Goal: Task Accomplishment & Management: Use online tool/utility

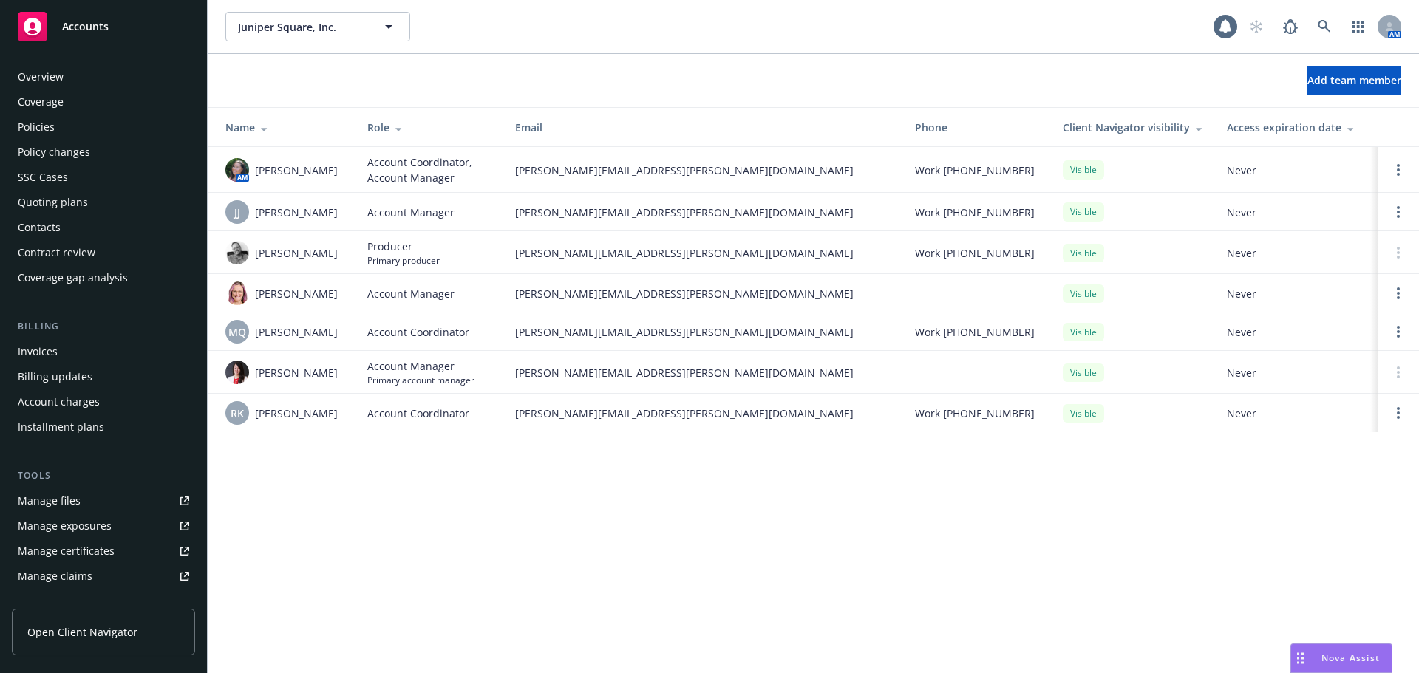
click at [160, 25] on div "Accounts" at bounding box center [103, 27] width 171 height 30
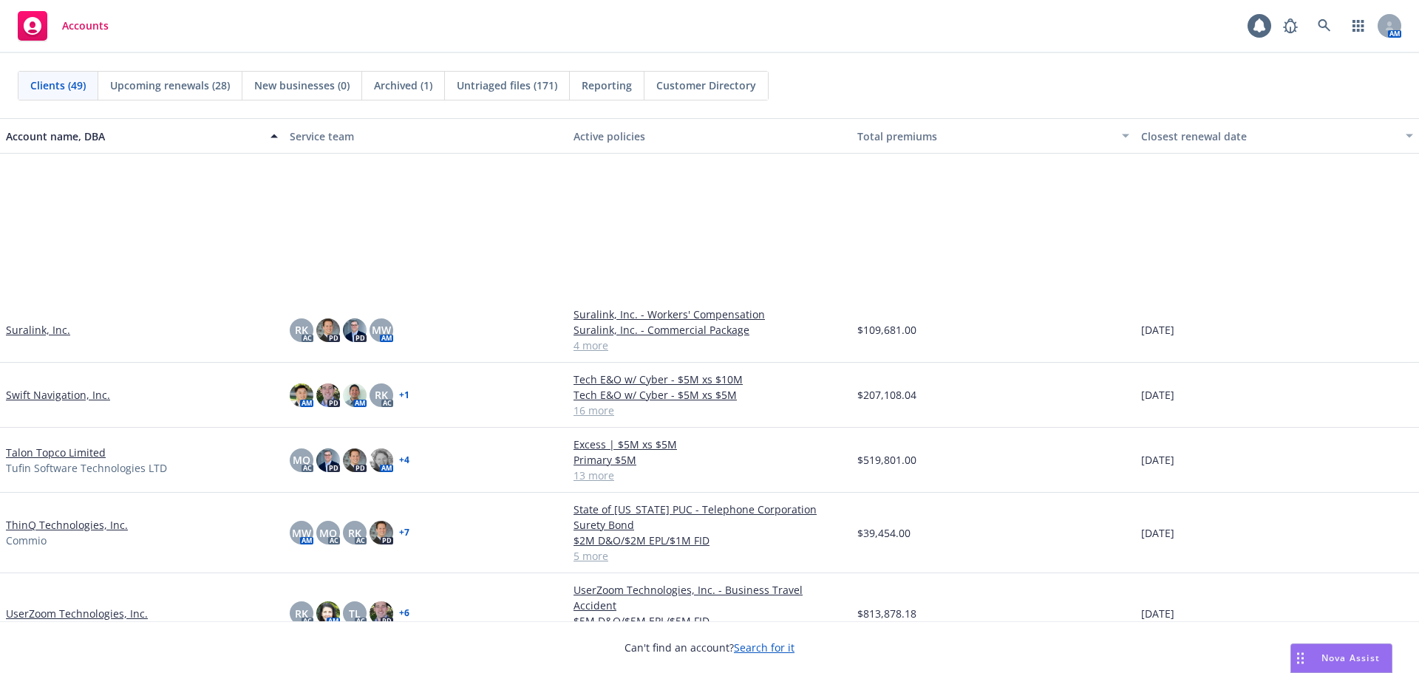
scroll to position [2429, 0]
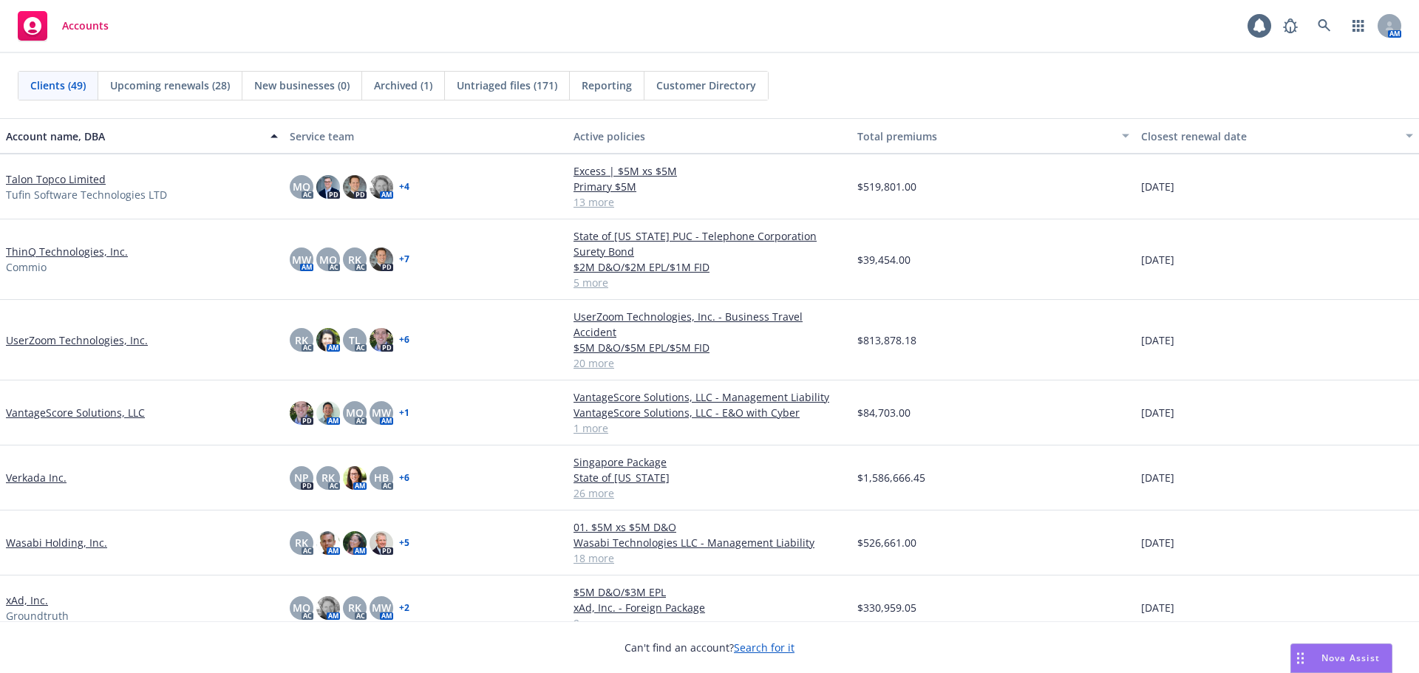
click at [68, 251] on link "ThinQ Technologies, Inc." at bounding box center [67, 252] width 122 height 16
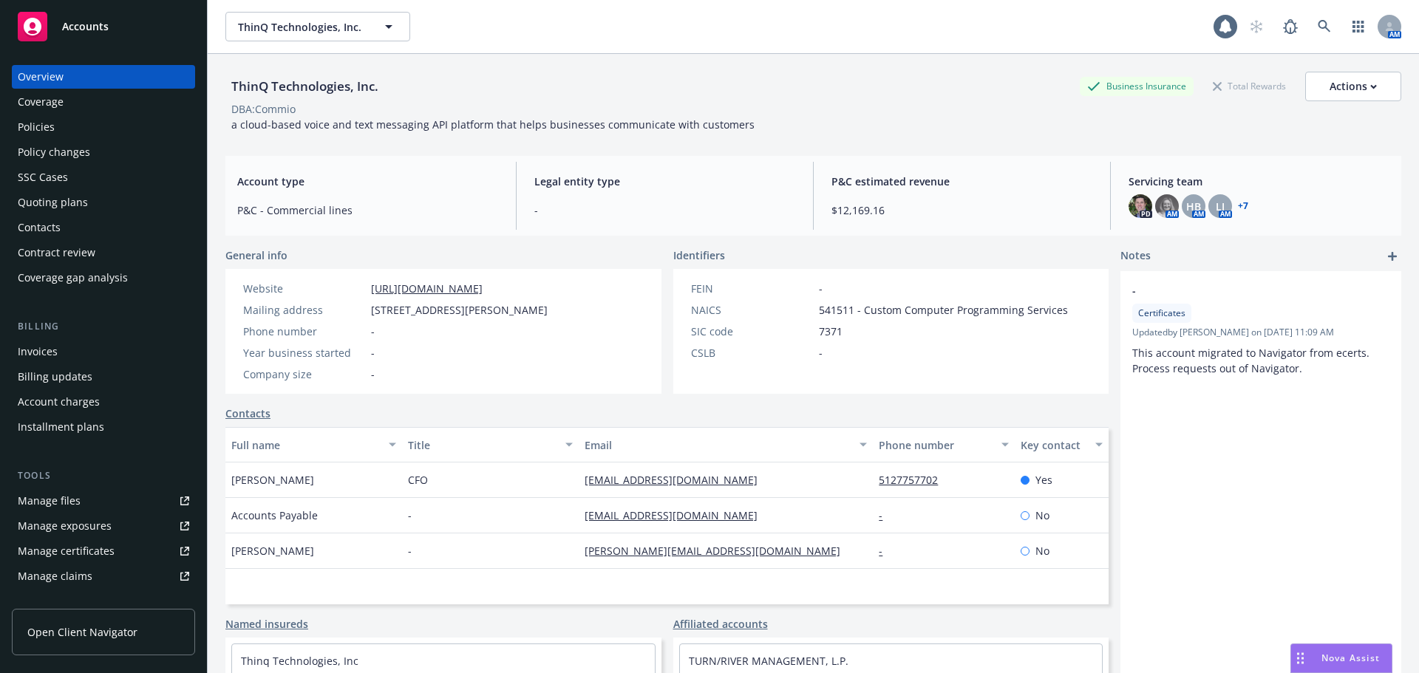
click at [86, 126] on div "Policies" at bounding box center [103, 127] width 171 height 24
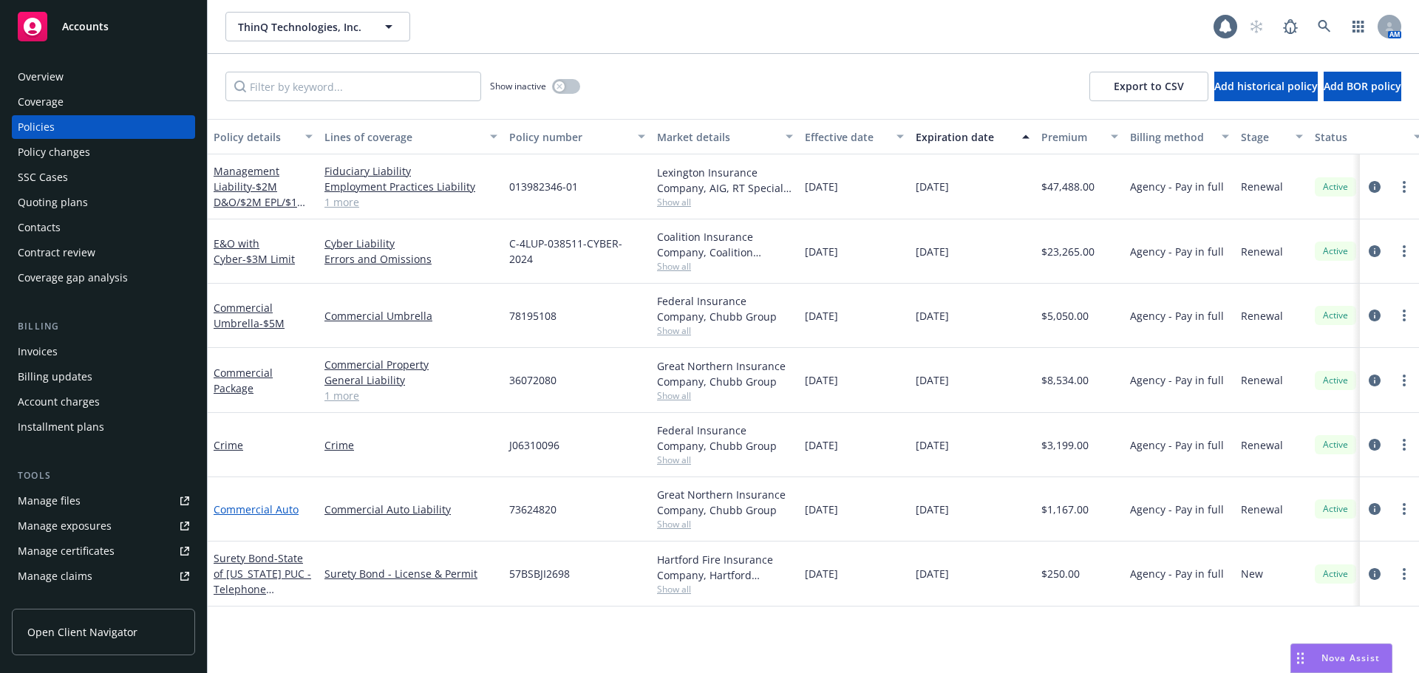
click at [267, 505] on link "Commercial Auto" at bounding box center [256, 510] width 85 height 14
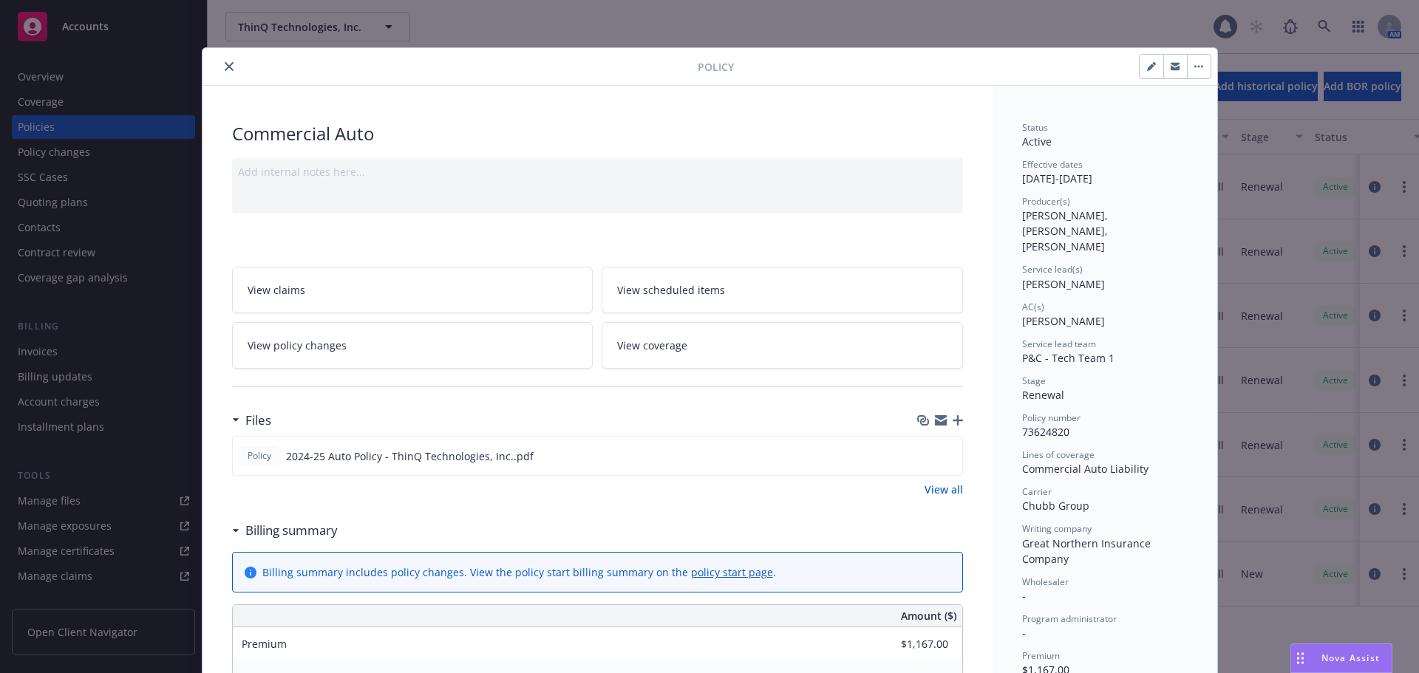
click at [1199, 66] on button "button" at bounding box center [1199, 67] width 24 height 24
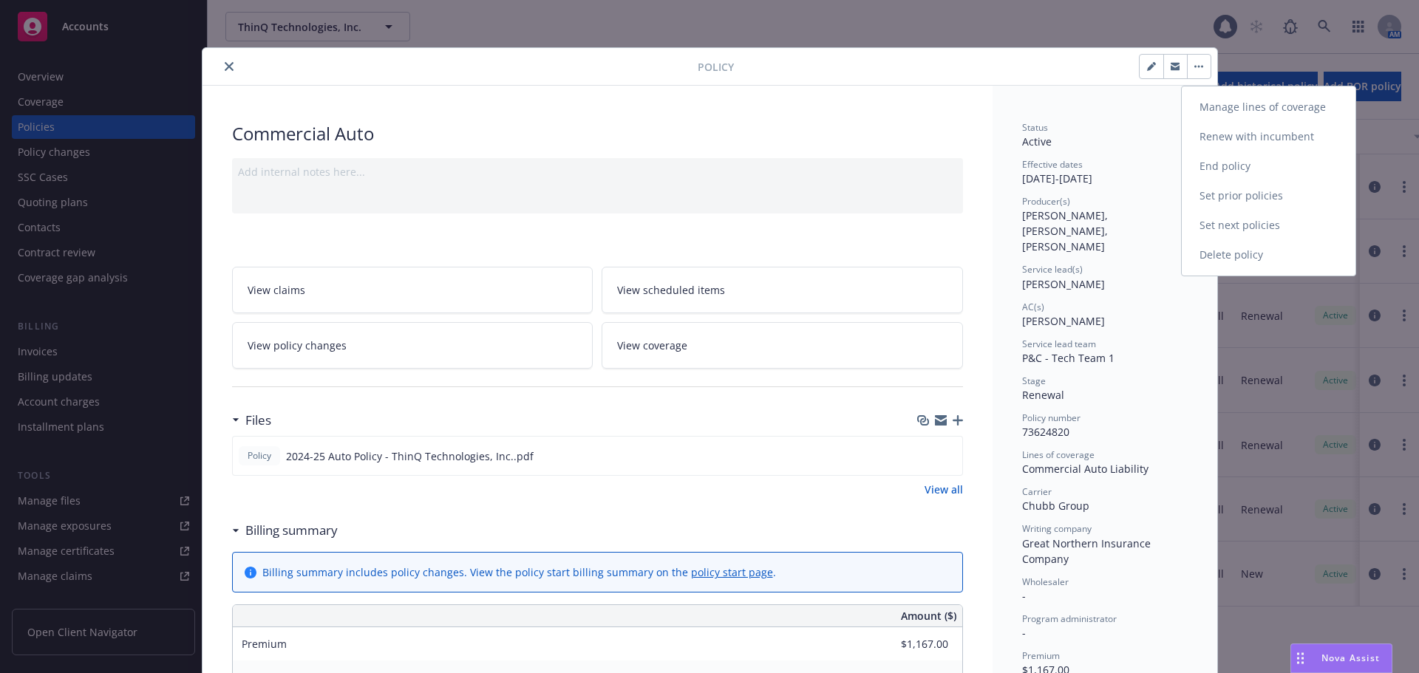
click at [1242, 139] on link "Renew with incumbent" at bounding box center [1269, 137] width 174 height 30
select select "12"
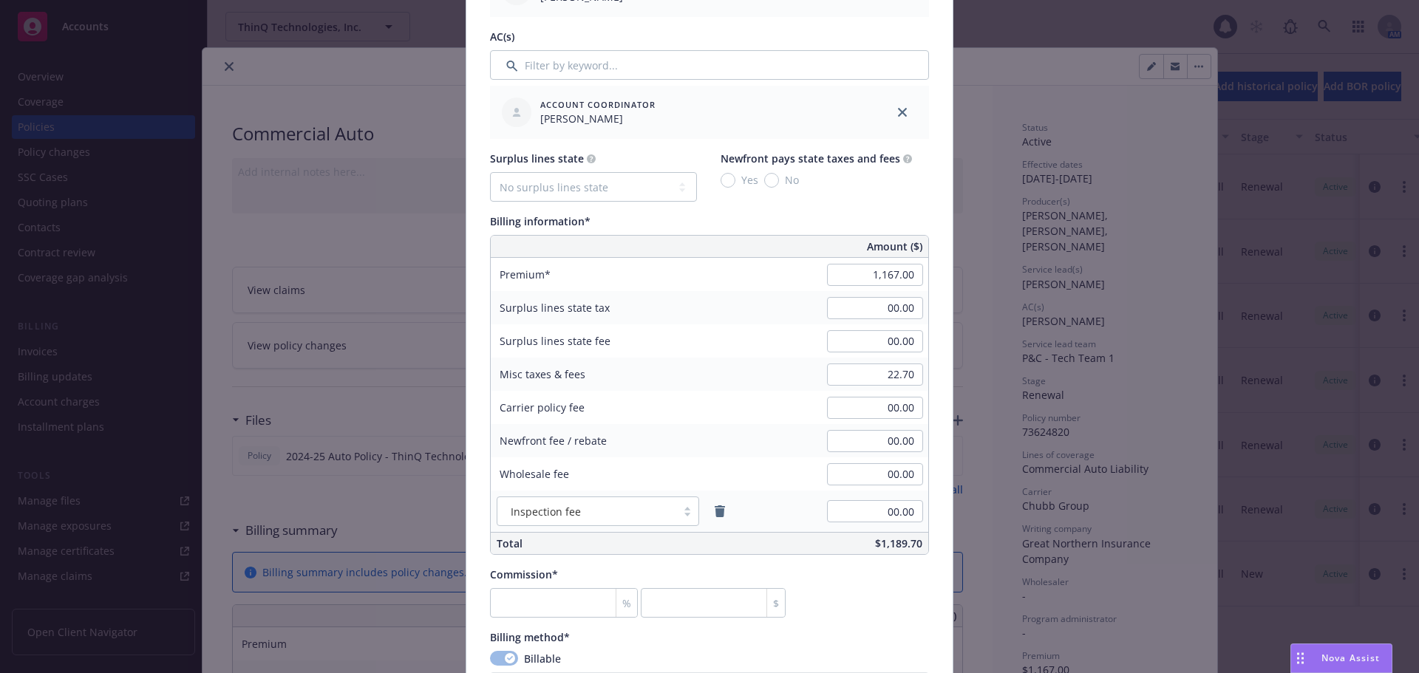
scroll to position [887, 0]
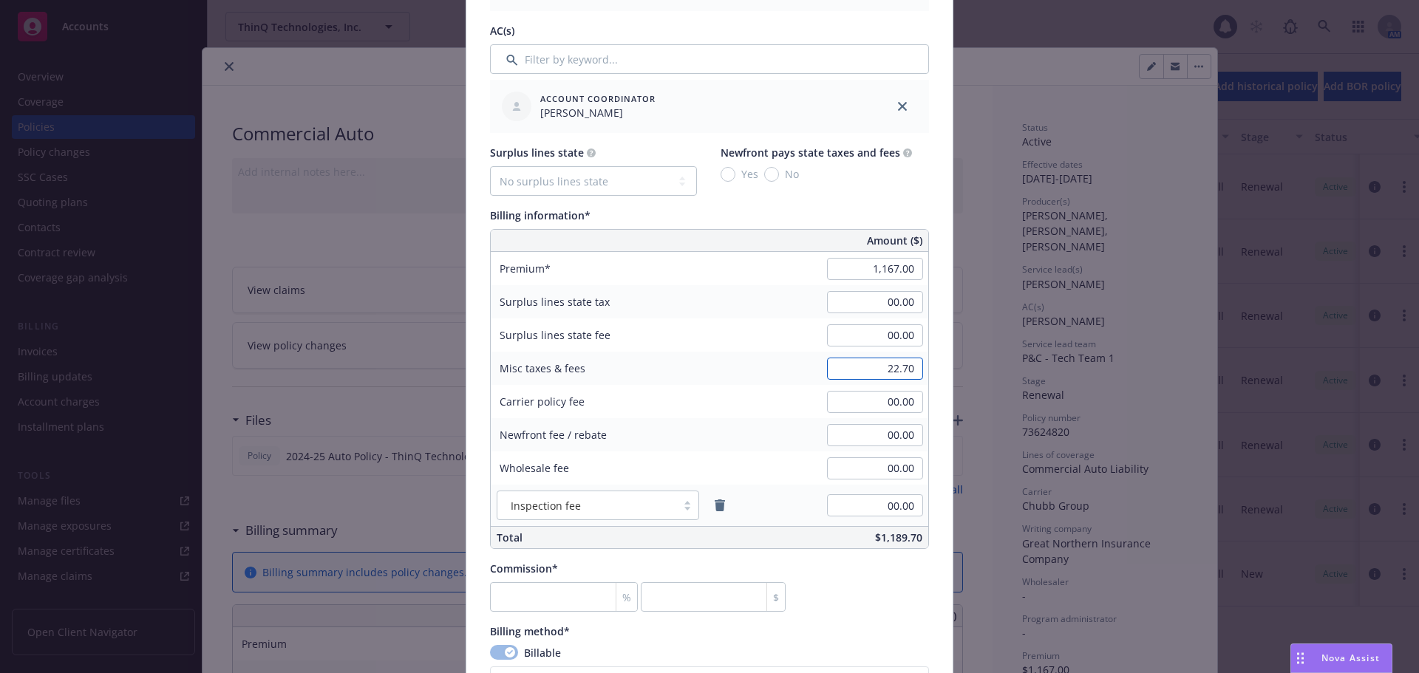
click at [880, 366] on input "22.70" at bounding box center [875, 369] width 96 height 22
type input "00.00"
click at [854, 265] on input "1,167.00" at bounding box center [875, 269] width 96 height 22
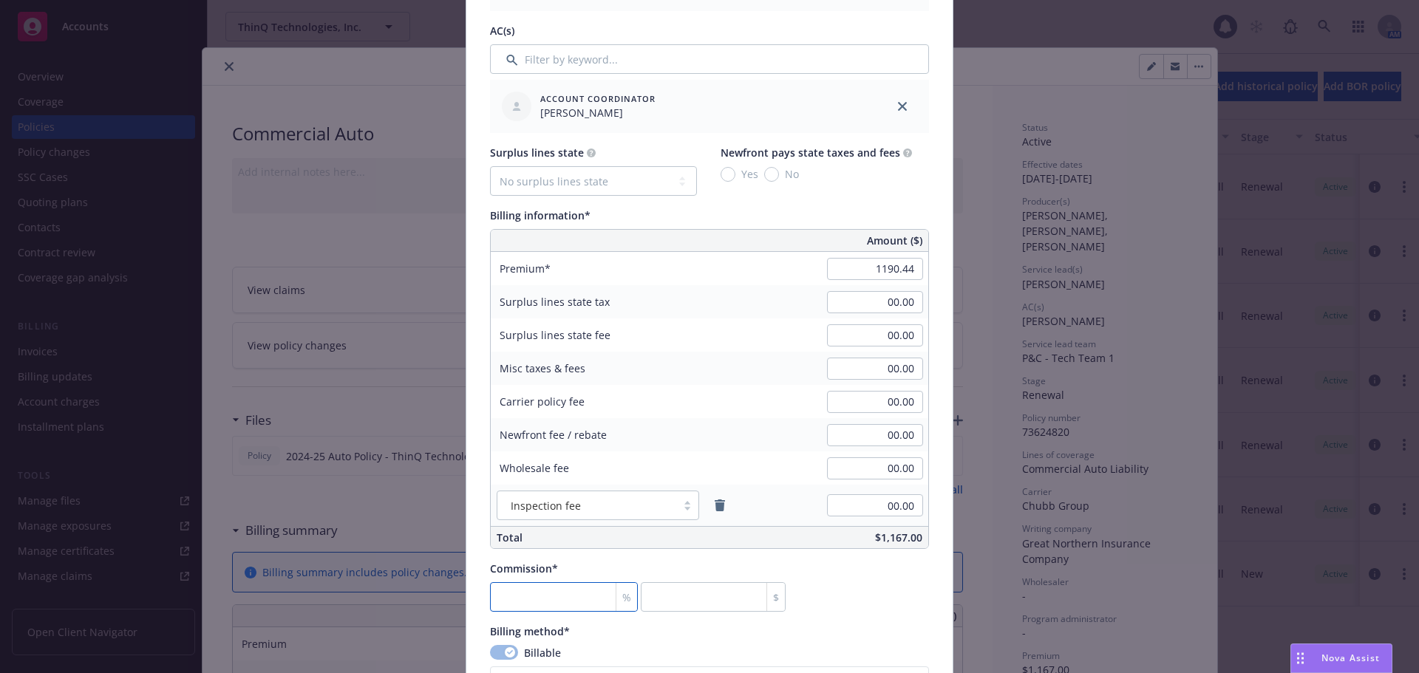
type input "1,190.44"
click at [569, 588] on input "number" at bounding box center [564, 597] width 148 height 30
type input "1"
type input "11.9"
type input "15"
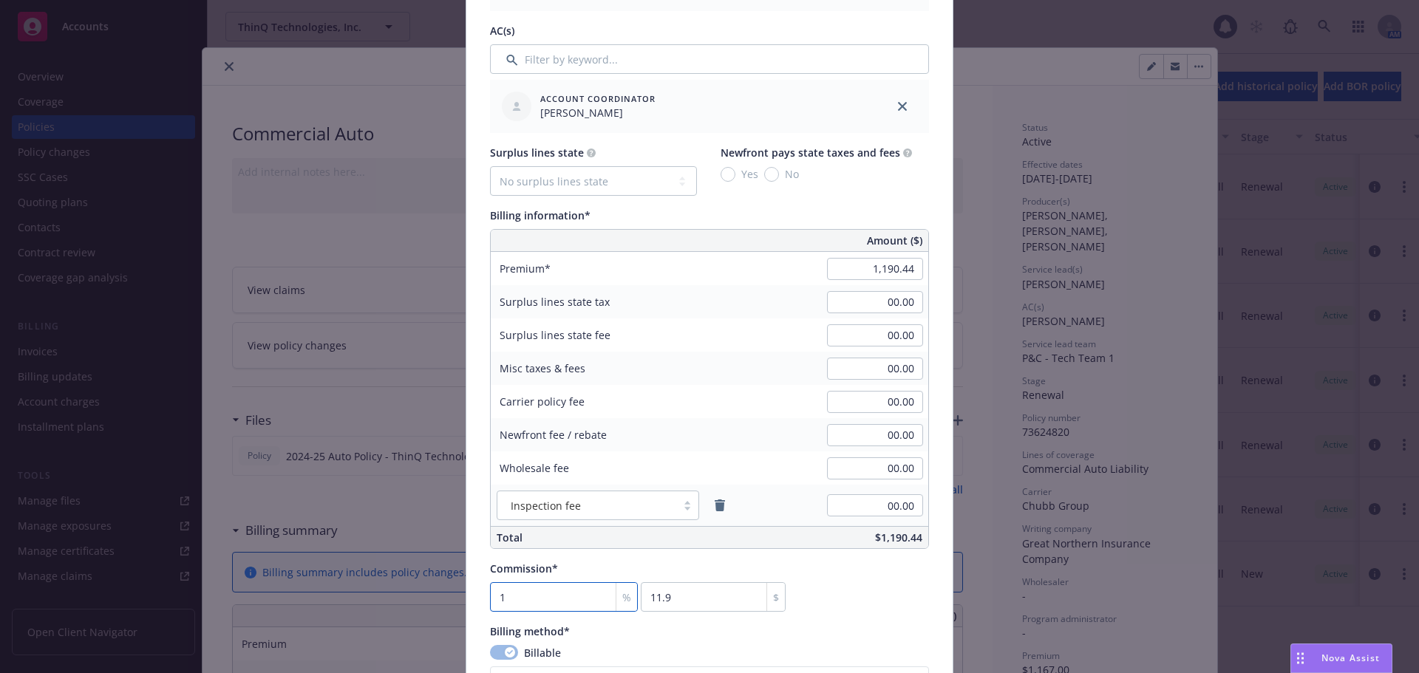
type input "178.57"
type input "15"
click at [847, 616] on div "Policy number* 73624820 Policy number not available at this time Policy display…" at bounding box center [709, 259] width 439 height 2039
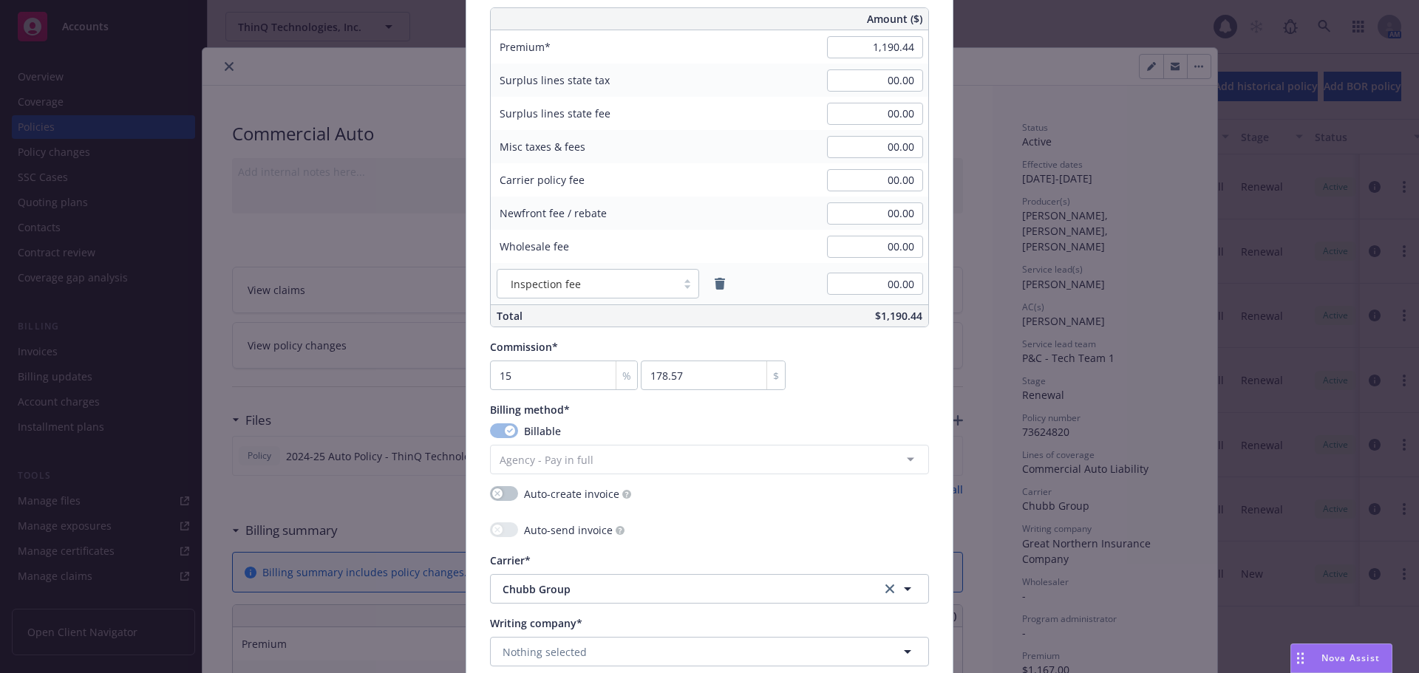
scroll to position [1182, 0]
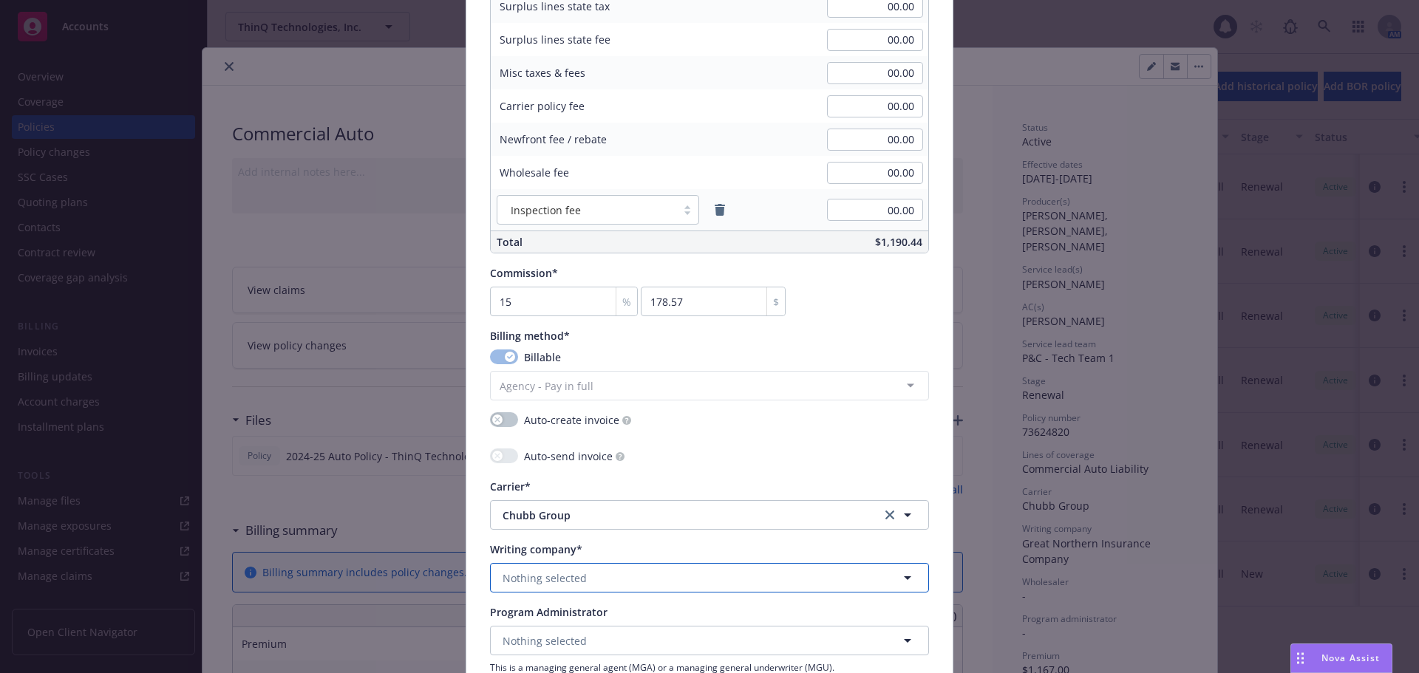
click at [644, 577] on button "Nothing selected" at bounding box center [709, 578] width 439 height 30
type input "great"
click at [641, 535] on span "Domestic - 20303" at bounding box center [597, 536] width 182 height 16
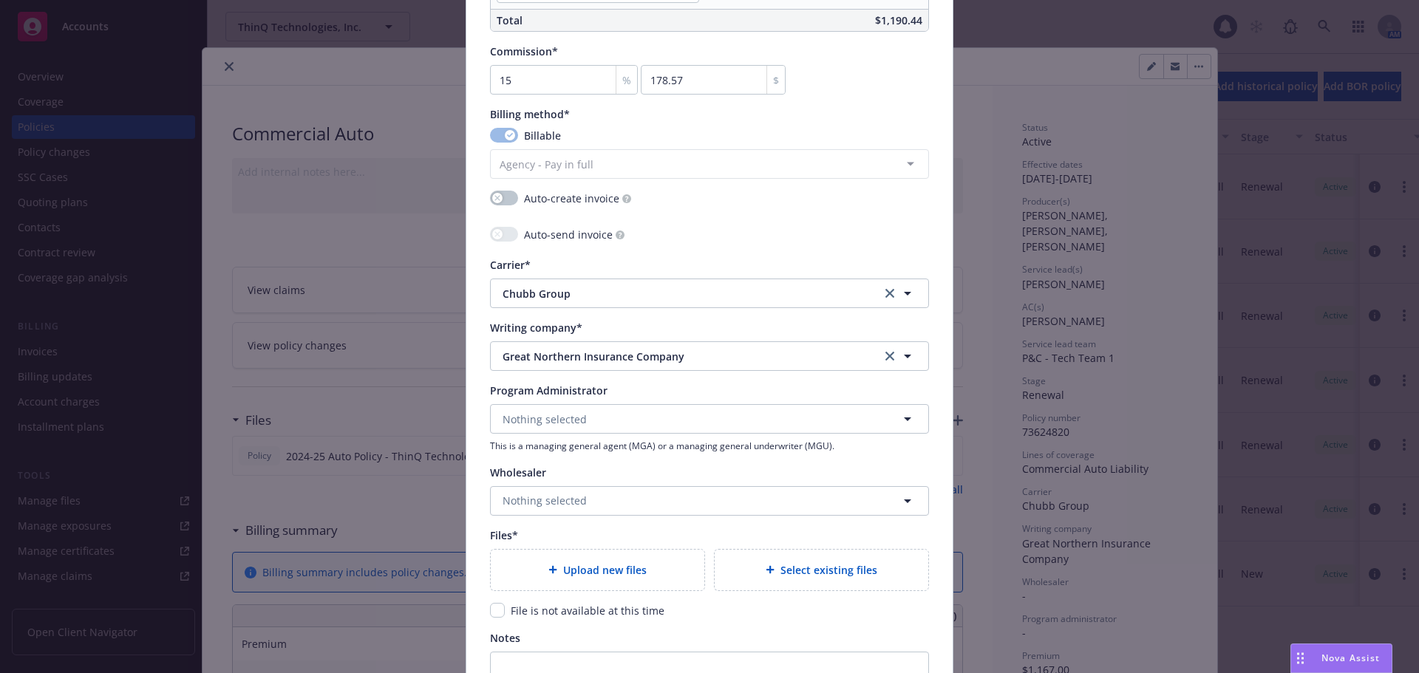
scroll to position [1478, 0]
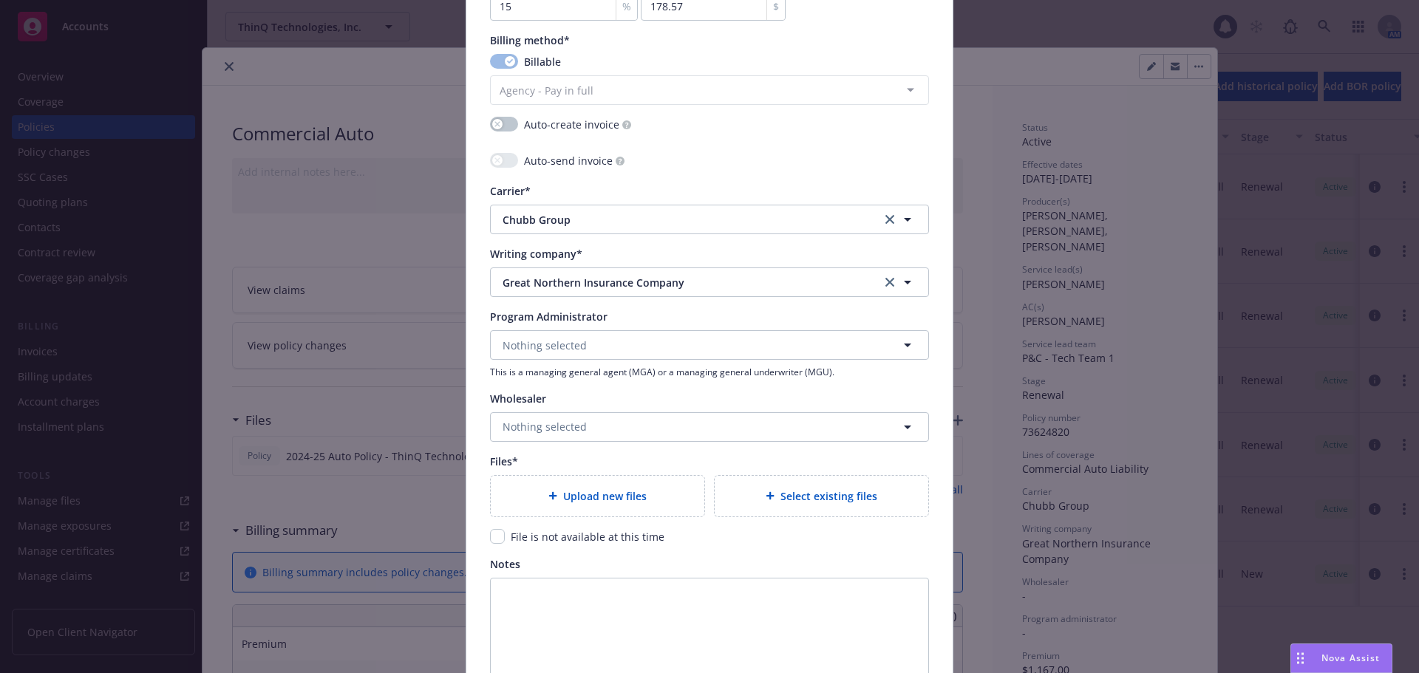
click at [610, 503] on span "Upload new files" at bounding box center [605, 496] width 84 height 16
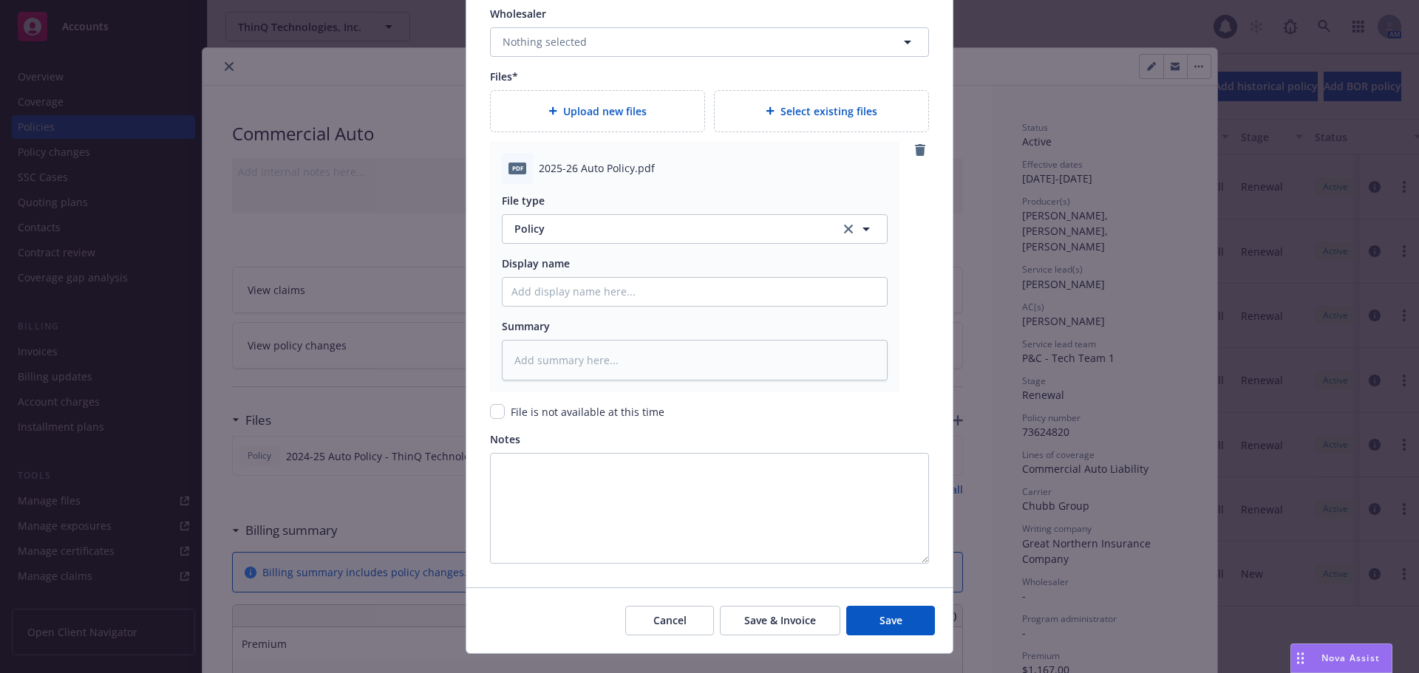
scroll to position [1891, 0]
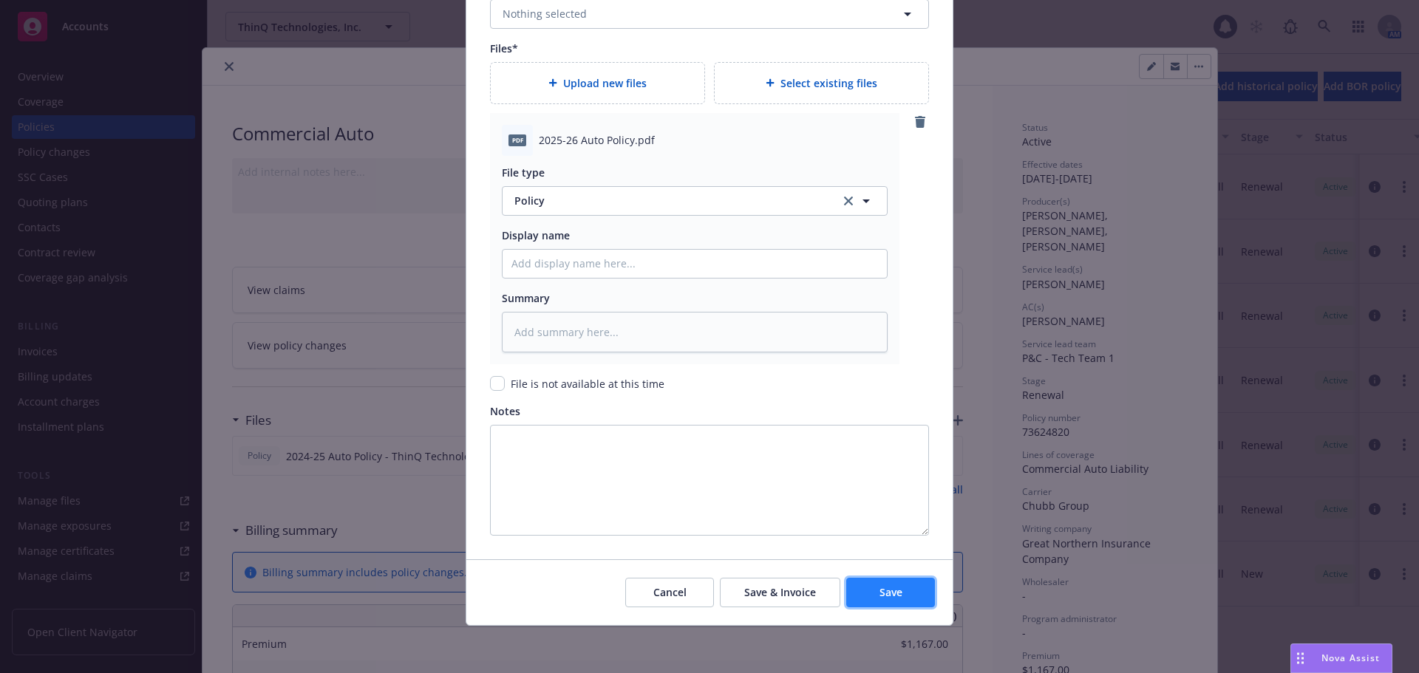
click at [902, 598] on button "Save" at bounding box center [890, 593] width 89 height 30
type textarea "x"
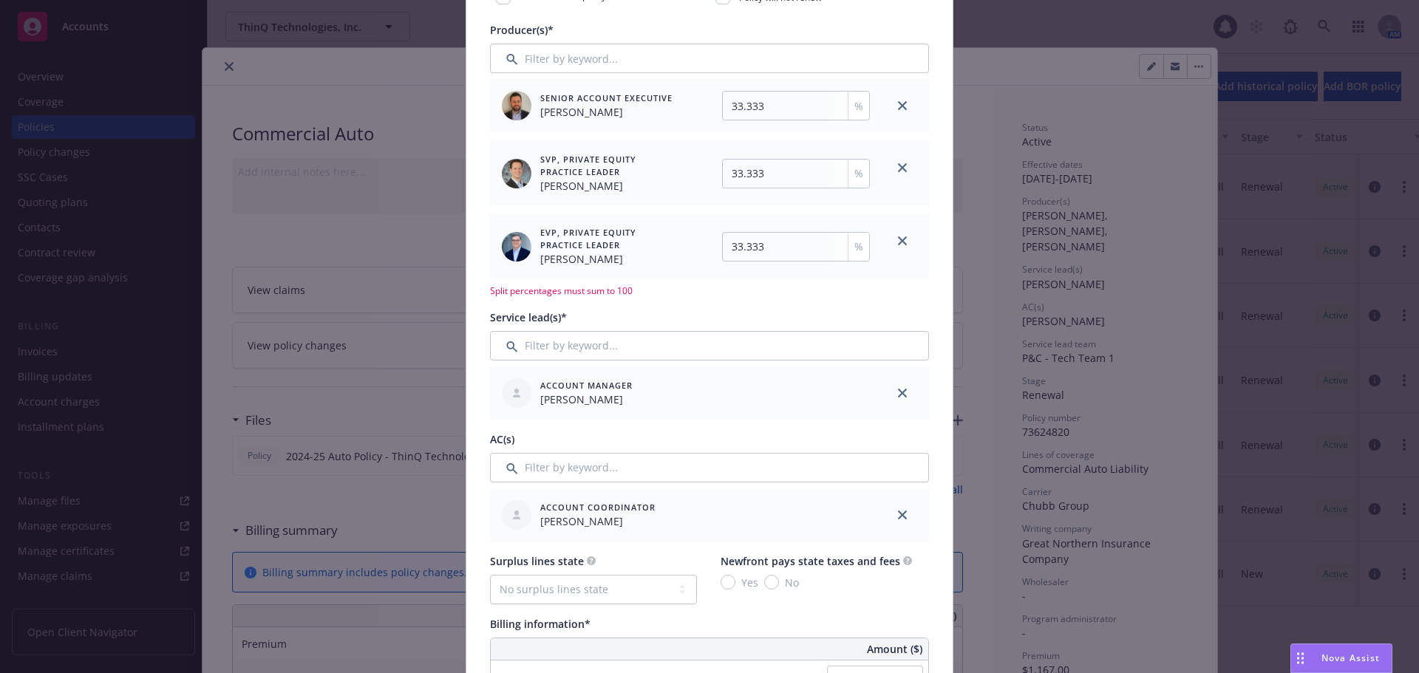
scroll to position [358, 0]
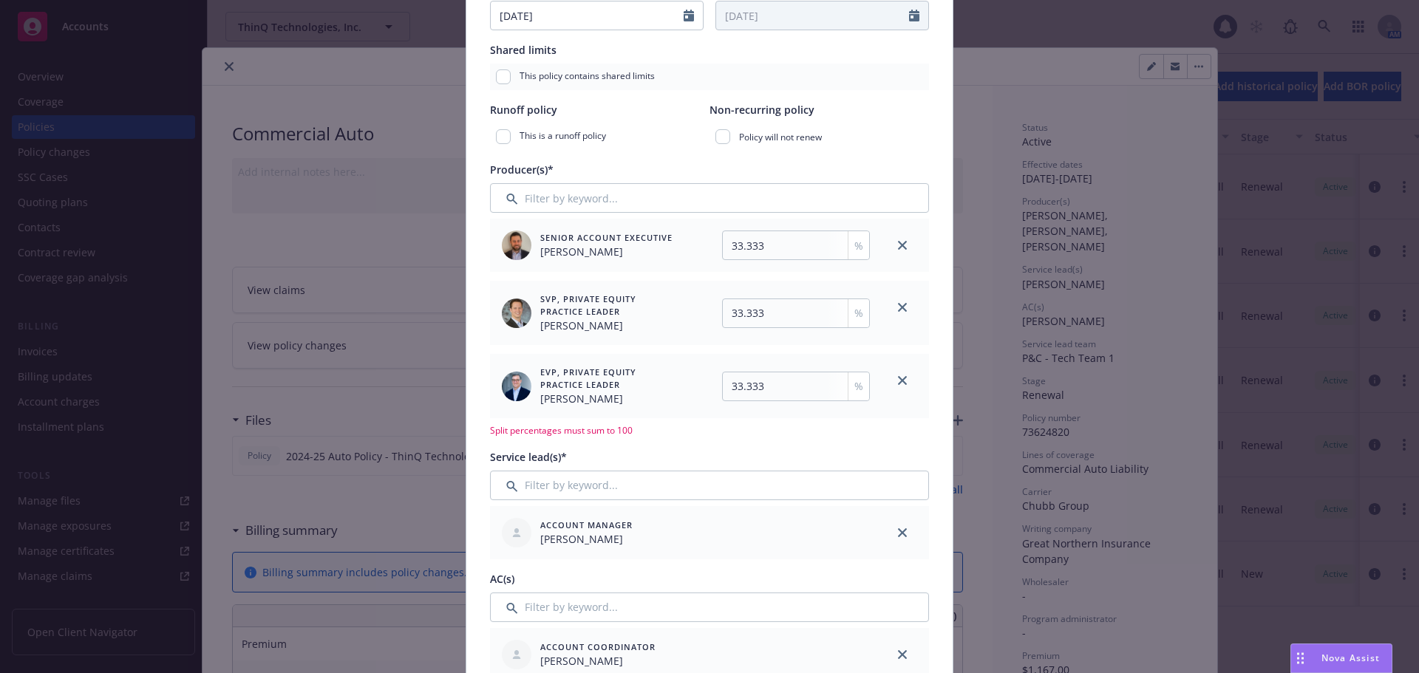
drag, startPoint x: 900, startPoint y: 304, endPoint x: 902, endPoint y: 269, distance: 34.8
click at [900, 304] on icon "close" at bounding box center [902, 307] width 9 height 9
type input "50"
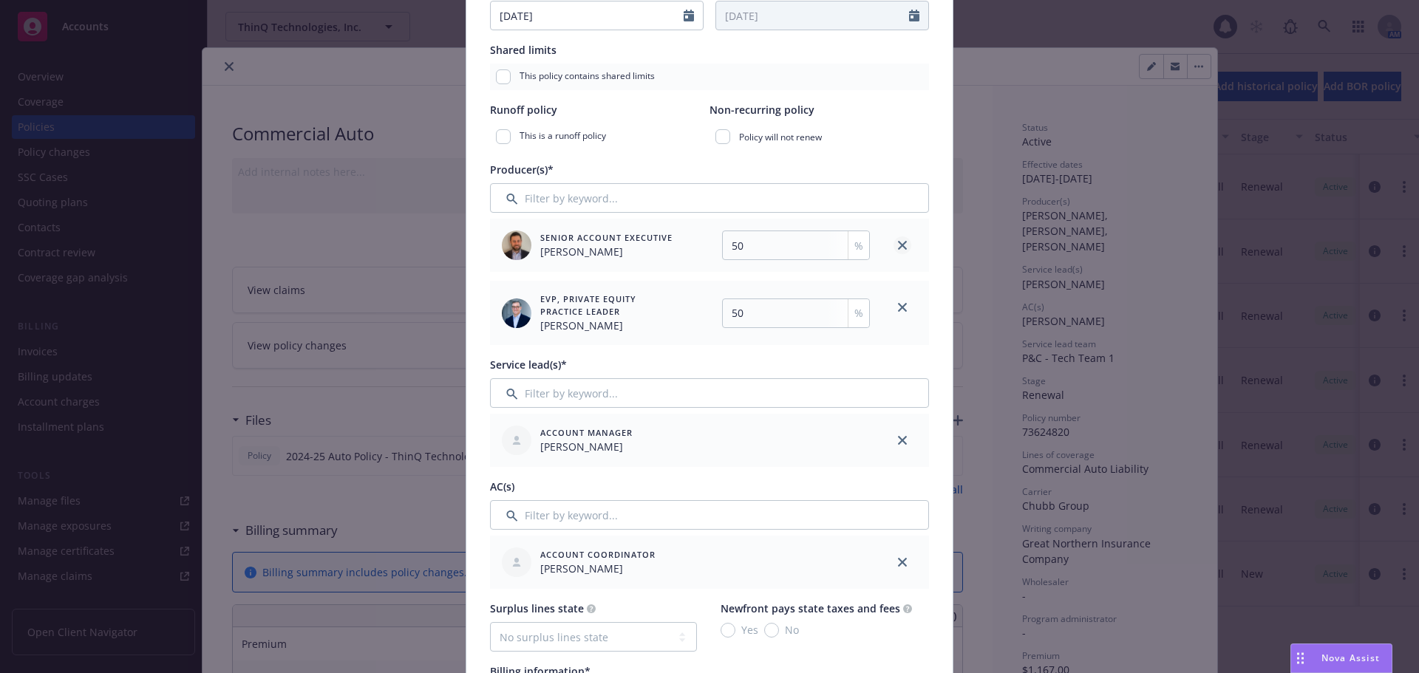
click at [900, 244] on icon "close" at bounding box center [902, 245] width 9 height 9
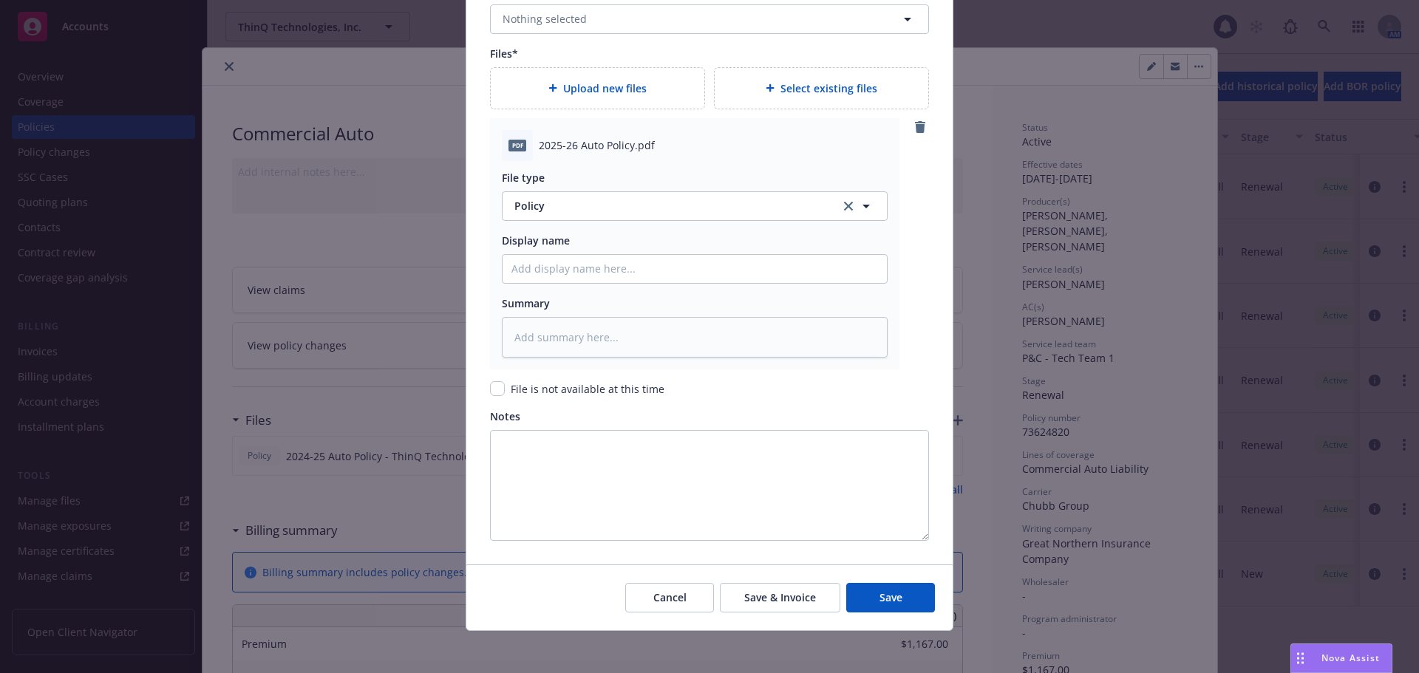
scroll to position [1745, 0]
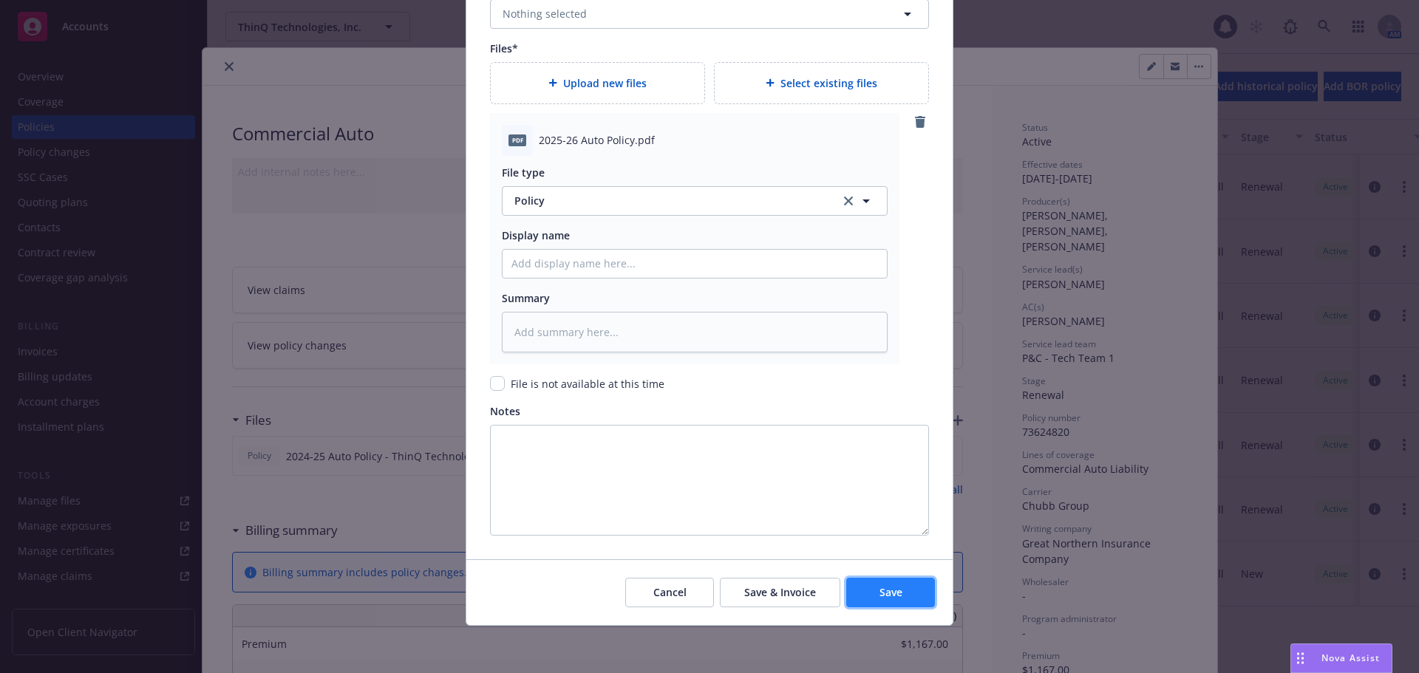
click at [922, 594] on button "Save" at bounding box center [890, 593] width 89 height 30
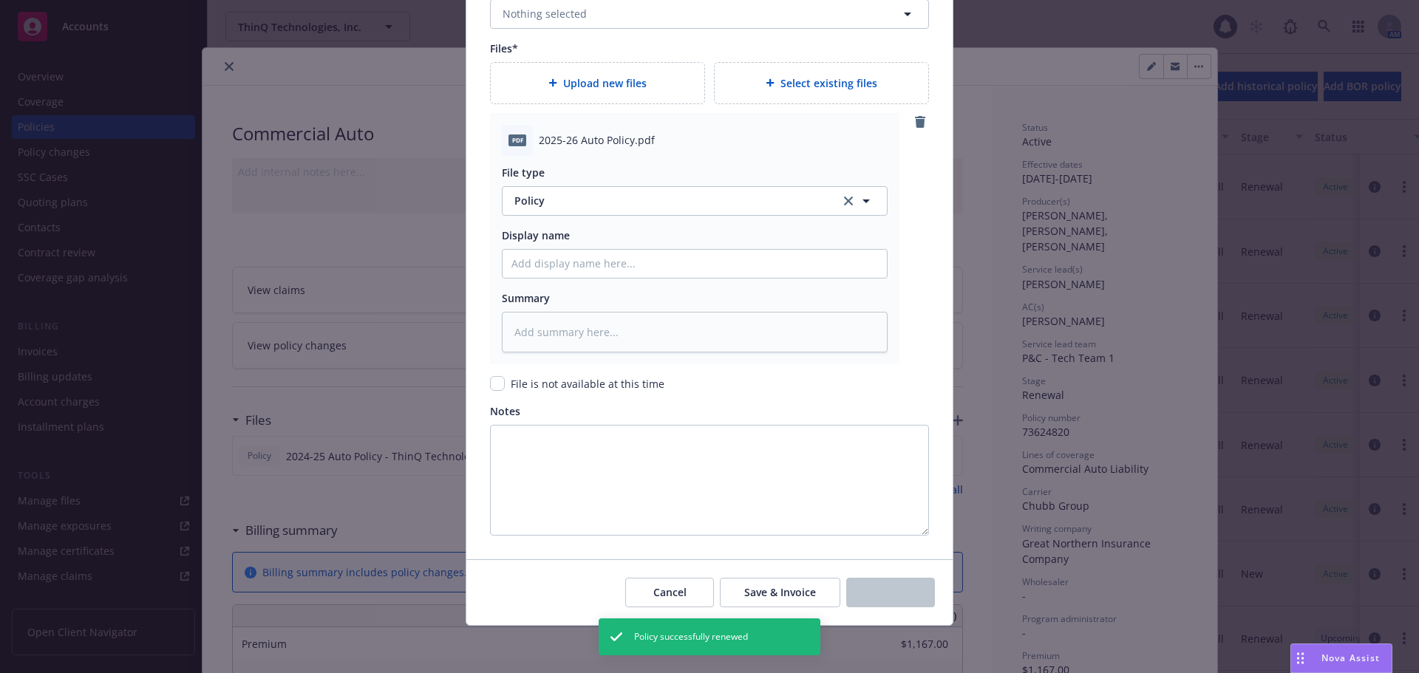
type textarea "x"
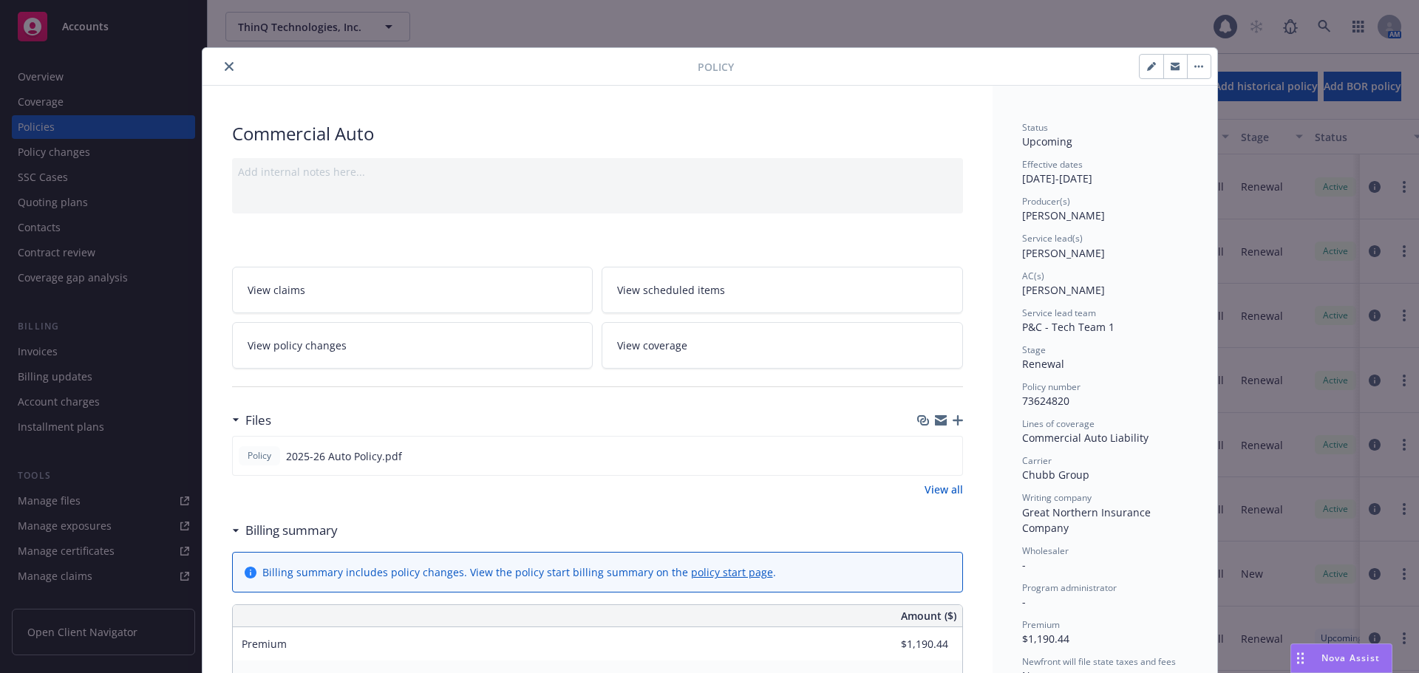
click at [228, 61] on button "close" at bounding box center [229, 67] width 18 height 18
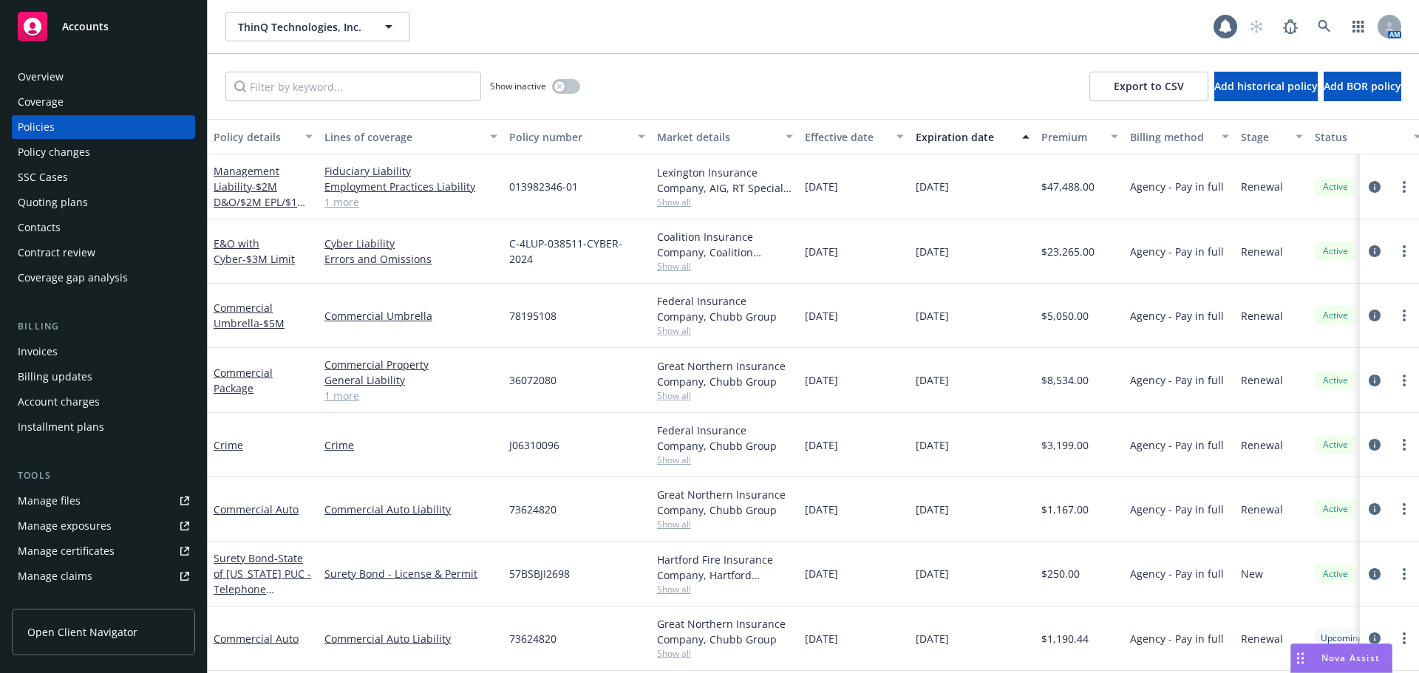
scroll to position [9, 0]
click at [230, 377] on link "Commercial Package" at bounding box center [243, 381] width 59 height 30
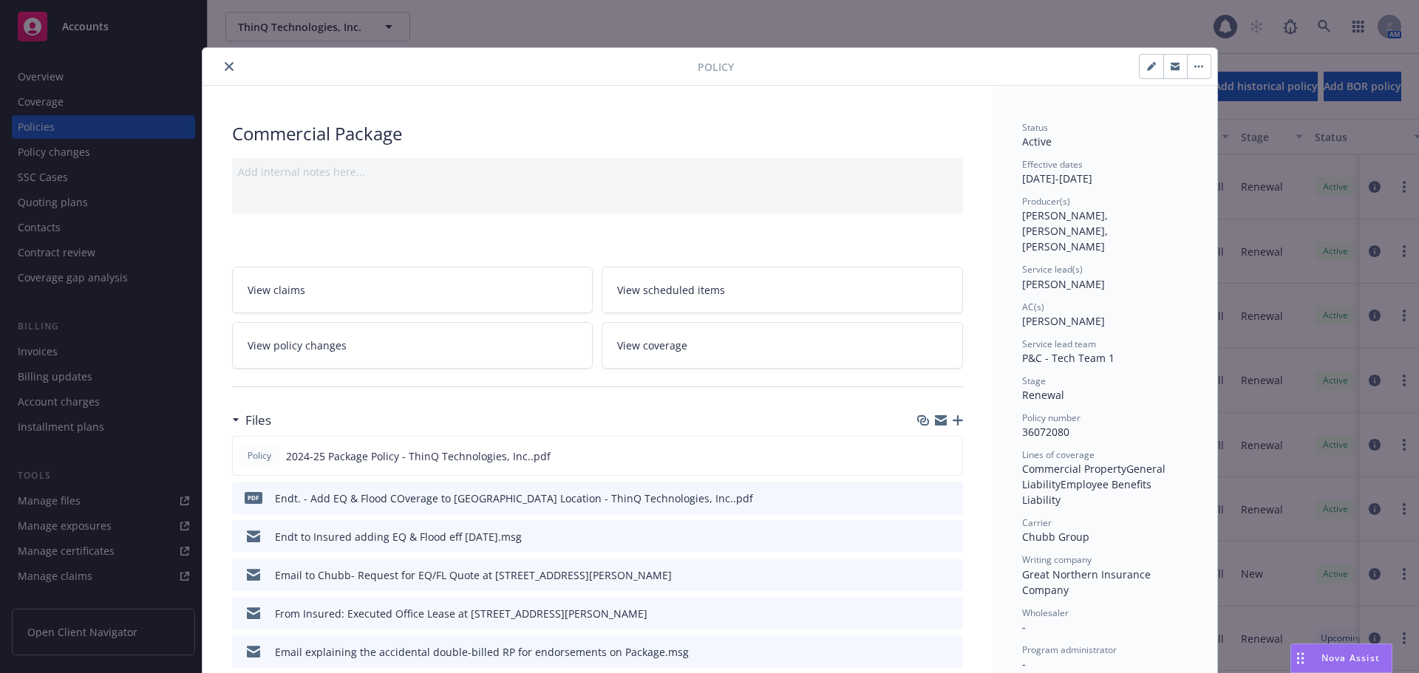
click at [1192, 73] on button "button" at bounding box center [1199, 67] width 24 height 24
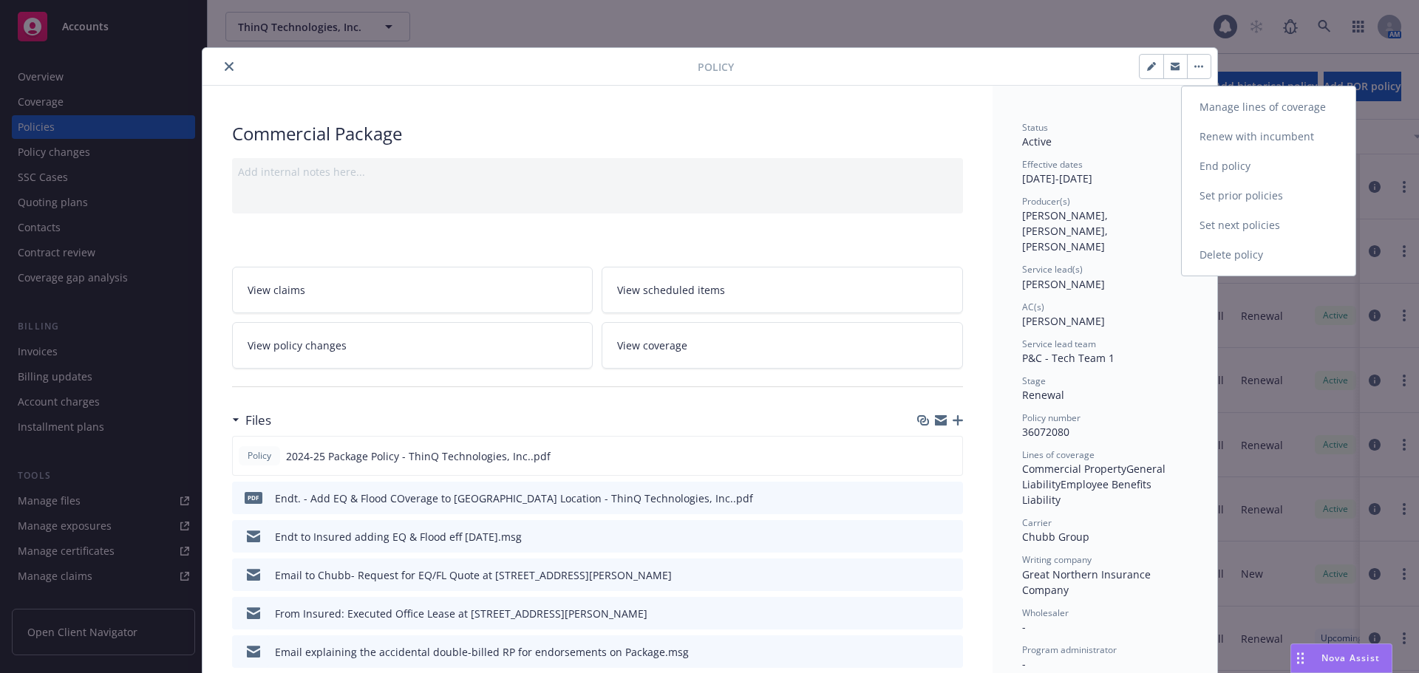
click at [1276, 140] on link "Renew with incumbent" at bounding box center [1269, 137] width 174 height 30
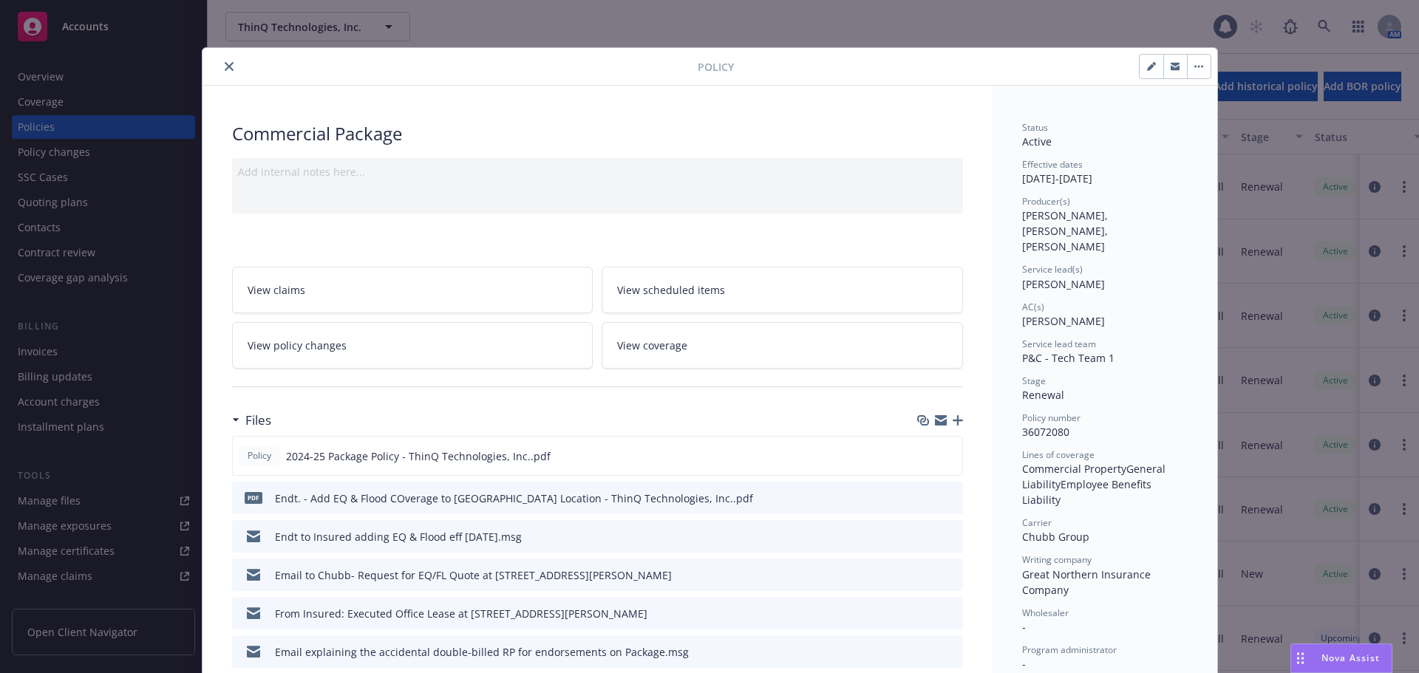
select select "12"
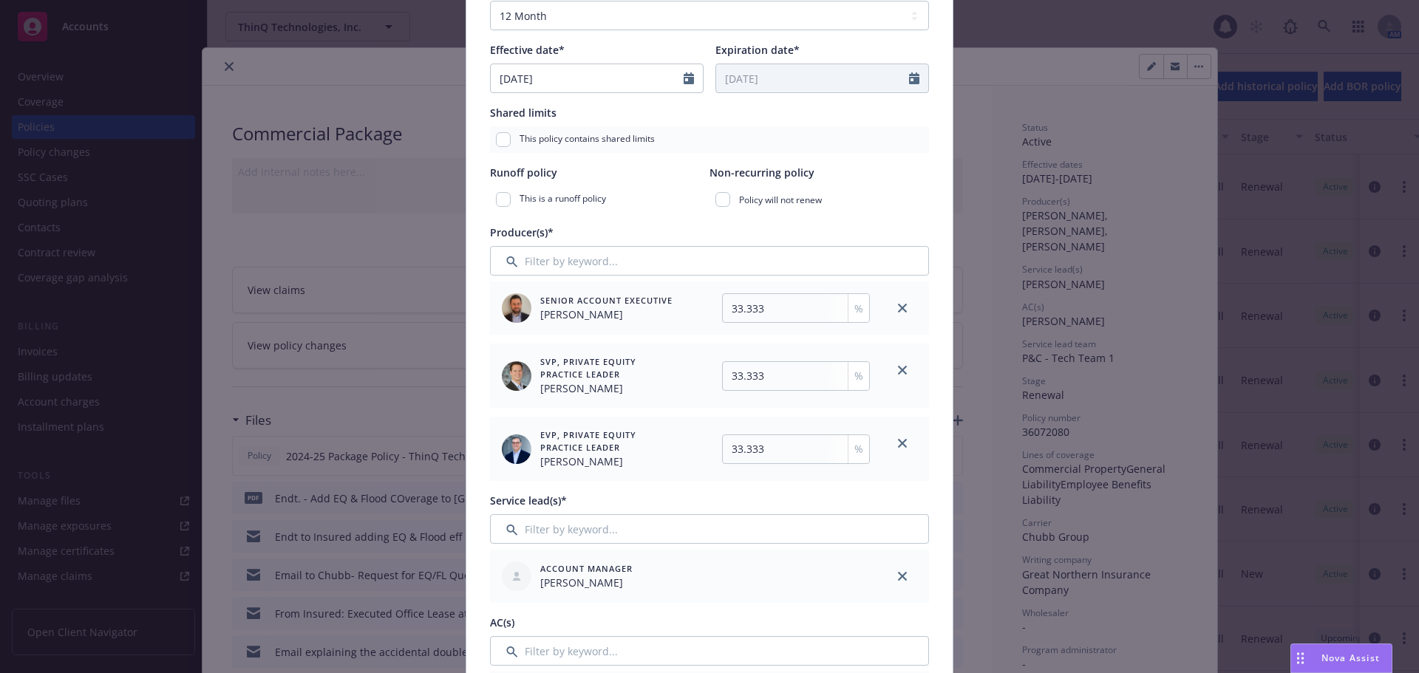
scroll to position [296, 0]
click at [901, 372] on icon "close" at bounding box center [902, 369] width 9 height 9
type input "50"
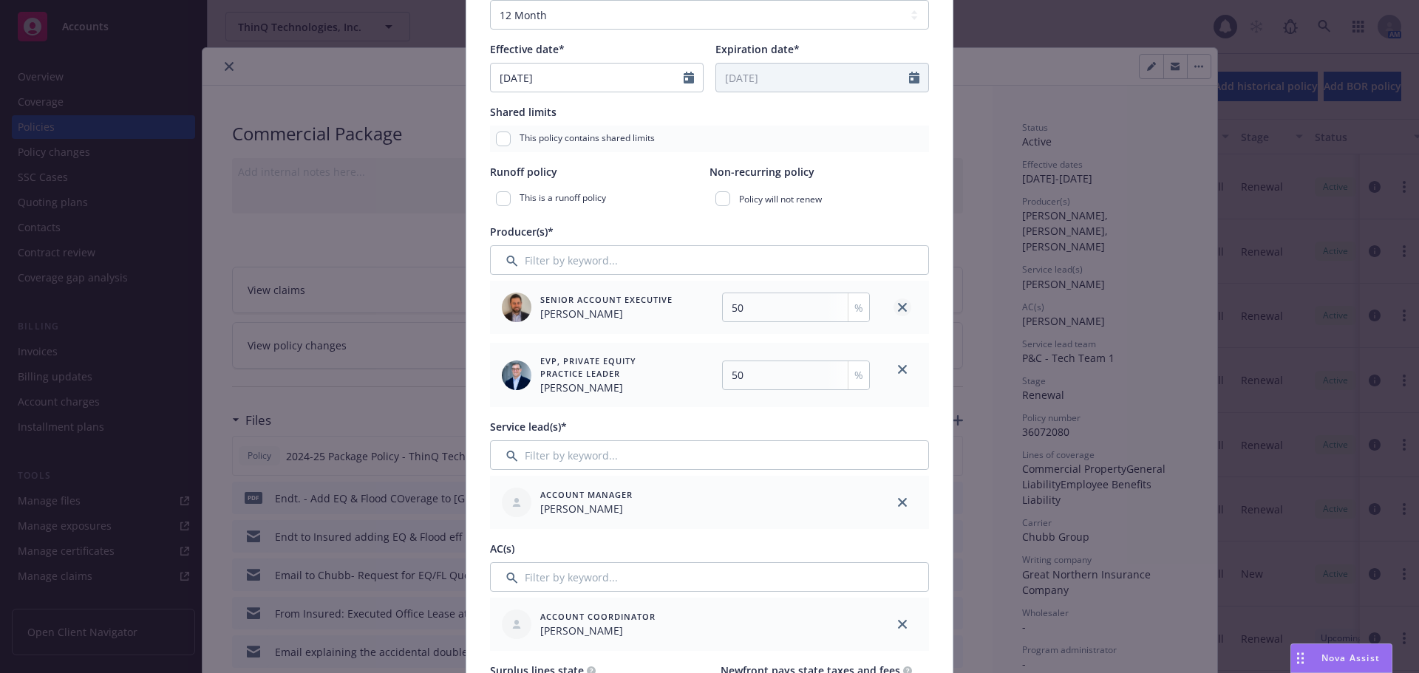
click at [899, 307] on icon "close" at bounding box center [902, 307] width 9 height 9
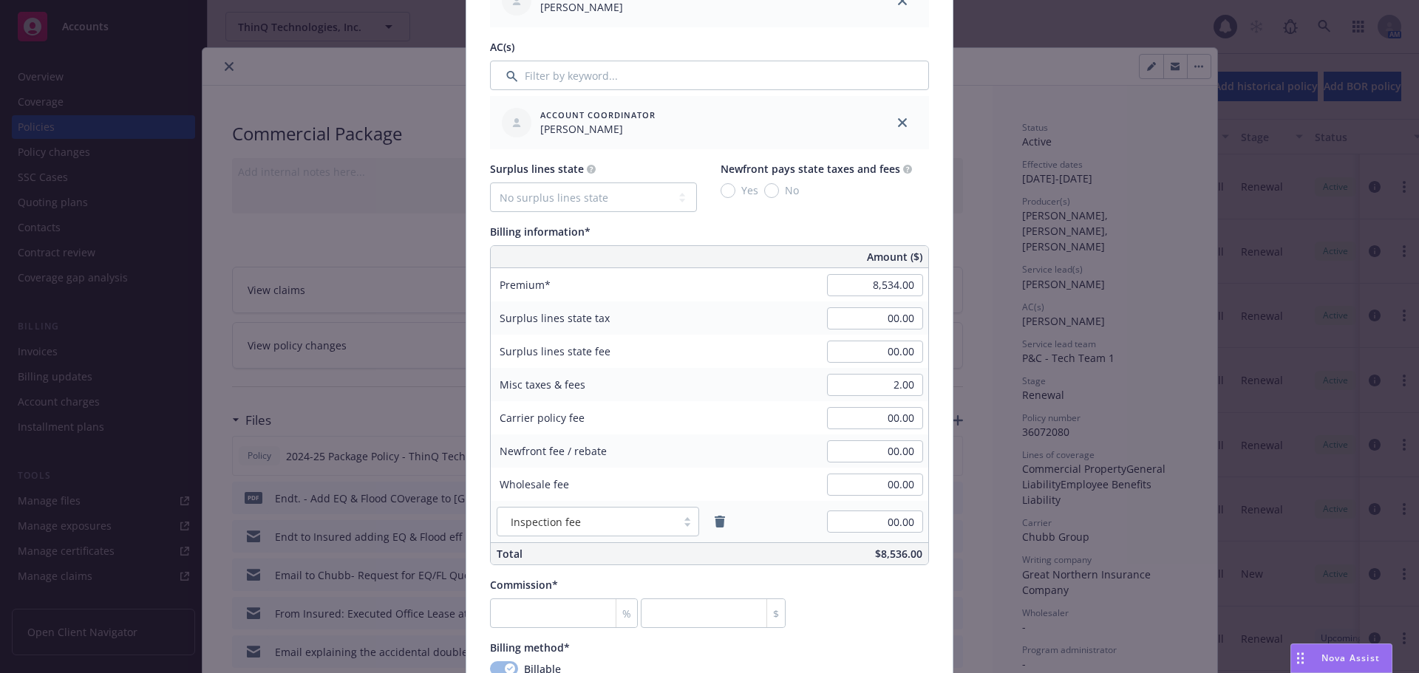
scroll to position [739, 0]
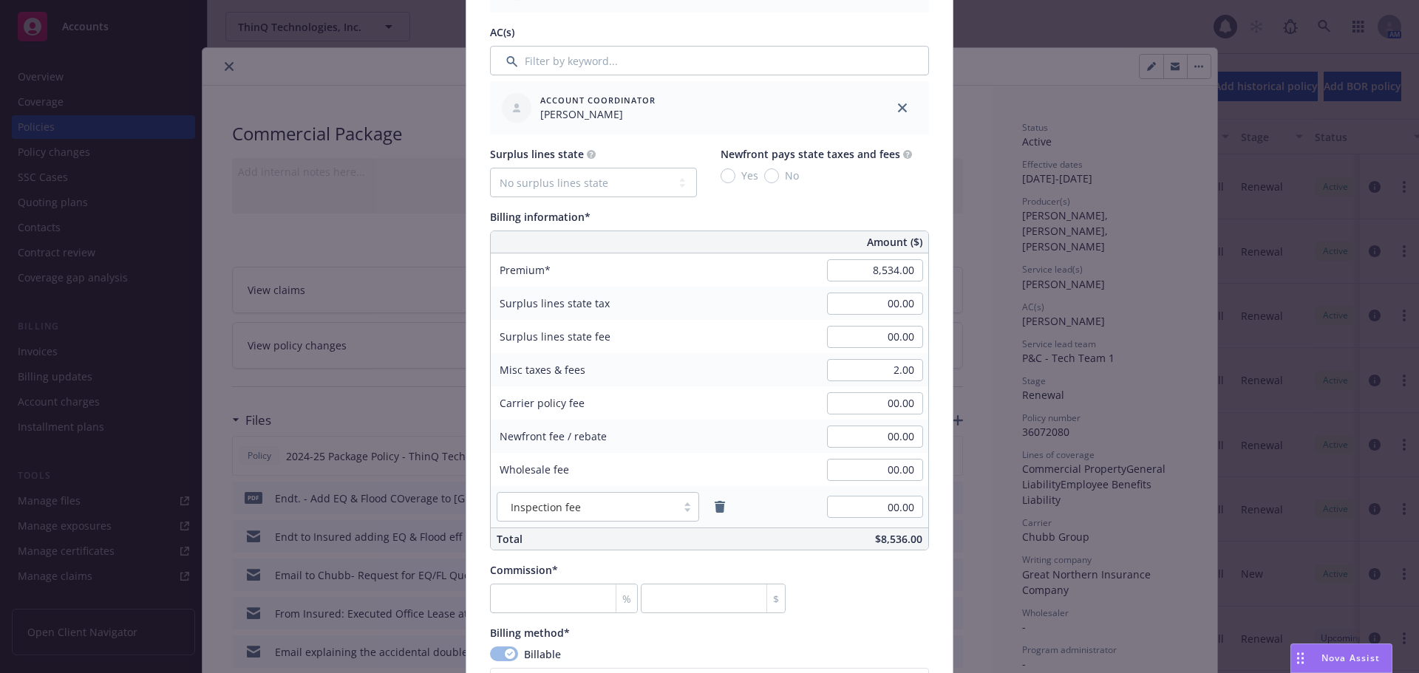
click at [861, 249] on div "Amount ($)" at bounding box center [894, 241] width 67 height 21
click at [853, 265] on input "8,534.00" at bounding box center [875, 270] width 96 height 22
type input "6,877.00"
click at [740, 285] on div "Premium 6,877.00" at bounding box center [709, 269] width 437 height 33
click at [545, 601] on input "number" at bounding box center [564, 599] width 148 height 30
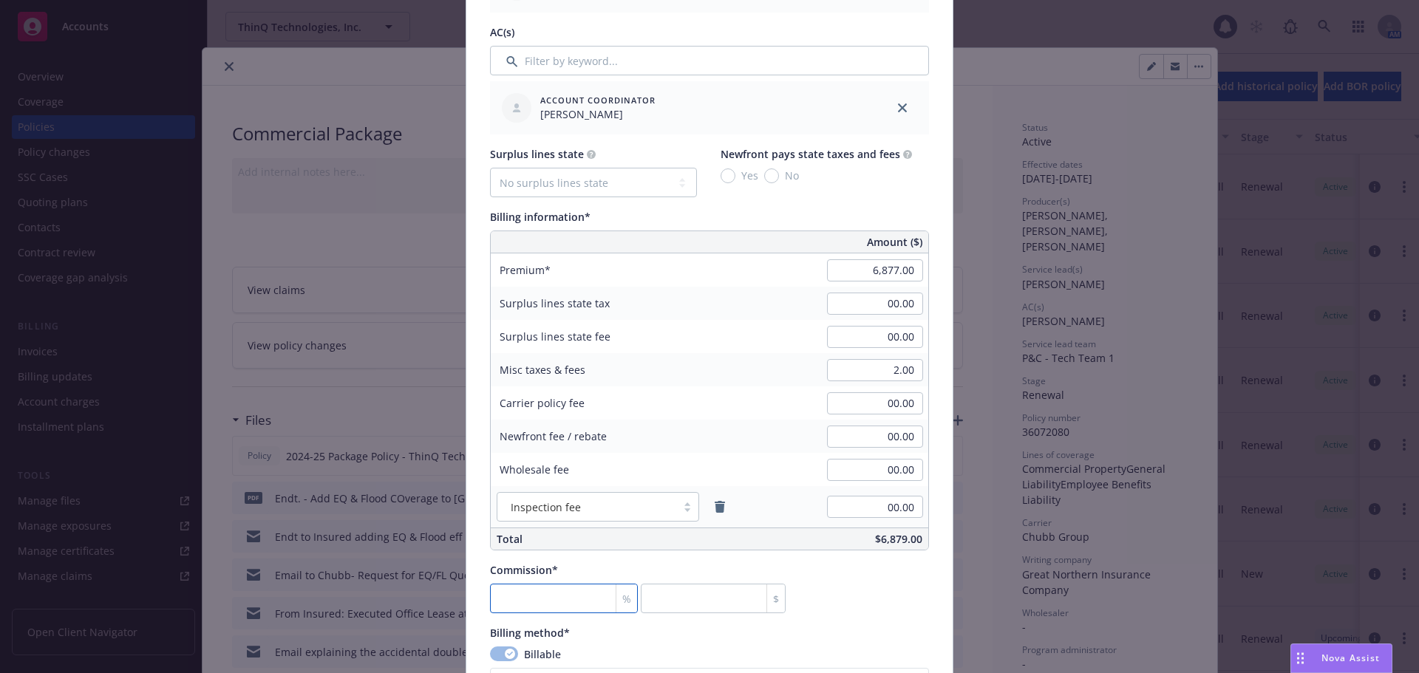
type input "1"
type input "68.77"
type input "17"
type input "1169.09"
type input "17.5"
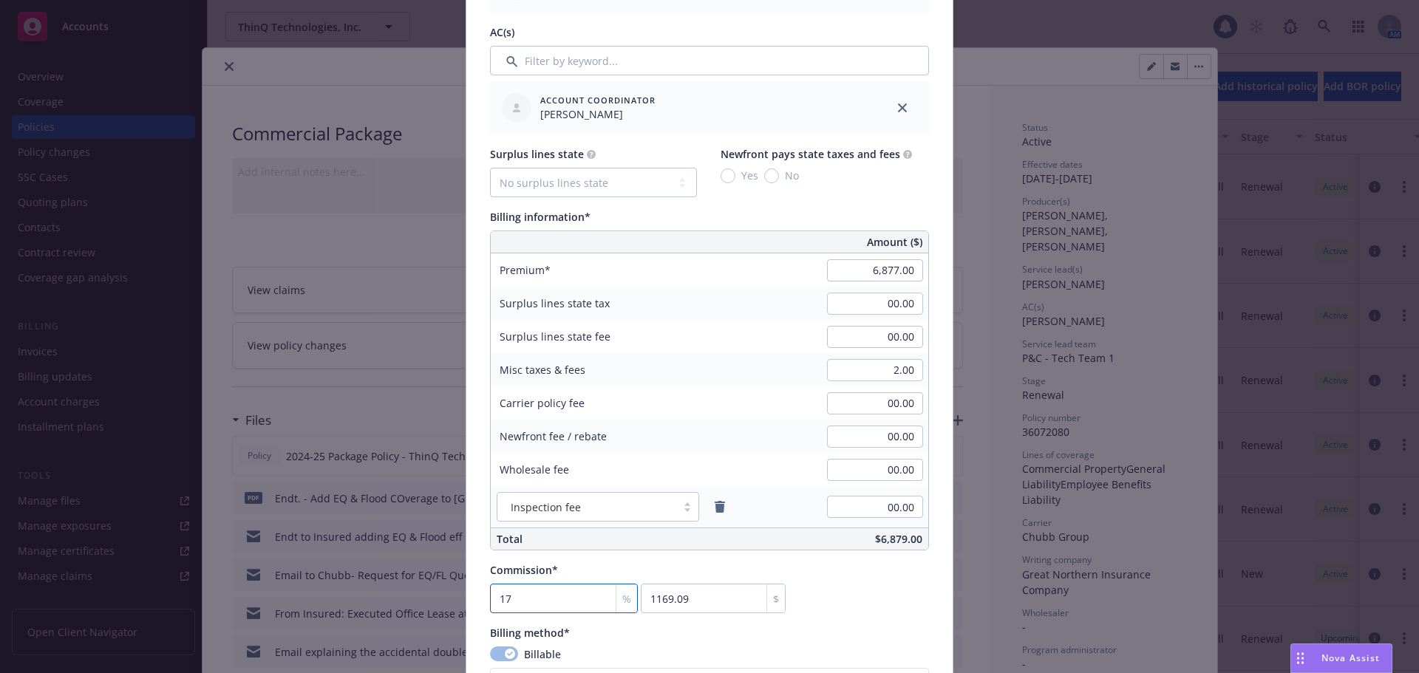
type input "1203.48"
type input "17.5"
click at [834, 584] on div "Commission* 17.5 % 1203.48 $" at bounding box center [709, 587] width 439 height 51
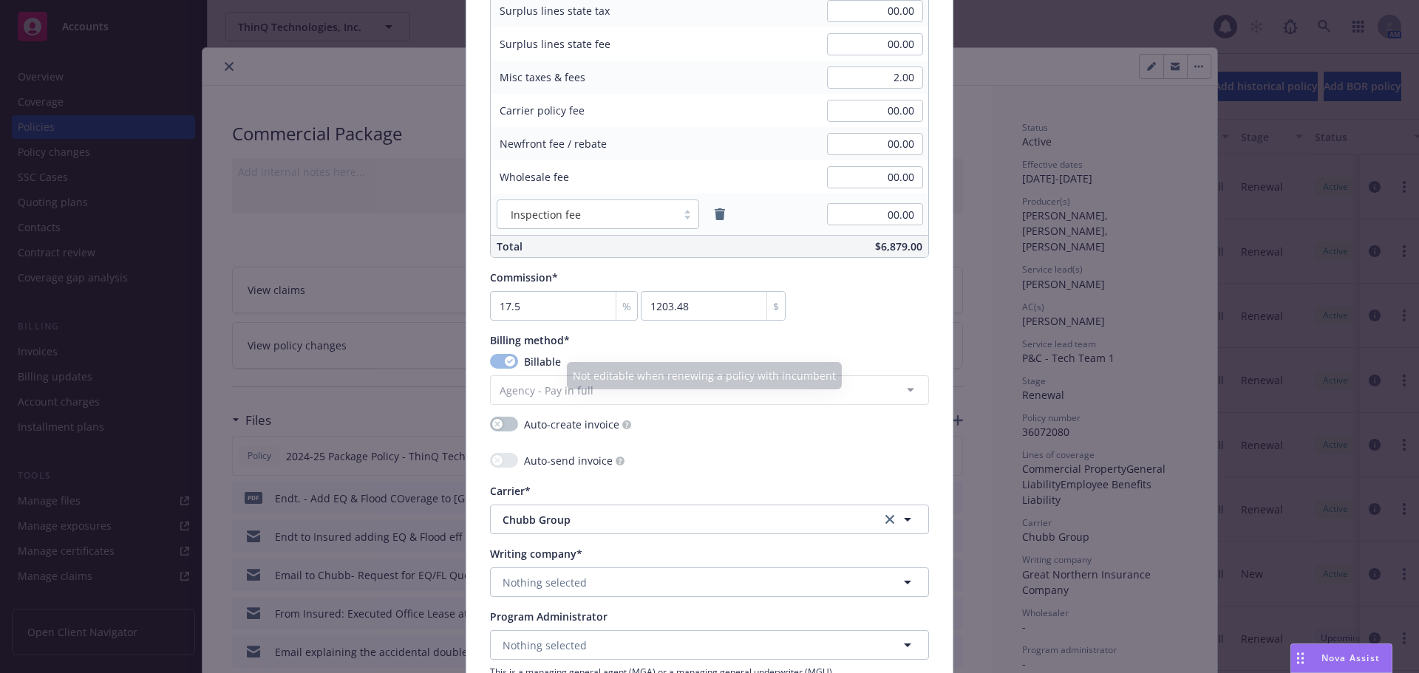
scroll to position [1035, 0]
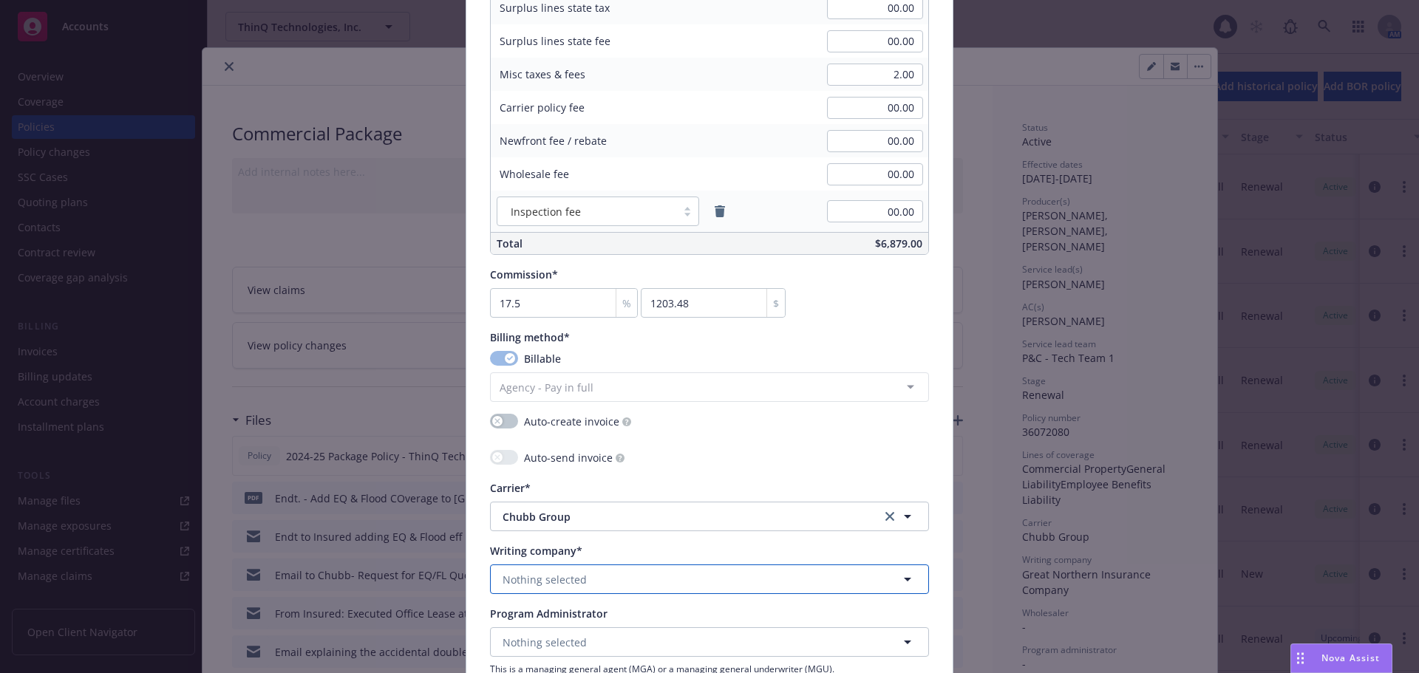
click at [667, 583] on button "Nothing selected" at bounding box center [709, 580] width 439 height 30
type input "great"
click at [670, 538] on span "Domestic - 20303" at bounding box center [597, 538] width 182 height 16
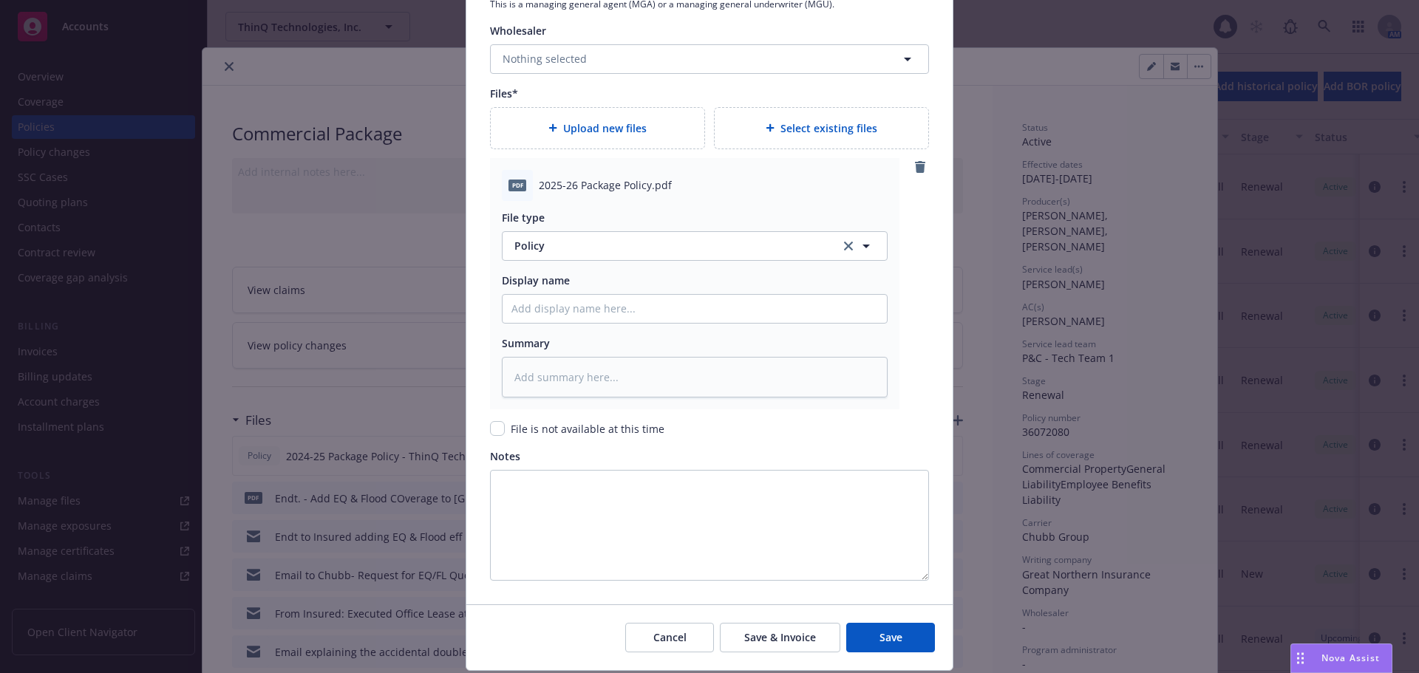
scroll to position [1745, 0]
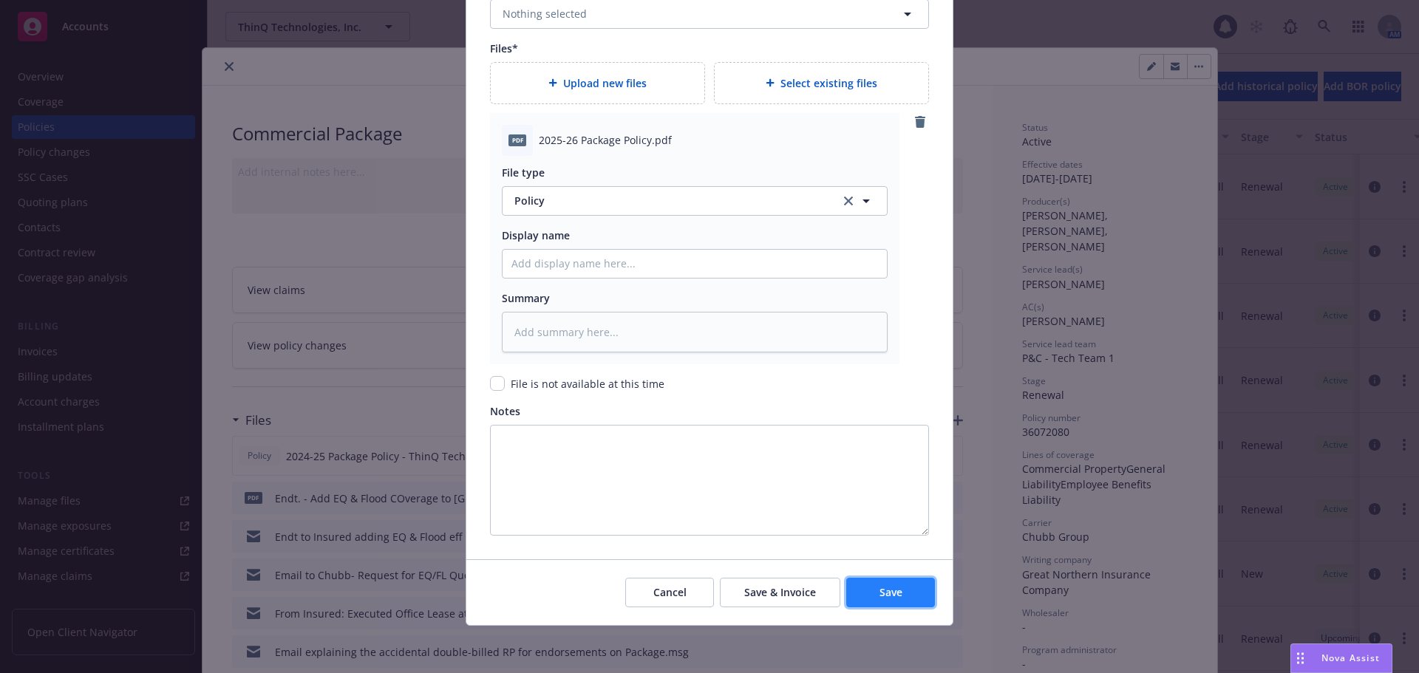
click at [880, 595] on span "Save" at bounding box center [890, 592] width 23 height 14
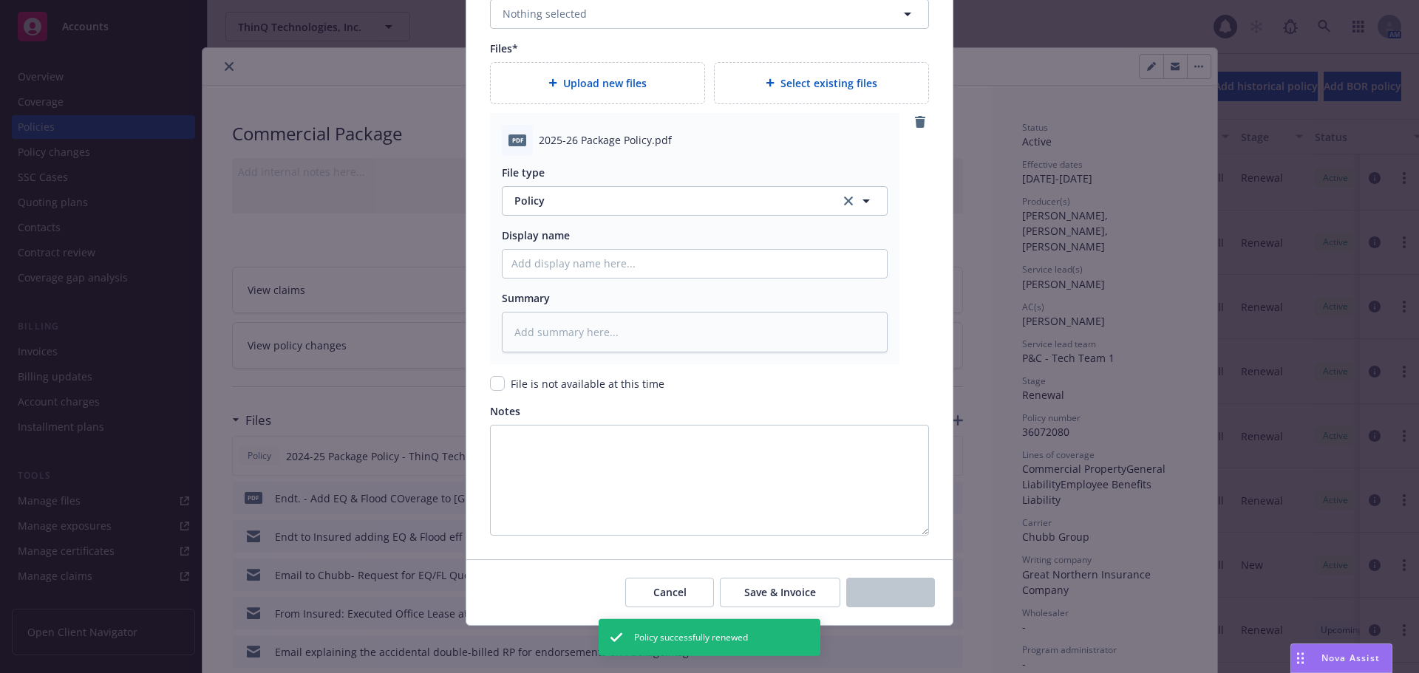
scroll to position [0, 0]
type textarea "x"
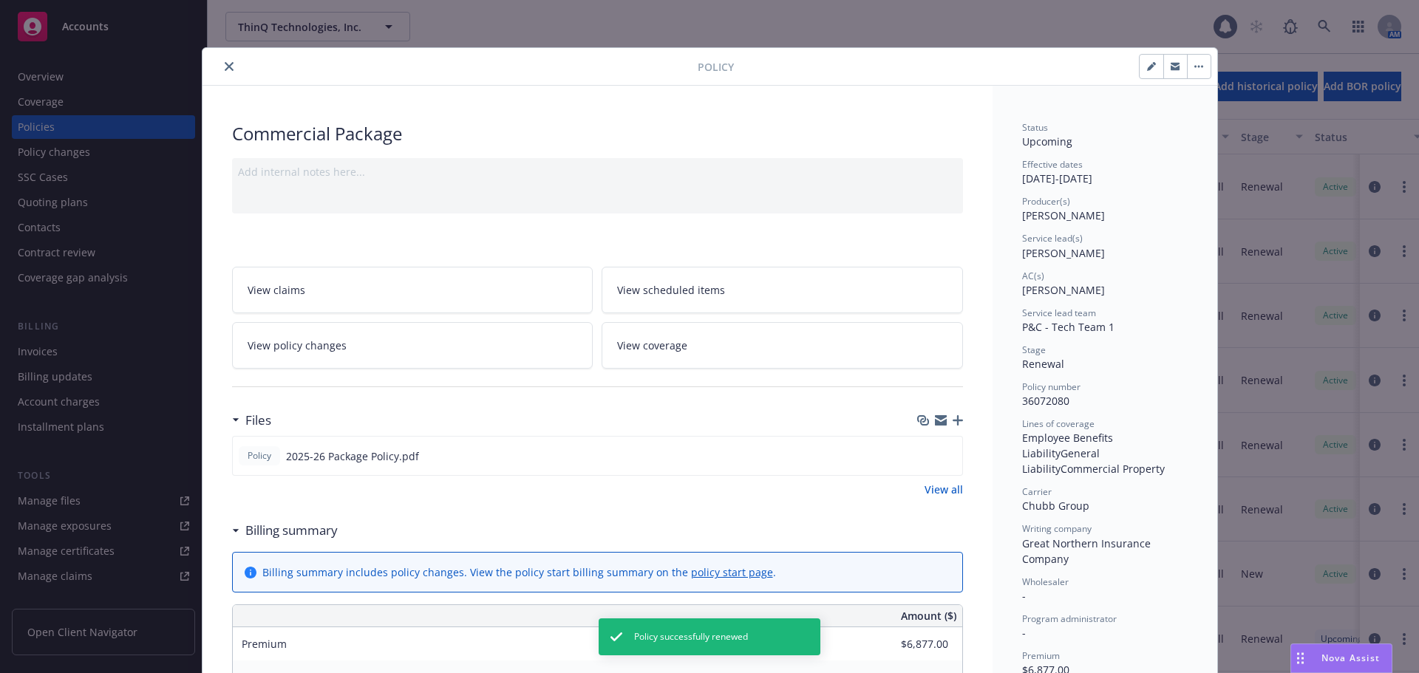
click at [225, 62] on icon "close" at bounding box center [229, 66] width 9 height 9
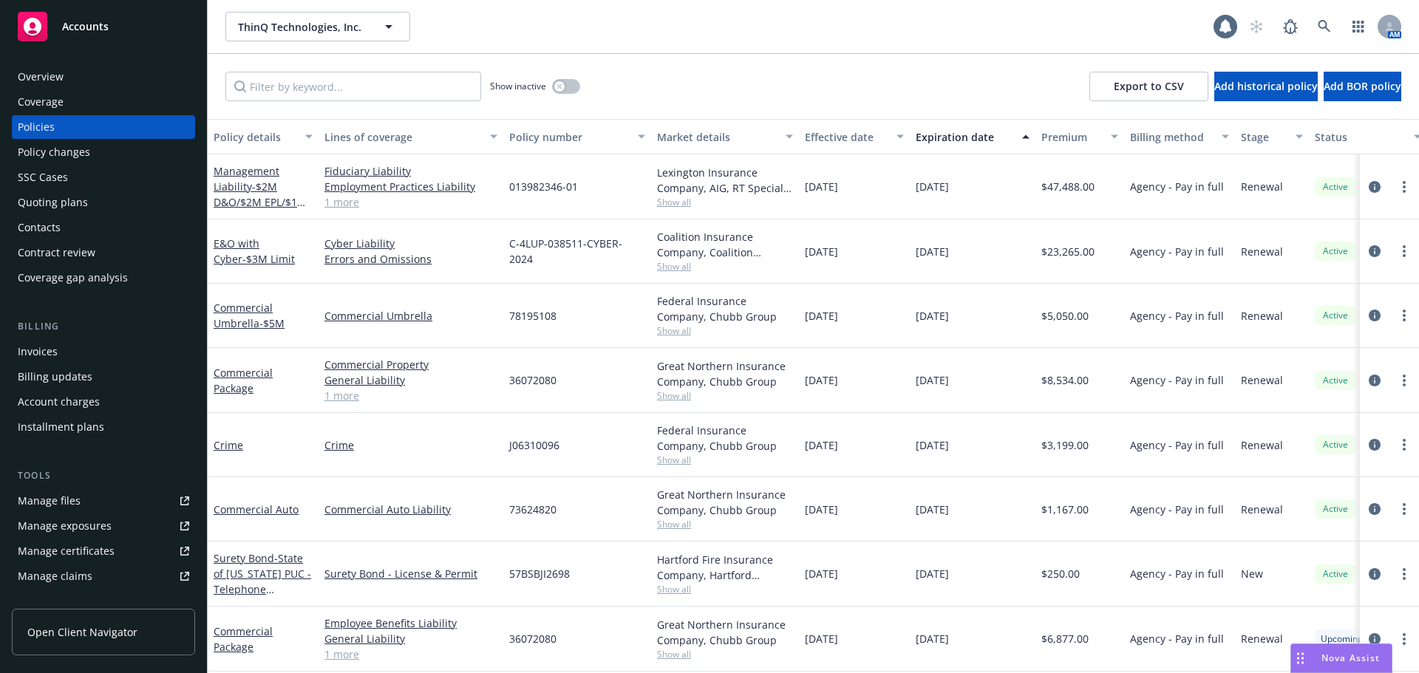
scroll to position [74, 0]
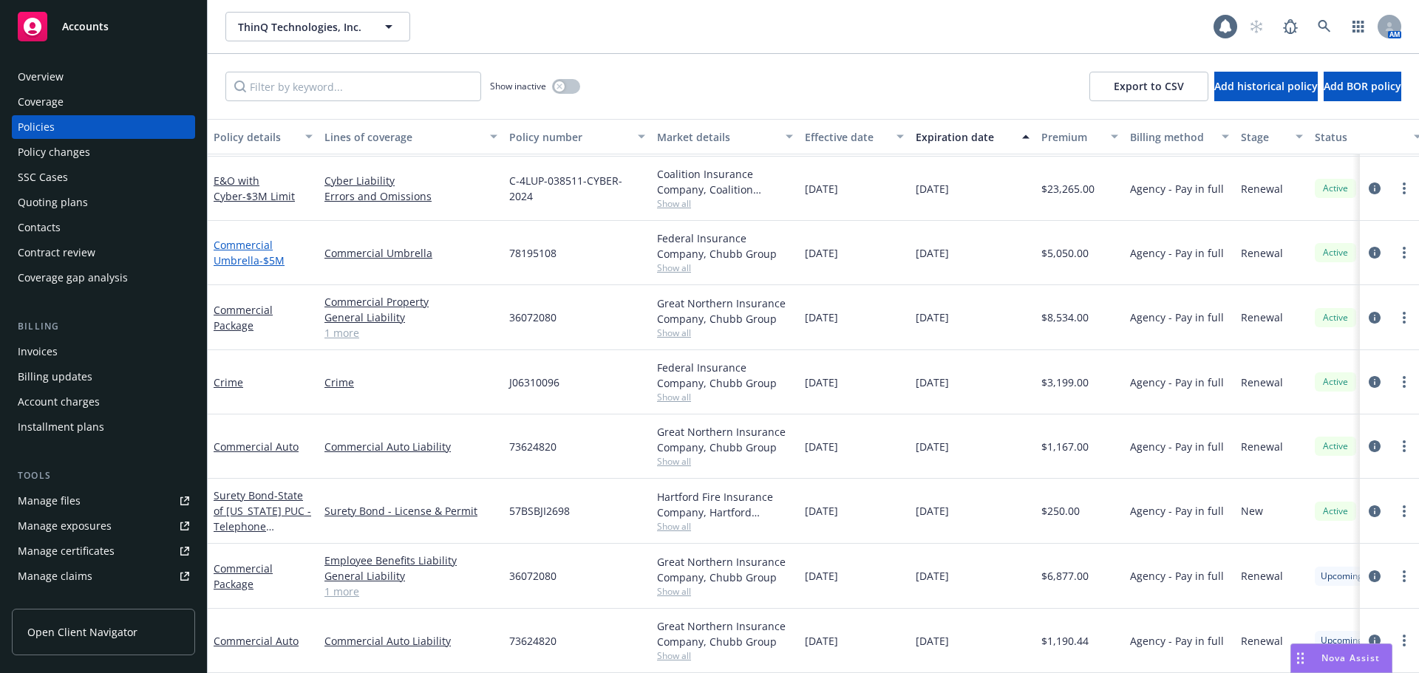
click at [265, 253] on span "- $5M" at bounding box center [271, 260] width 25 height 14
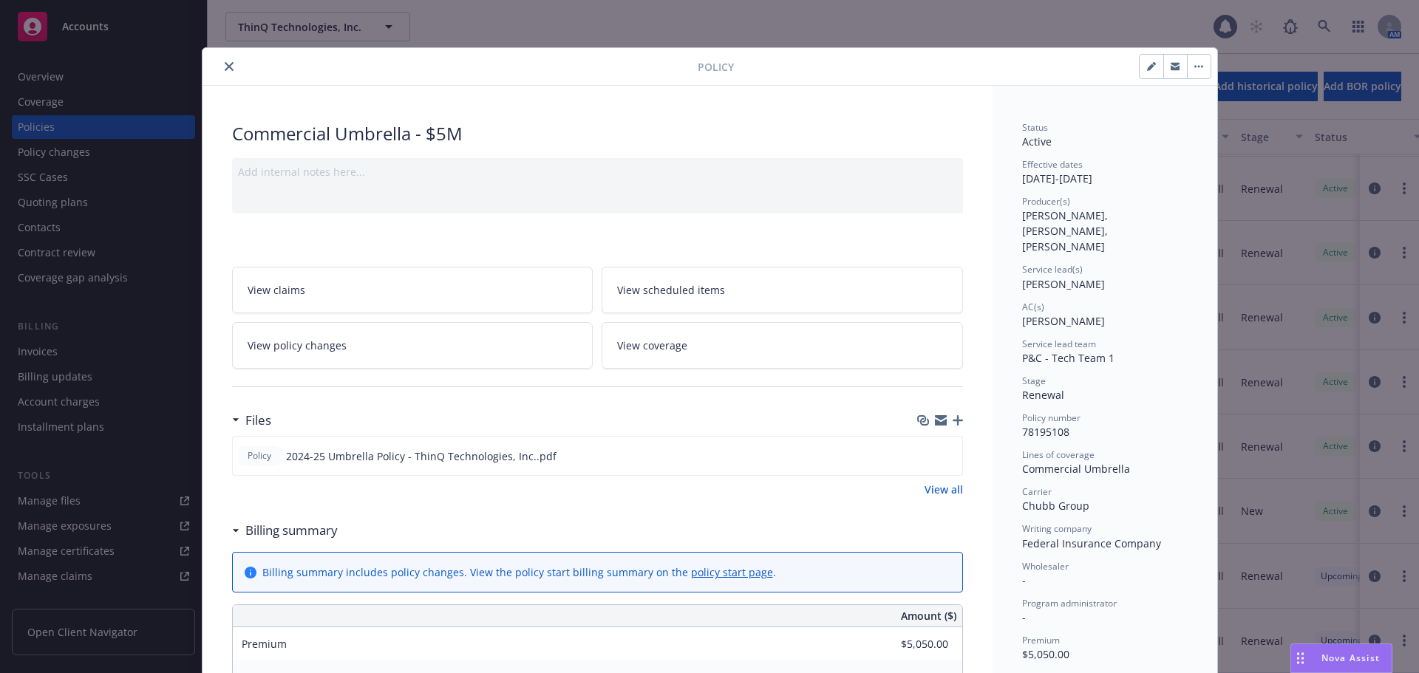
click at [1194, 63] on button "button" at bounding box center [1199, 67] width 24 height 24
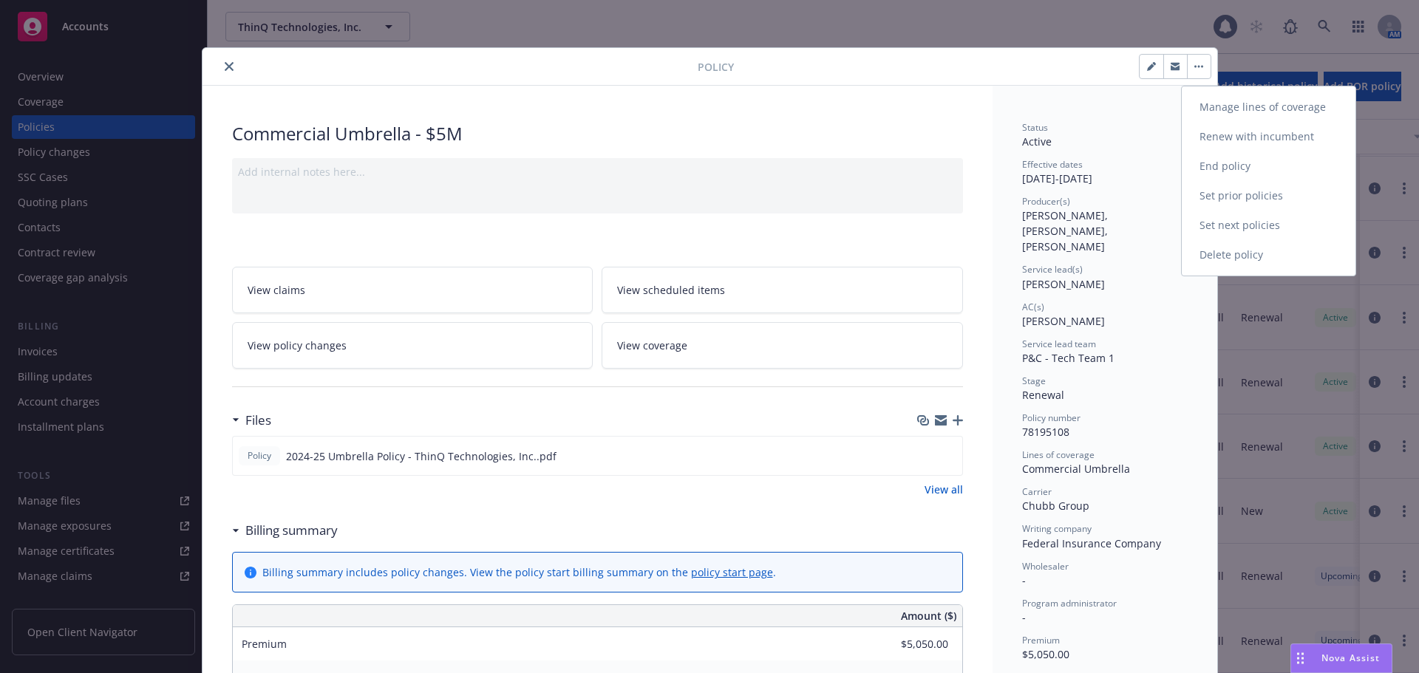
click at [1241, 144] on link "Renew with incumbent" at bounding box center [1269, 137] width 174 height 30
select select "12"
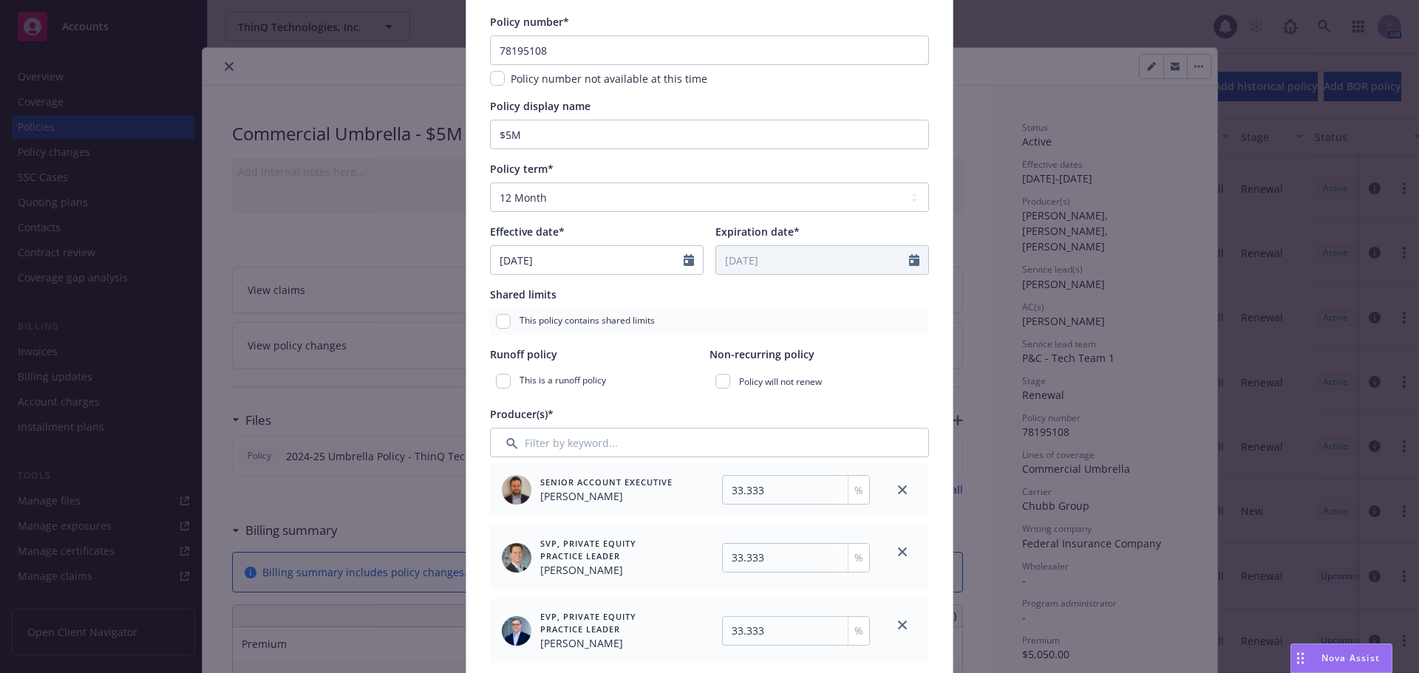
scroll to position [148, 0]
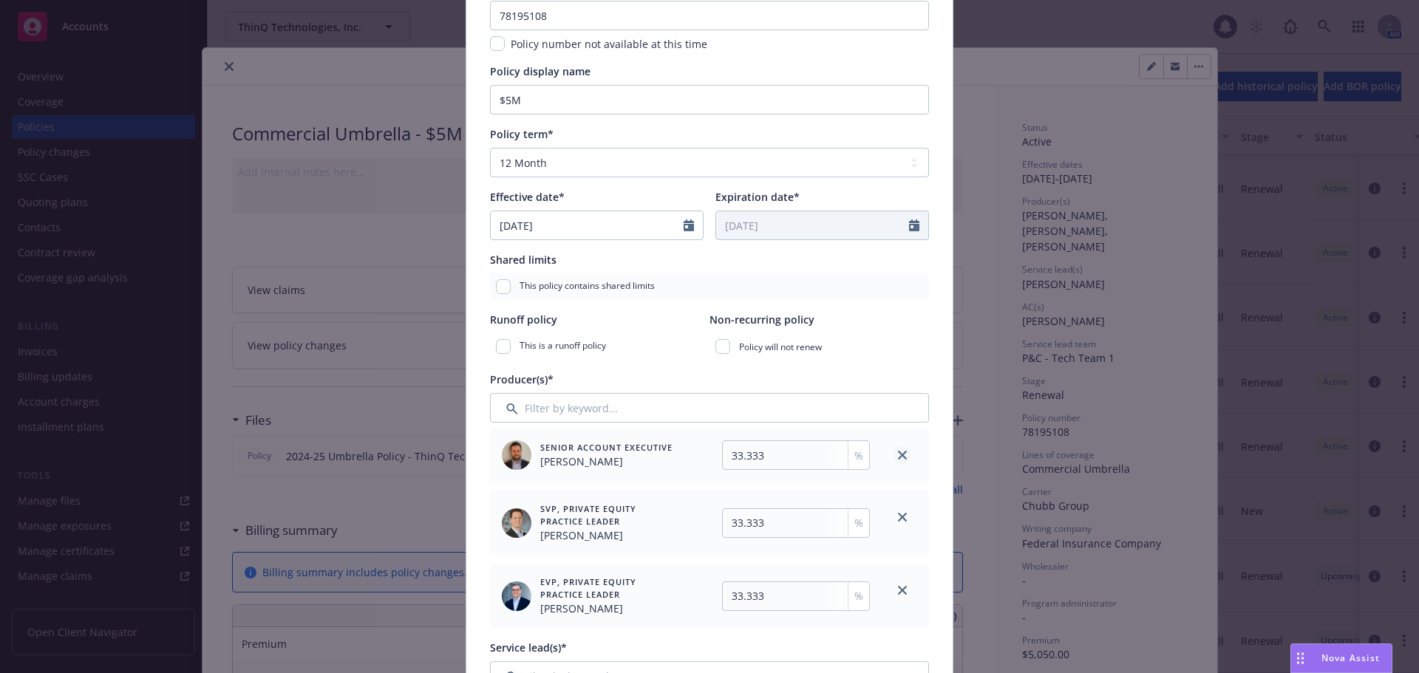
click at [899, 453] on icon "close" at bounding box center [902, 455] width 9 height 9
type input "50"
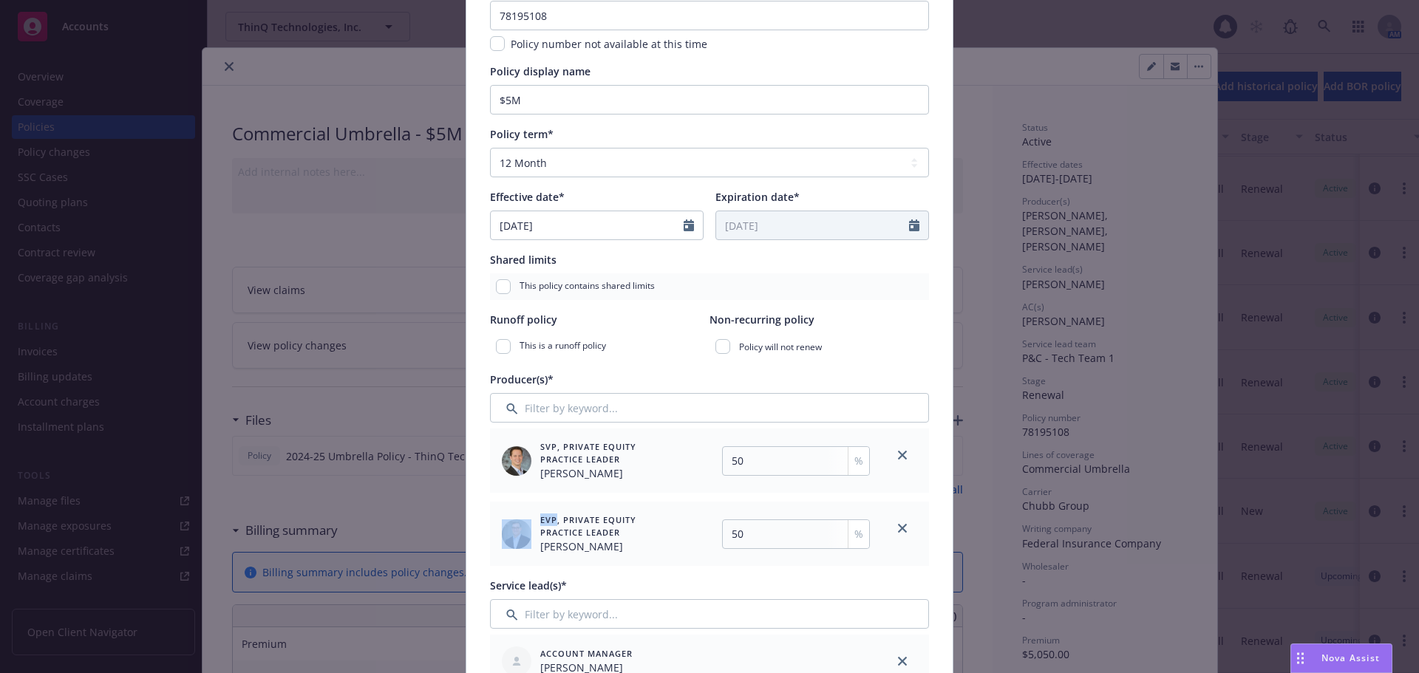
click at [899, 453] on icon "close" at bounding box center [902, 455] width 9 height 9
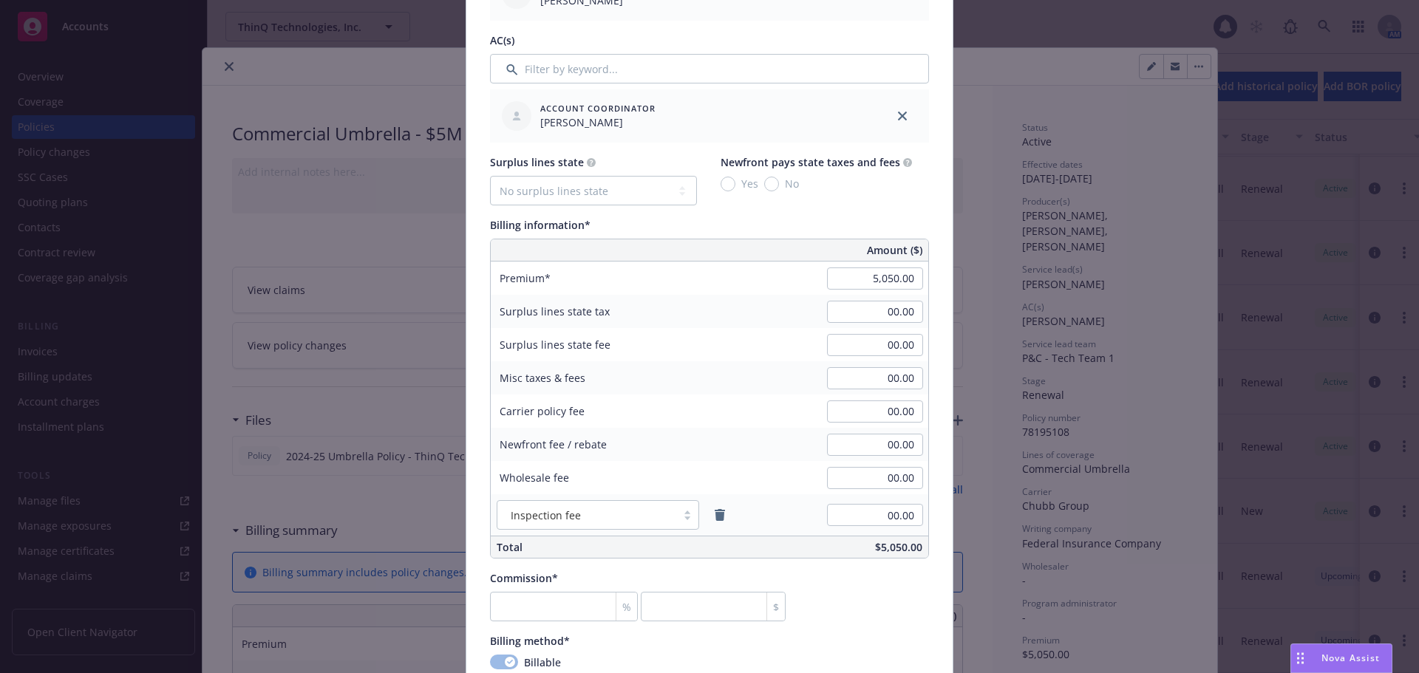
scroll to position [739, 0]
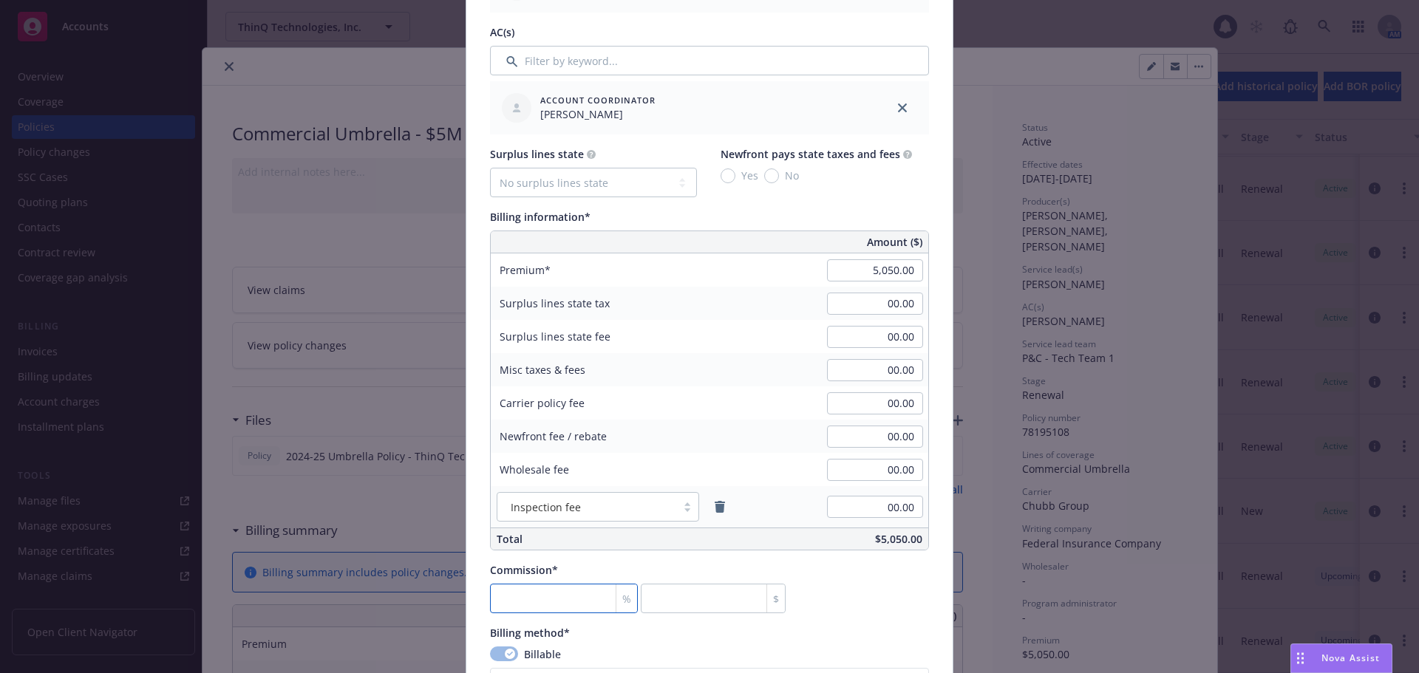
click at [523, 607] on input "number" at bounding box center [564, 599] width 148 height 30
type input "1"
type input "50.5"
type input "15"
type input "757.5"
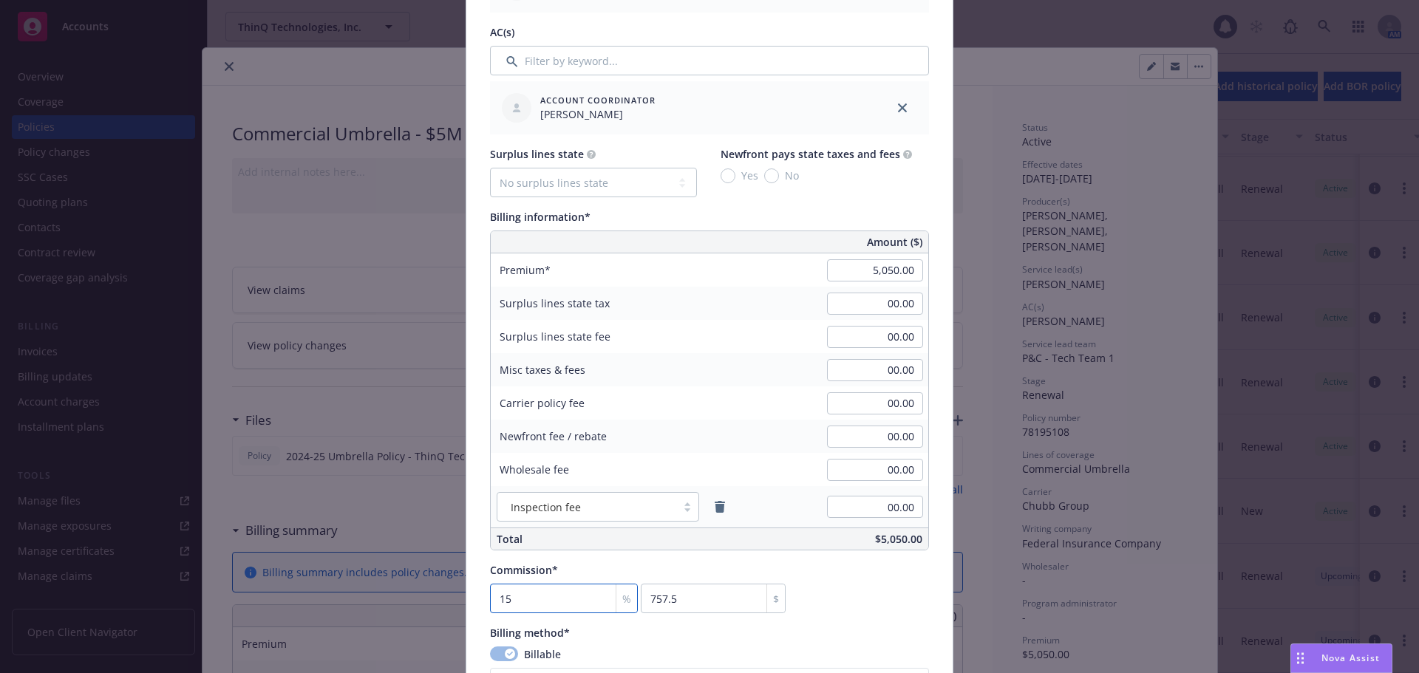
type input "15"
click at [479, 562] on div "Policy number* 78195108 Policy number not available at this time Policy display…" at bounding box center [709, 334] width 486 height 1940
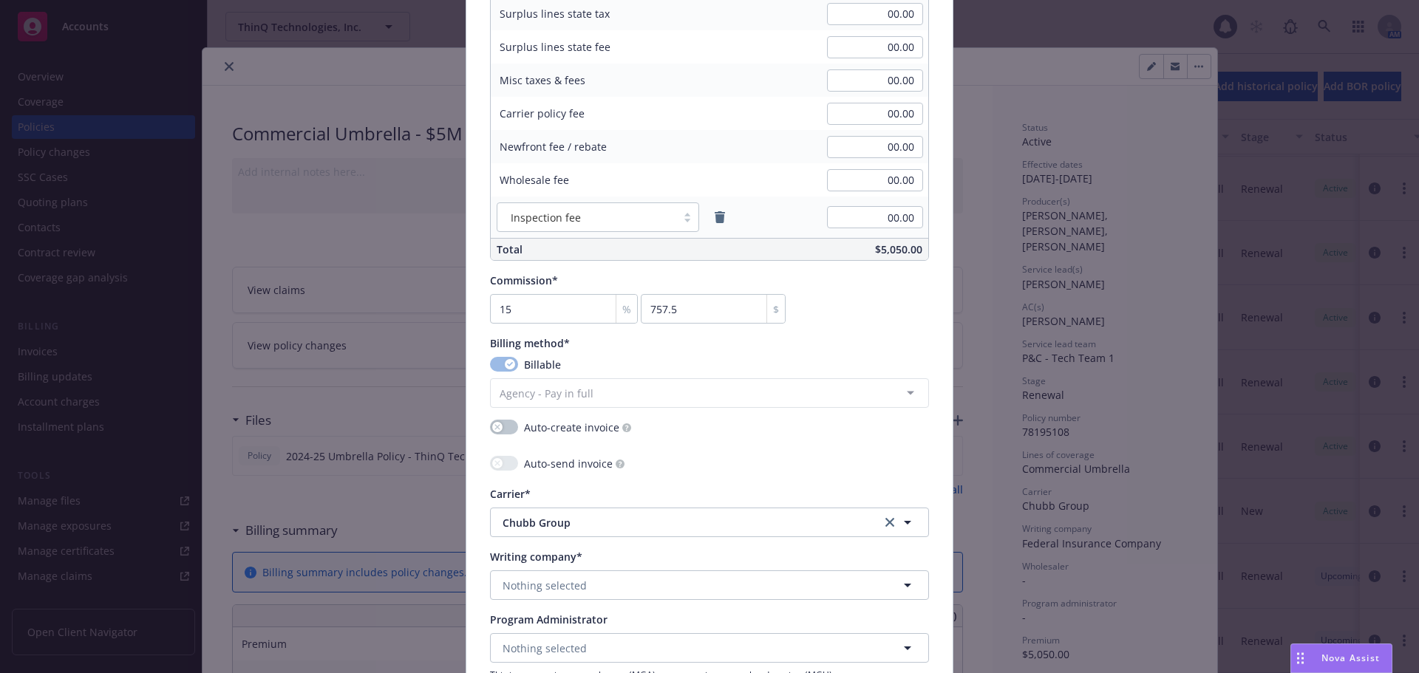
scroll to position [1035, 0]
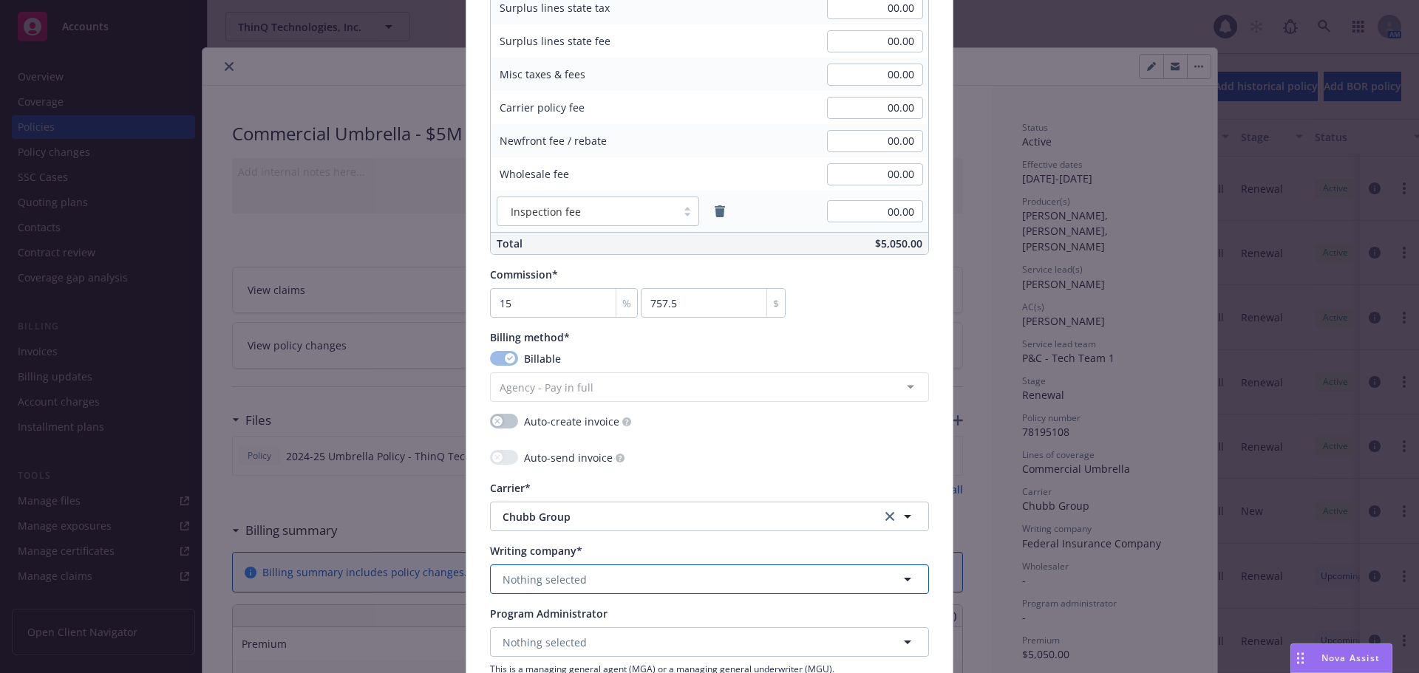
click at [554, 577] on span "Nothing selected" at bounding box center [545, 580] width 84 height 16
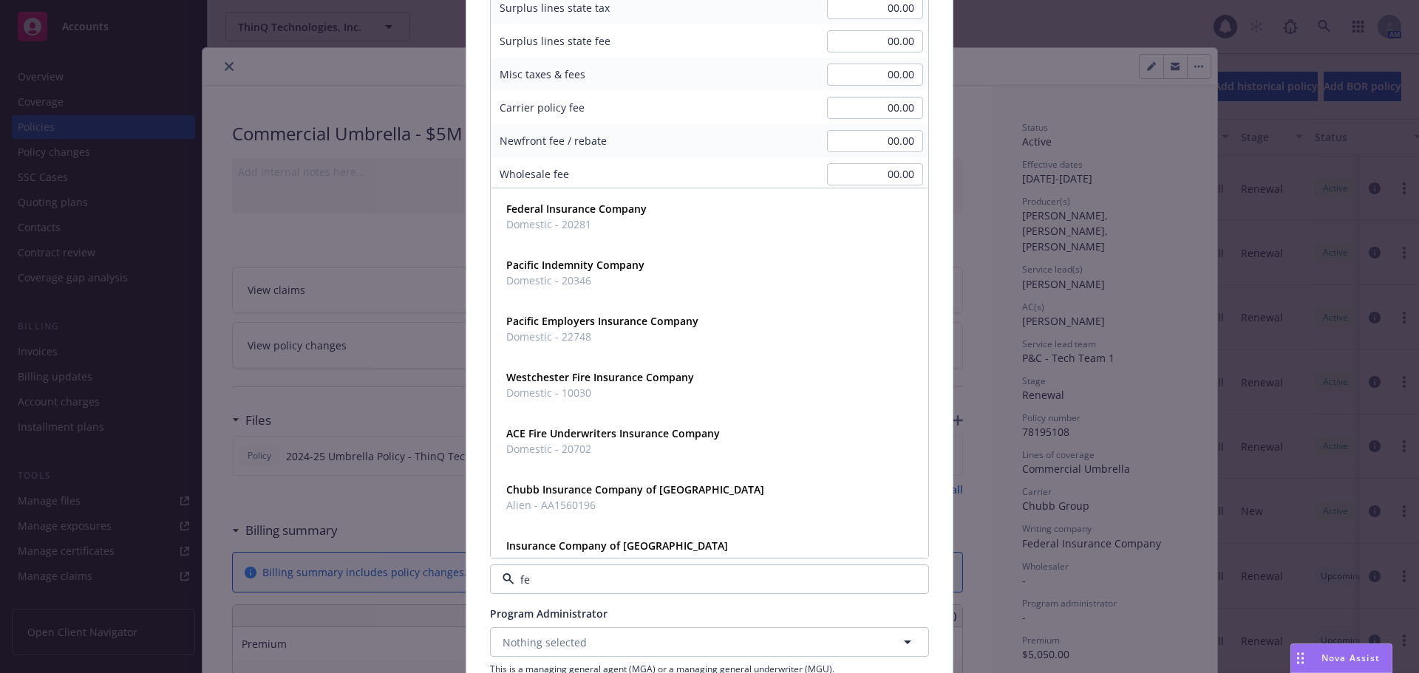
type input "fed"
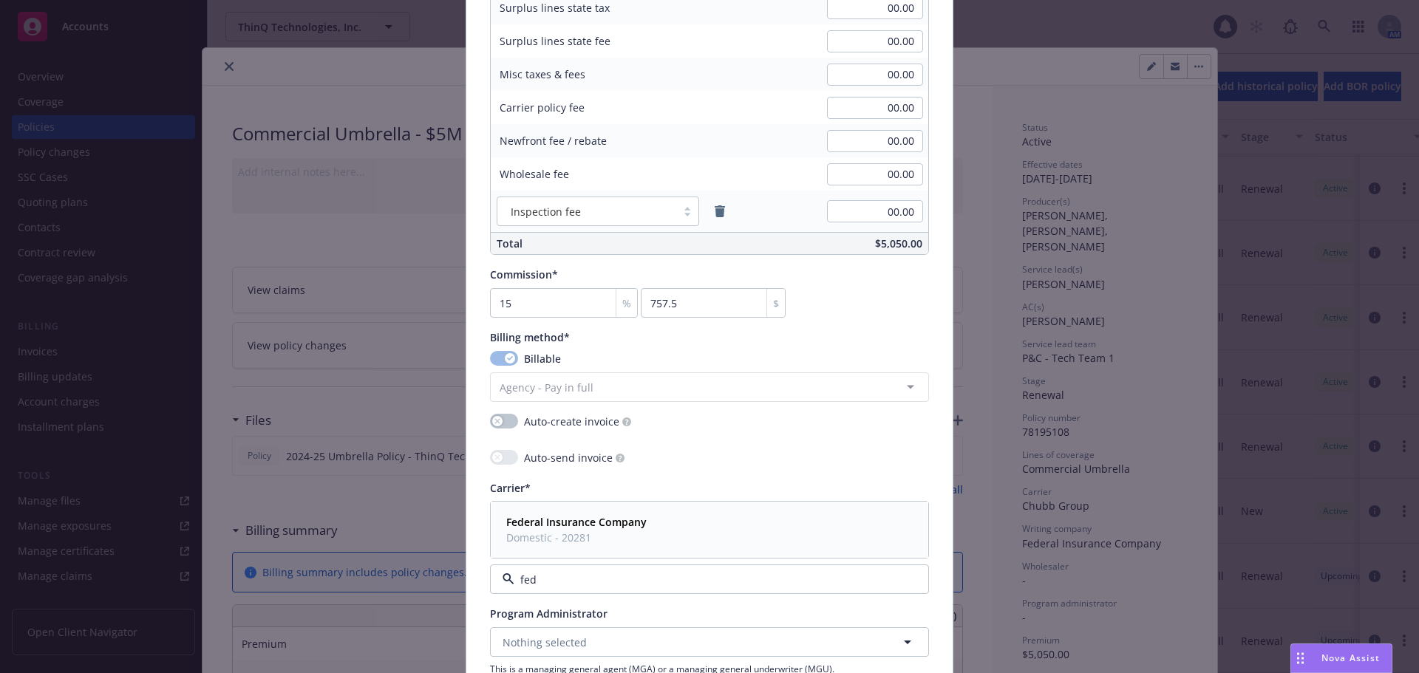
click at [555, 539] on span "Domestic - 20281" at bounding box center [576, 538] width 140 height 16
click at [469, 544] on div "Policy number* 78195108 Policy number not available at this time Policy display…" at bounding box center [709, 39] width 486 height 1940
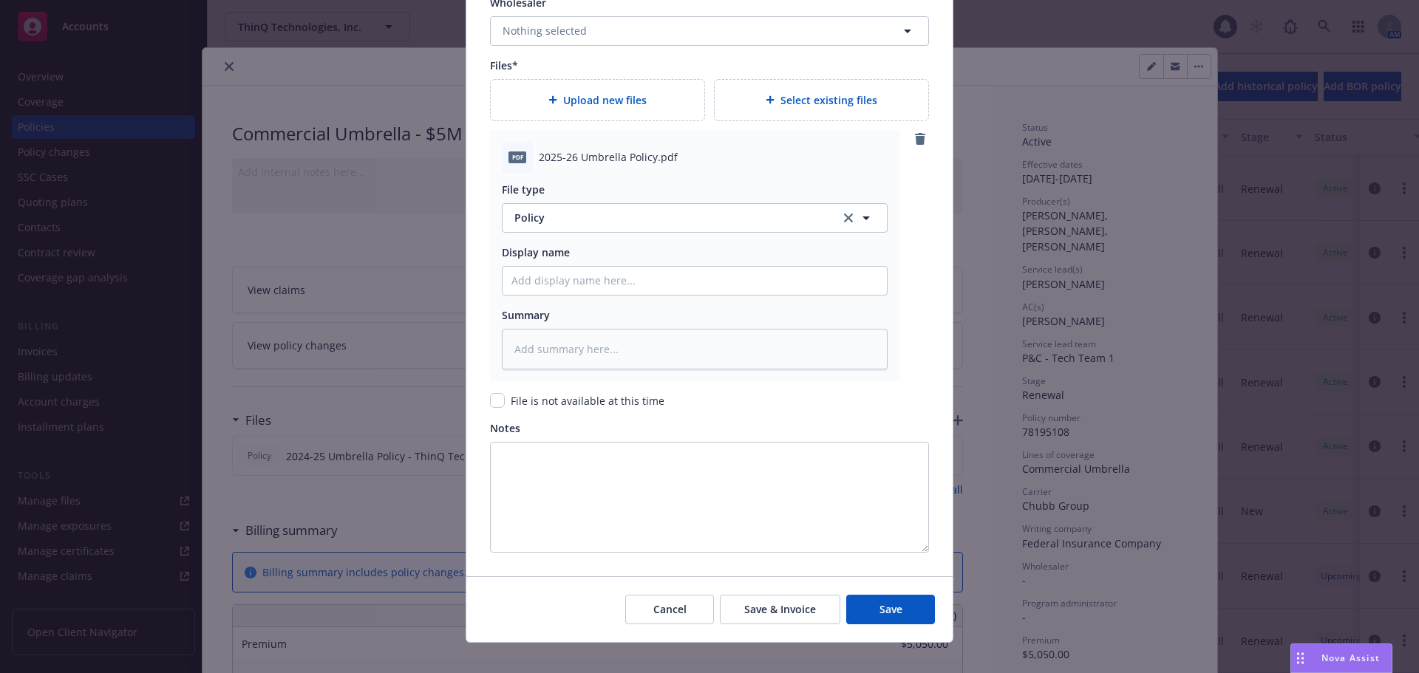
scroll to position [1745, 0]
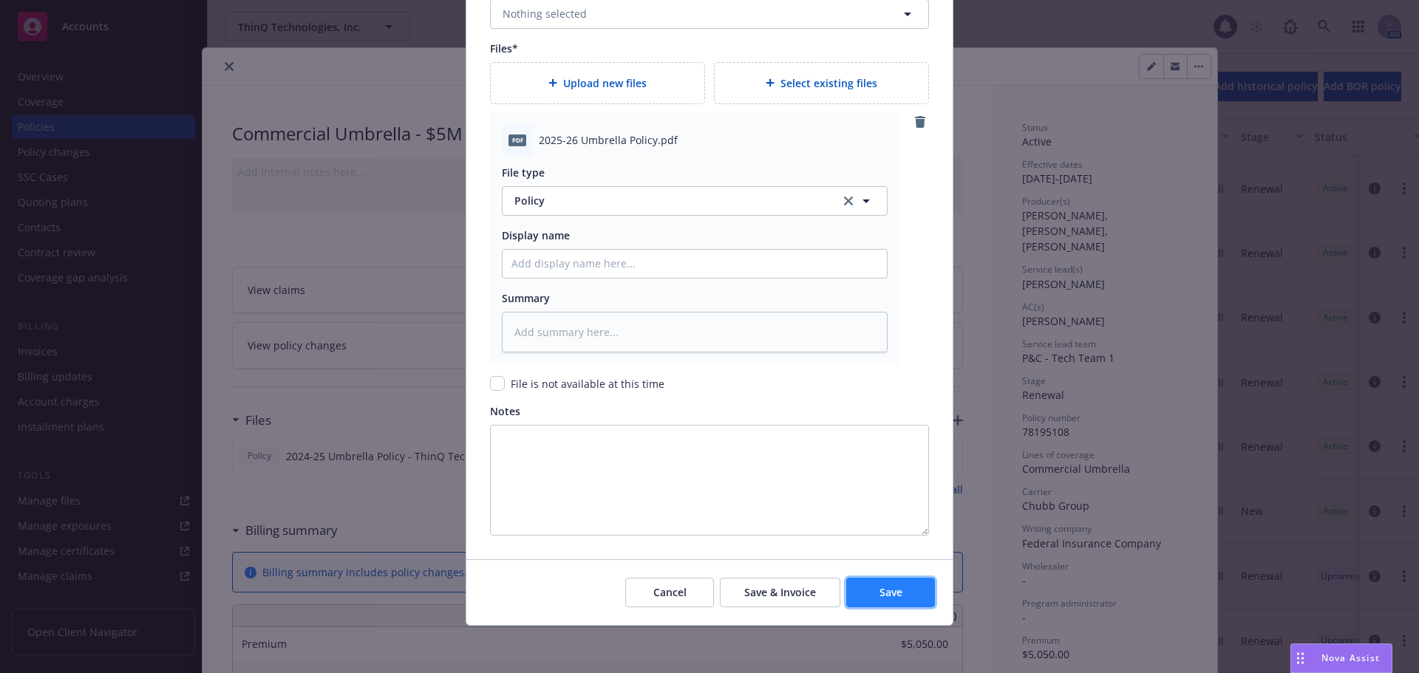
click at [872, 592] on button "Save" at bounding box center [890, 593] width 89 height 30
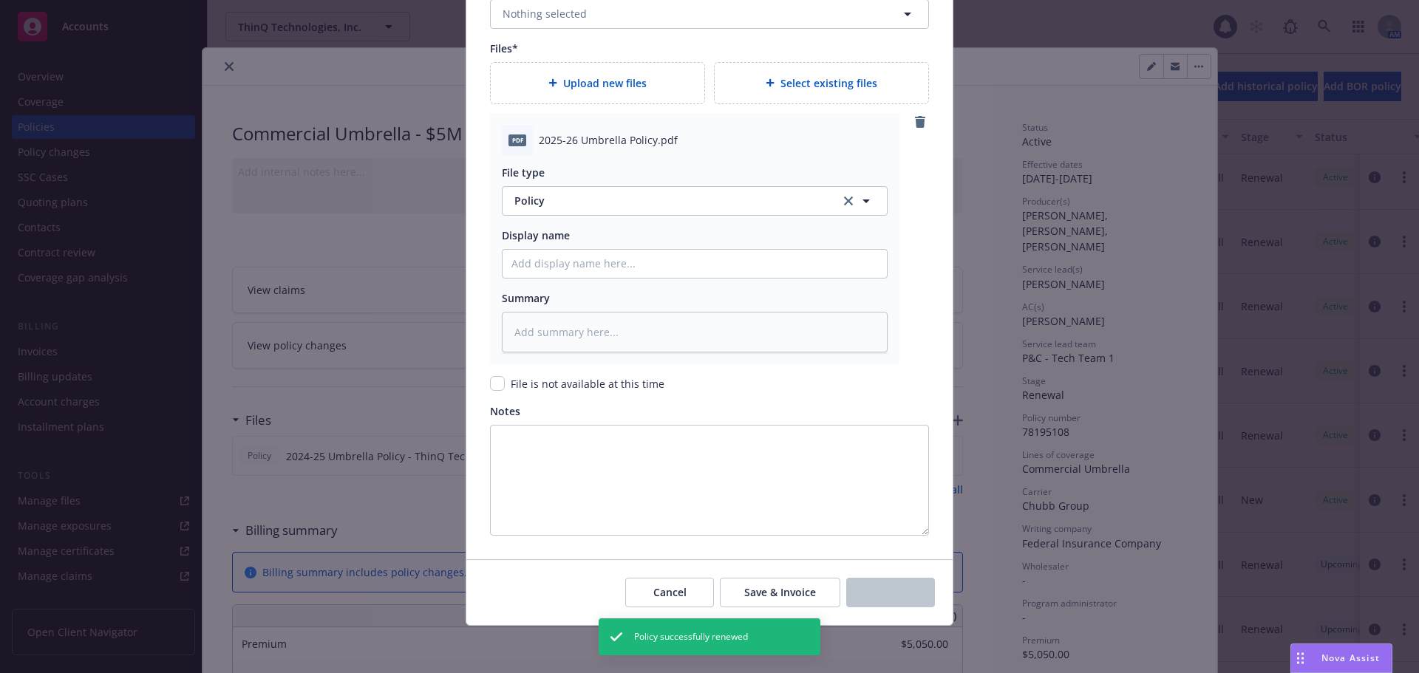
scroll to position [9, 0]
type textarea "x"
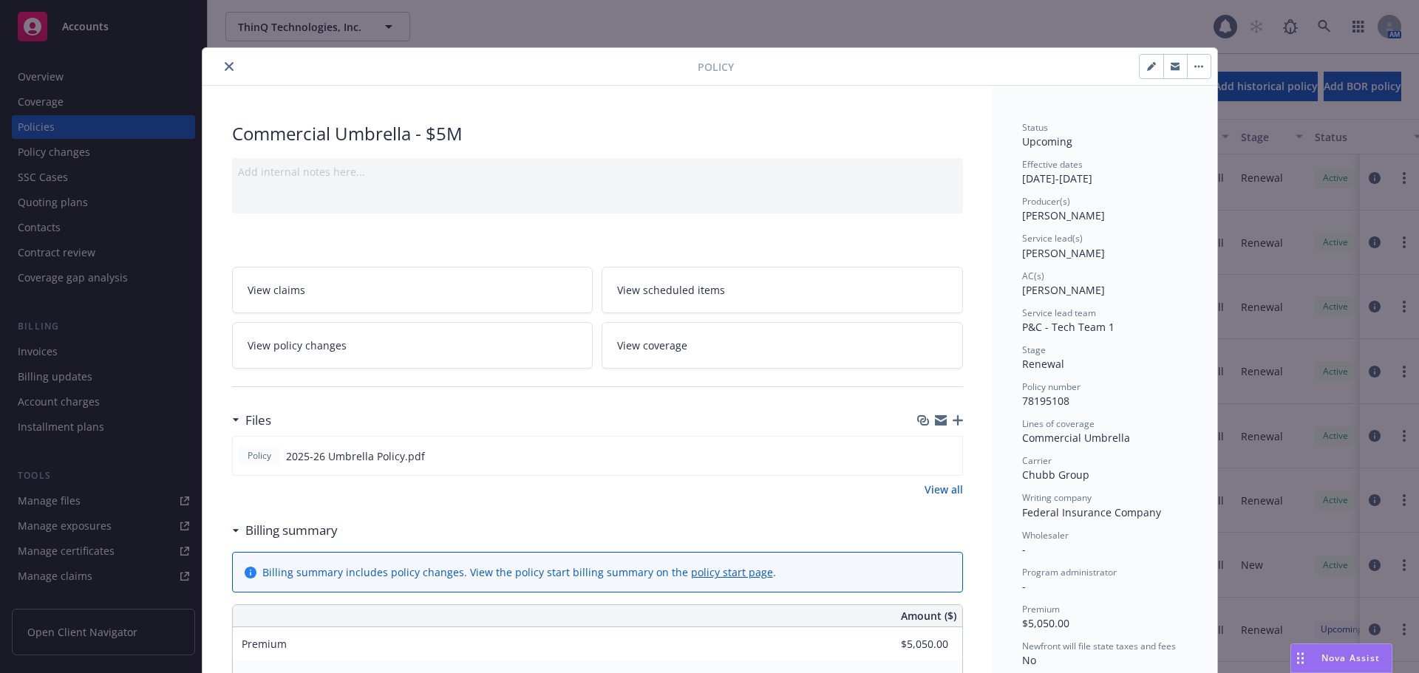
drag, startPoint x: 221, startPoint y: 71, endPoint x: 247, endPoint y: 73, distance: 26.0
click at [221, 71] on button "close" at bounding box center [229, 67] width 18 height 18
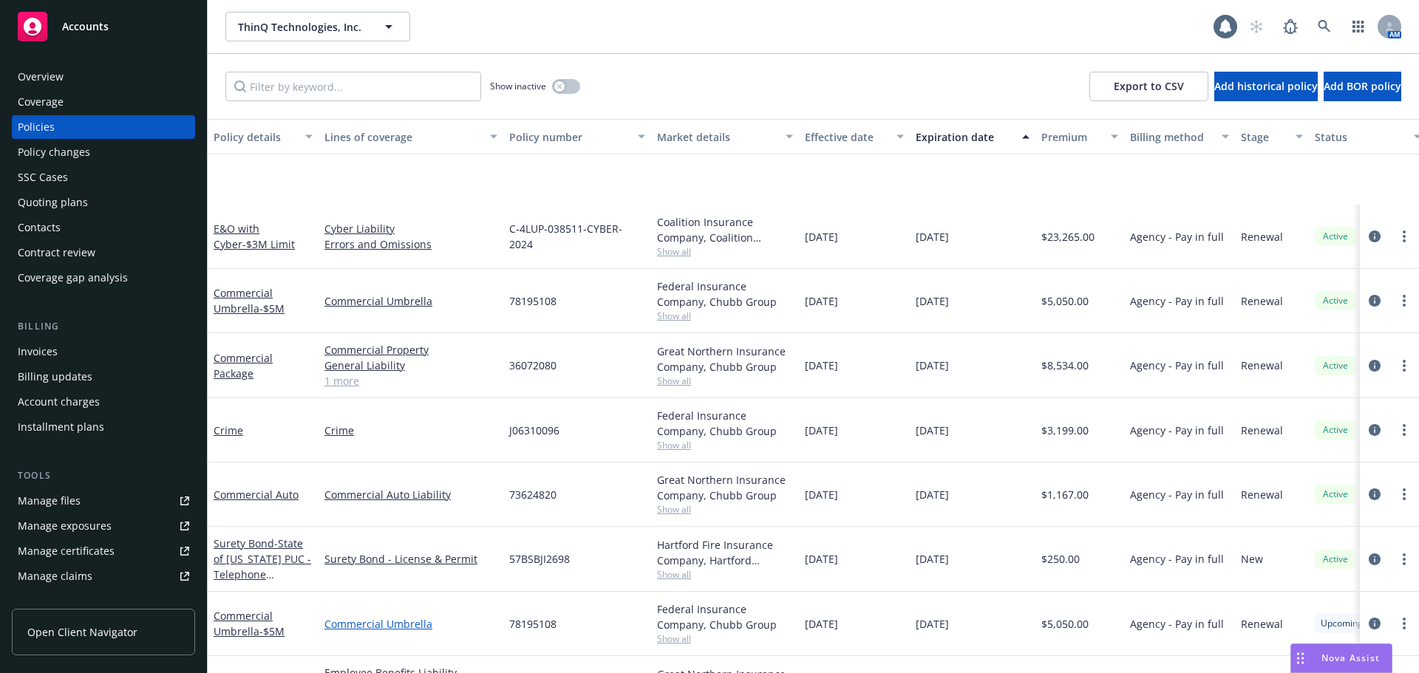
scroll to position [132, 0]
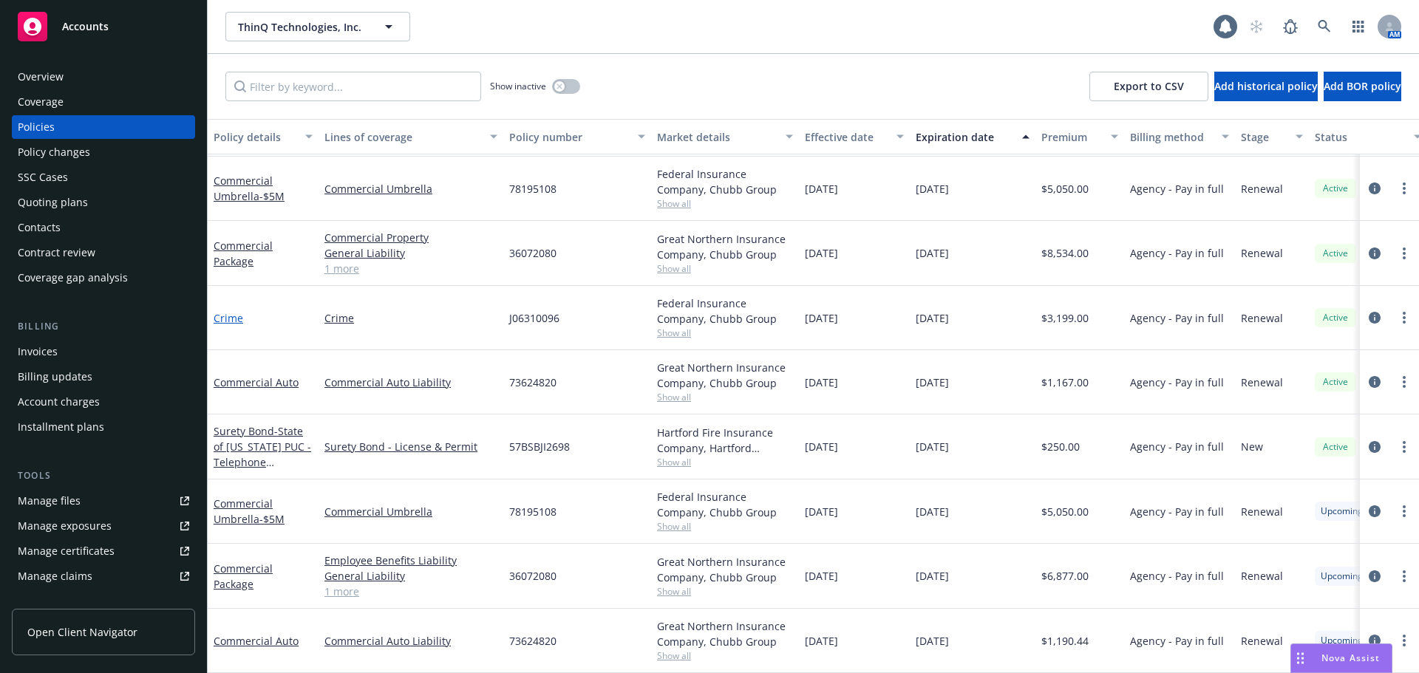
click at [222, 311] on link "Crime" at bounding box center [229, 318] width 30 height 14
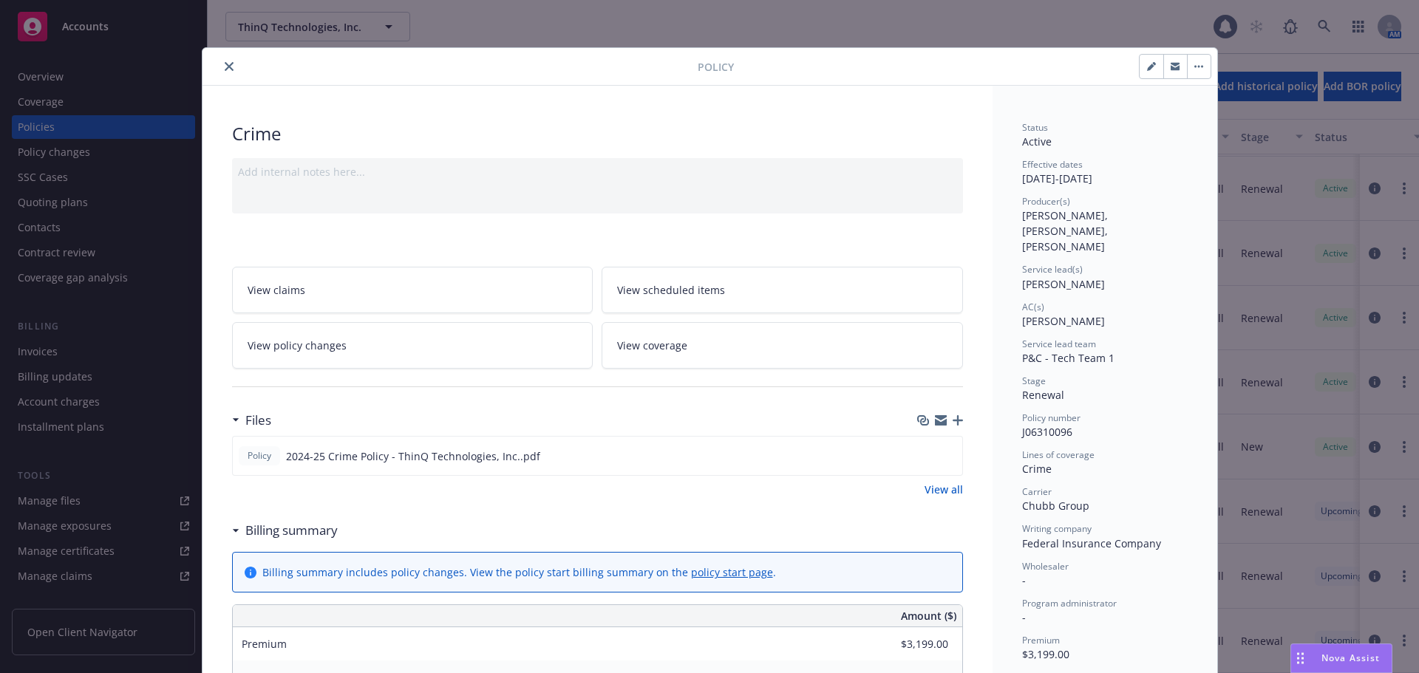
click at [1194, 71] on button "button" at bounding box center [1199, 67] width 24 height 24
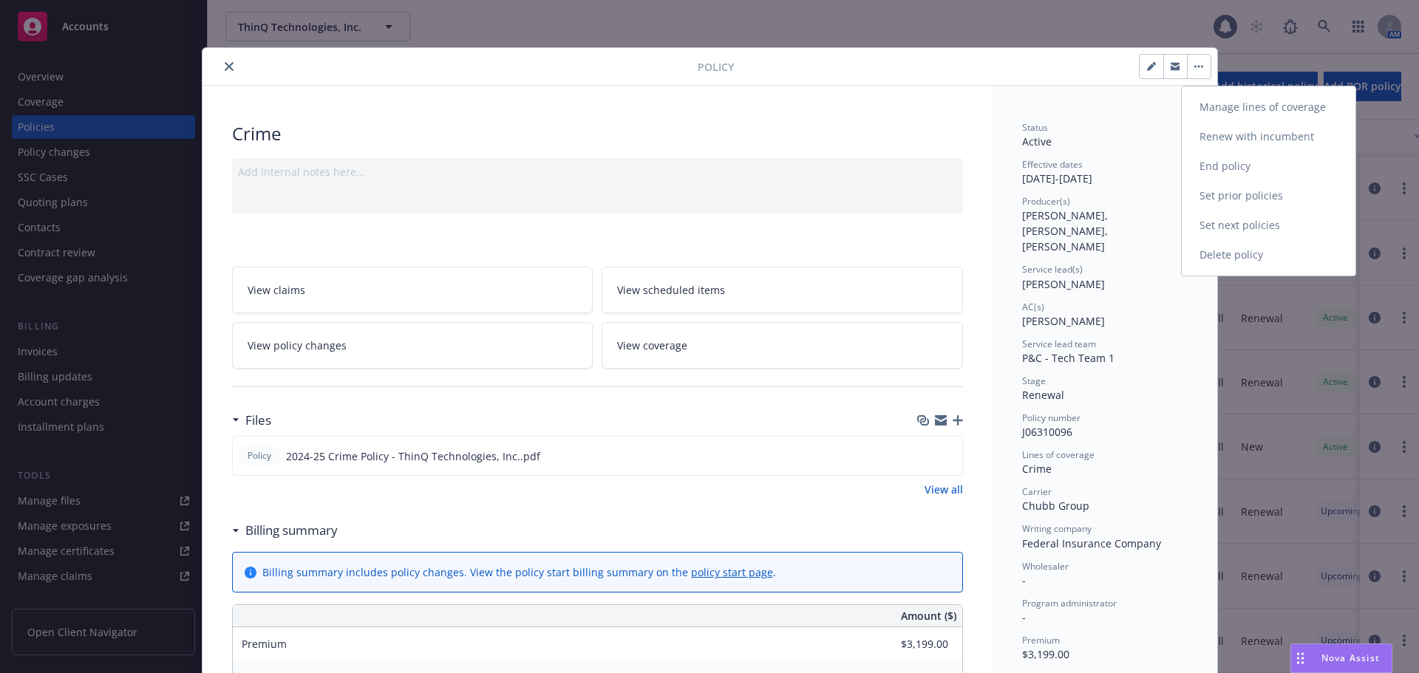
click at [1261, 140] on link "Renew with incumbent" at bounding box center [1269, 137] width 174 height 30
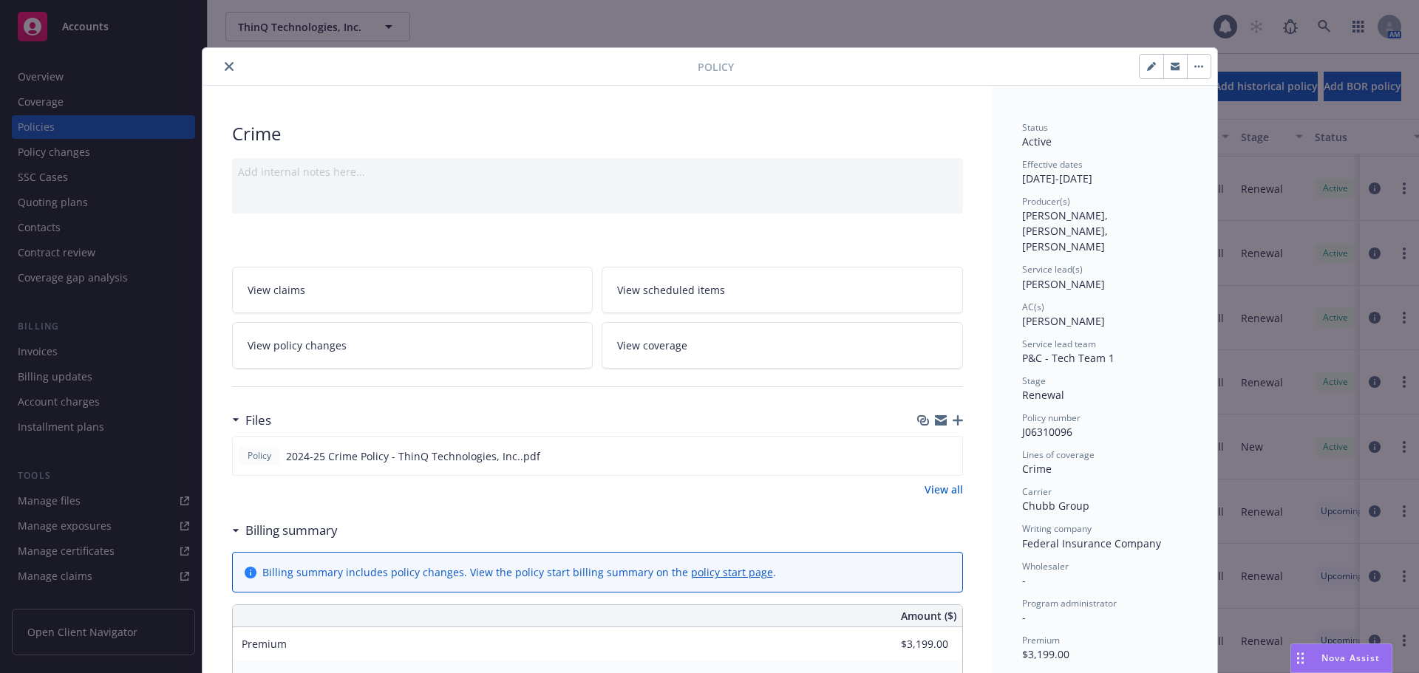
select select "12"
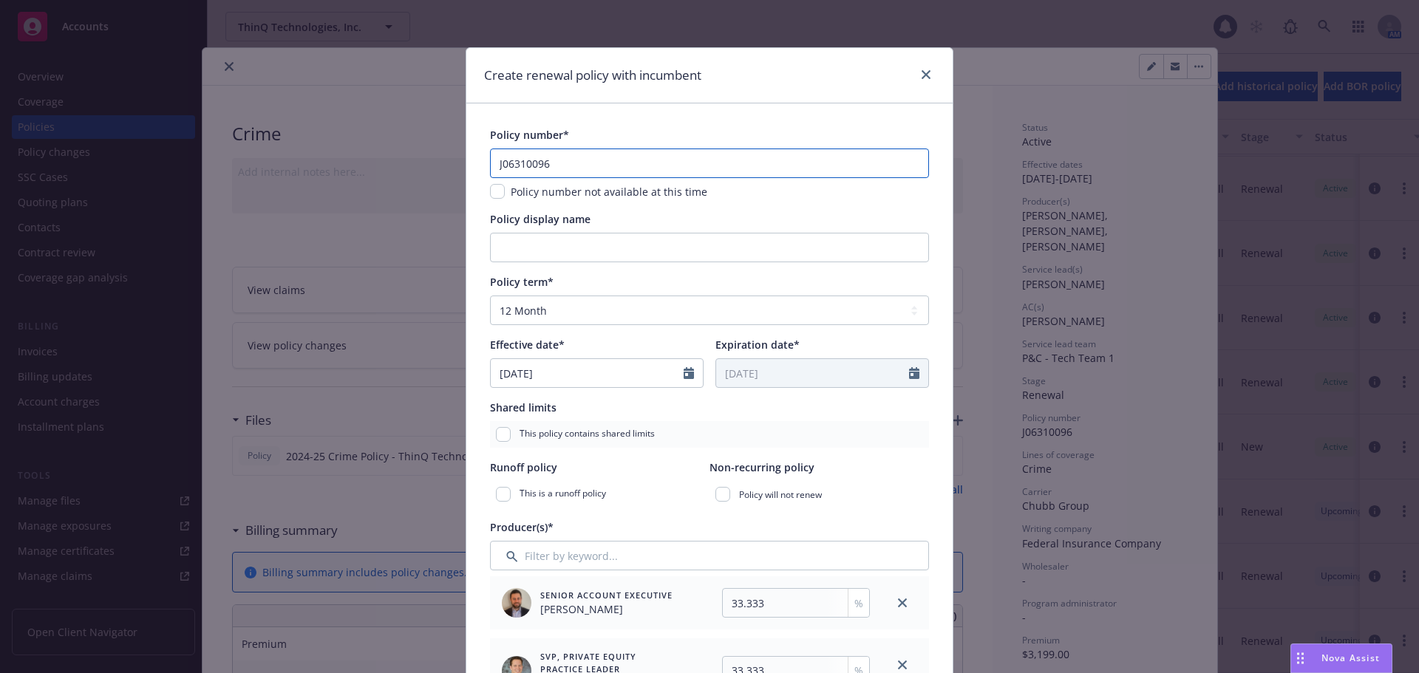
click at [505, 163] on input "J06310096" at bounding box center [709, 164] width 439 height 30
click at [639, 138] on div "Policy number*" at bounding box center [709, 135] width 439 height 16
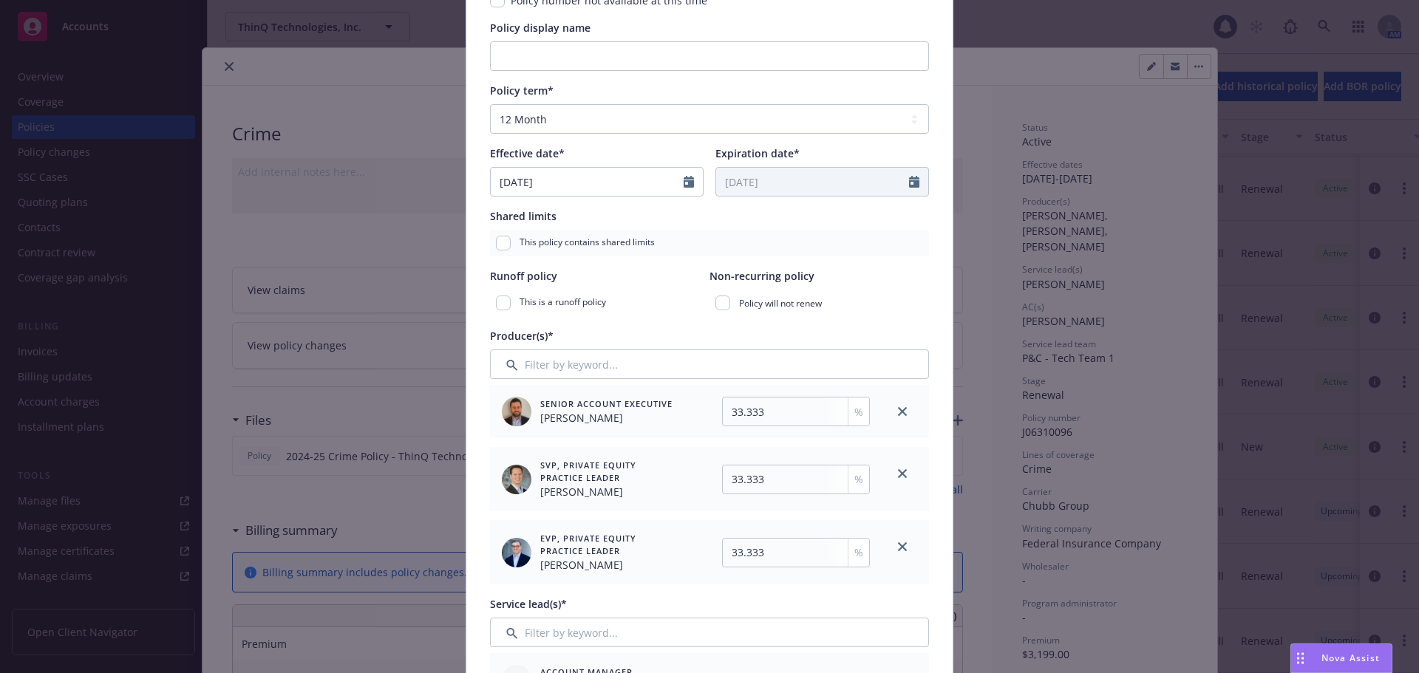
scroll to position [222, 0]
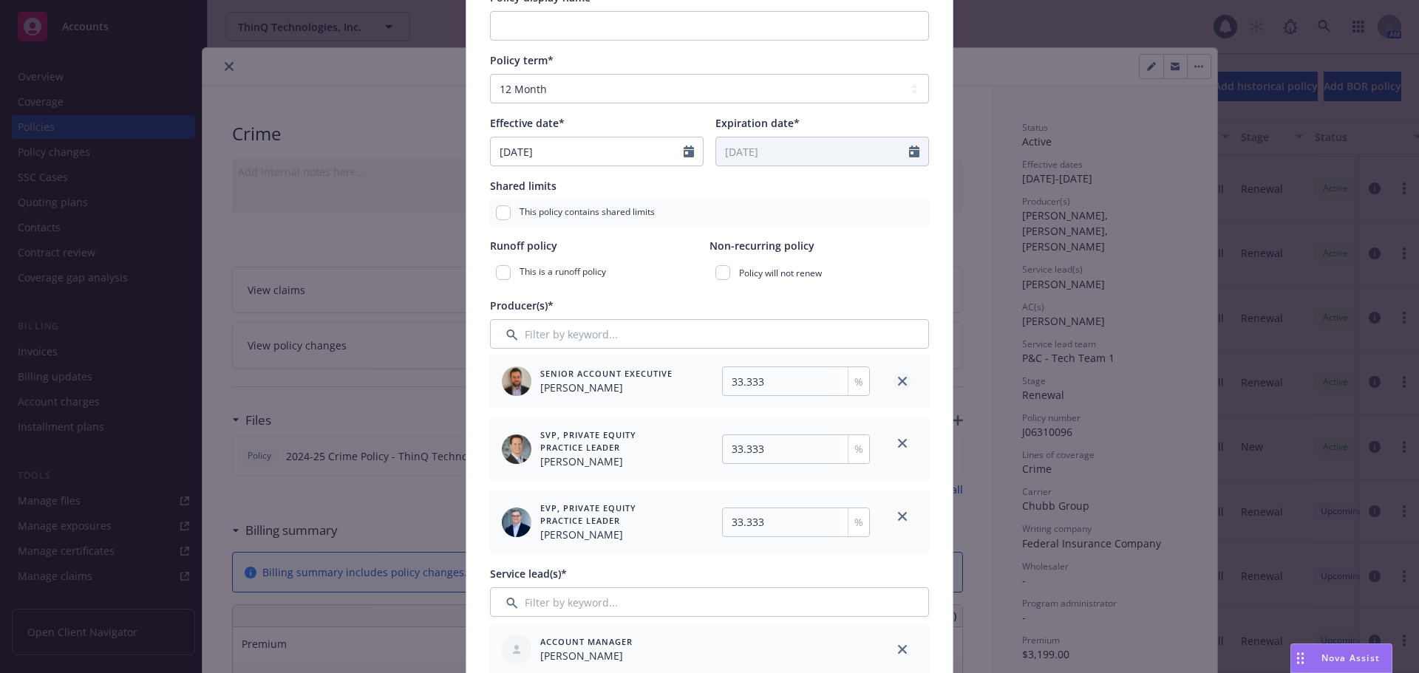
click at [901, 378] on icon "close" at bounding box center [902, 381] width 9 height 9
type input "50"
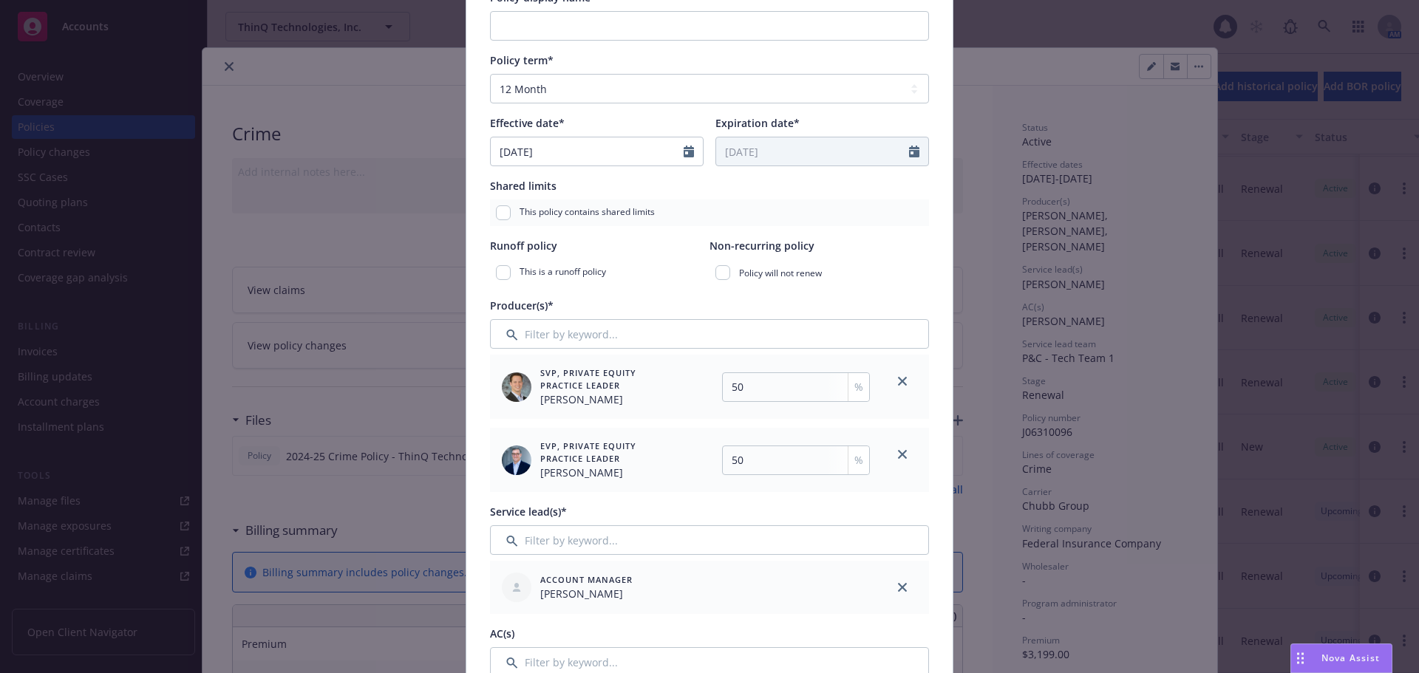
click at [901, 378] on icon "close" at bounding box center [902, 381] width 9 height 9
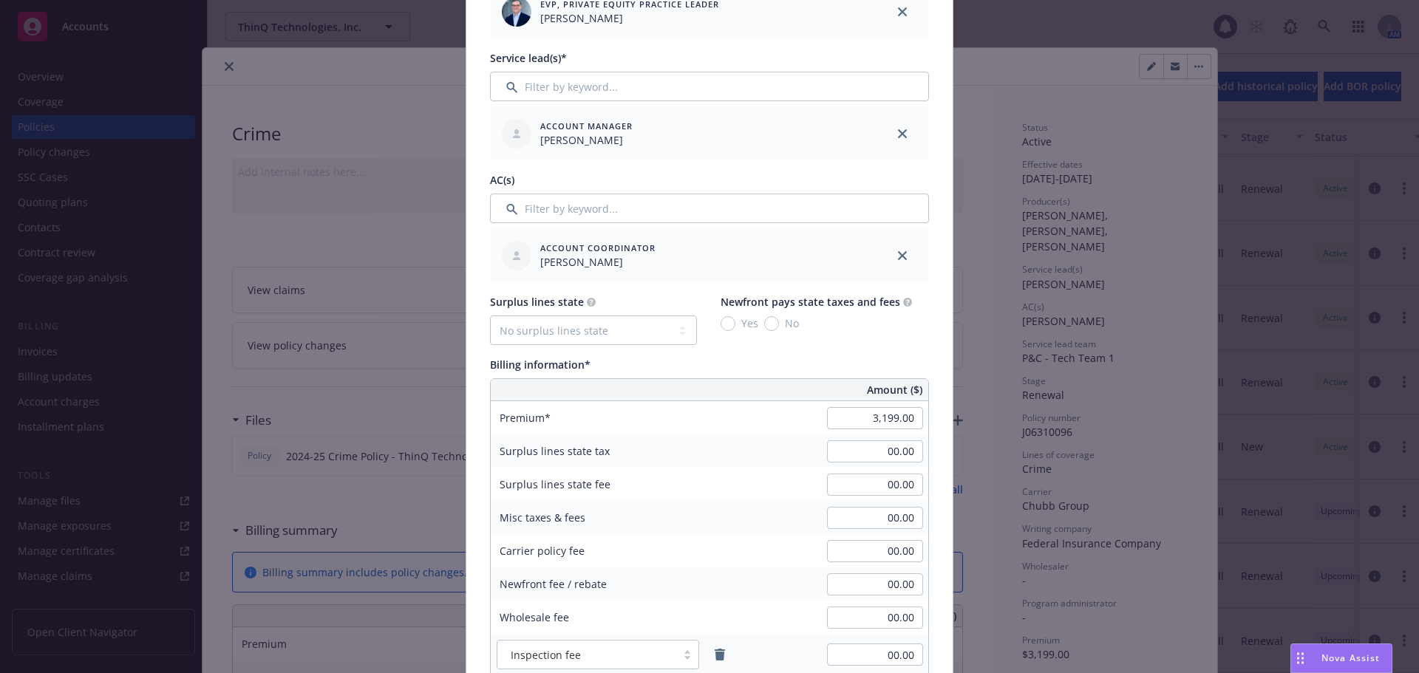
scroll to position [739, 0]
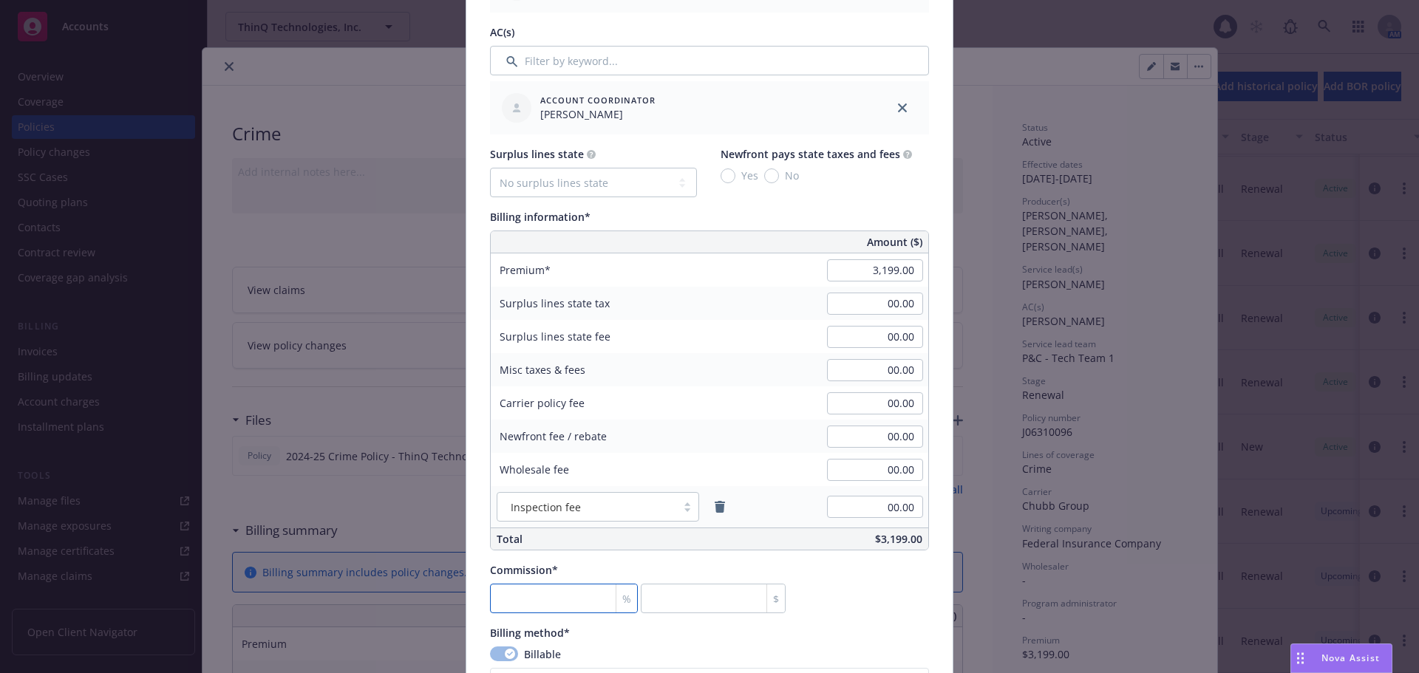
click at [574, 599] on input "number" at bounding box center [564, 599] width 148 height 30
type input "1"
type input "31.99"
type input "15"
type input "479.85"
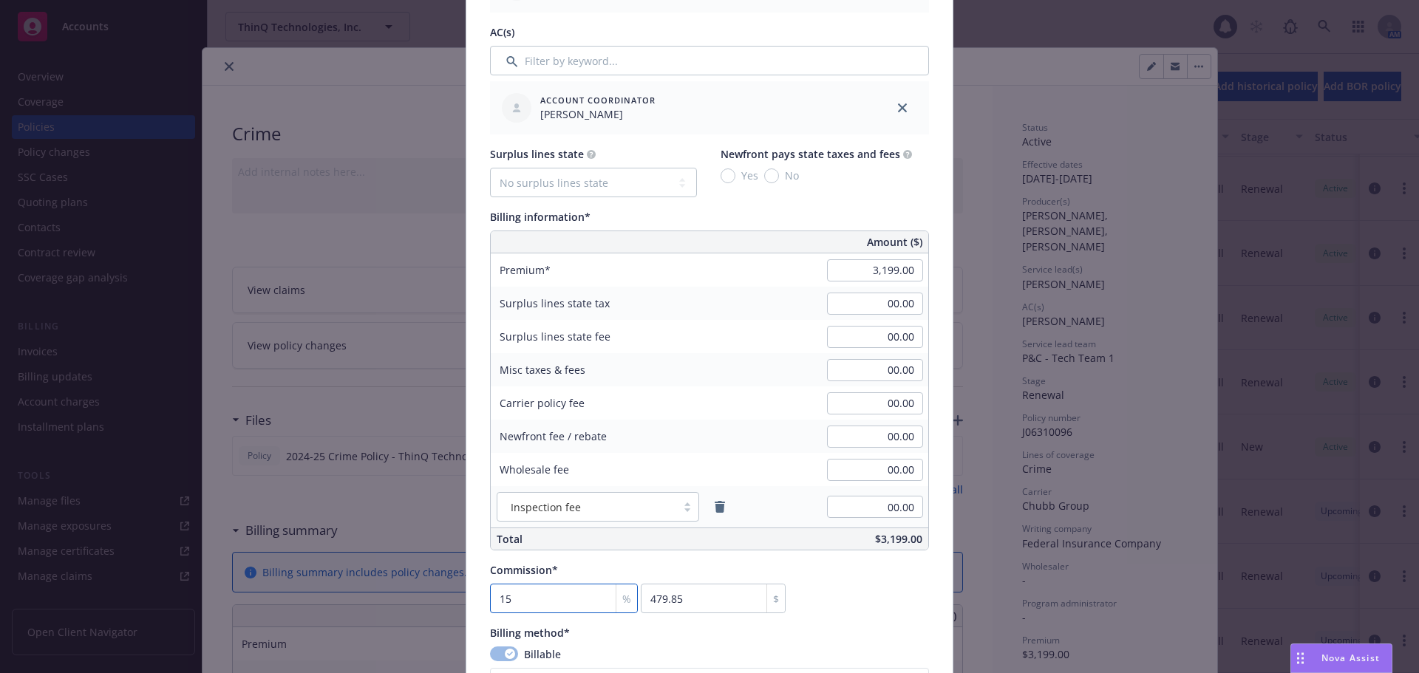
type input "15"
click at [477, 529] on div "Policy number* J06310096 Policy number not available at this time Policy displa…" at bounding box center [709, 334] width 486 height 1940
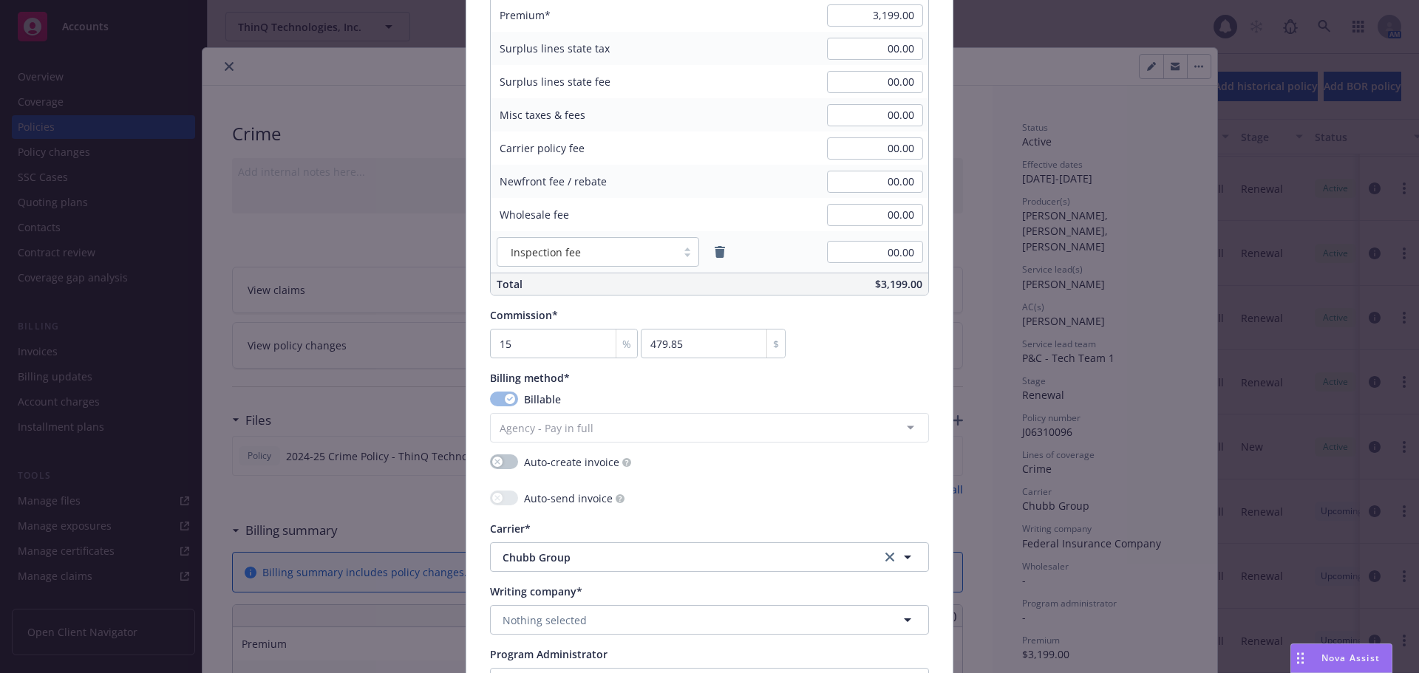
scroll to position [1109, 0]
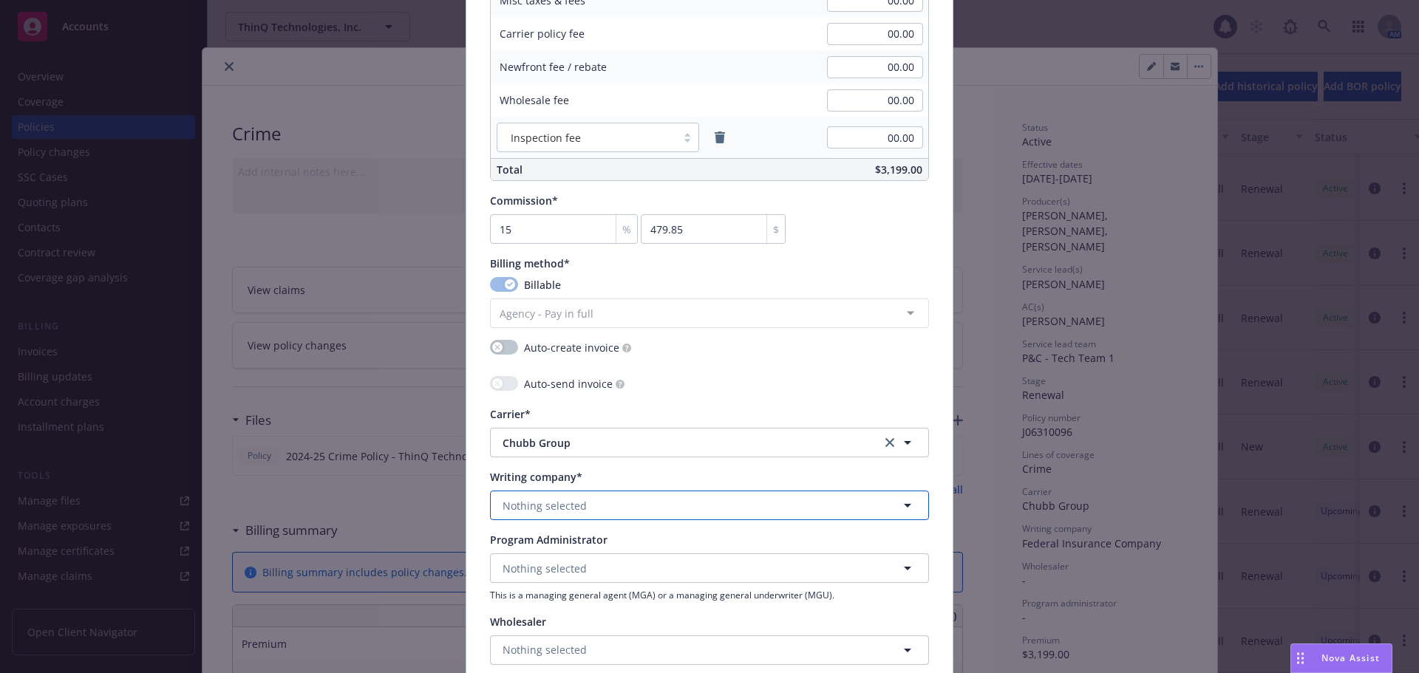
click at [580, 499] on button "Nothing selected" at bounding box center [709, 506] width 439 height 30
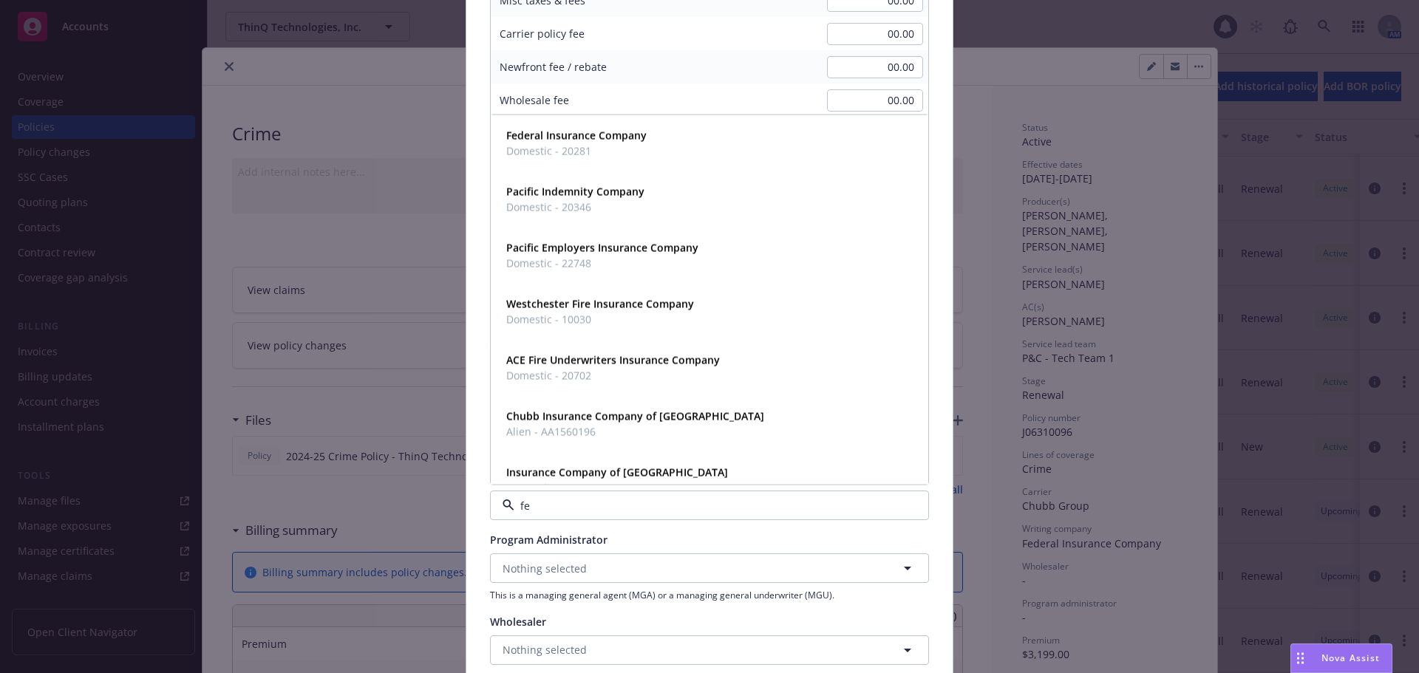
type input "fed"
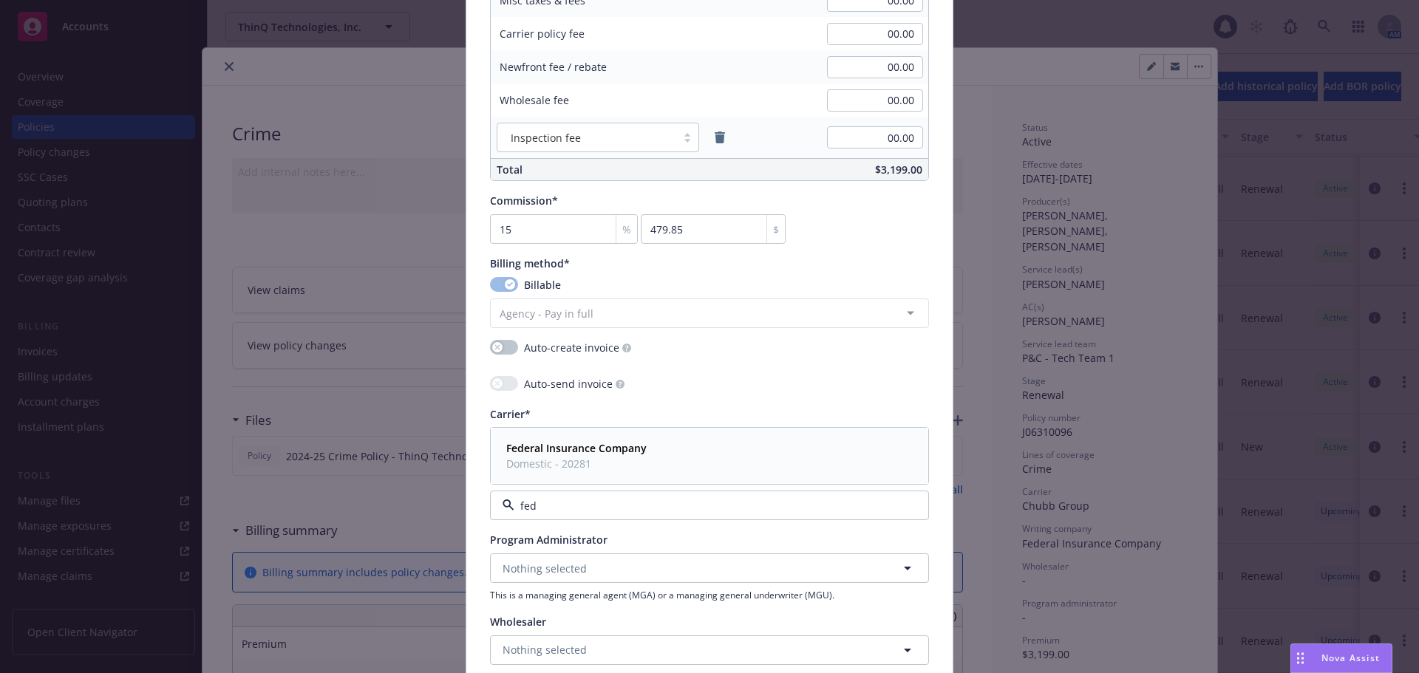
click at [534, 455] on strong "Federal Insurance Company" at bounding box center [576, 448] width 140 height 14
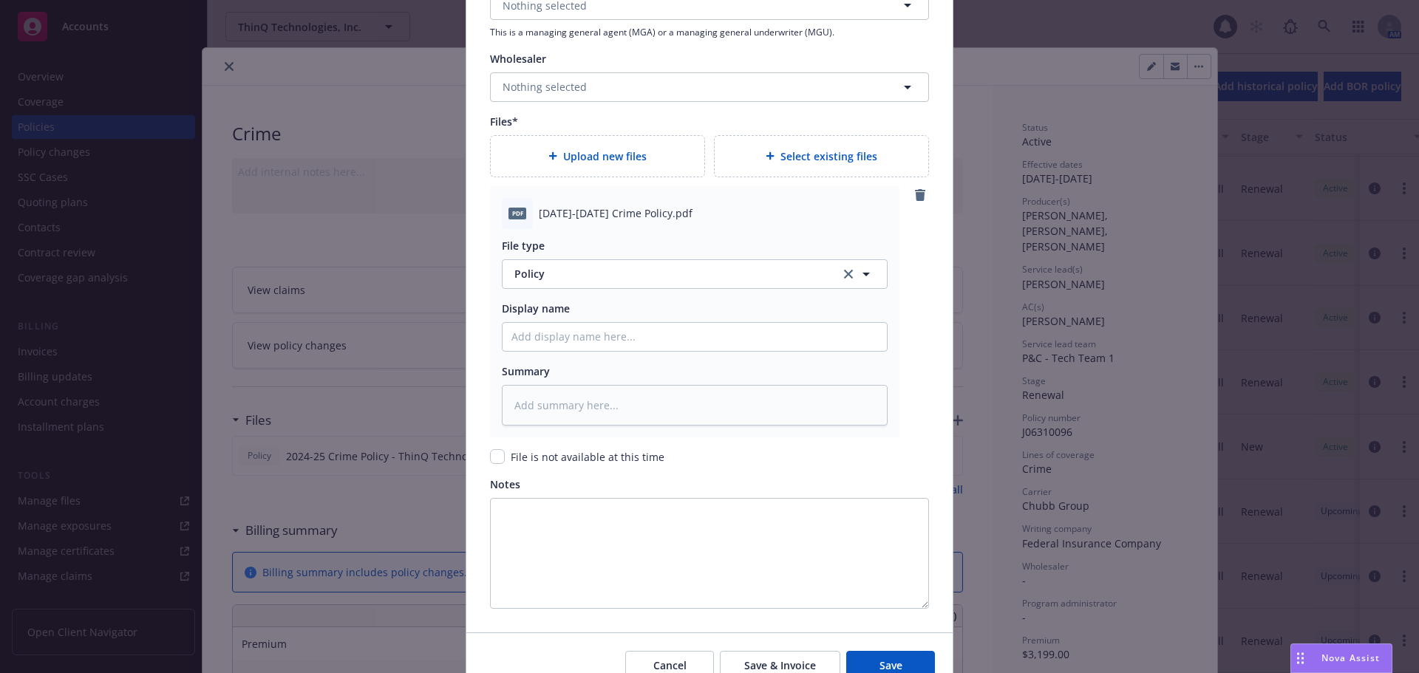
scroll to position [1700, 0]
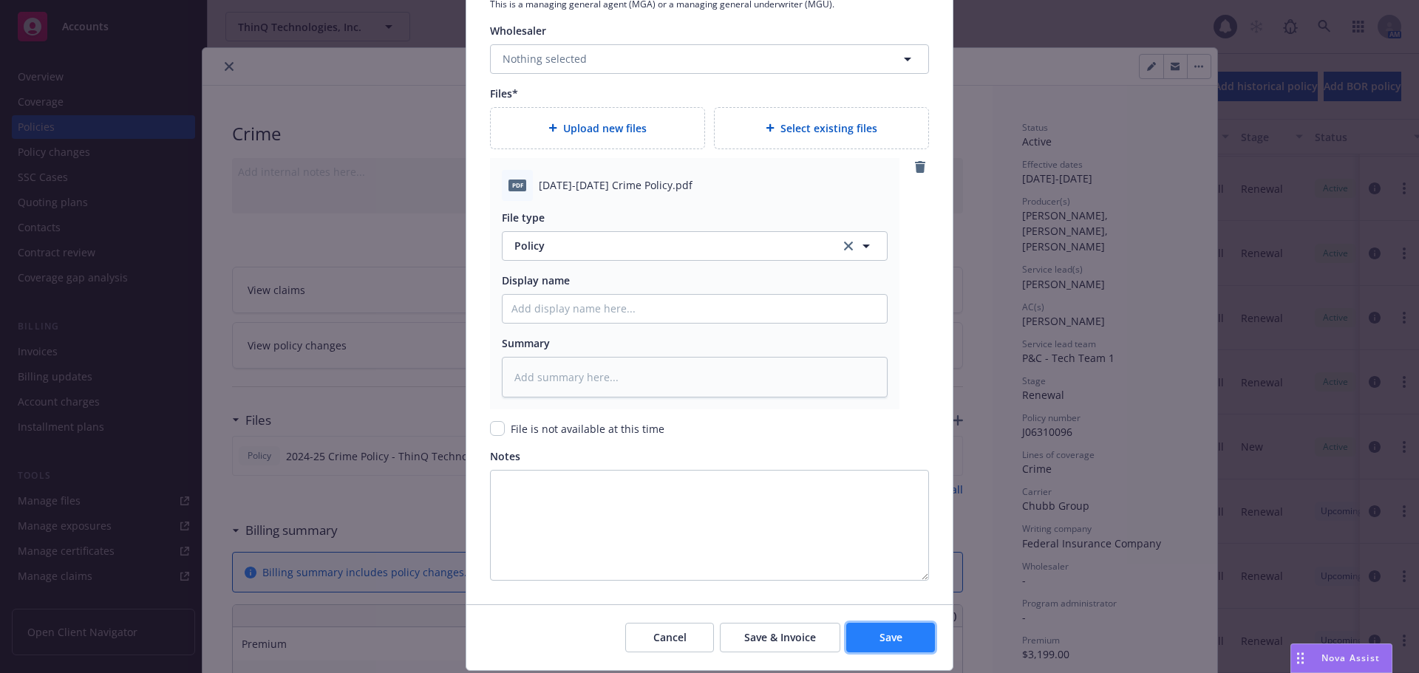
click at [886, 639] on span "Save" at bounding box center [890, 637] width 23 height 14
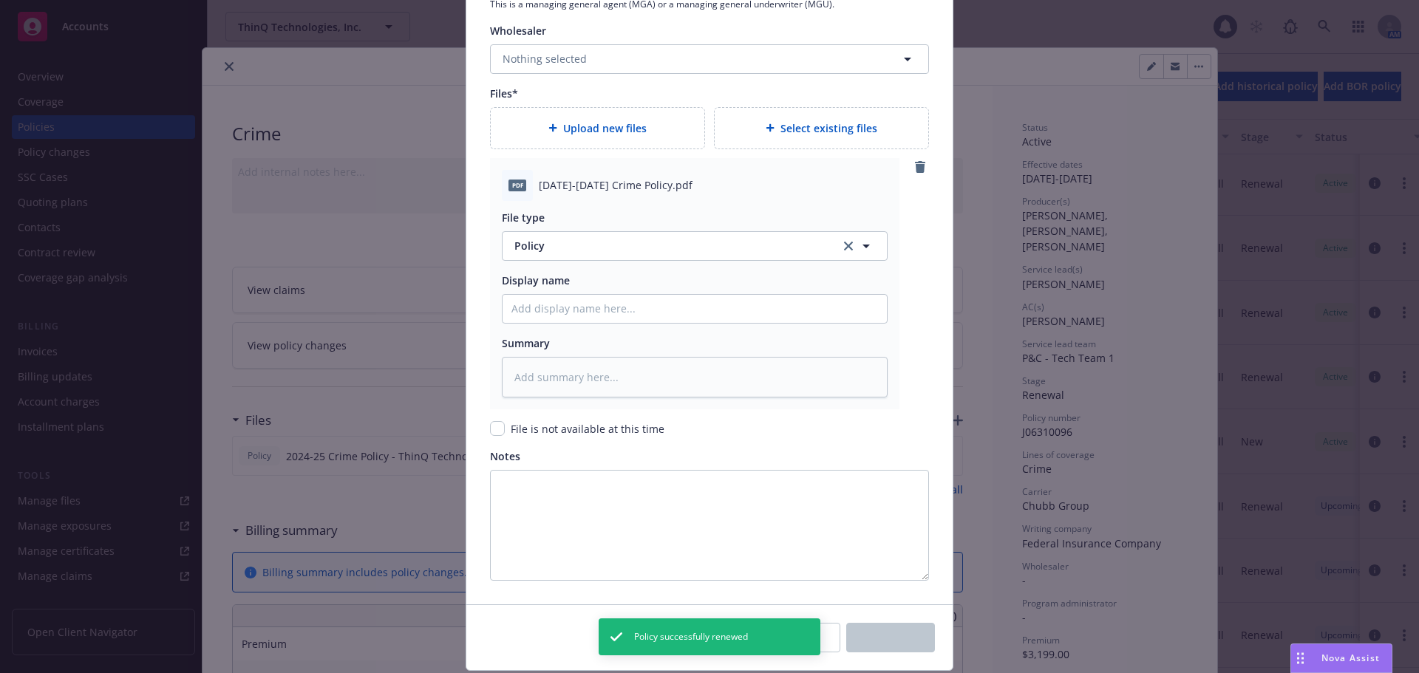
scroll to position [68, 0]
type textarea "x"
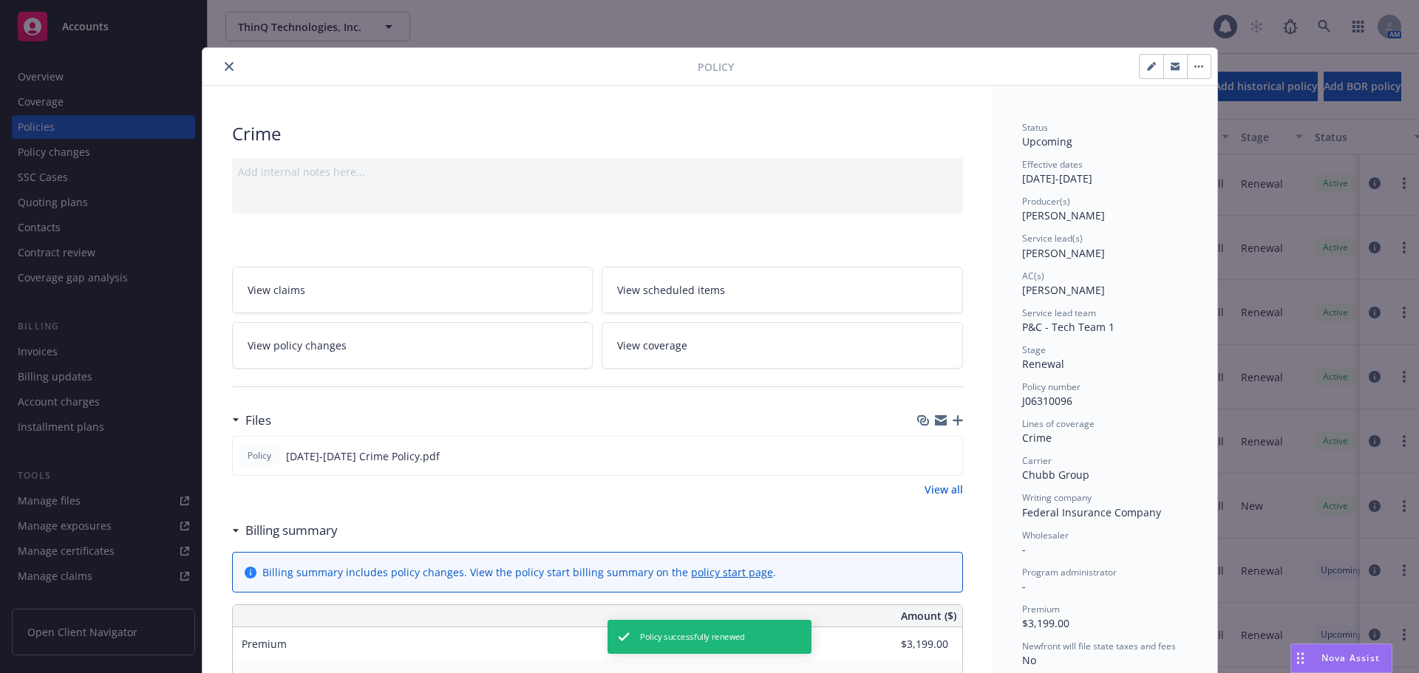
click at [225, 66] on icon "close" at bounding box center [229, 66] width 9 height 9
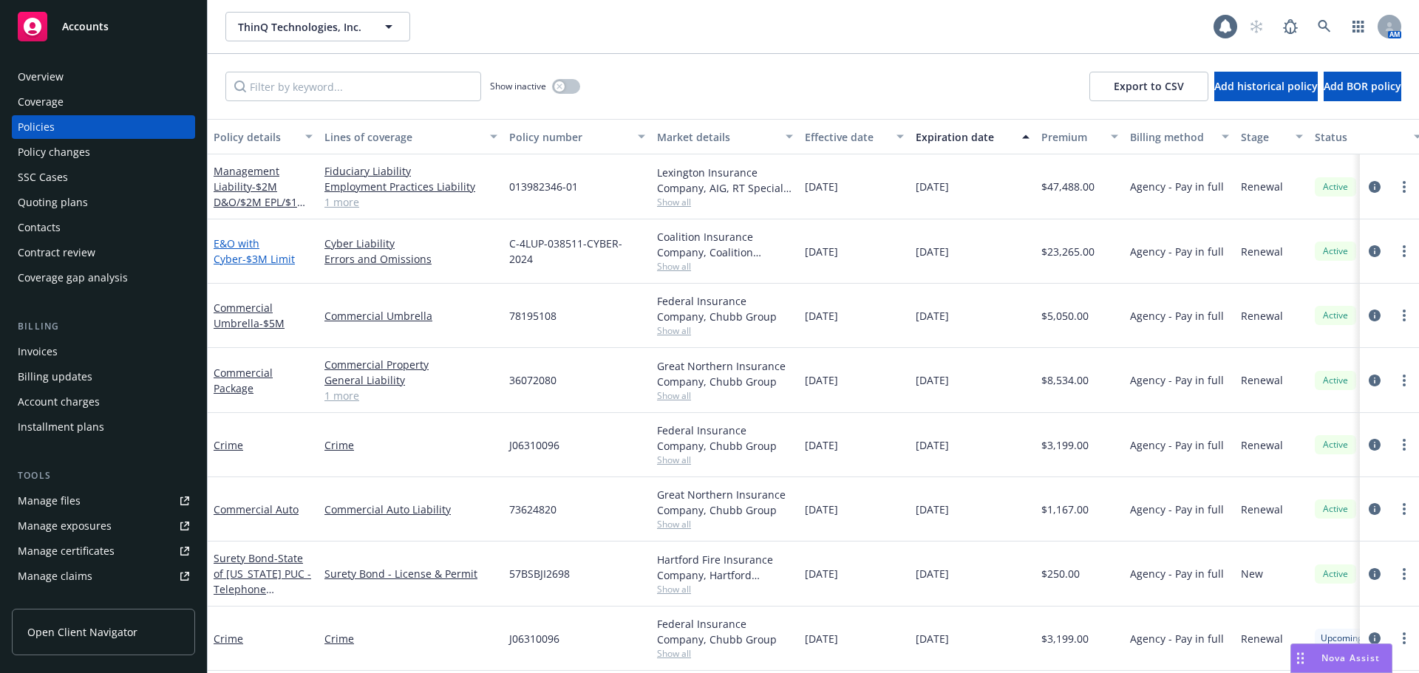
click at [255, 252] on span "- $3M Limit" at bounding box center [268, 259] width 52 height 14
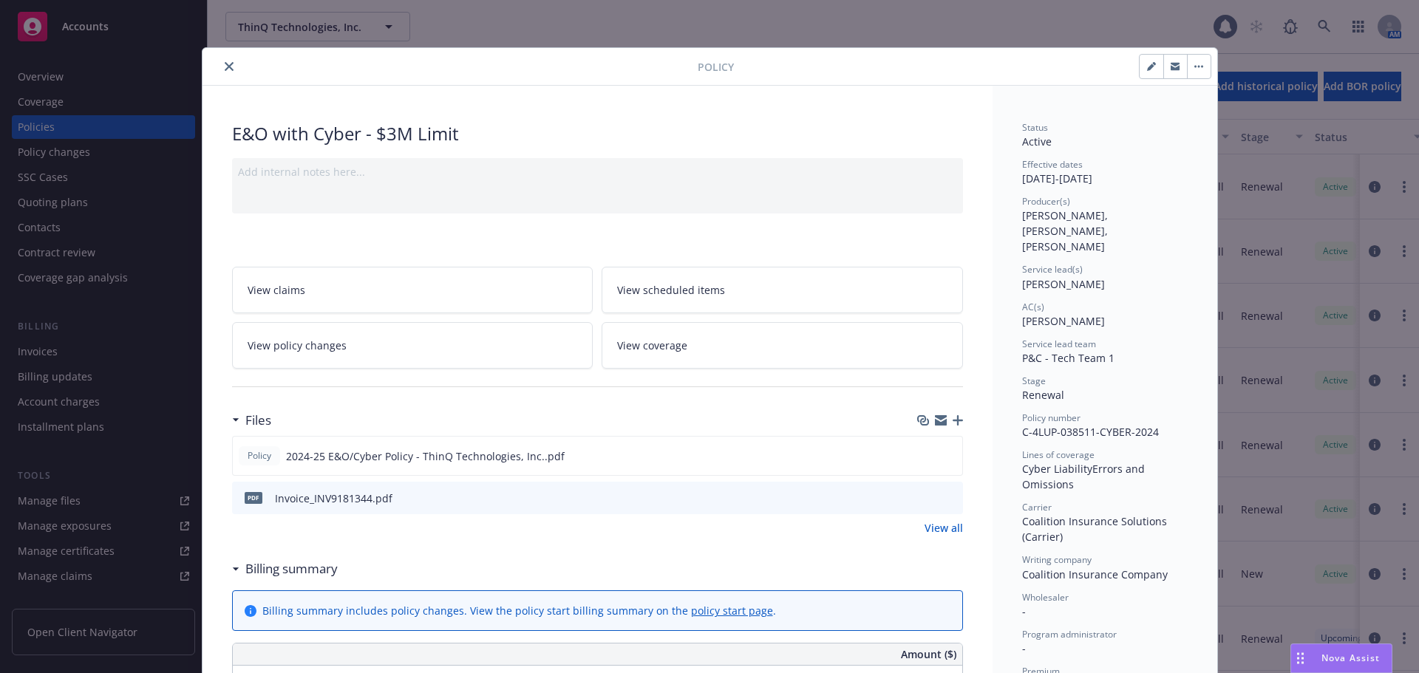
click at [1194, 66] on icon "button" at bounding box center [1198, 66] width 9 height 3
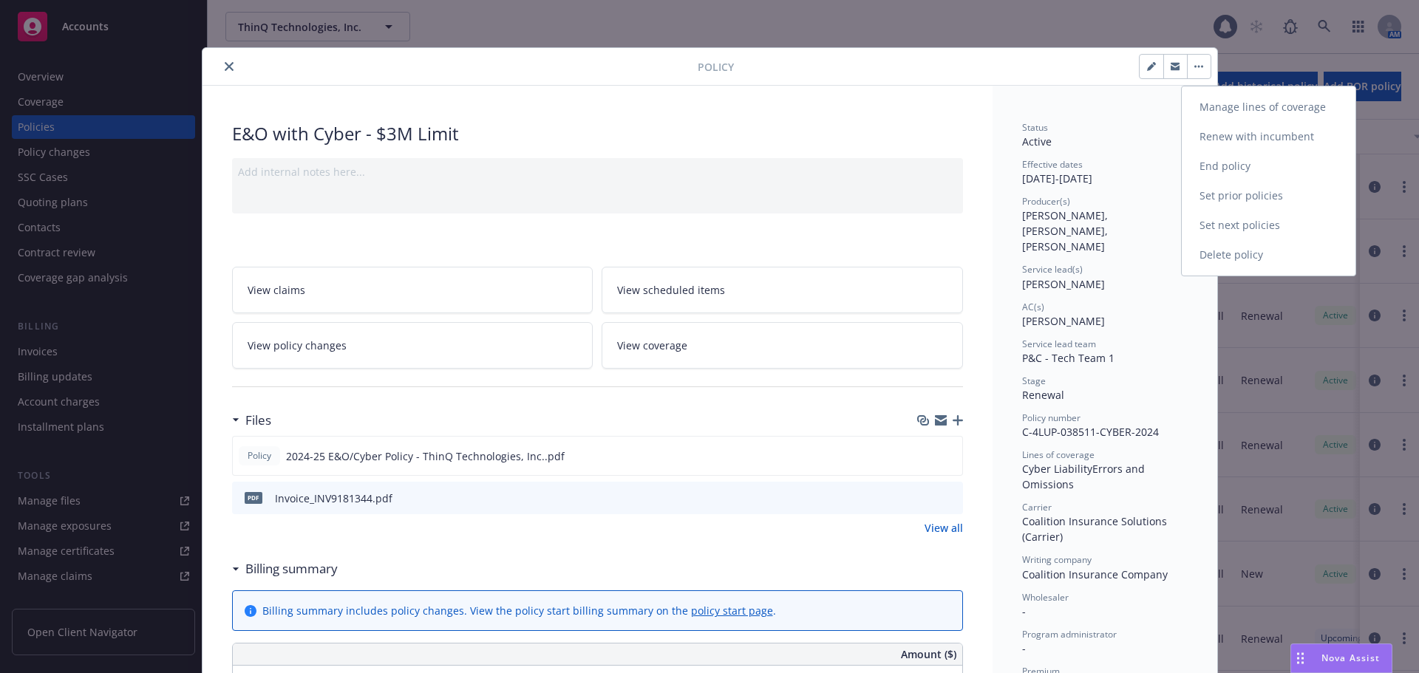
click at [1268, 126] on link "Renew with incumbent" at bounding box center [1269, 137] width 174 height 30
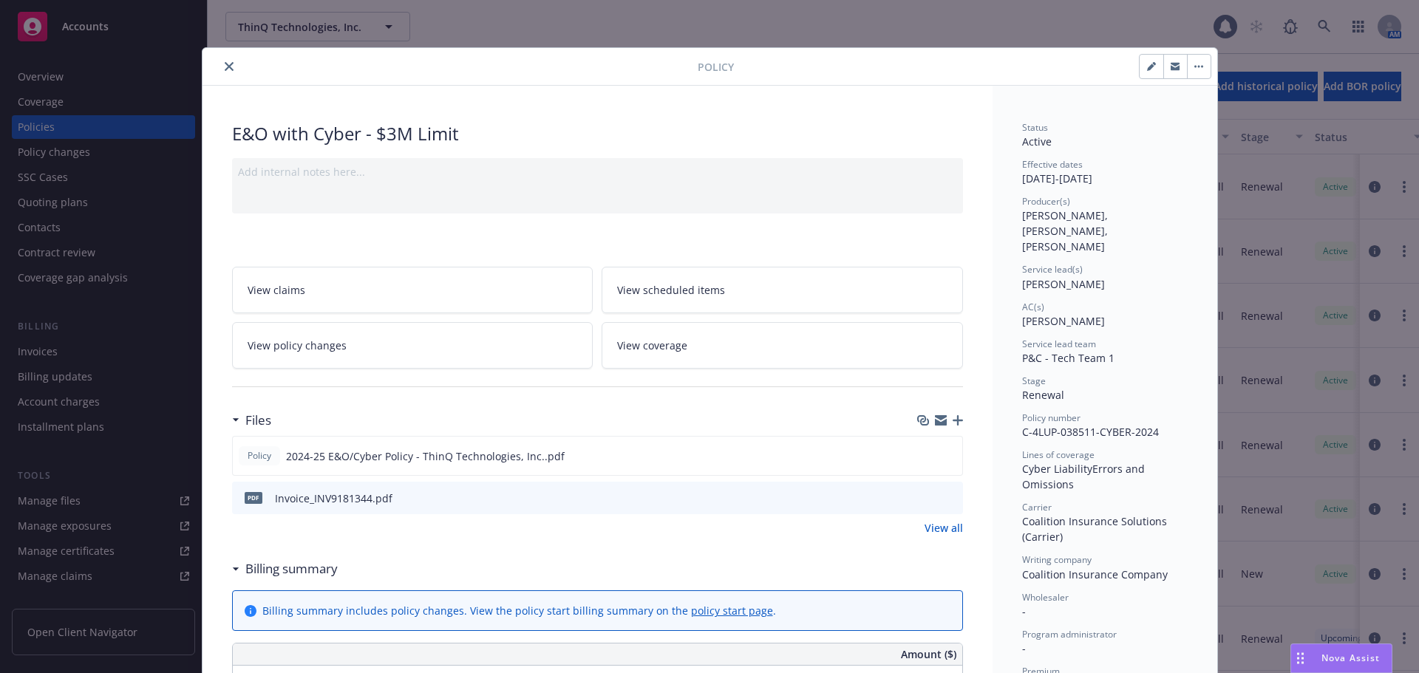
select select "12"
select select "NC"
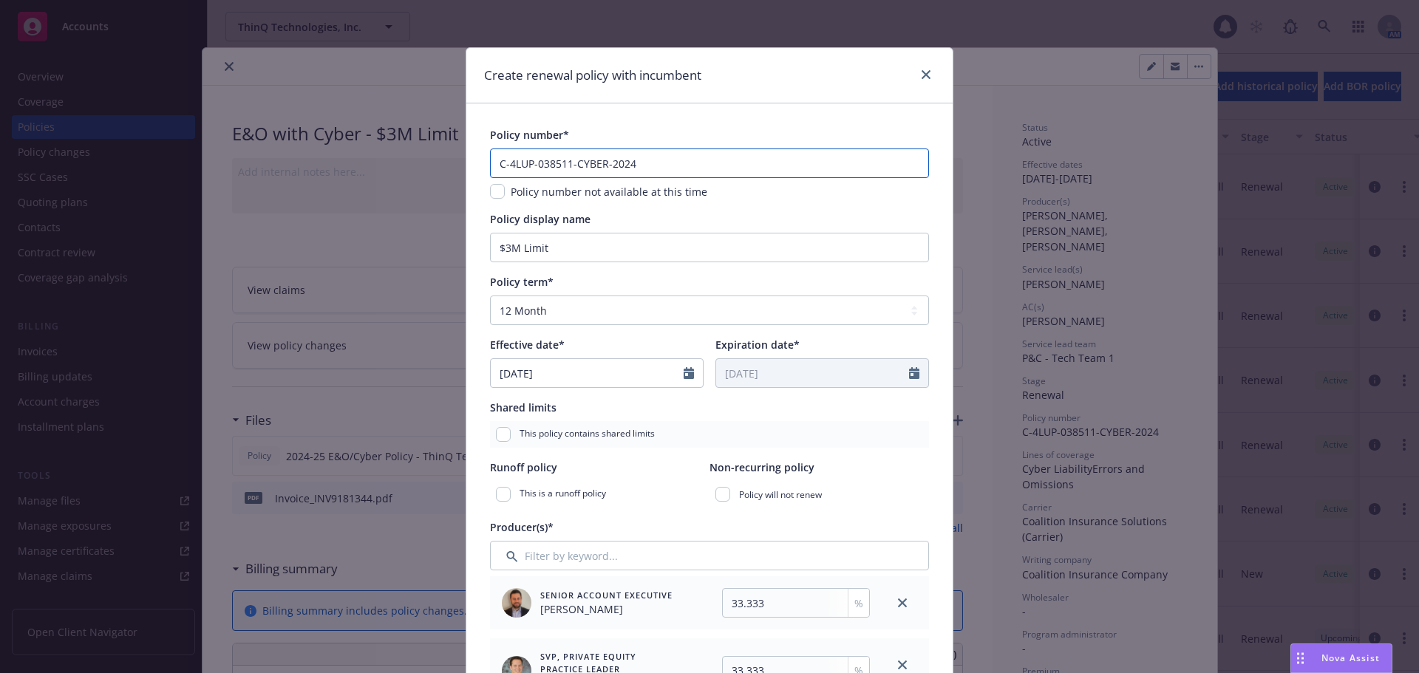
drag, startPoint x: 656, startPoint y: 154, endPoint x: 437, endPoint y: 169, distance: 220.0
click at [437, 169] on div "Create renewal policy with incumbent Policy number* C-4LUP-038511-CYBER-2024 Po…" at bounding box center [709, 336] width 1419 height 673
paste input "5"
type input "C-4LUP-038511-CYBER-2025"
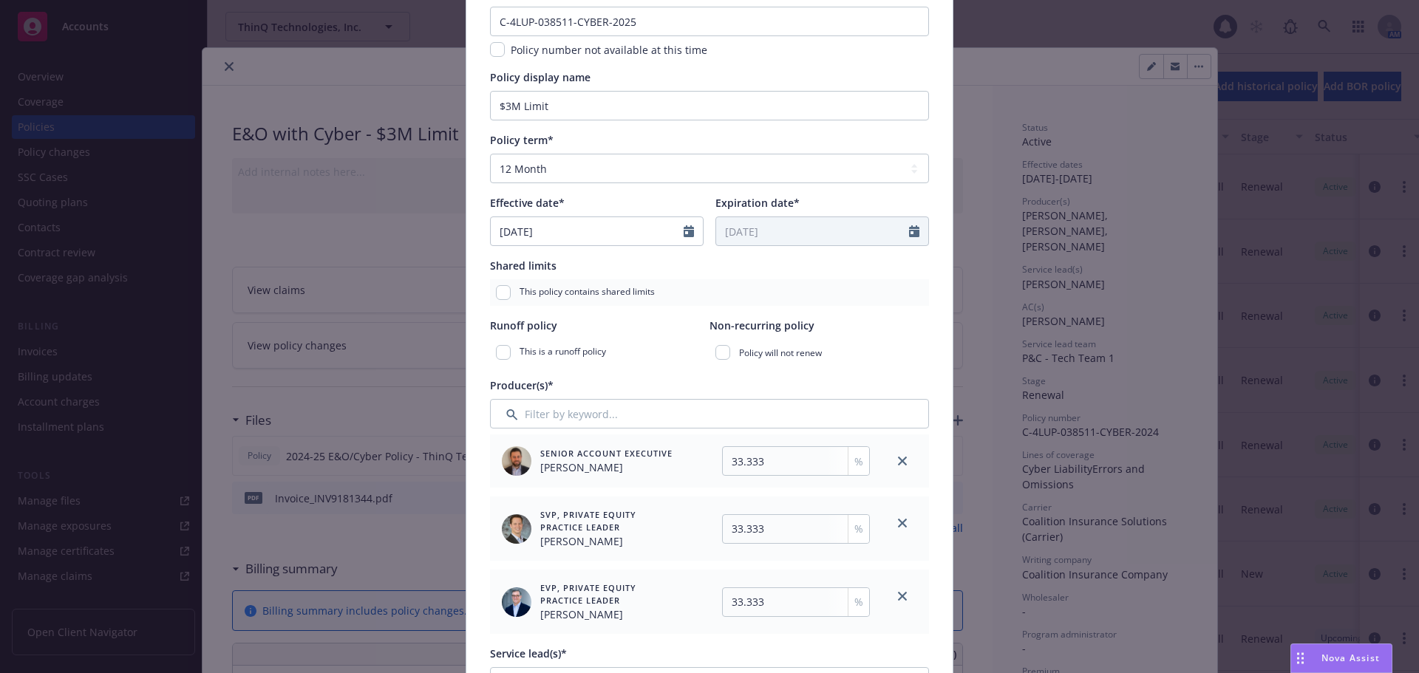
scroll to position [148, 0]
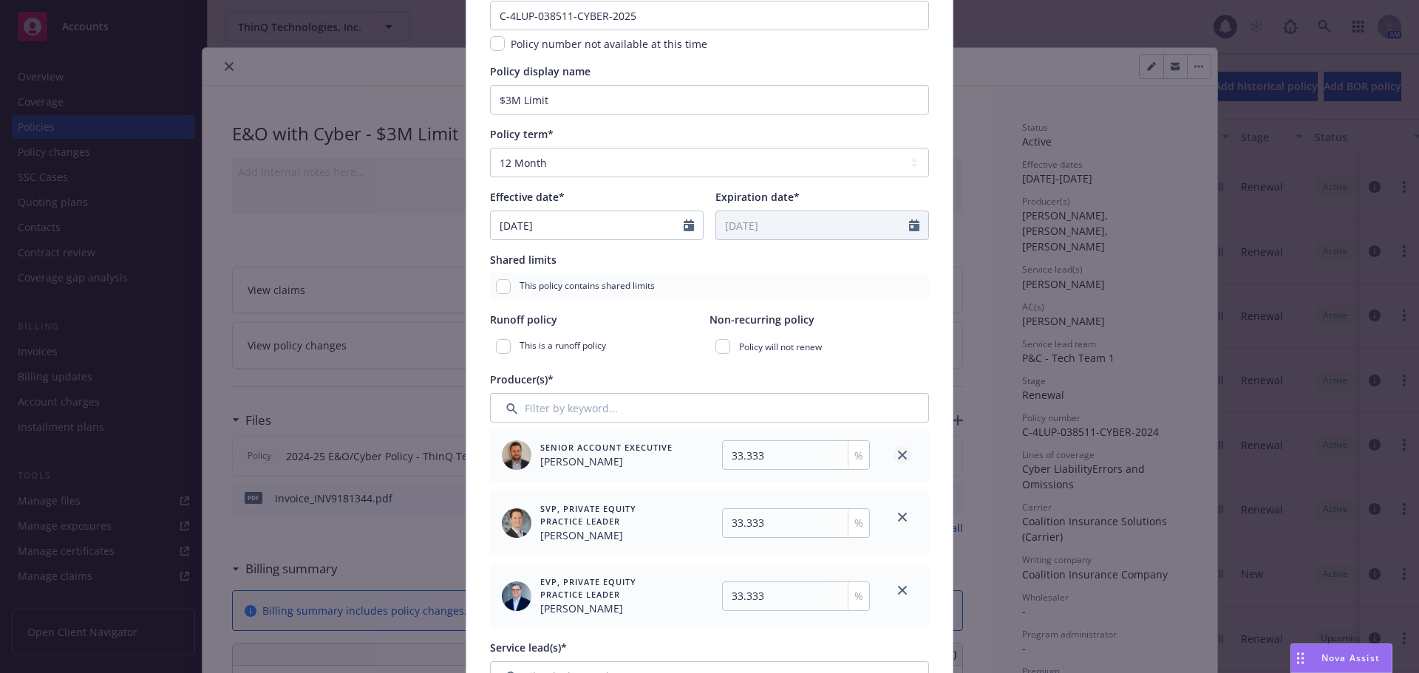
click at [902, 454] on link "close" at bounding box center [902, 455] width 18 height 18
type input "50"
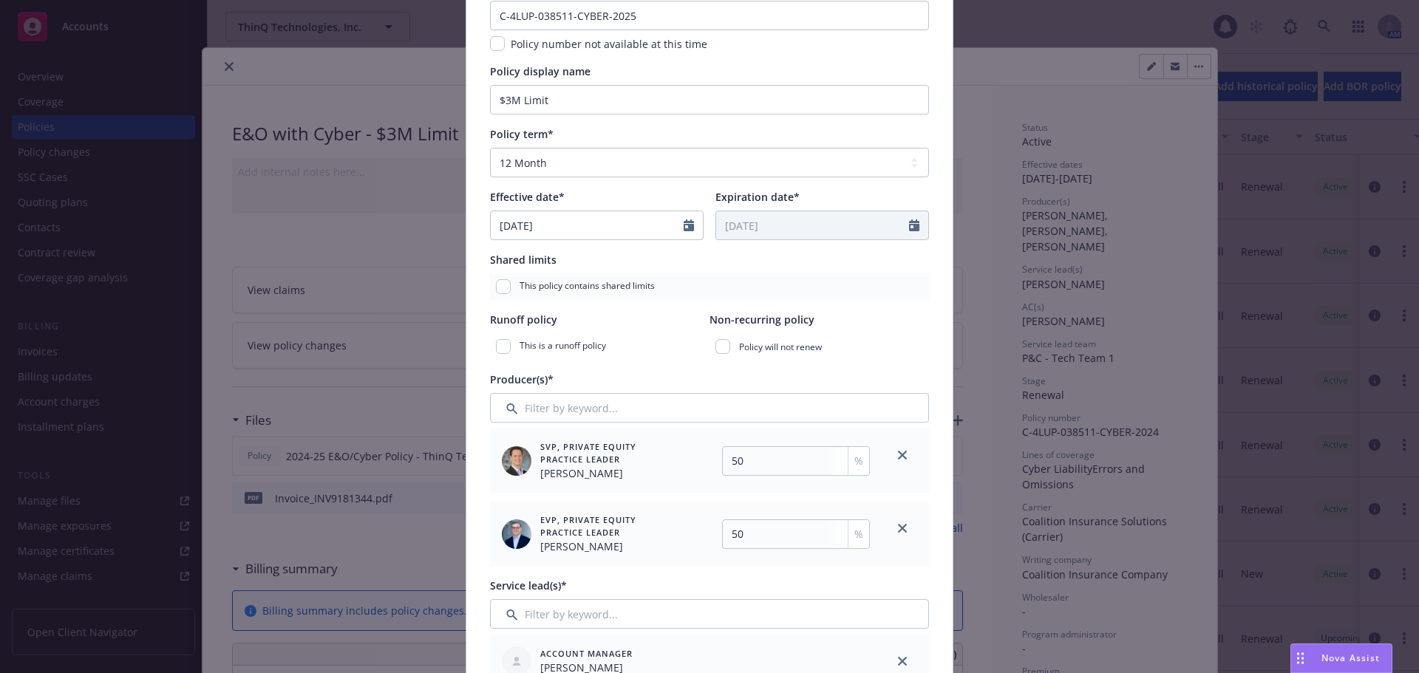
click at [902, 454] on link "close" at bounding box center [902, 455] width 18 height 18
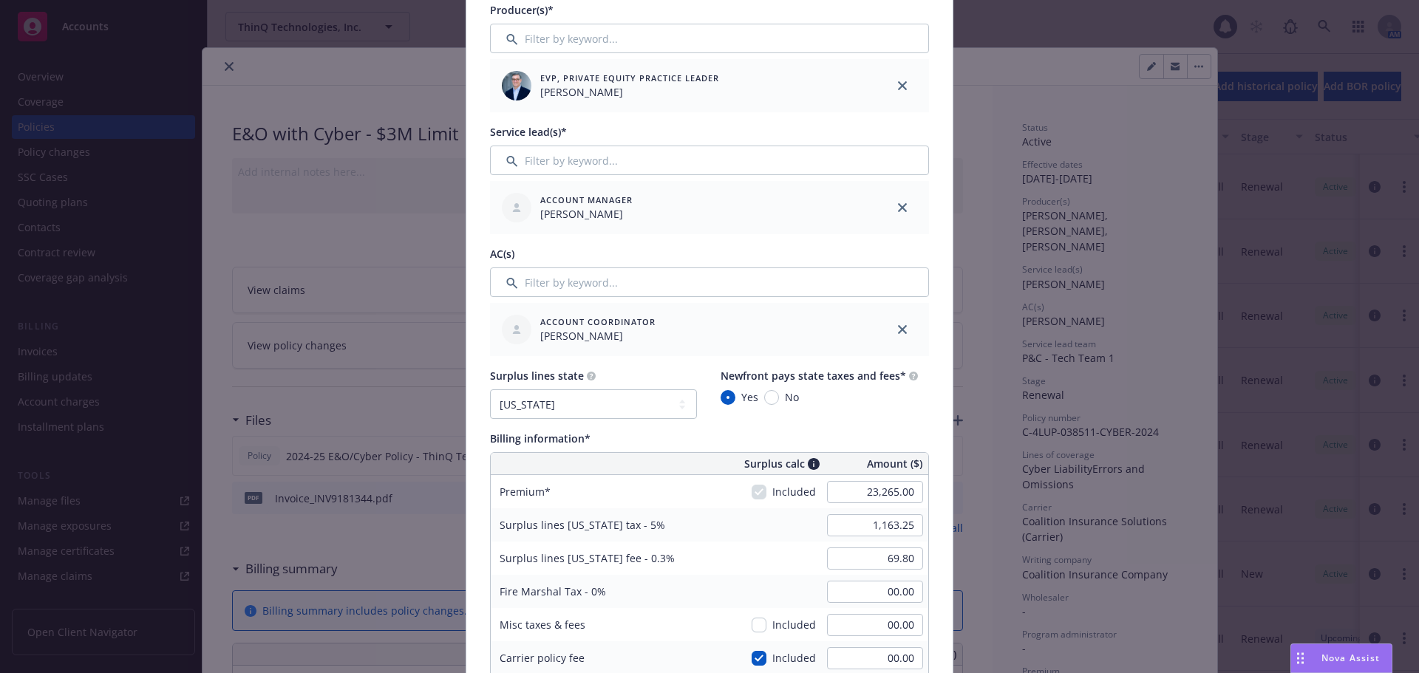
scroll to position [591, 0]
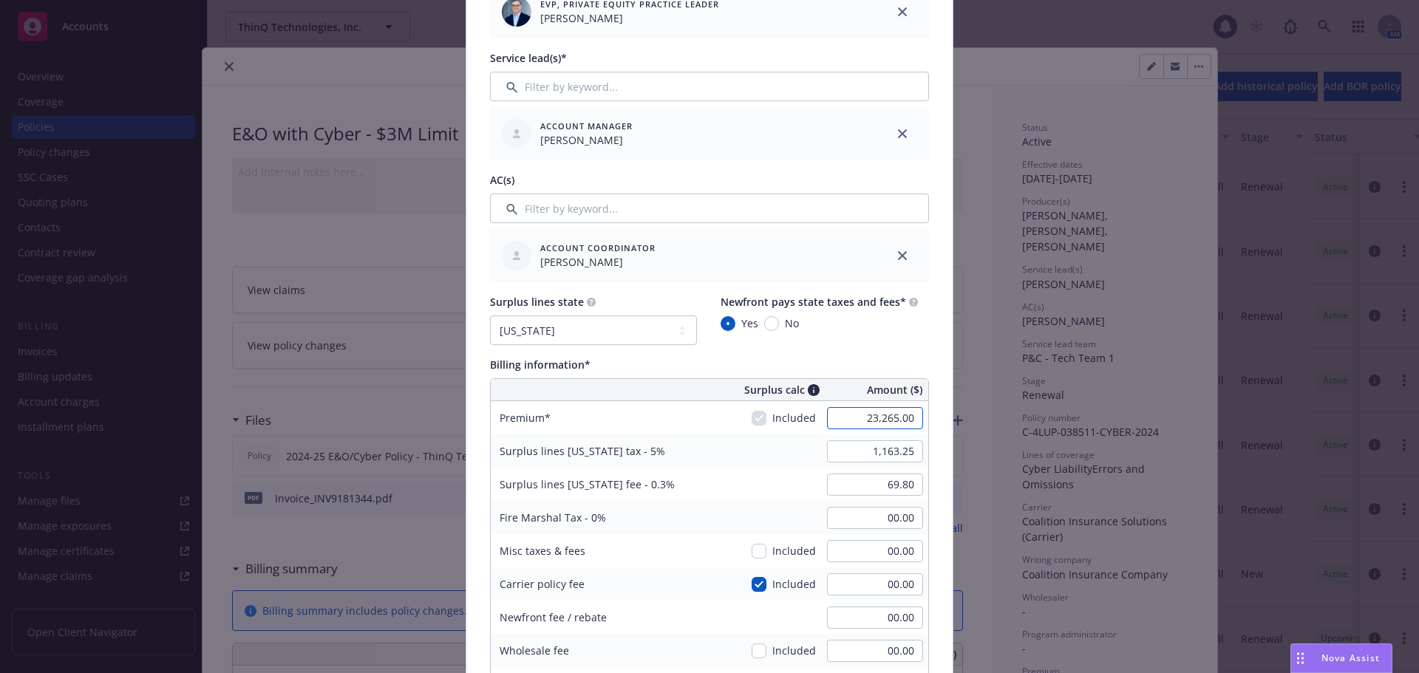
click at [827, 412] on input "23,265.00" at bounding box center [875, 418] width 96 height 22
type input "22,679.00"
type input "1,133.95"
type input "68.04"
click at [927, 433] on div "Policy number* C-4LUP-038511-CYBER-2025 Policy number not available at this tim…" at bounding box center [709, 498] width 486 height 1973
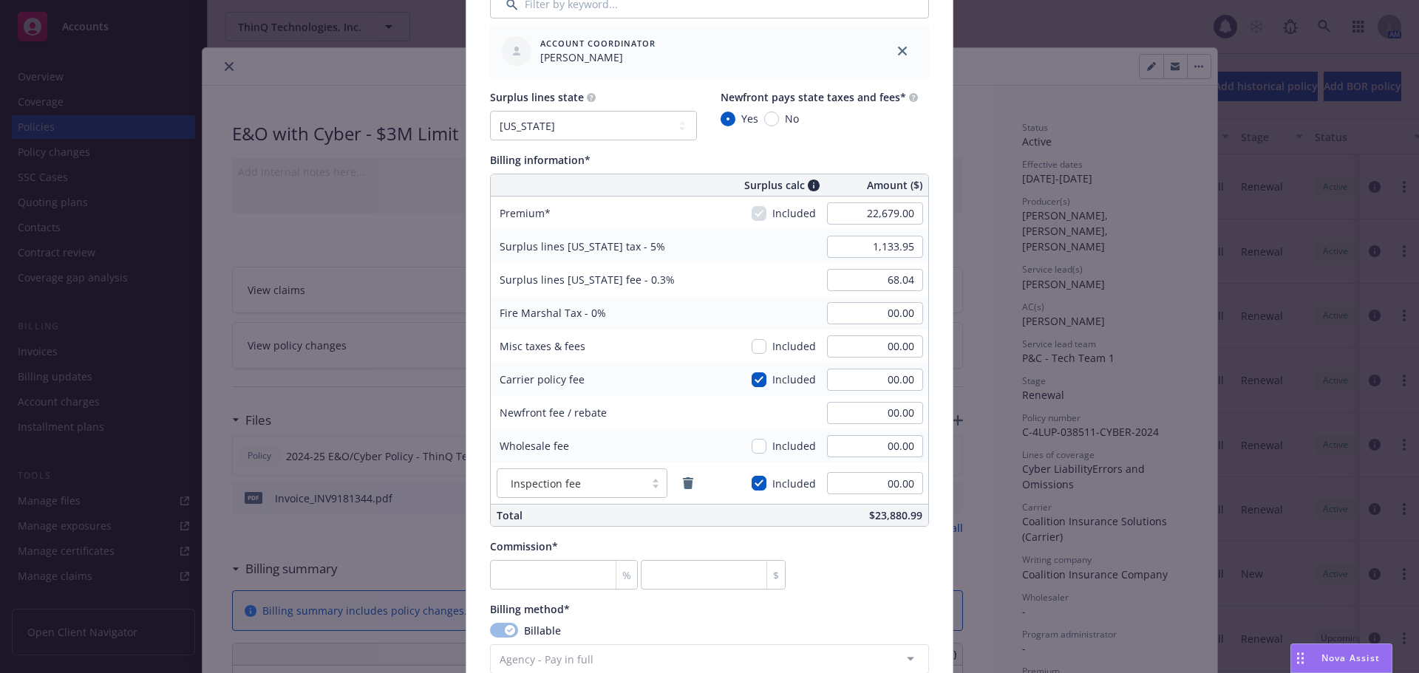
scroll to position [813, 0]
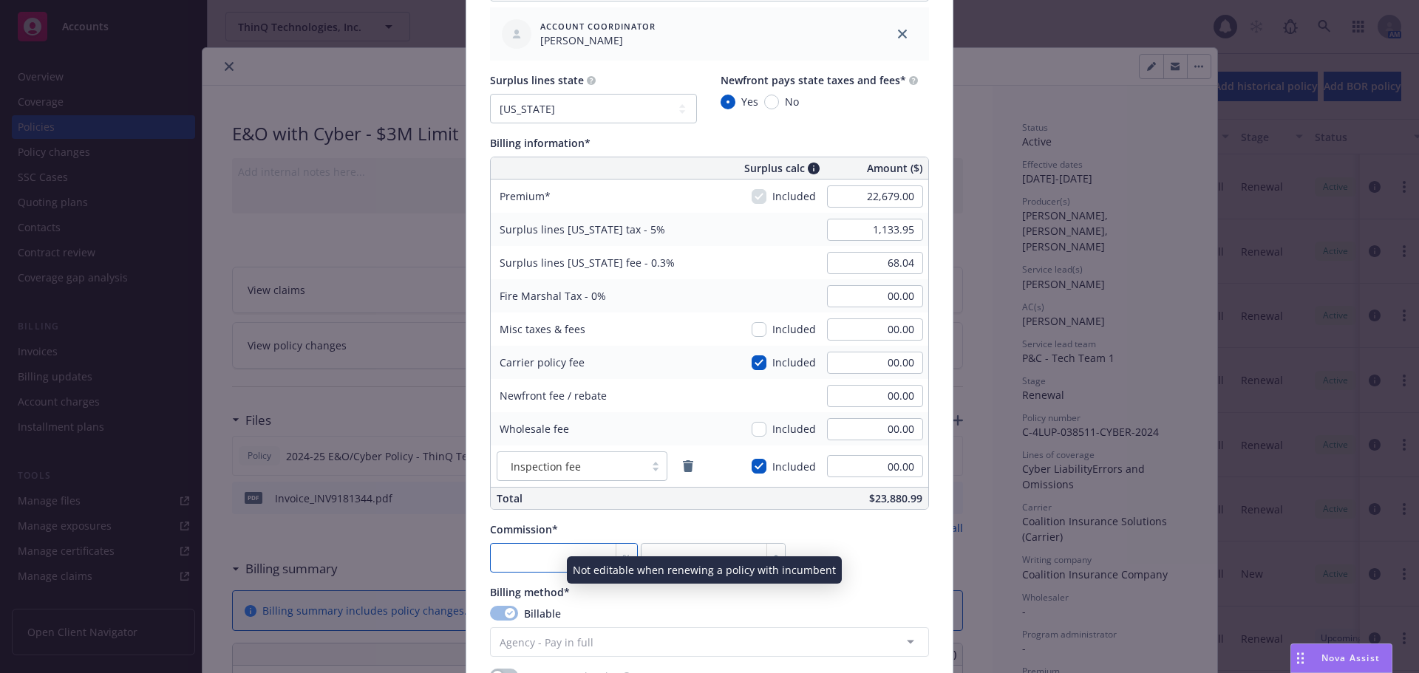
click at [544, 567] on input "number" at bounding box center [564, 558] width 148 height 30
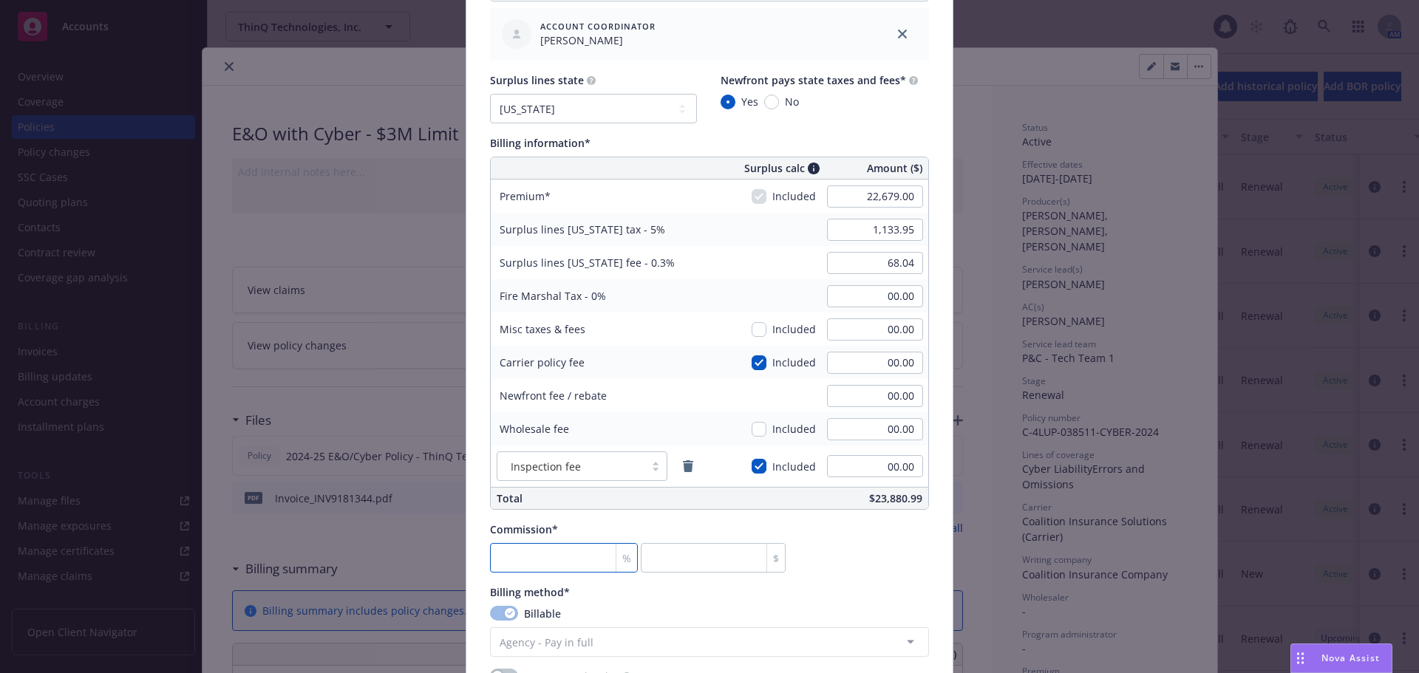
type input "1"
type input "226.79"
type input "15"
type input "3401.85"
type input "15"
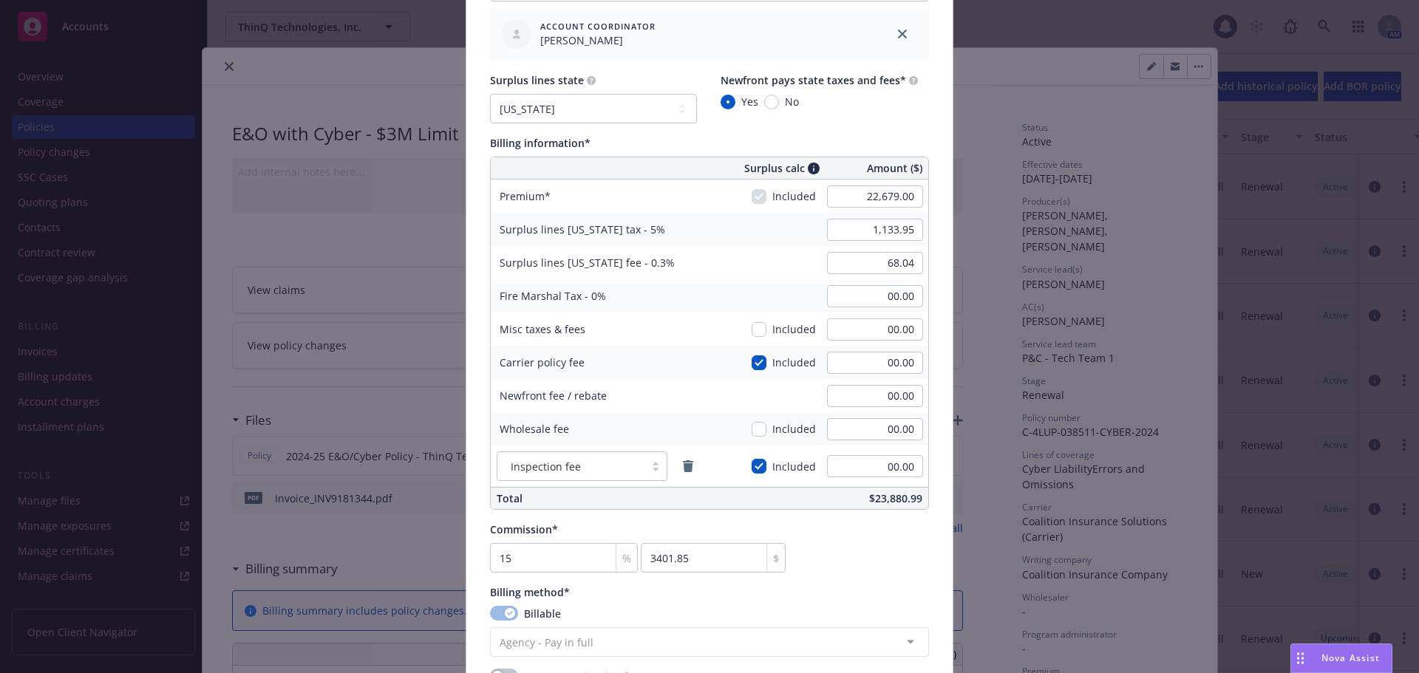
click at [837, 556] on div "Commission* 15 % 3401.85 $" at bounding box center [709, 547] width 439 height 51
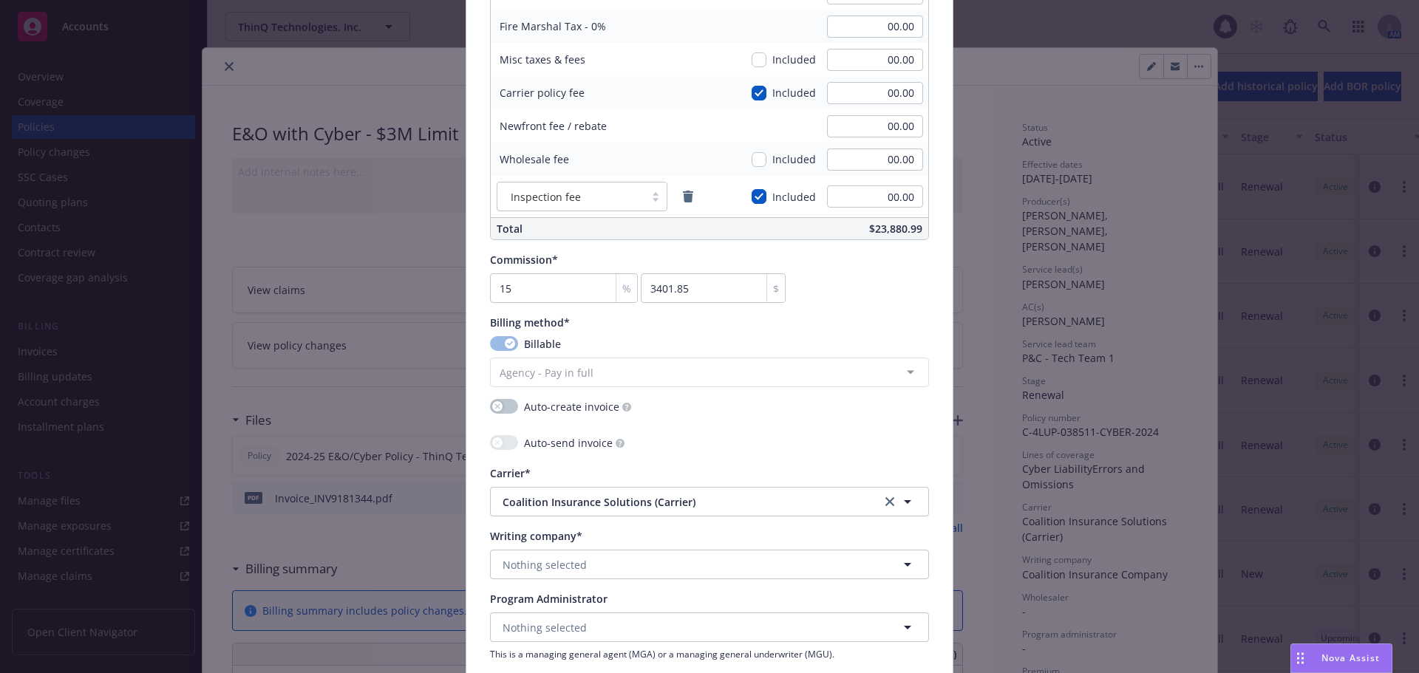
scroll to position [1109, 0]
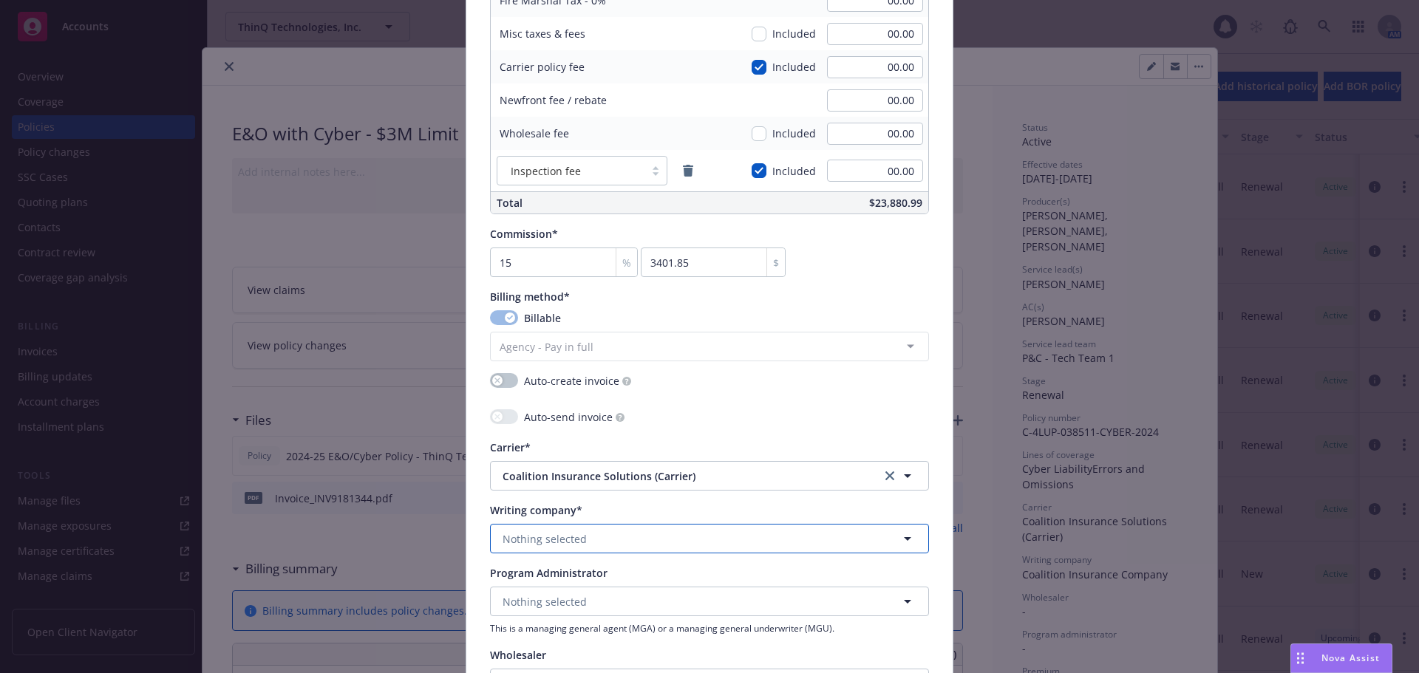
click at [732, 535] on button "Nothing selected" at bounding box center [709, 539] width 439 height 30
click at [624, 590] on span "Domestic - 29530" at bounding box center [580, 596] width 149 height 16
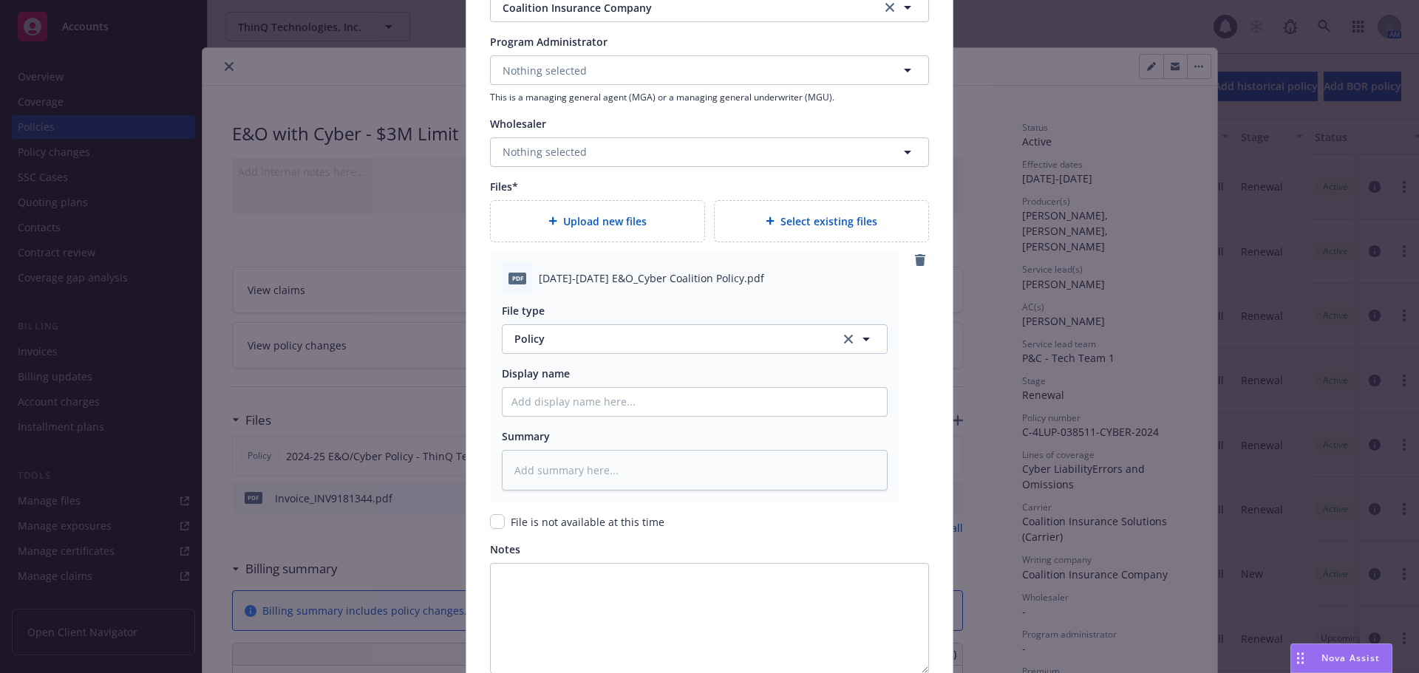
scroll to position [1778, 0]
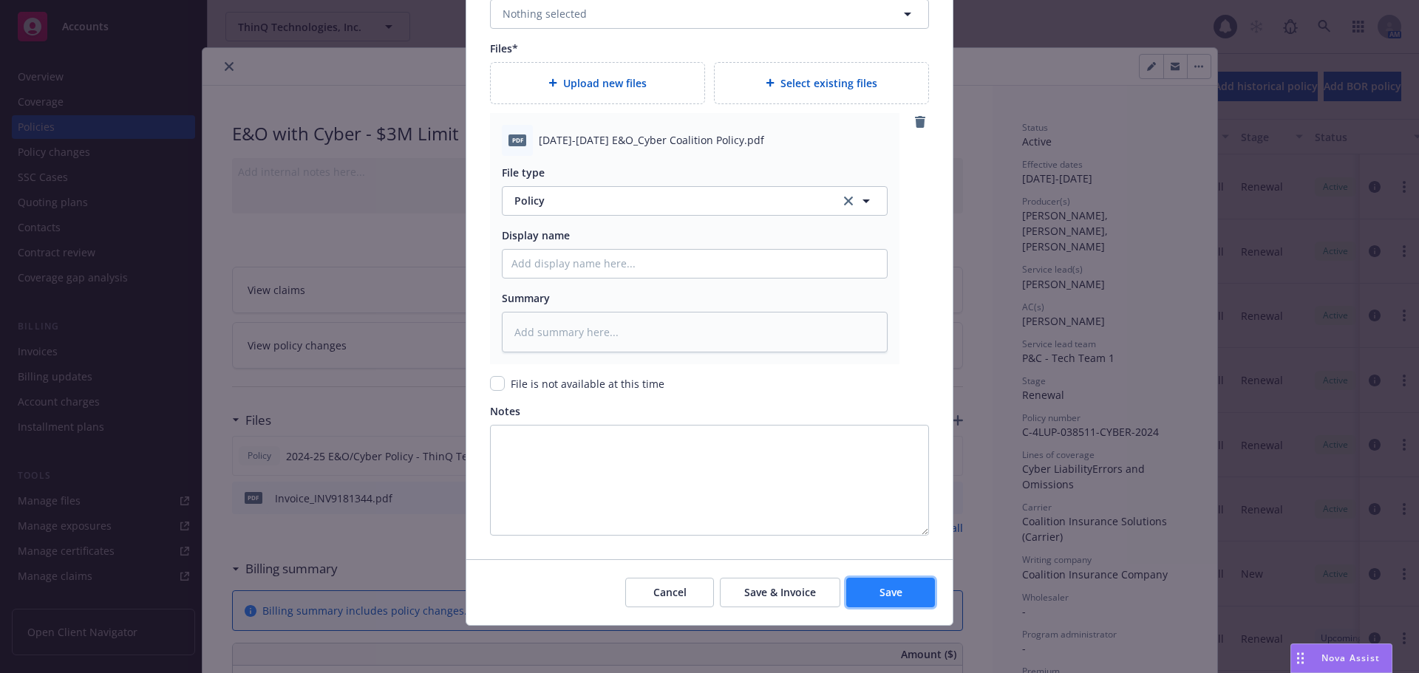
click at [893, 587] on span "Save" at bounding box center [890, 592] width 23 height 14
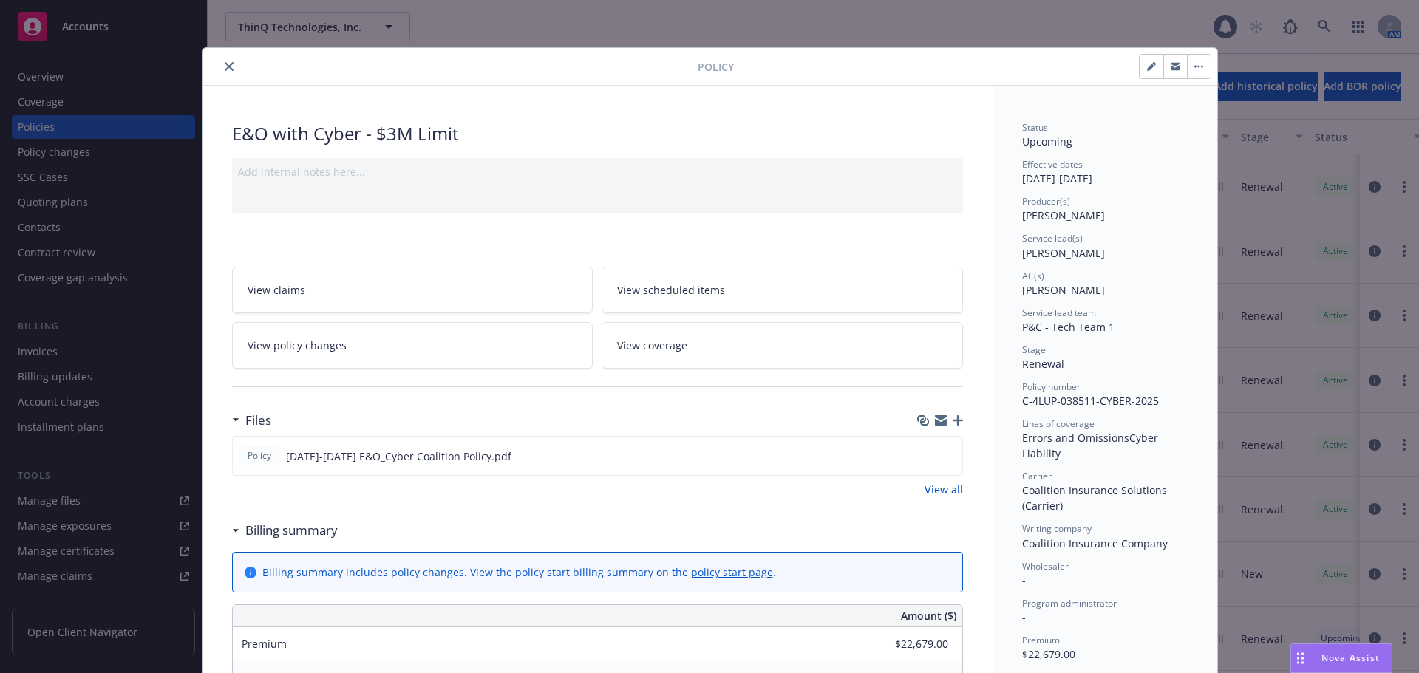
click at [953, 421] on icon "button" at bounding box center [958, 420] width 10 height 10
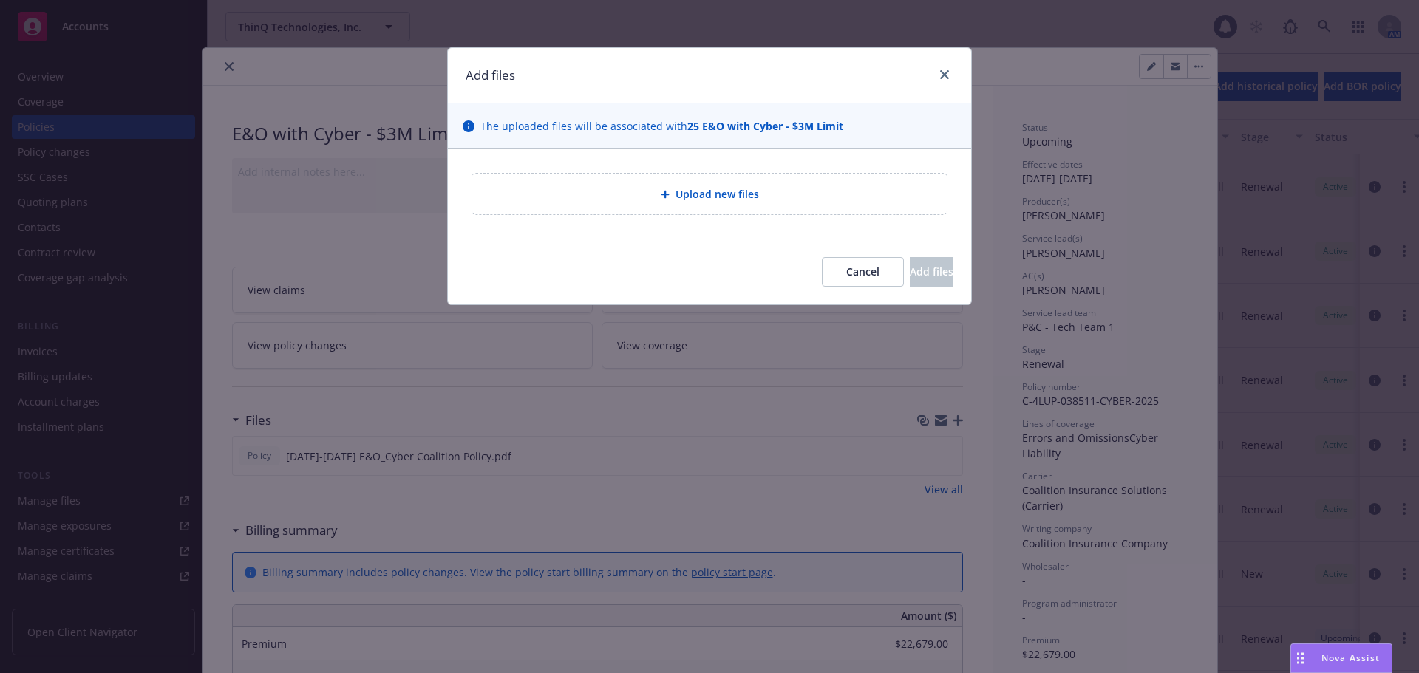
type textarea "x"
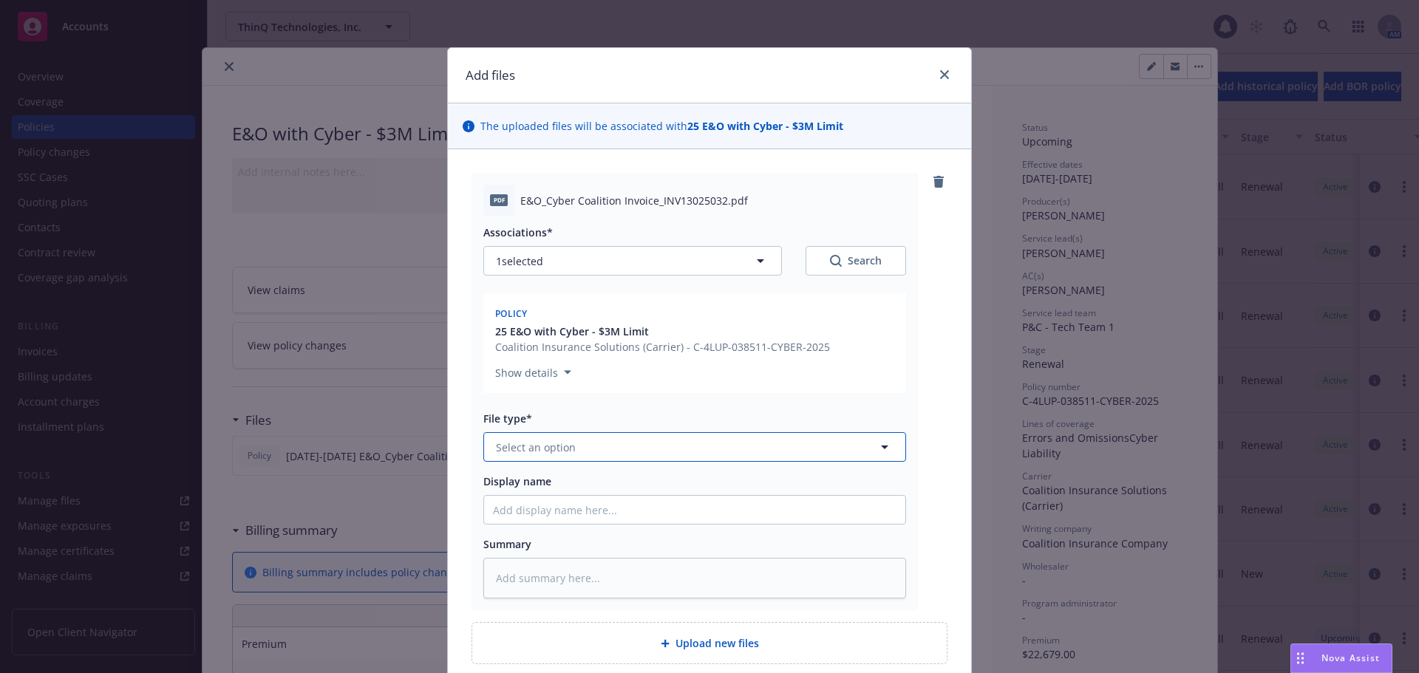
click at [618, 443] on button "Select an option" at bounding box center [694, 447] width 423 height 30
type input "invo"
click at [628, 522] on div "Invoice - Third Party" at bounding box center [695, 527] width 404 height 21
click at [937, 394] on div "pdf E&O_Cyber Coalition Invoice_INV13025032.pdf Associations* 1 selected Search…" at bounding box center [709, 391] width 476 height 437
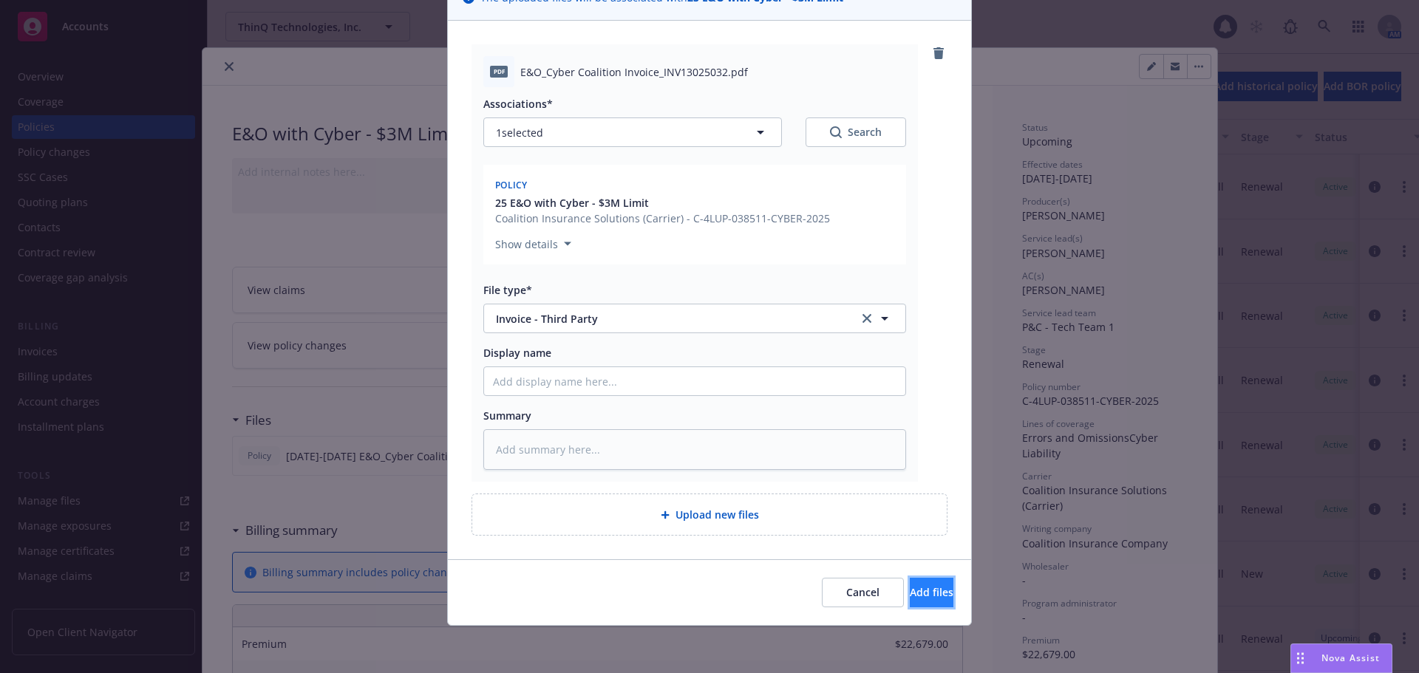
click at [928, 588] on button "Add files" at bounding box center [932, 593] width 44 height 30
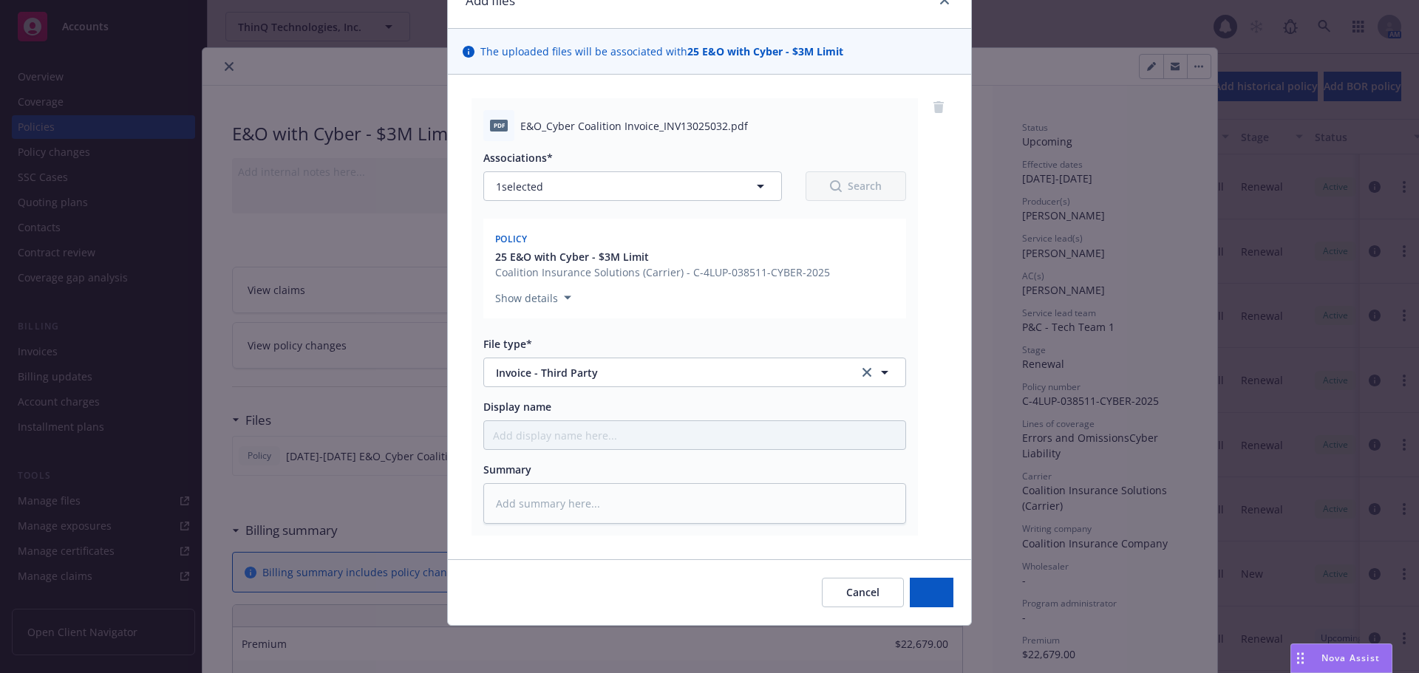
scroll to position [75, 0]
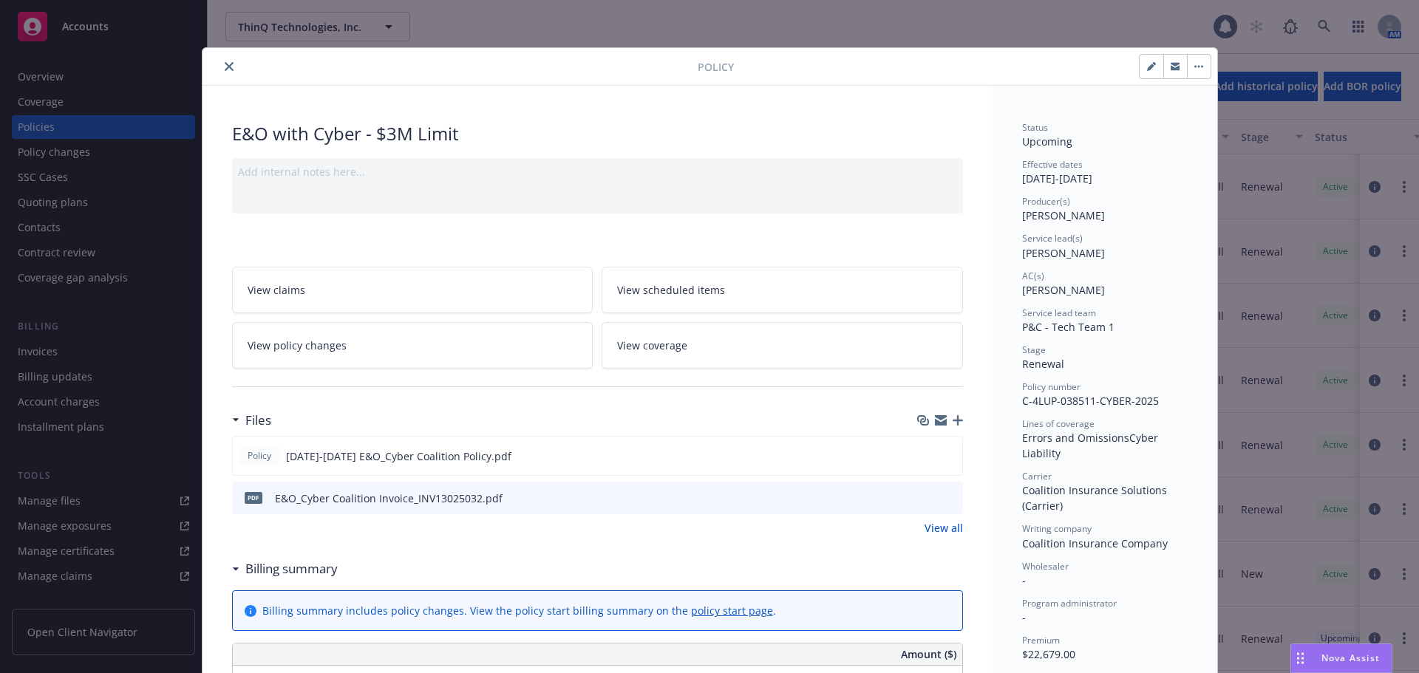
click at [225, 67] on icon "close" at bounding box center [229, 66] width 9 height 9
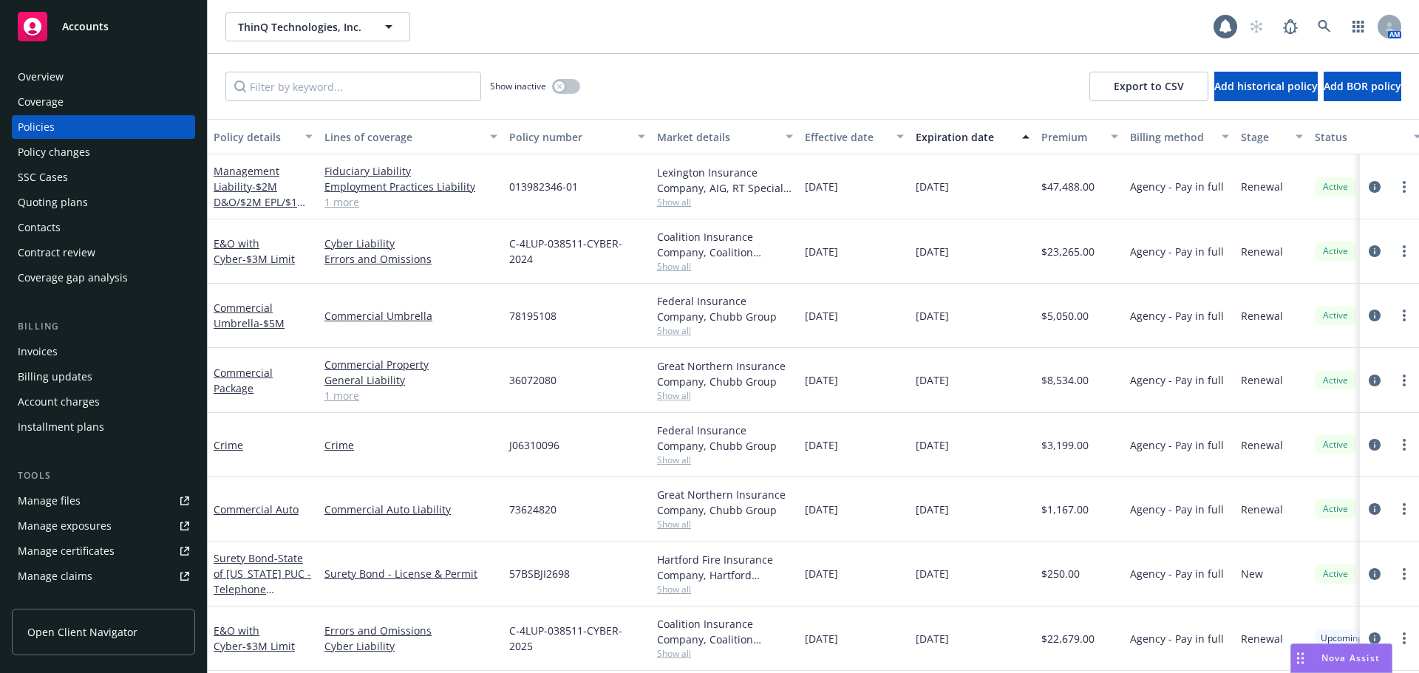
click at [130, 154] on div "Policy changes" at bounding box center [103, 152] width 171 height 24
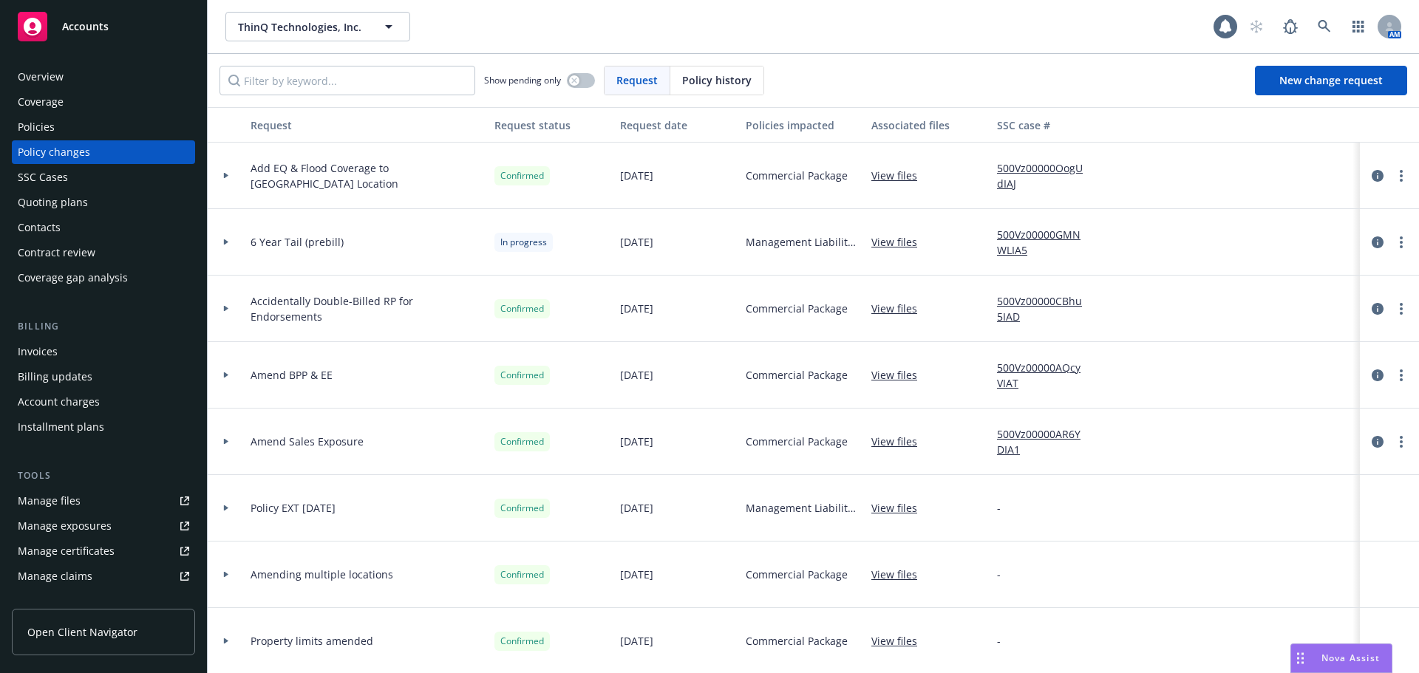
click at [233, 180] on div at bounding box center [226, 176] width 37 height 67
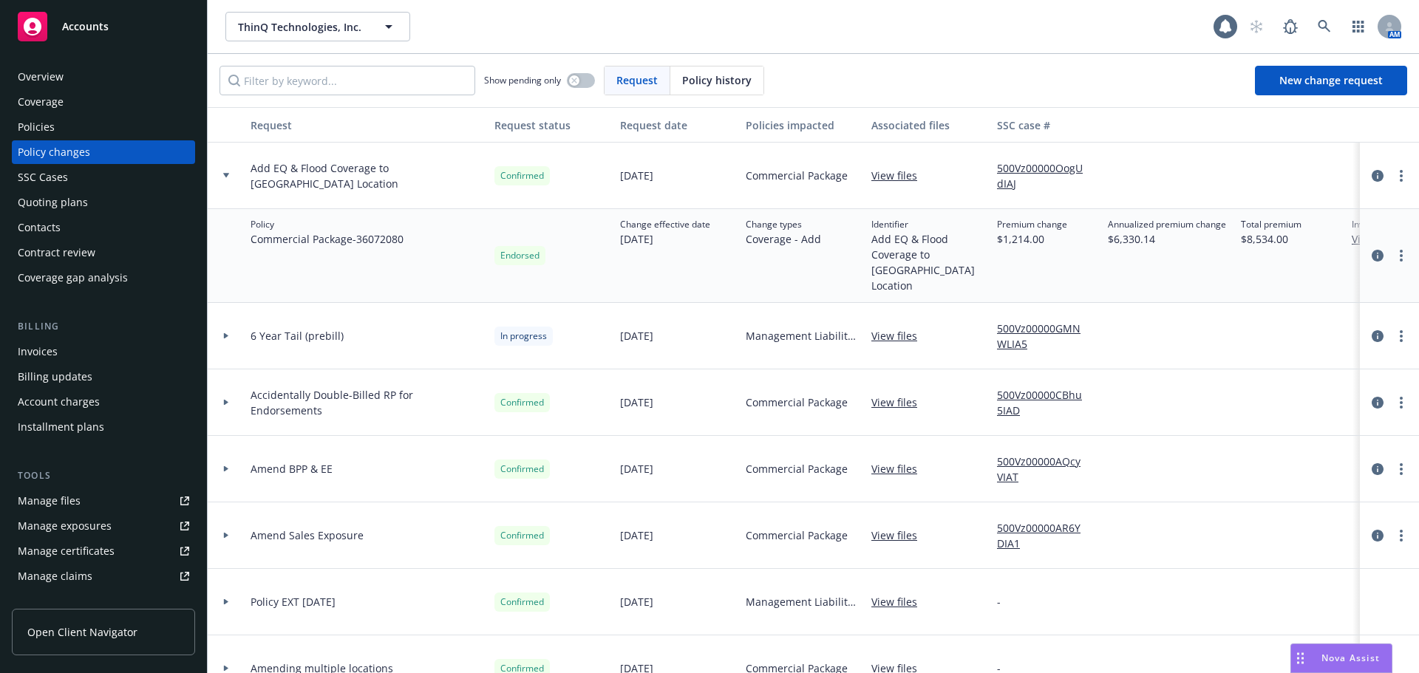
click at [78, 341] on div "Invoices" at bounding box center [103, 352] width 171 height 24
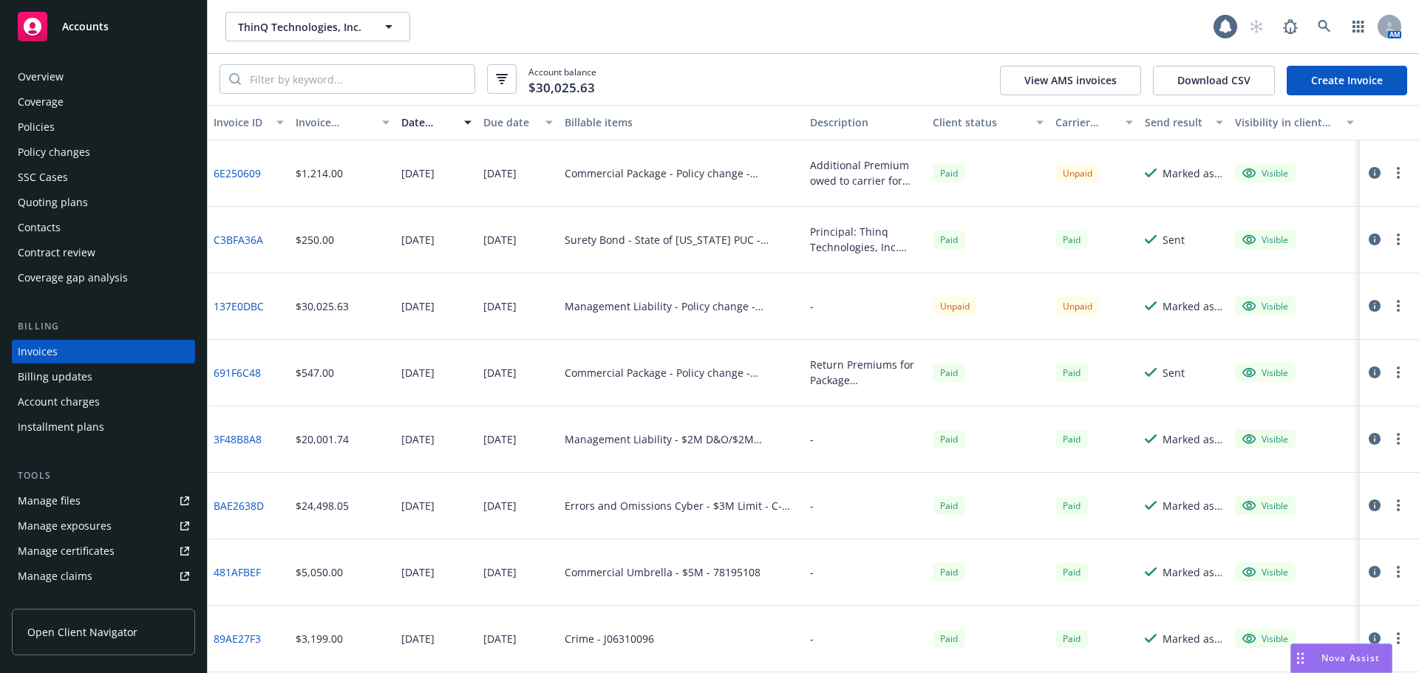
click at [257, 171] on link "6E250609" at bounding box center [237, 174] width 47 height 16
click at [38, 137] on div "Policies" at bounding box center [36, 127] width 37 height 24
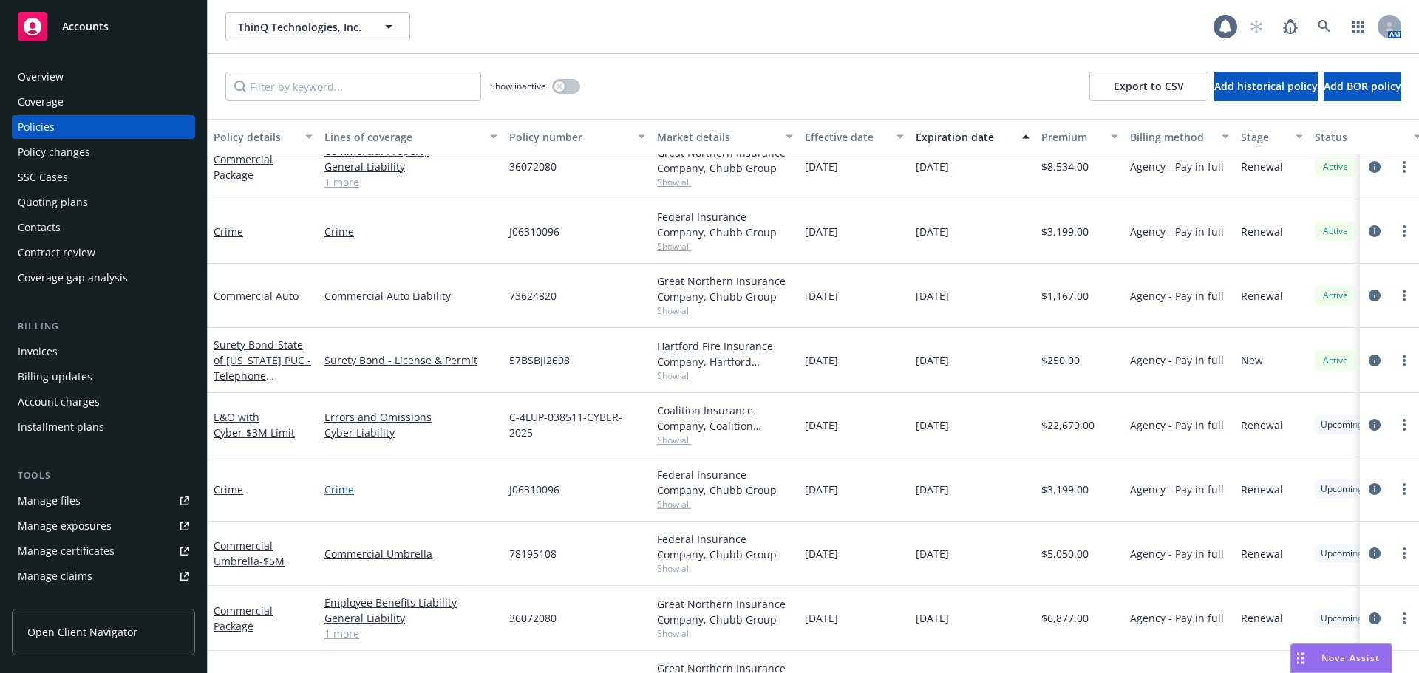
scroll to position [251, 0]
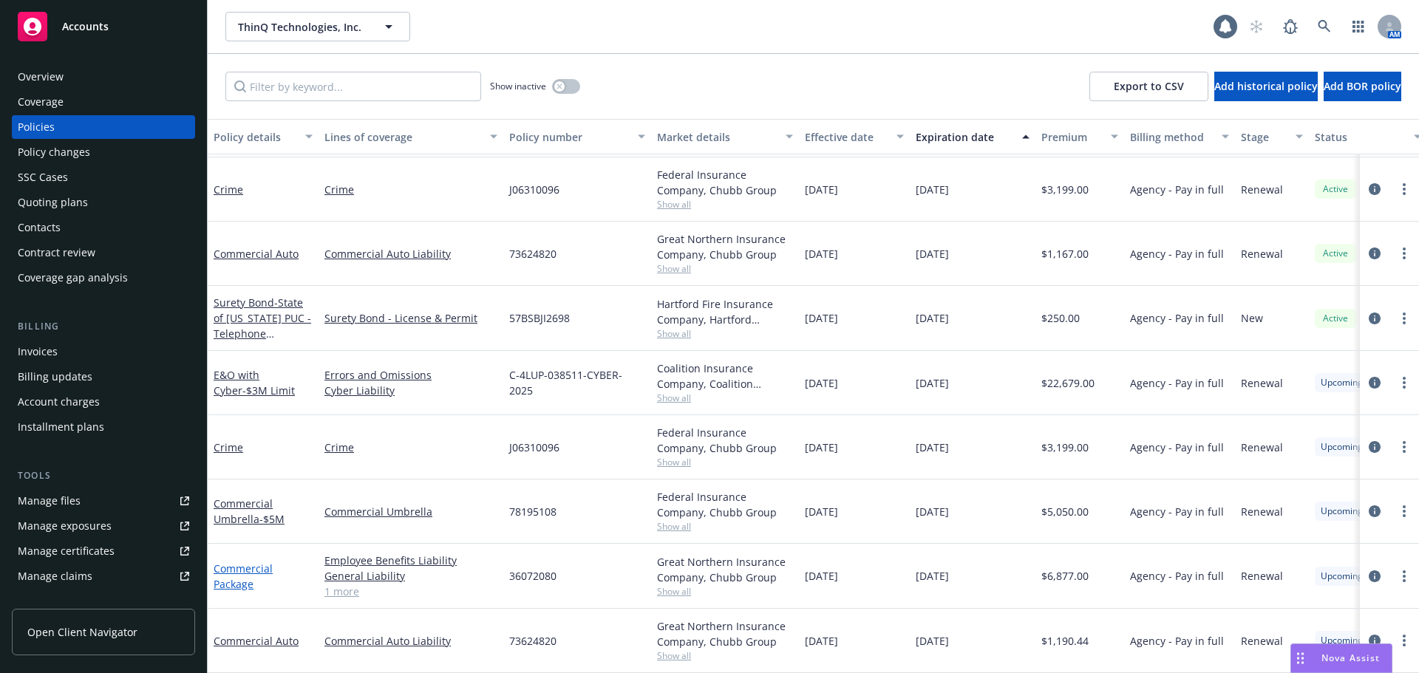
click at [248, 562] on link "Commercial Package" at bounding box center [243, 577] width 59 height 30
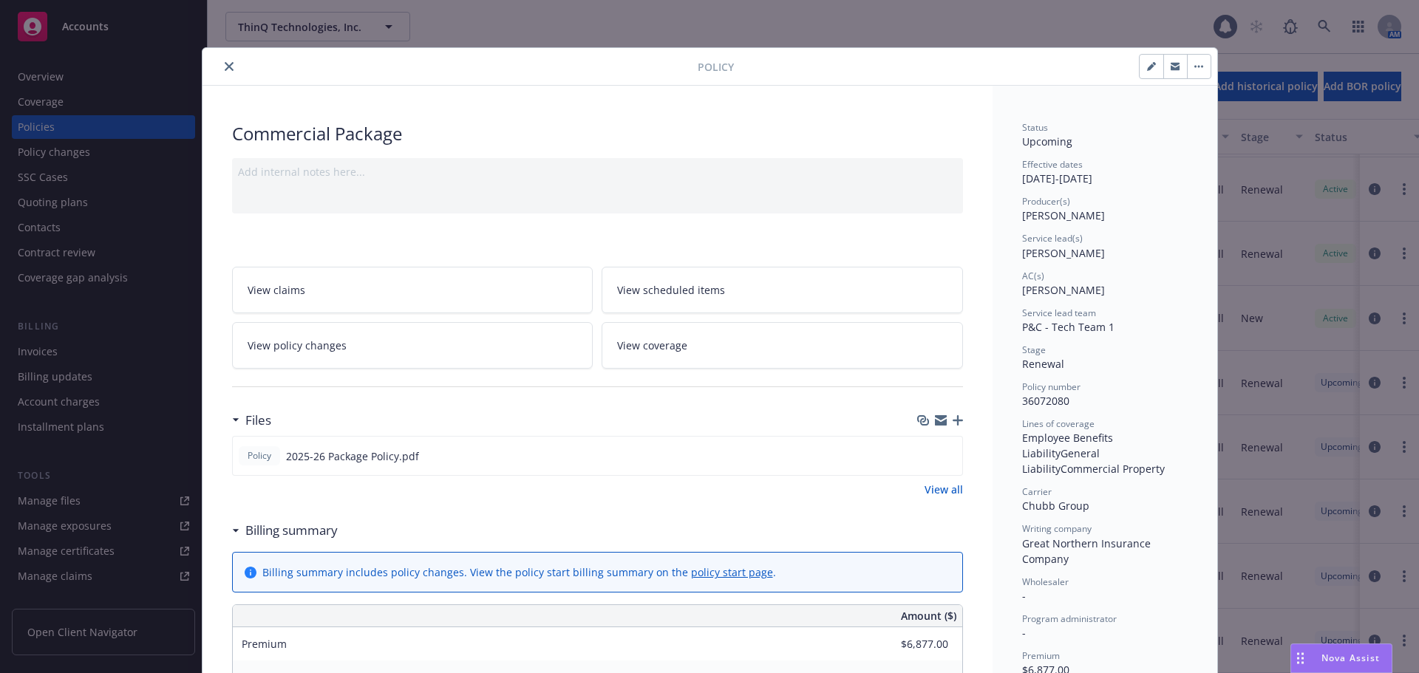
click at [954, 417] on icon "button" at bounding box center [958, 420] width 10 height 10
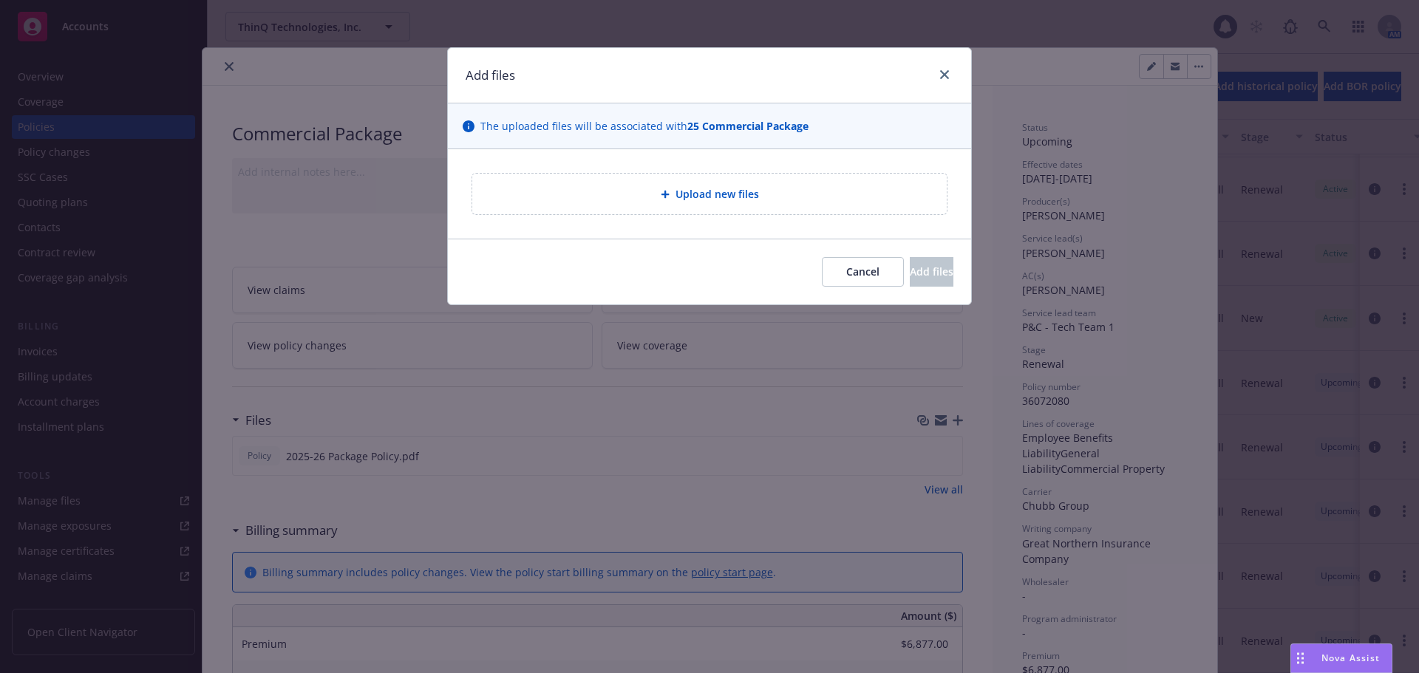
type textarea "x"
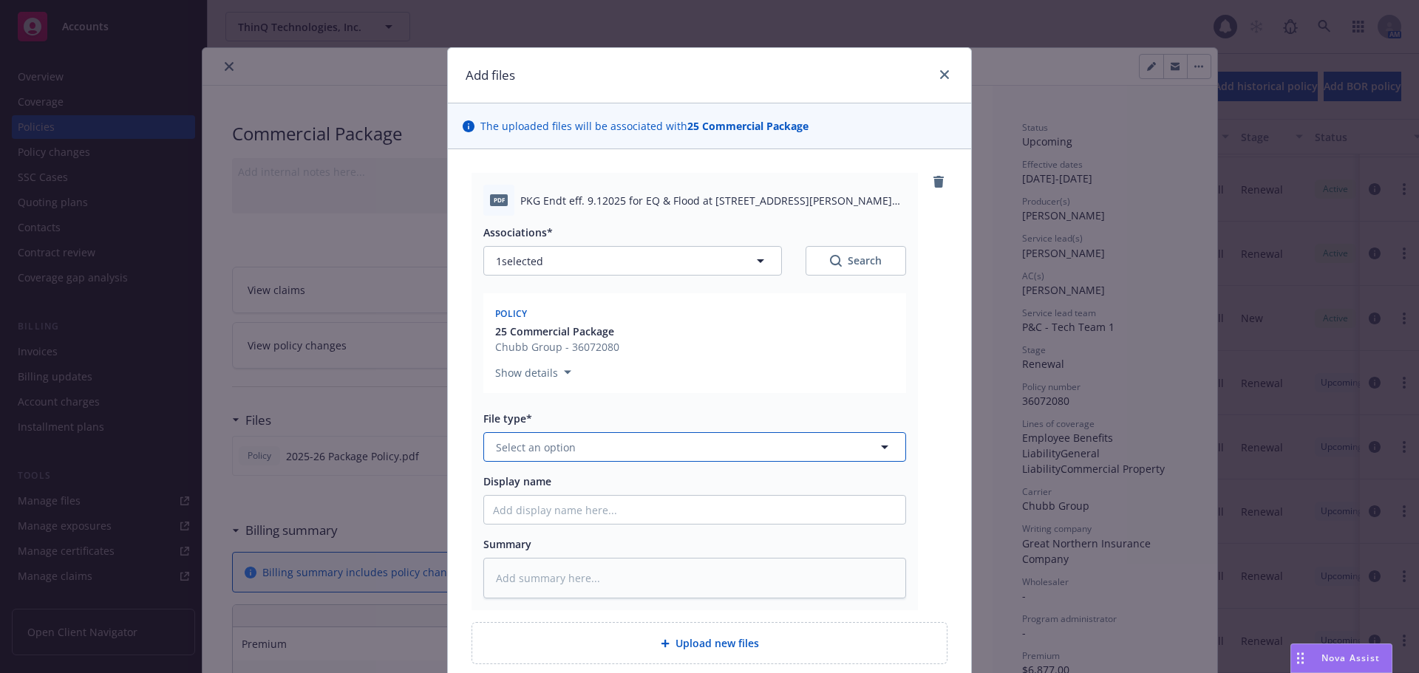
click at [604, 457] on button "Select an option" at bounding box center [694, 447] width 423 height 30
type input "end"
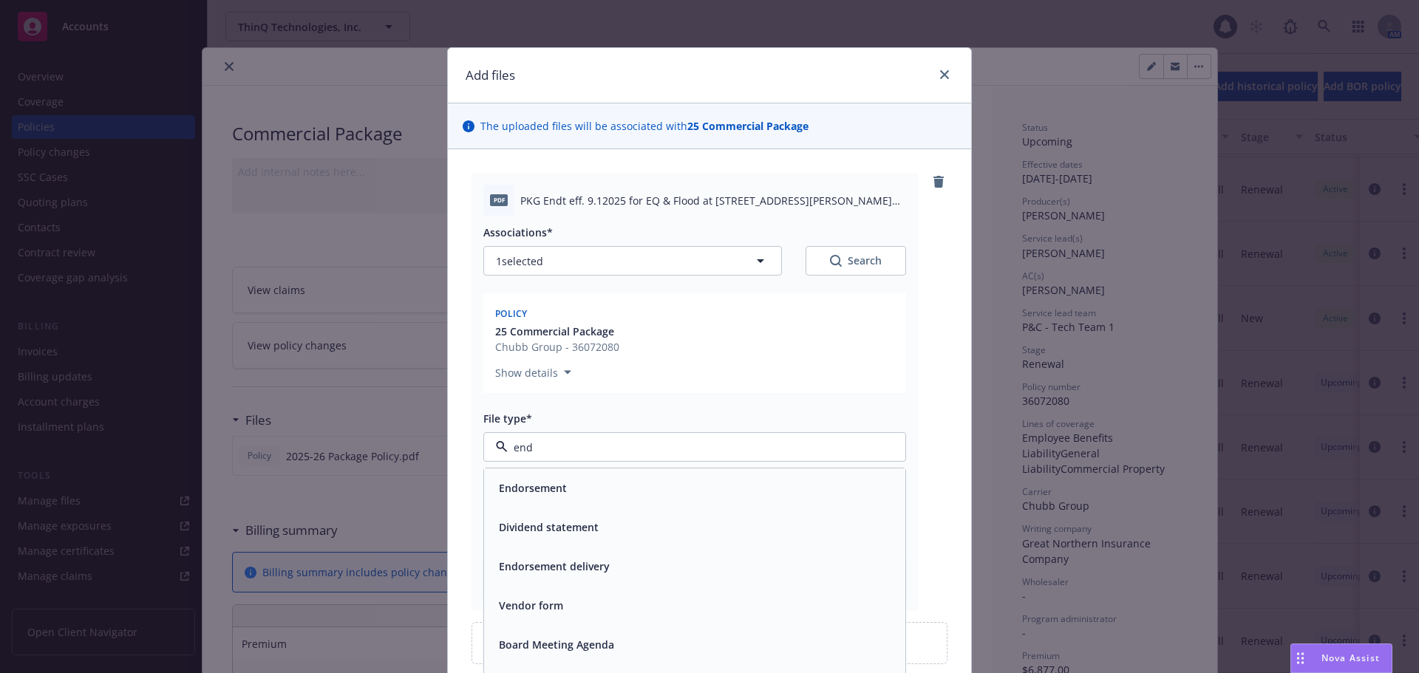
click at [585, 485] on div "Endorsement" at bounding box center [695, 487] width 404 height 21
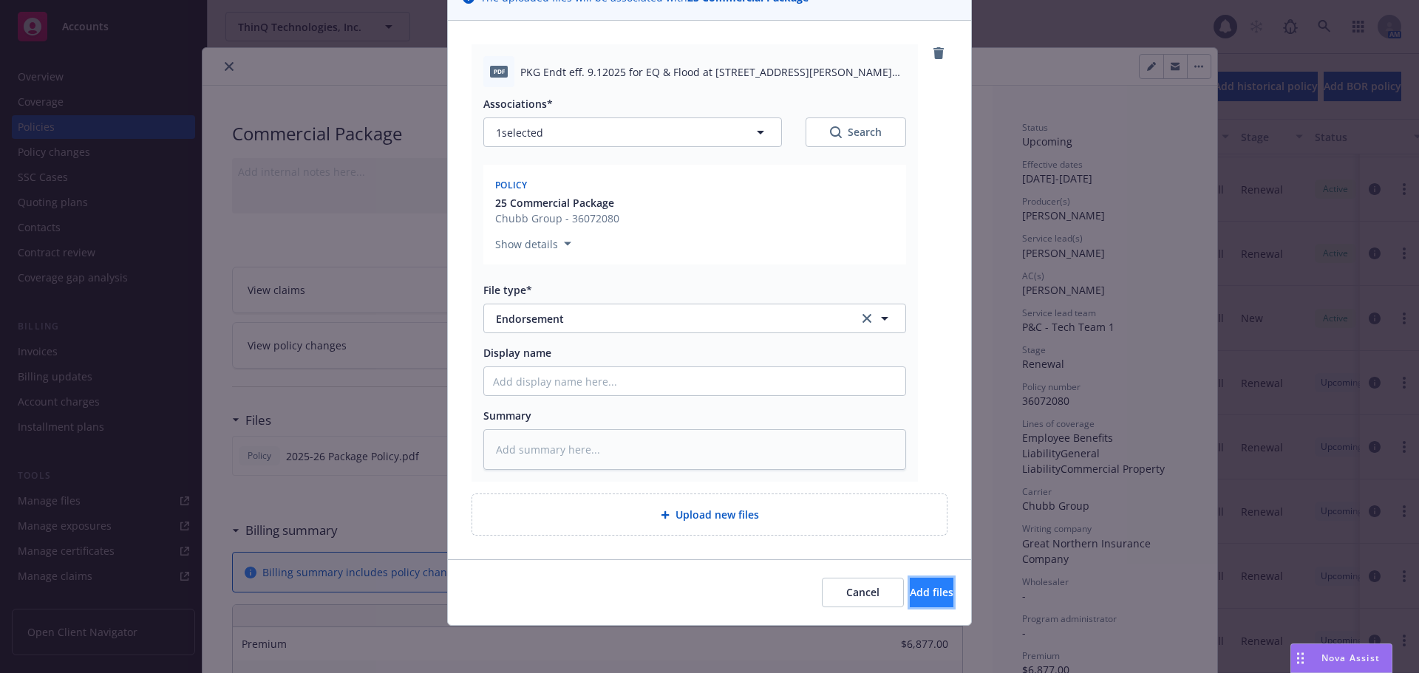
click at [910, 597] on span "Add files" at bounding box center [932, 592] width 44 height 14
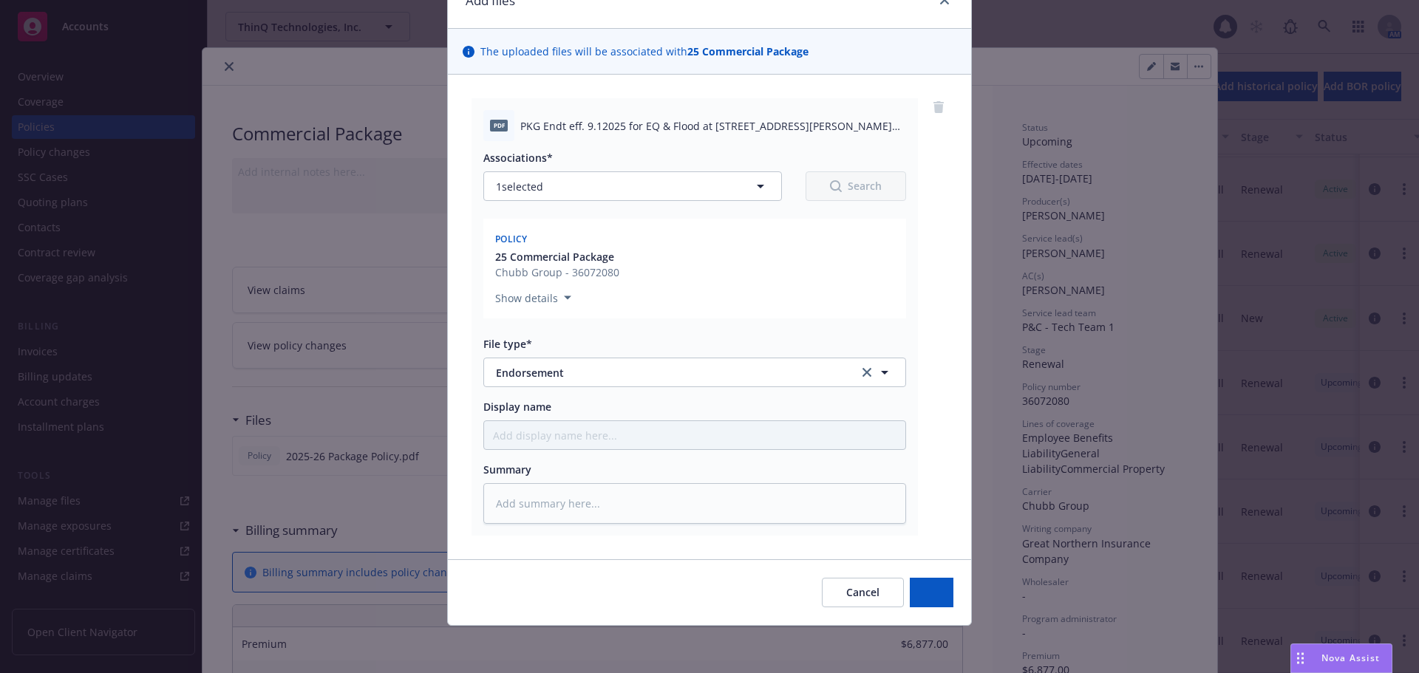
scroll to position [75, 0]
type textarea "x"
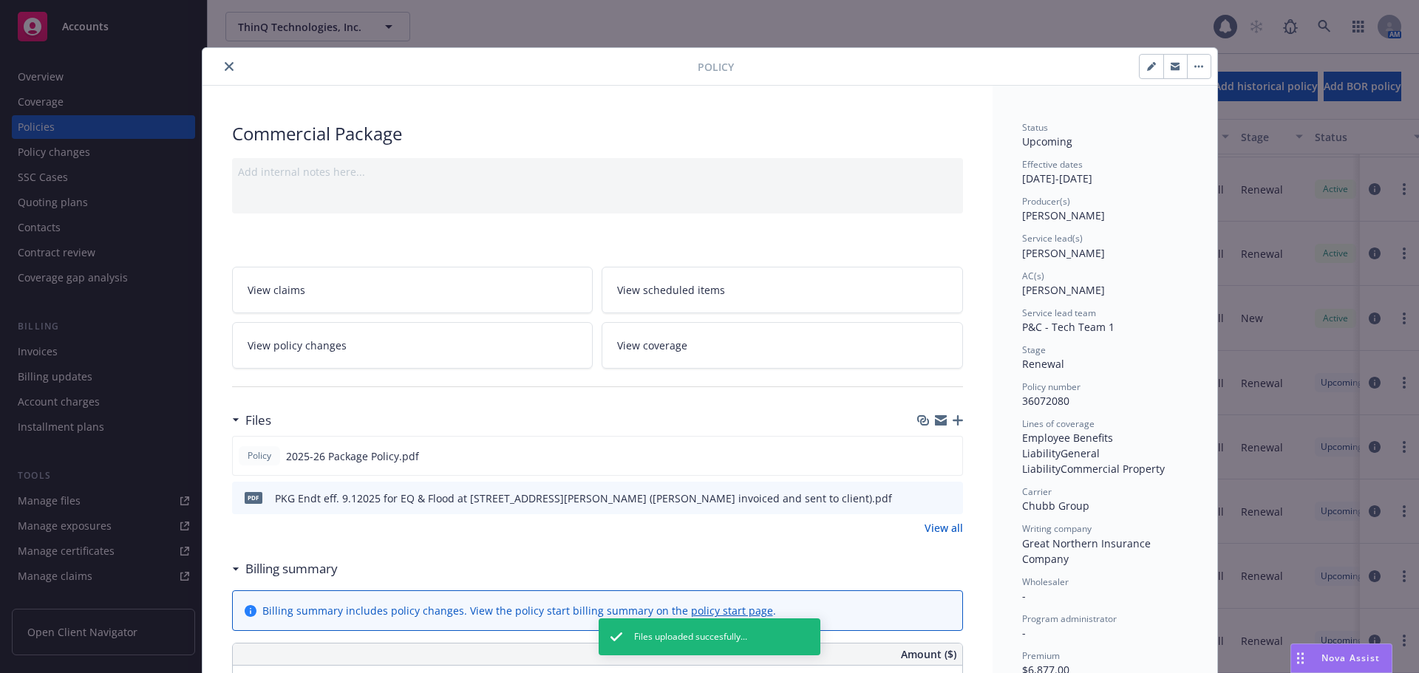
click at [225, 65] on icon "close" at bounding box center [229, 66] width 9 height 9
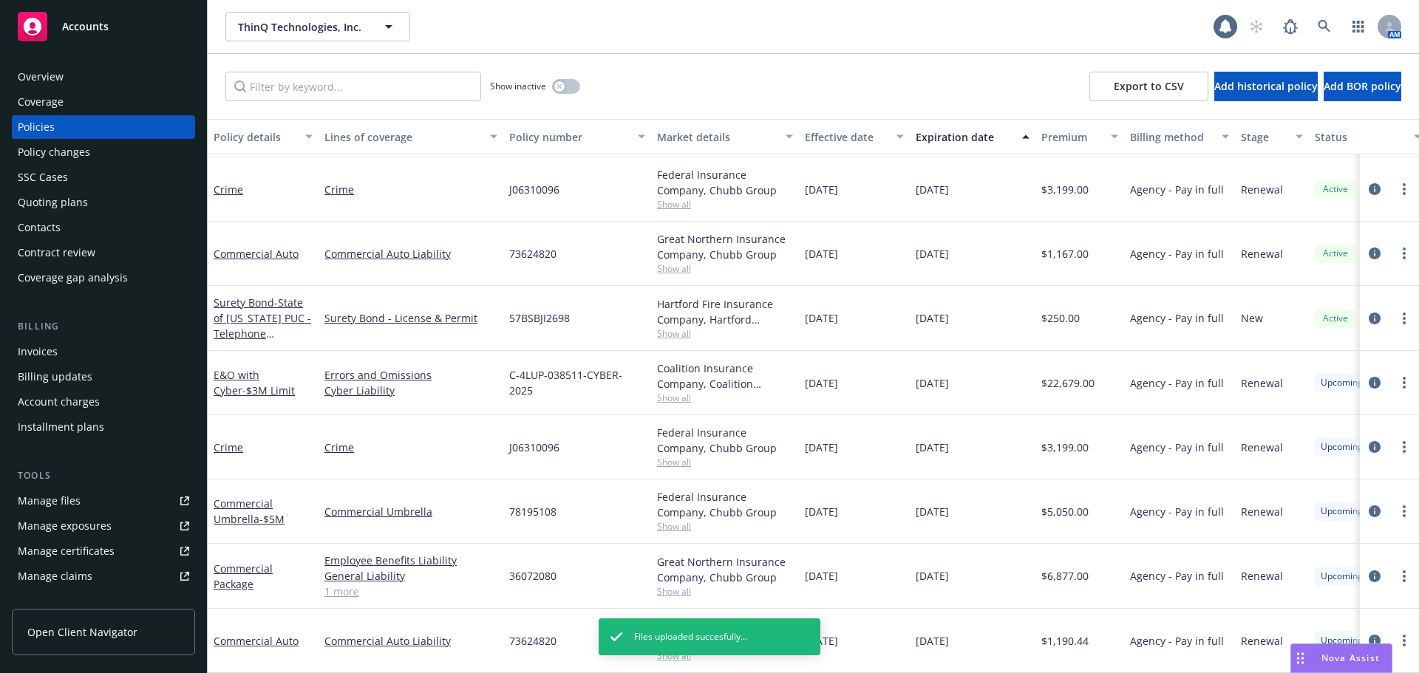
click at [126, 157] on div "Policy changes" at bounding box center [103, 152] width 171 height 24
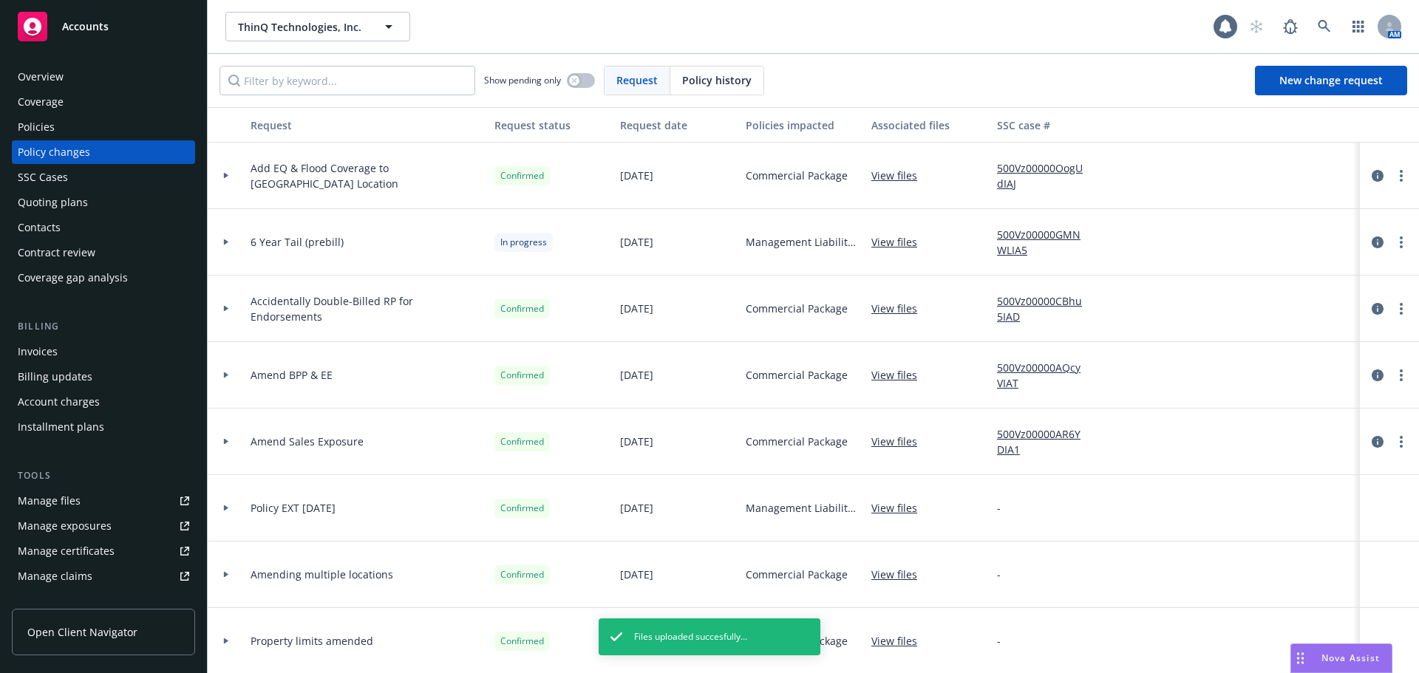
click at [222, 172] on div at bounding box center [226, 176] width 37 height 67
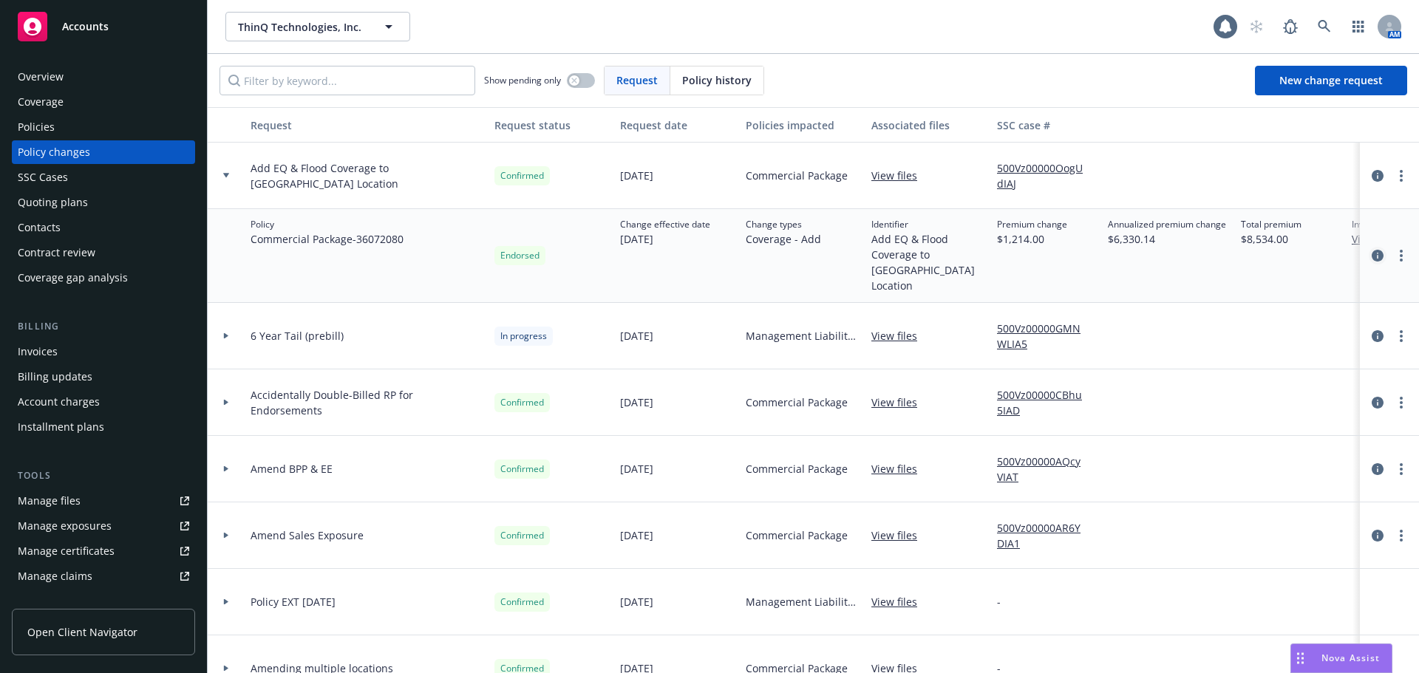
click at [1372, 250] on icon "circleInformation" at bounding box center [1378, 256] width 12 height 12
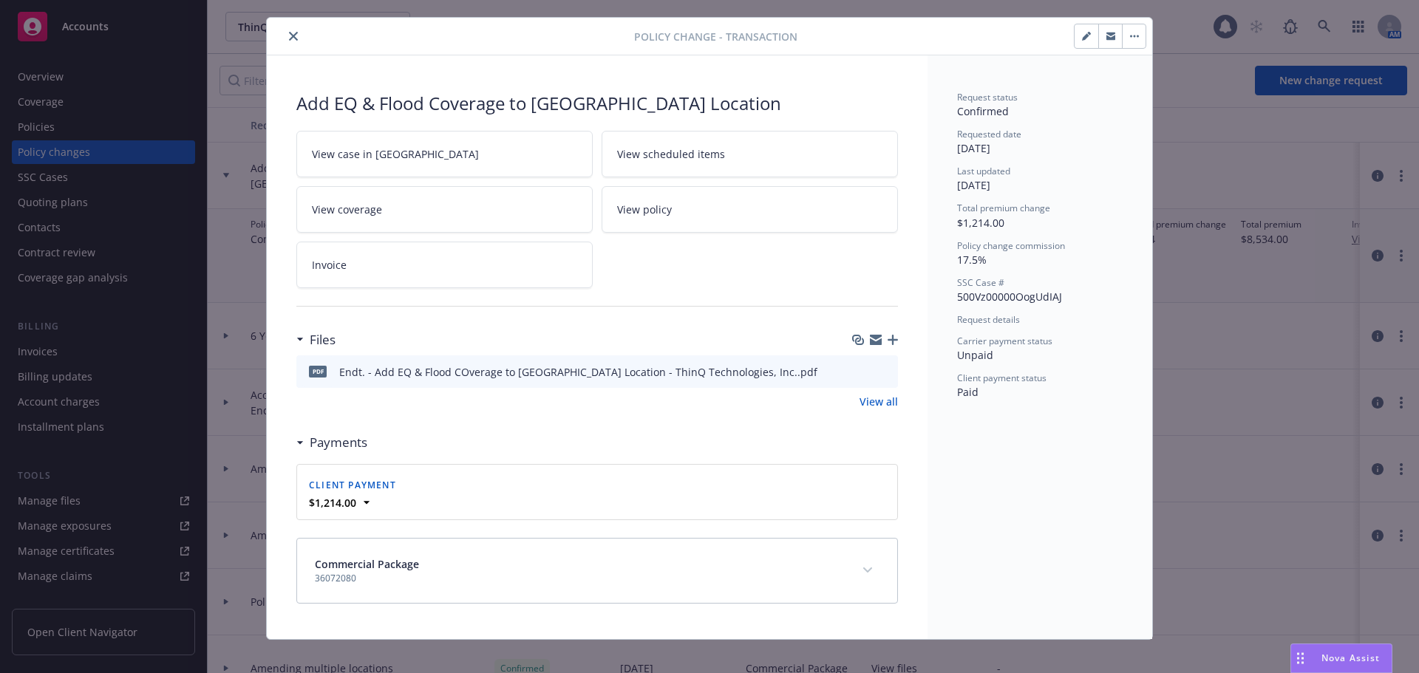
scroll to position [44, 0]
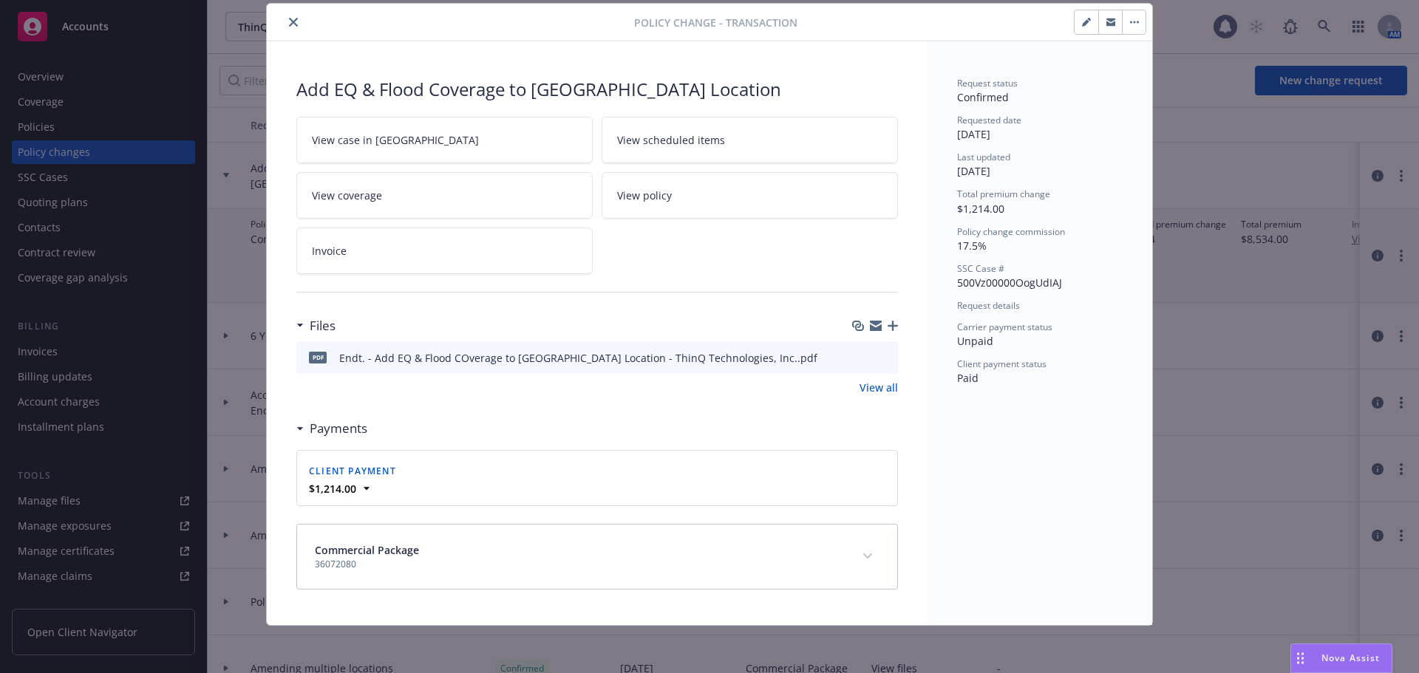
click at [863, 557] on icon "expand content" at bounding box center [867, 557] width 9 height 6
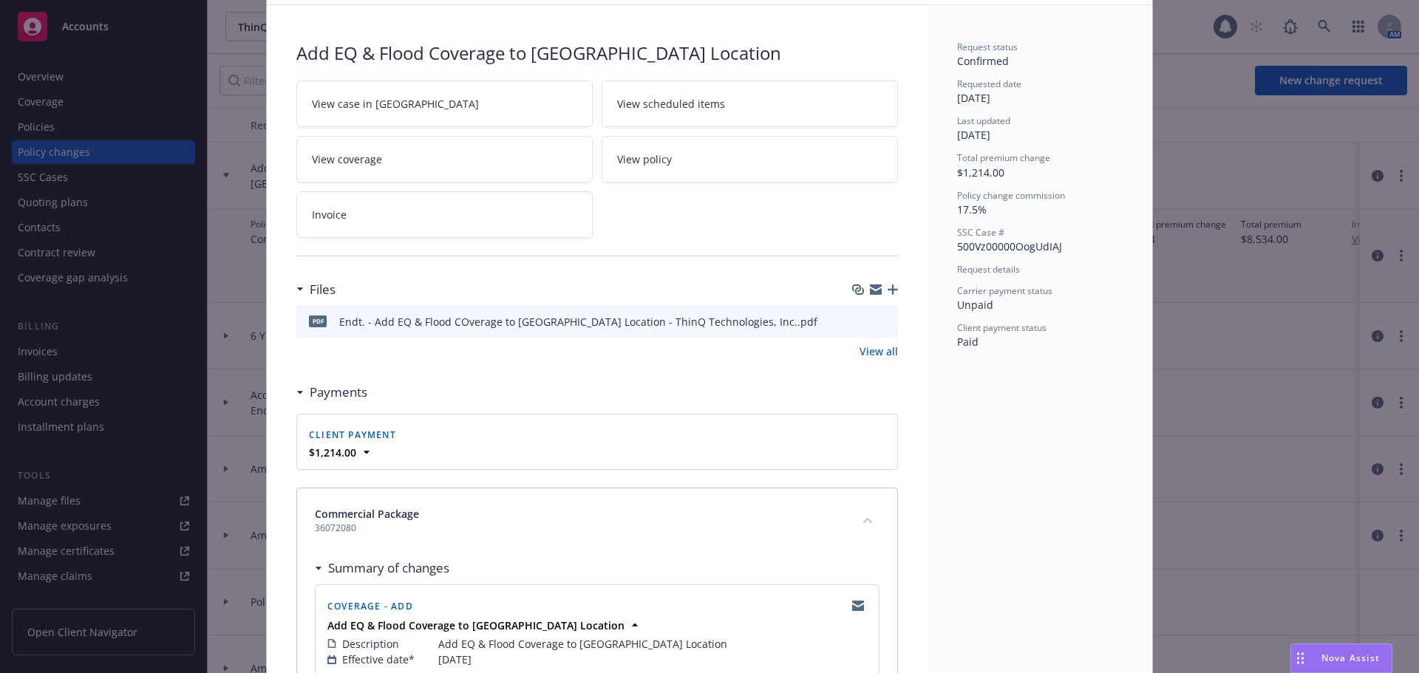
scroll to position [0, 0]
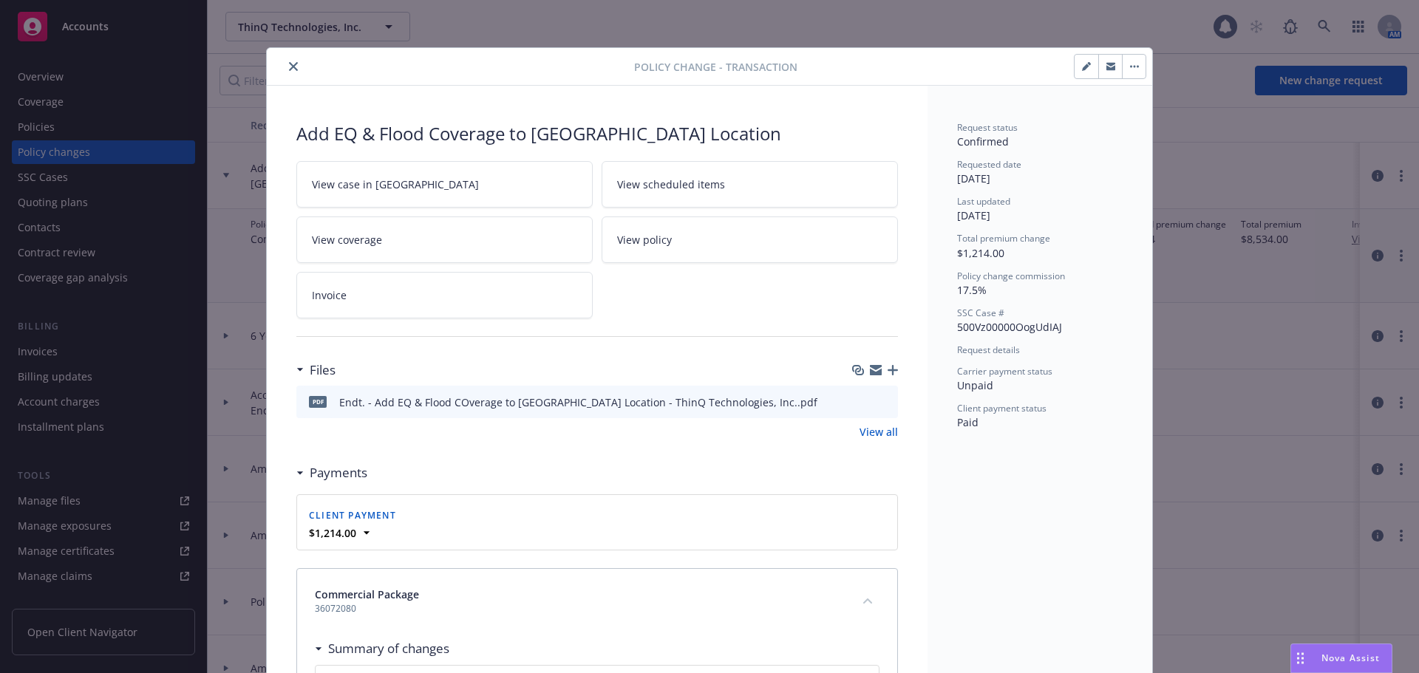
click at [289, 67] on icon "close" at bounding box center [293, 66] width 9 height 9
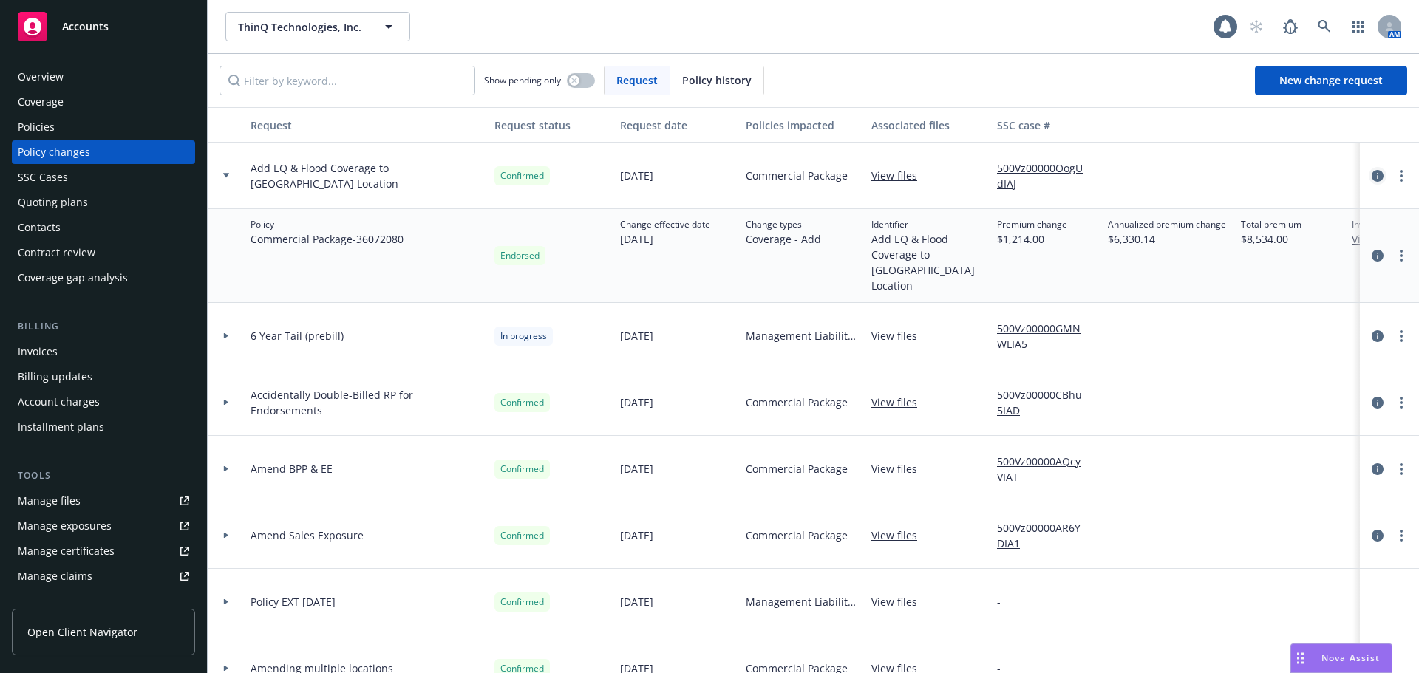
click at [1372, 177] on icon "circleInformation" at bounding box center [1378, 176] width 12 height 12
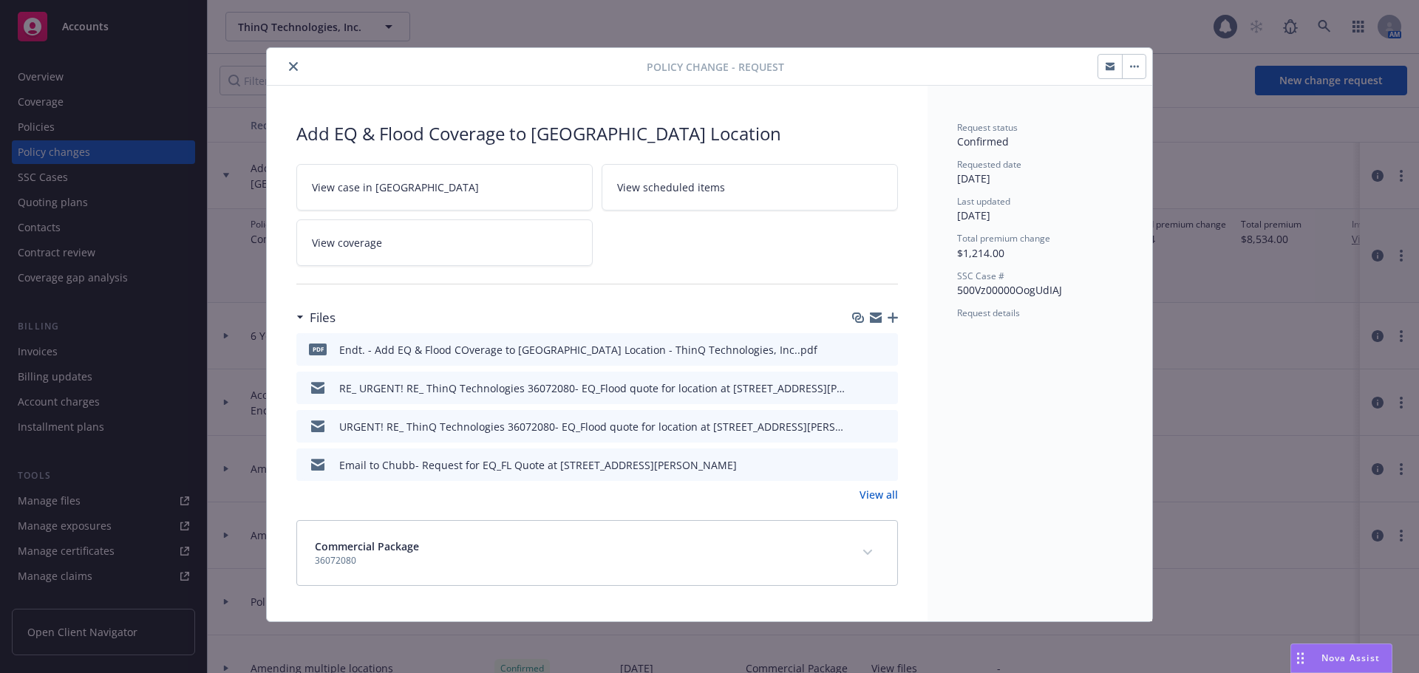
click at [864, 551] on icon "expand content" at bounding box center [867, 552] width 9 height 5
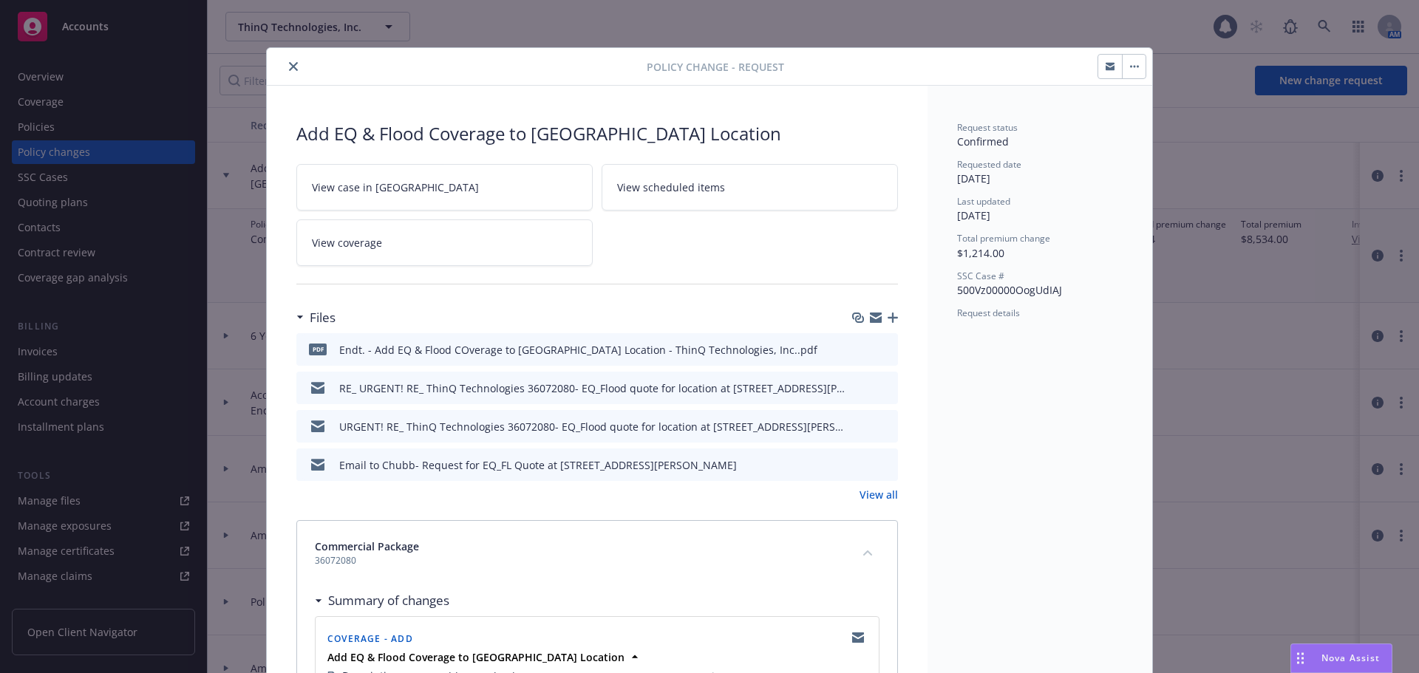
click at [293, 66] on button "close" at bounding box center [294, 67] width 18 height 18
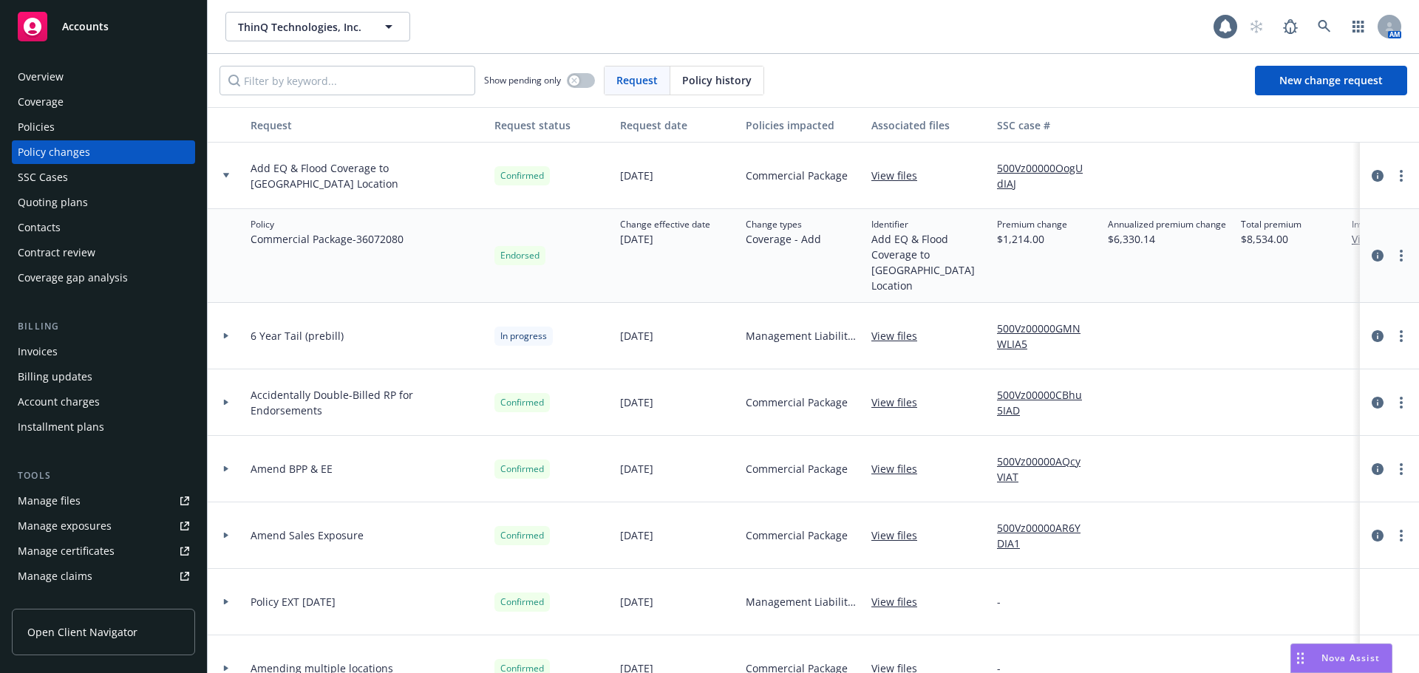
click at [135, 124] on div "Policies" at bounding box center [103, 127] width 171 height 24
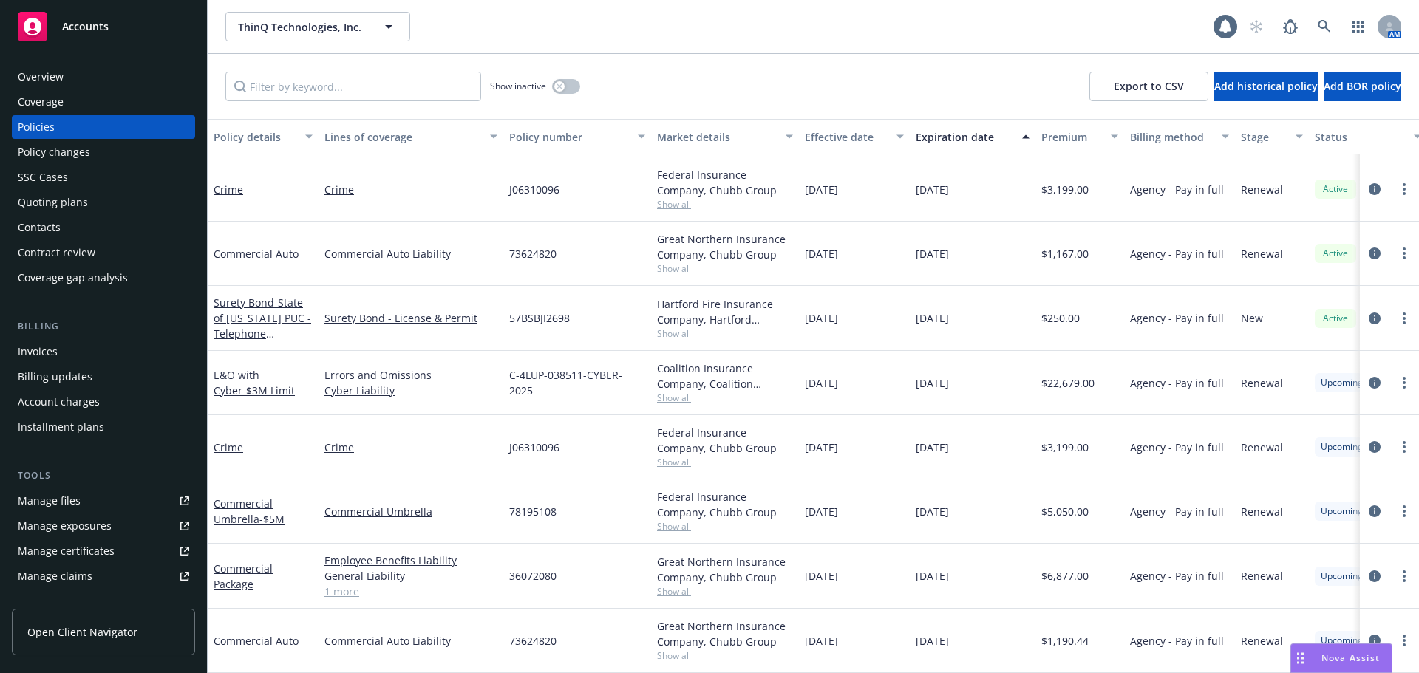
scroll to position [251, 0]
click at [104, 350] on div "Invoices" at bounding box center [103, 352] width 171 height 24
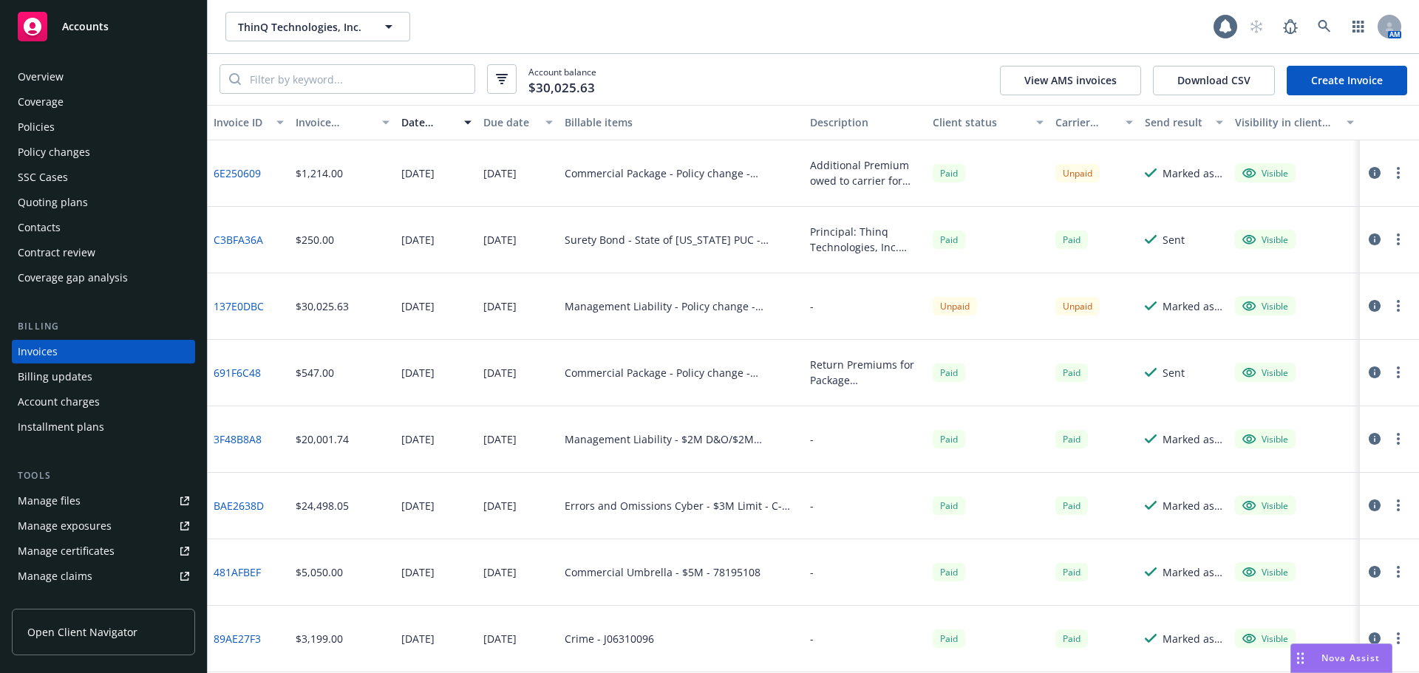
click at [1329, 78] on link "Create Invoice" at bounding box center [1347, 81] width 120 height 30
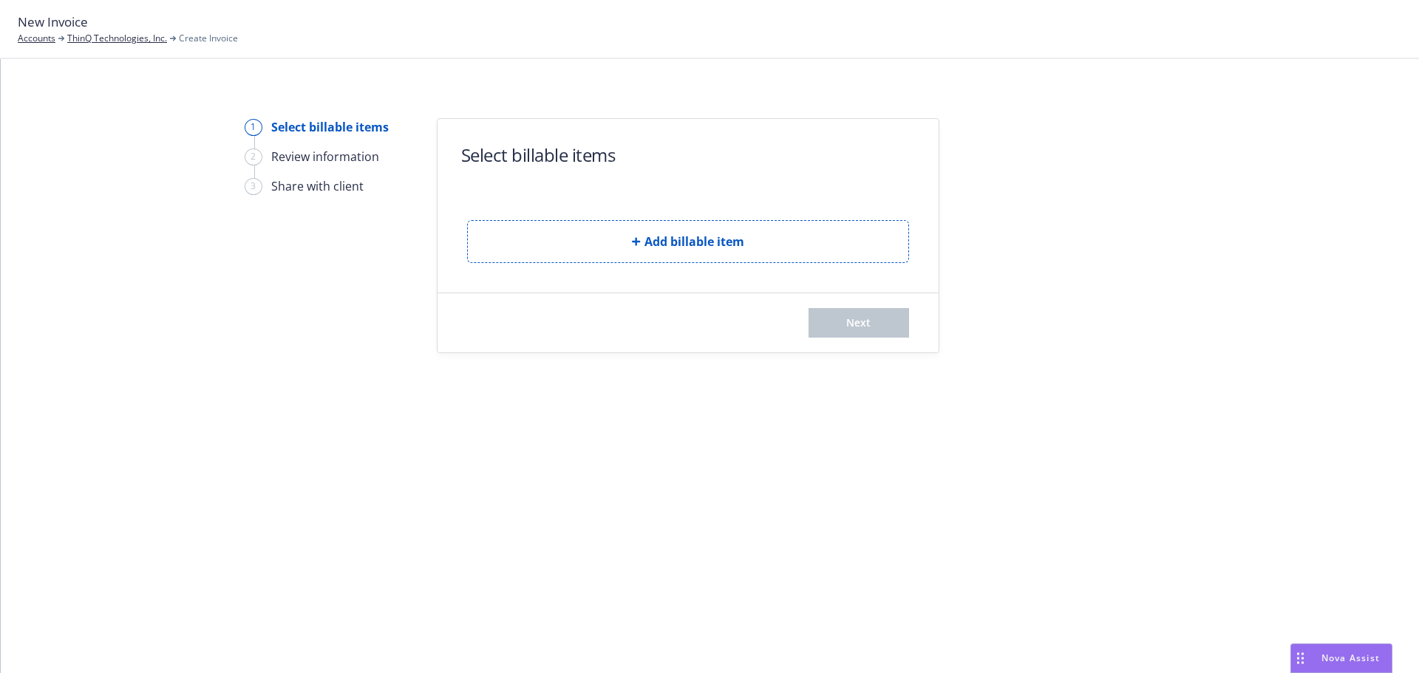
click at [529, 256] on button "Add billable item" at bounding box center [688, 241] width 442 height 43
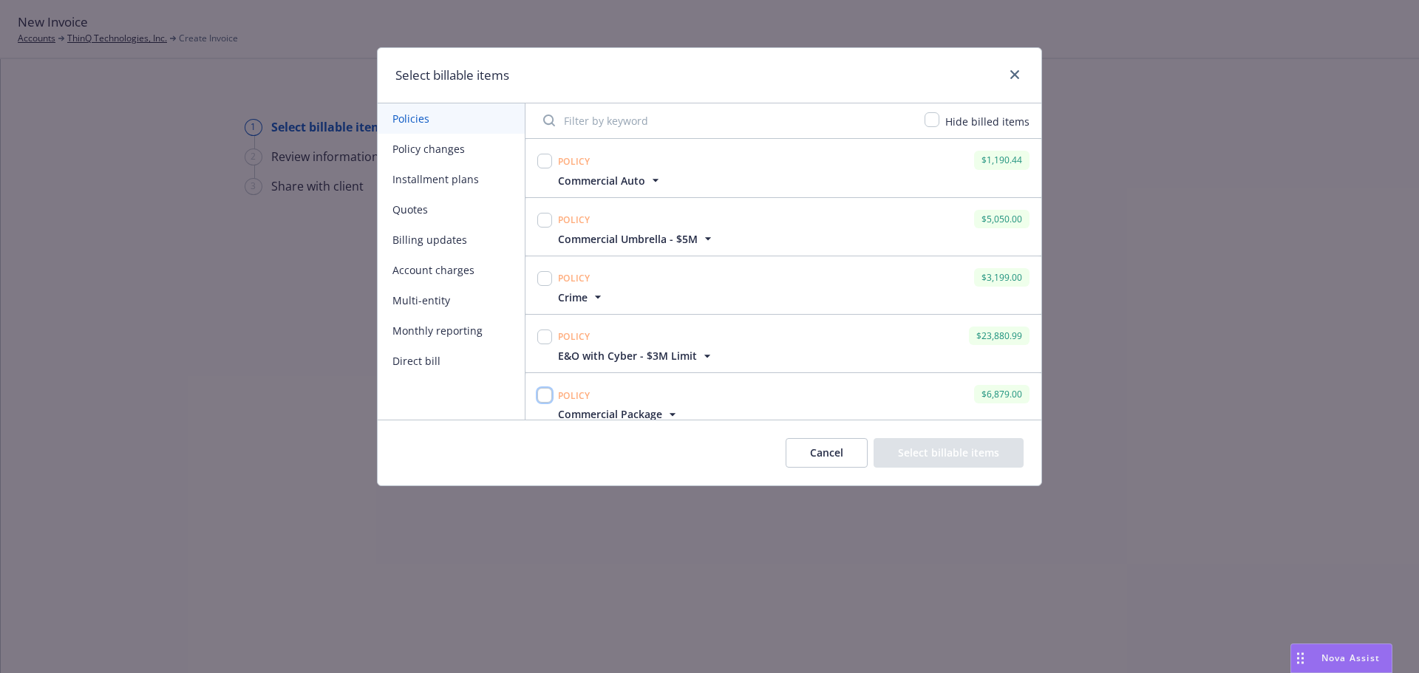
click at [545, 397] on input "checkbox" at bounding box center [544, 395] width 15 height 15
checkbox input "true"
click at [968, 446] on button "Select billable items" at bounding box center [949, 453] width 150 height 30
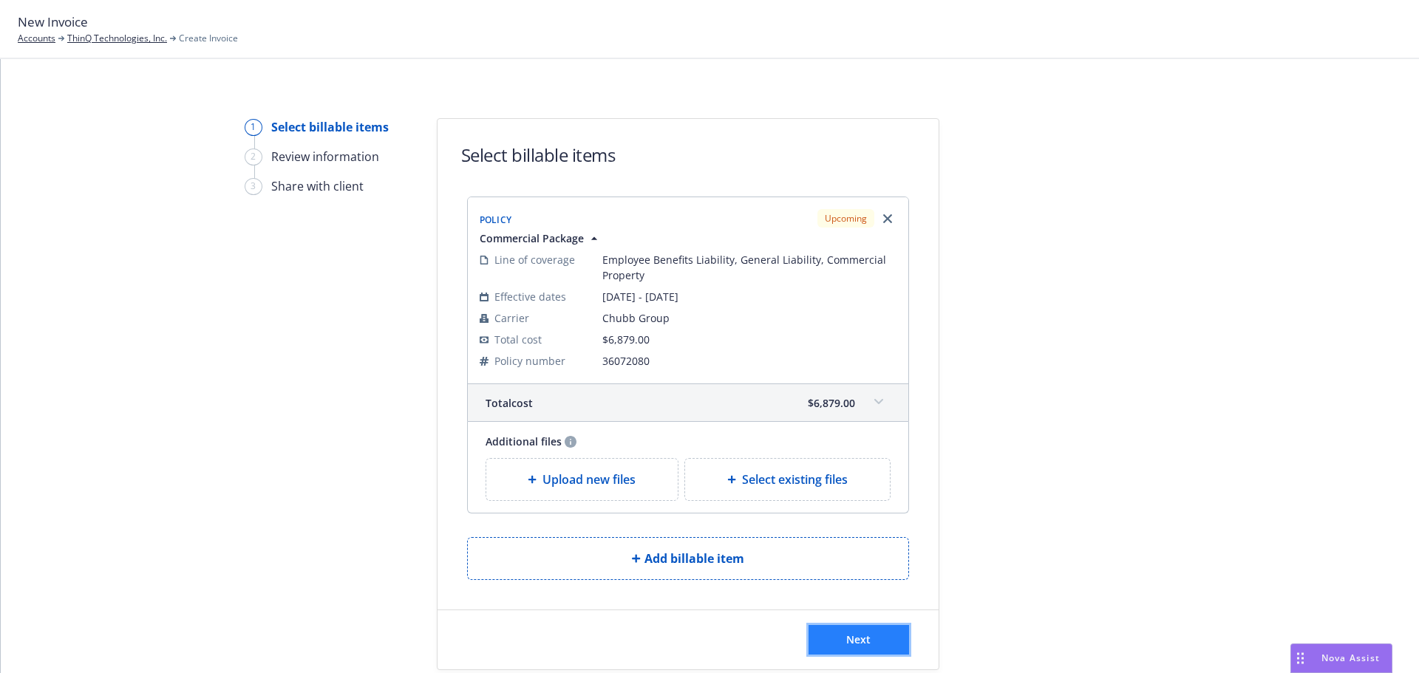
click at [868, 639] on button "Next" at bounding box center [858, 640] width 101 height 30
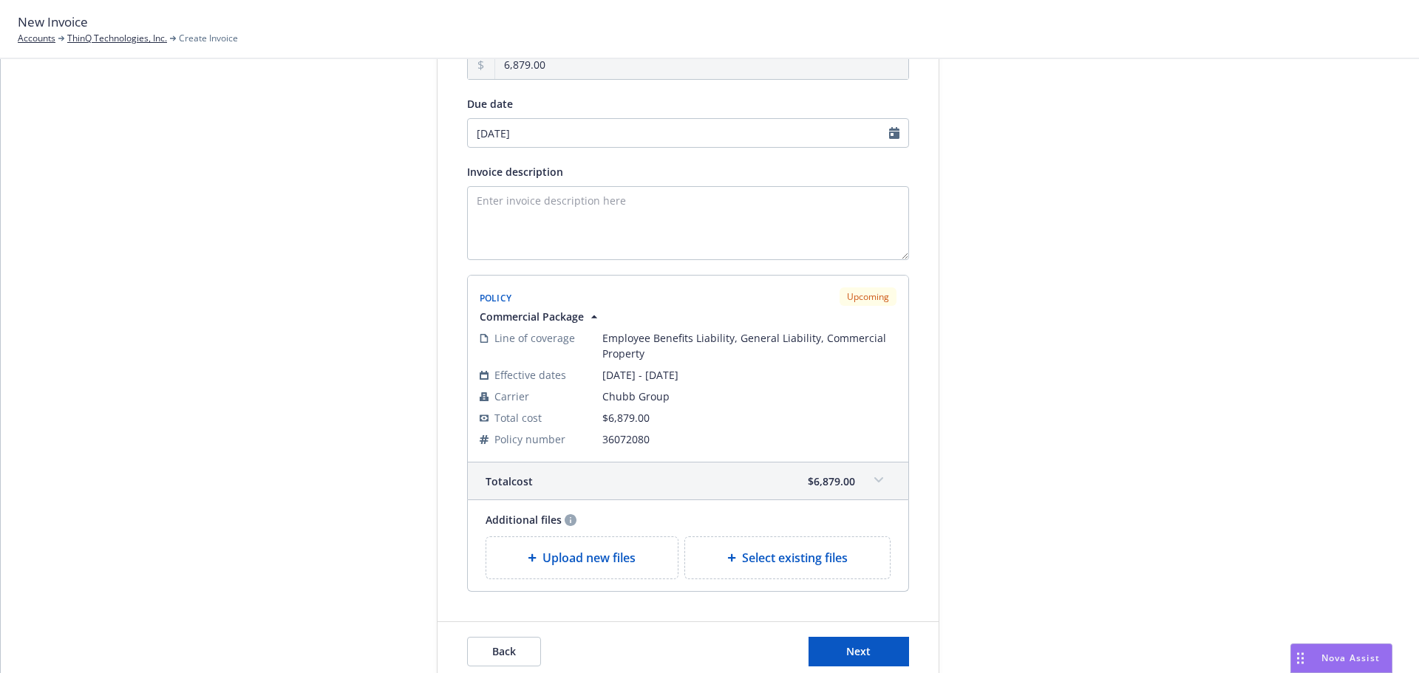
scroll to position [238, 0]
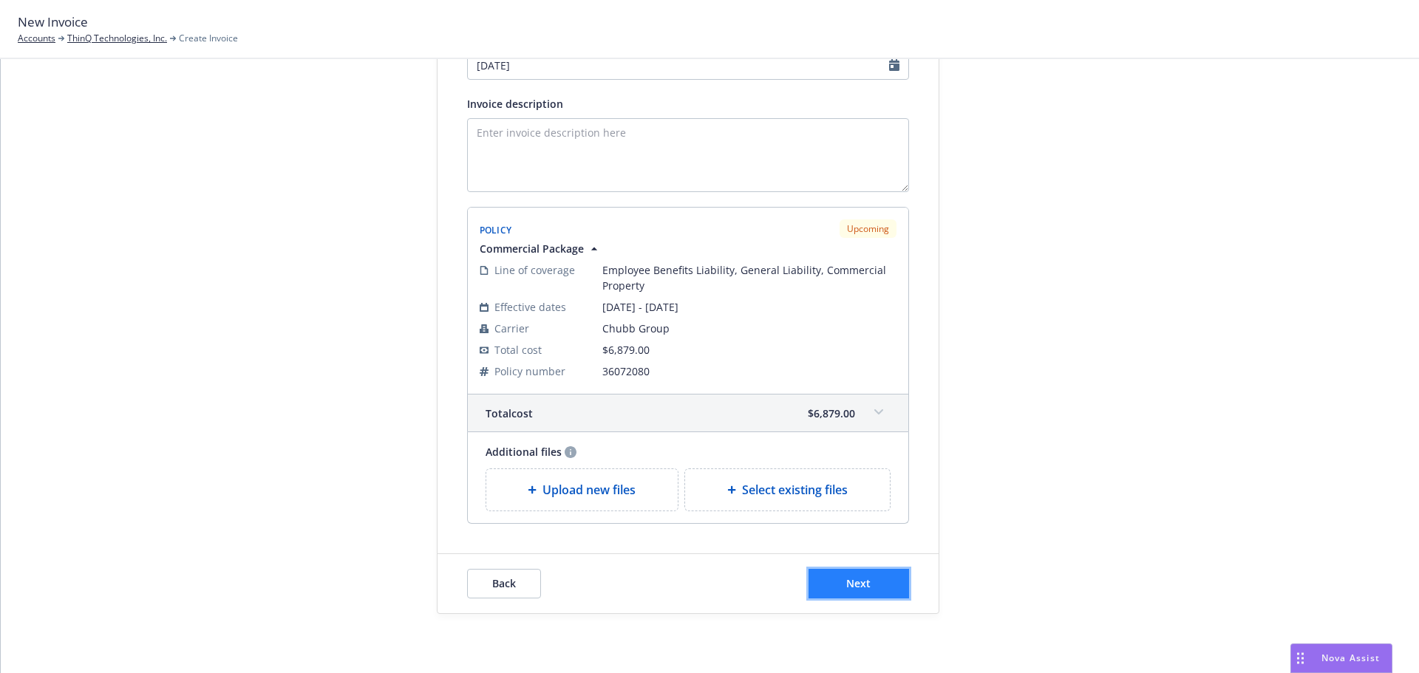
click at [880, 576] on button "Next" at bounding box center [858, 584] width 101 height 30
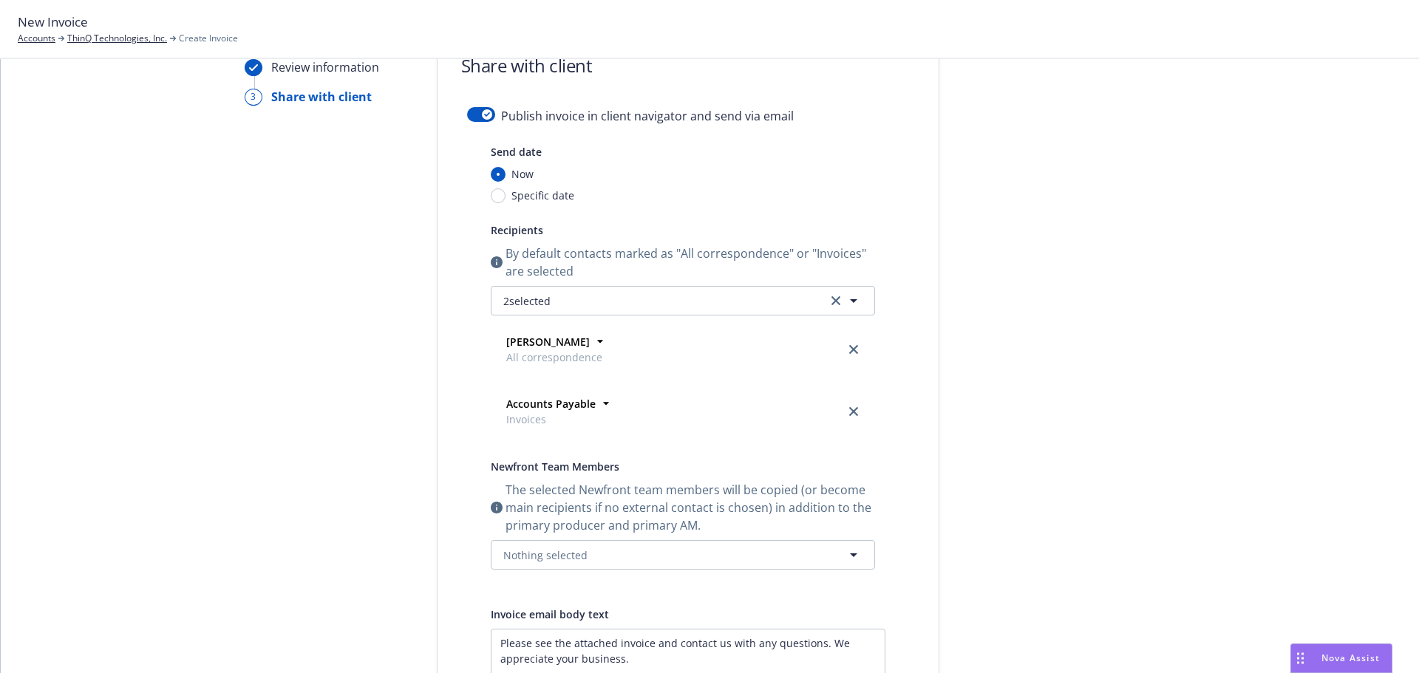
scroll to position [0, 0]
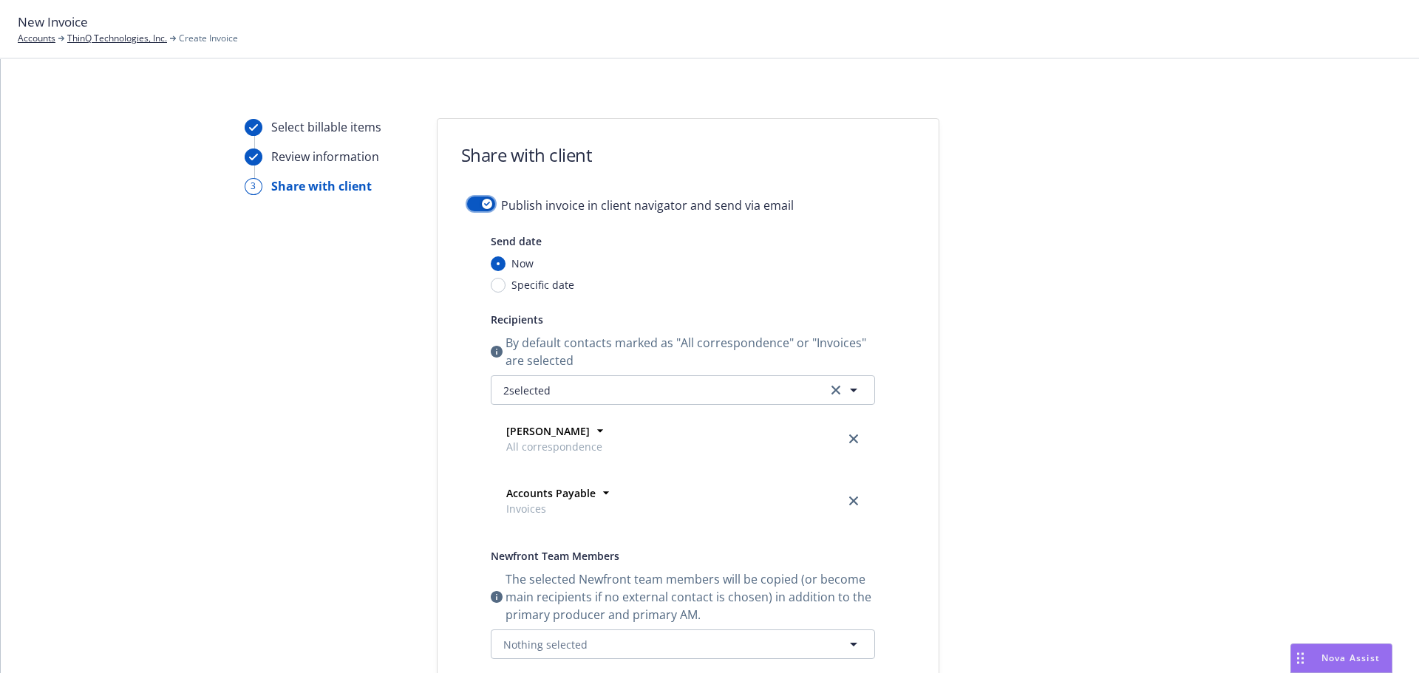
click at [467, 200] on button "button" at bounding box center [481, 204] width 28 height 15
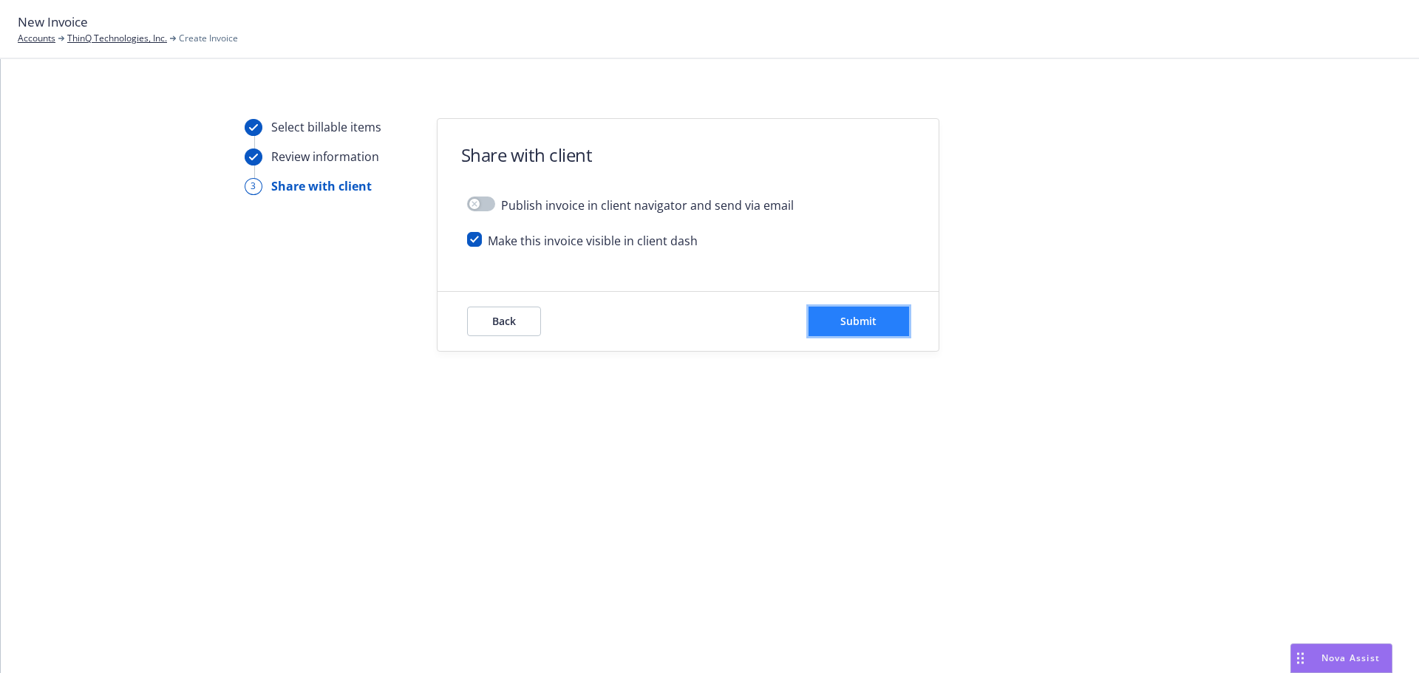
click at [863, 333] on button "Submit" at bounding box center [858, 322] width 101 height 30
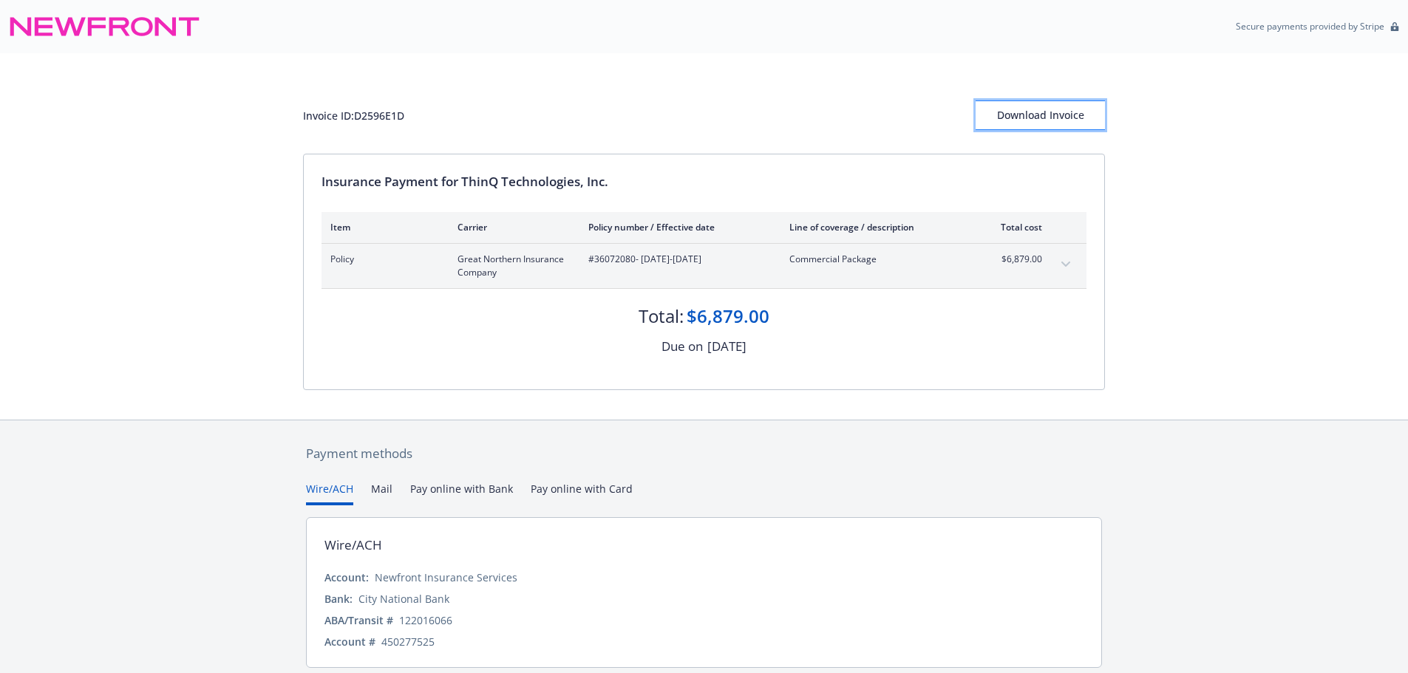
click at [1082, 116] on div "Download Invoice" at bounding box center [1039, 115] width 129 height 28
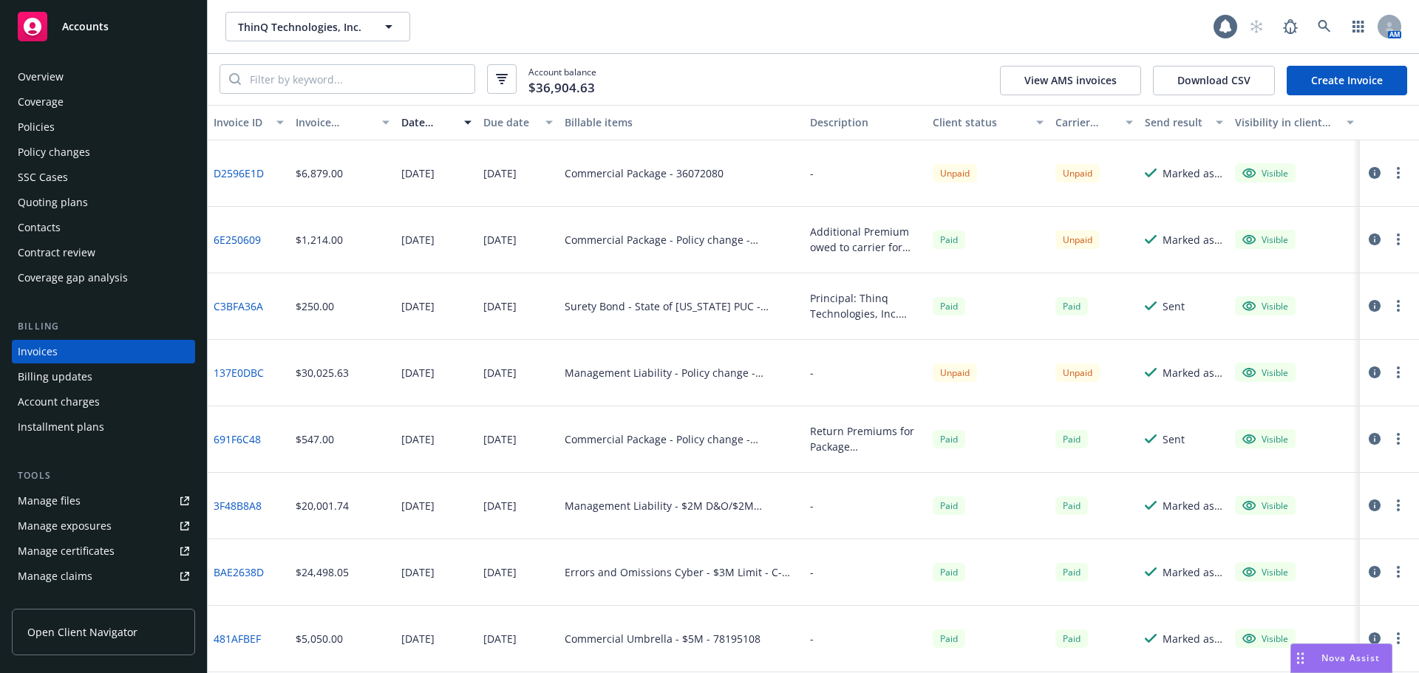
click at [1353, 81] on link "Create Invoice" at bounding box center [1347, 81] width 120 height 30
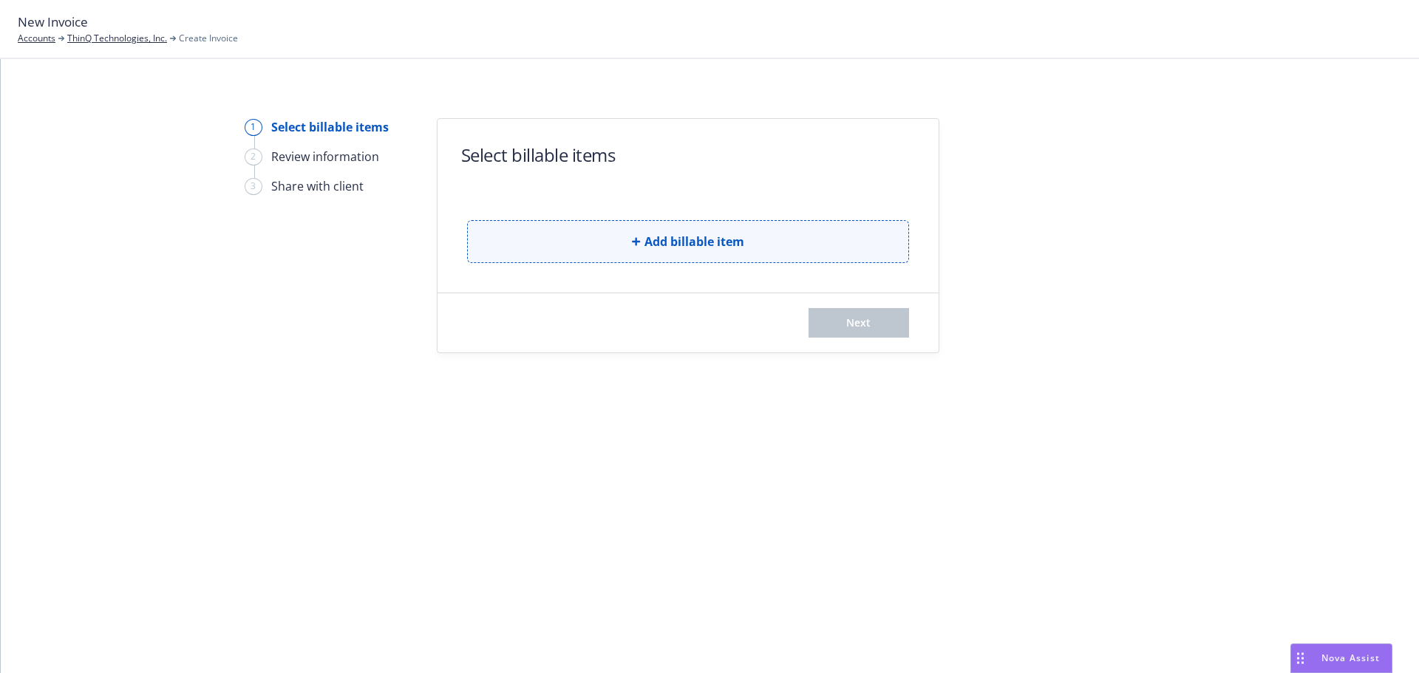
click at [725, 247] on span "Add billable item" at bounding box center [694, 242] width 100 height 18
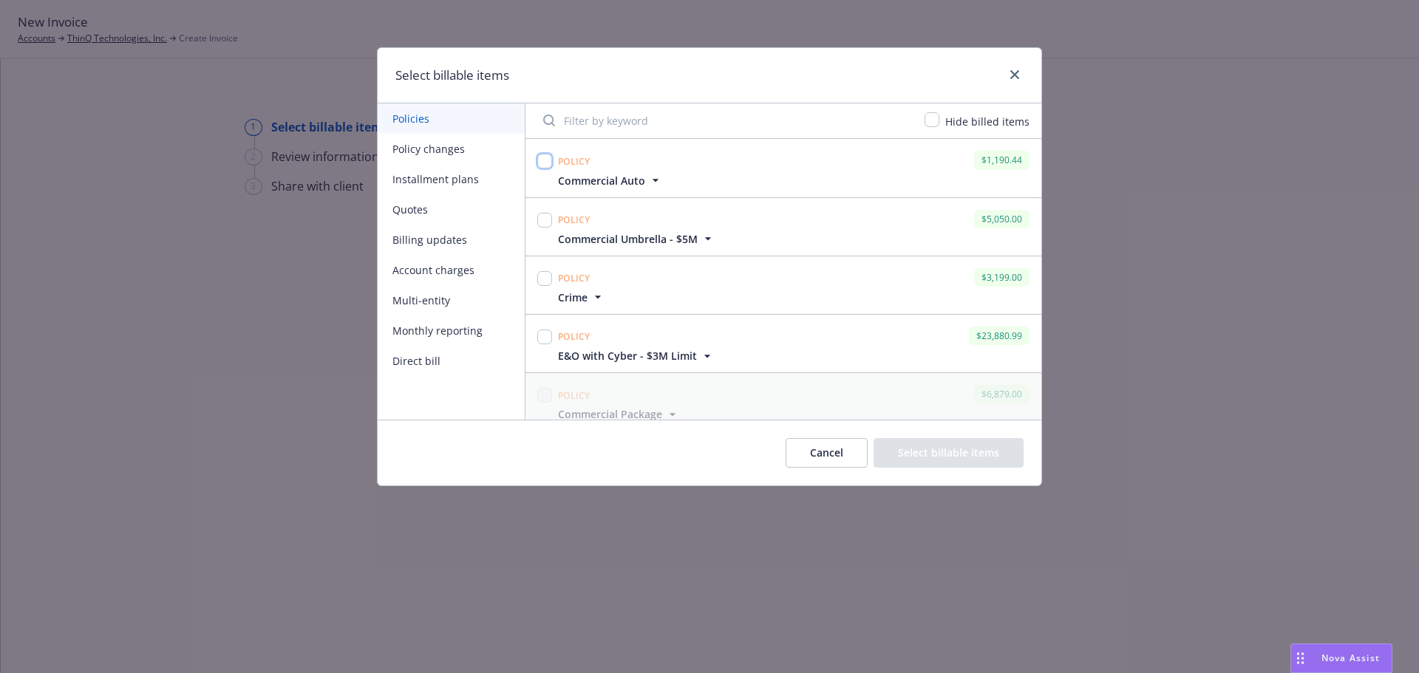
click at [545, 161] on input "checkbox" at bounding box center [544, 161] width 15 height 15
checkbox input "true"
click at [953, 464] on button "Select billable items" at bounding box center [949, 453] width 150 height 30
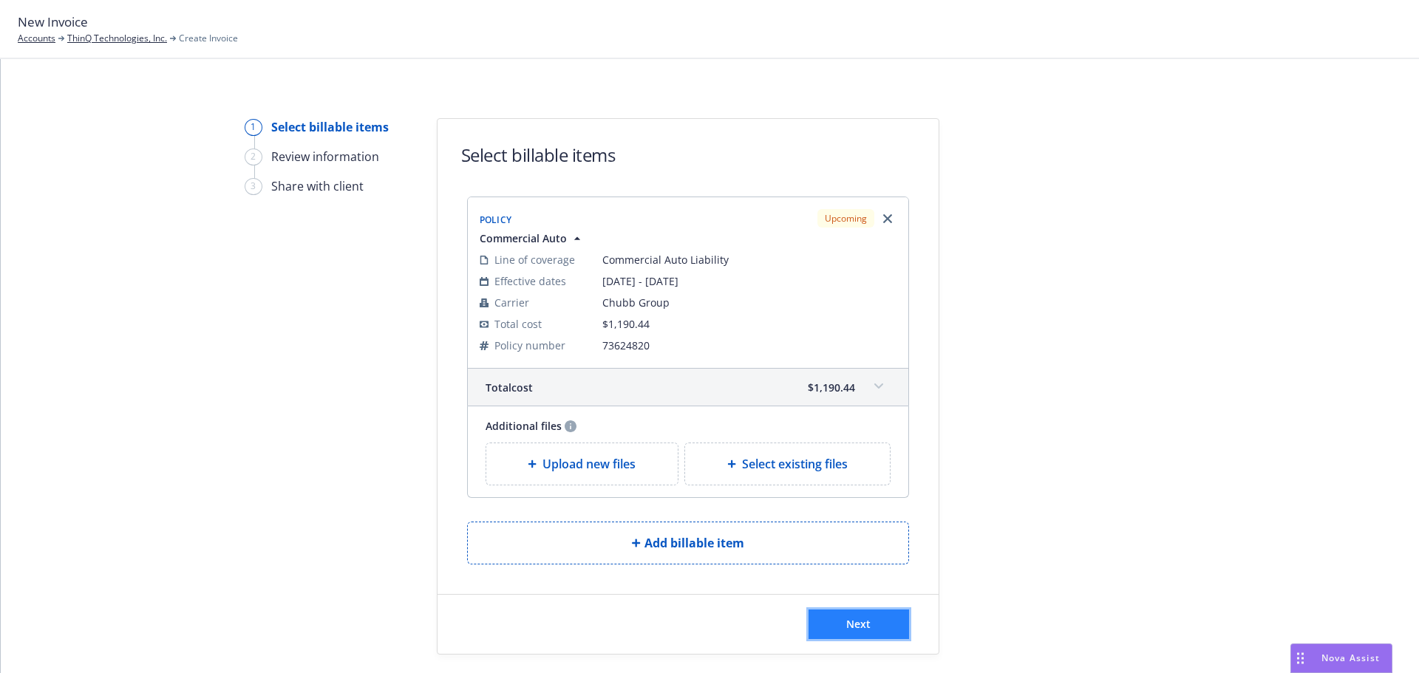
click at [887, 626] on button "Next" at bounding box center [858, 625] width 101 height 30
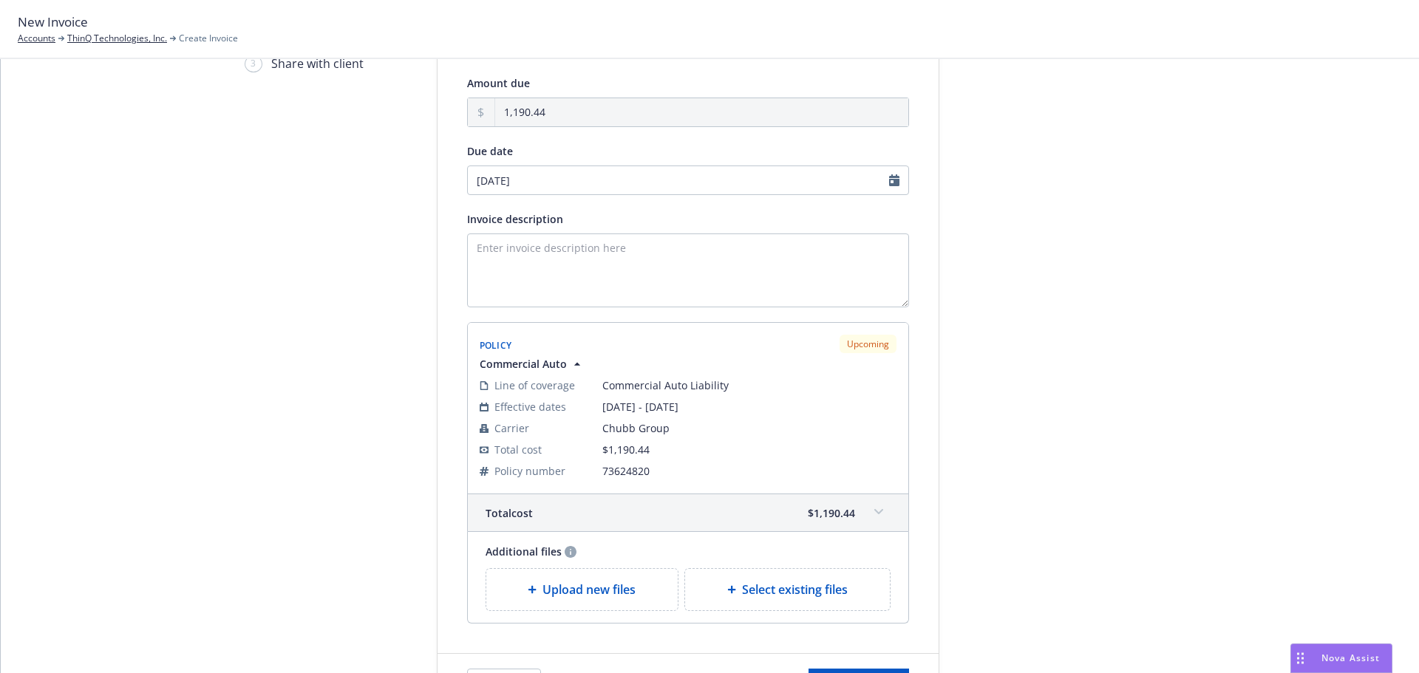
scroll to position [222, 0]
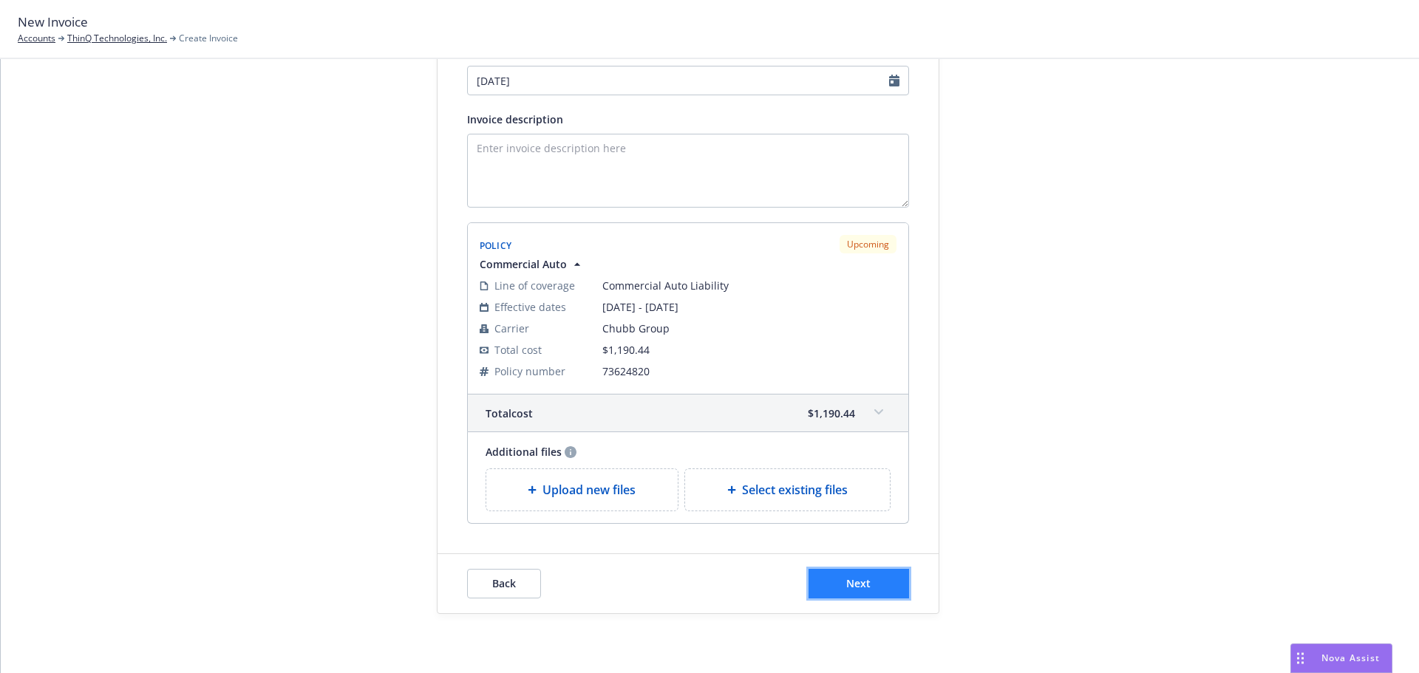
click at [873, 585] on button "Next" at bounding box center [858, 584] width 101 height 30
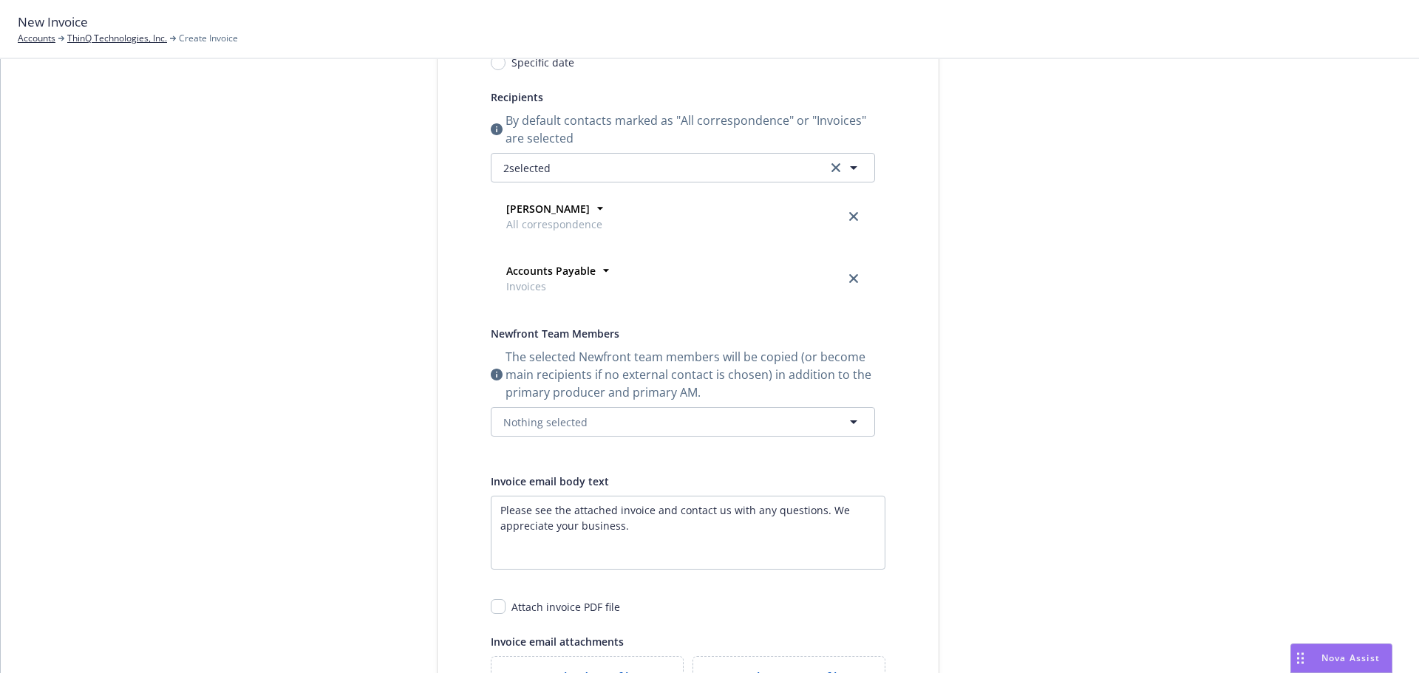
scroll to position [0, 0]
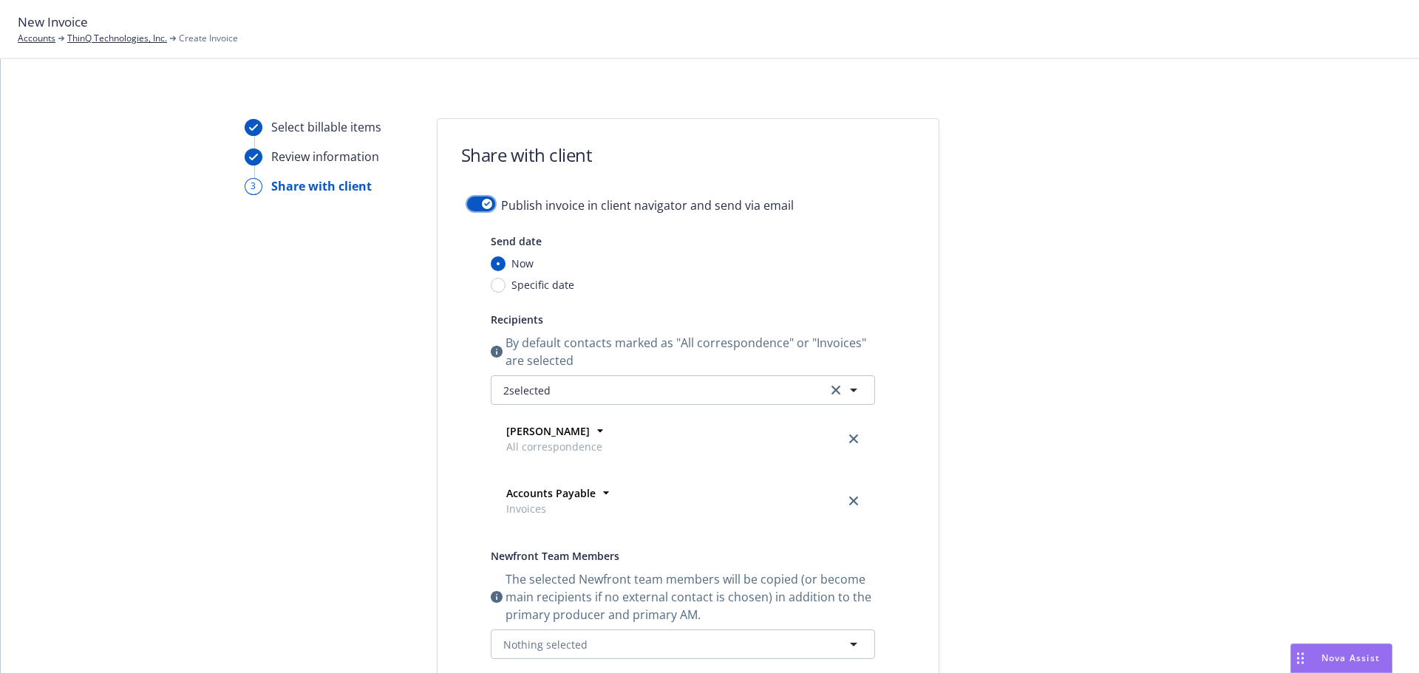
click at [478, 198] on button "button" at bounding box center [481, 204] width 28 height 15
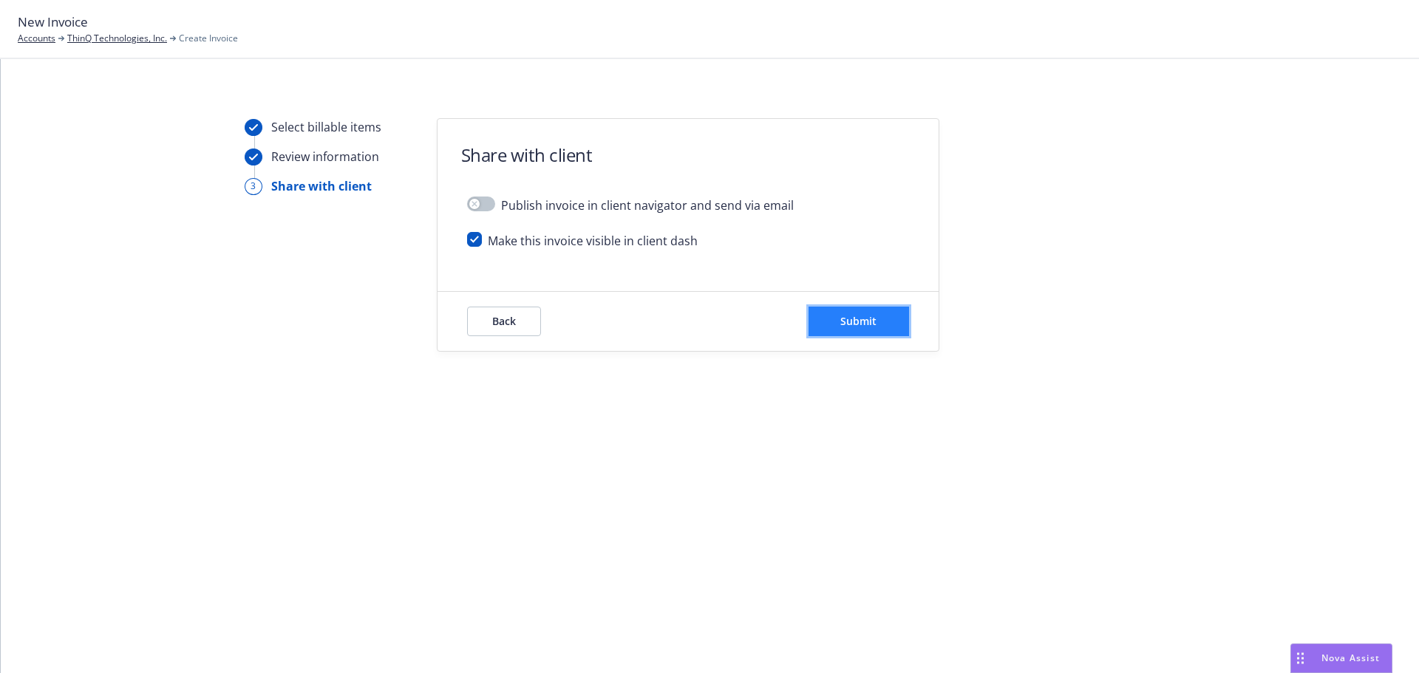
click at [824, 324] on button "Submit" at bounding box center [858, 322] width 101 height 30
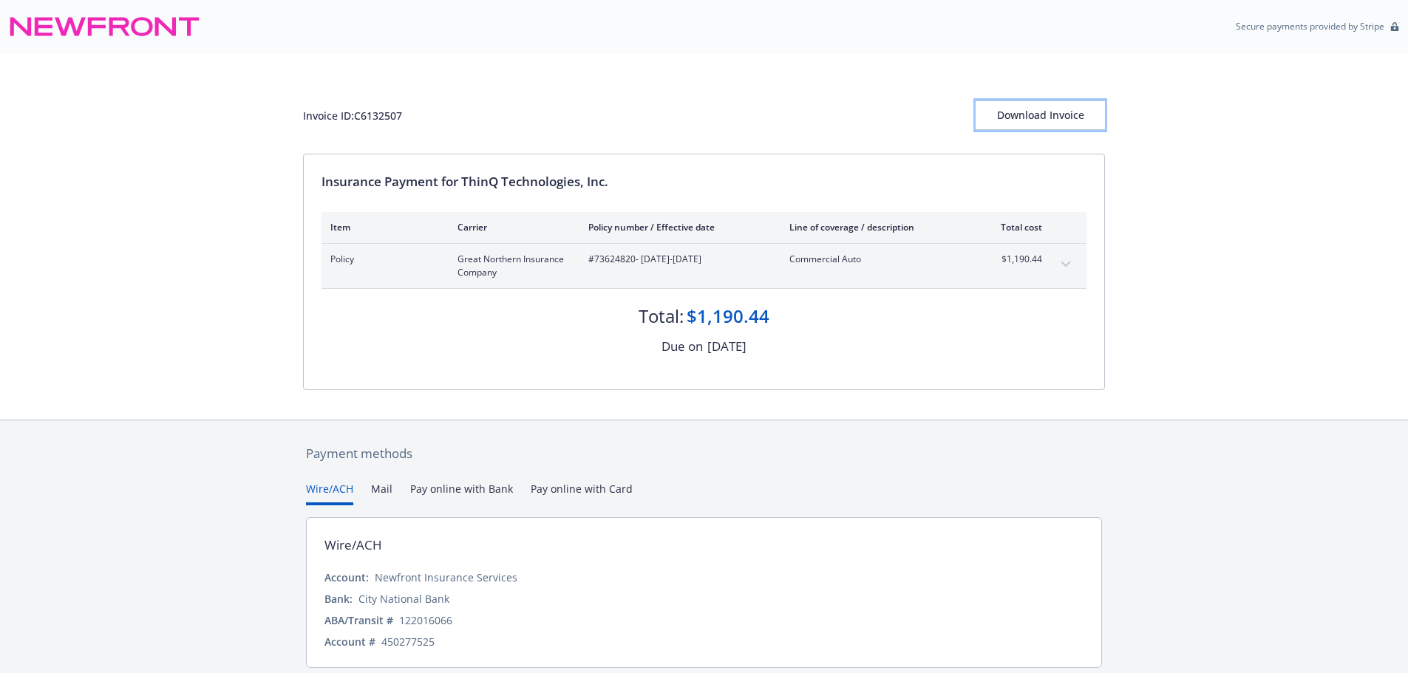
click at [1026, 118] on div "Download Invoice" at bounding box center [1039, 115] width 129 height 28
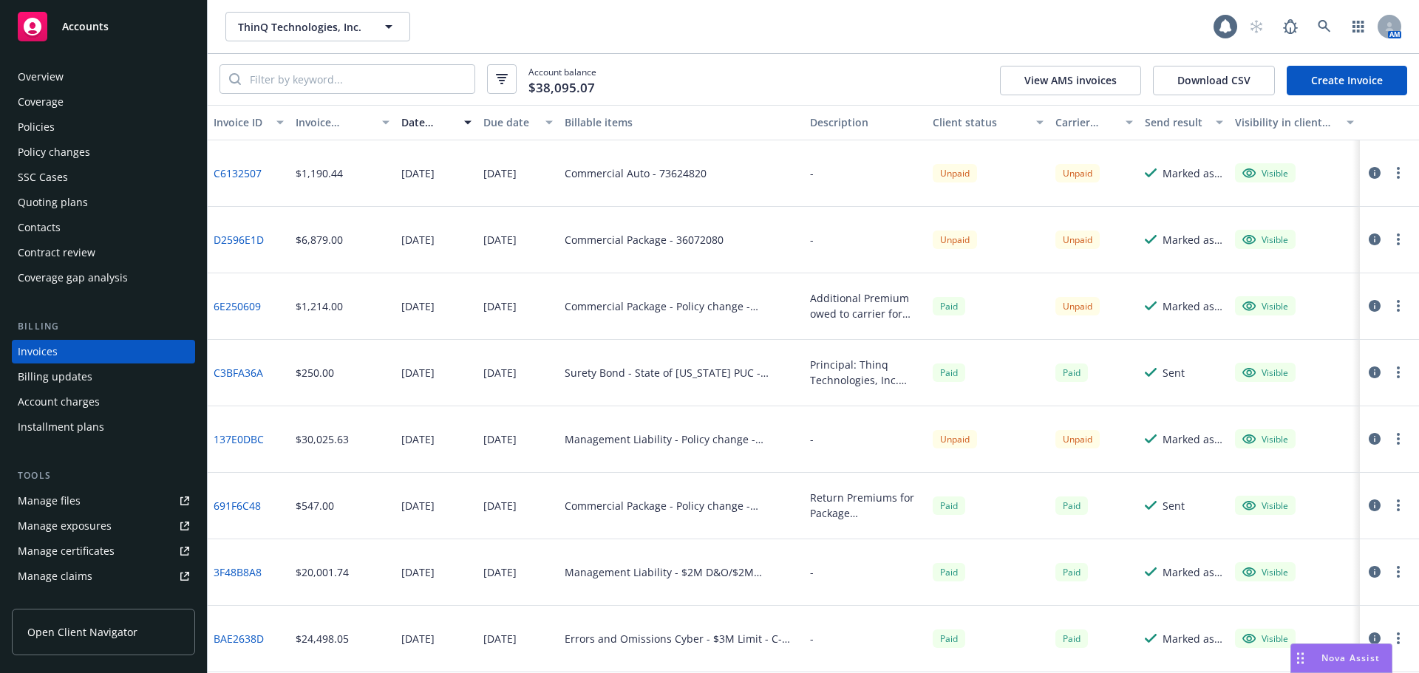
click at [1340, 86] on link "Create Invoice" at bounding box center [1347, 81] width 120 height 30
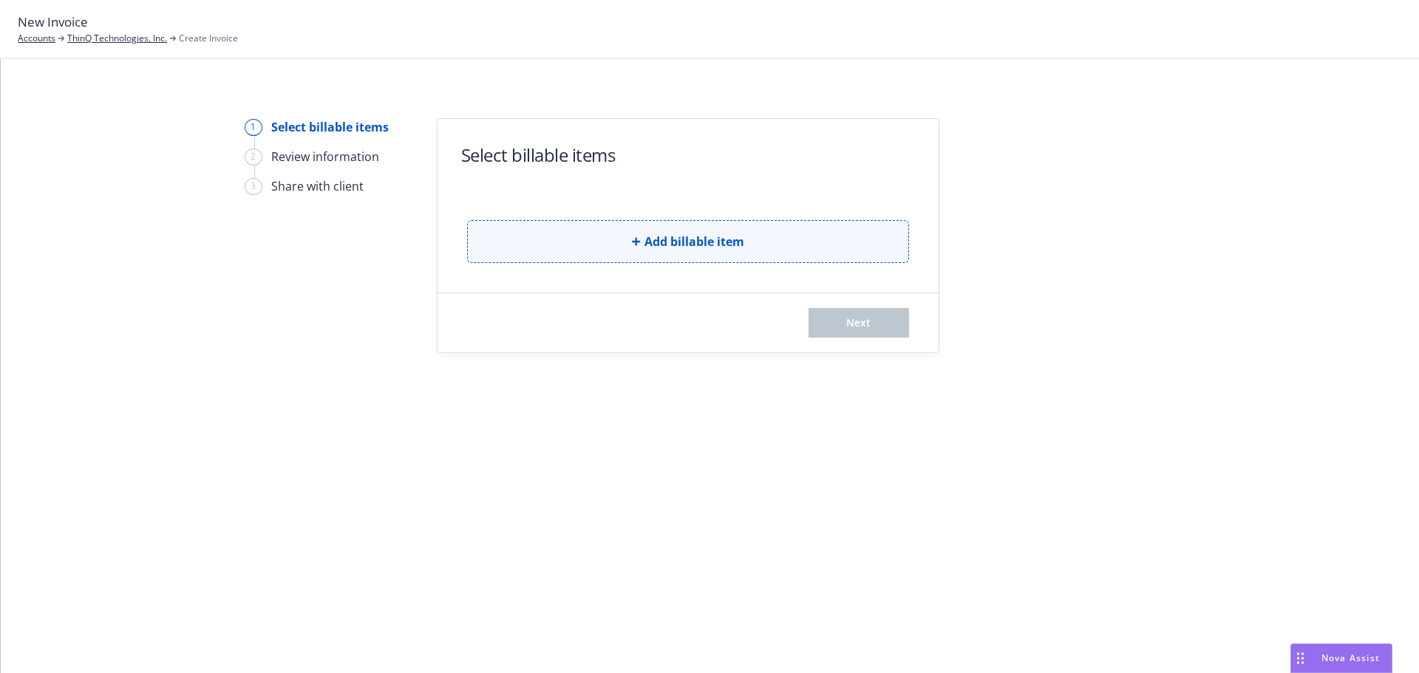
click at [675, 249] on span "Add billable item" at bounding box center [694, 242] width 100 height 18
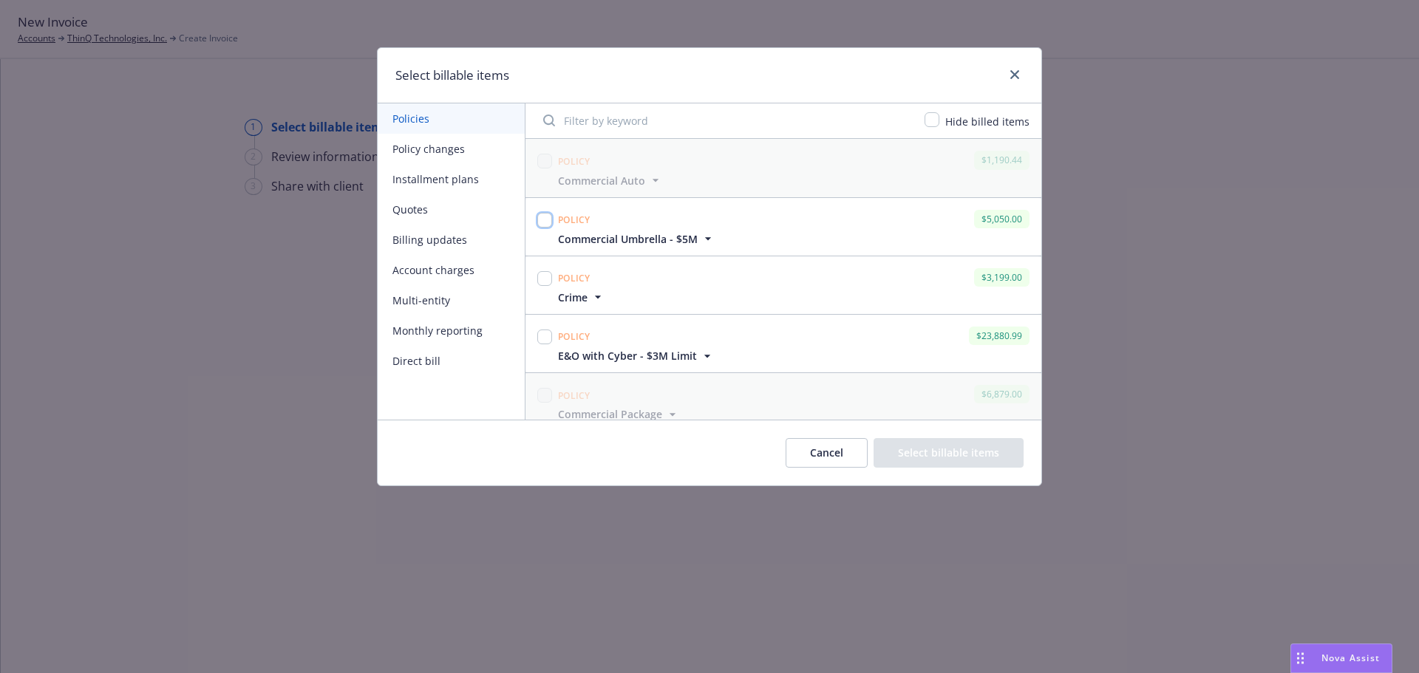
click at [540, 219] on input "checkbox" at bounding box center [544, 220] width 15 height 15
checkbox input "true"
click at [992, 452] on button "Select billable items" at bounding box center [949, 453] width 150 height 30
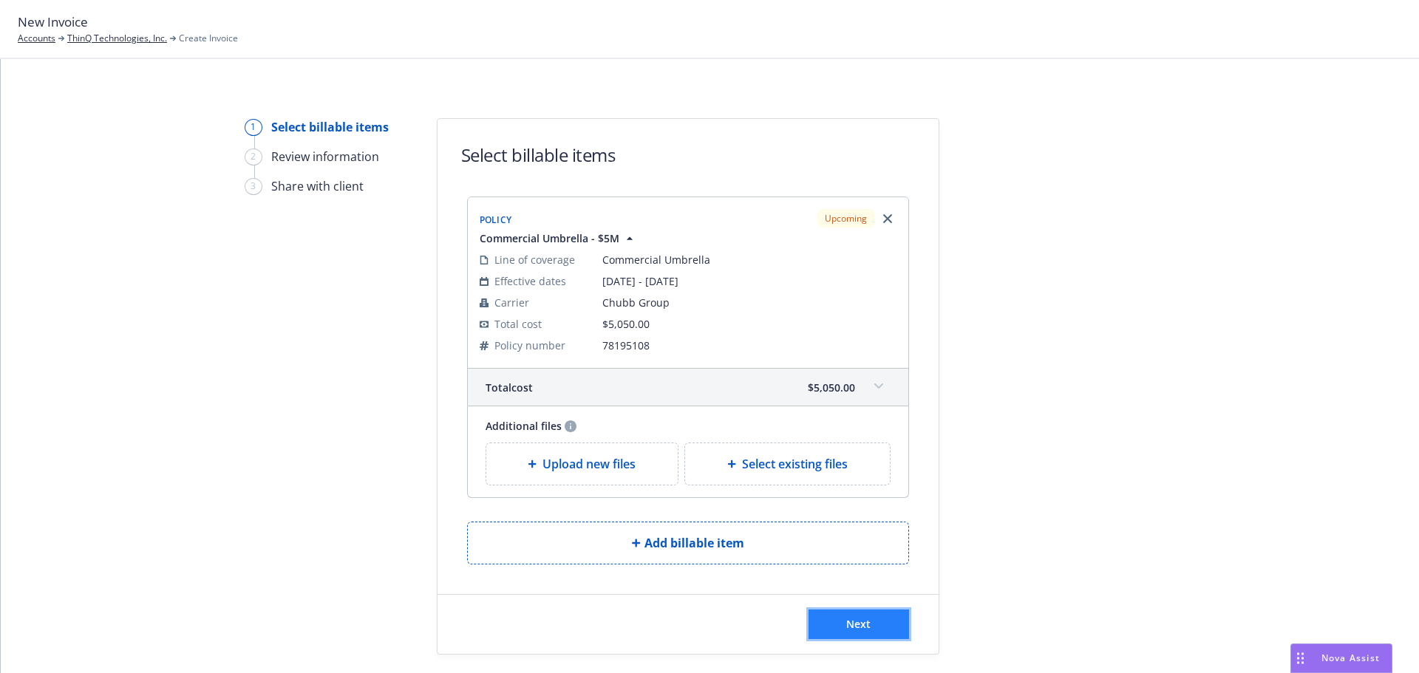
click at [882, 627] on button "Next" at bounding box center [858, 625] width 101 height 30
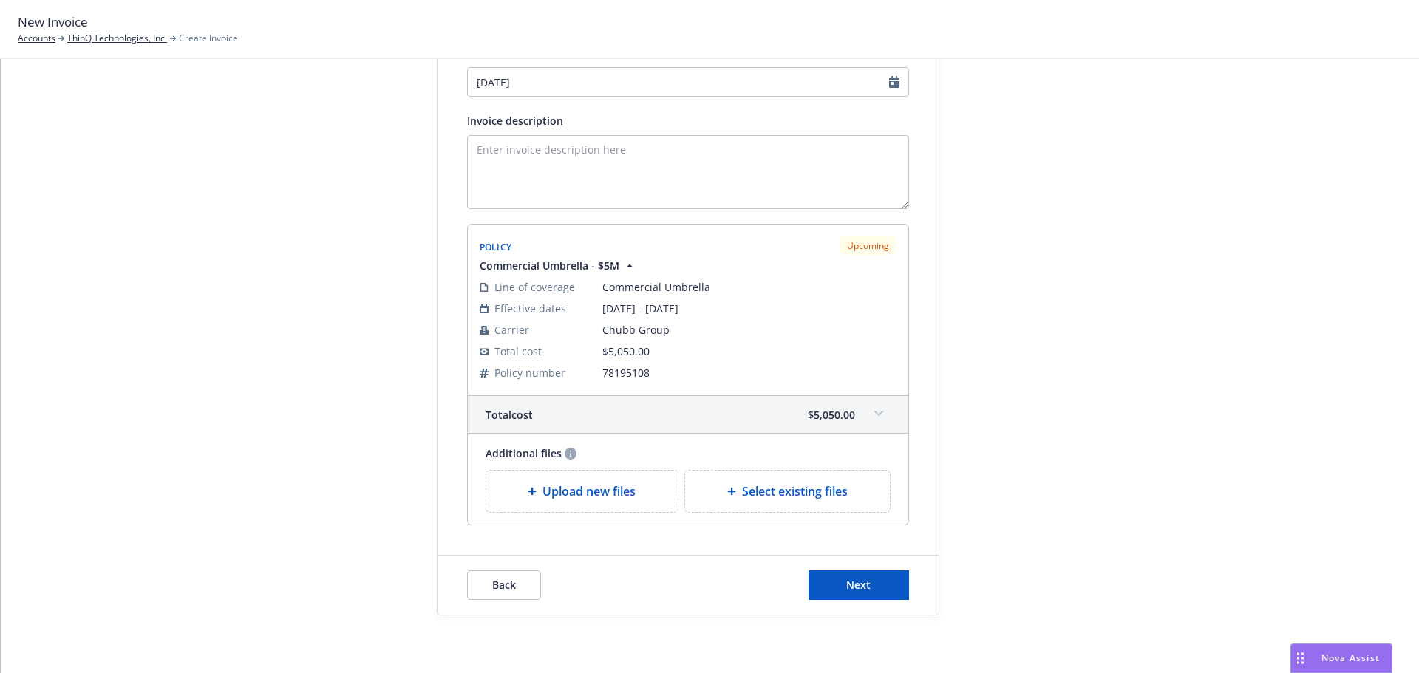
scroll to position [222, 0]
click at [883, 590] on button "Next" at bounding box center [858, 584] width 101 height 30
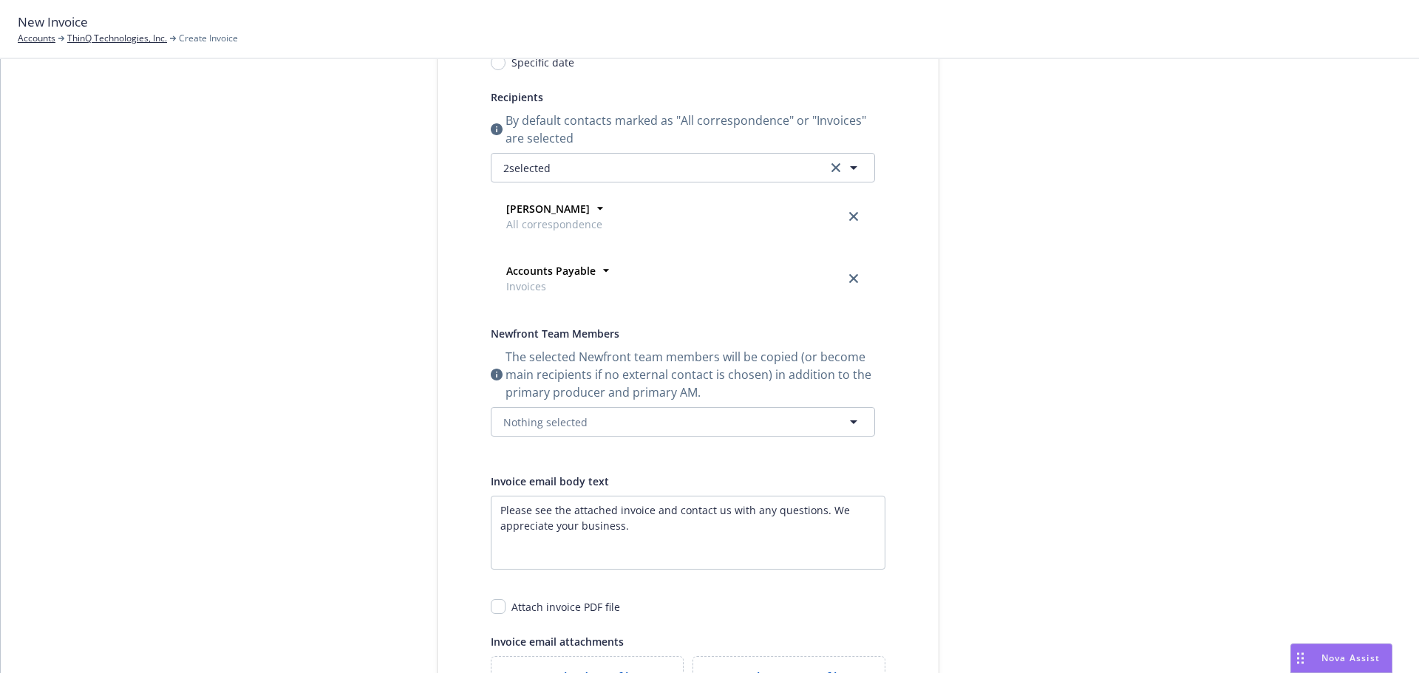
scroll to position [0, 0]
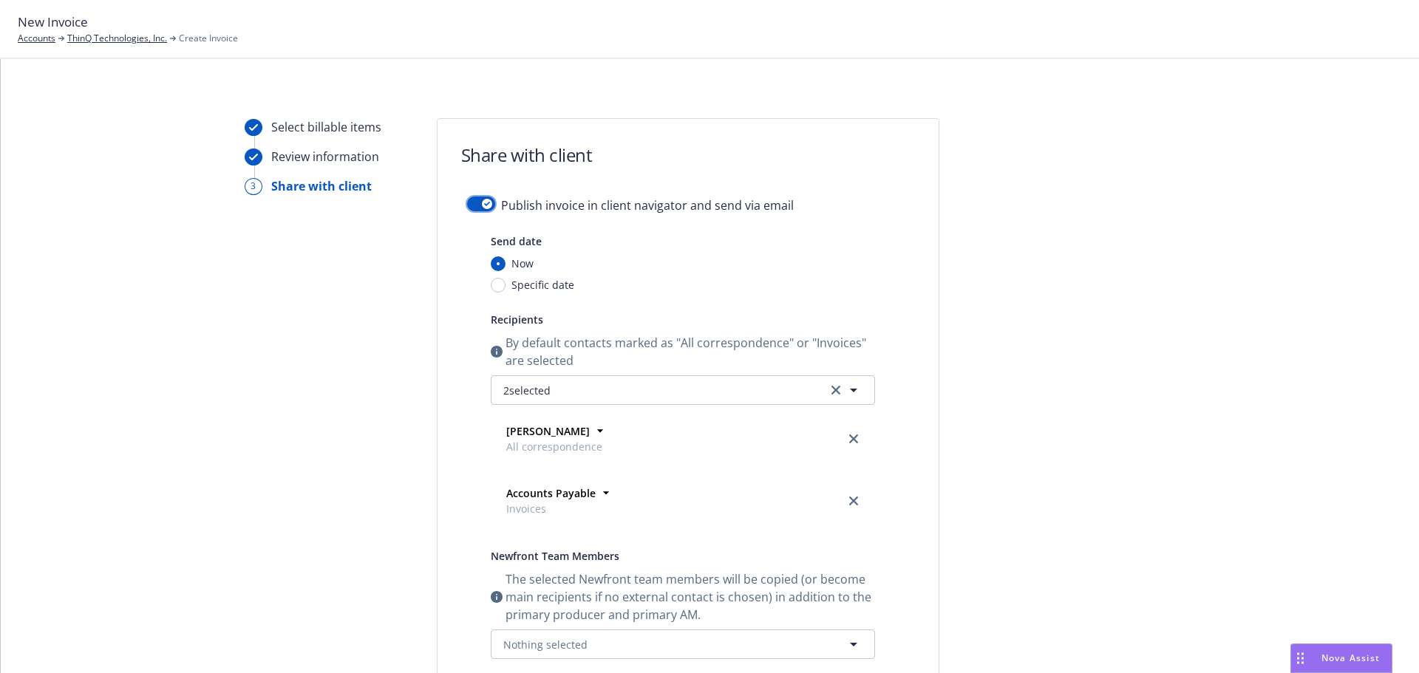
click at [486, 202] on button "button" at bounding box center [481, 204] width 28 height 15
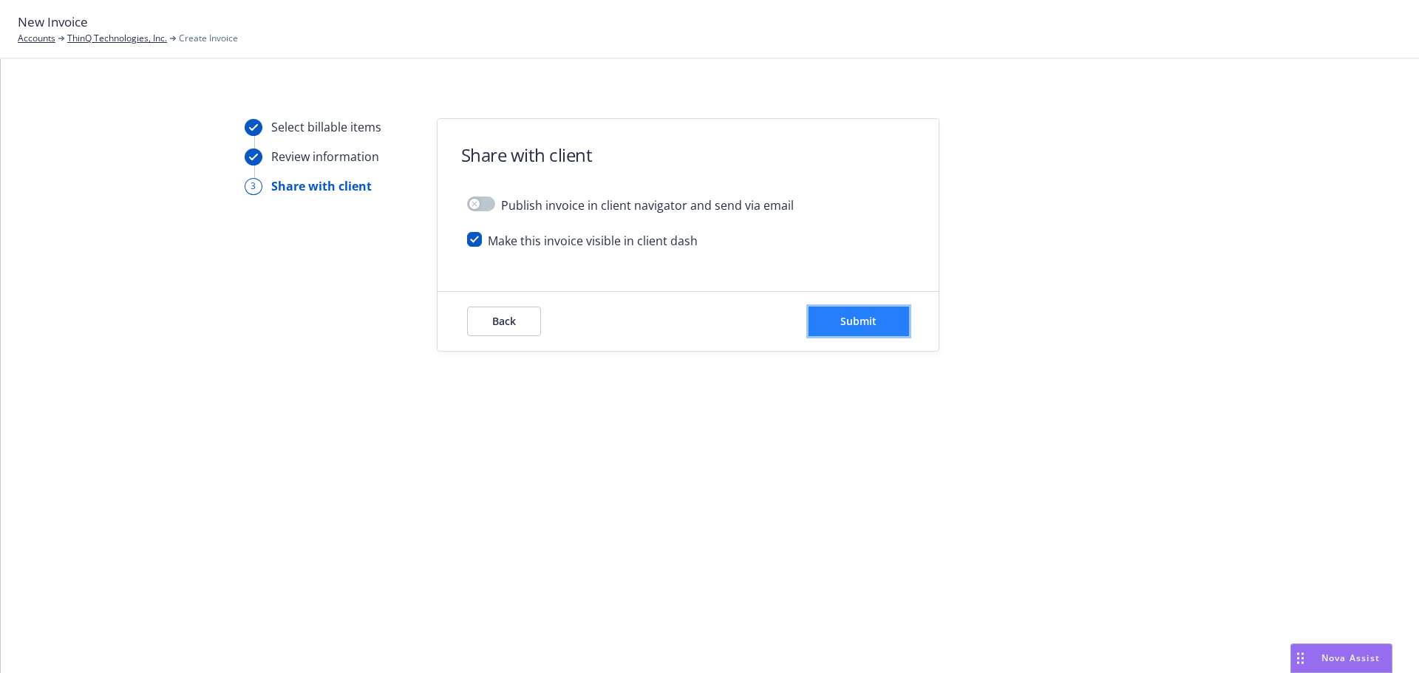
click at [839, 329] on button "Submit" at bounding box center [858, 322] width 101 height 30
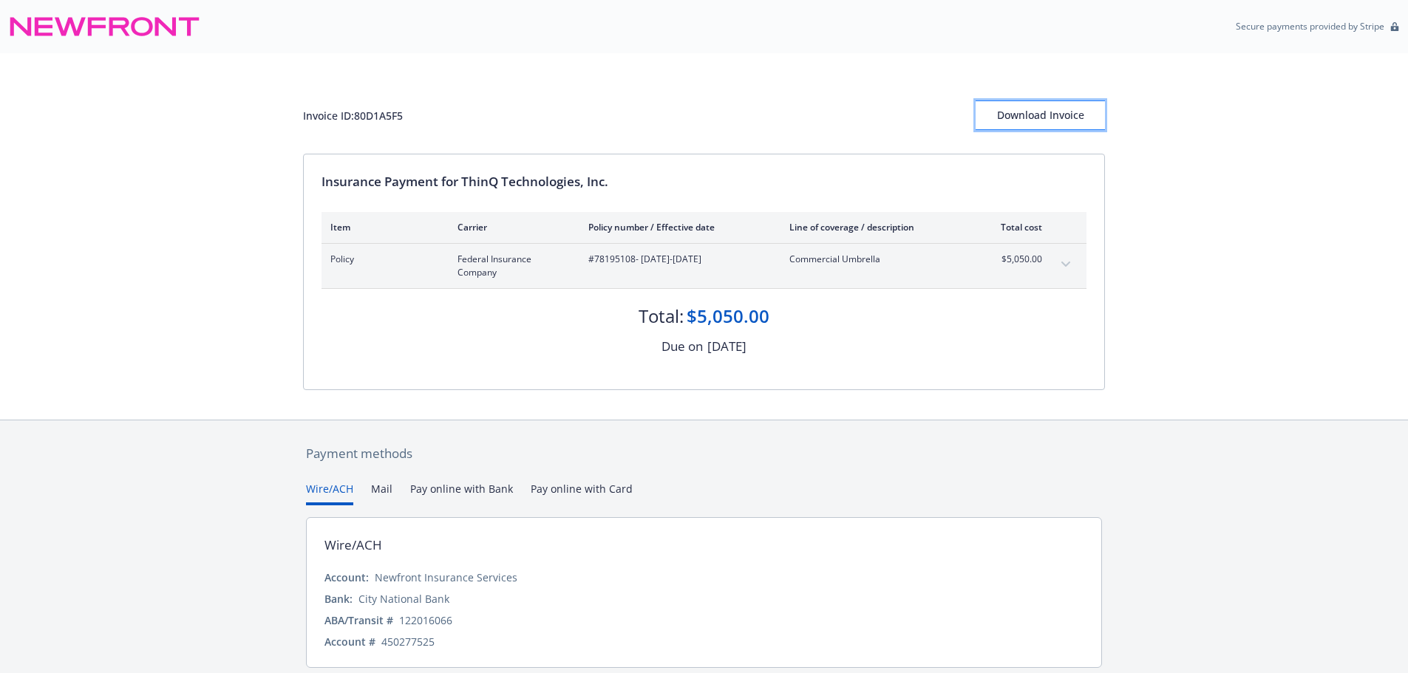
click at [1041, 120] on div "Download Invoice" at bounding box center [1039, 115] width 129 height 28
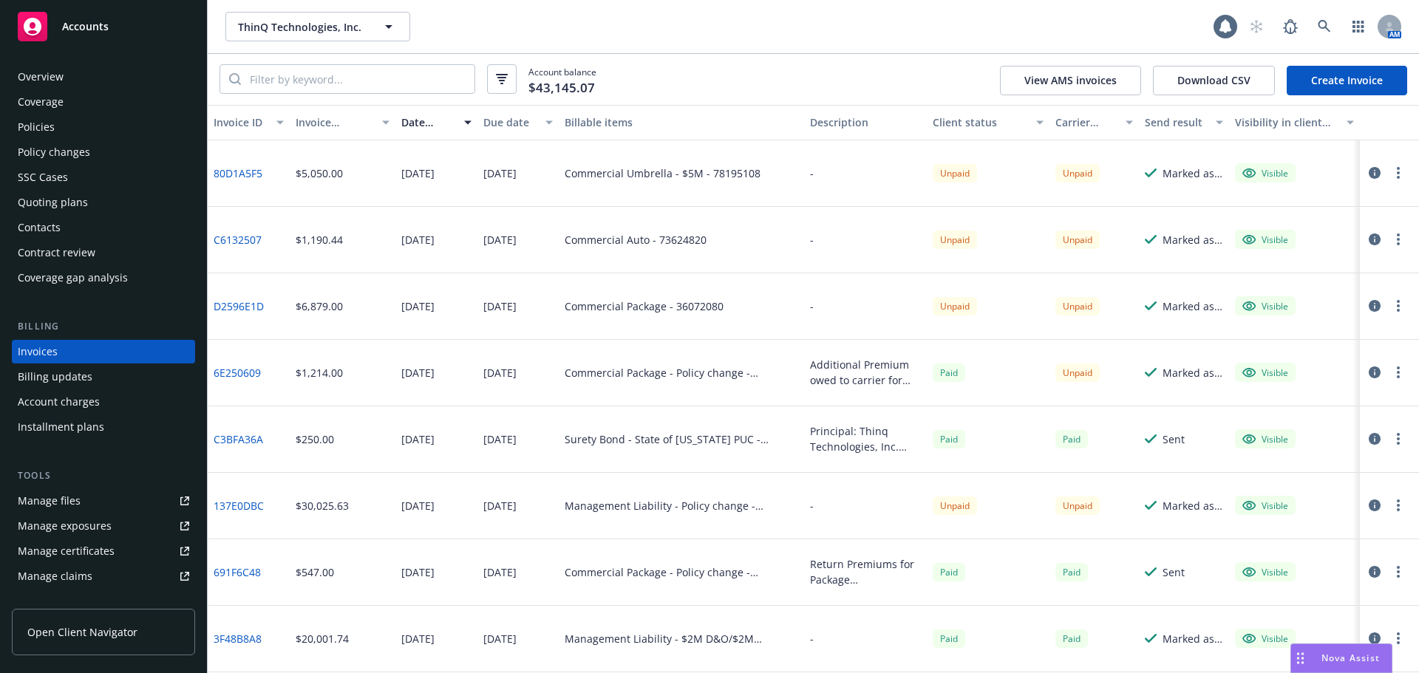
click at [1364, 87] on link "Create Invoice" at bounding box center [1347, 81] width 120 height 30
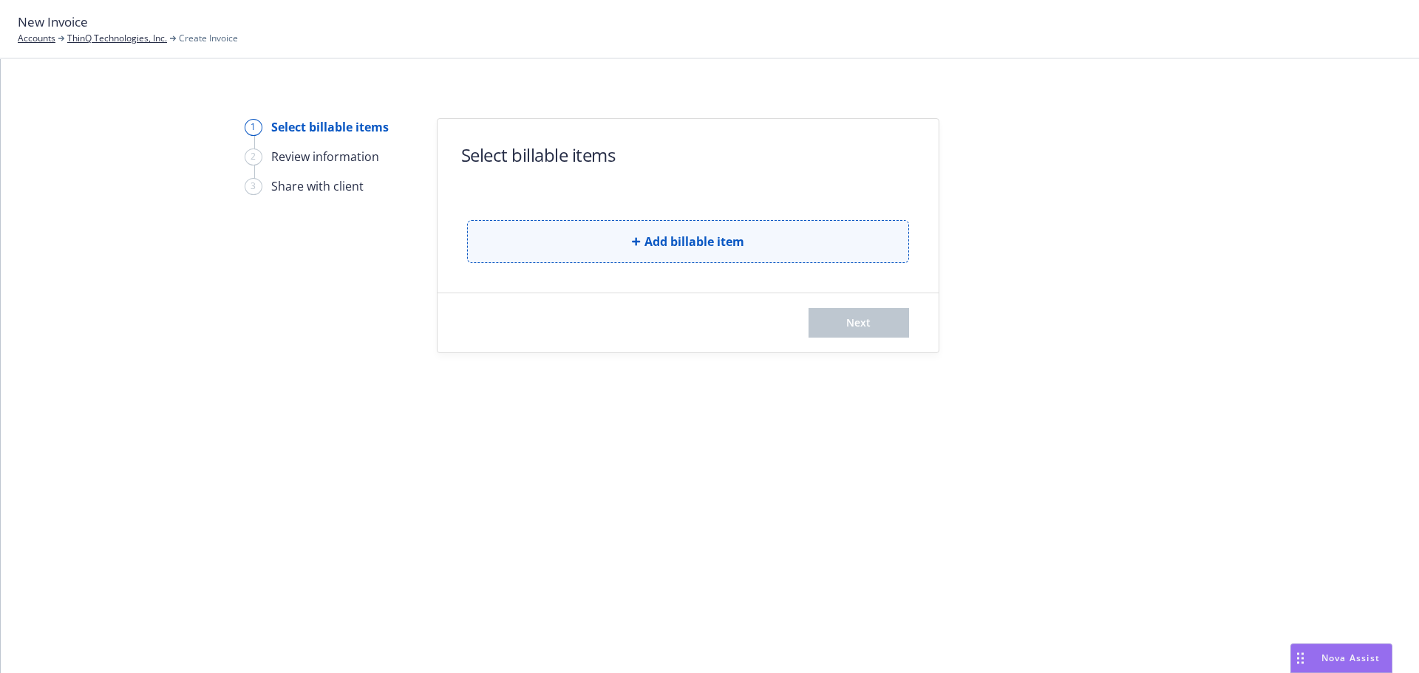
click at [836, 251] on button "Add billable item" at bounding box center [688, 241] width 442 height 43
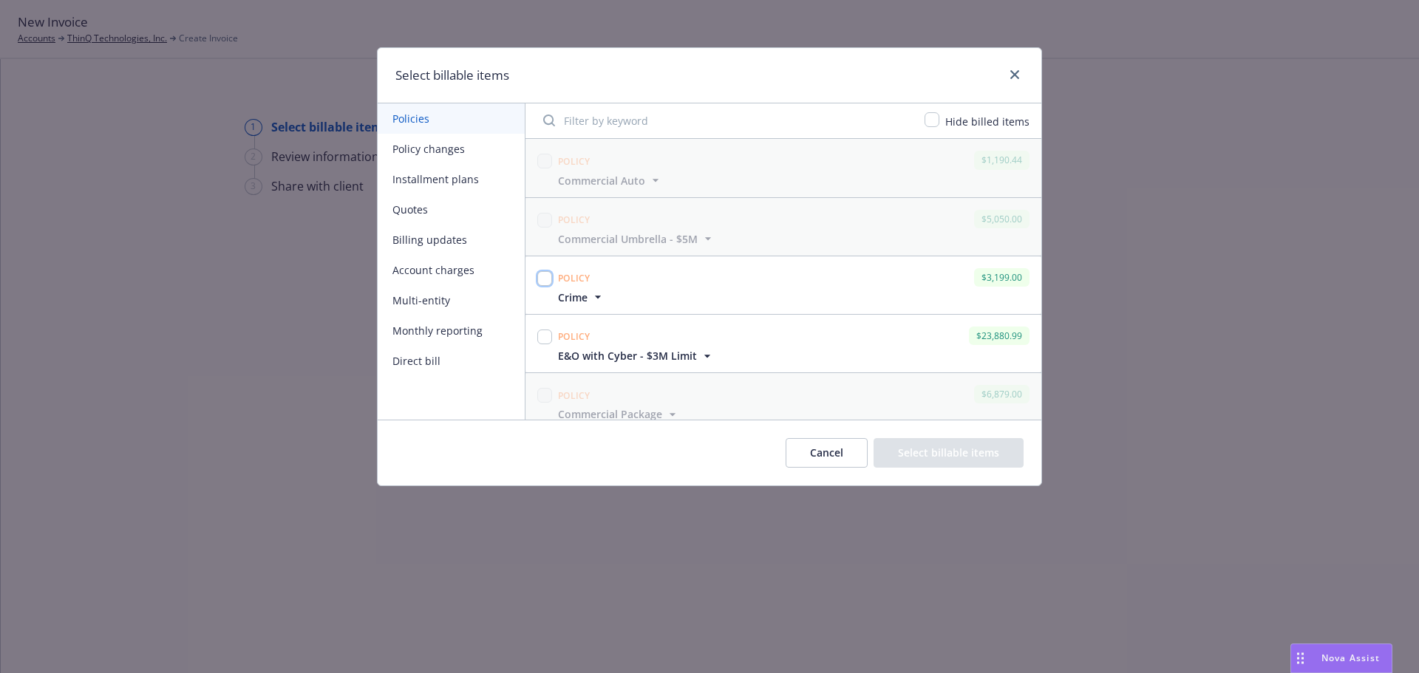
click at [545, 274] on input "checkbox" at bounding box center [544, 278] width 15 height 15
checkbox input "true"
click at [969, 453] on button "Select billable items" at bounding box center [949, 453] width 150 height 30
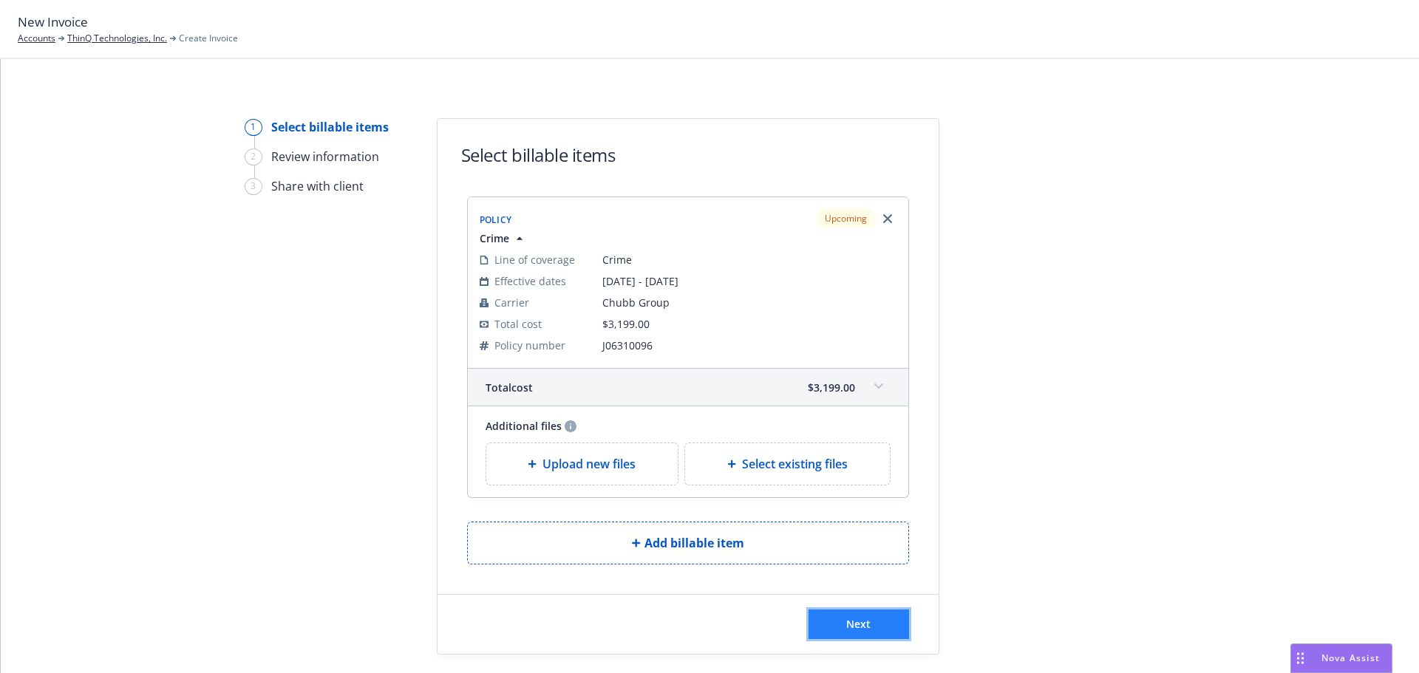
click at [879, 616] on button "Next" at bounding box center [858, 625] width 101 height 30
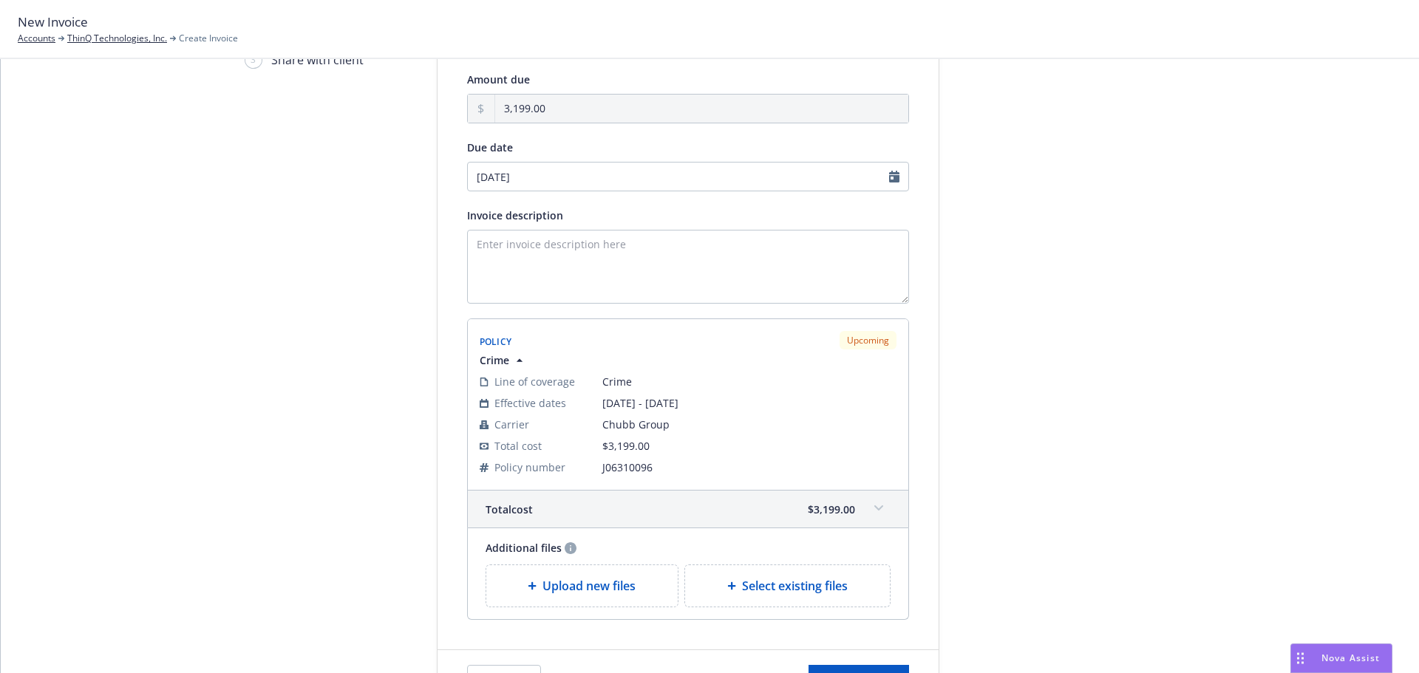
scroll to position [222, 0]
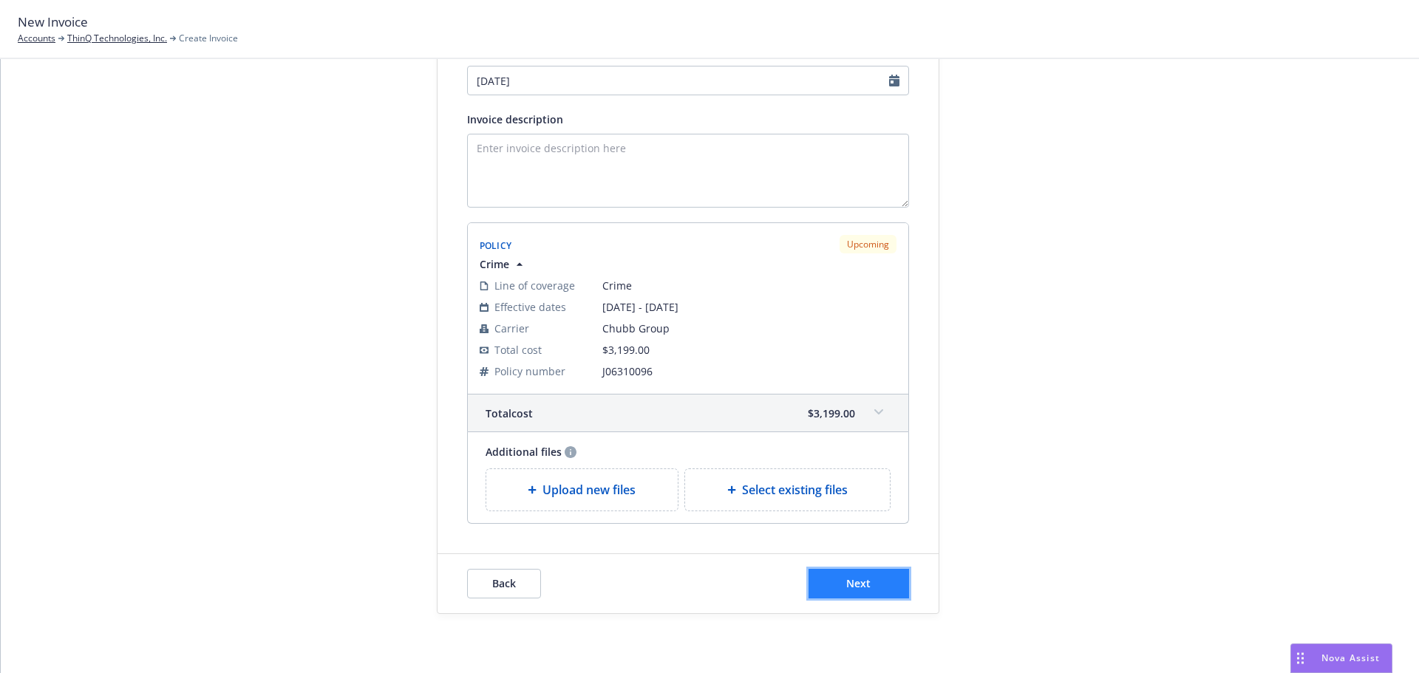
click at [876, 577] on button "Next" at bounding box center [858, 584] width 101 height 30
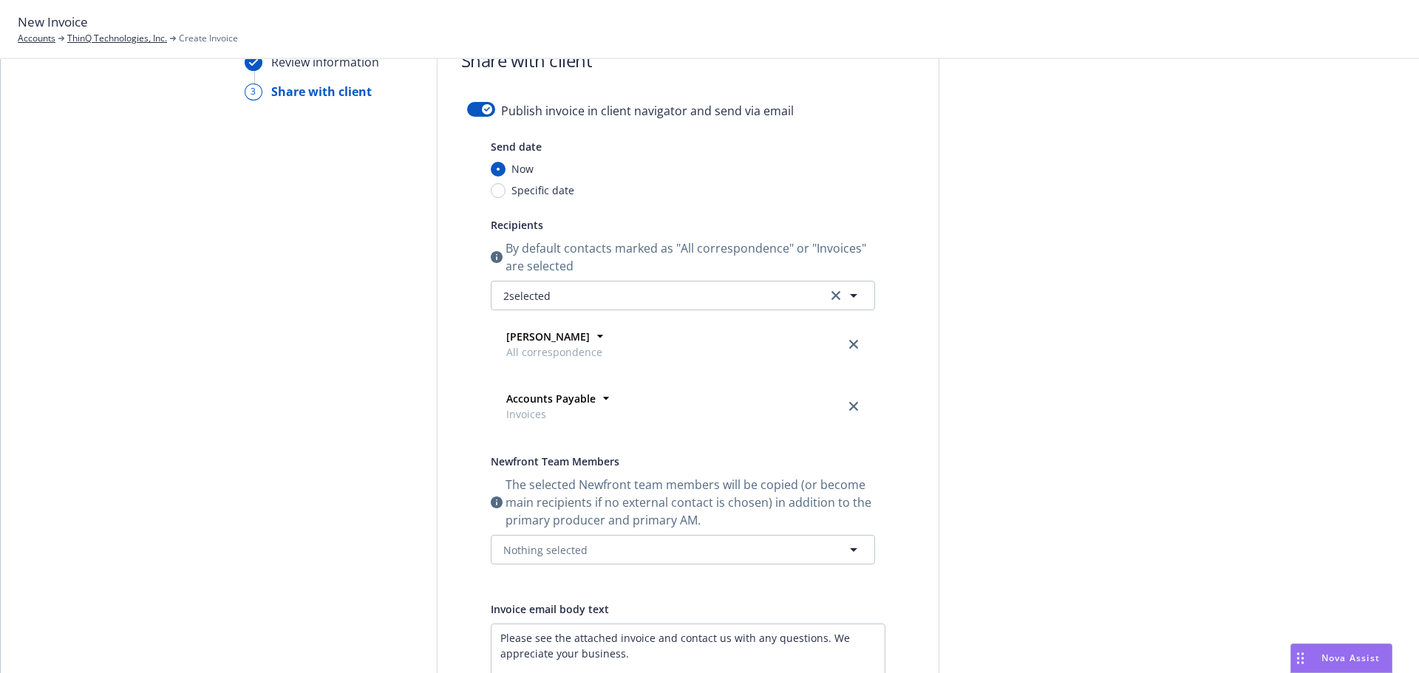
scroll to position [0, 0]
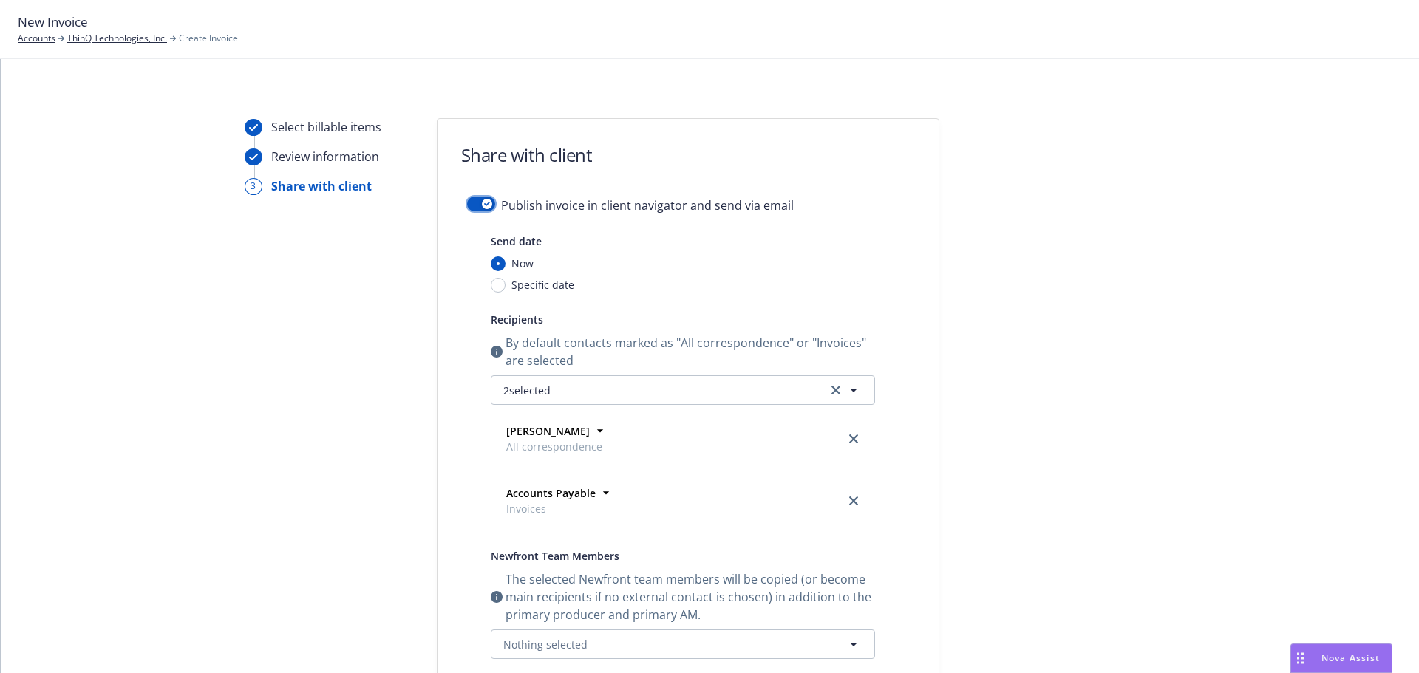
click at [482, 200] on div "button" at bounding box center [487, 204] width 10 height 10
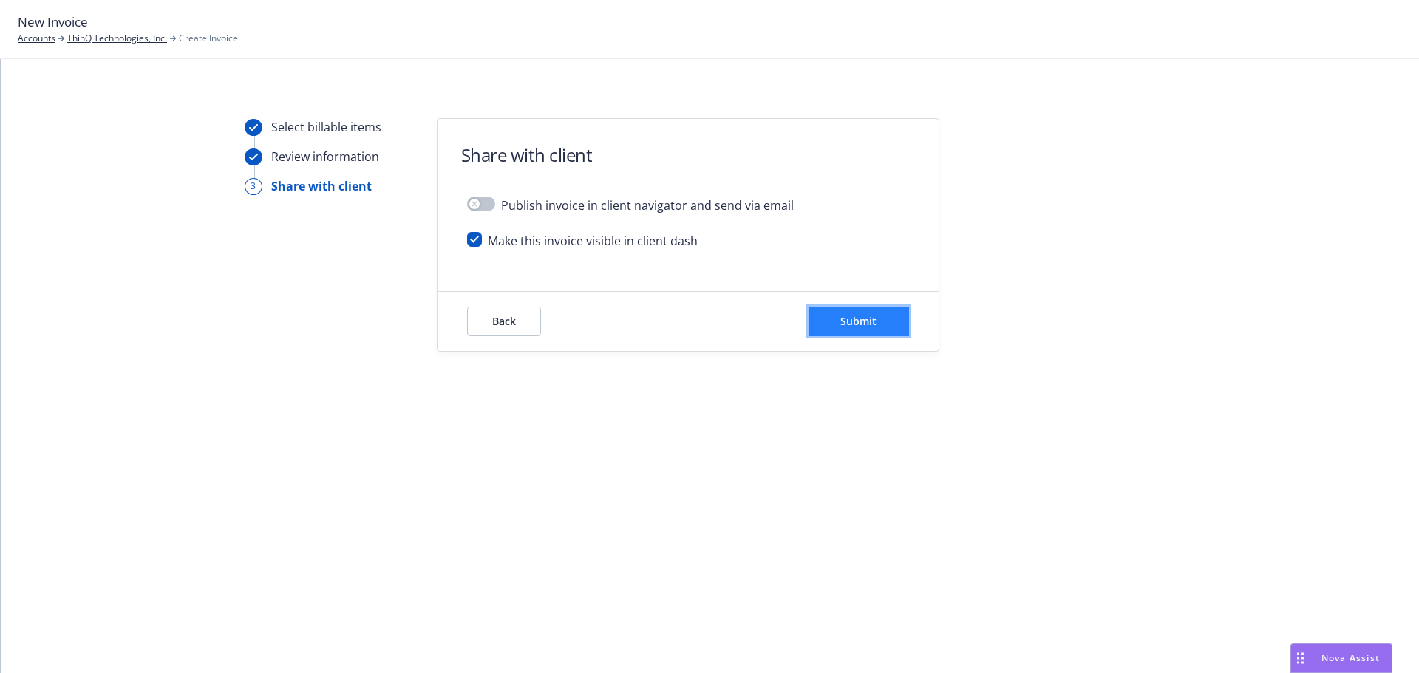
click at [879, 331] on button "Submit" at bounding box center [858, 322] width 101 height 30
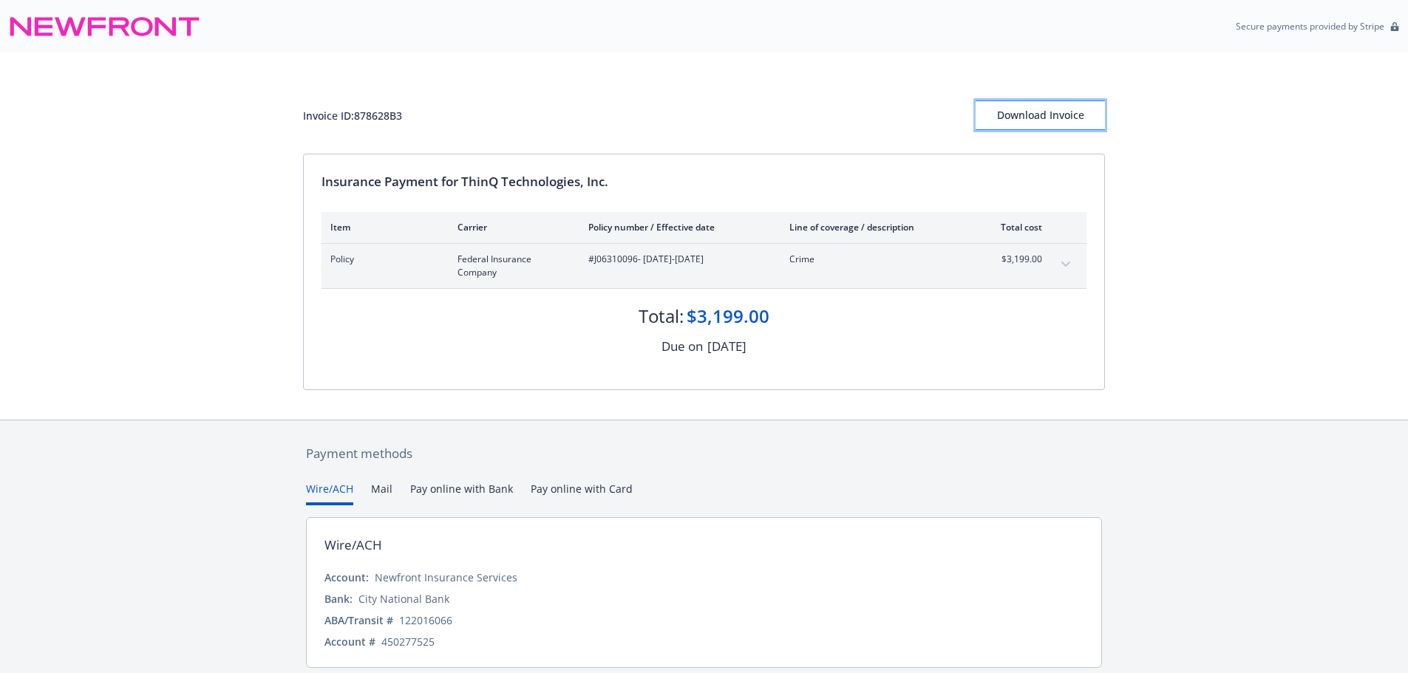
click at [1063, 126] on div "Download Invoice" at bounding box center [1039, 115] width 129 height 28
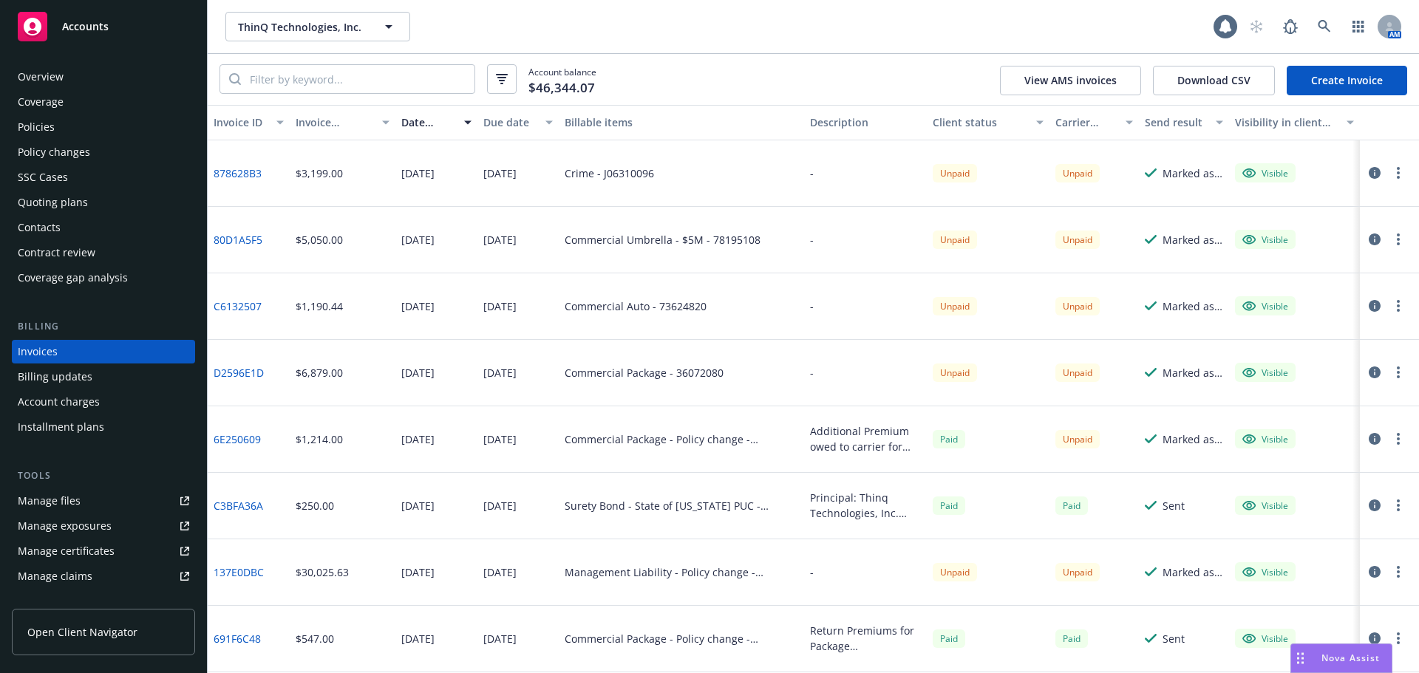
click at [168, 118] on div "Policies" at bounding box center [103, 127] width 171 height 24
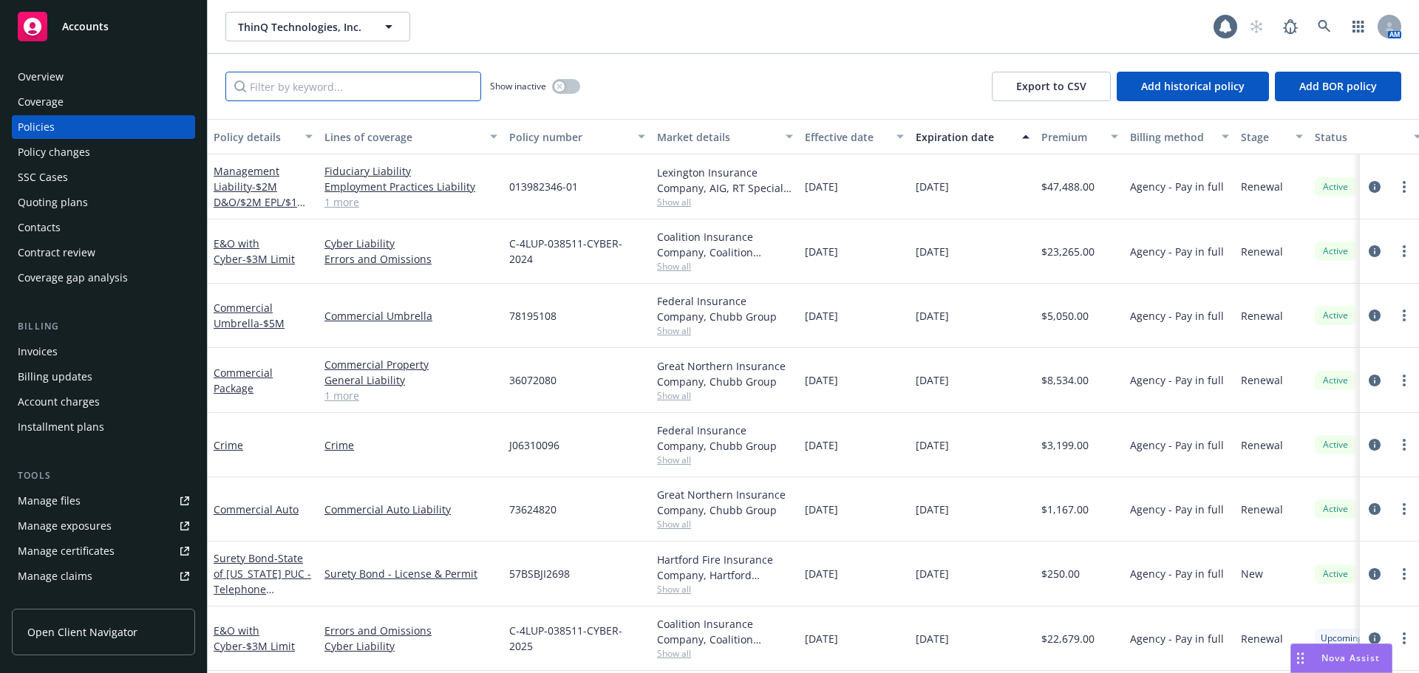
click at [415, 93] on input "Filter by keyword..." at bounding box center [353, 87] width 256 height 30
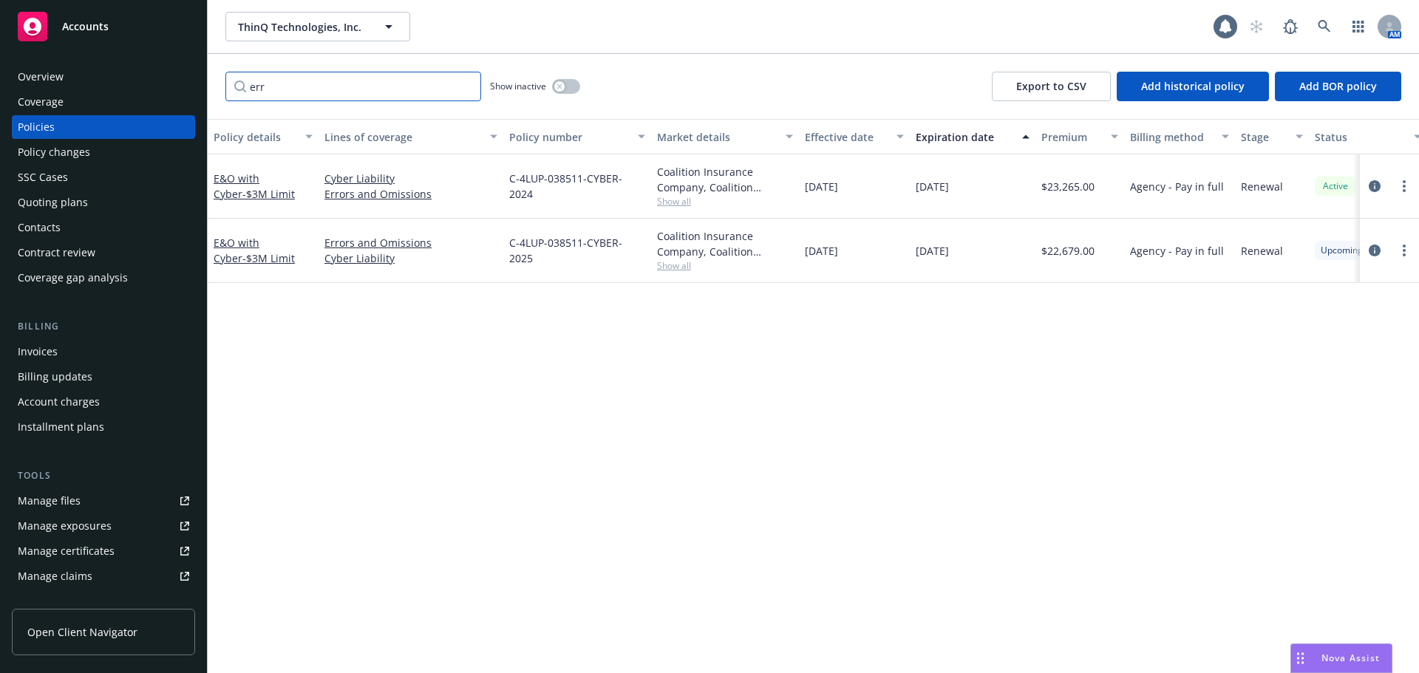
type input "err"
click at [560, 87] on icon "button" at bounding box center [558, 86] width 5 height 5
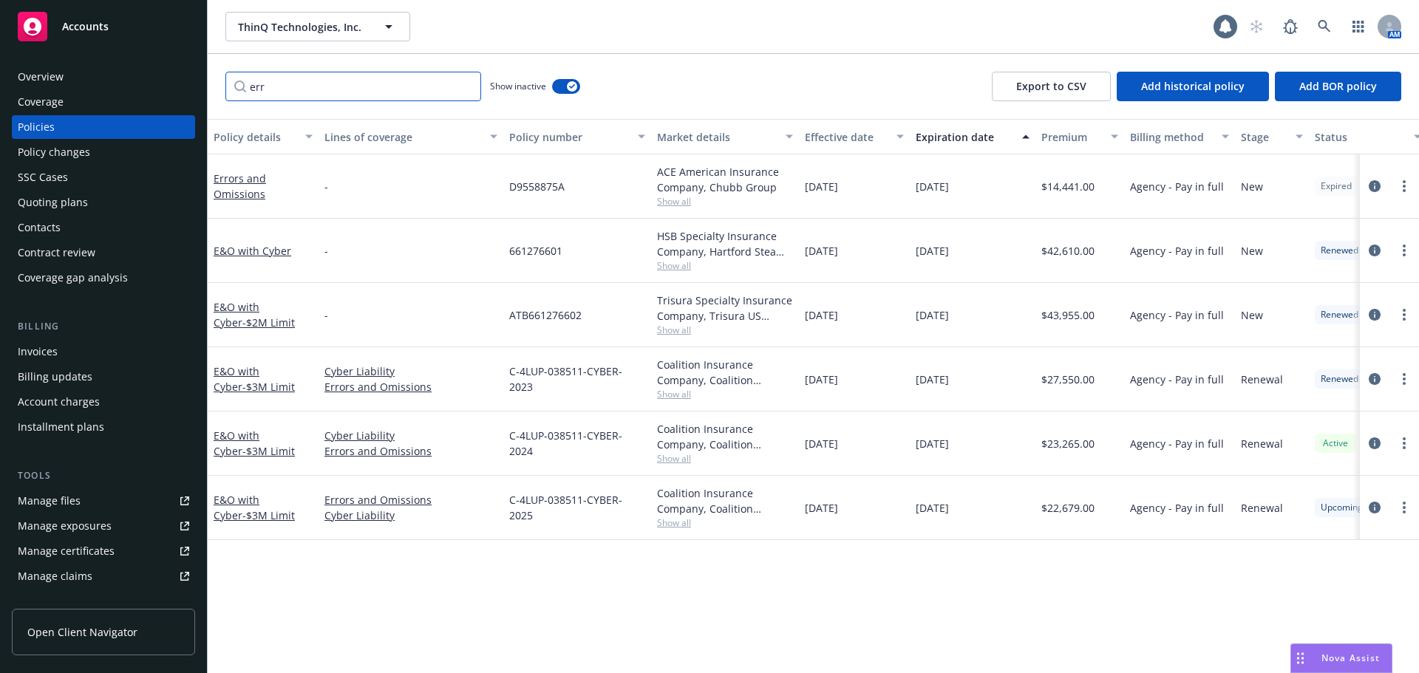
click at [302, 91] on input "err" at bounding box center [353, 87] width 256 height 30
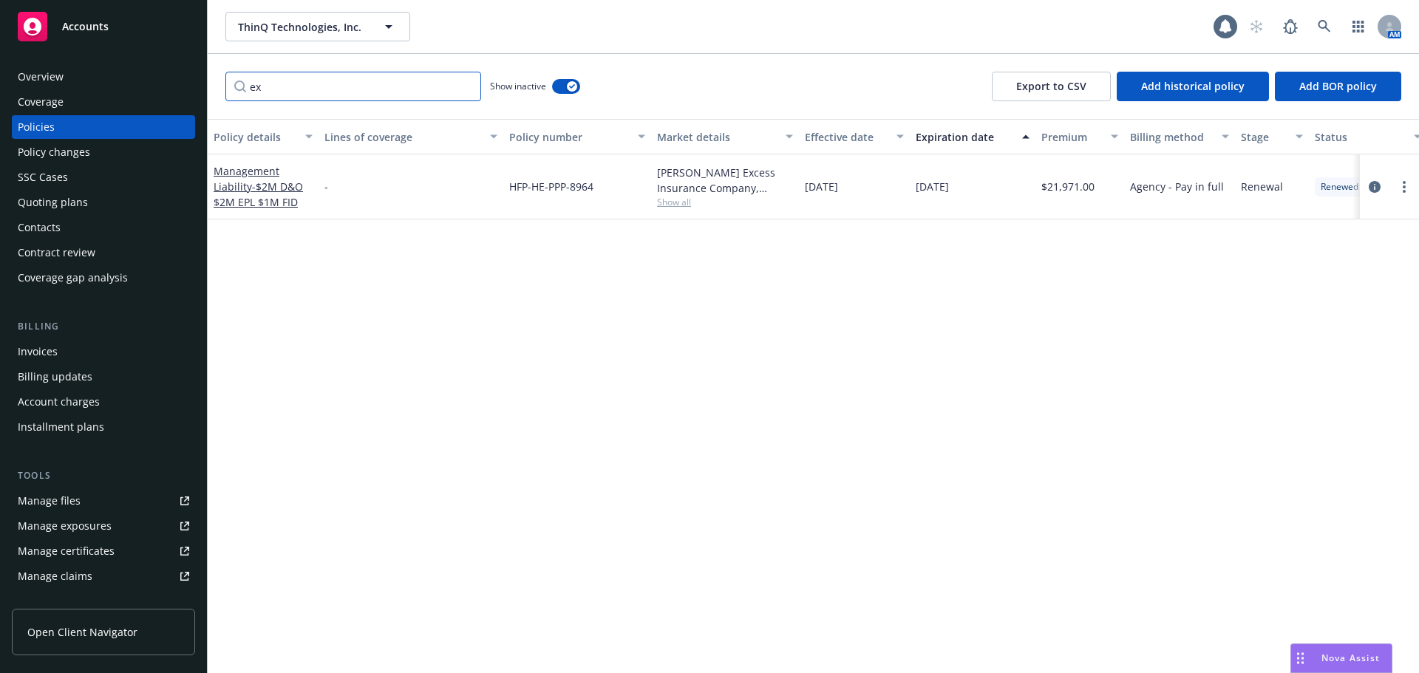
type input "e"
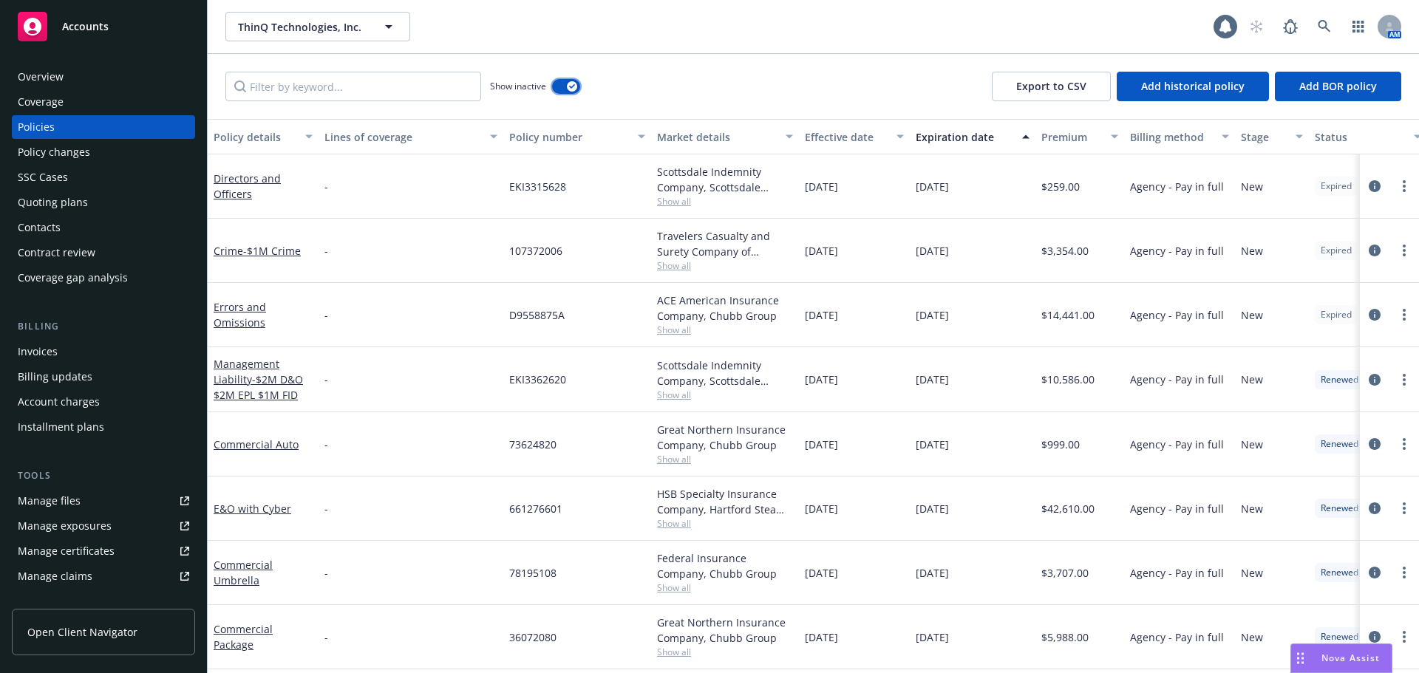
click at [573, 81] on button "button" at bounding box center [566, 86] width 28 height 15
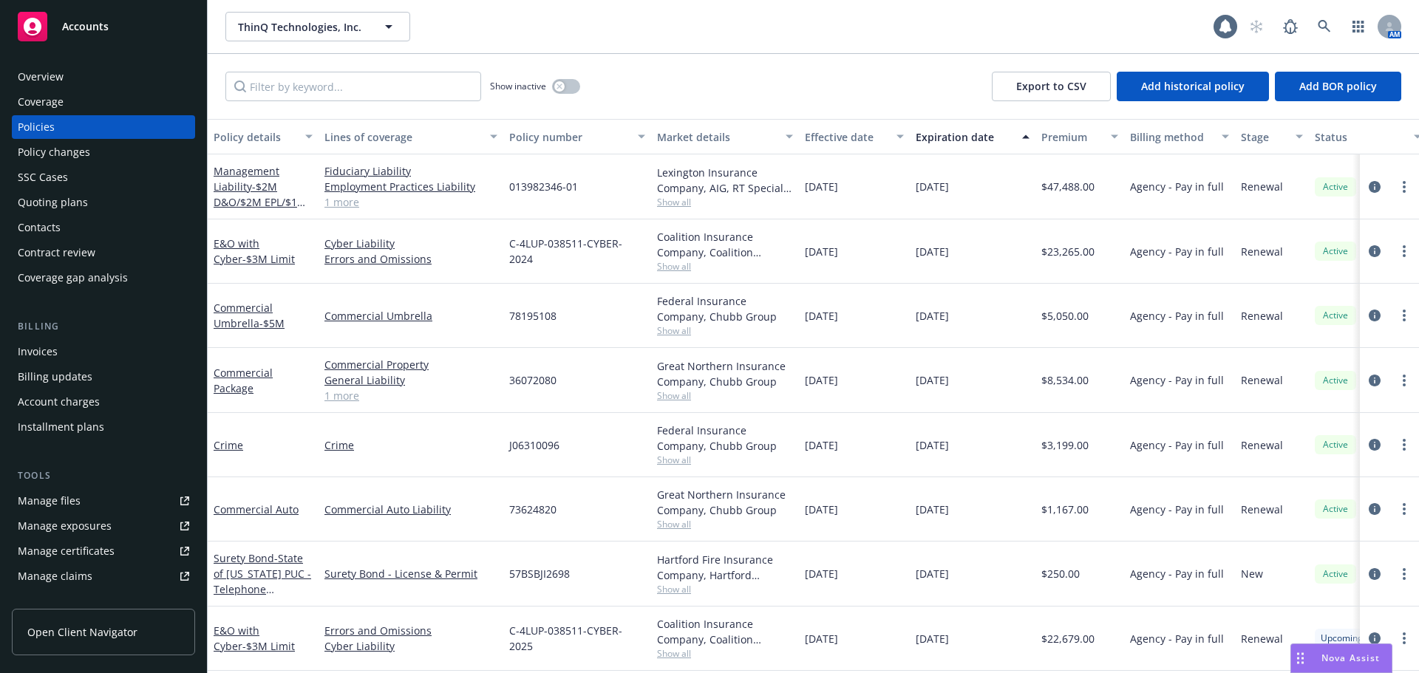
click at [81, 355] on div "Invoices" at bounding box center [103, 352] width 171 height 24
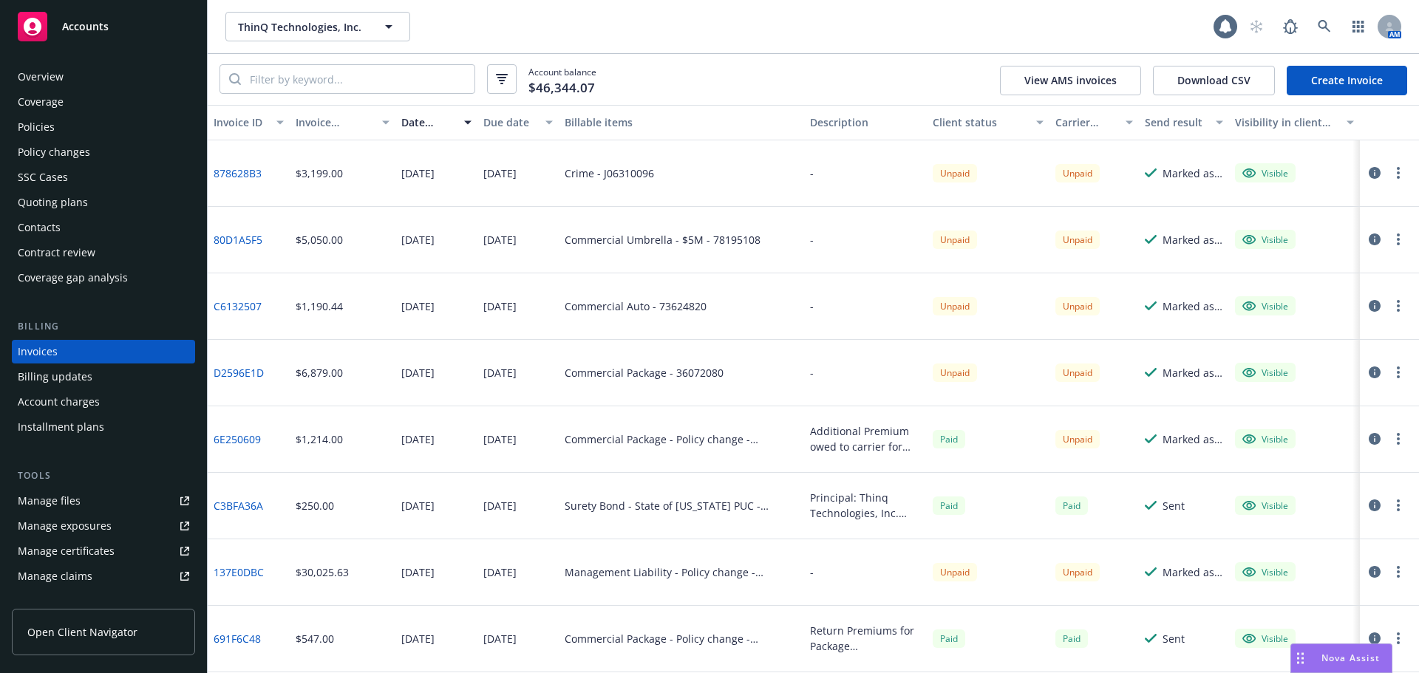
click at [1367, 79] on link "Create Invoice" at bounding box center [1347, 81] width 120 height 30
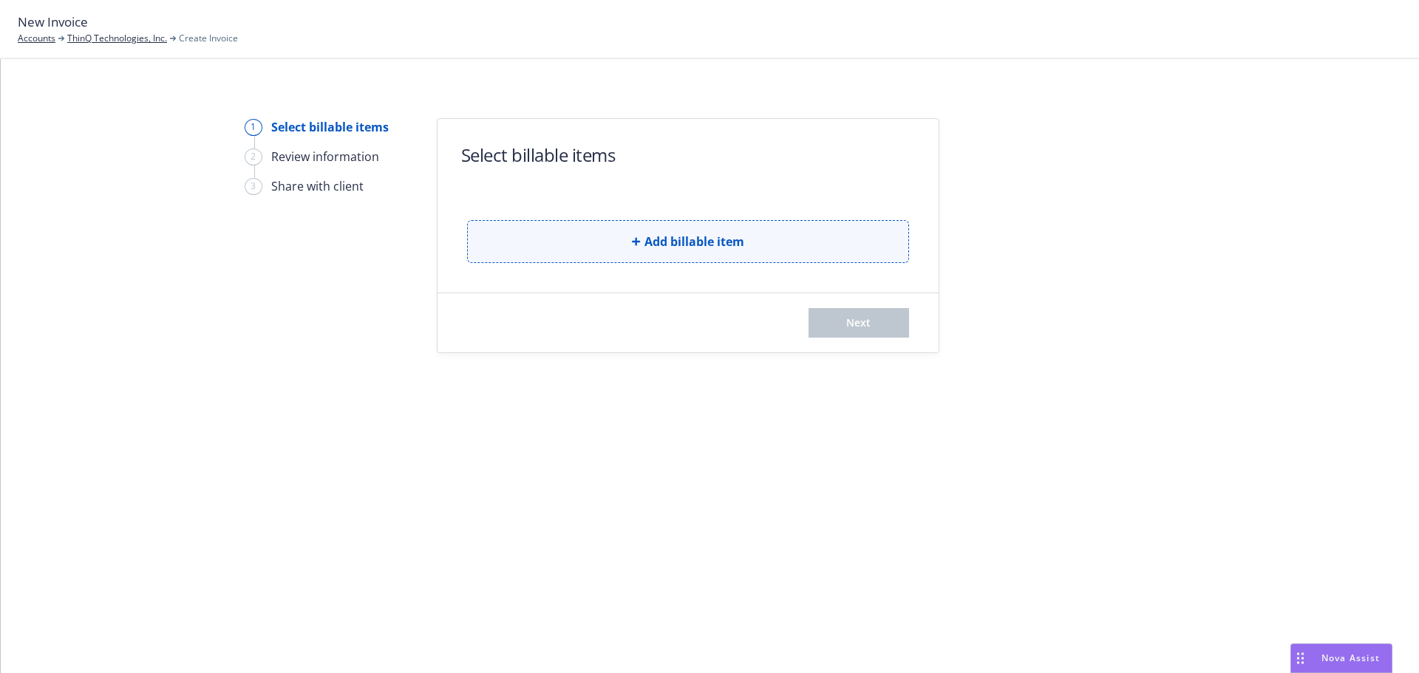
click at [732, 244] on span "Add billable item" at bounding box center [694, 242] width 100 height 18
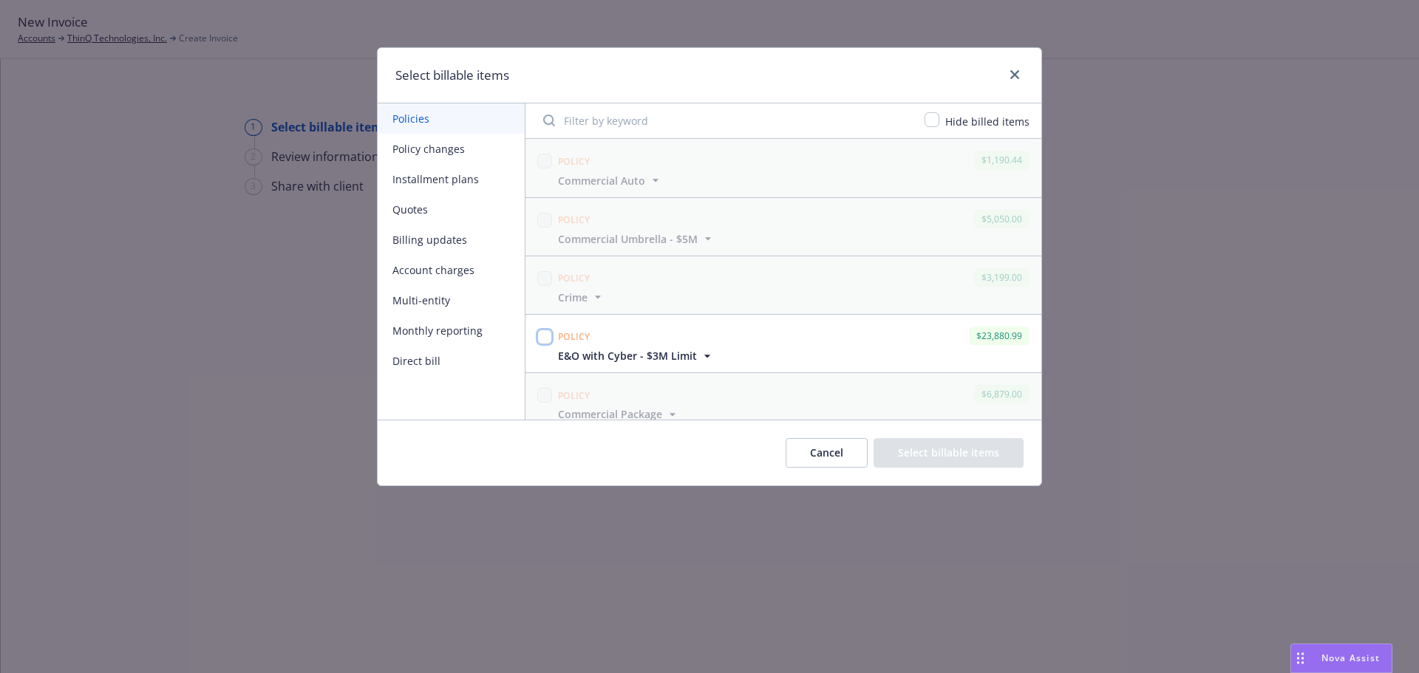
click at [545, 334] on input "checkbox" at bounding box center [544, 337] width 15 height 15
checkbox input "true"
click at [912, 449] on button "Select billable items" at bounding box center [949, 453] width 150 height 30
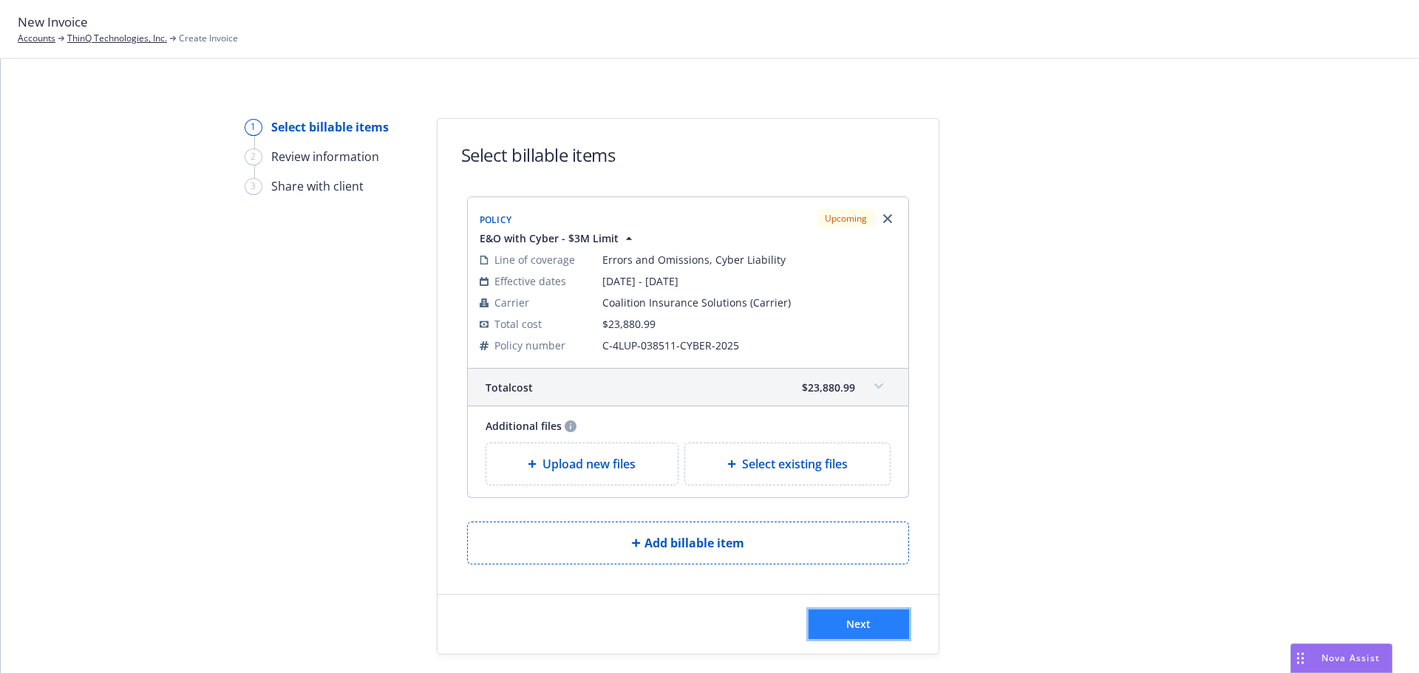
click at [846, 626] on span "Next" at bounding box center [858, 624] width 24 height 14
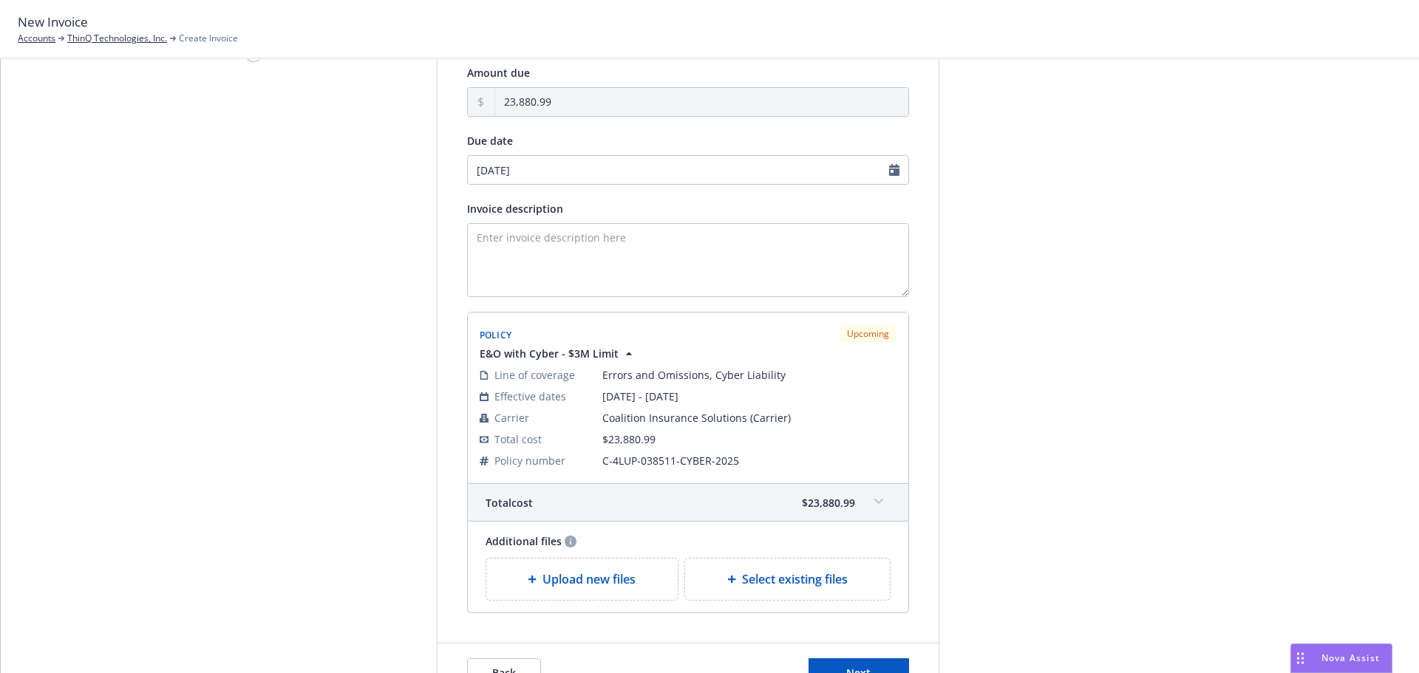
scroll to position [222, 0]
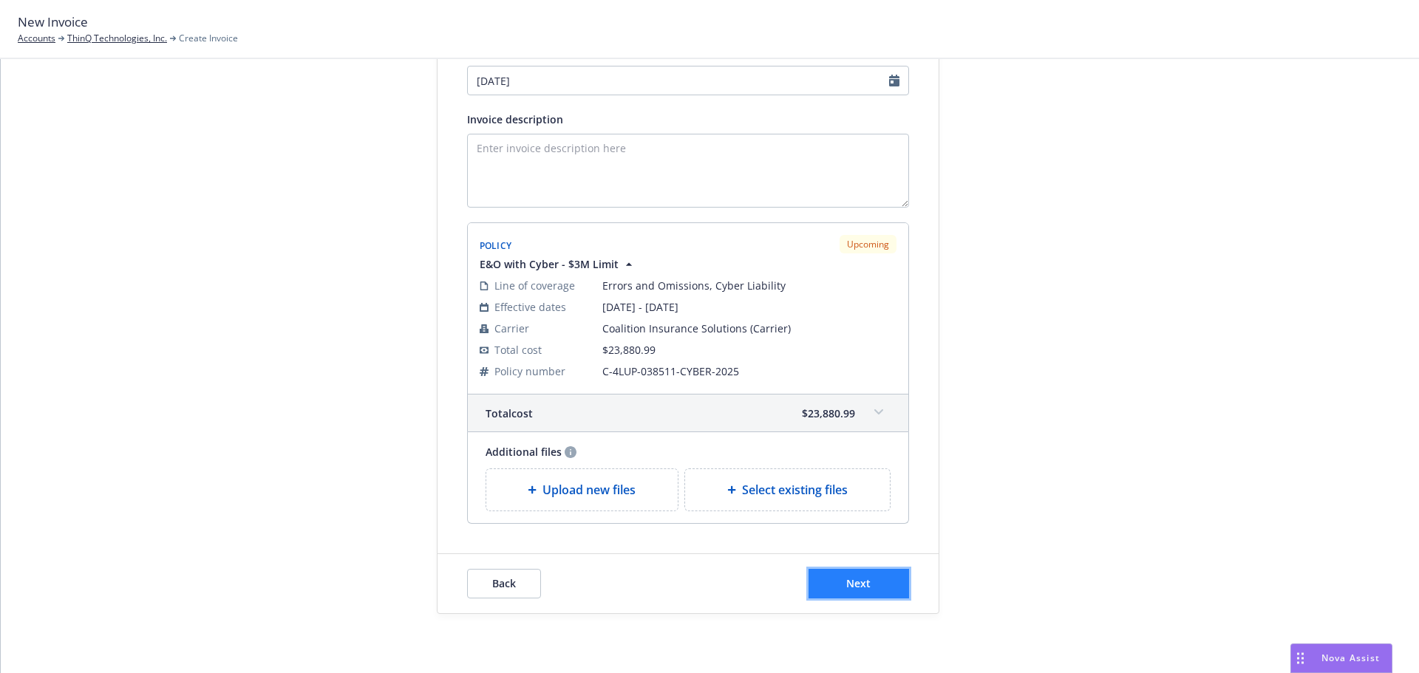
click at [884, 578] on button "Next" at bounding box center [858, 584] width 101 height 30
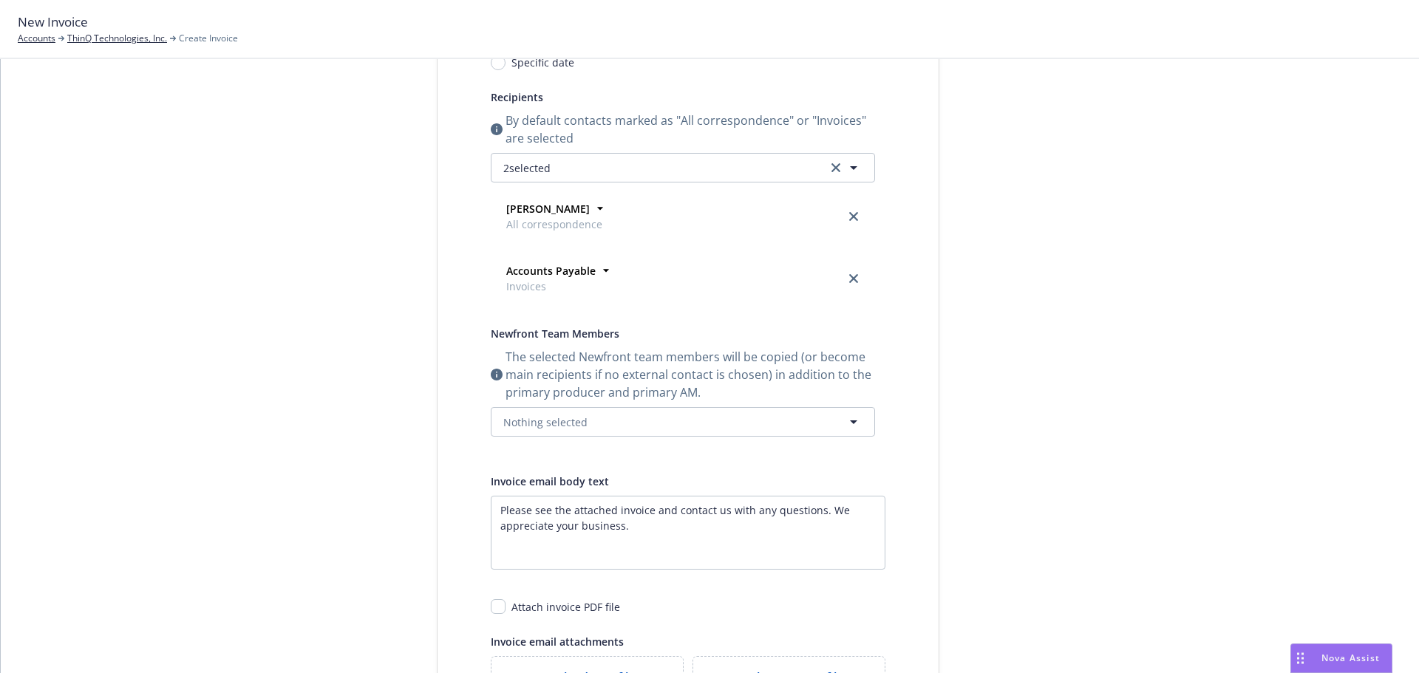
scroll to position [0, 0]
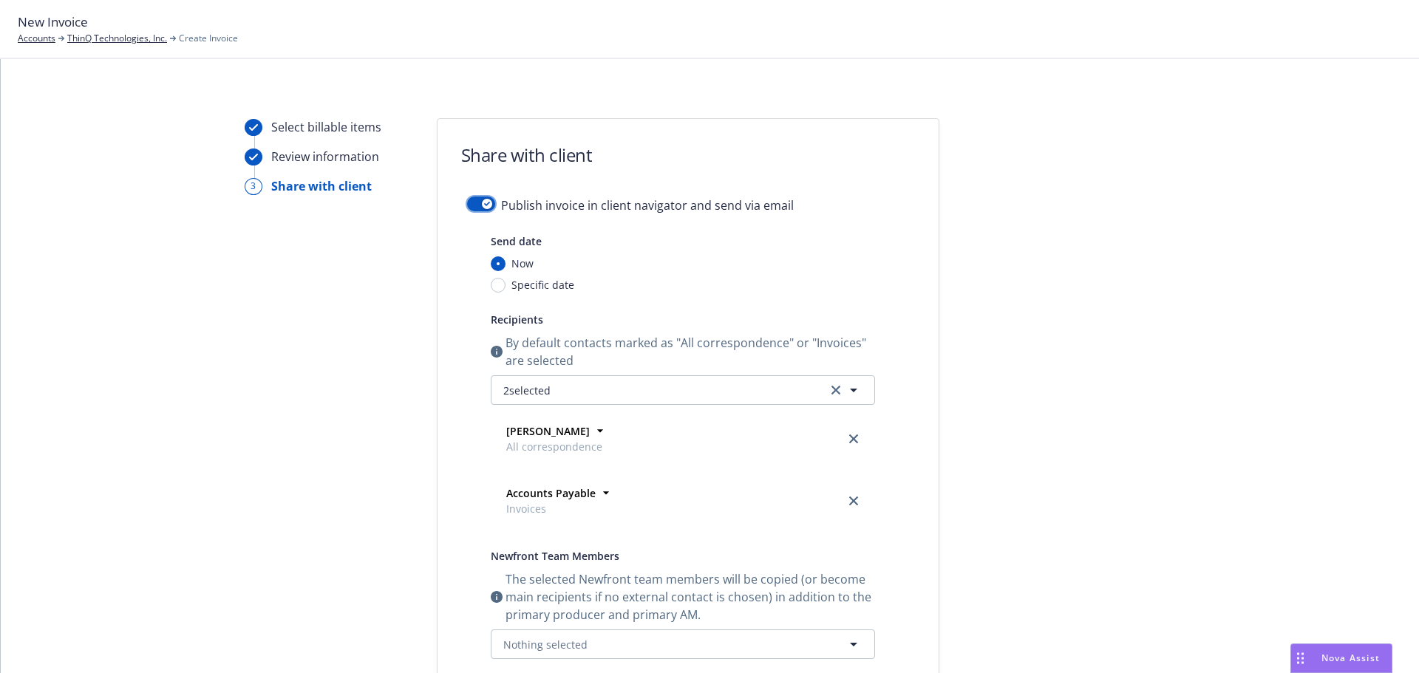
click at [482, 206] on div "button" at bounding box center [487, 204] width 10 height 10
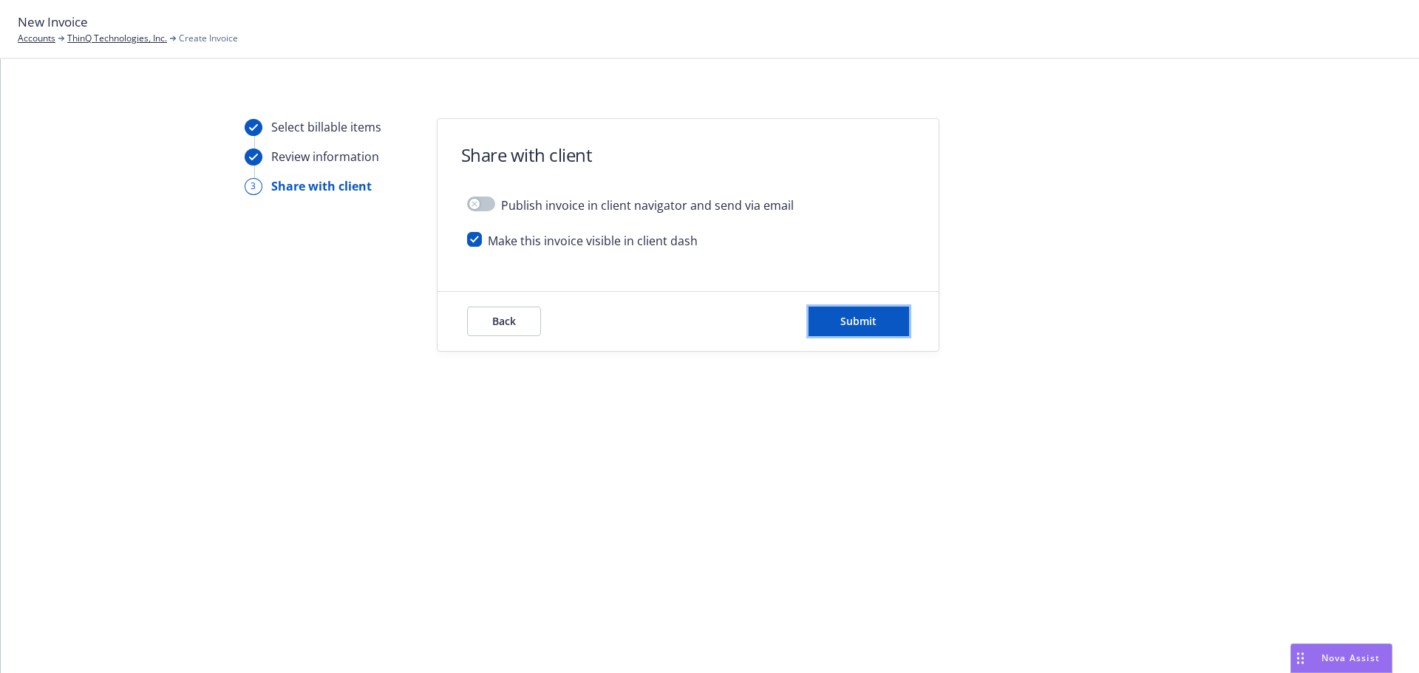
click at [827, 317] on button "Submit" at bounding box center [858, 322] width 101 height 30
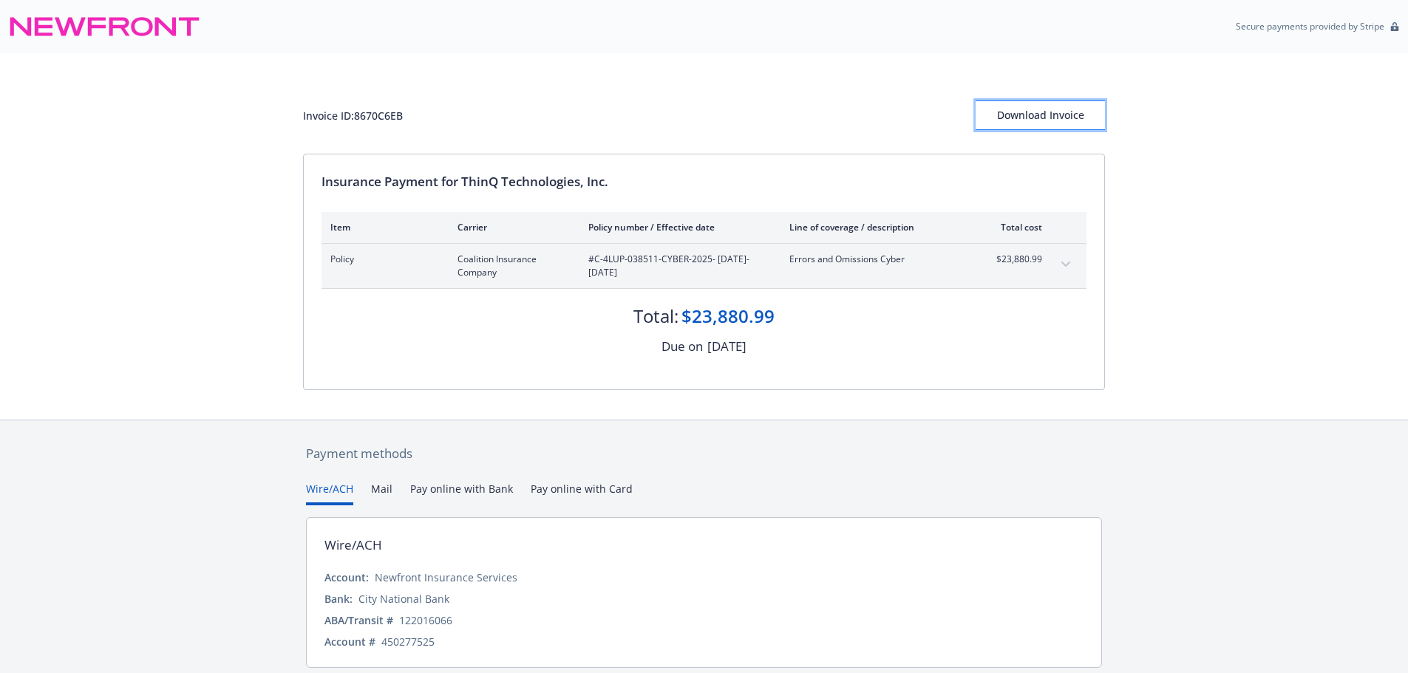
click at [1045, 122] on div "Download Invoice" at bounding box center [1039, 115] width 129 height 28
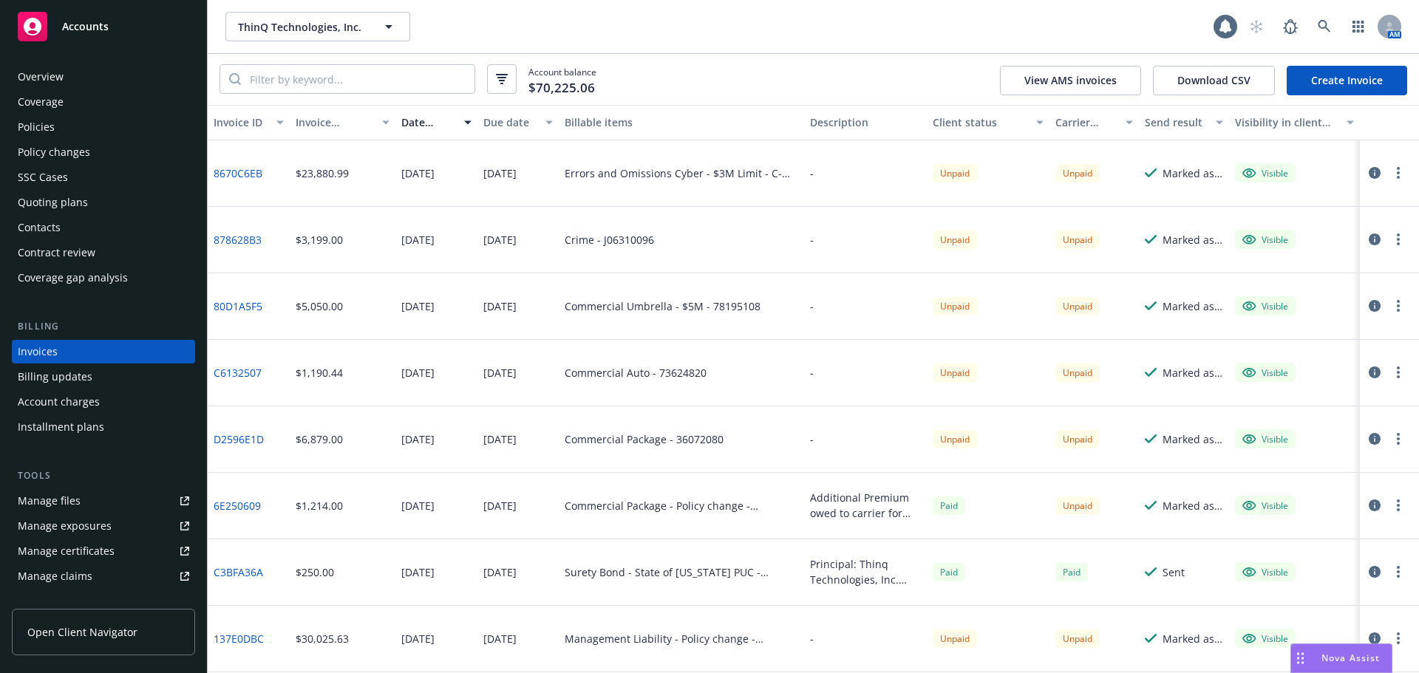
click at [107, 132] on div "Policies" at bounding box center [103, 127] width 171 height 24
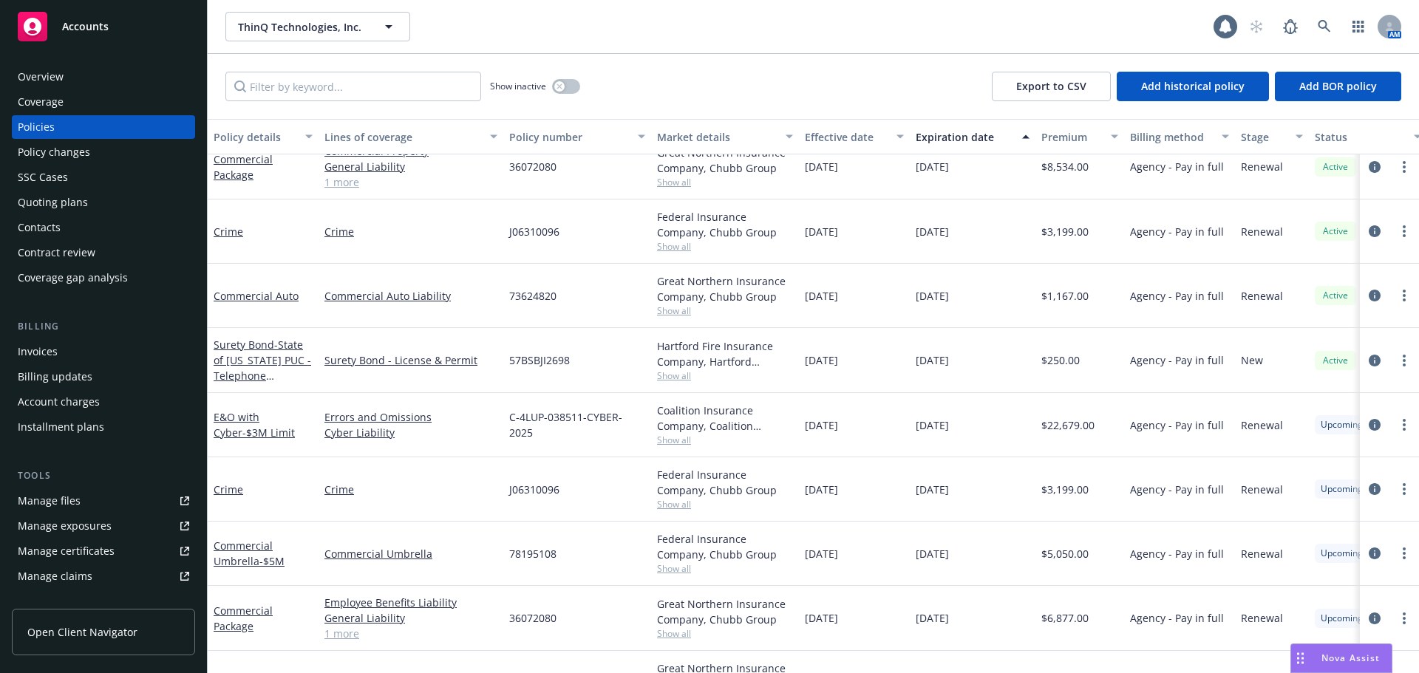
scroll to position [251, 0]
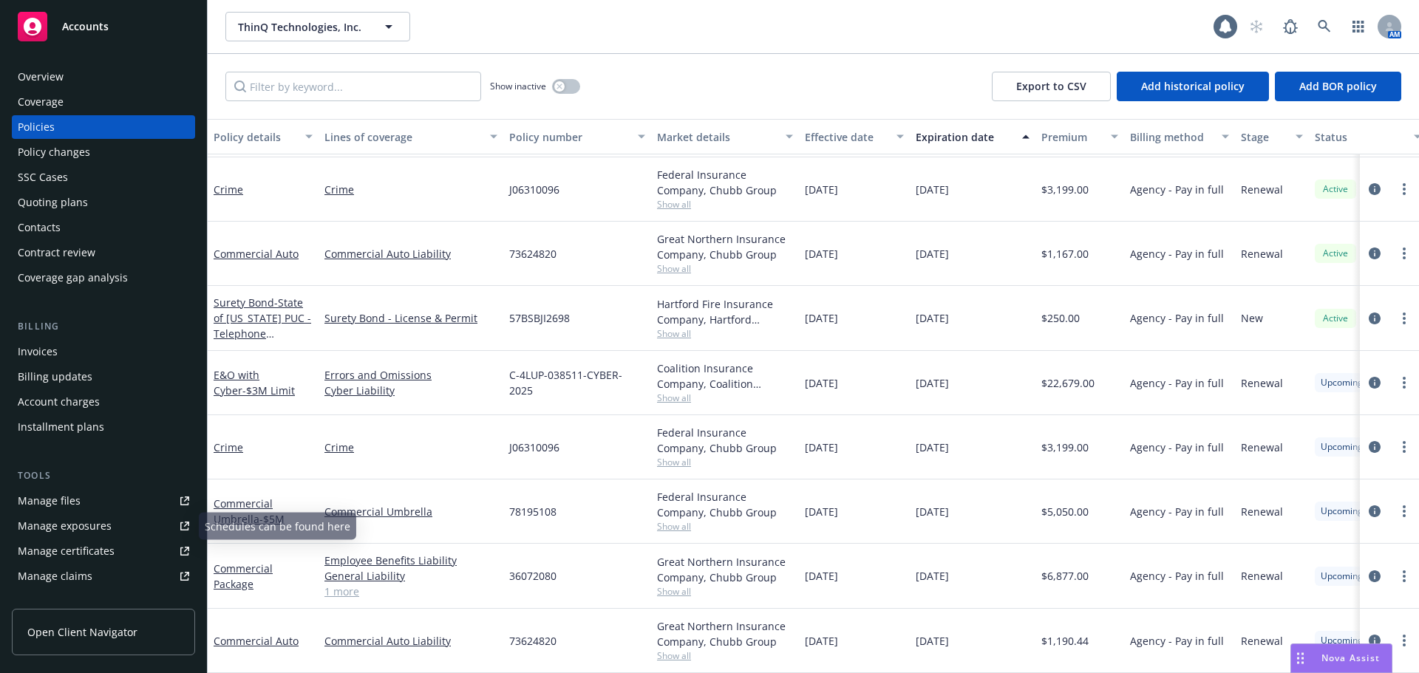
click at [130, 543] on link "Manage certificates" at bounding box center [103, 551] width 183 height 24
click at [96, 223] on div "Contacts" at bounding box center [103, 228] width 171 height 24
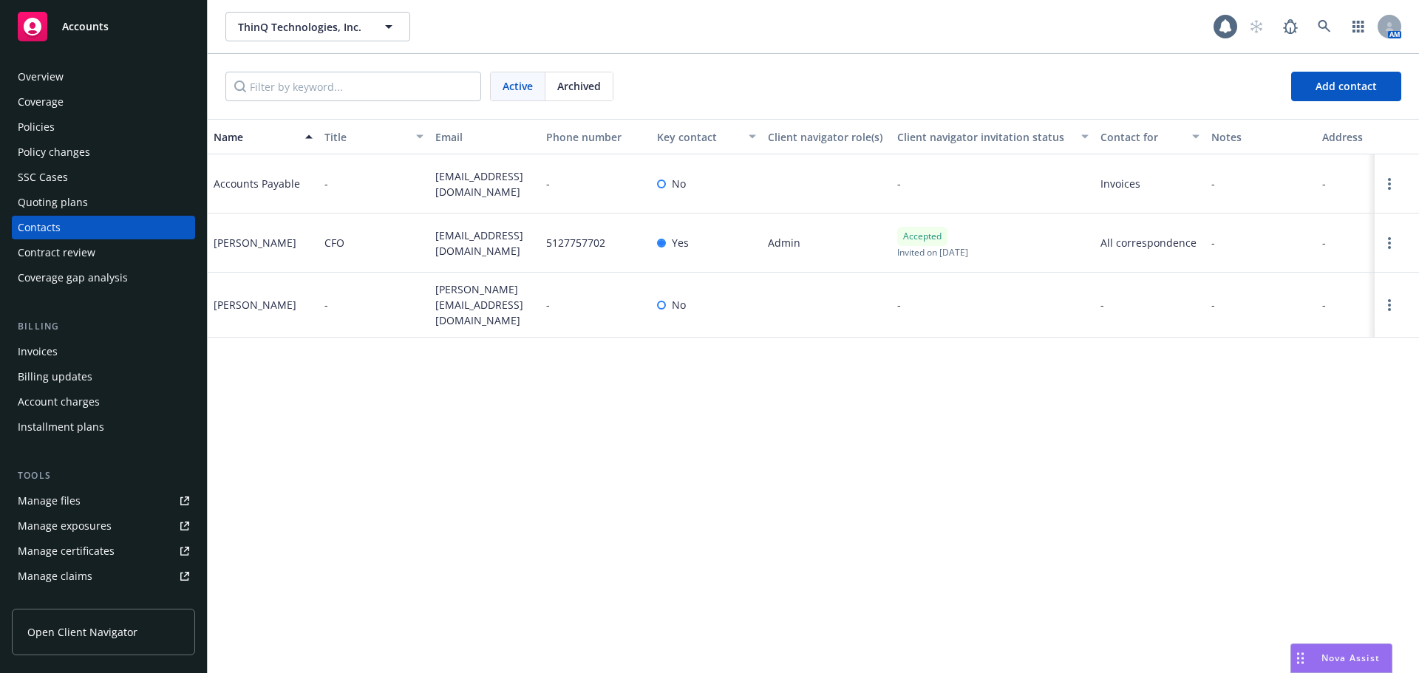
click at [77, 34] on div "Accounts" at bounding box center [103, 27] width 171 height 30
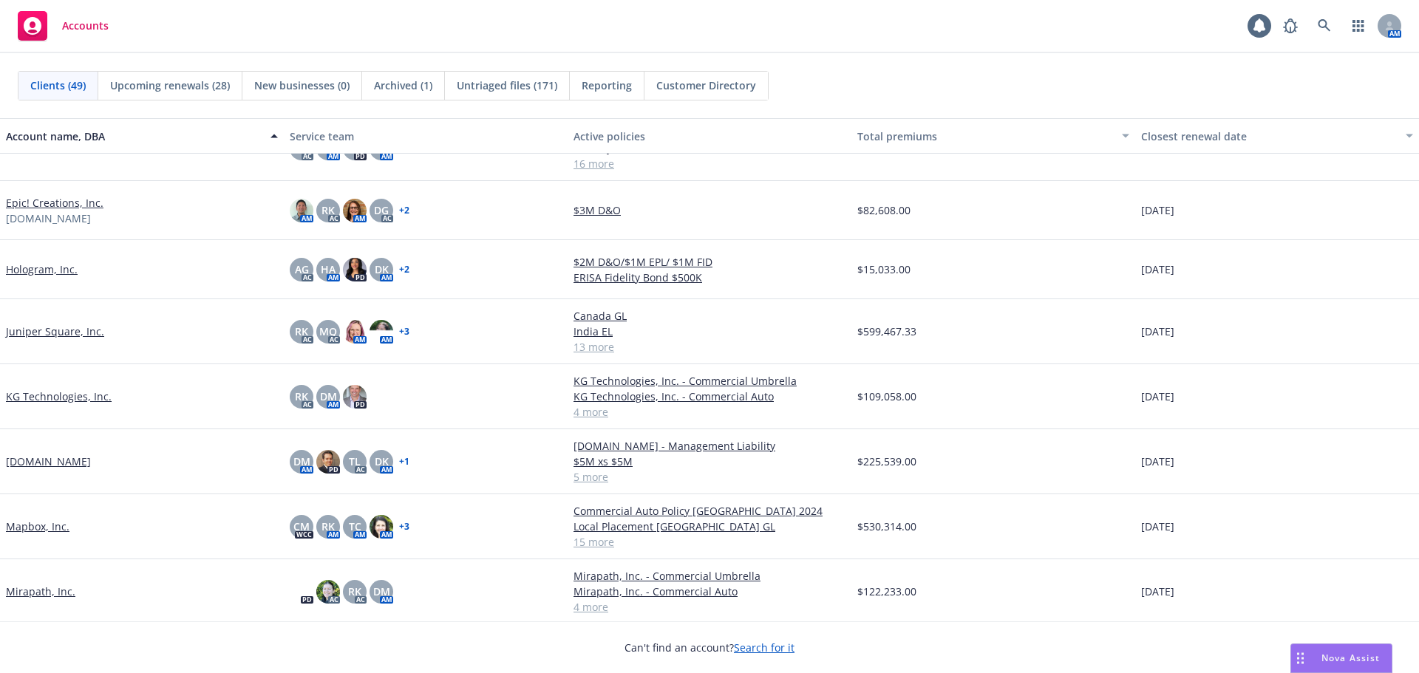
scroll to position [1109, 0]
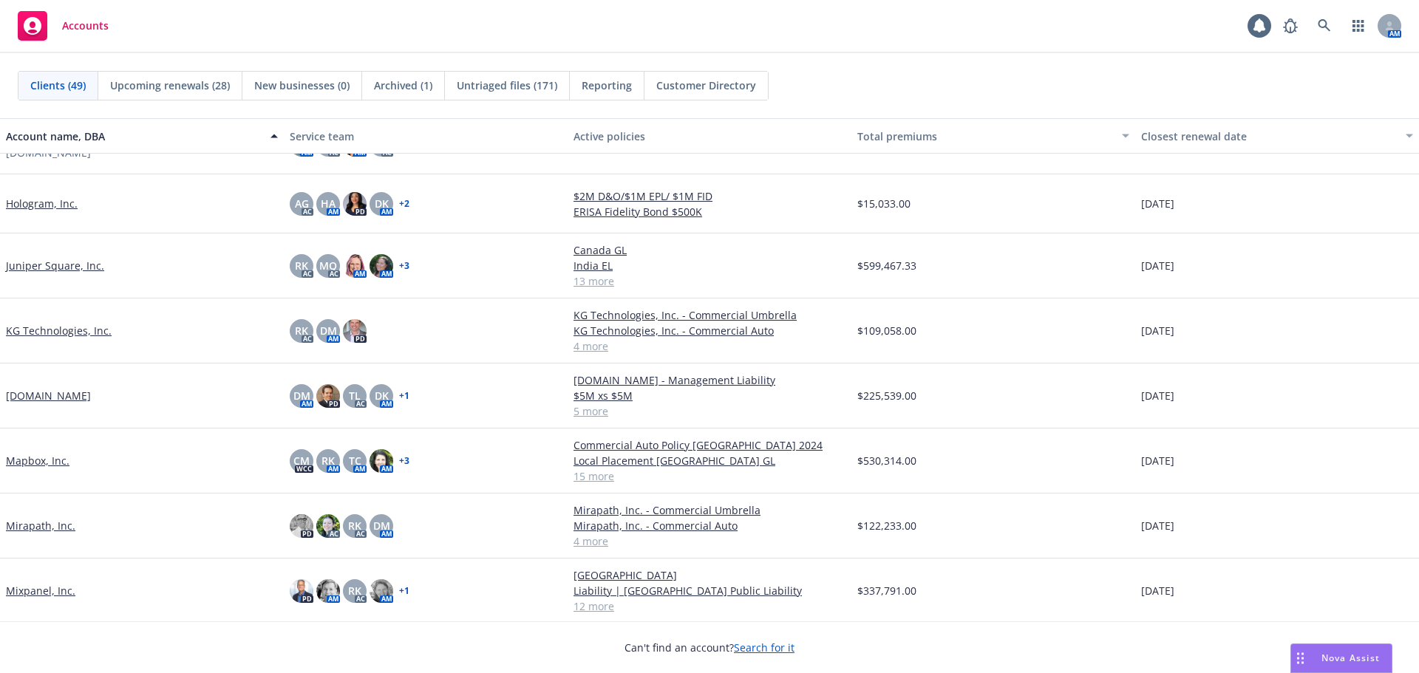
click at [47, 205] on link "Hologram, Inc." at bounding box center [42, 204] width 72 height 16
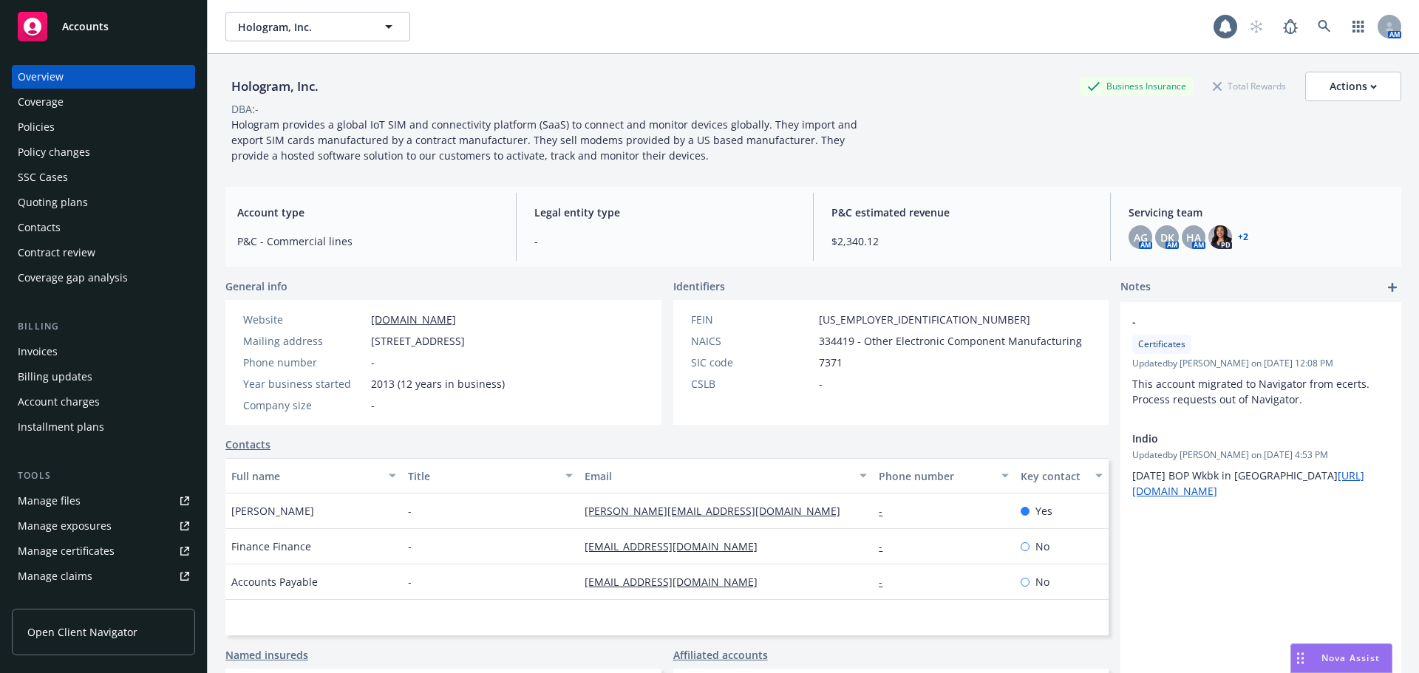
click at [95, 154] on div "Policy changes" at bounding box center [103, 152] width 171 height 24
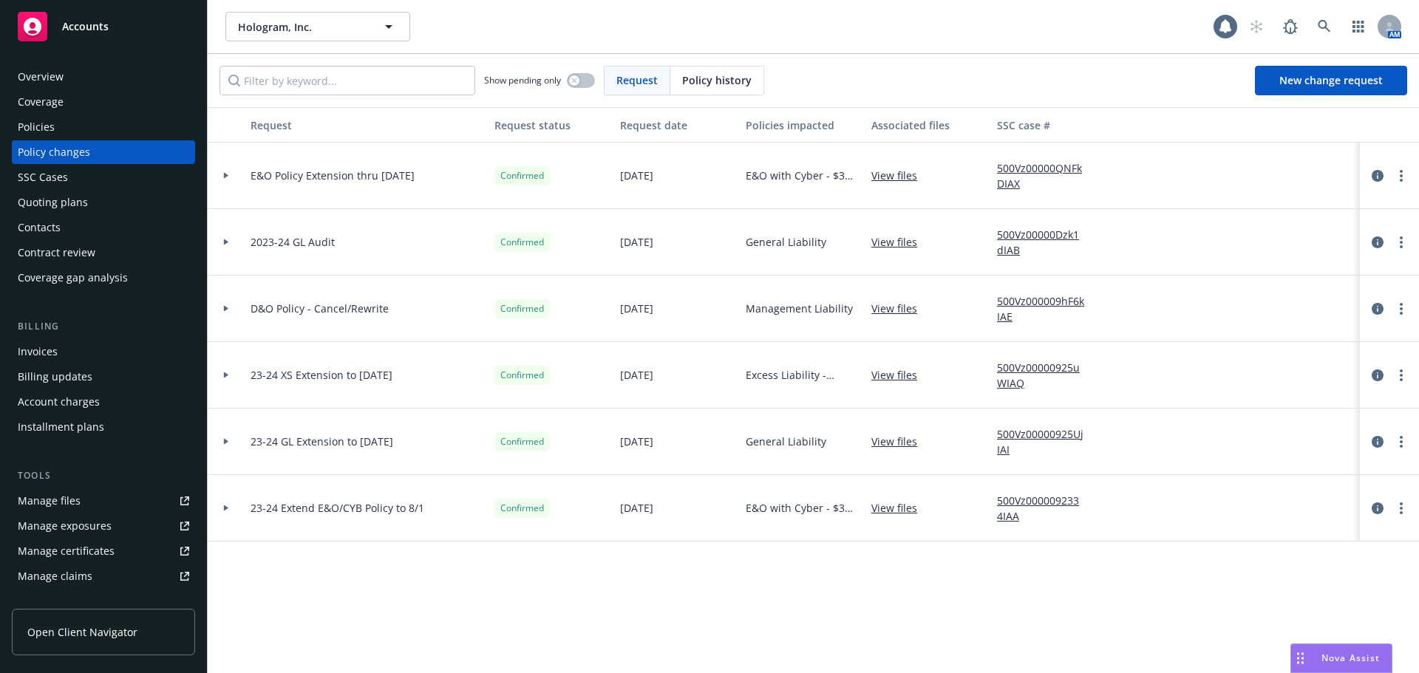
click at [224, 177] on icon at bounding box center [226, 176] width 4 height 6
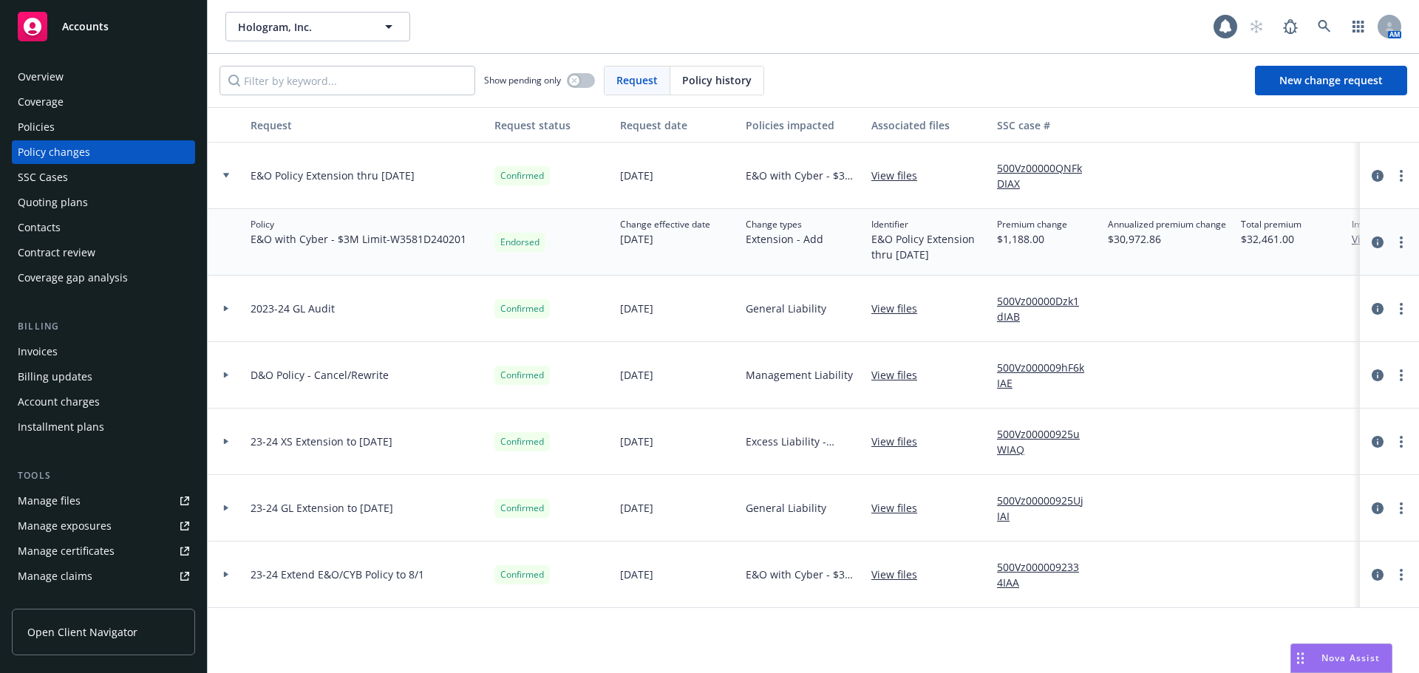
click at [67, 135] on div "Policies" at bounding box center [103, 127] width 171 height 24
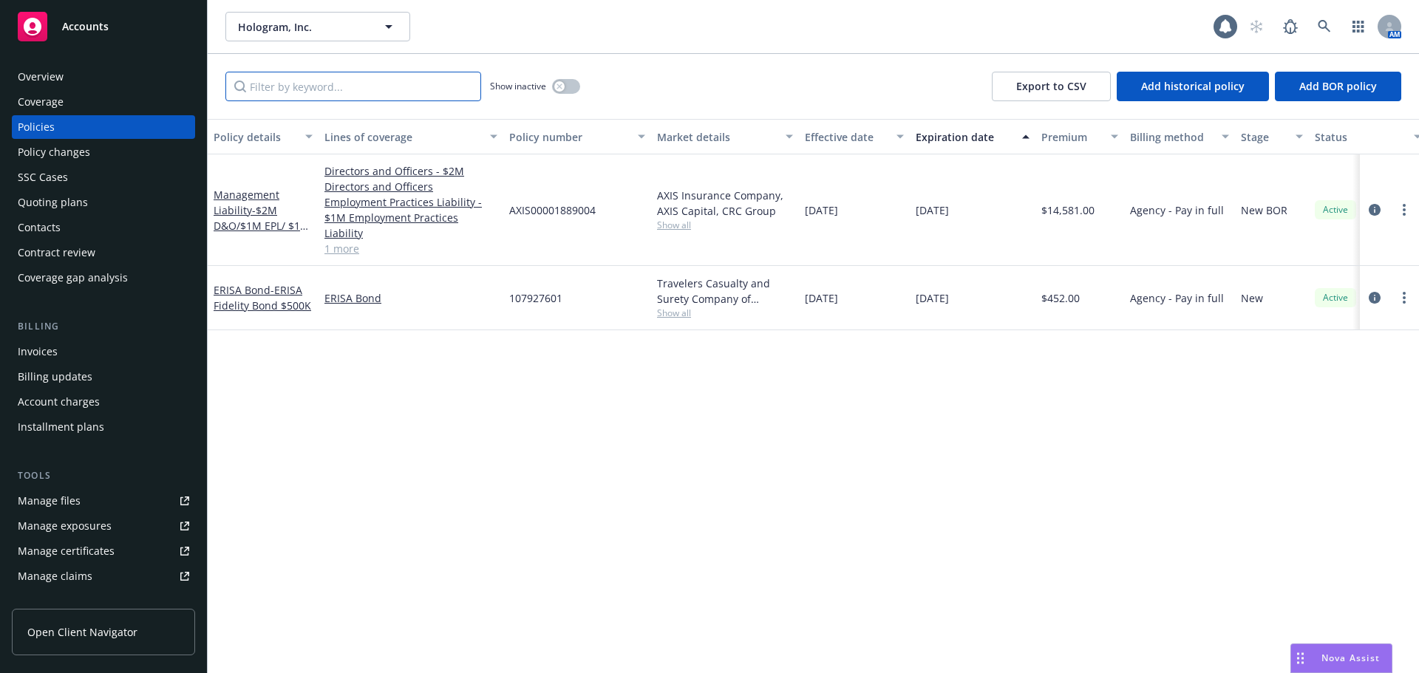
click at [381, 89] on input "Filter by keyword..." at bounding box center [353, 87] width 256 height 30
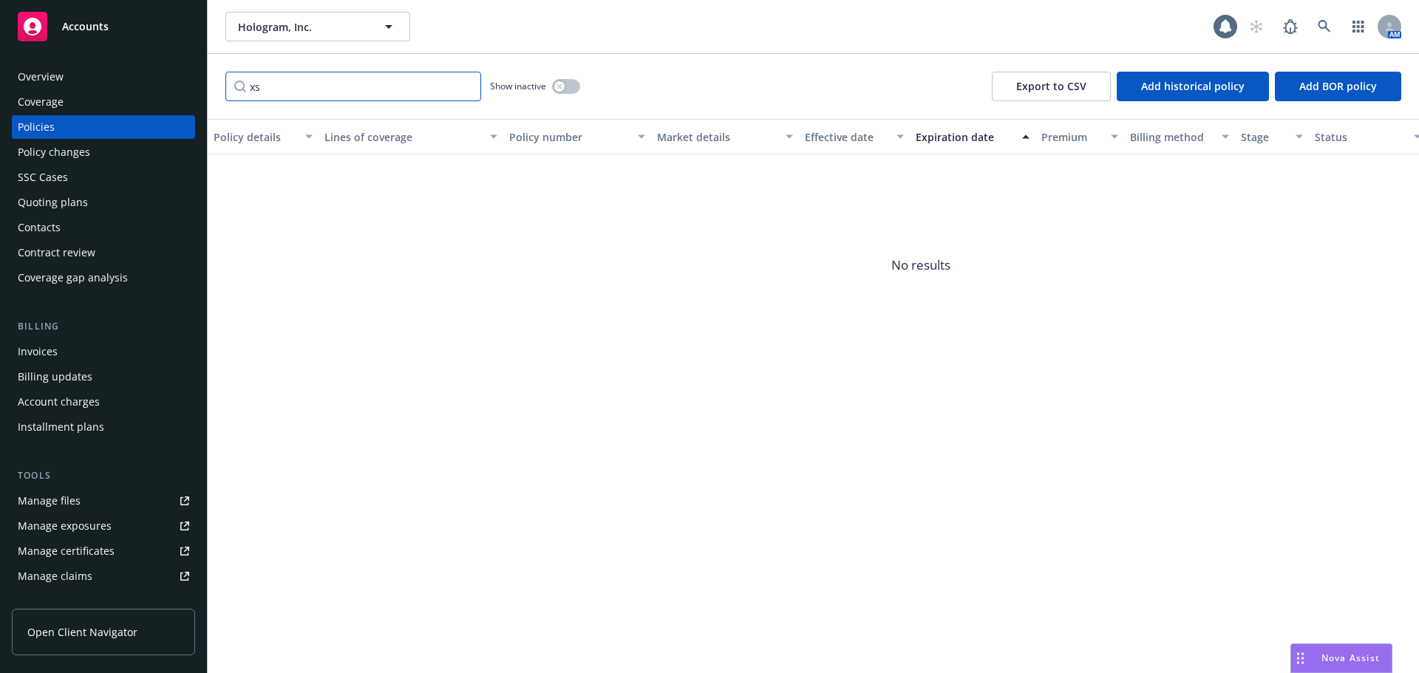
type input "xs"
click at [566, 86] on button "button" at bounding box center [566, 86] width 28 height 15
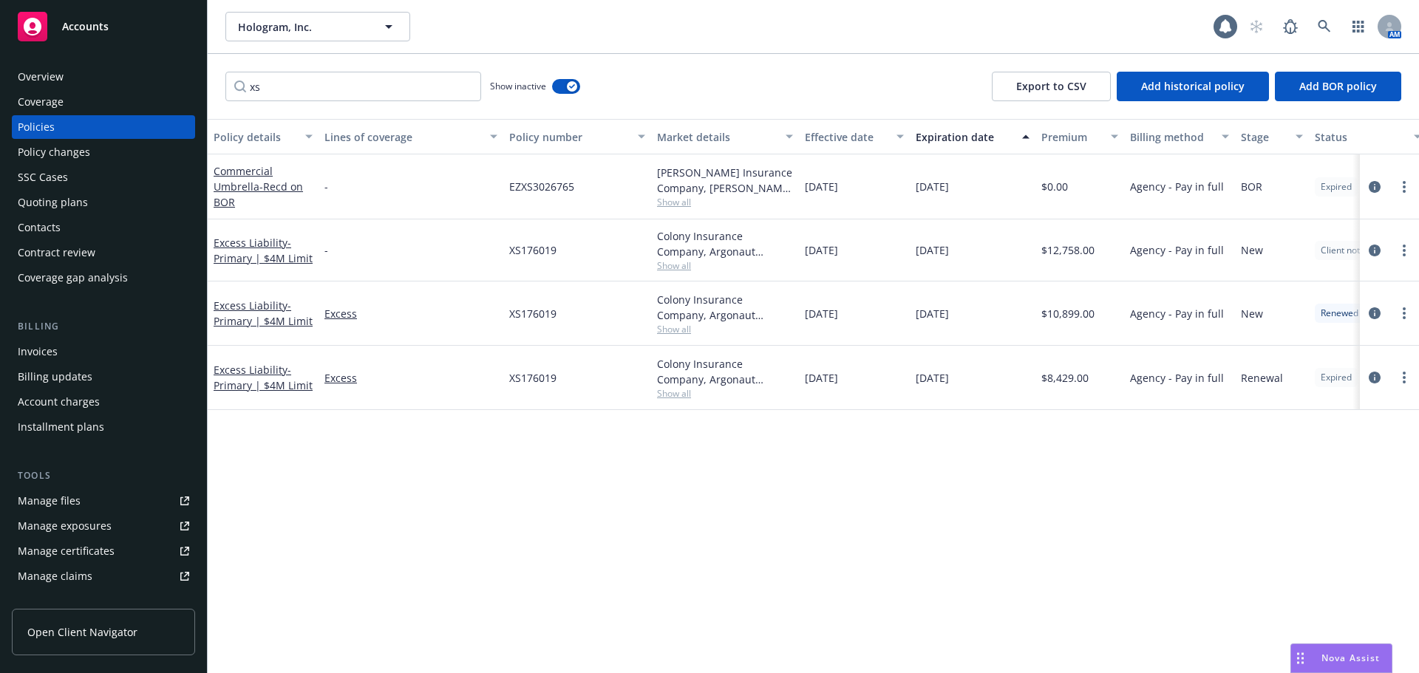
click at [132, 154] on div "Policy changes" at bounding box center [103, 152] width 171 height 24
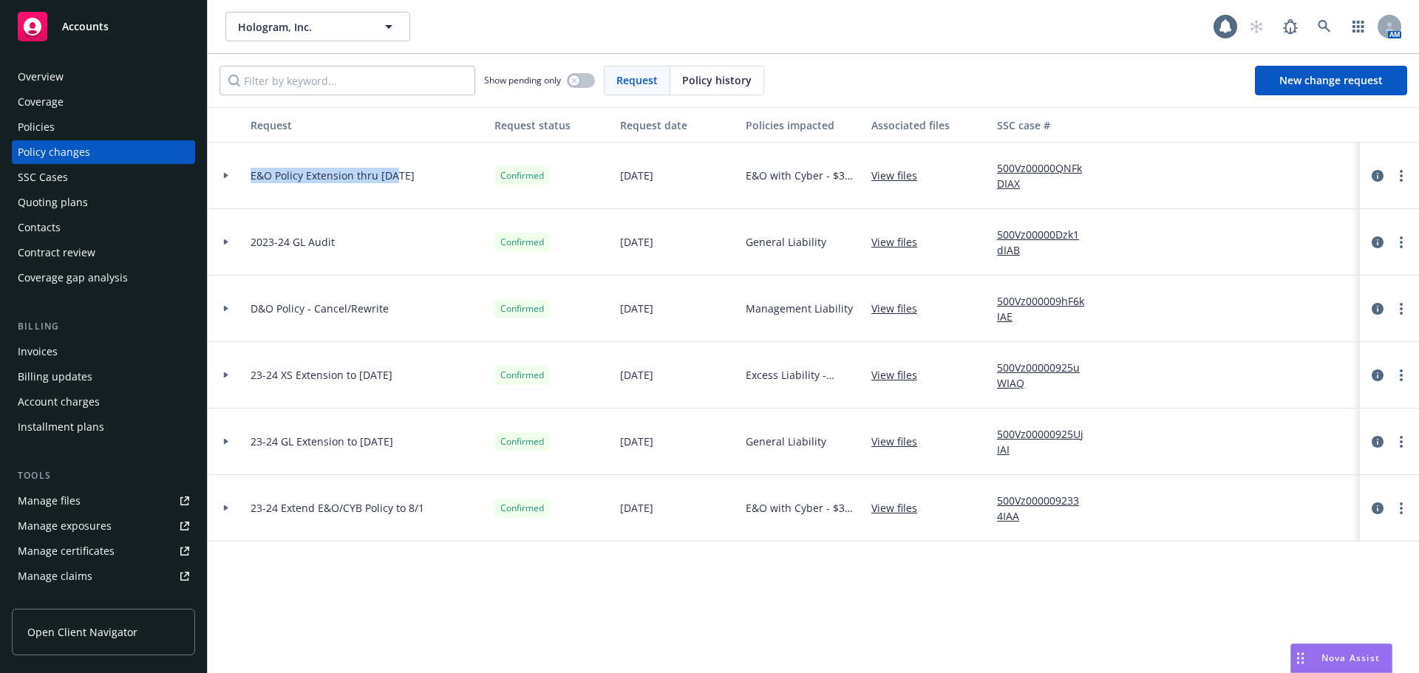
drag, startPoint x: 251, startPoint y: 178, endPoint x: 391, endPoint y: 180, distance: 139.7
click at [391, 180] on span "E&O Policy Extension thru 8/15/2025" at bounding box center [333, 176] width 164 height 16
click at [388, 180] on span "E&O Policy Extension thru 8/15/2025" at bounding box center [333, 176] width 164 height 16
drag, startPoint x: 251, startPoint y: 177, endPoint x: 432, endPoint y: 175, distance: 181.1
click at [432, 175] on div "E&O Policy Extension thru 8/15/2025" at bounding box center [367, 176] width 244 height 67
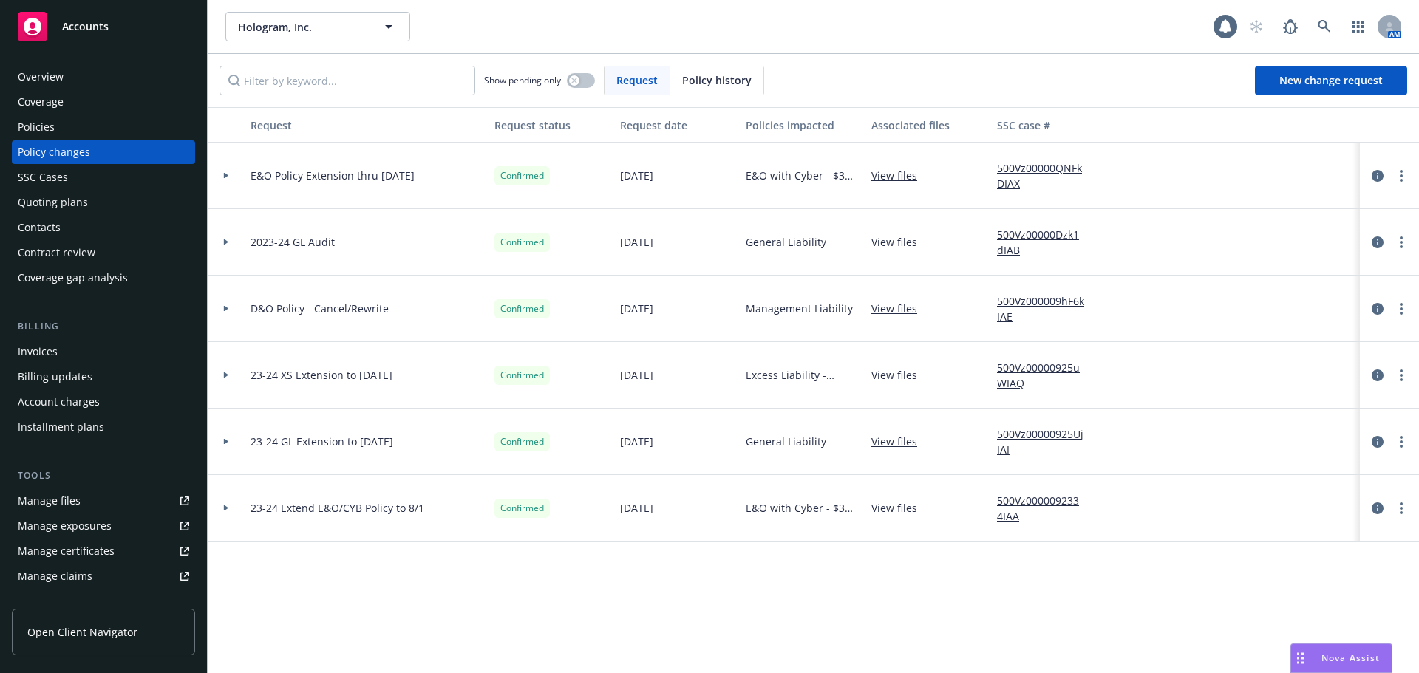
copy span "E&O Policy Extension thru 8/15/2025"
click at [1335, 75] on span "New change request" at bounding box center [1330, 80] width 103 height 14
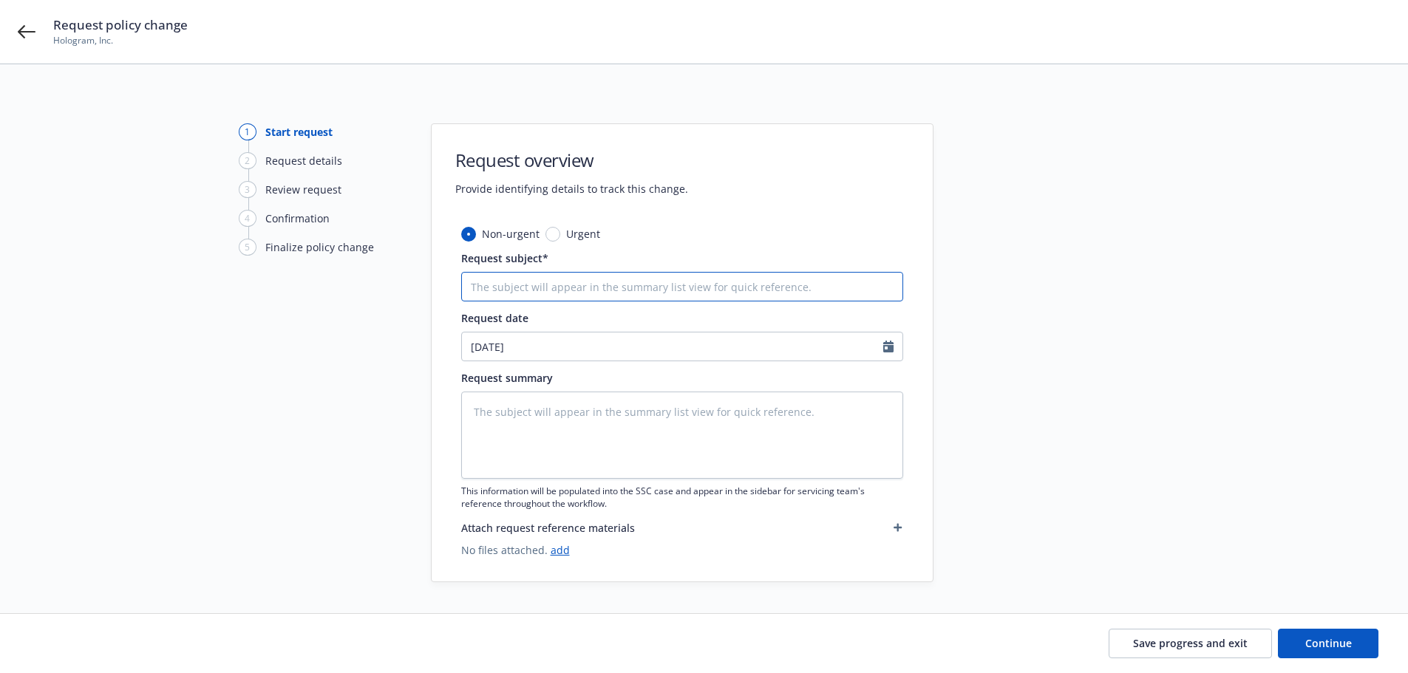
click at [656, 284] on input "Request subject*" at bounding box center [682, 287] width 442 height 30
type textarea "x"
type input "E"
type textarea "x"
type input "Ex"
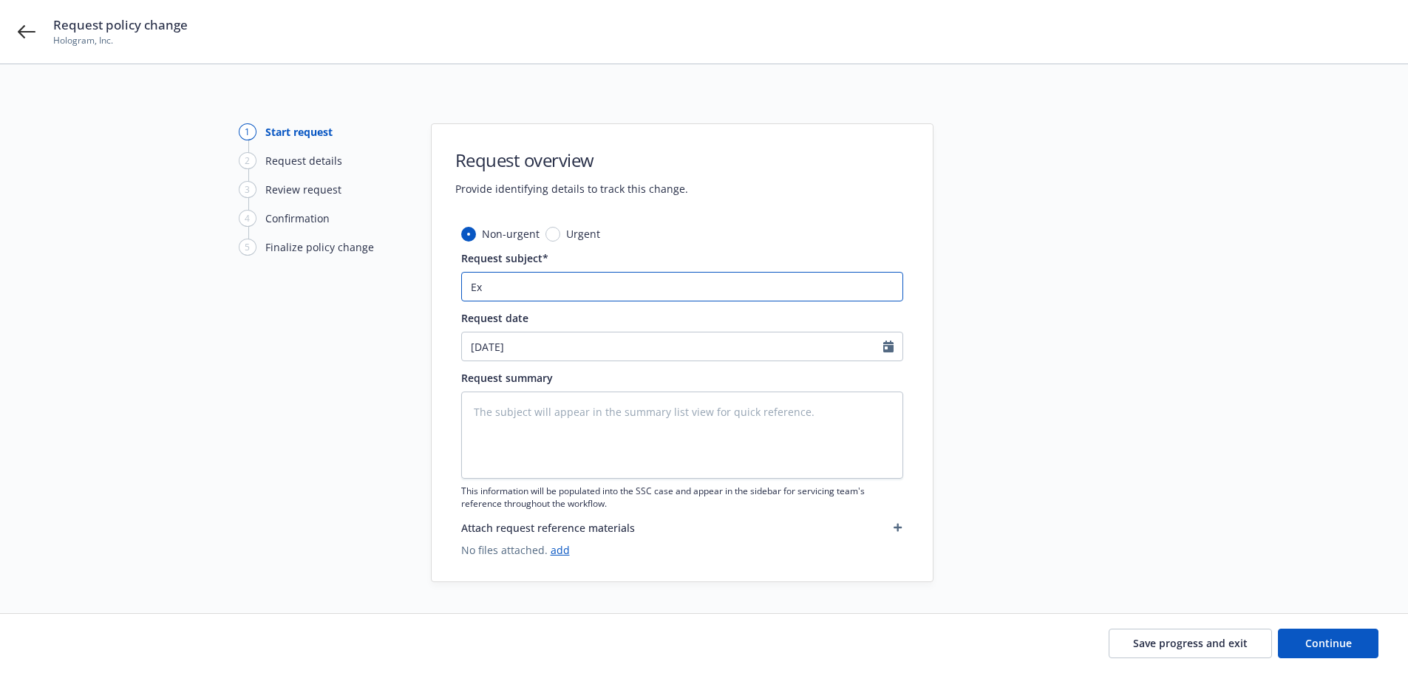
type textarea "x"
type input "Exc"
type textarea "x"
type input "Exce"
type textarea "x"
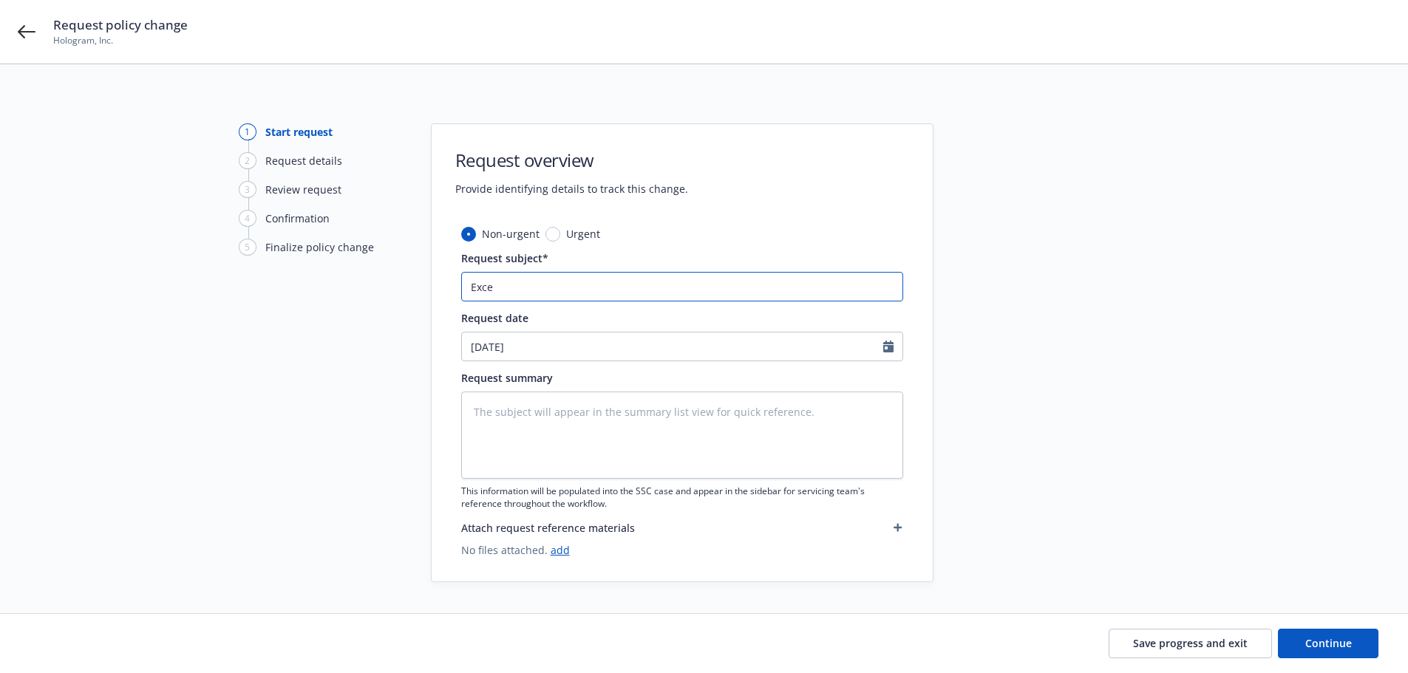
type input "Exces"
type textarea "x"
type input "Excess"
type textarea "x"
type input "Excess"
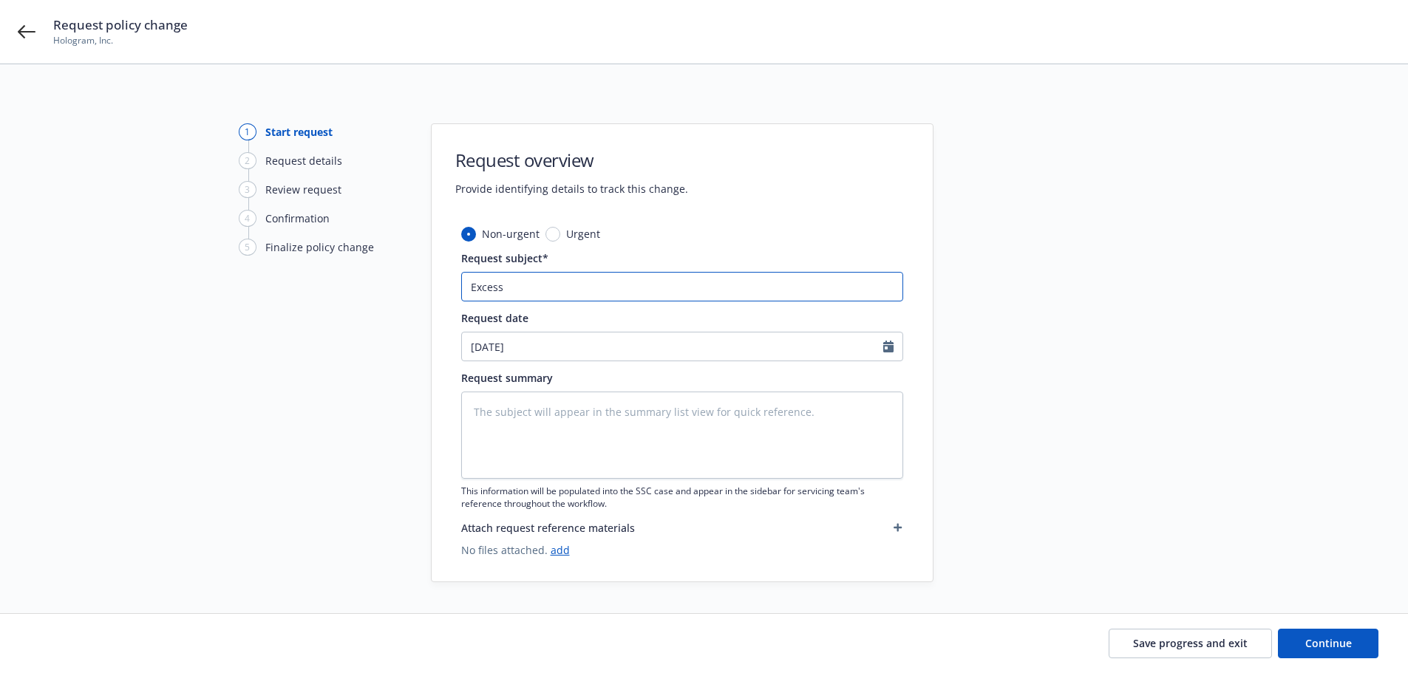
paste input "E&O Policy Extension thru 8/15/2025"
type textarea "x"
type input "Excess E&O Policy Extension thru 8/15/2025"
click at [1025, 296] on div at bounding box center [1066, 352] width 207 height 459
click at [1314, 648] on span "Continue" at bounding box center [1328, 643] width 47 height 14
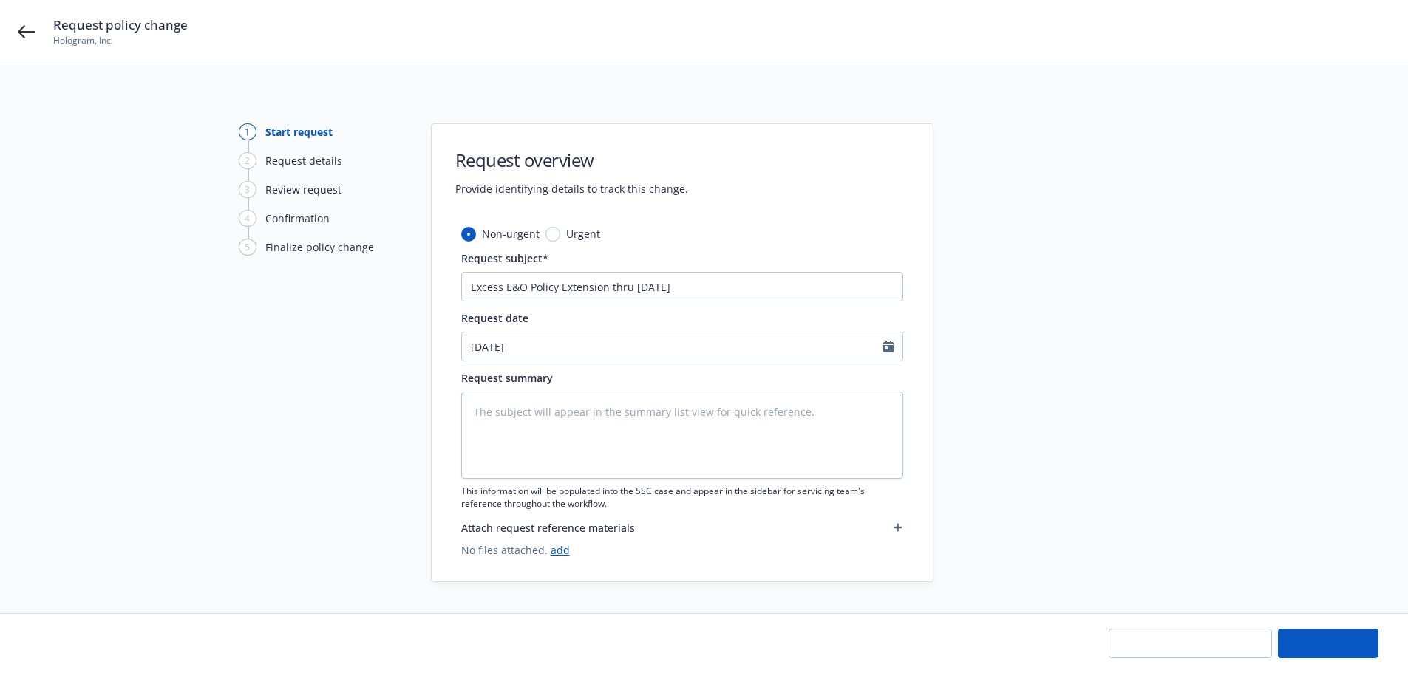
type textarea "x"
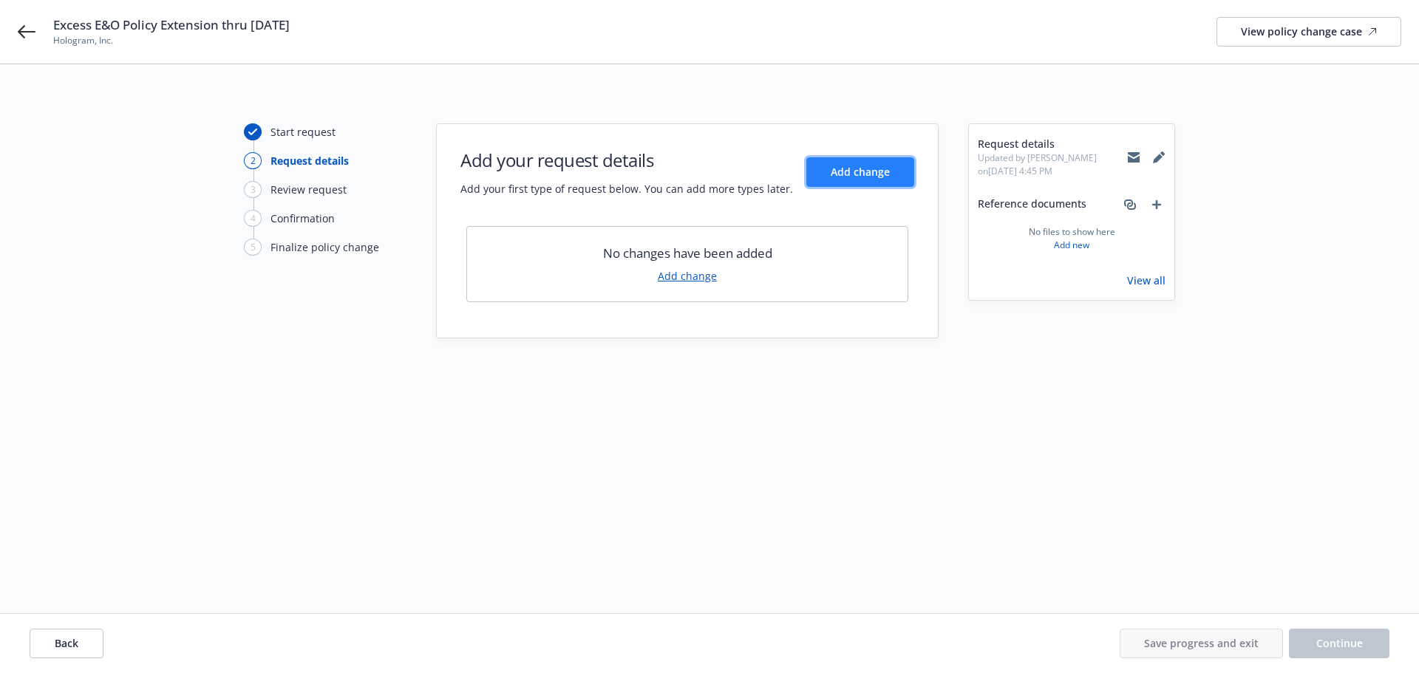
click at [875, 174] on span "Add change" at bounding box center [860, 172] width 59 height 14
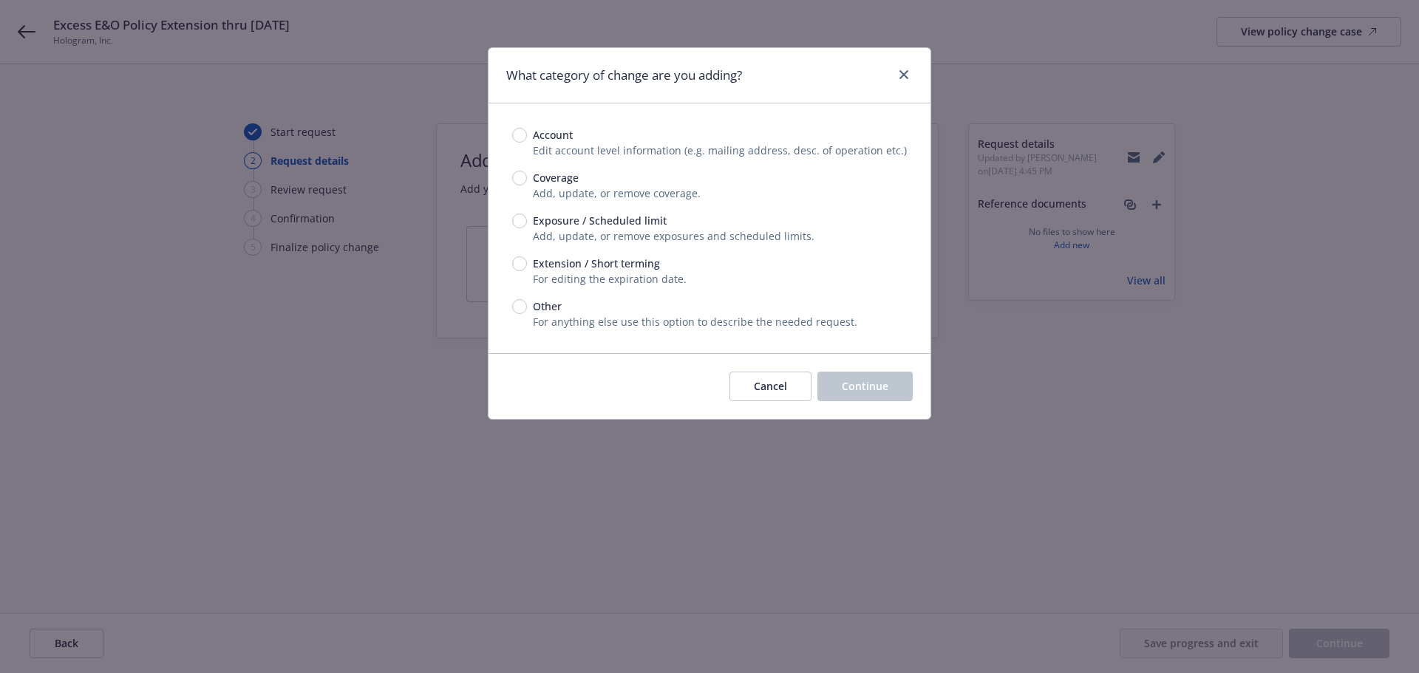
click at [578, 265] on span "Extension / Short terming" at bounding box center [596, 264] width 127 height 16
click at [527, 265] on input "Extension / Short terming" at bounding box center [519, 263] width 15 height 15
radio input "true"
click at [843, 381] on span "Continue" at bounding box center [865, 386] width 47 height 14
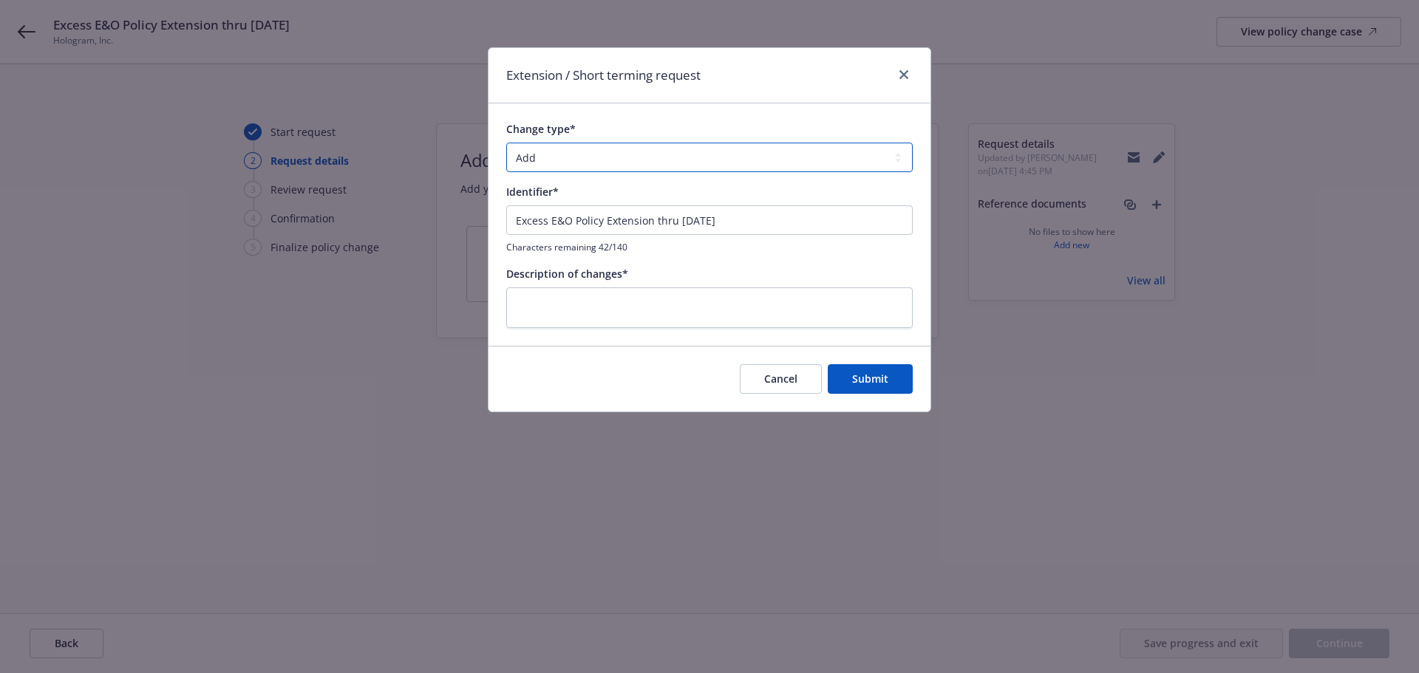
click at [599, 166] on select "Add Audit Change Remove" at bounding box center [709, 158] width 406 height 30
select select "CHANGE"
click at [506, 143] on select "Add Audit Change Remove" at bounding box center [709, 158] width 406 height 30
drag, startPoint x: 733, startPoint y: 225, endPoint x: 436, endPoint y: 241, distance: 297.5
click at [436, 241] on div "Extension / Short terming request Change type* Add Audit Change Remove Identifi…" at bounding box center [709, 336] width 1419 height 673
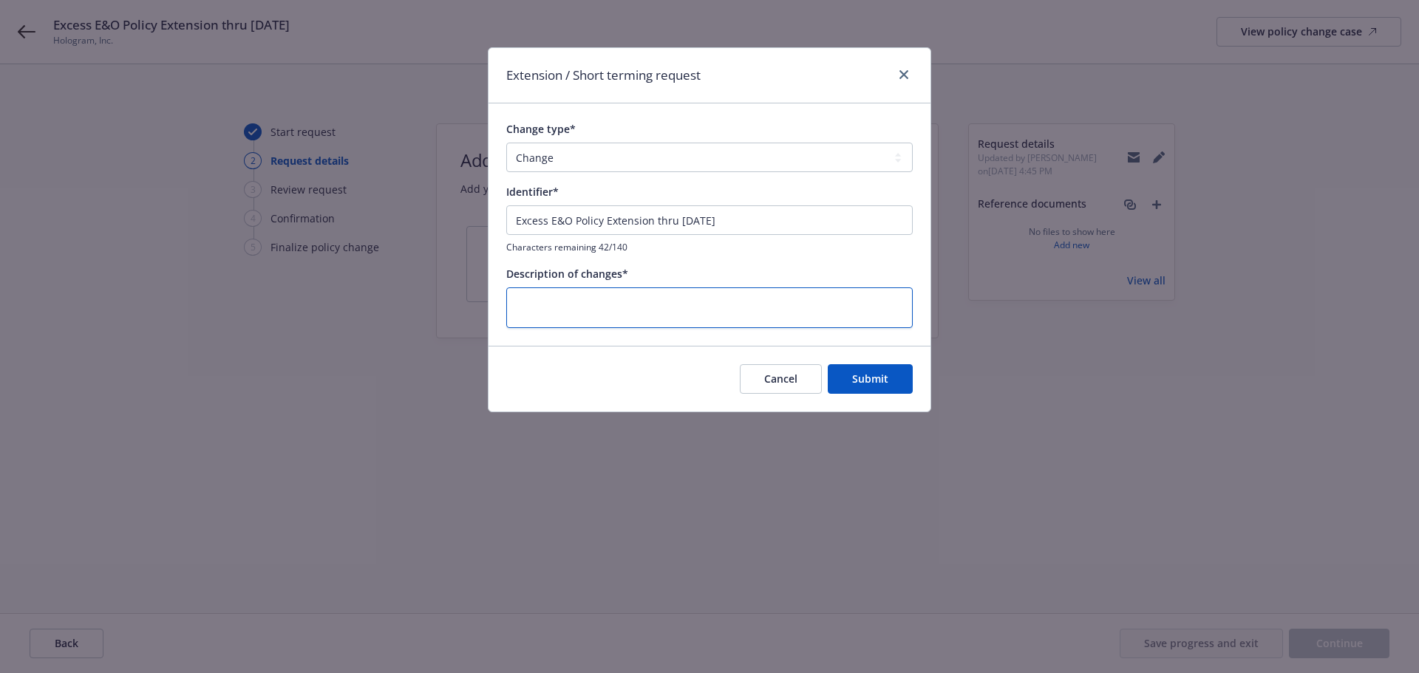
click at [561, 304] on textarea at bounding box center [709, 307] width 406 height 41
paste textarea "Excess E&O Policy Extension thru 8/15/2025"
type textarea "x"
type textarea "Excess E&O Policy Extension thru 8/15/2025"
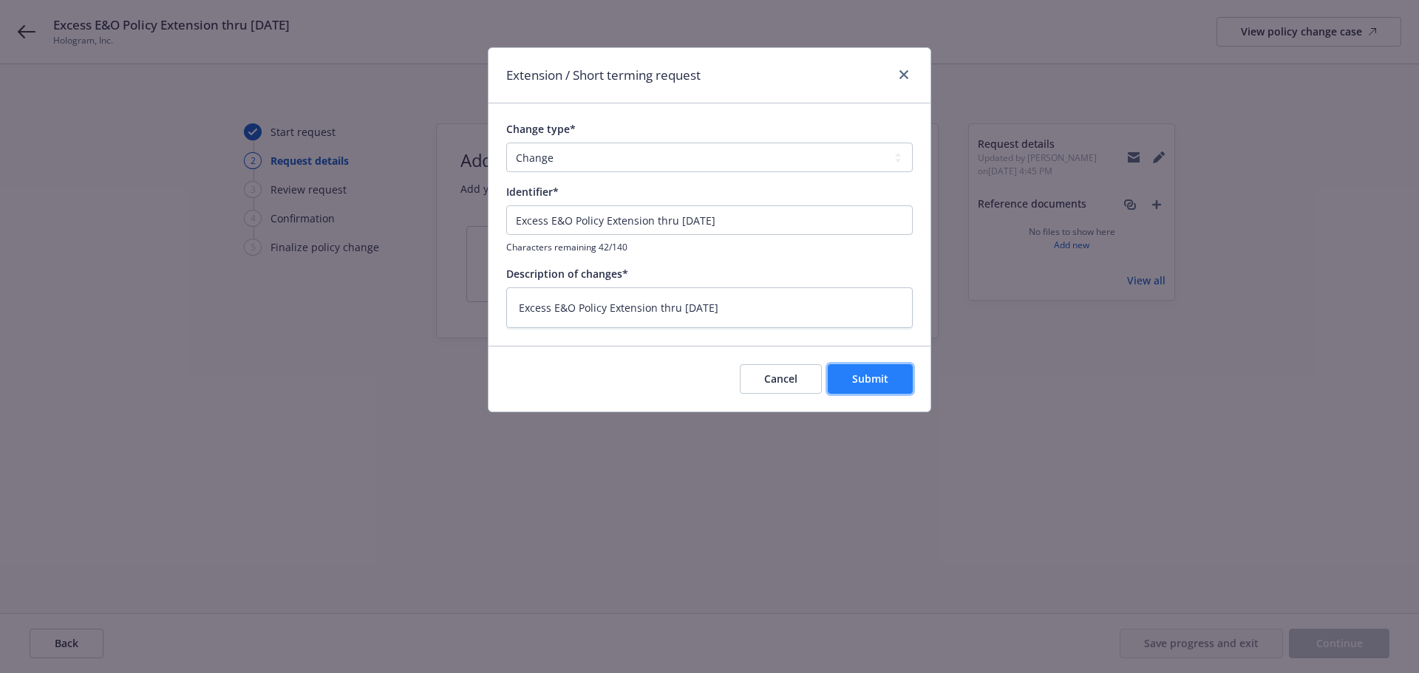
click at [888, 391] on button "Submit" at bounding box center [870, 379] width 85 height 30
type textarea "x"
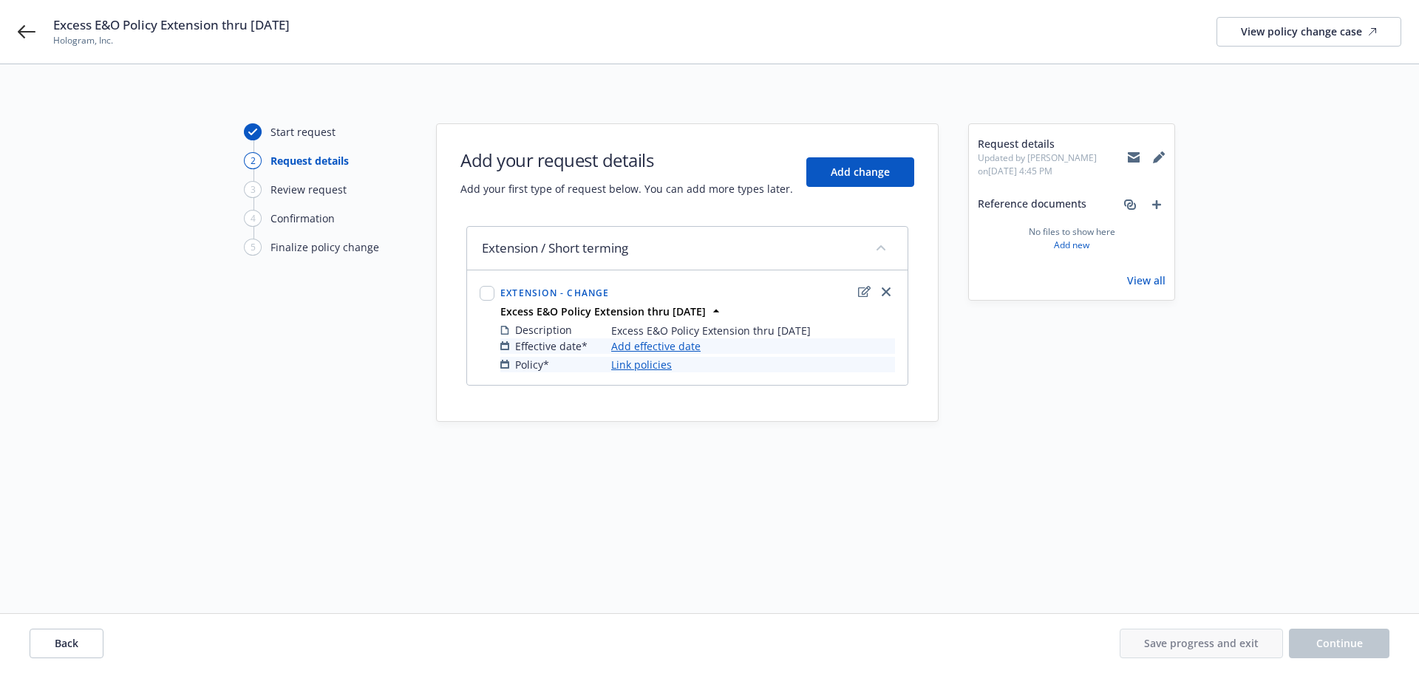
click at [650, 364] on link "Link policies" at bounding box center [641, 365] width 61 height 16
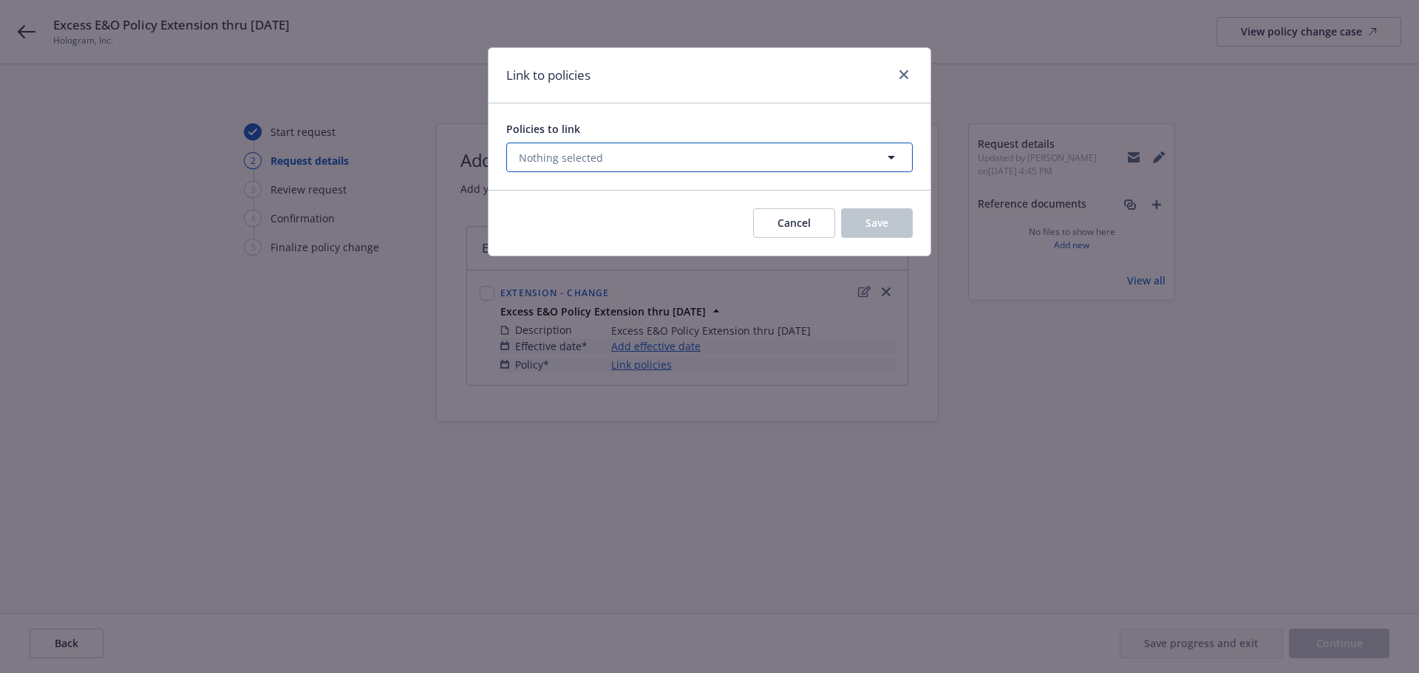
click at [599, 162] on span "Nothing selected" at bounding box center [561, 158] width 84 height 16
click at [825, 191] on select "All Active Upcoming Expired Cancelled" at bounding box center [839, 194] width 84 height 24
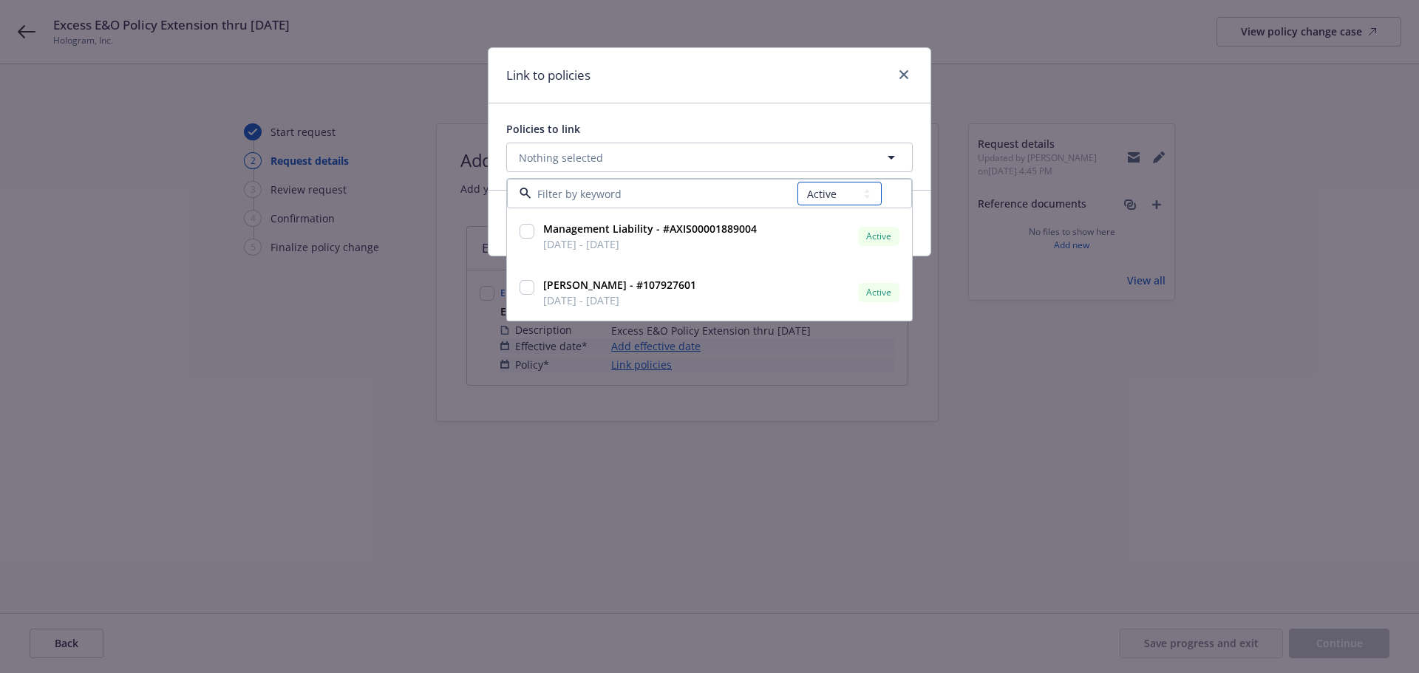
select select "EXPIRED"
click at [798, 182] on select "All Active Upcoming Expired Cancelled" at bounding box center [839, 194] width 84 height 24
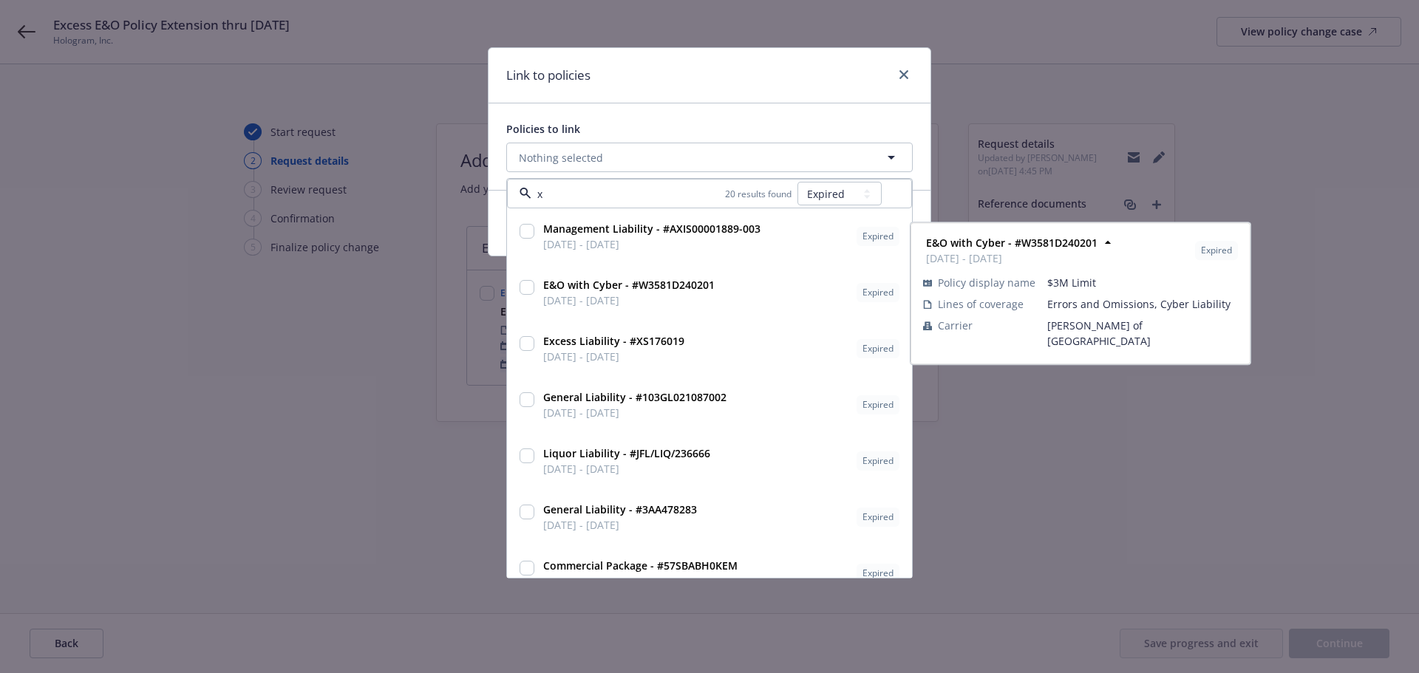
type input "xs"
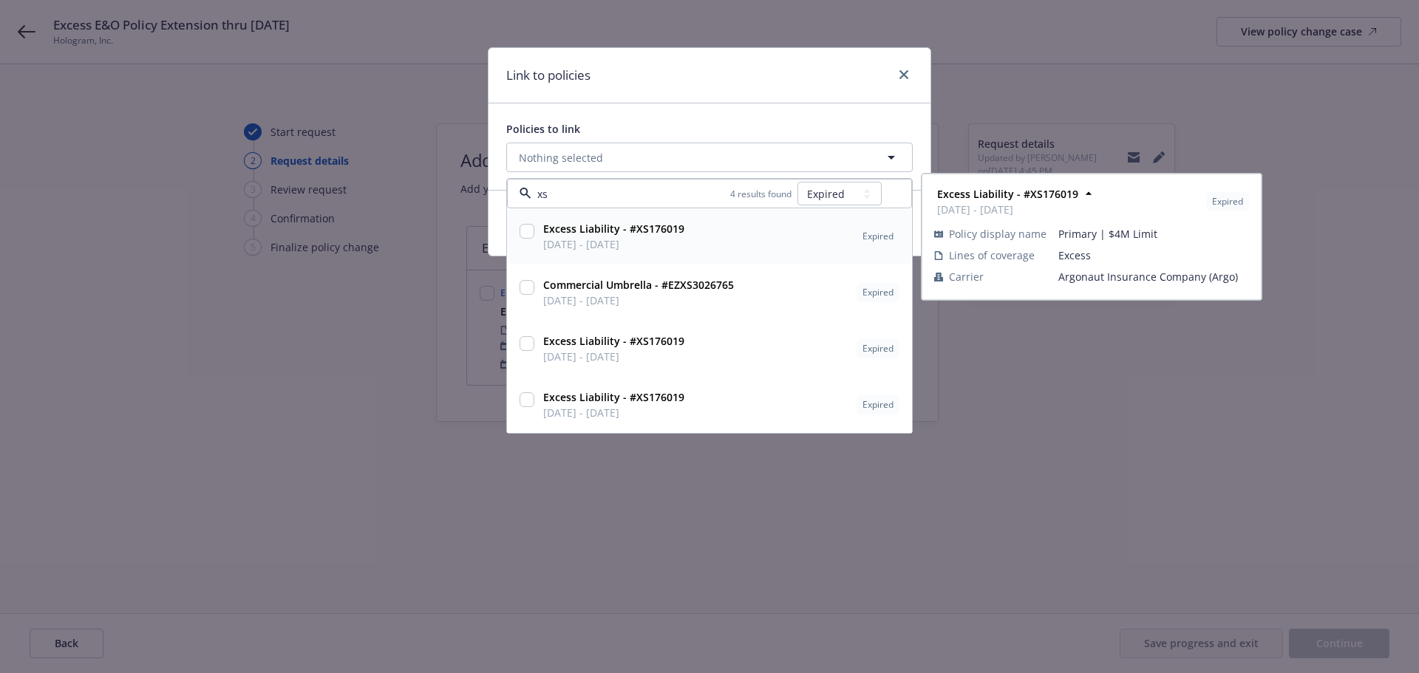
click at [525, 231] on input "checkbox" at bounding box center [527, 231] width 15 height 15
checkbox input "true"
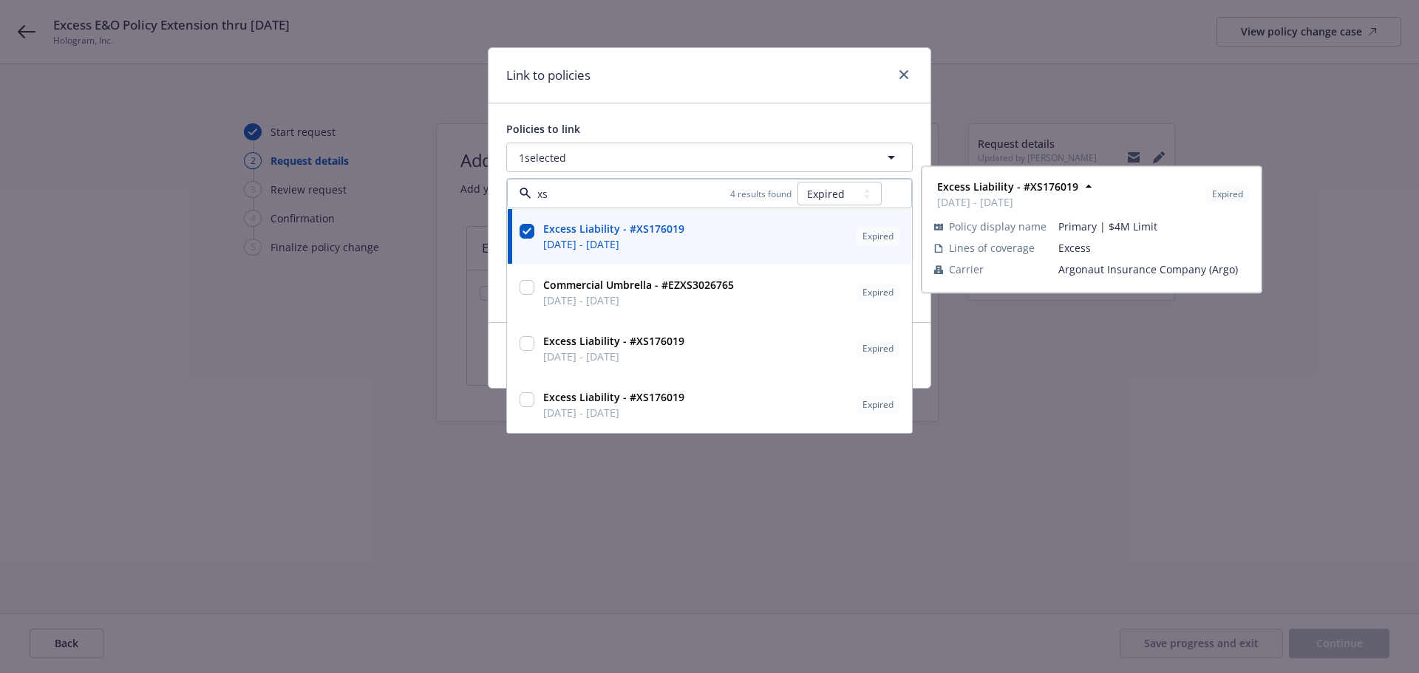
type input "xs"
click at [686, 117] on div "Policies to link 1 selected xs 4 results found All Active Upcoming Expired Canc…" at bounding box center [709, 212] width 442 height 219
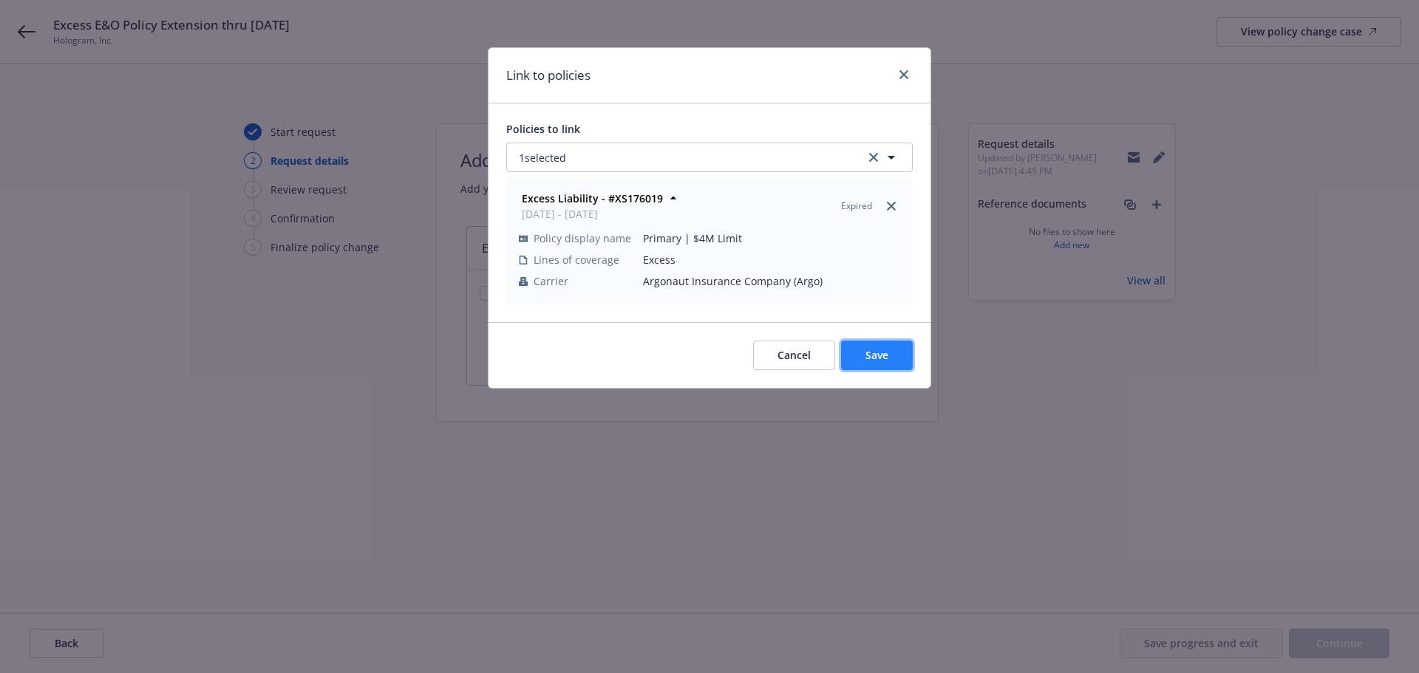
click at [871, 353] on span "Save" at bounding box center [876, 355] width 23 height 14
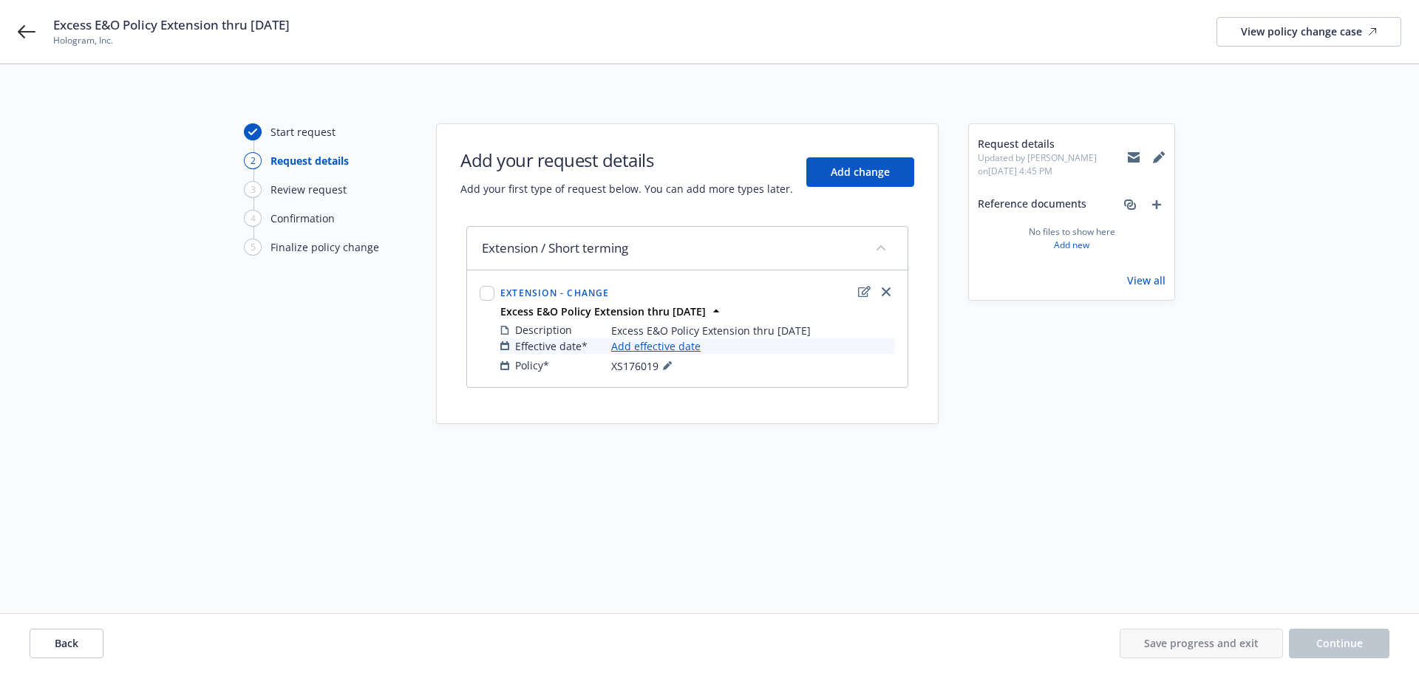
click at [682, 351] on link "Add effective date" at bounding box center [655, 346] width 89 height 16
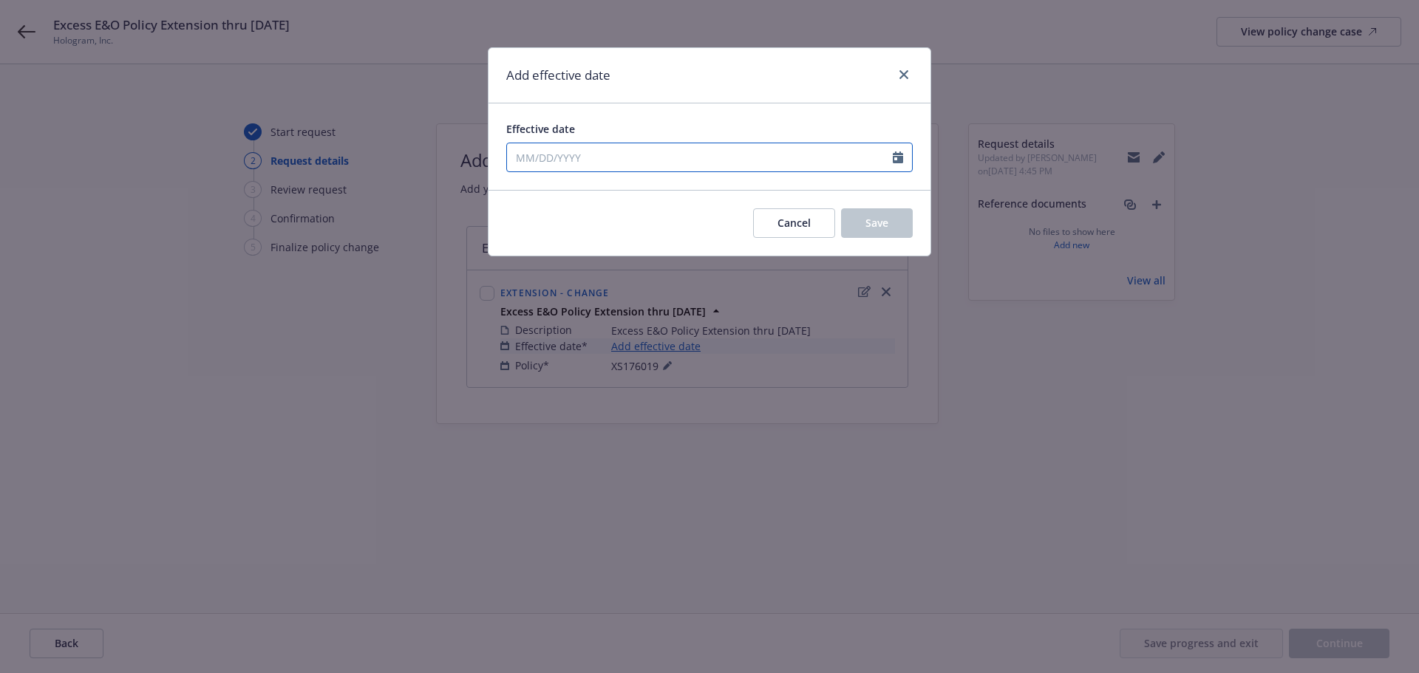
select select "8"
click at [732, 146] on input "Effective date" at bounding box center [700, 157] width 386 height 28
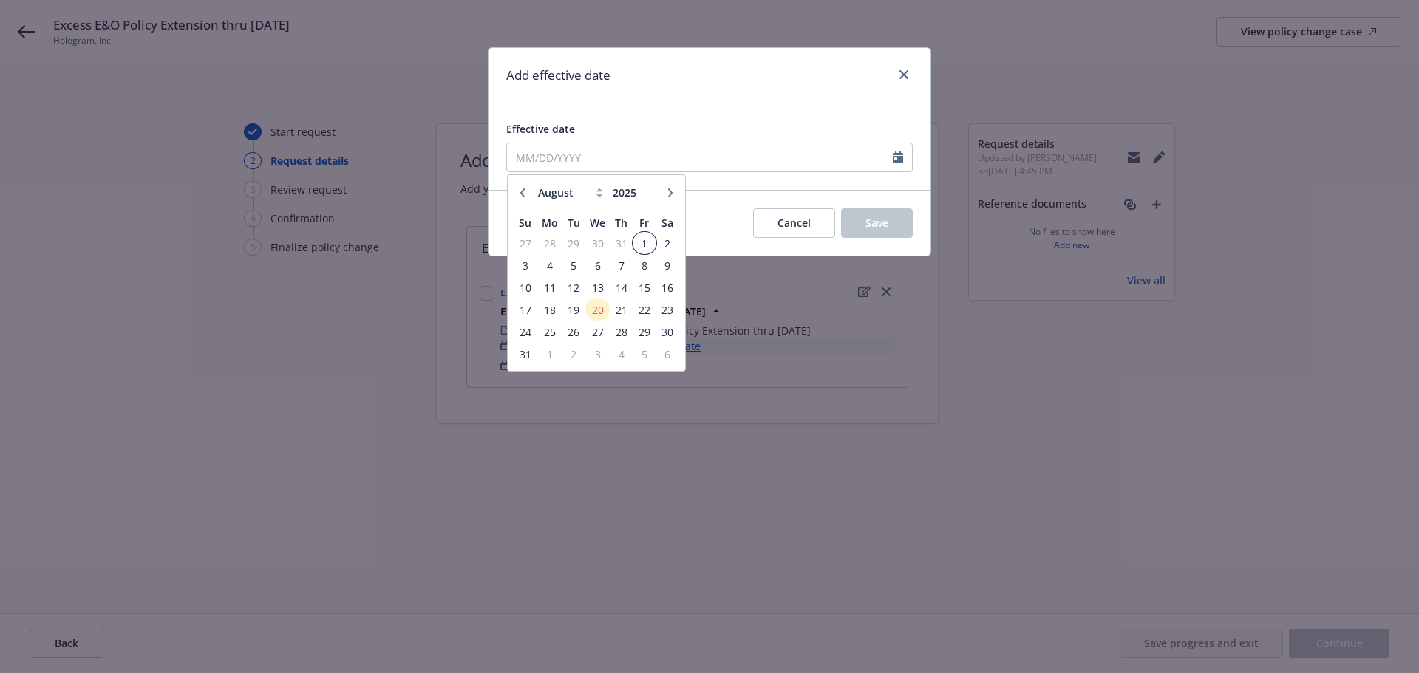
click at [642, 239] on span "1" at bounding box center [644, 243] width 20 height 18
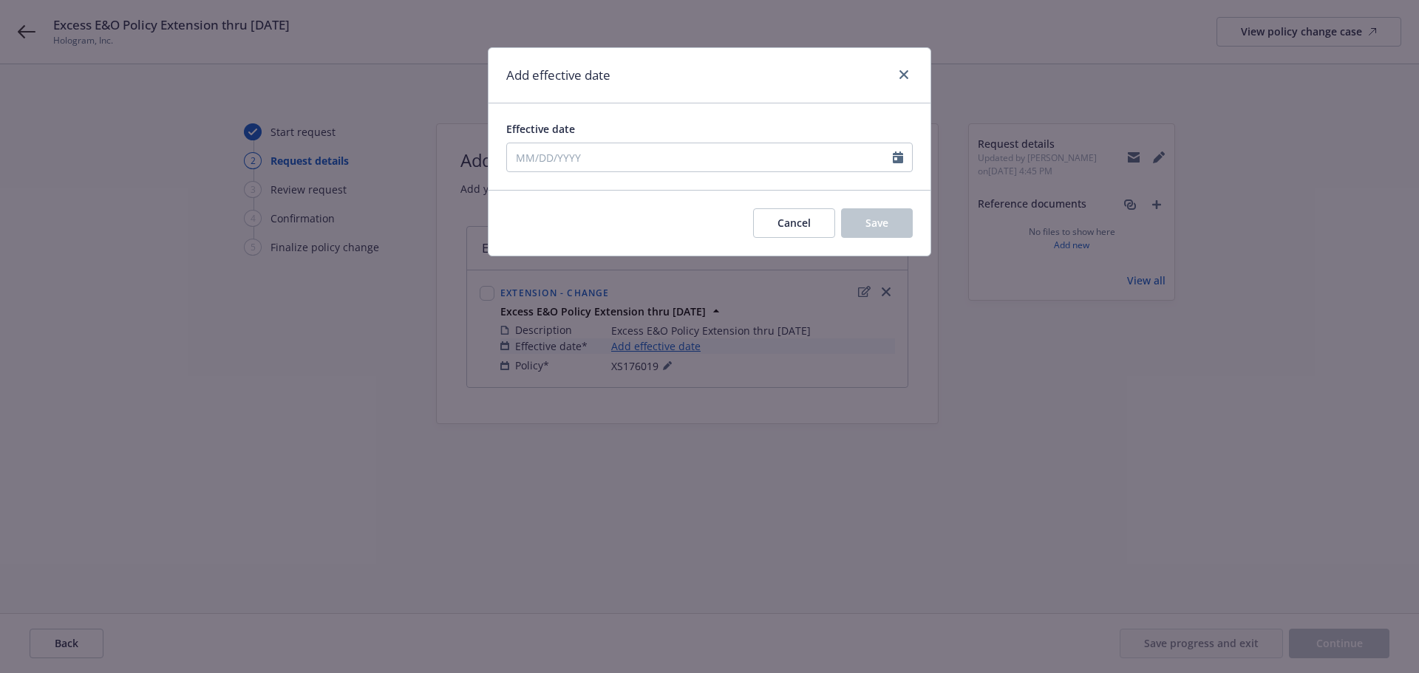
type input "08/01/2025"
click at [865, 225] on span "Save" at bounding box center [876, 223] width 23 height 14
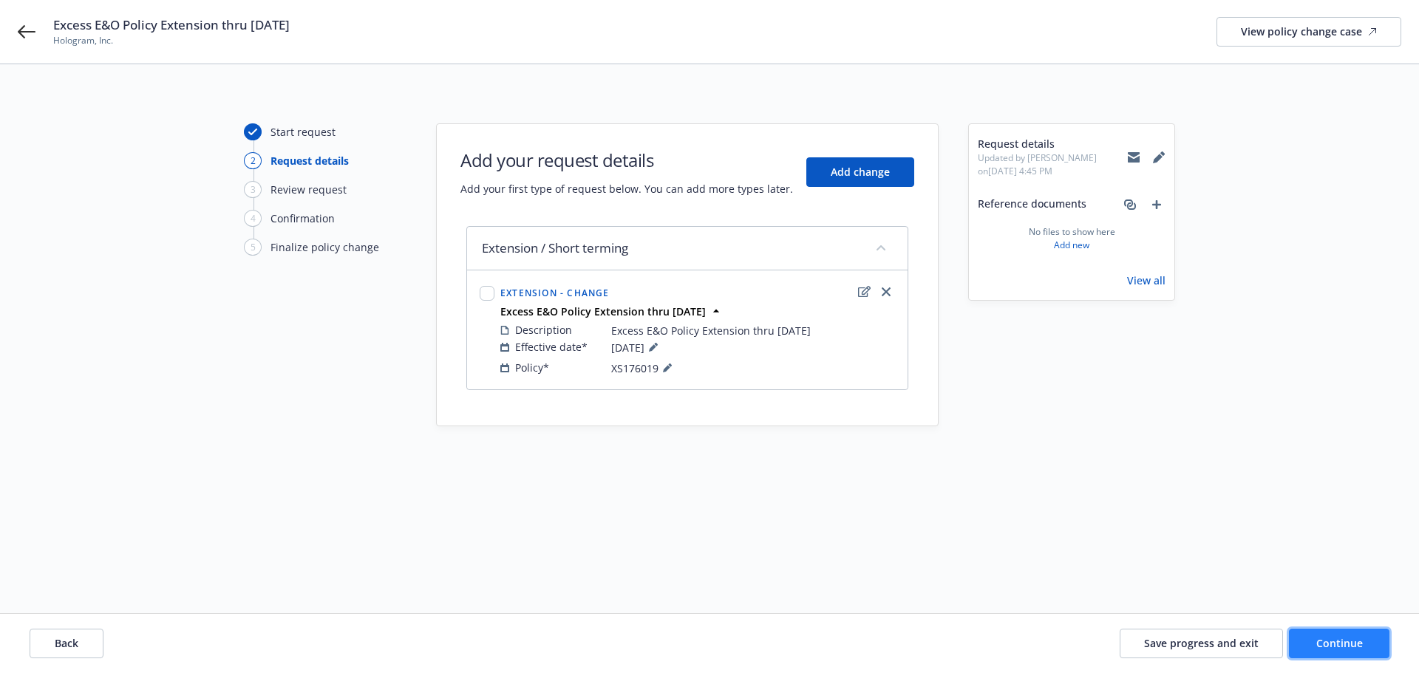
click at [1335, 638] on span "Continue" at bounding box center [1339, 643] width 47 height 14
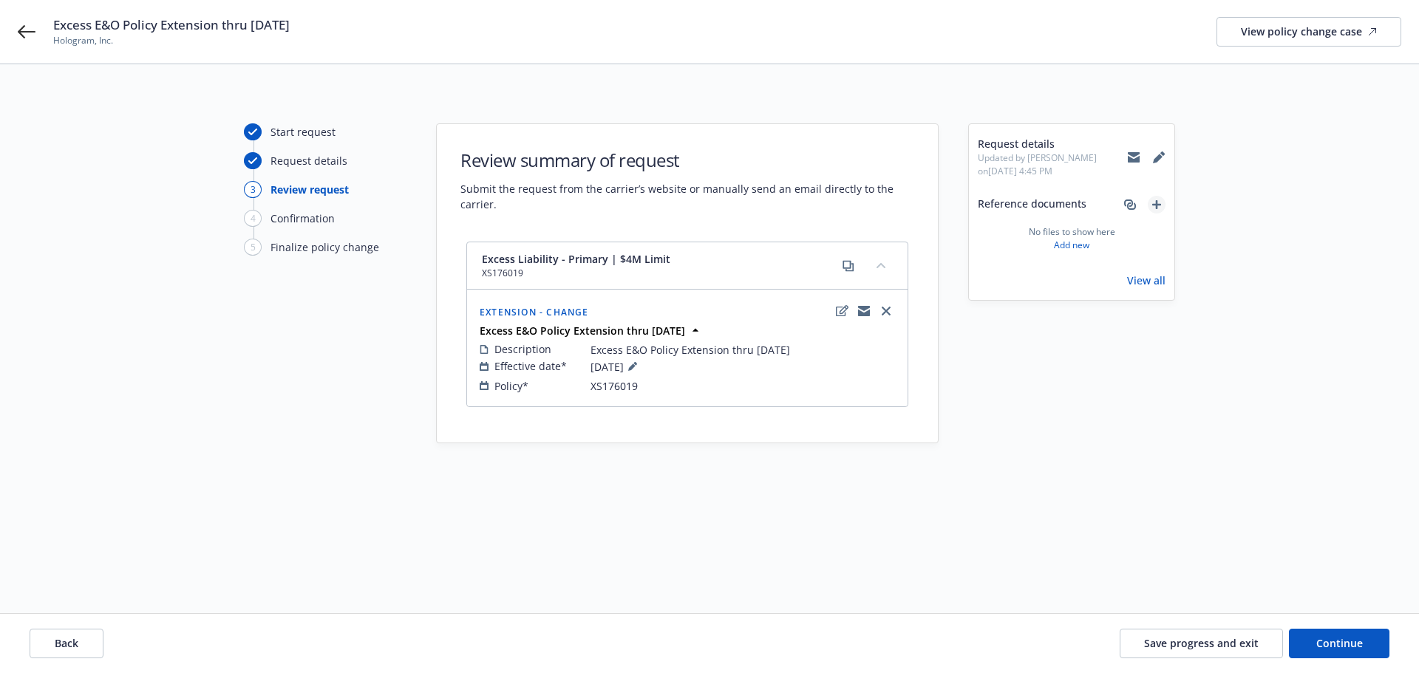
click at [1157, 206] on icon "add" at bounding box center [1156, 204] width 9 height 9
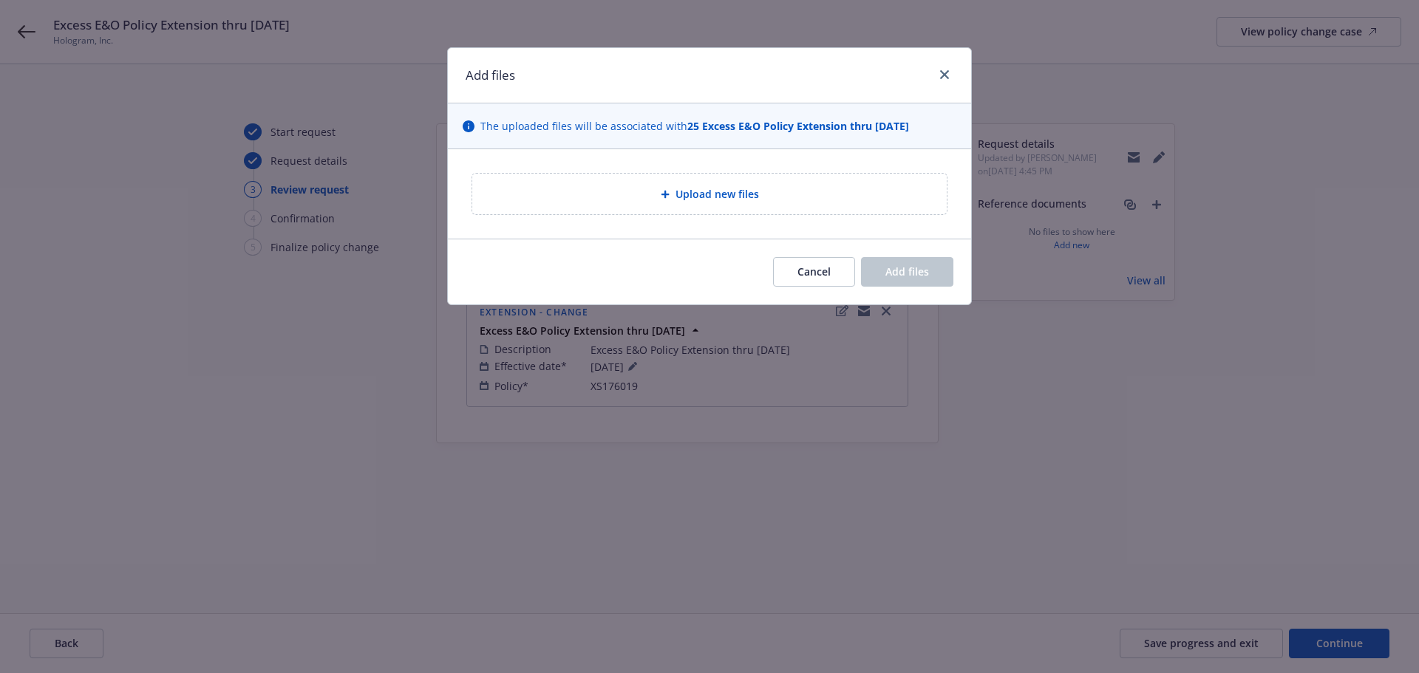
type textarea "x"
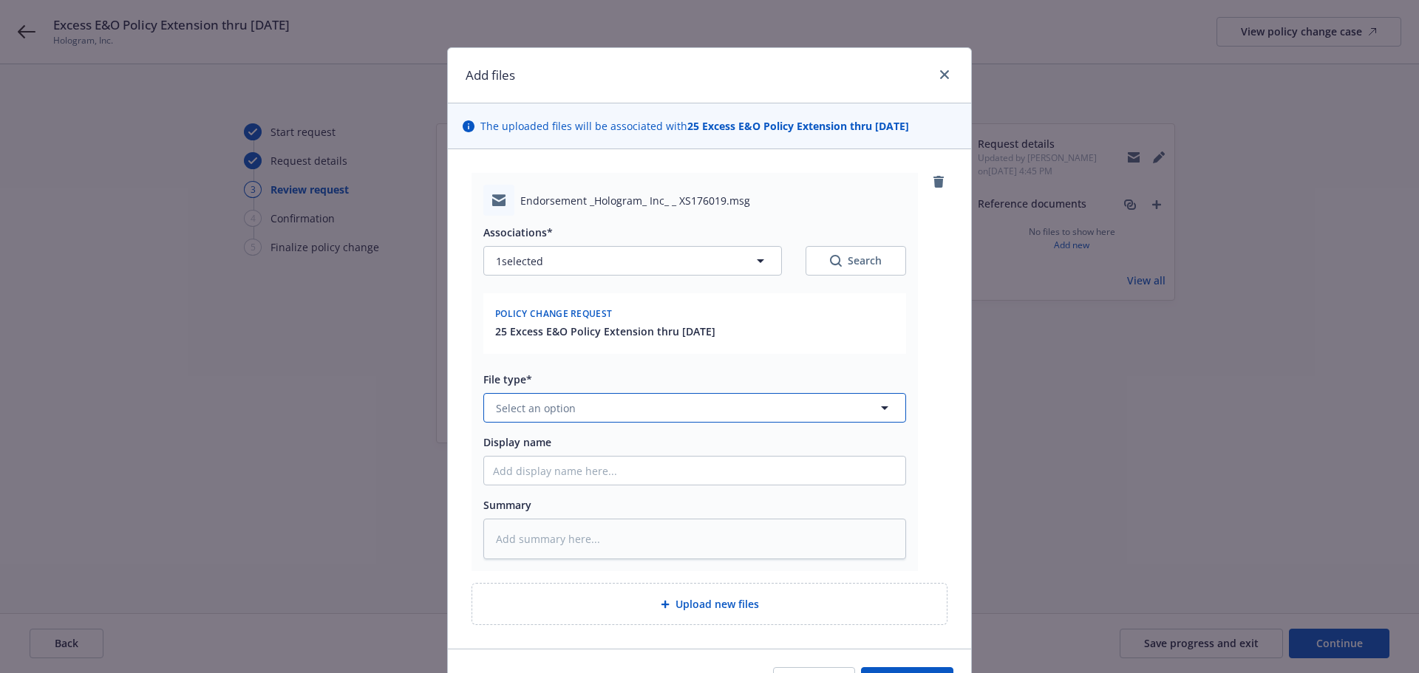
click at [562, 406] on span "Select an option" at bounding box center [536, 409] width 80 height 16
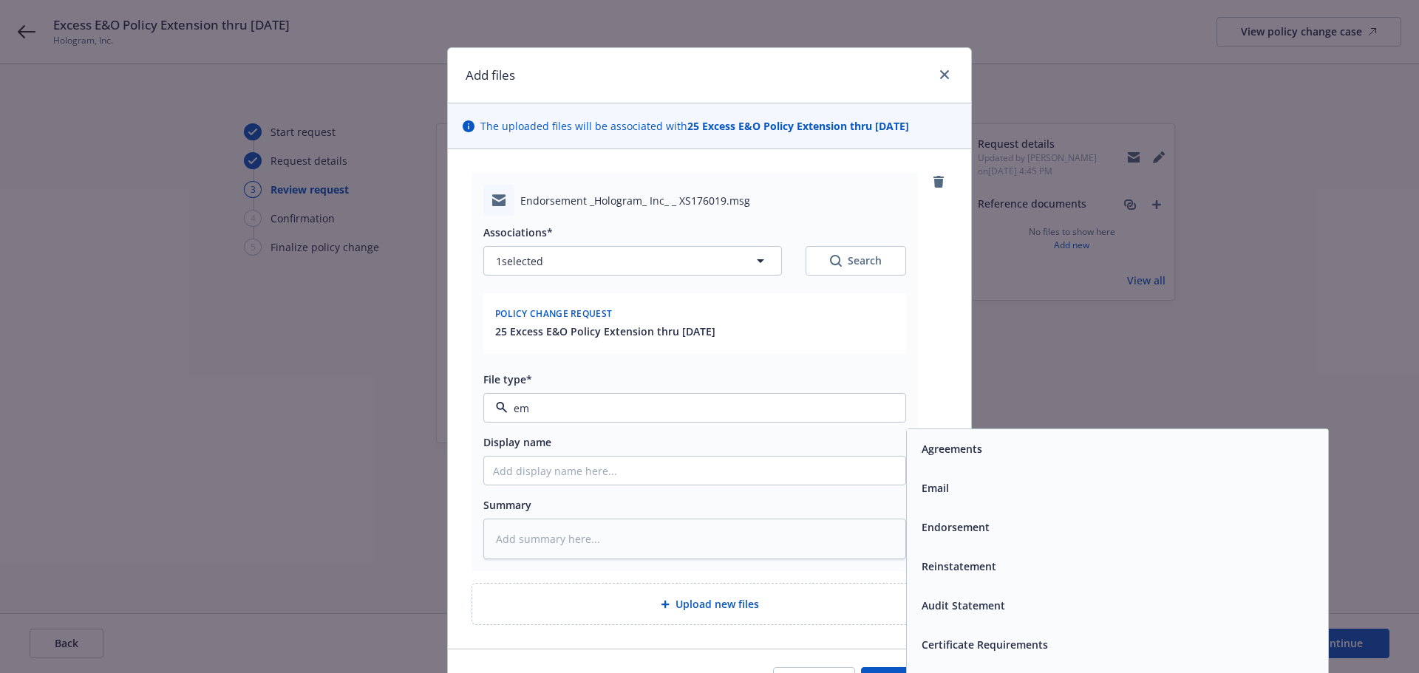
type input "ema"
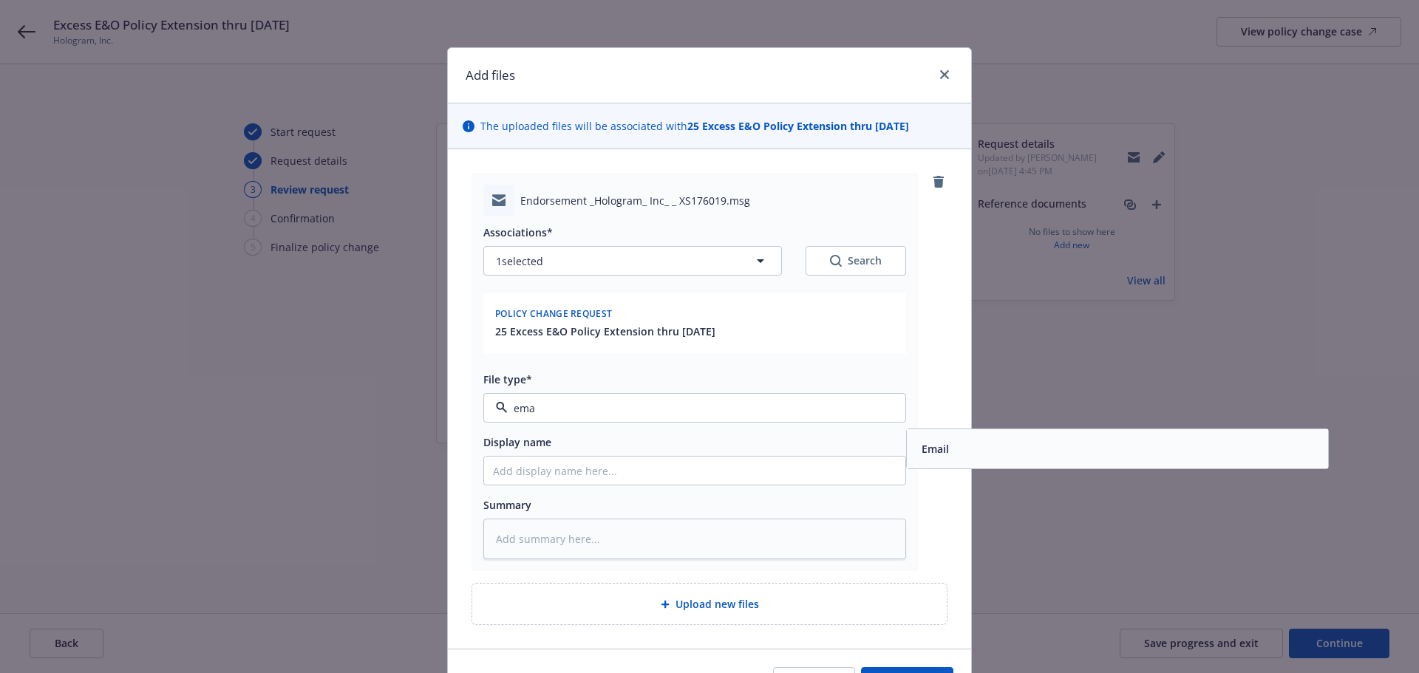
click at [990, 456] on div "Email" at bounding box center [1118, 448] width 404 height 21
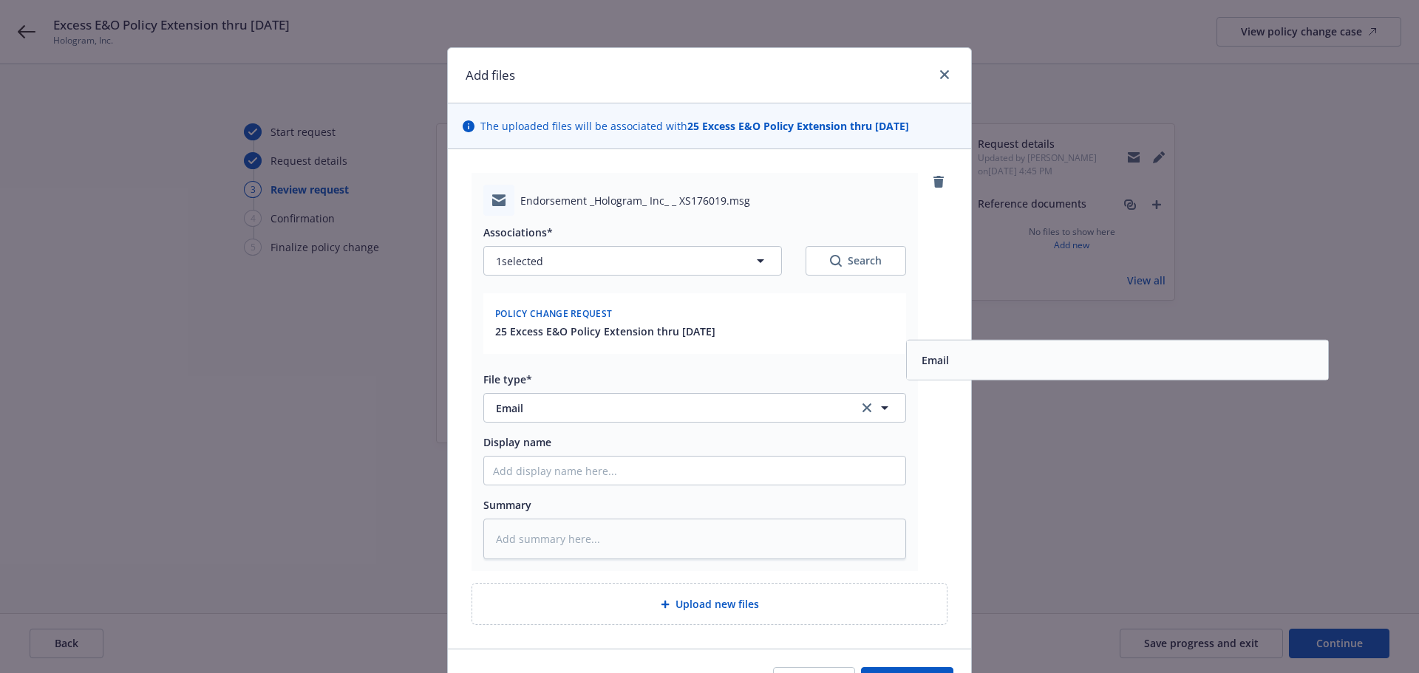
click at [937, 486] on div "Endorsement _Hologram_ Inc_ _ XS176019.msg Associations* 1 selected Search Poli…" at bounding box center [709, 372] width 476 height 398
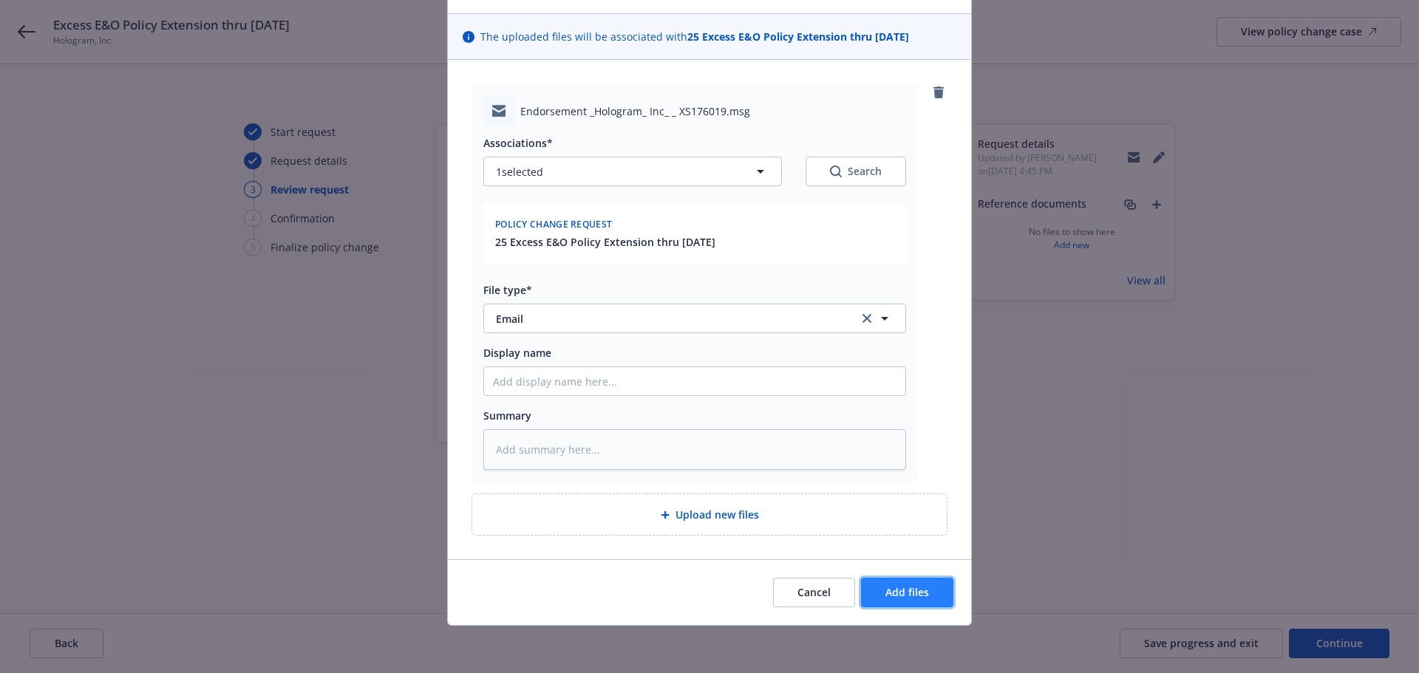
click at [915, 586] on span "Add files" at bounding box center [907, 592] width 44 height 14
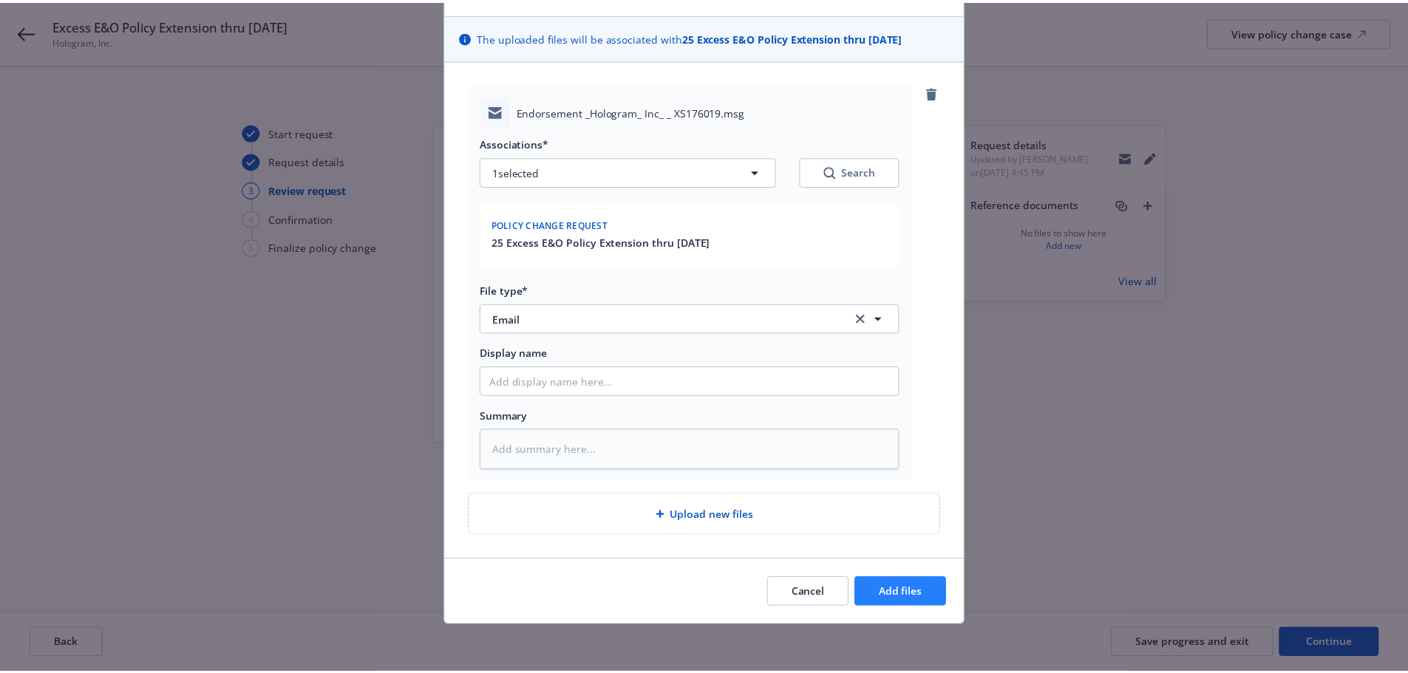
scroll to position [35, 0]
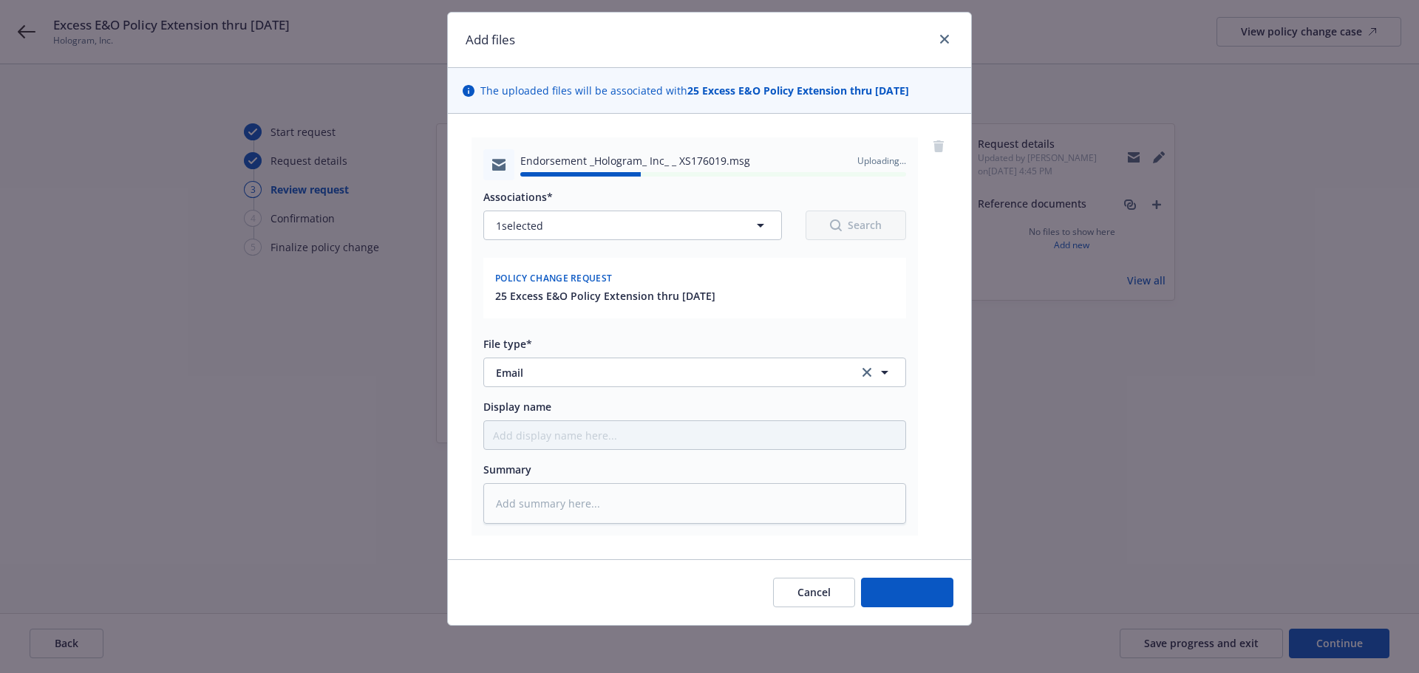
type textarea "x"
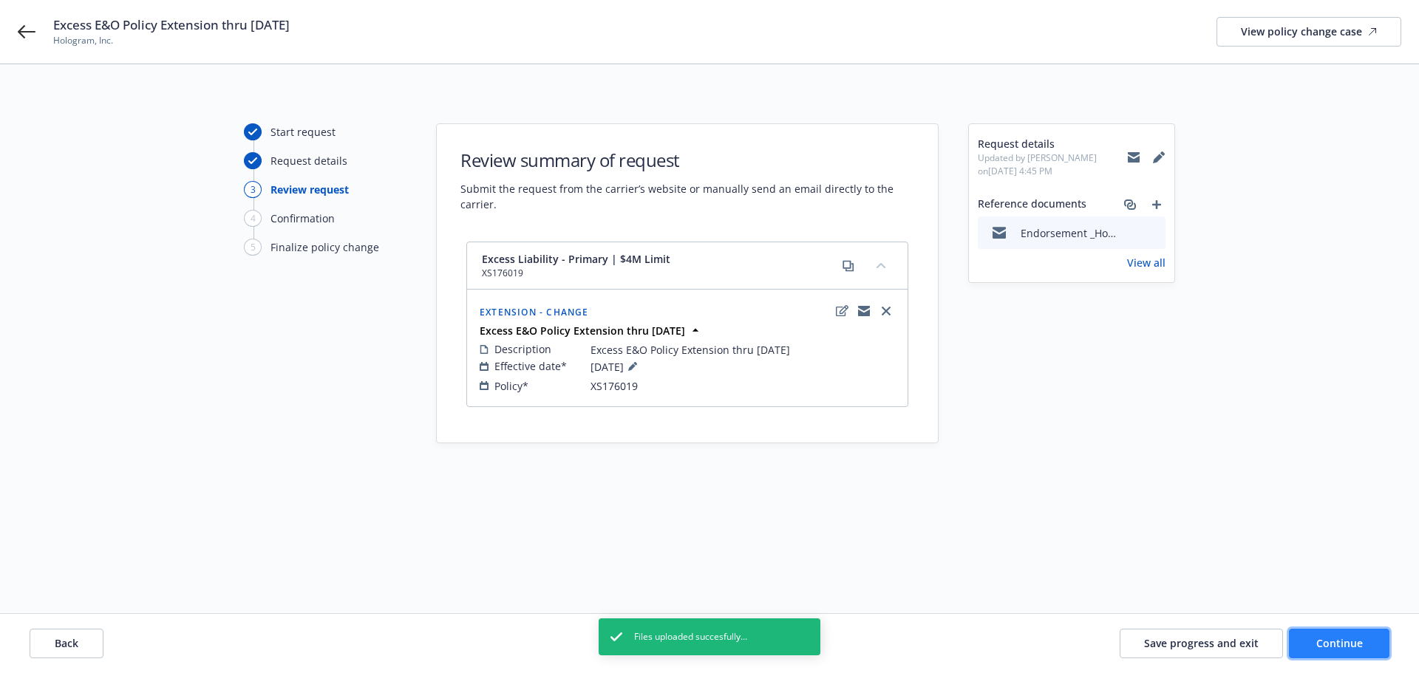
click at [1327, 638] on span "Continue" at bounding box center [1339, 643] width 47 height 14
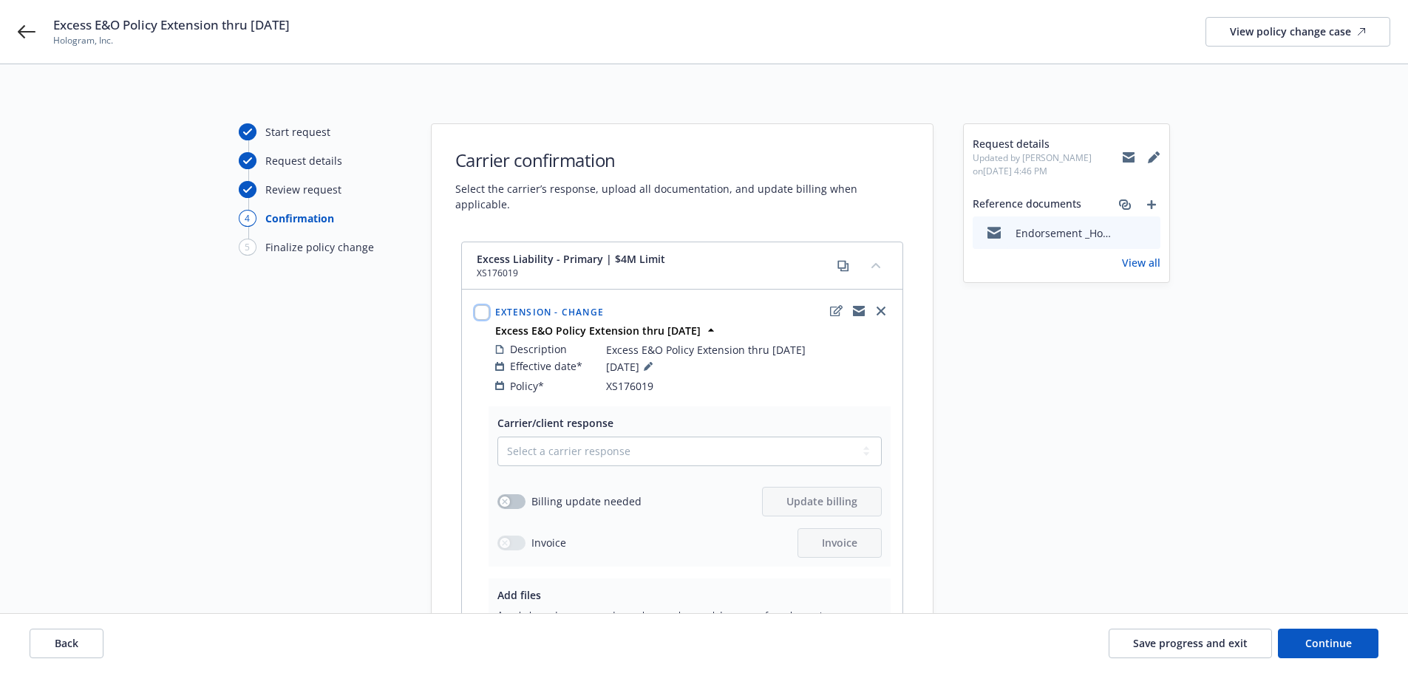
click at [485, 305] on input "checkbox" at bounding box center [481, 312] width 15 height 15
checkbox input "true"
click at [573, 573] on span "Carrier response" at bounding box center [561, 580] width 84 height 14
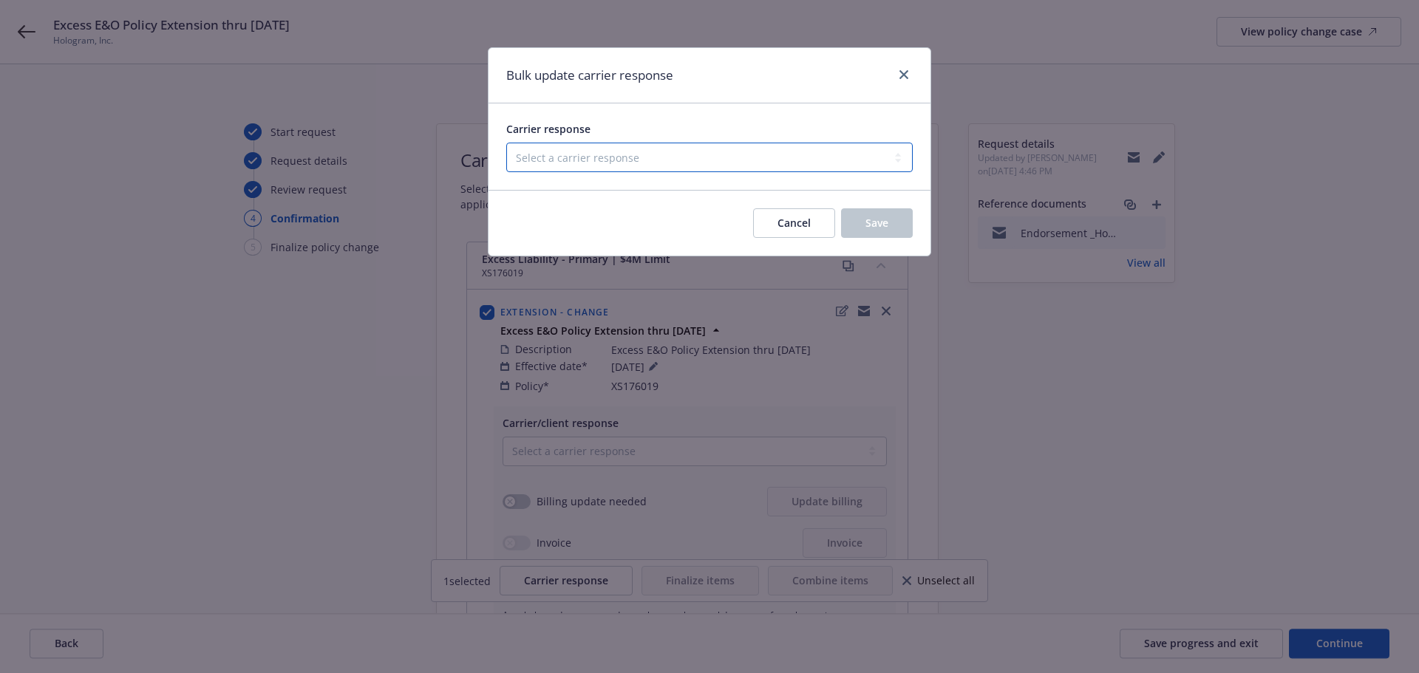
click at [601, 165] on select "Select a carrier response Accepted Accepted with revision No endorsement needed…" at bounding box center [709, 158] width 406 height 30
select select "ACCEPTED"
click at [506, 143] on select "Select a carrier response Accepted Accepted with revision No endorsement needed…" at bounding box center [709, 158] width 406 height 30
click at [871, 229] on span "Save" at bounding box center [876, 223] width 23 height 14
checkbox input "false"
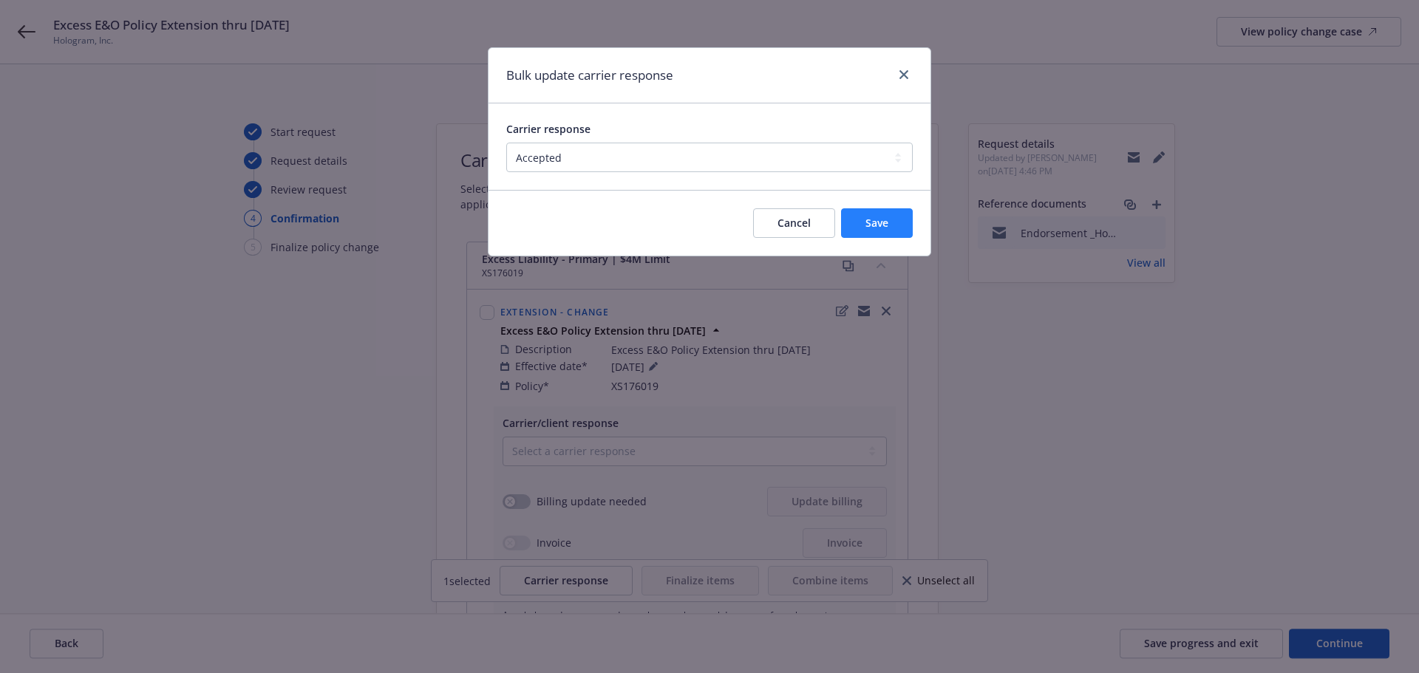
select select "ACCEPTED"
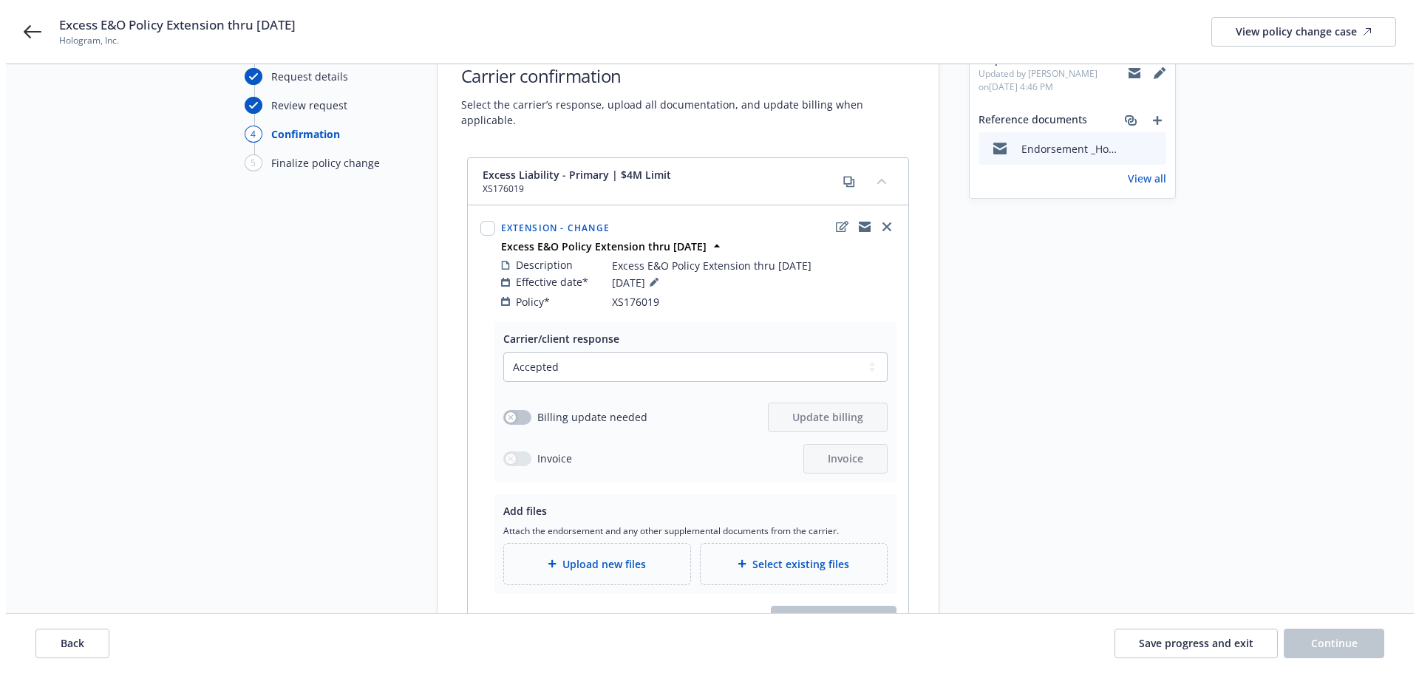
scroll to position [199, 0]
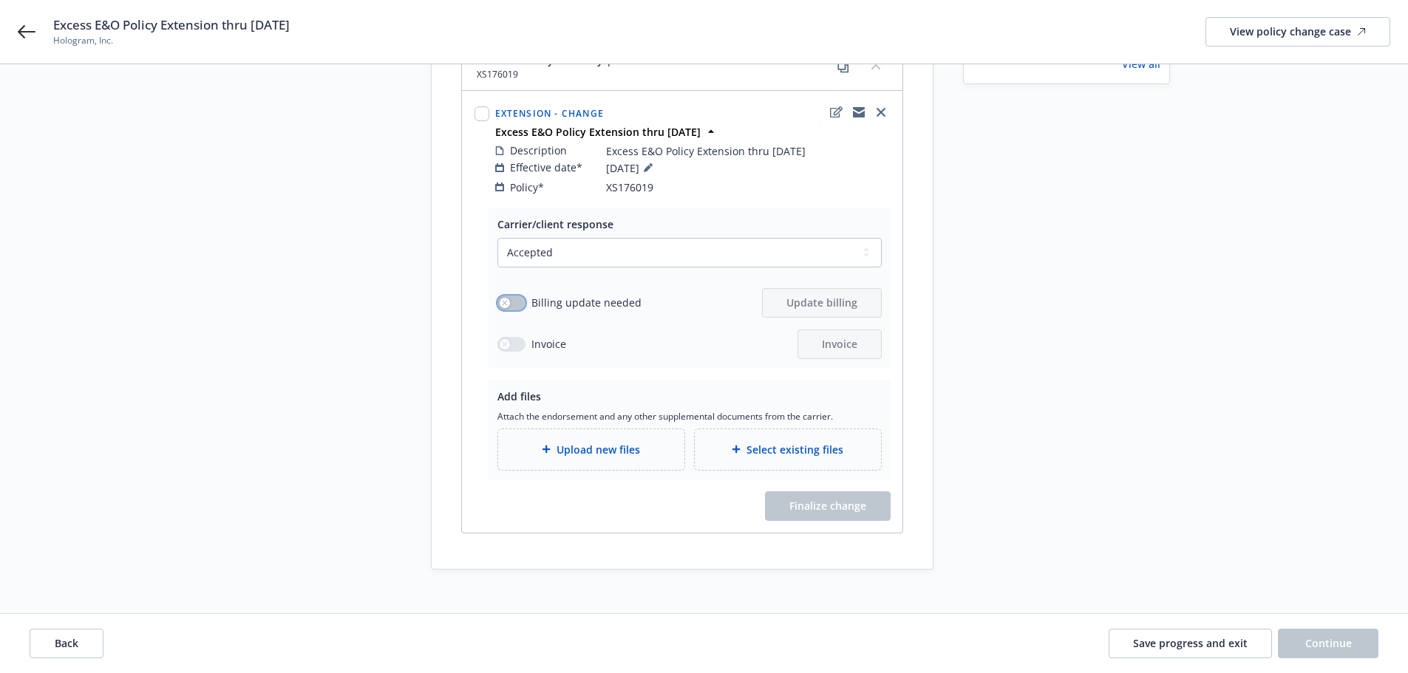
click at [511, 296] on button "button" at bounding box center [511, 303] width 28 height 15
click at [838, 296] on span "Update billing" at bounding box center [821, 303] width 71 height 14
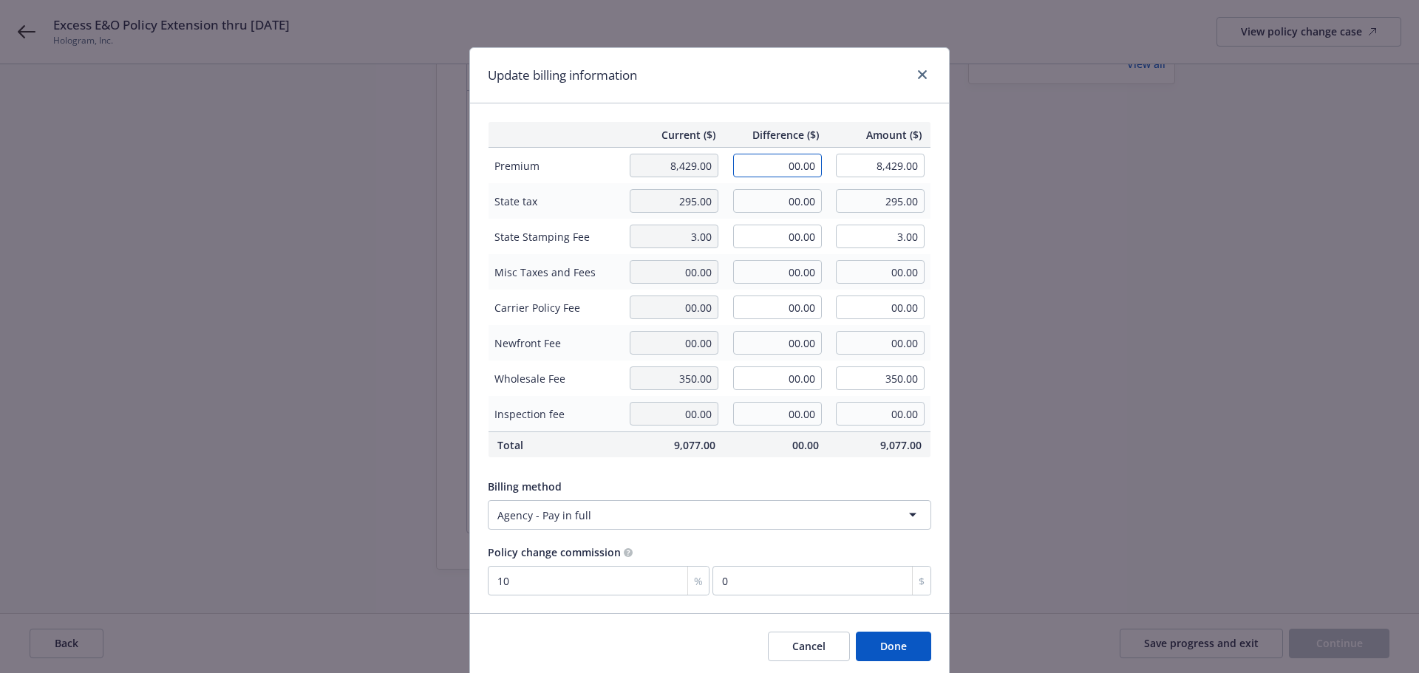
click at [752, 168] on input "00.00" at bounding box center [777, 166] width 89 height 24
type input "308.00"
type input "8,737.00"
type input "30.8"
click at [769, 189] on input "00.00" at bounding box center [777, 201] width 89 height 24
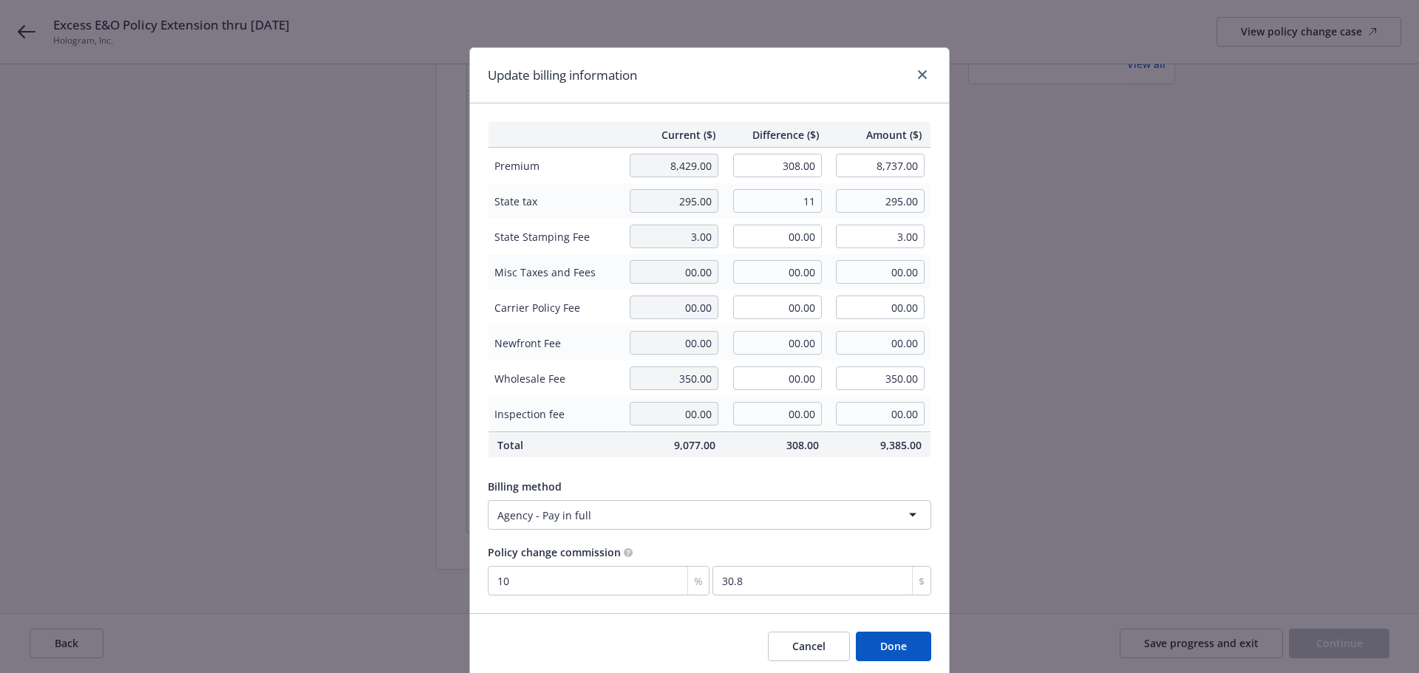
type input "11.00"
type input "306.00"
click at [777, 130] on span "Difference ($)" at bounding box center [776, 135] width 86 height 16
click at [898, 639] on button "Done" at bounding box center [893, 647] width 75 height 30
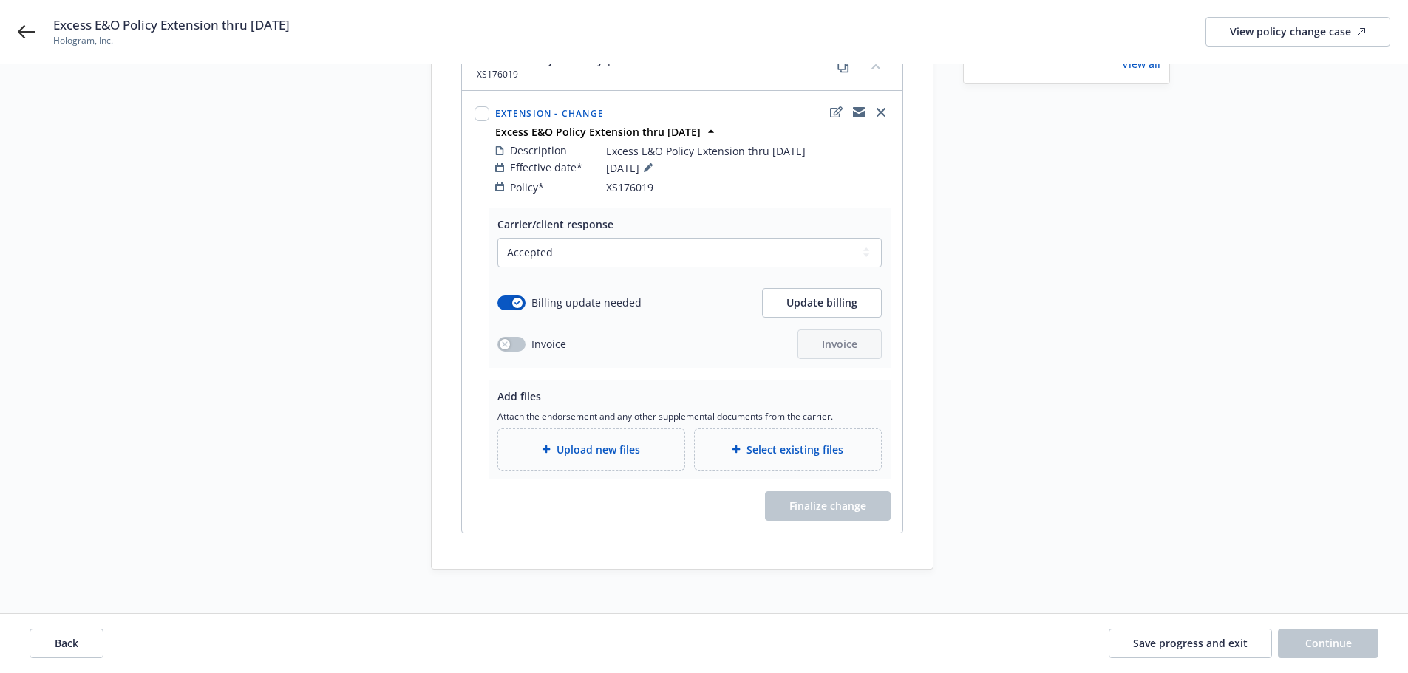
click at [624, 442] on span "Upload new files" at bounding box center [598, 450] width 84 height 16
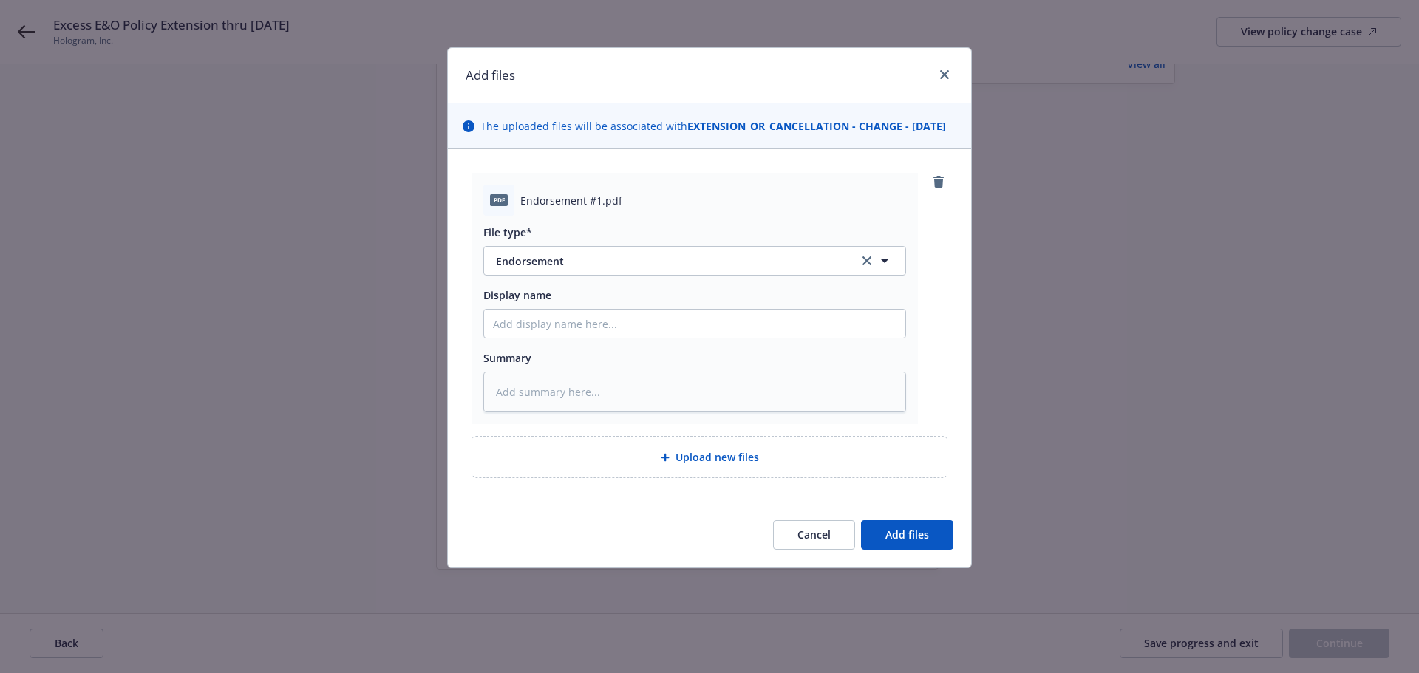
type textarea "x"
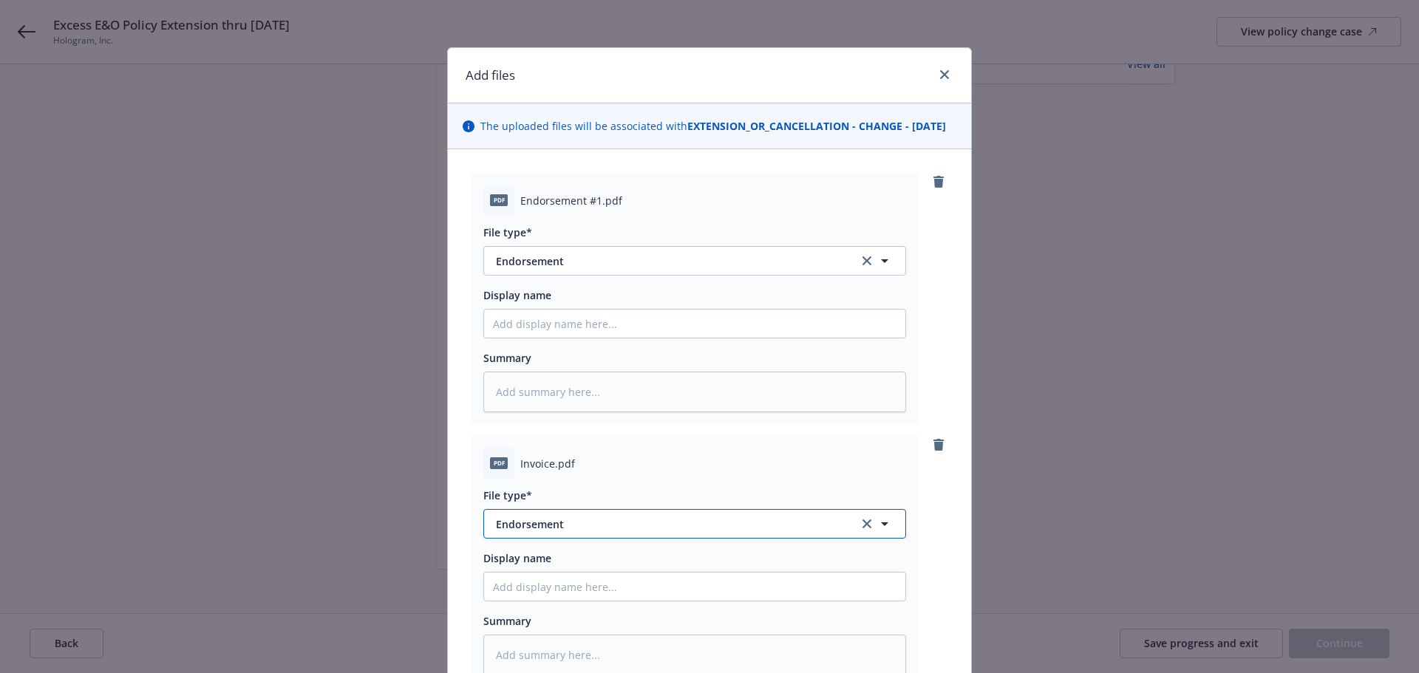
click at [529, 532] on span "Endorsement" at bounding box center [667, 525] width 342 height 16
type input "invo"
click at [604, 494] on div "Invoice - Third Party" at bounding box center [695, 482] width 404 height 21
click at [949, 579] on div "pdf Endorsement #1.pdf File type* Endorsement Endorsement Display name Summary …" at bounding box center [709, 457] width 523 height 616
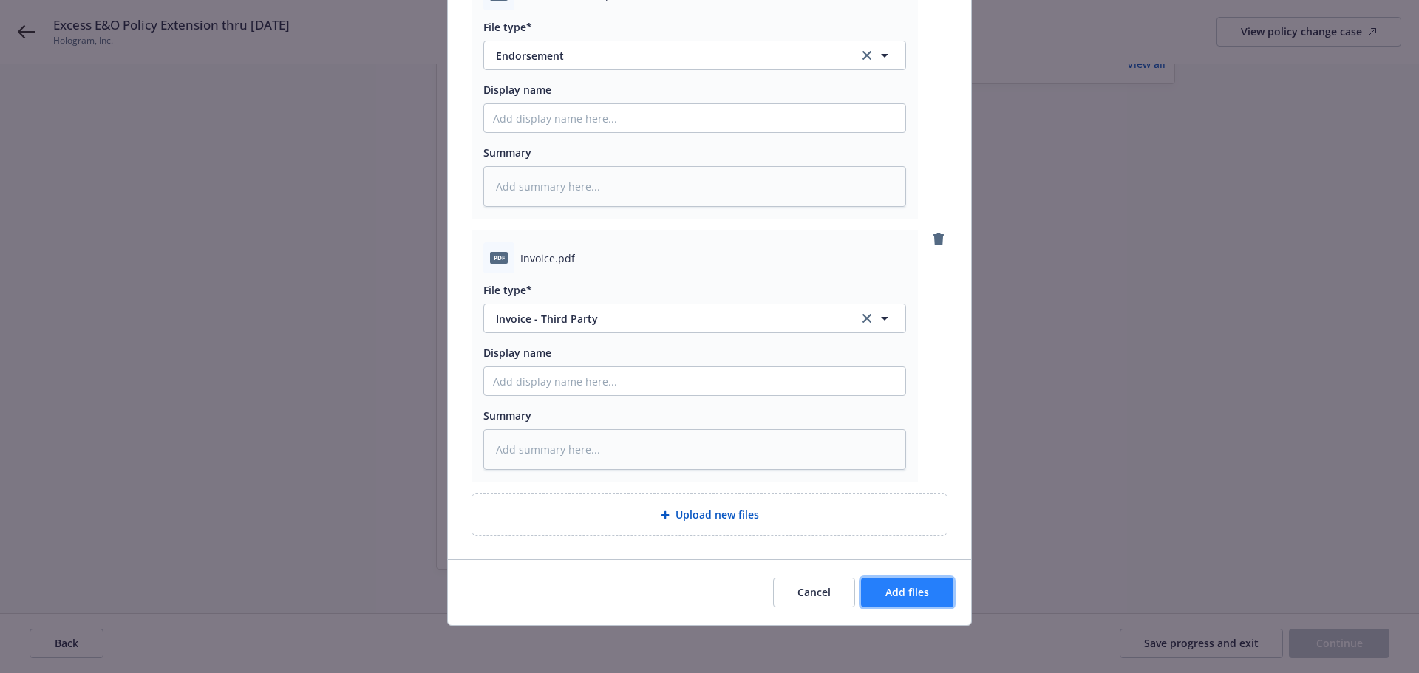
click at [936, 596] on button "Add files" at bounding box center [907, 593] width 92 height 30
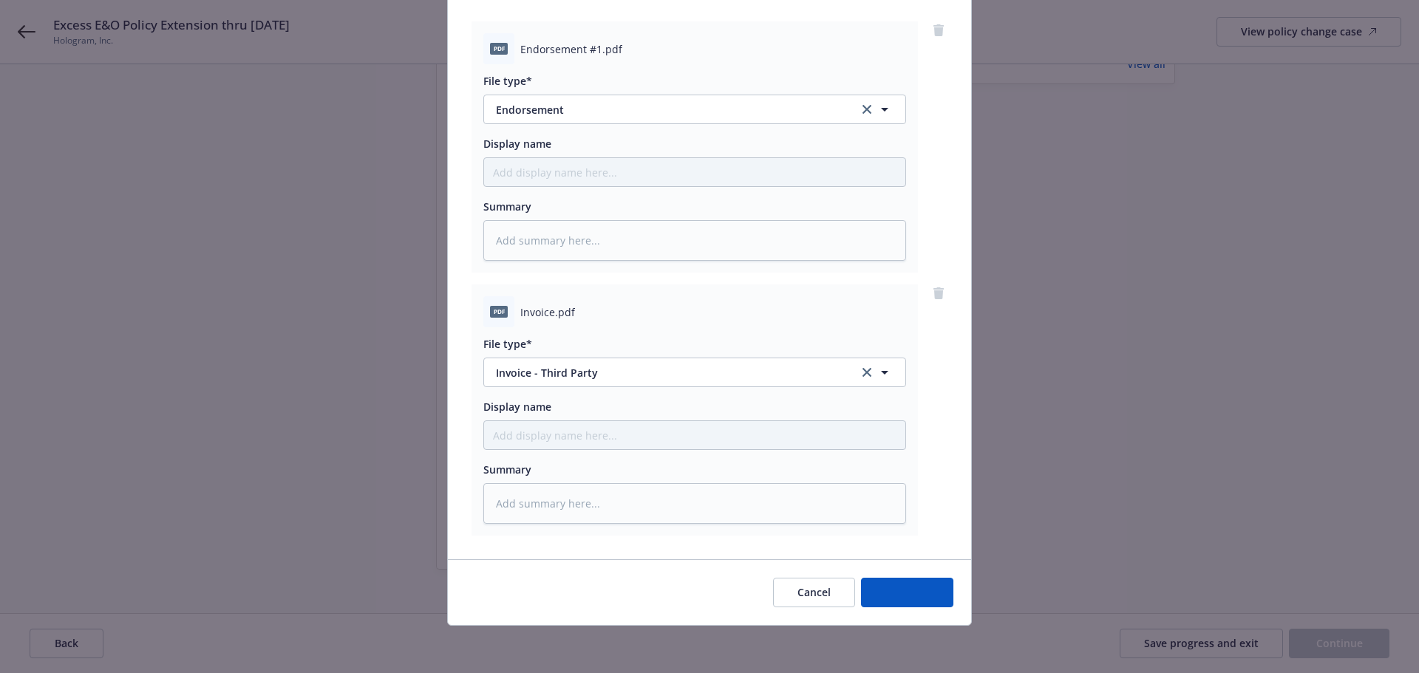
scroll to position [167, 0]
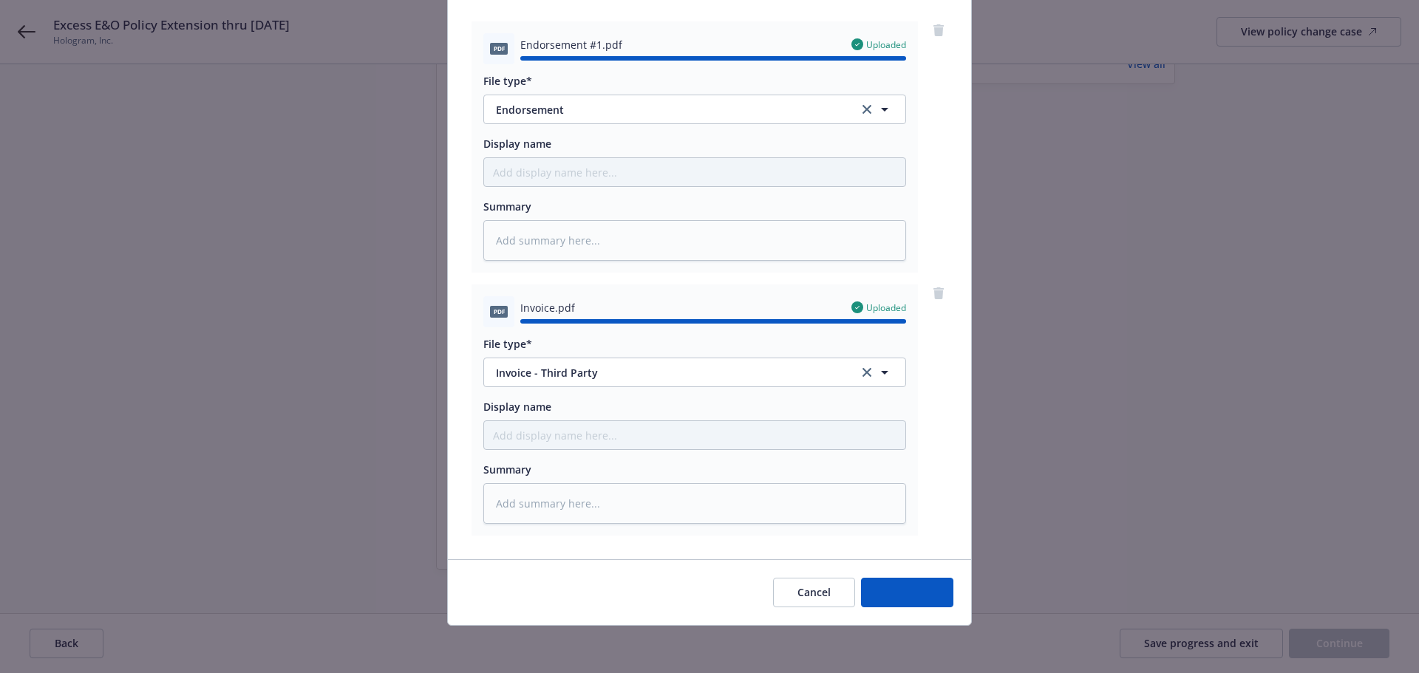
type textarea "x"
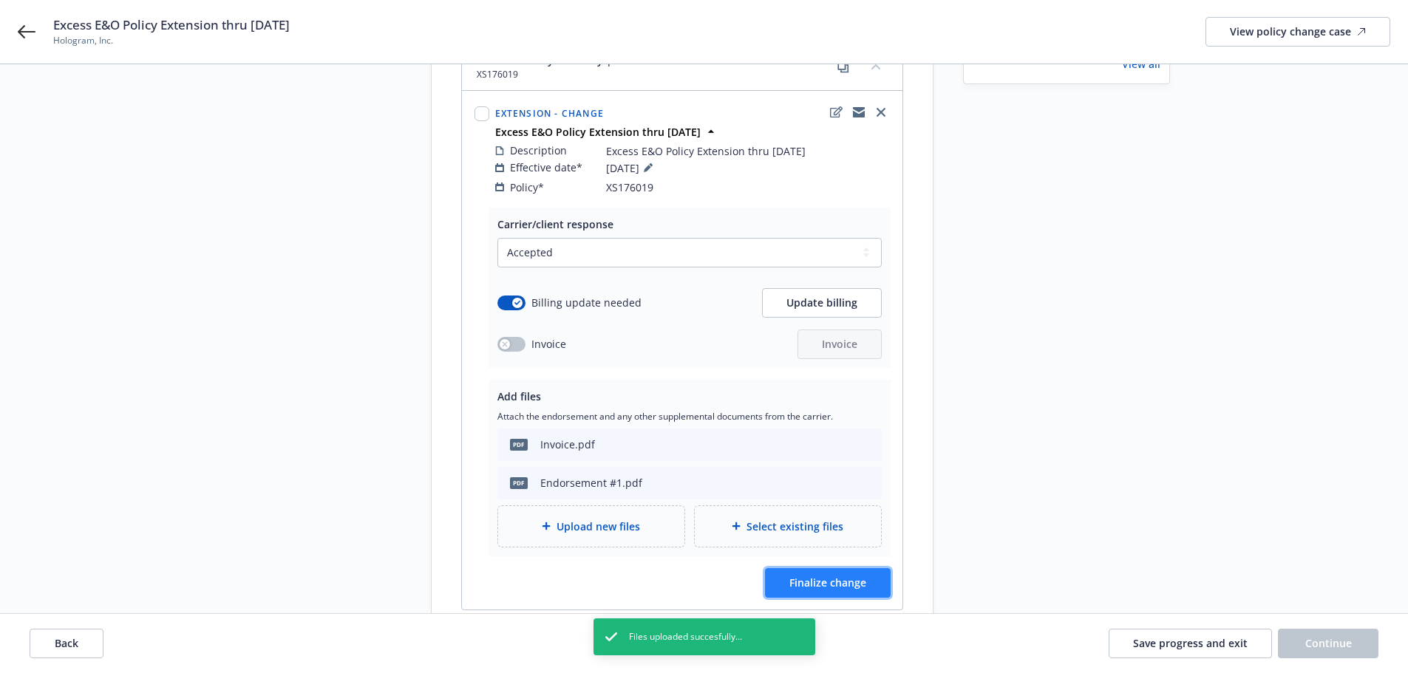
click at [859, 577] on button "Finalize change" at bounding box center [828, 583] width 126 height 30
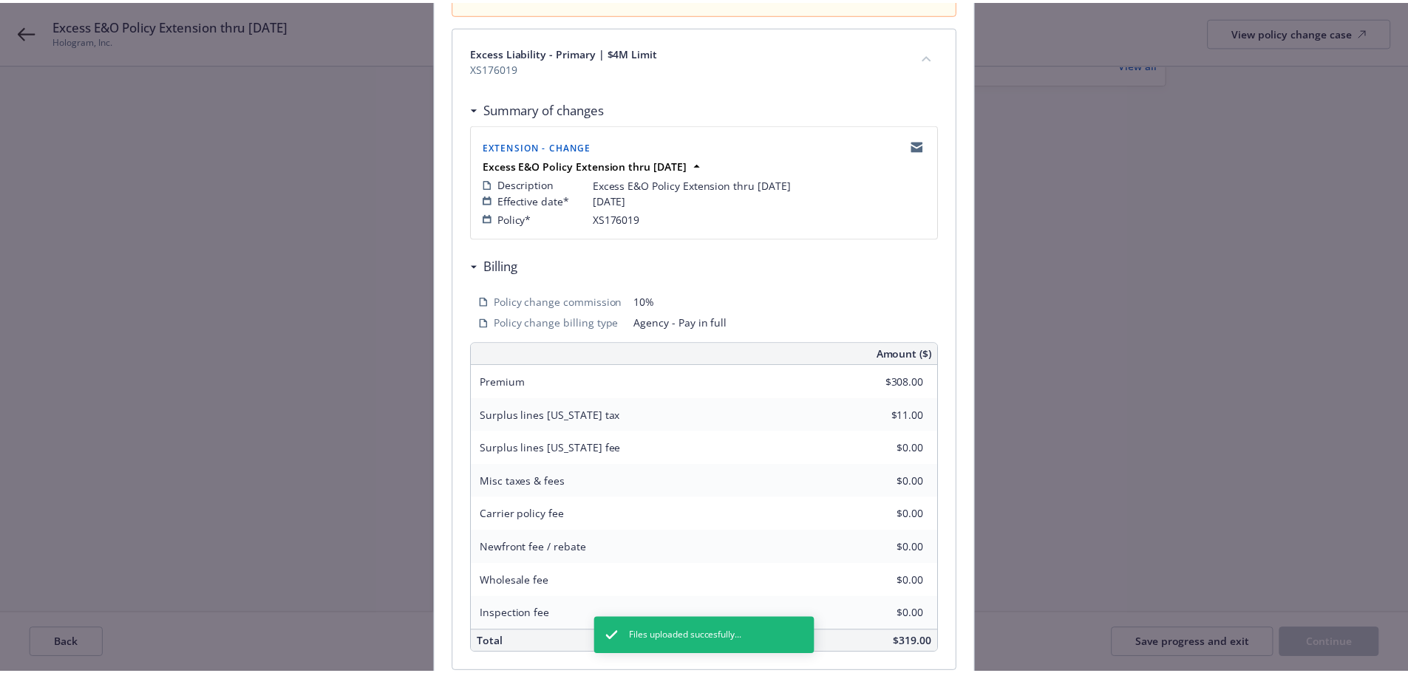
scroll to position [326, 0]
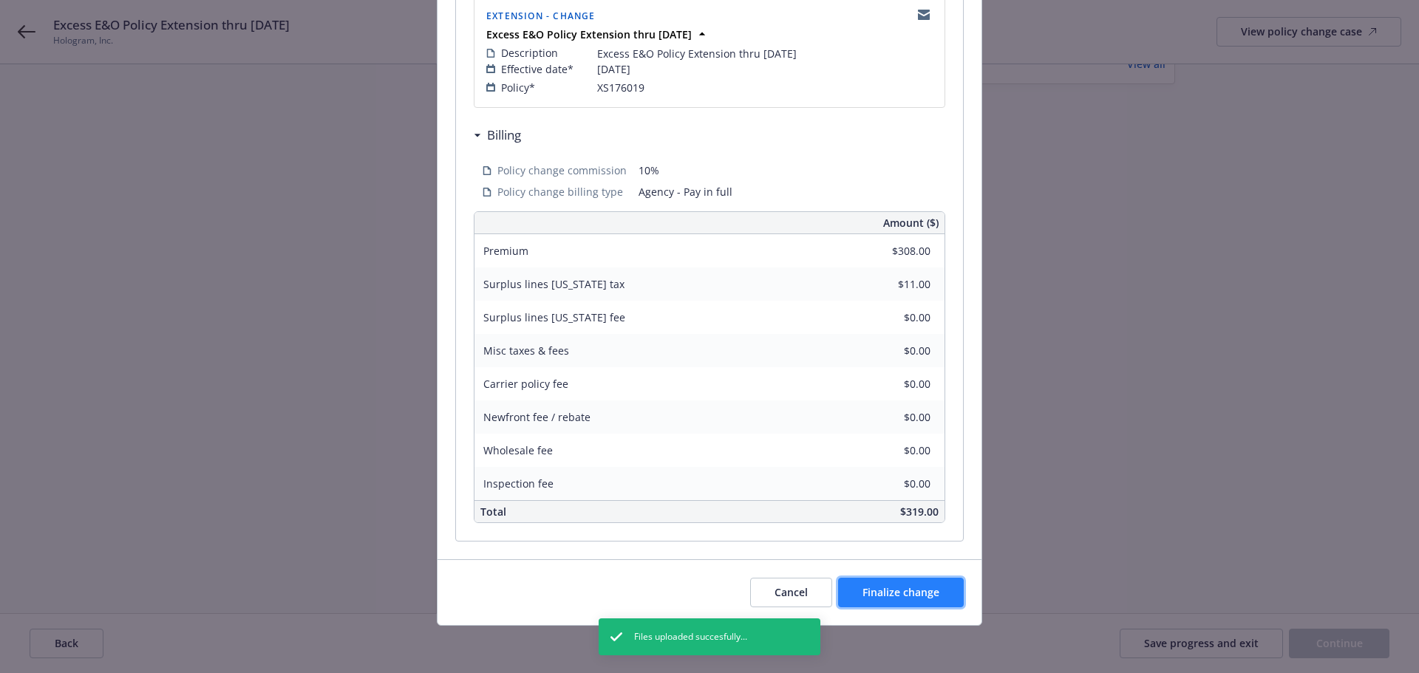
click at [932, 596] on span "Finalize change" at bounding box center [900, 592] width 77 height 14
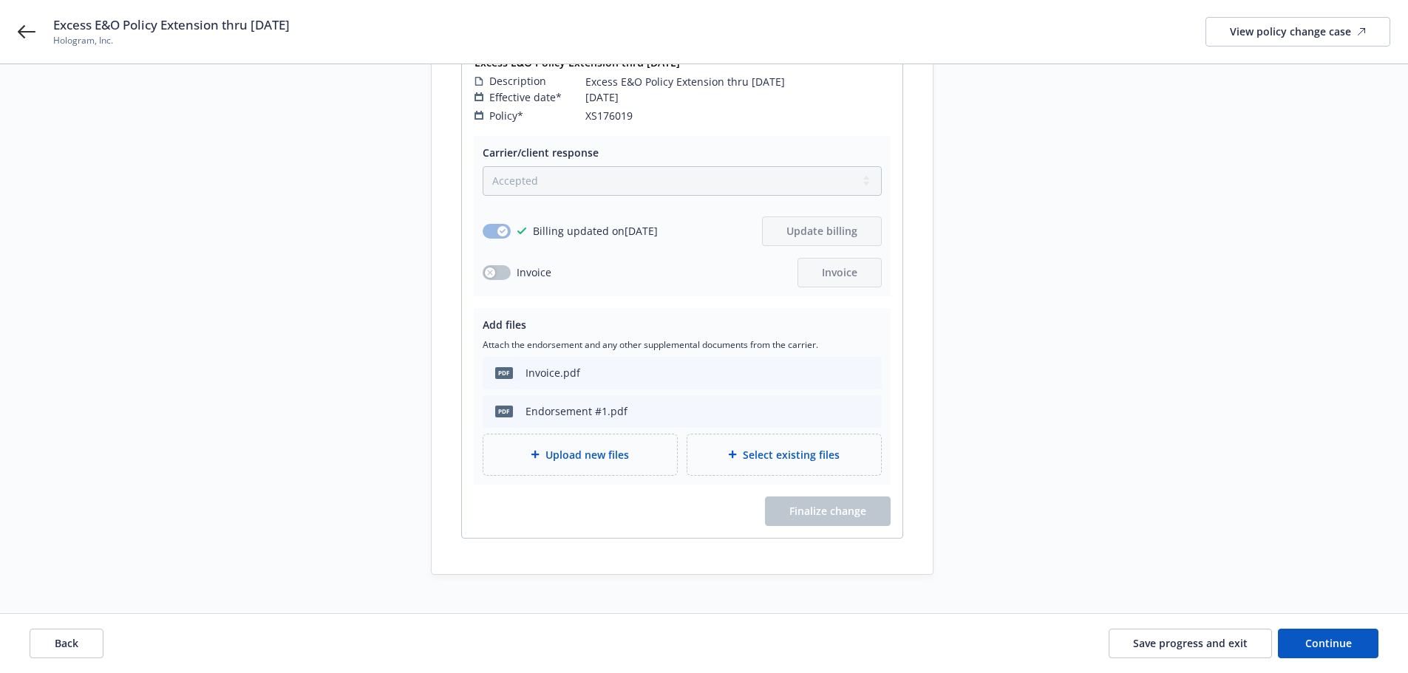
scroll to position [275, 0]
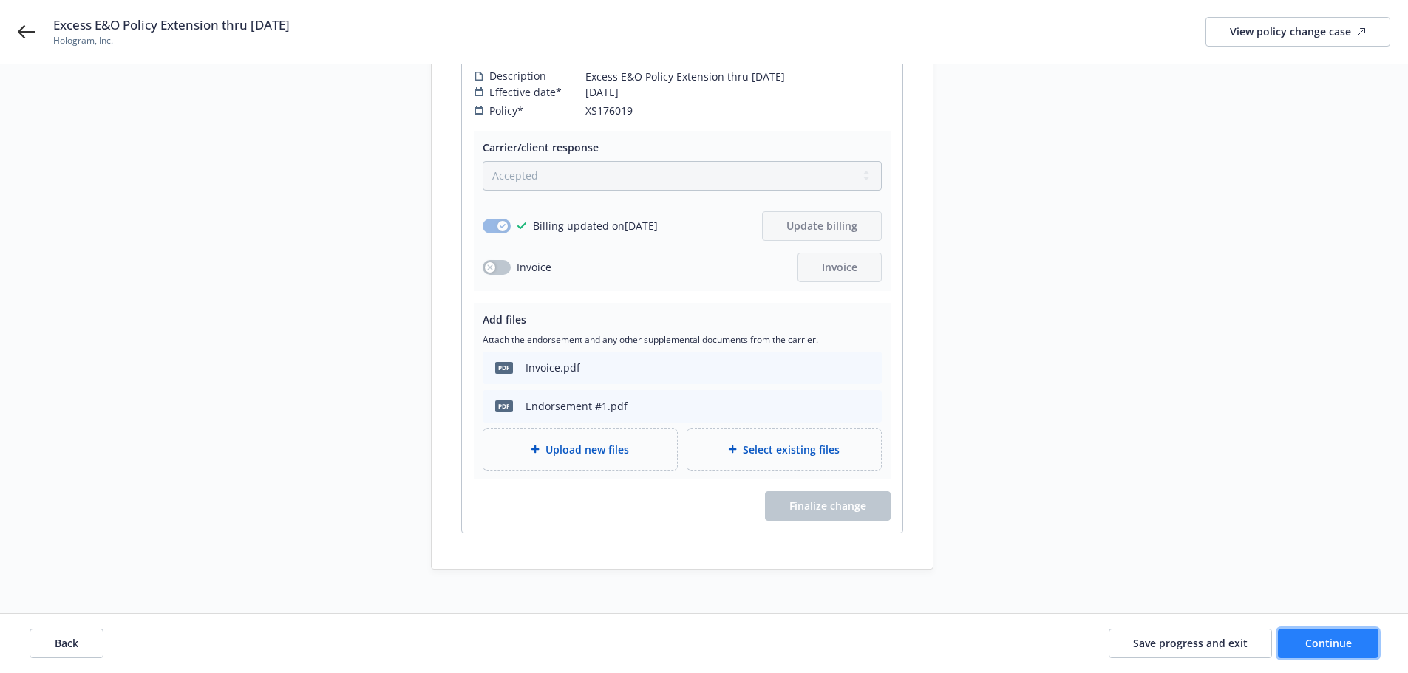
click at [1361, 644] on button "Continue" at bounding box center [1328, 644] width 101 height 30
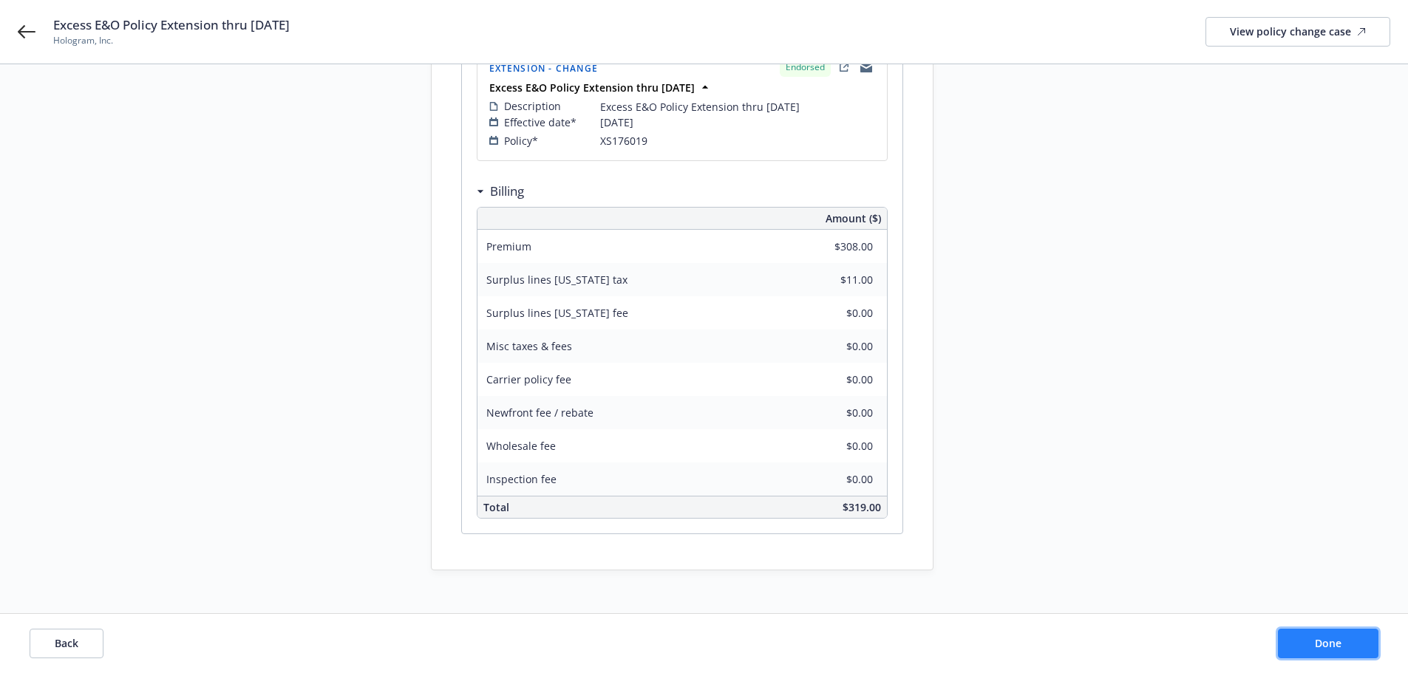
click at [1361, 644] on button "Done" at bounding box center [1328, 644] width 101 height 30
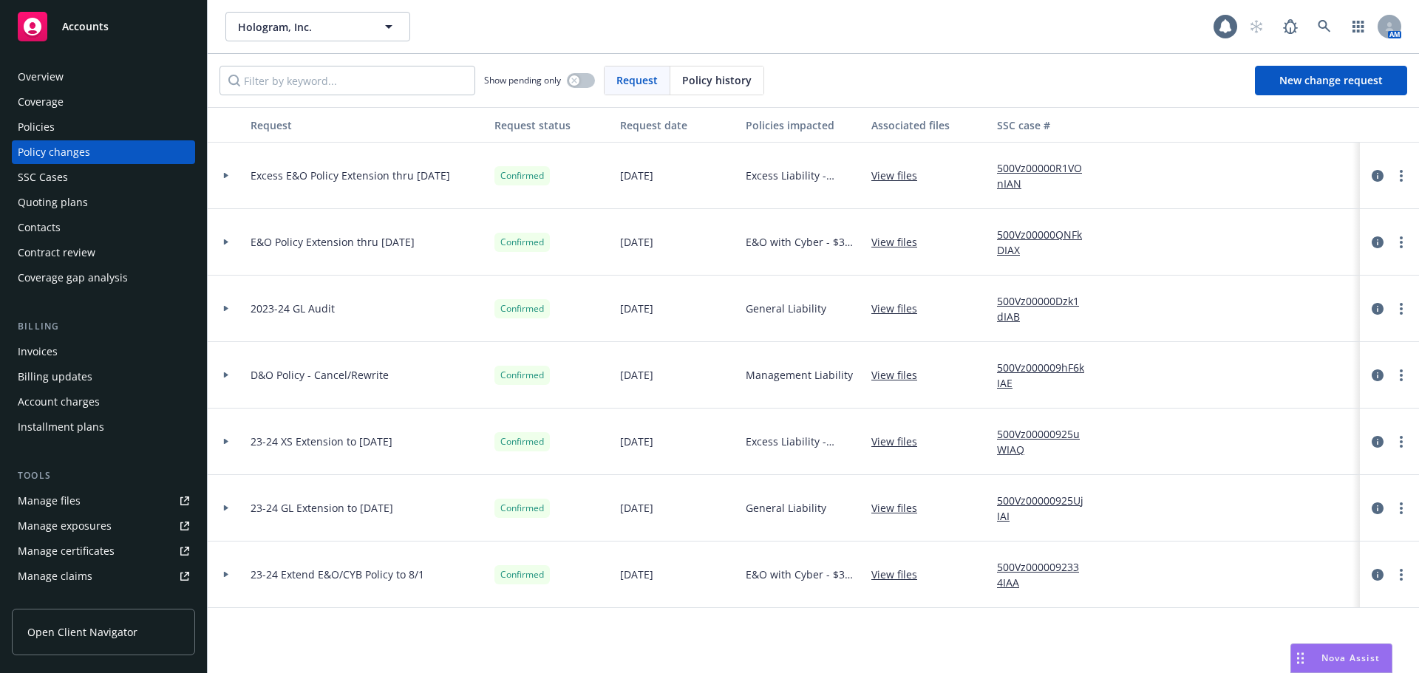
click at [19, 354] on div "Invoices" at bounding box center [38, 352] width 40 height 24
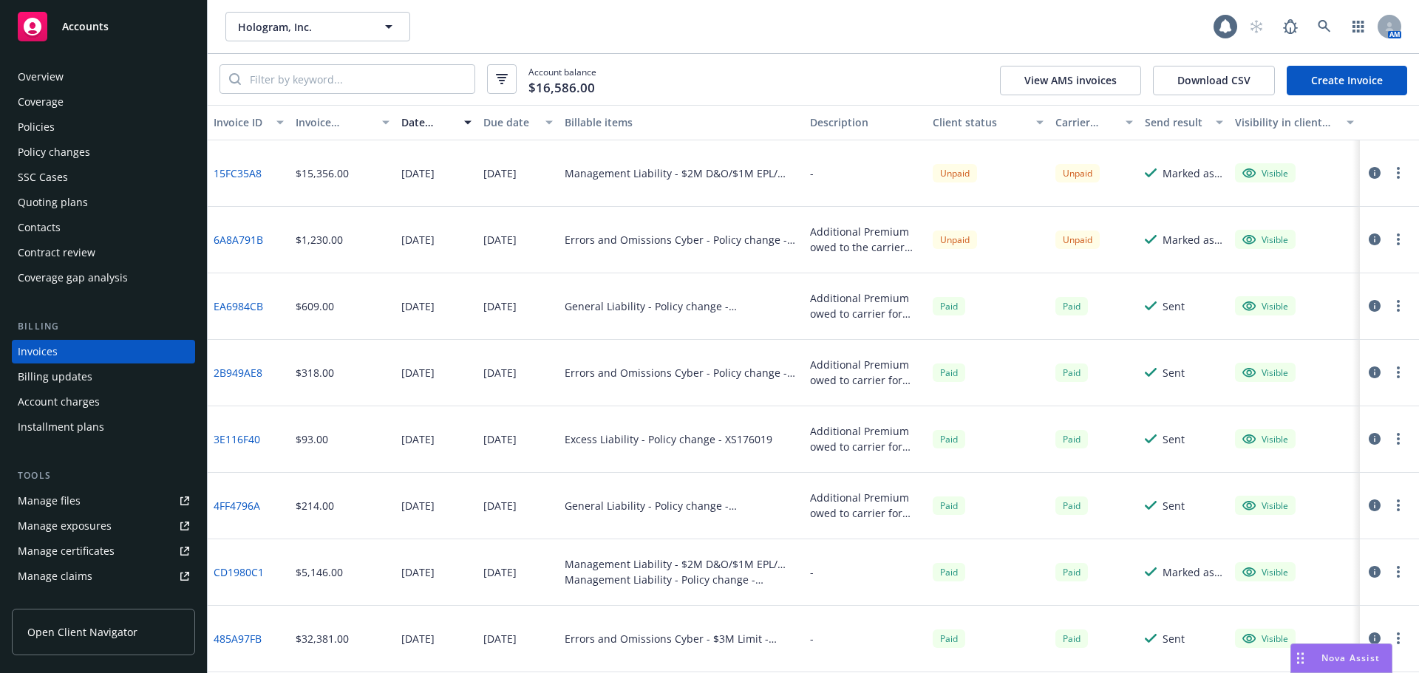
click at [1355, 78] on link "Create Invoice" at bounding box center [1347, 81] width 120 height 30
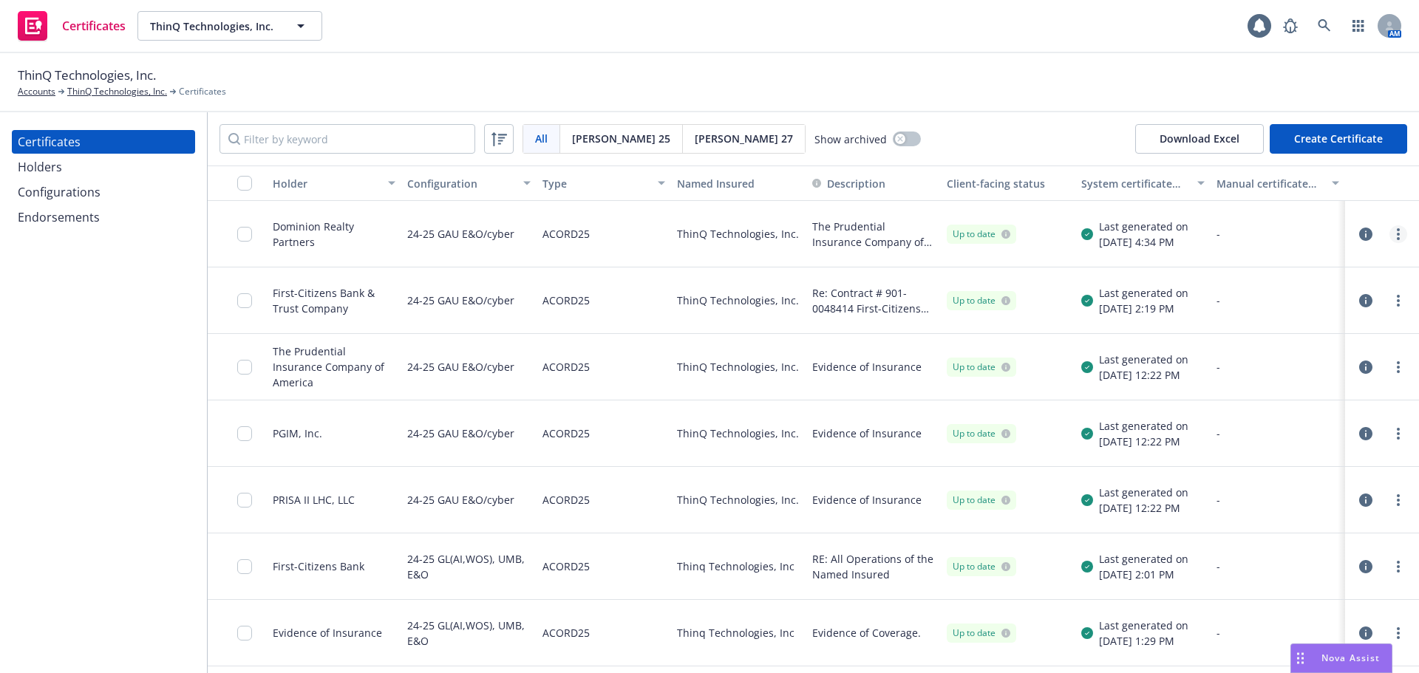
click at [1389, 237] on link "more" at bounding box center [1398, 234] width 18 height 18
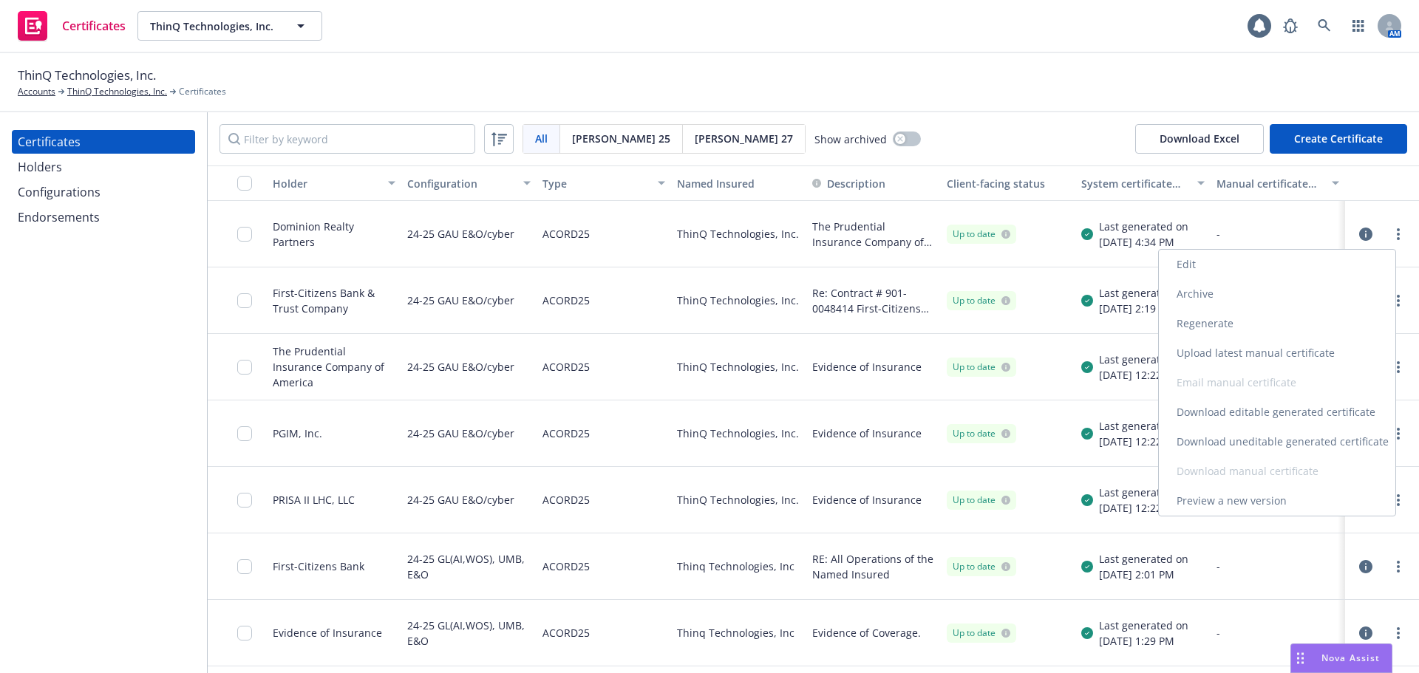
click at [1315, 435] on link "Download uneditable generated certificate" at bounding box center [1277, 442] width 236 height 30
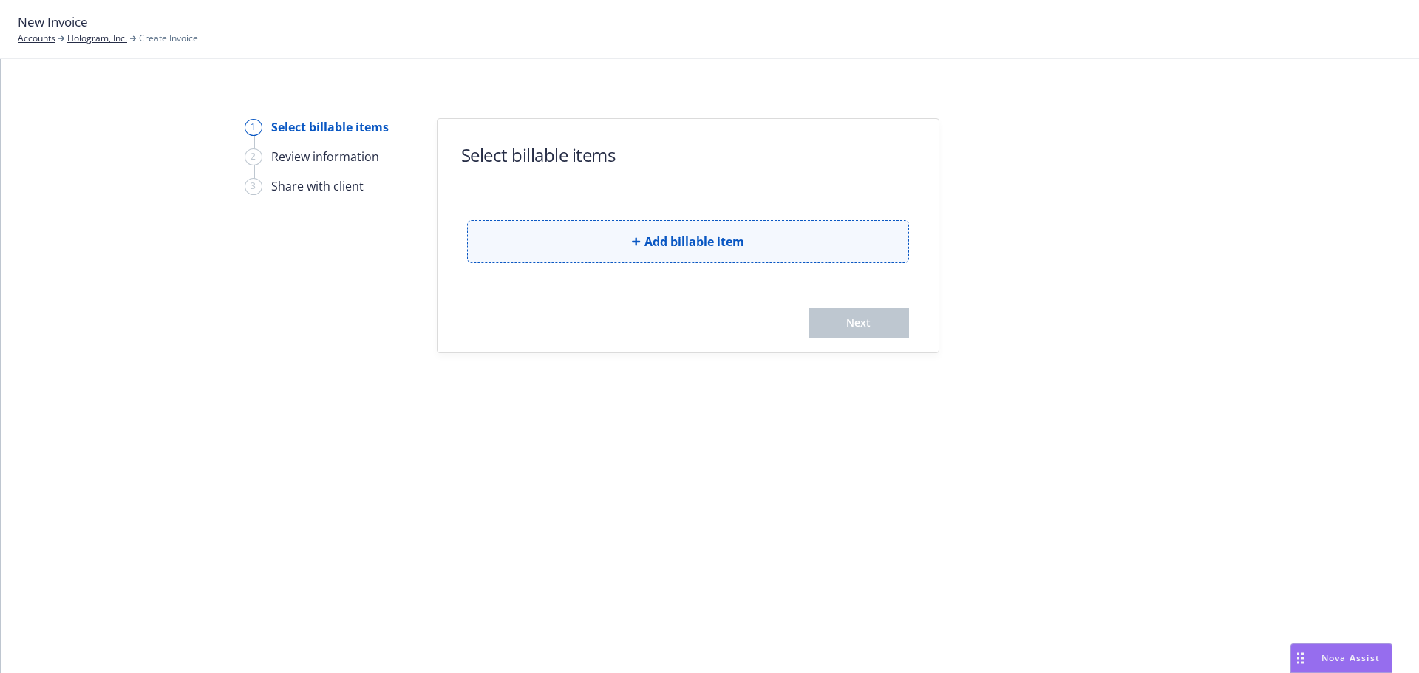
click at [654, 248] on span "Add billable item" at bounding box center [694, 242] width 100 height 18
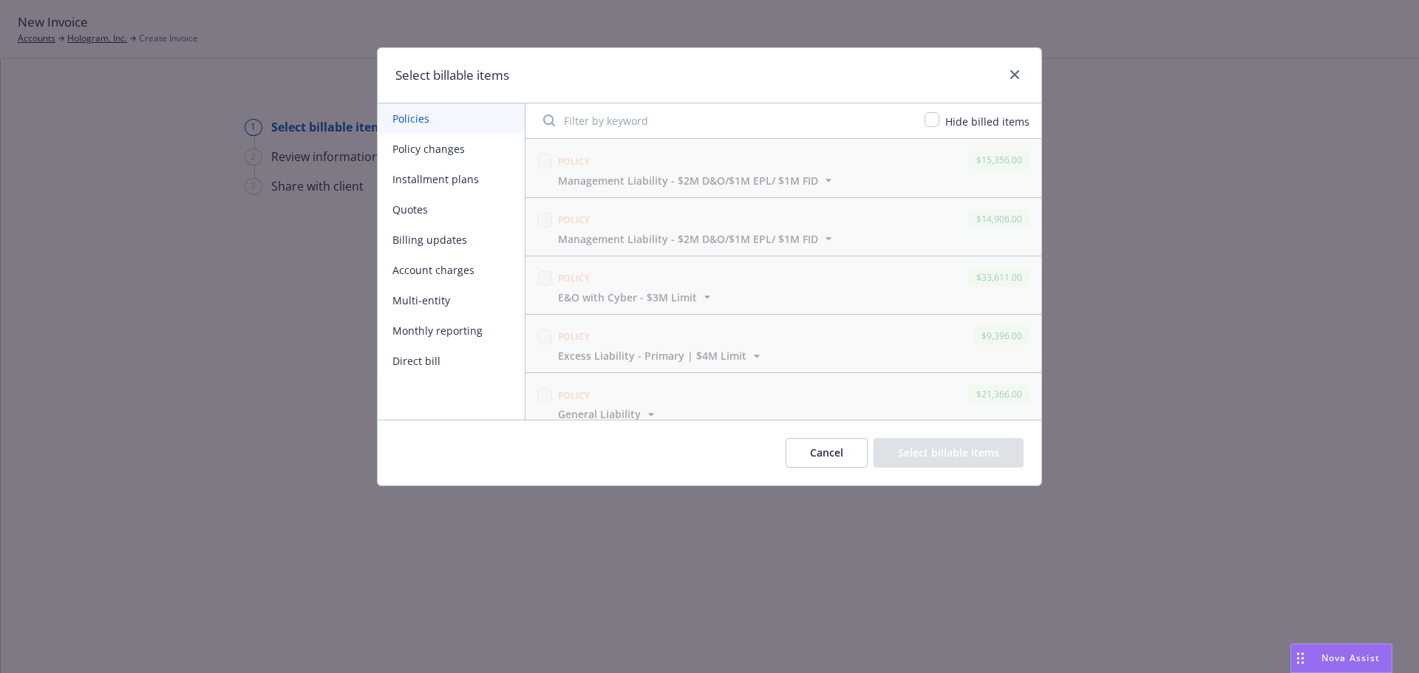
click at [493, 151] on button "Policy changes" at bounding box center [451, 149] width 147 height 30
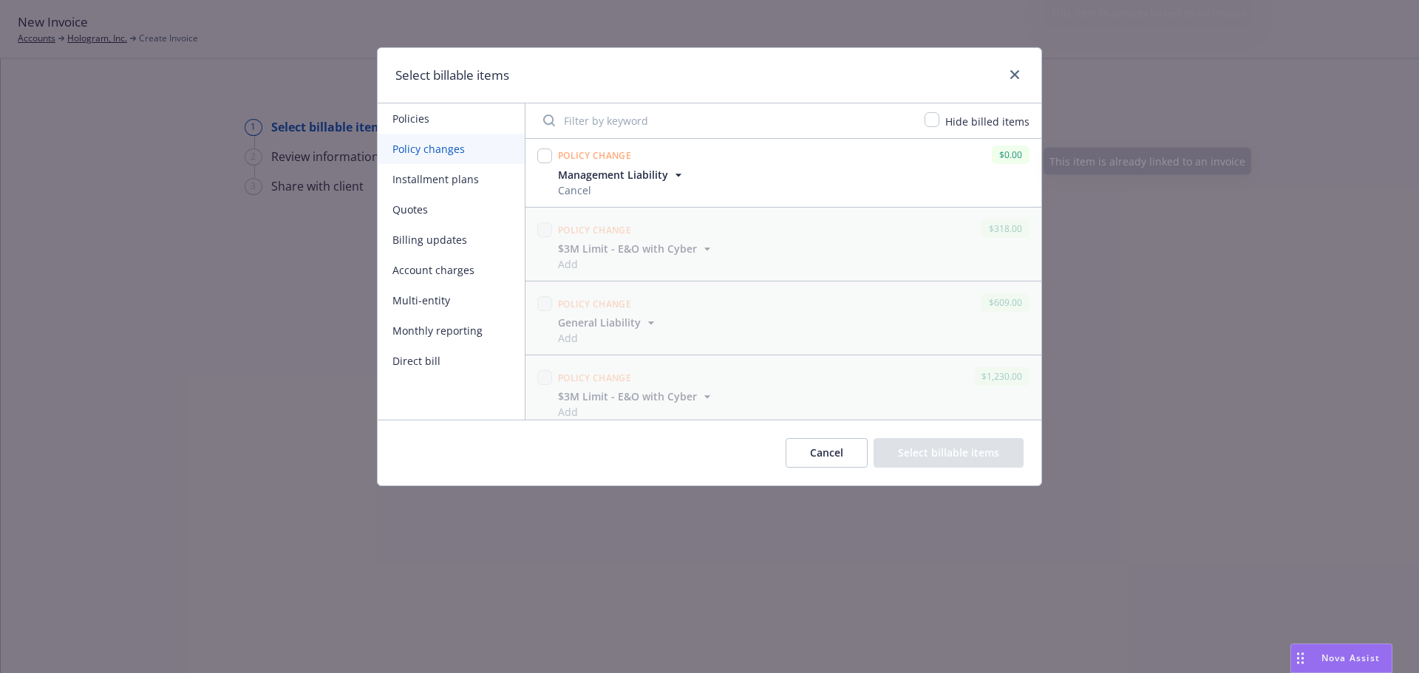
scroll to position [311, 0]
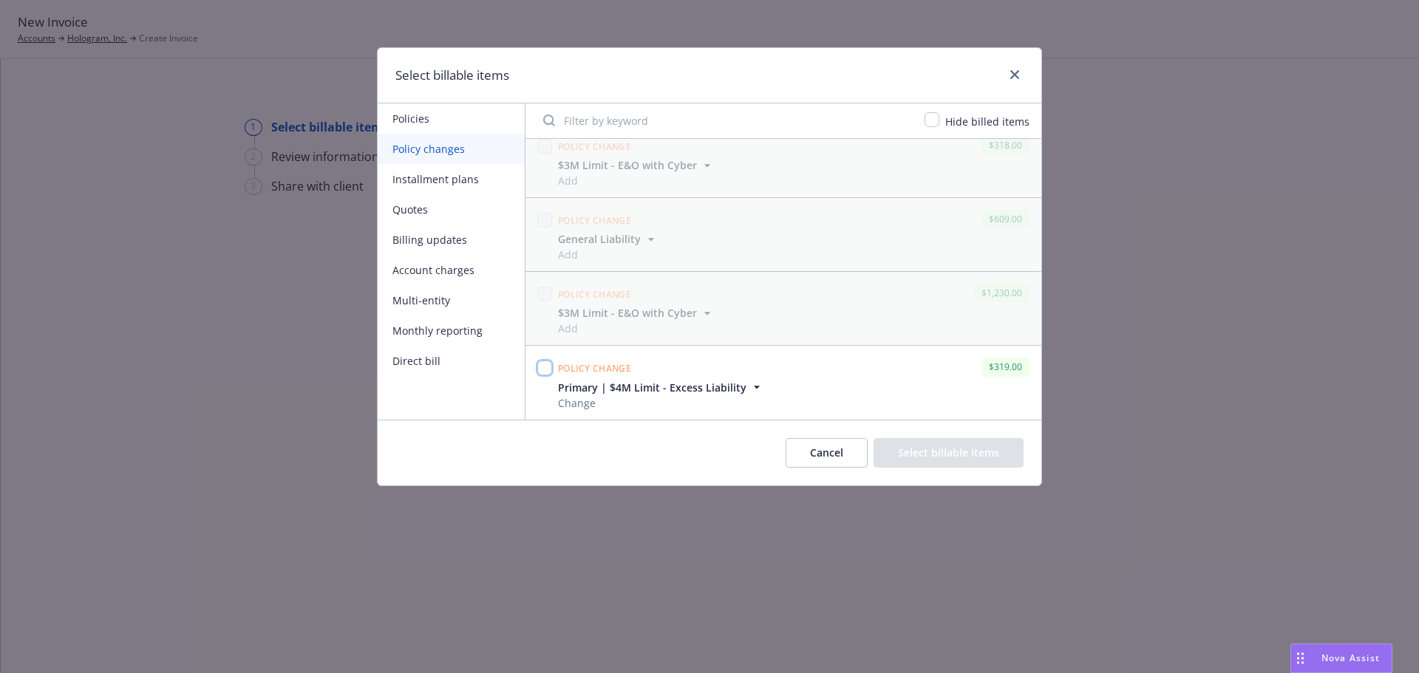
click at [544, 370] on input "checkbox" at bounding box center [544, 368] width 15 height 15
checkbox input "true"
click at [953, 457] on button "Select billable items" at bounding box center [949, 453] width 150 height 30
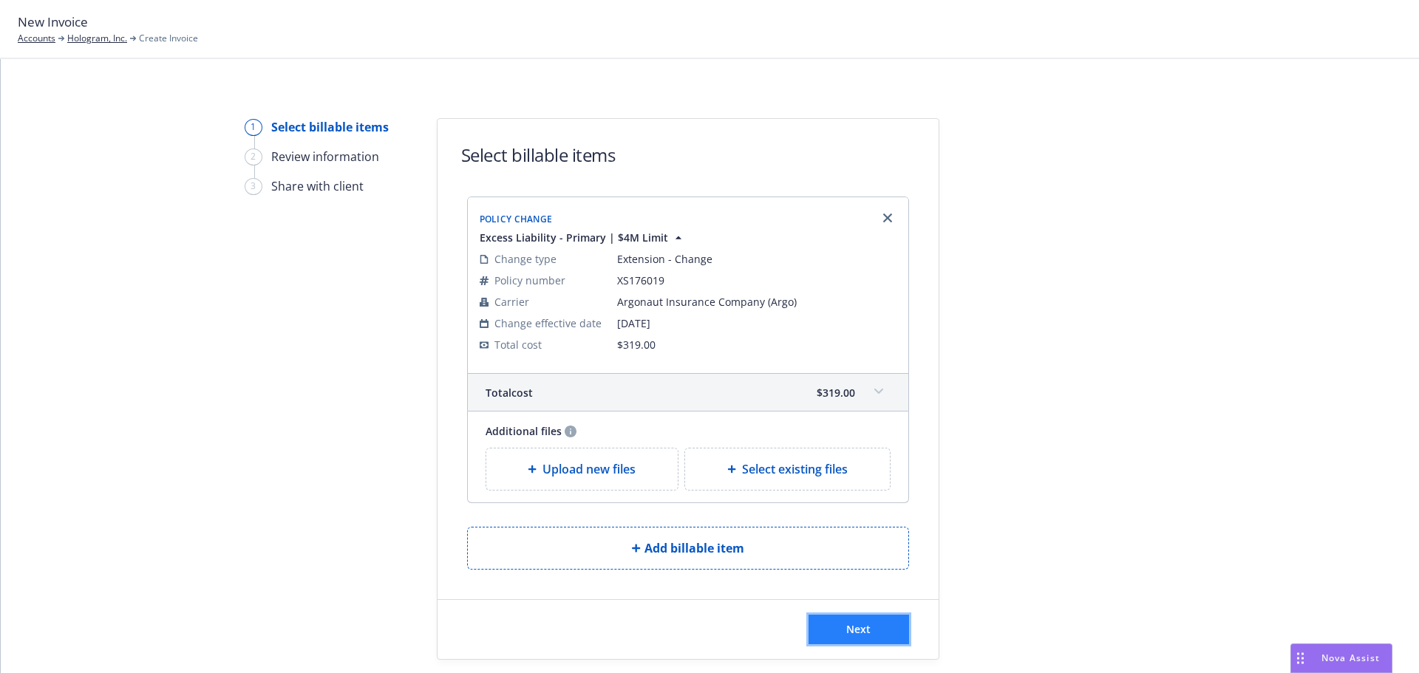
click at [836, 628] on button "Next" at bounding box center [858, 630] width 101 height 30
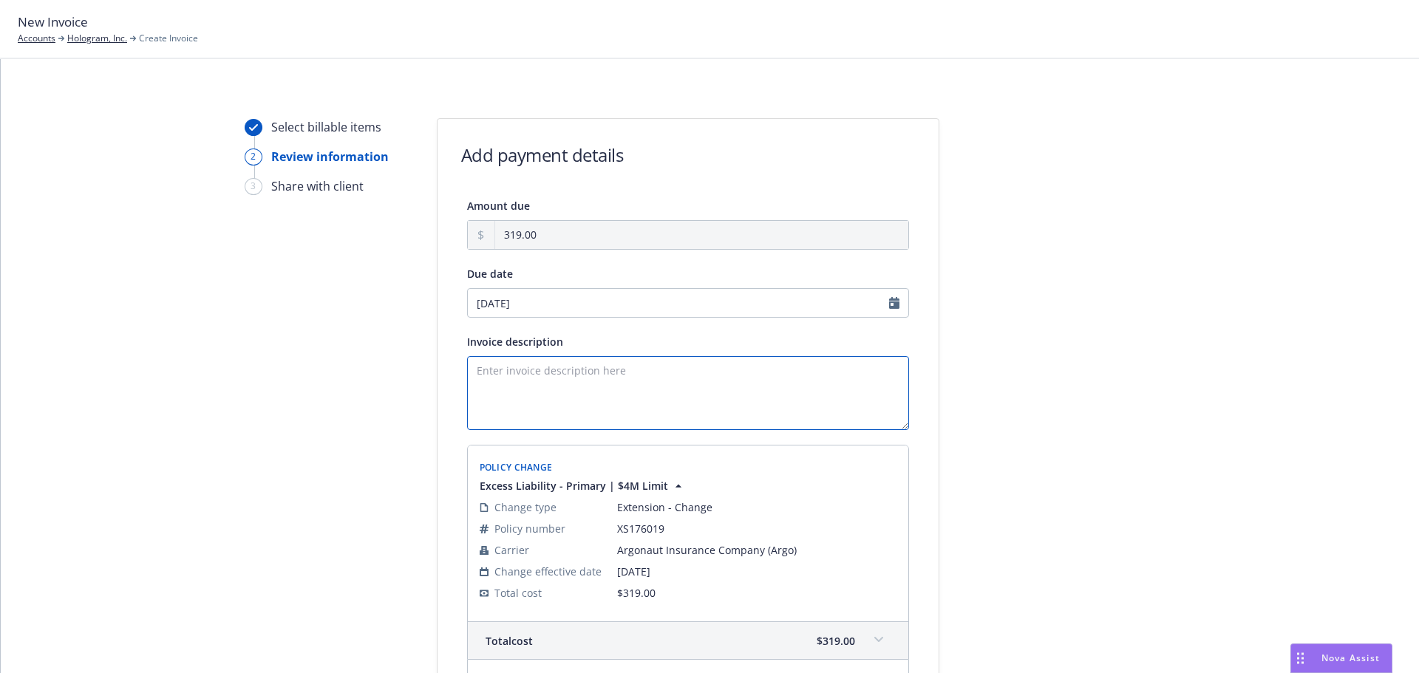
click at [579, 382] on textarea "Invoice description" at bounding box center [688, 393] width 442 height 74
type textarea "Additional Premium owed to the insured for policy extension through [DATE]."
click at [1068, 414] on div at bounding box center [1072, 479] width 207 height 723
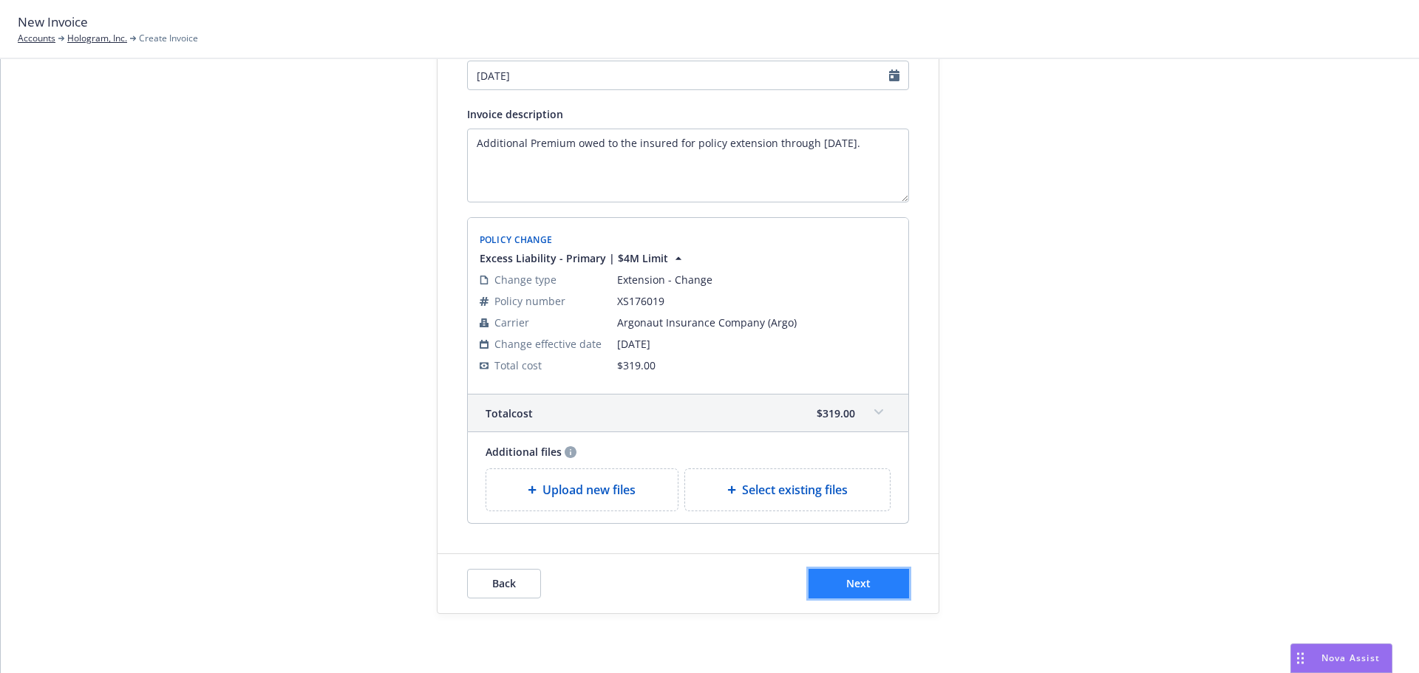
click at [882, 593] on button "Next" at bounding box center [858, 584] width 101 height 30
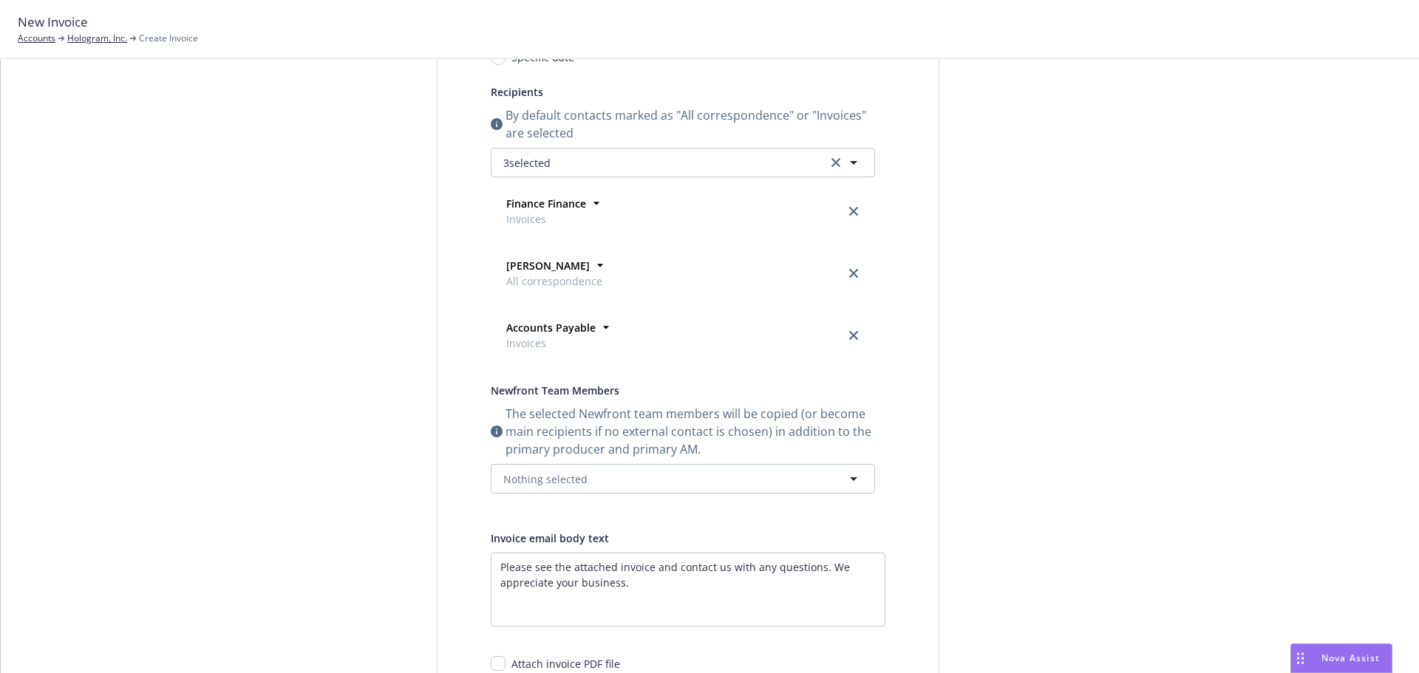
scroll to position [0, 0]
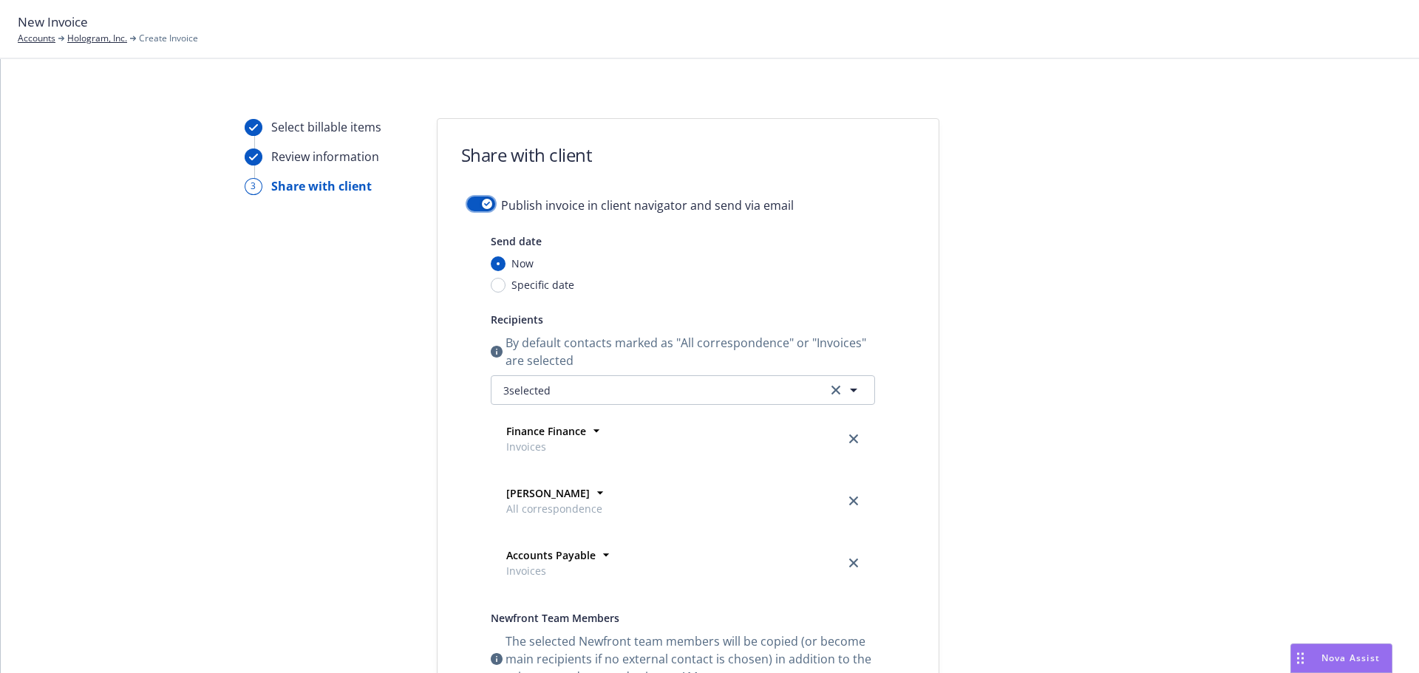
click at [482, 202] on div "button" at bounding box center [487, 204] width 10 height 10
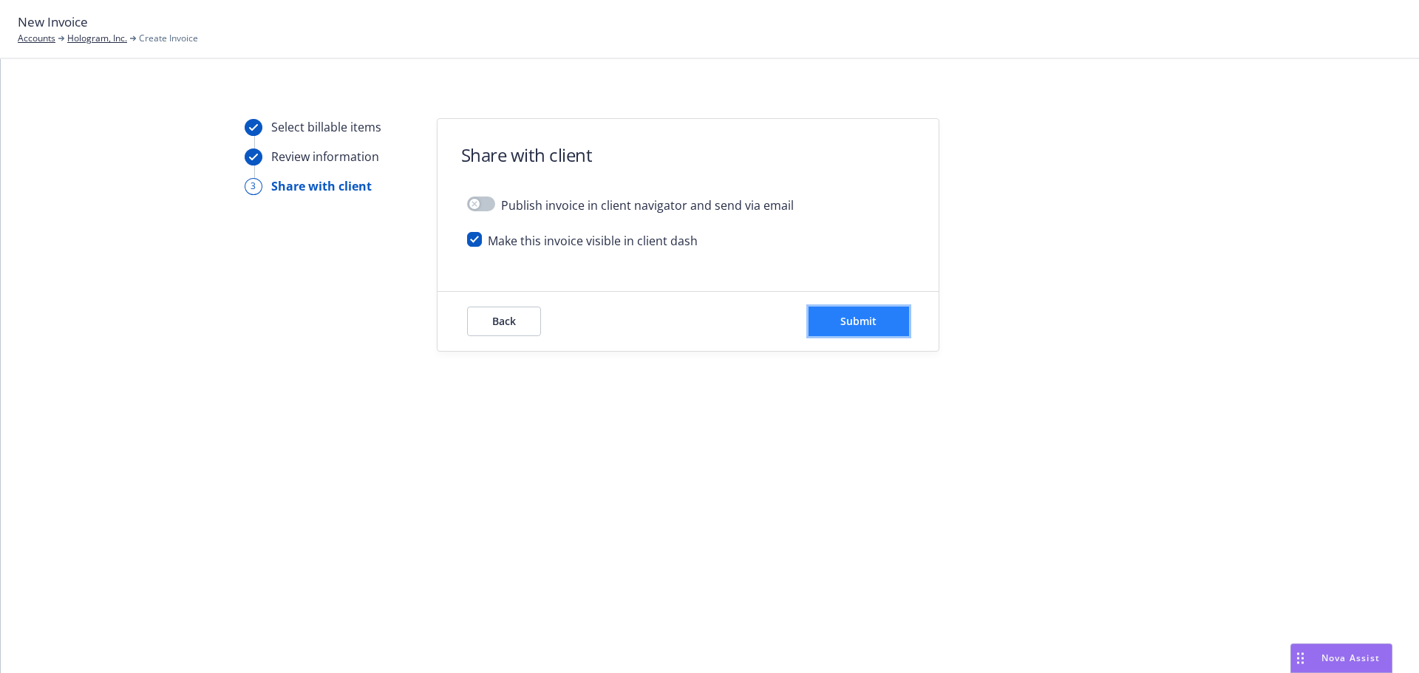
click at [874, 316] on span "Submit" at bounding box center [858, 321] width 36 height 14
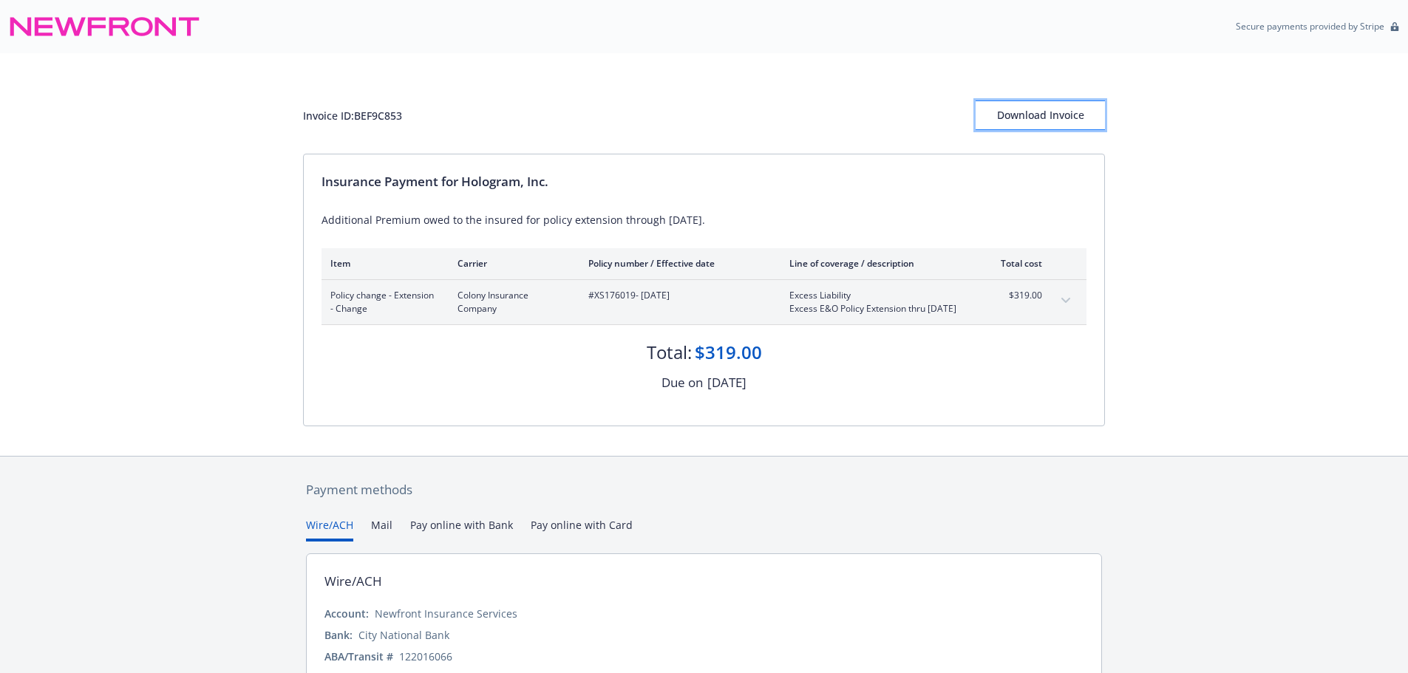
click at [1014, 112] on div "Download Invoice" at bounding box center [1039, 115] width 129 height 28
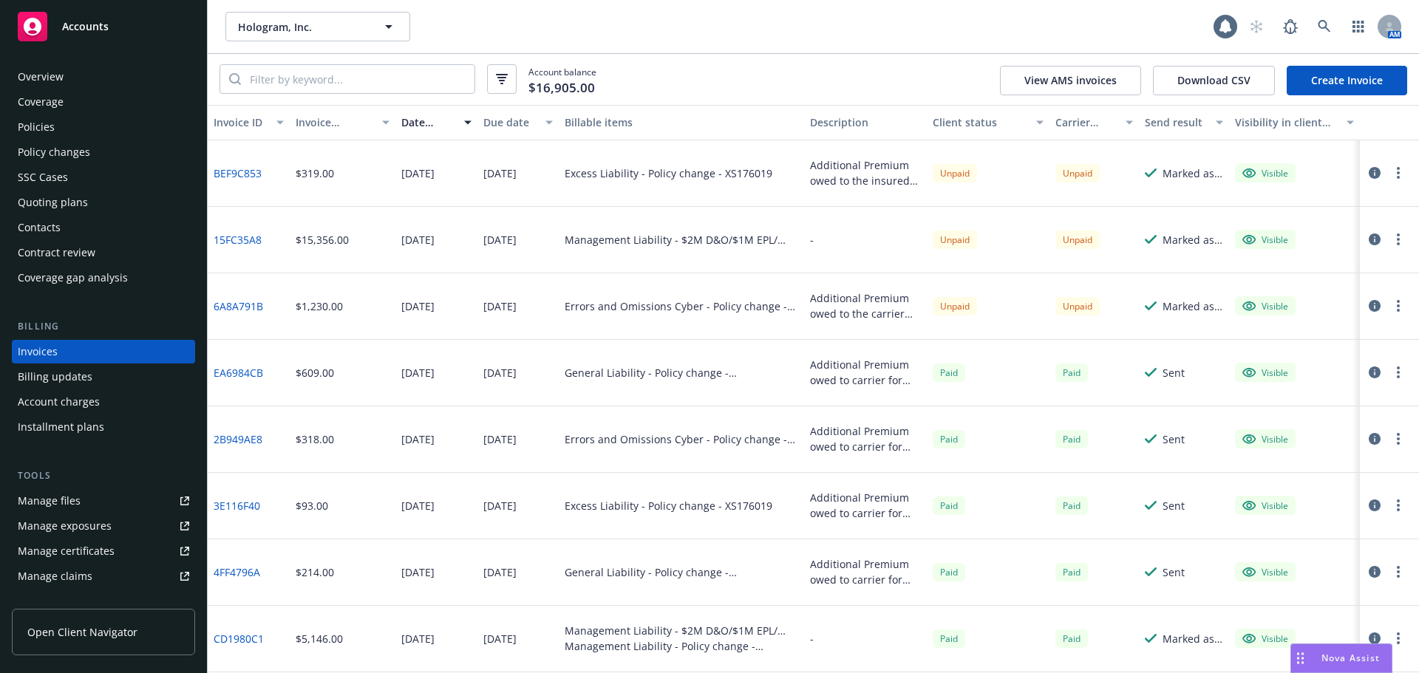
click at [120, 126] on div "Policies" at bounding box center [103, 127] width 171 height 24
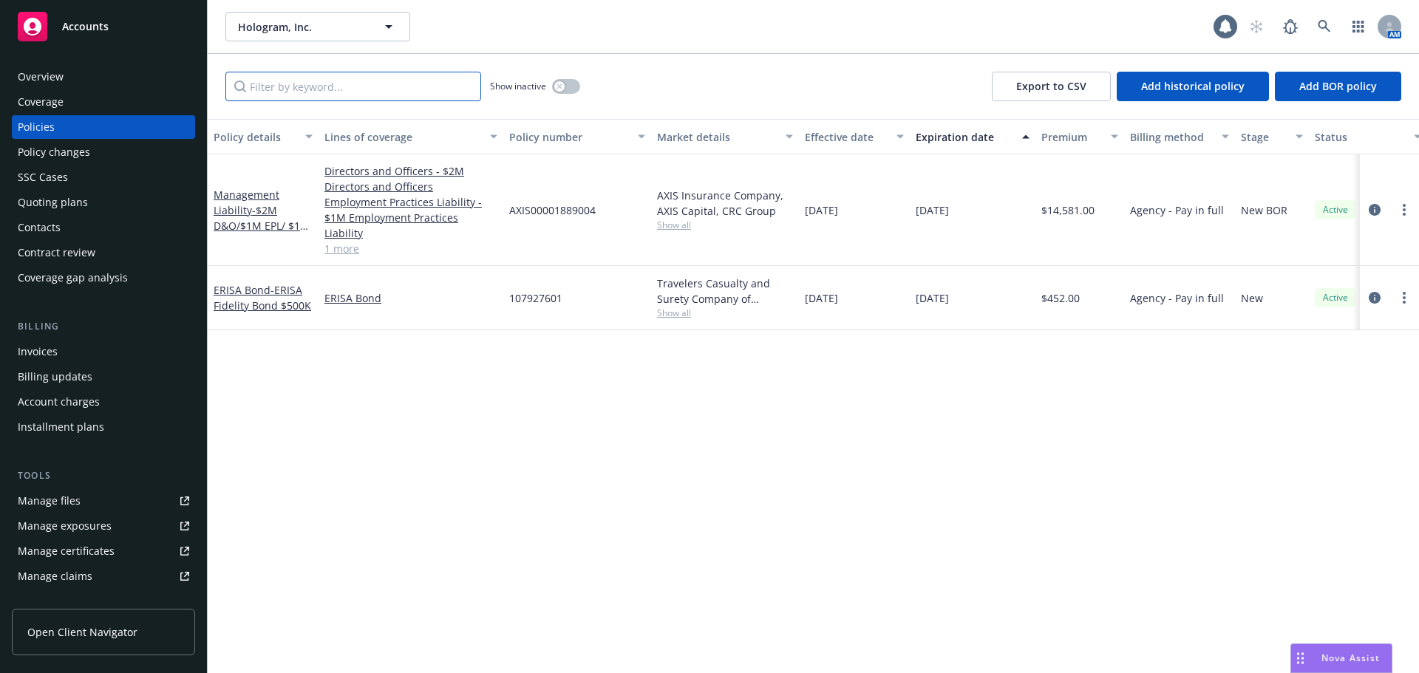
click at [347, 81] on input "Filter by keyword..." at bounding box center [353, 87] width 256 height 30
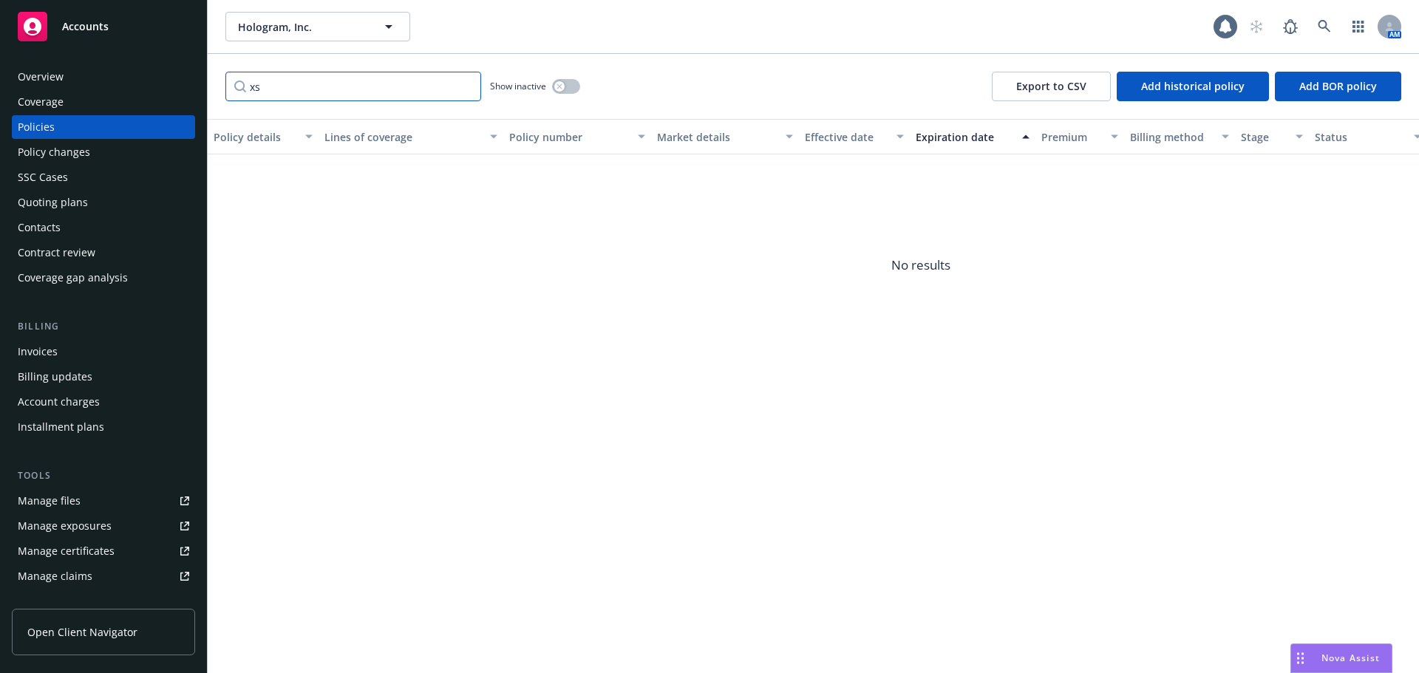
type input "xs"
click at [568, 90] on button "button" at bounding box center [566, 86] width 28 height 15
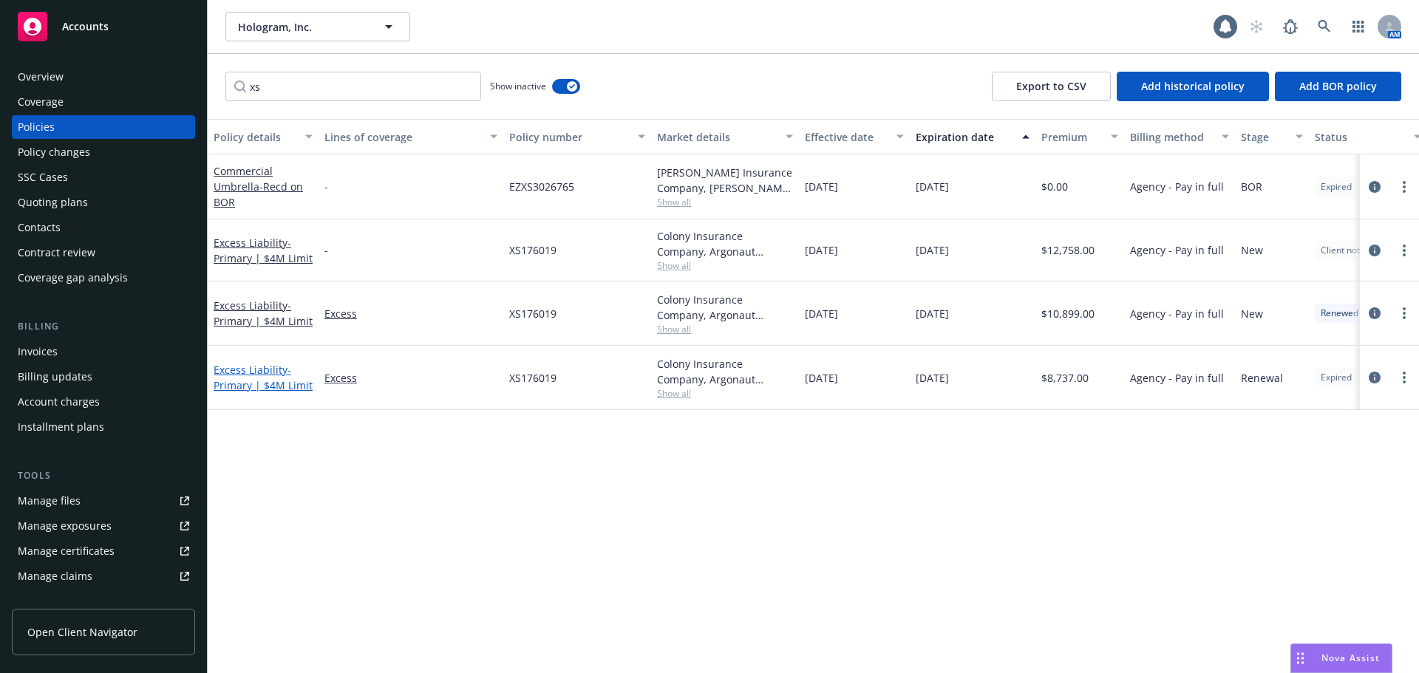
click at [278, 385] on span "- Primary | $4M Limit" at bounding box center [263, 378] width 99 height 30
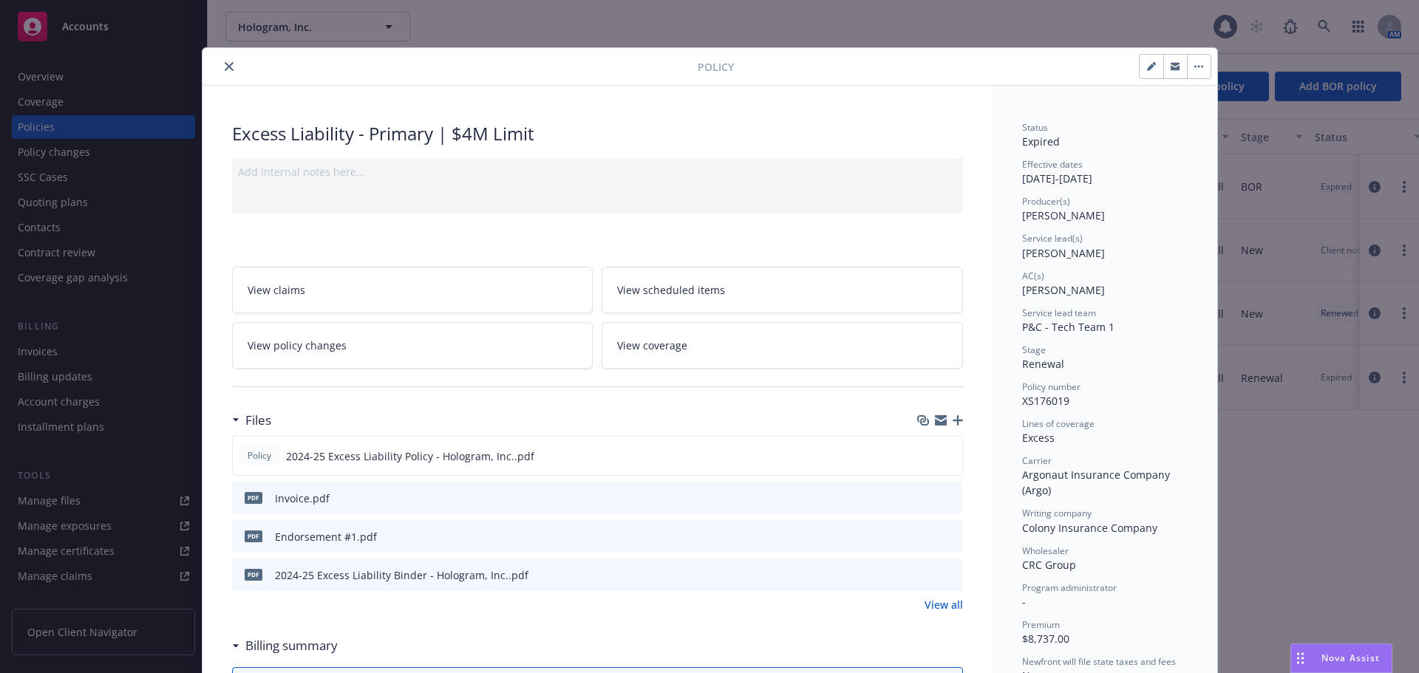
click at [1148, 61] on button "button" at bounding box center [1152, 67] width 24 height 24
select select "RENEWAL"
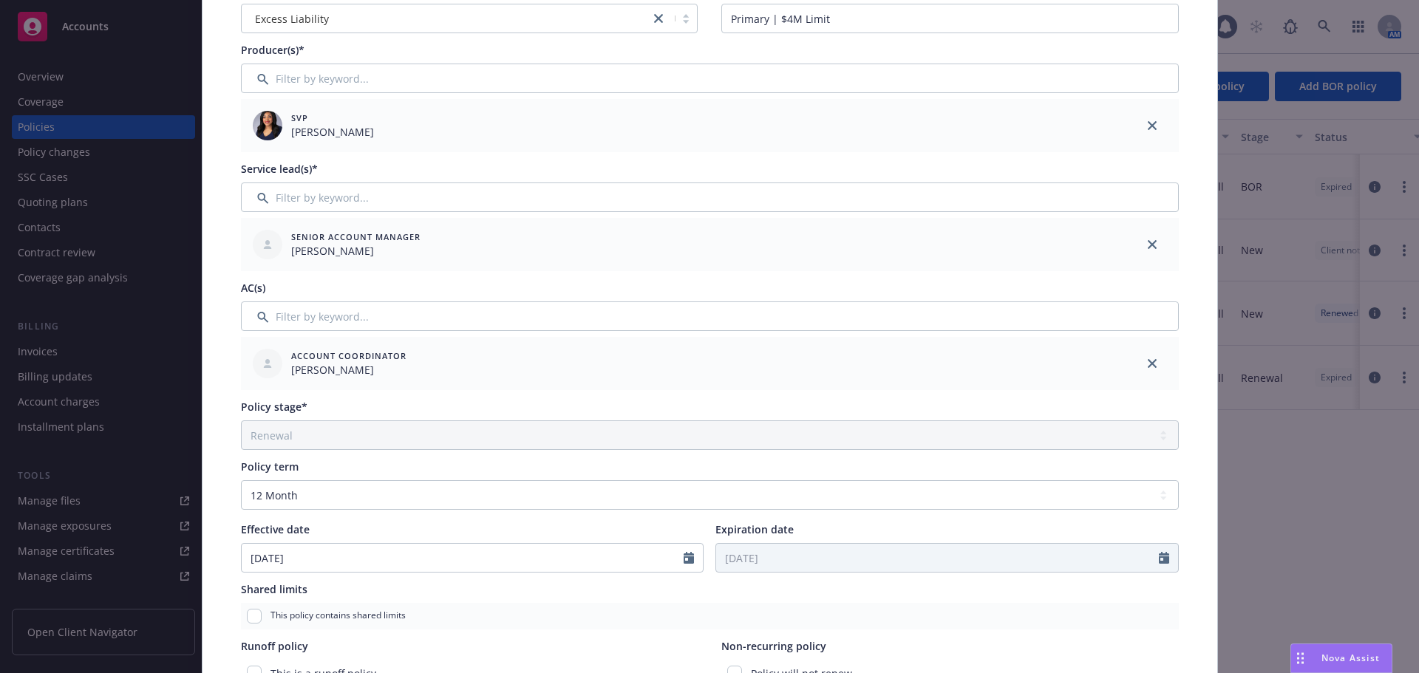
scroll to position [296, 0]
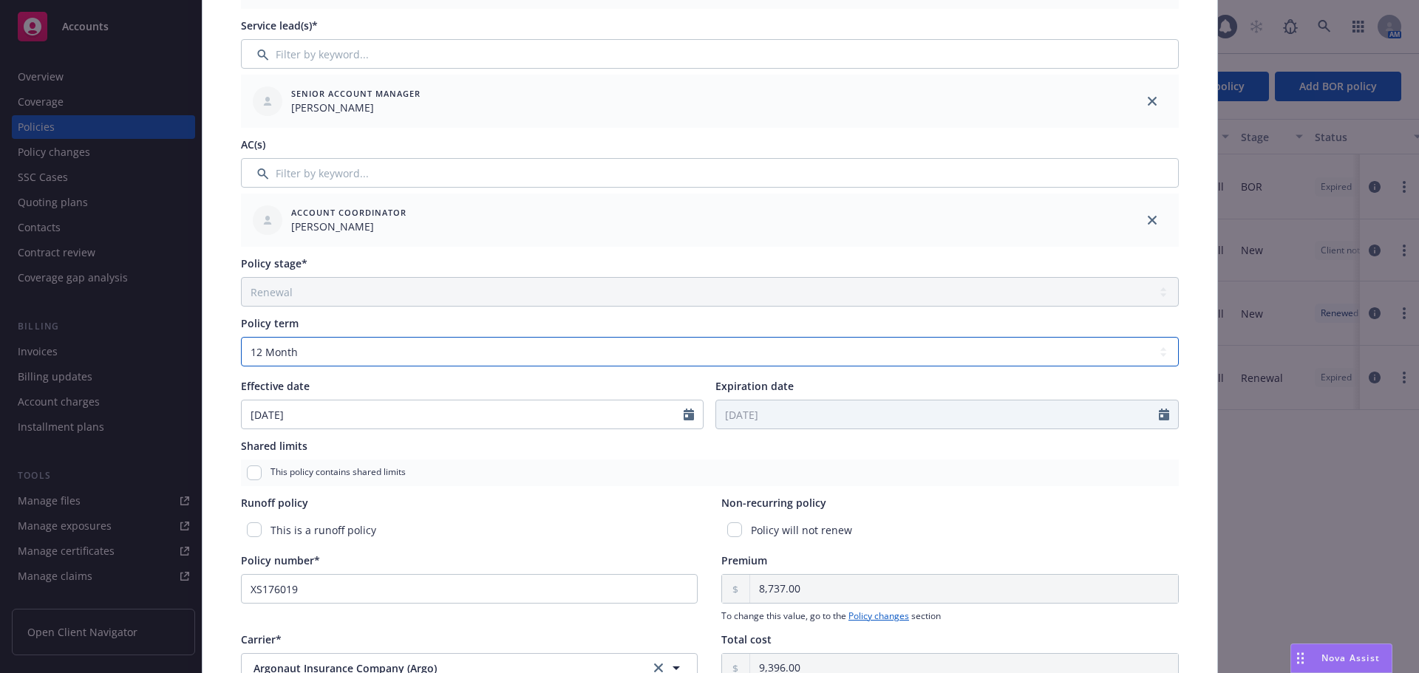
click at [367, 355] on select "Select policy term 12 Month 6 Month 4 Month 3 Month 2 Month 1 Month 36 Month (3…" at bounding box center [710, 352] width 938 height 30
select select "other"
click at [241, 337] on select "Select policy term 12 Month 6 Month 4 Month 3 Month 2 Month 1 Month 36 Month (3…" at bounding box center [710, 352] width 938 height 30
select select "8"
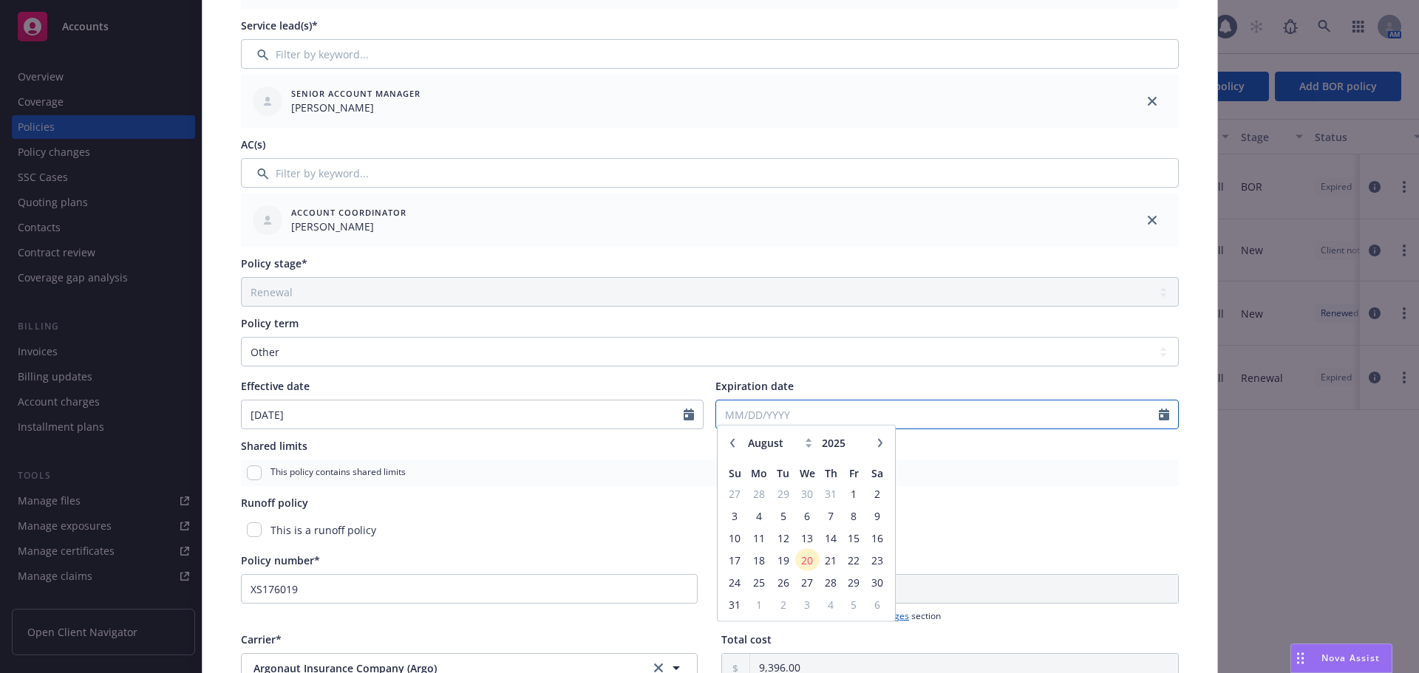
click at [786, 409] on input "Expiration date" at bounding box center [937, 415] width 443 height 28
click at [845, 552] on span "15" at bounding box center [854, 545] width 20 height 18
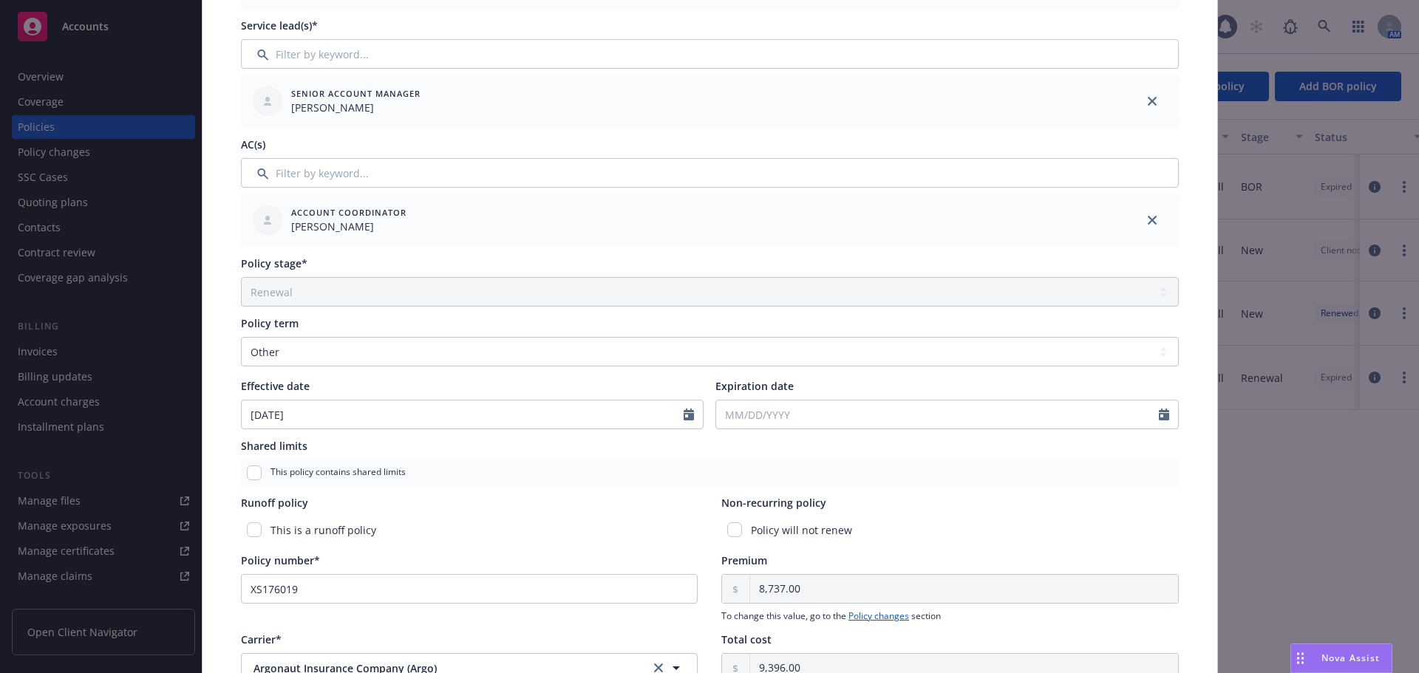
type input "08/15/2025"
click at [219, 367] on div "Policy type* Excess Liability Display name Primary | $4M Limit Producer(s)* SVP…" at bounding box center [709, 360] width 1015 height 1131
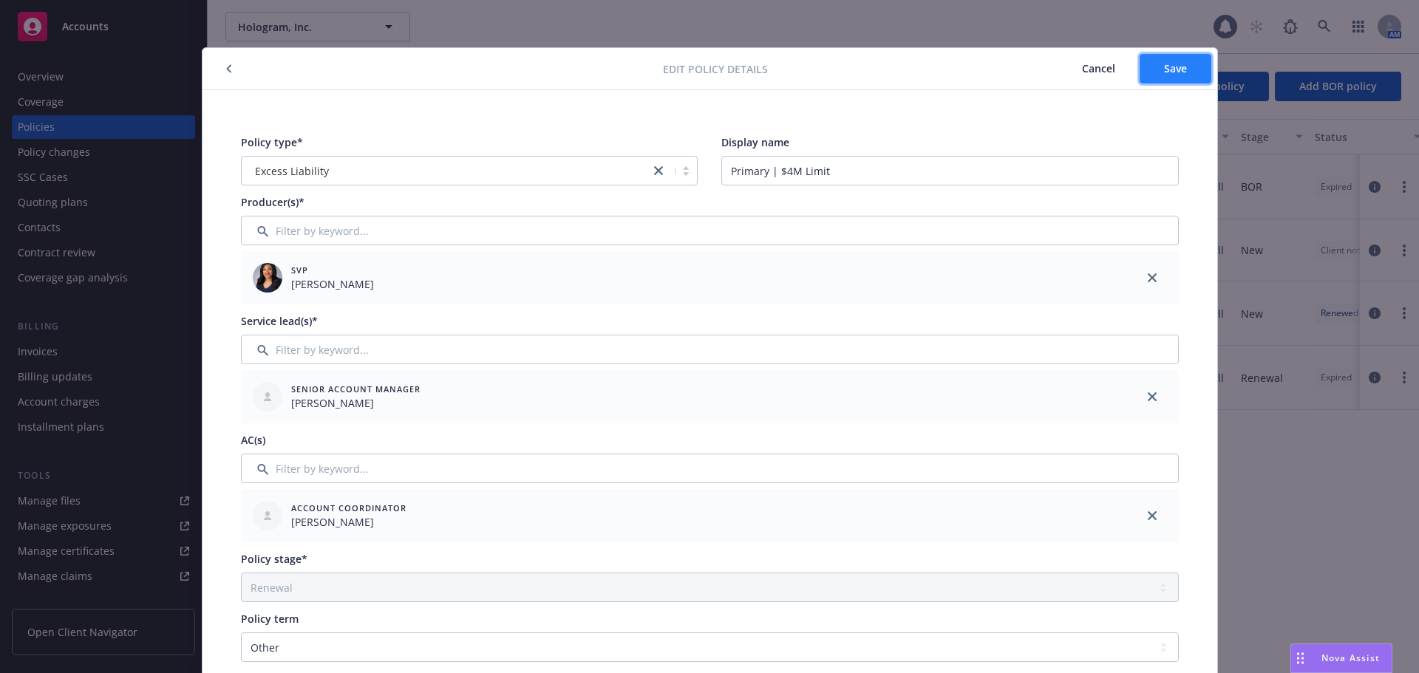
click at [1182, 75] on button "Save" at bounding box center [1176, 69] width 72 height 30
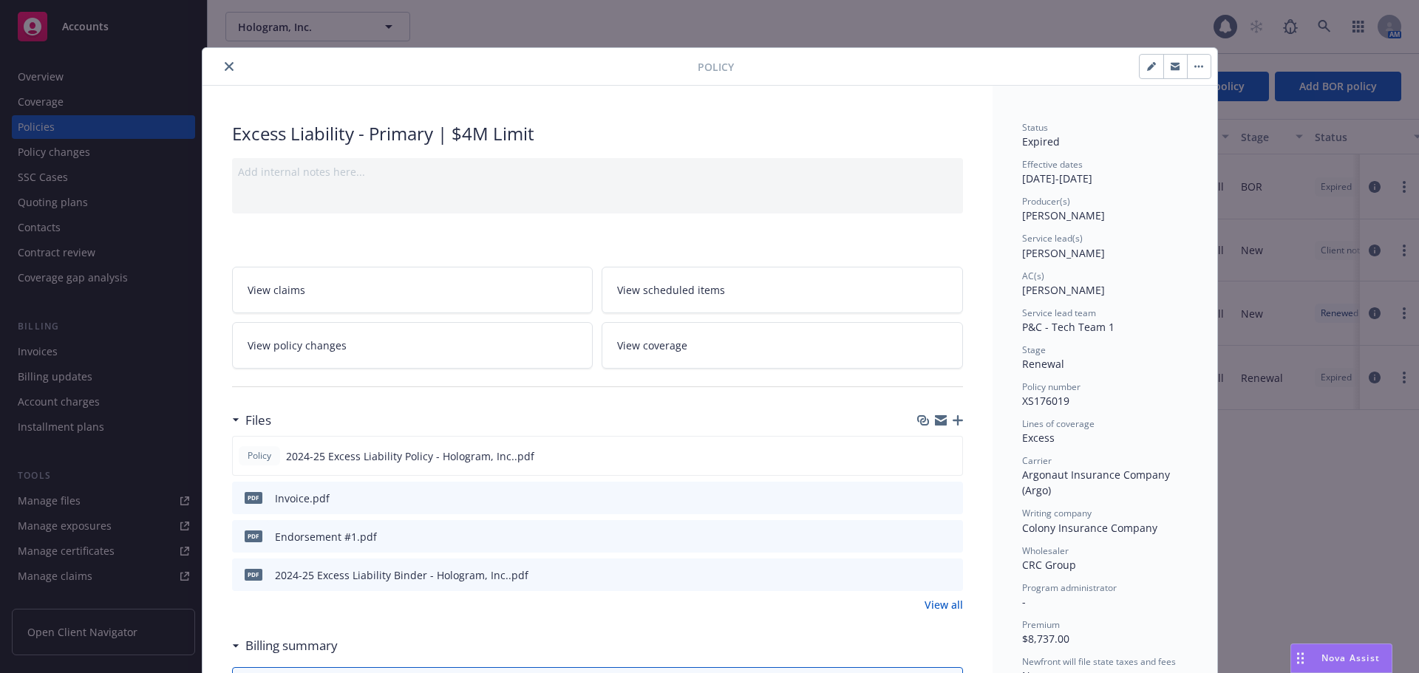
click at [229, 70] on button "close" at bounding box center [229, 67] width 18 height 18
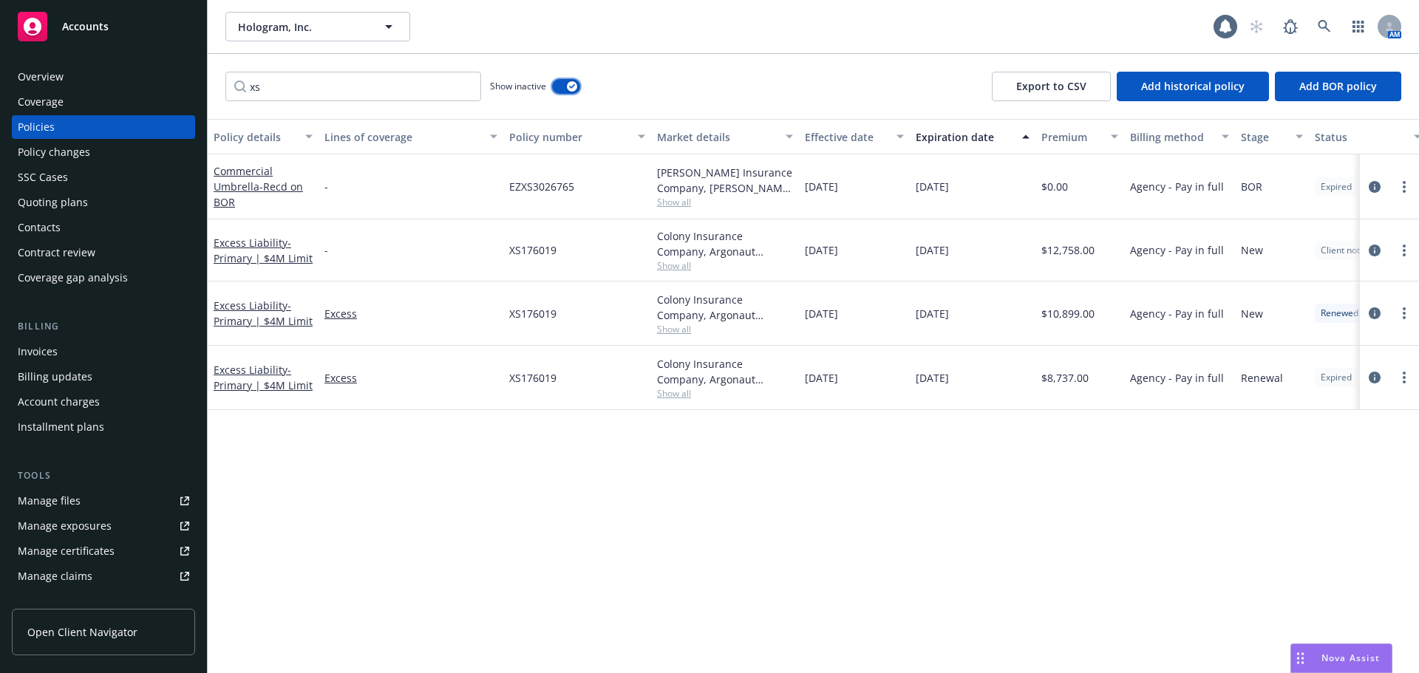
click at [568, 84] on div "button" at bounding box center [572, 86] width 10 height 10
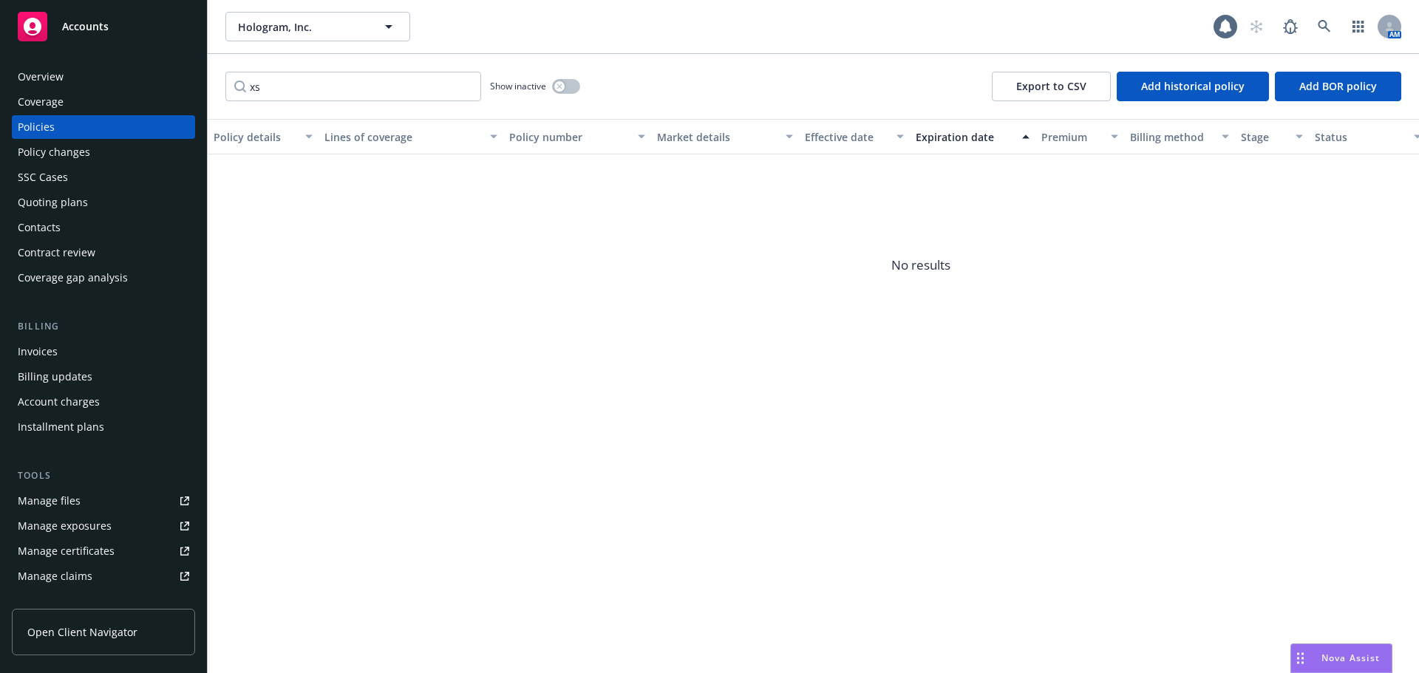
click at [115, 236] on div "Contacts" at bounding box center [103, 228] width 171 height 24
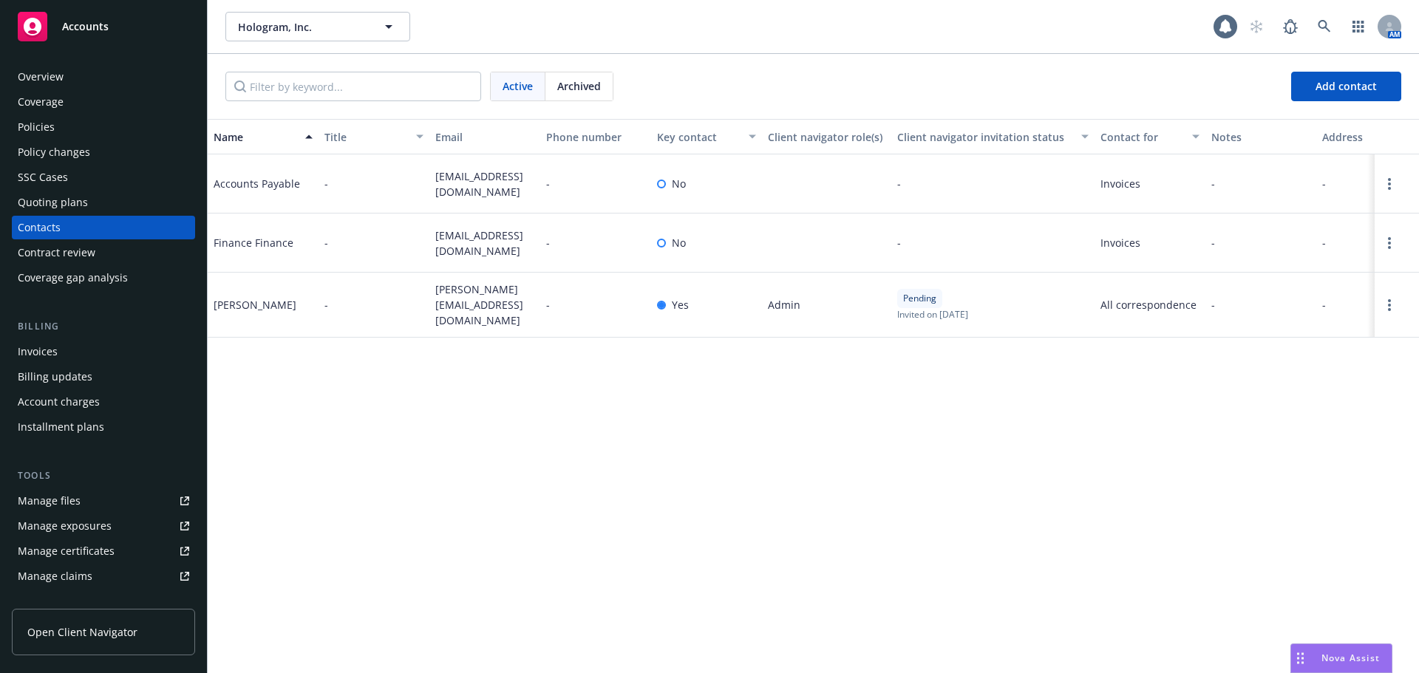
click at [162, 33] on div "Accounts" at bounding box center [103, 27] width 171 height 30
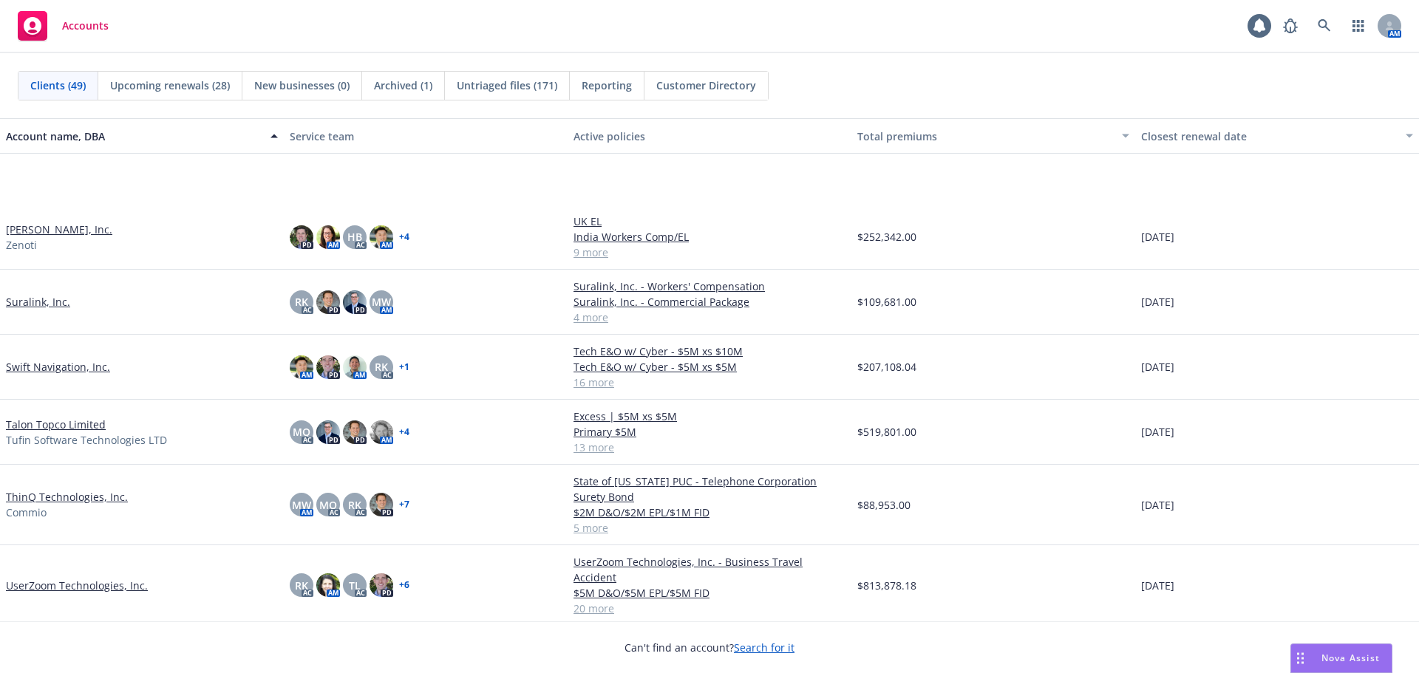
scroll to position [2429, 0]
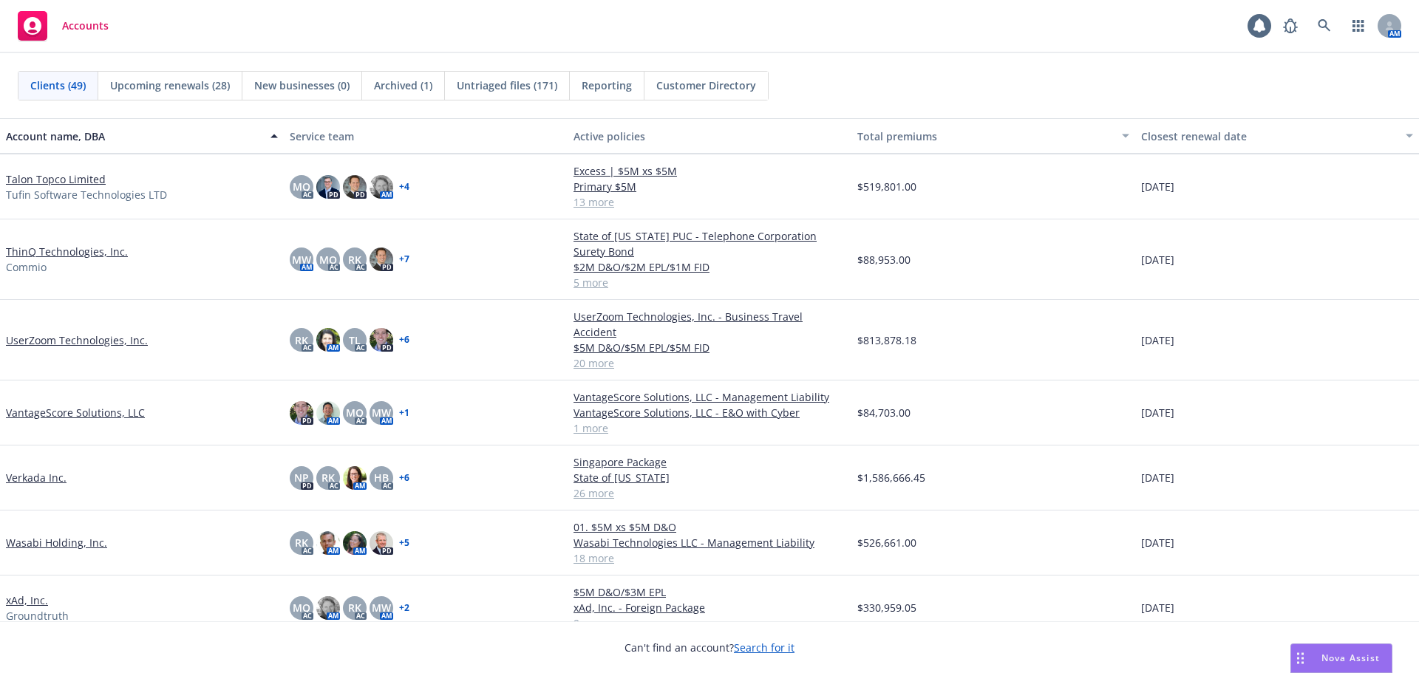
click at [77, 253] on link "ThinQ Technologies, Inc." at bounding box center [67, 252] width 122 height 16
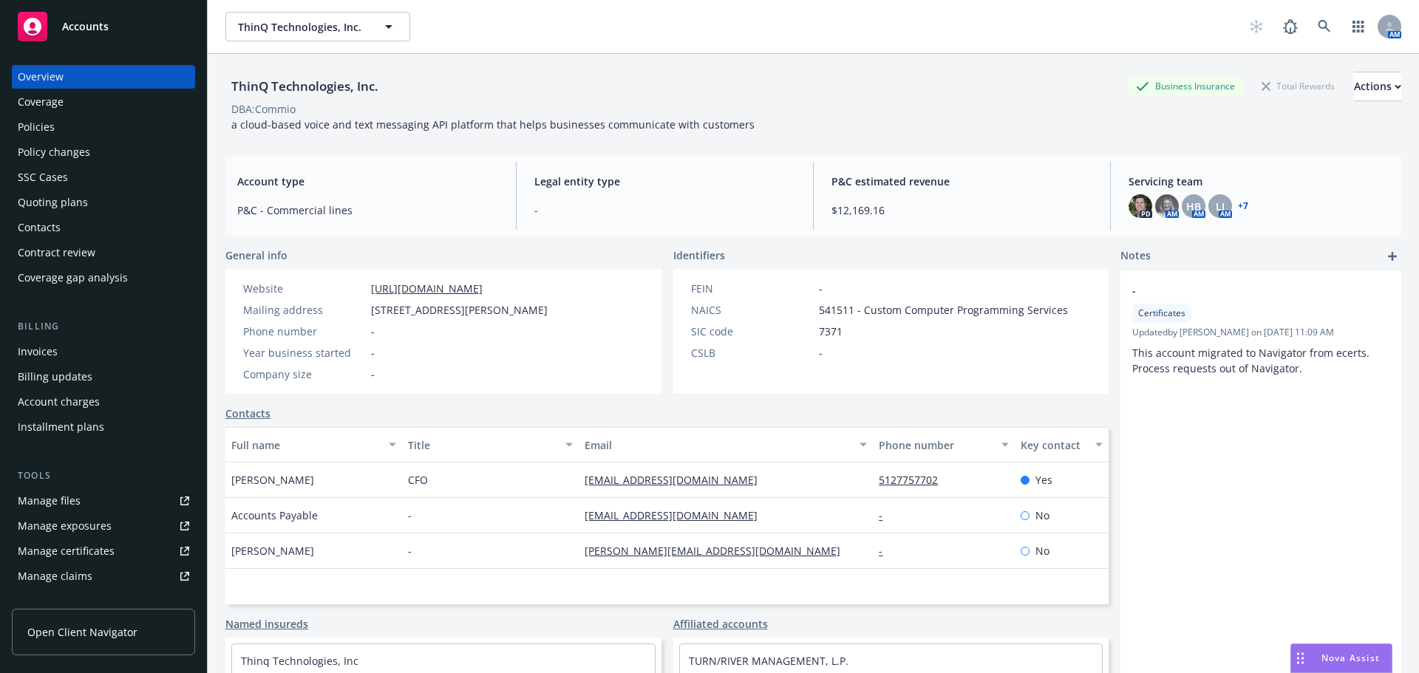
drag, startPoint x: 0, startPoint y: 0, endPoint x: 106, endPoint y: 129, distance: 167.5
click at [106, 129] on div "Policies" at bounding box center [103, 127] width 171 height 24
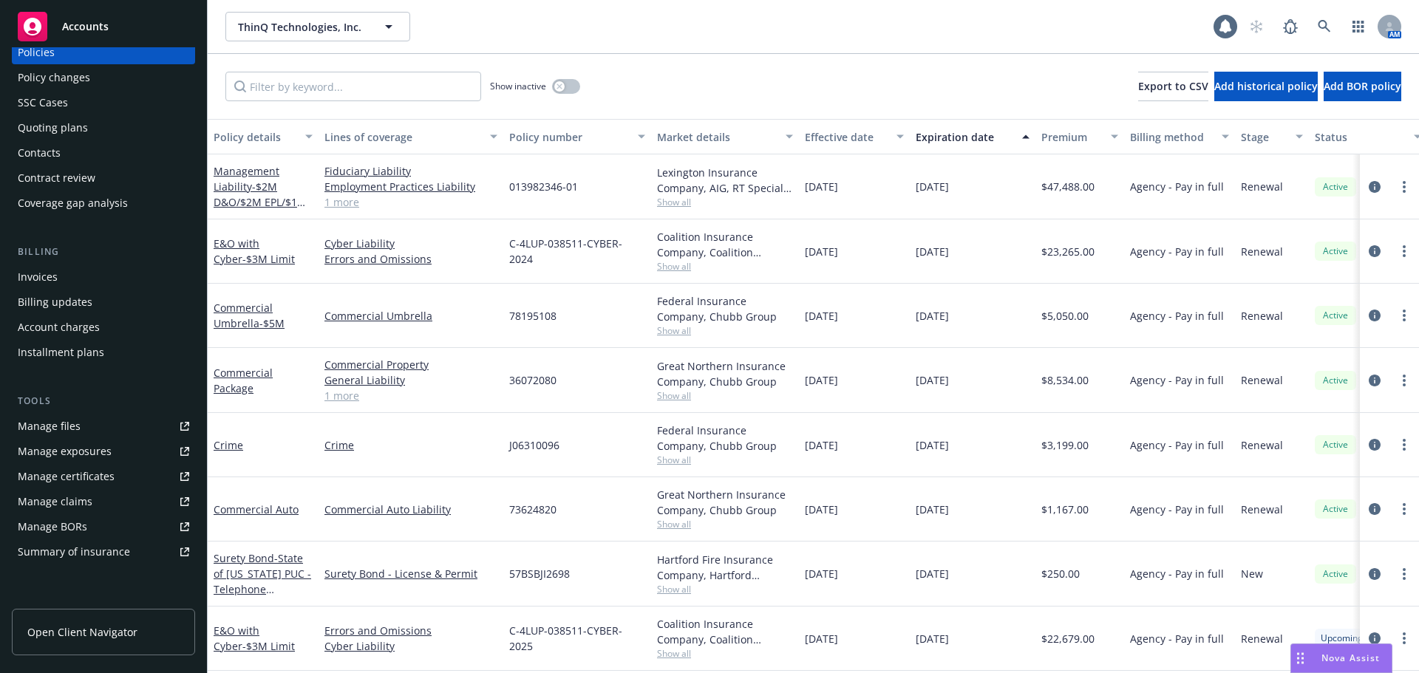
scroll to position [148, 0]
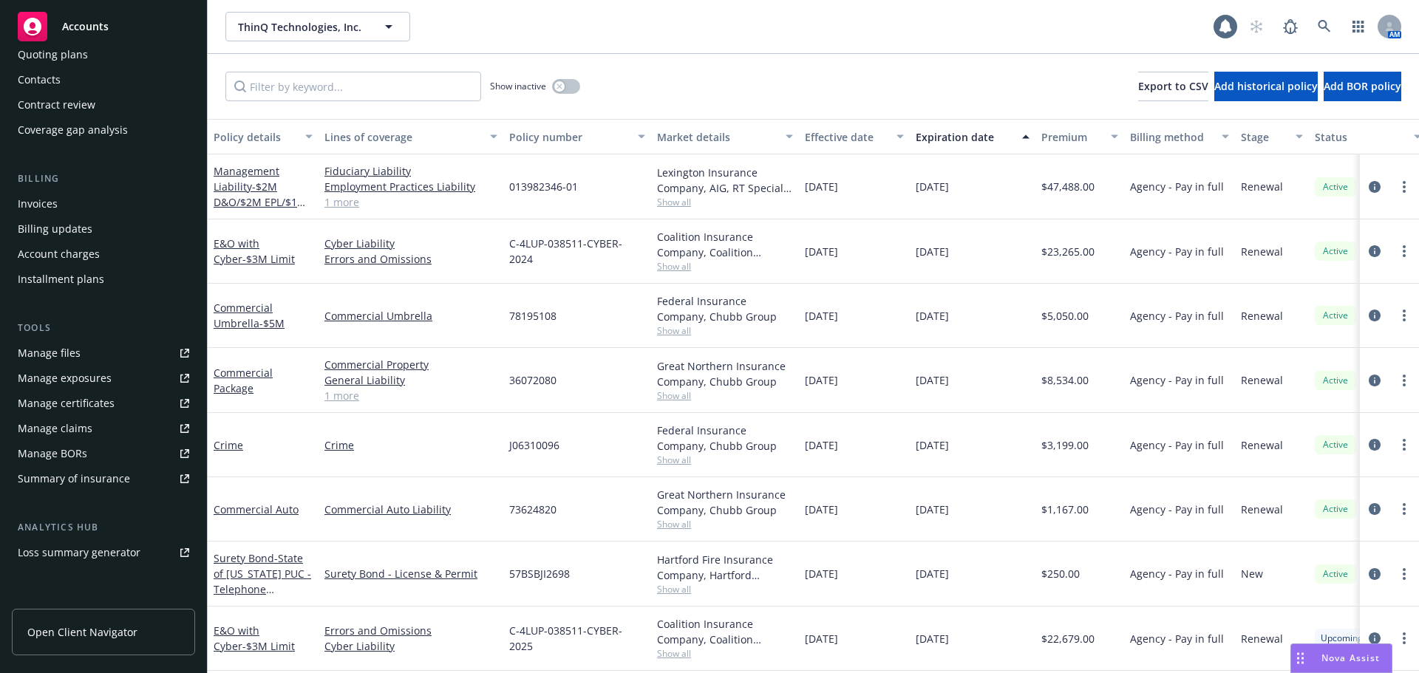
click at [147, 477] on link "Summary of insurance" at bounding box center [103, 479] width 183 height 24
click at [85, 351] on link "Manage files" at bounding box center [103, 353] width 183 height 24
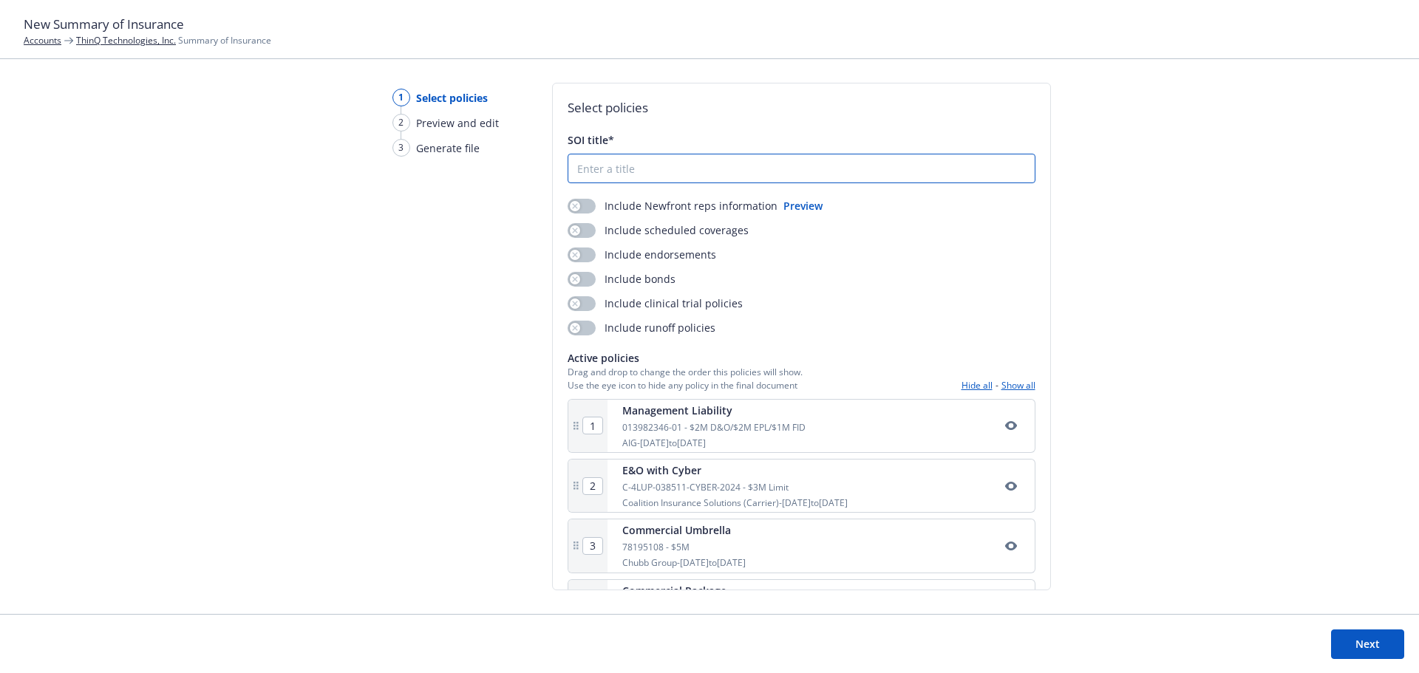
click at [670, 168] on input "SOI title*" at bounding box center [801, 168] width 466 height 28
type input "ThinQ_2025 SOI as of [DATE]"
click at [581, 229] on button "button" at bounding box center [582, 230] width 28 height 15
click at [579, 252] on button "button" at bounding box center [582, 255] width 28 height 15
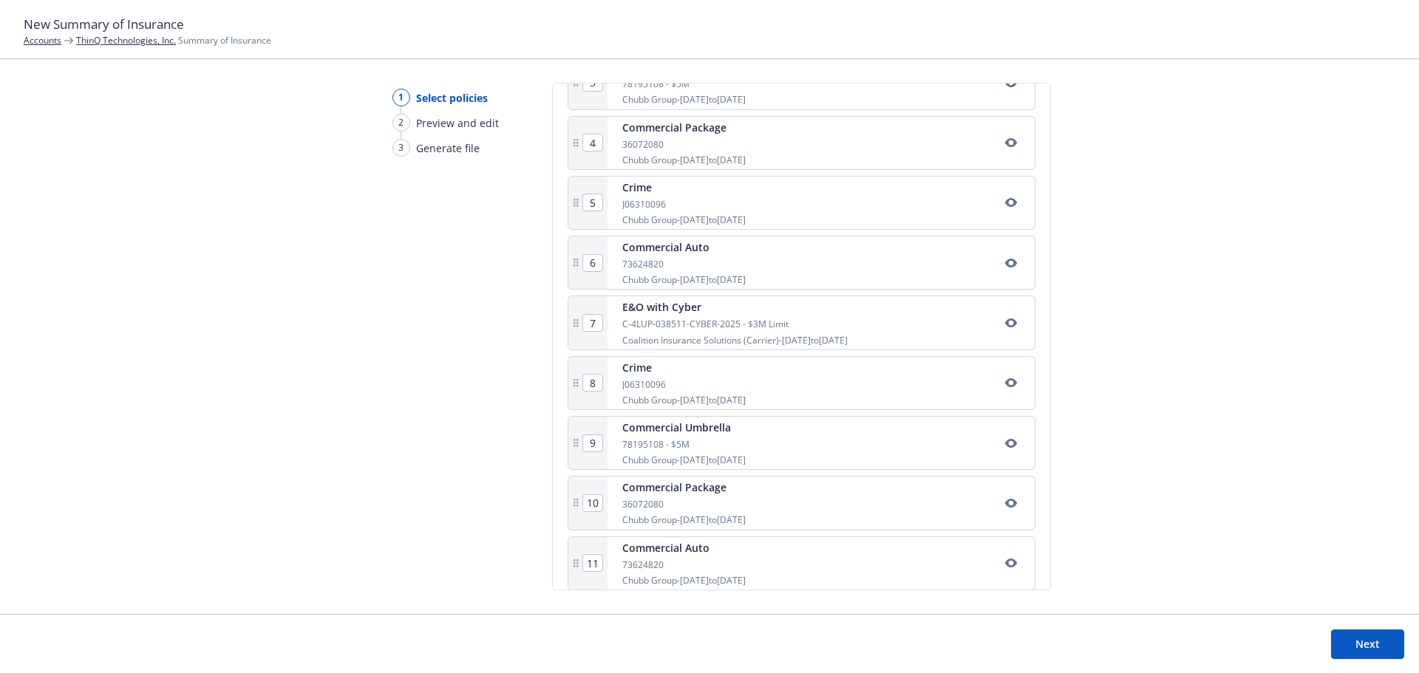
scroll to position [479, 0]
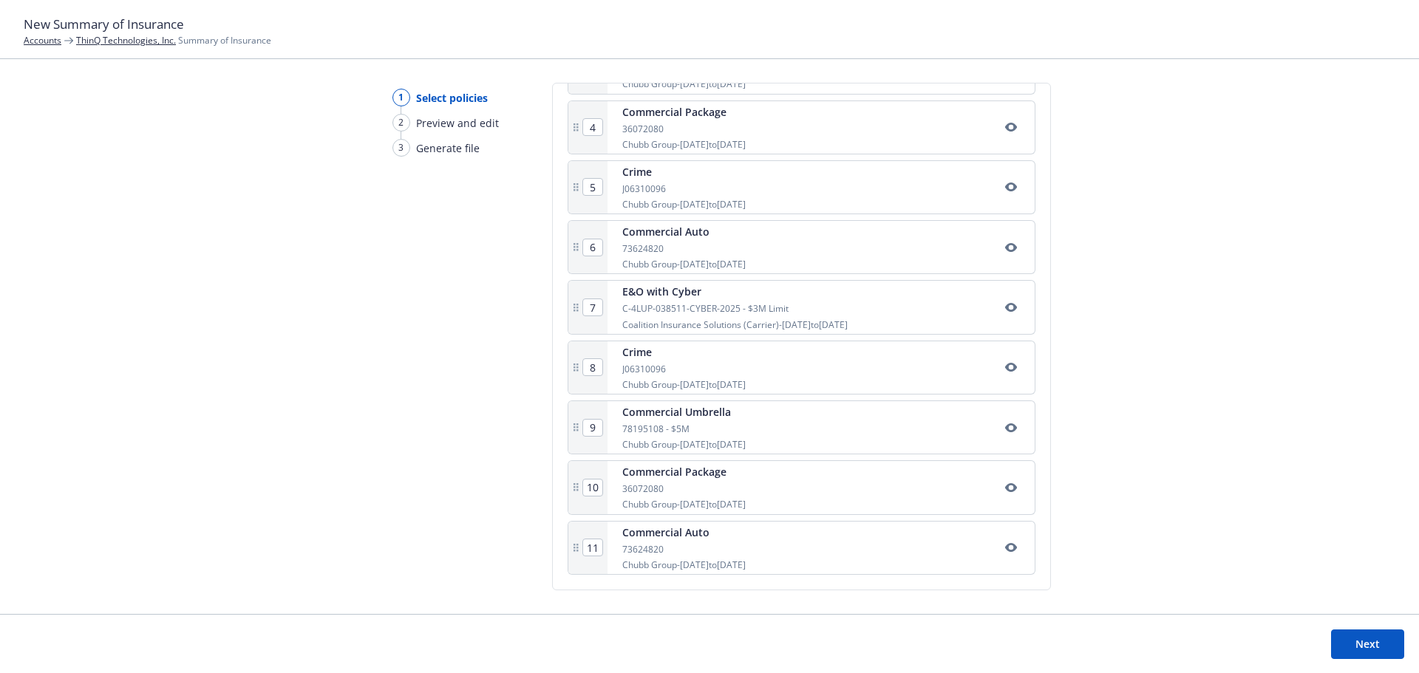
click at [1369, 641] on button "Next" at bounding box center [1367, 645] width 73 height 30
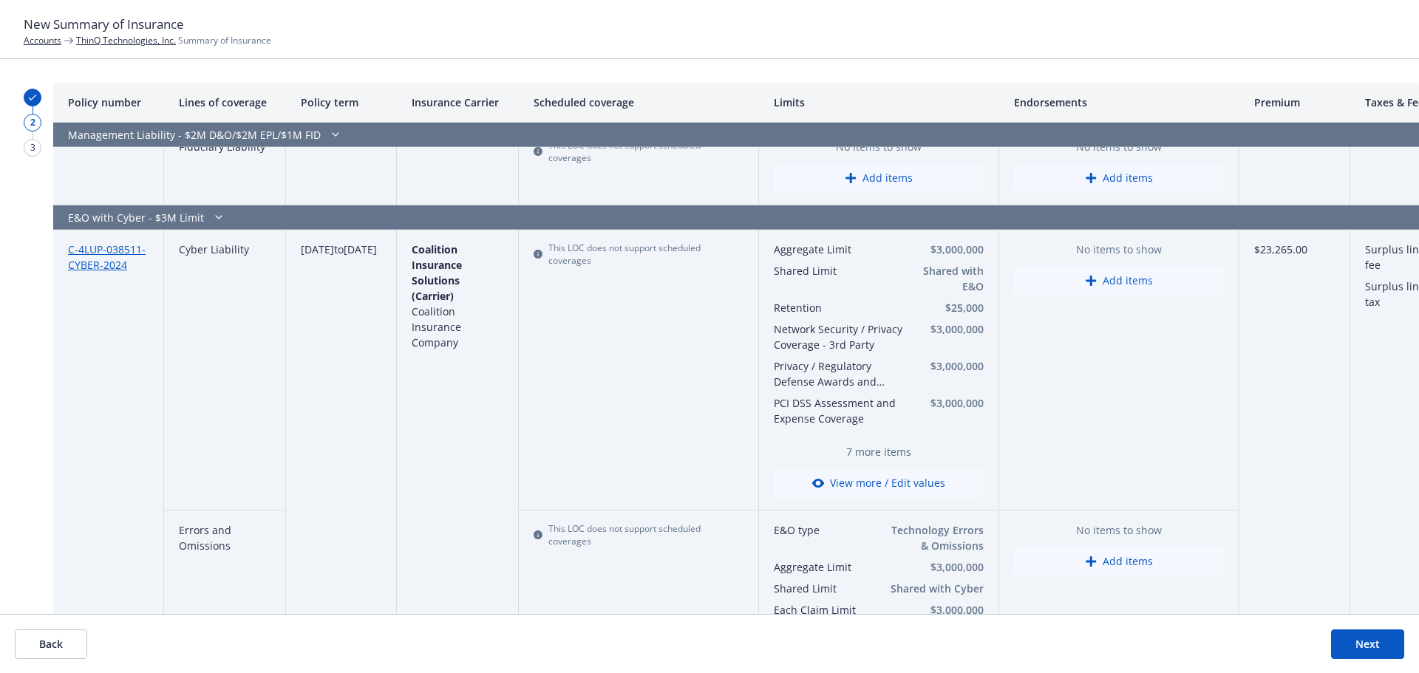
scroll to position [517, 0]
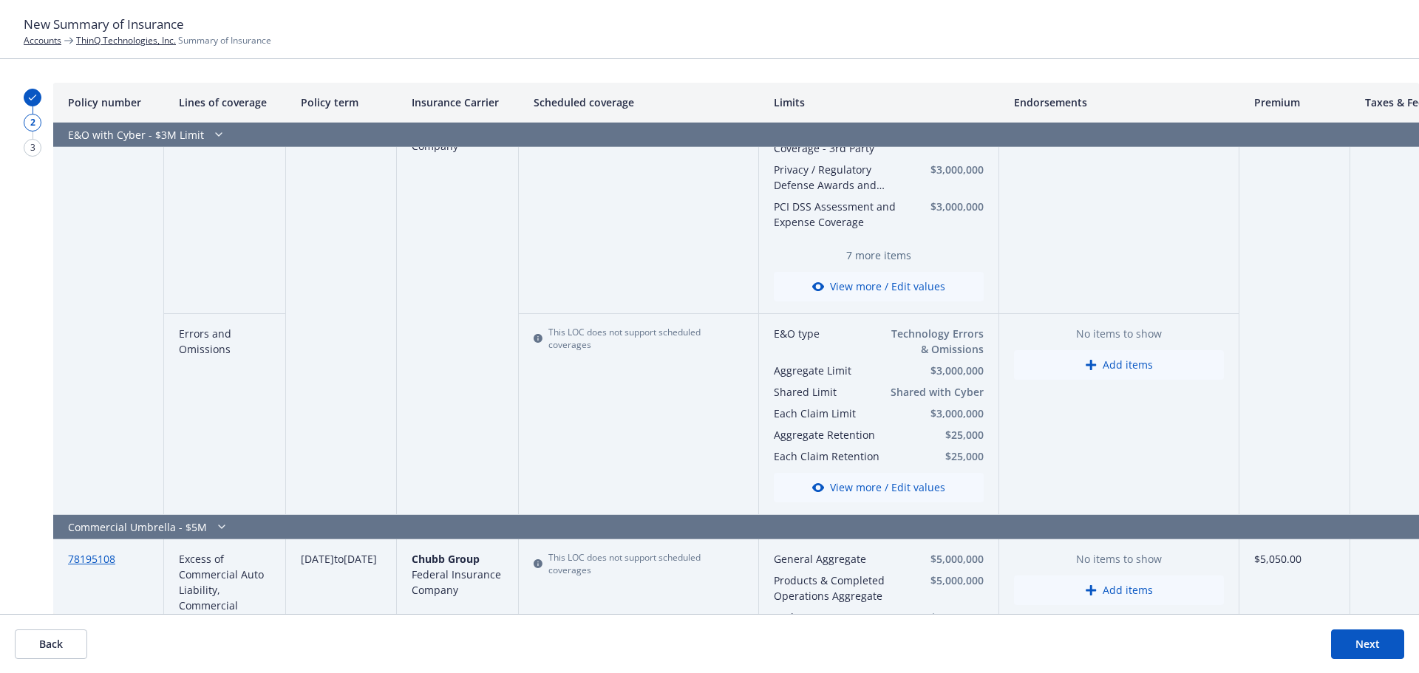
click at [1154, 367] on button "Add items" at bounding box center [1119, 365] width 210 height 30
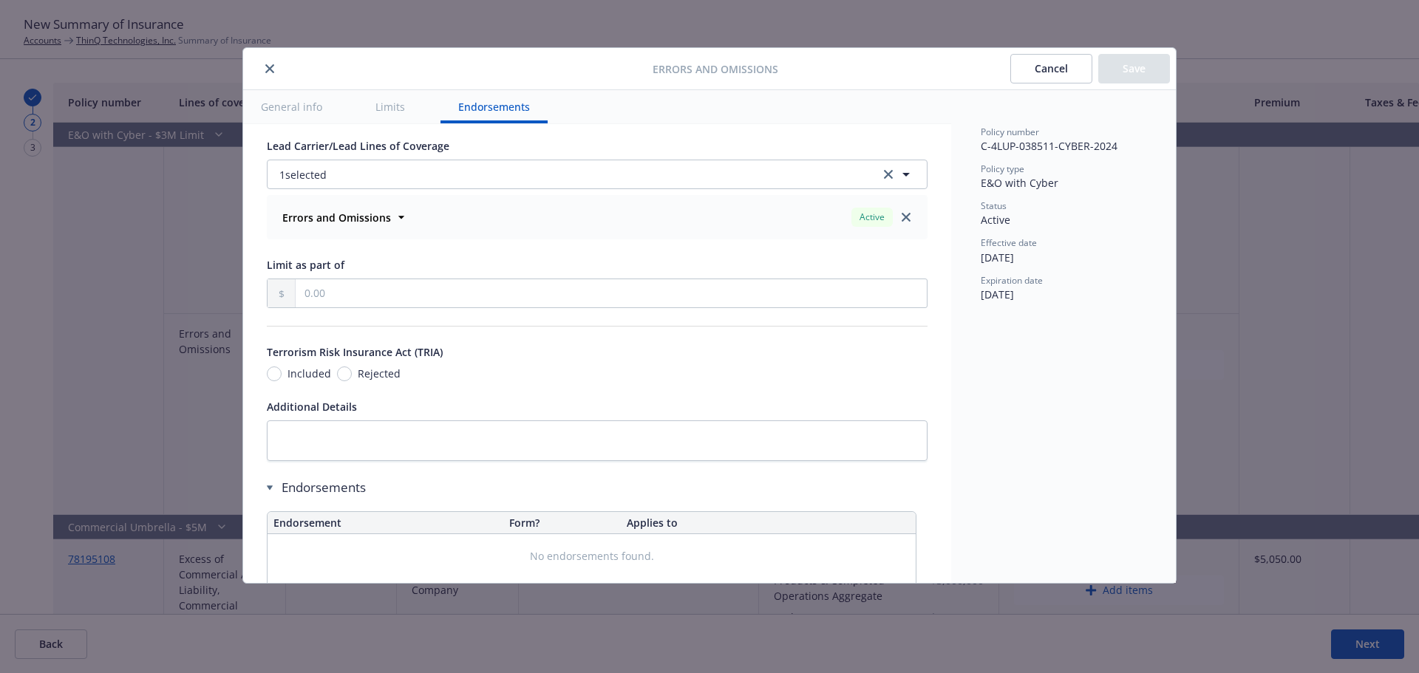
scroll to position [923, 0]
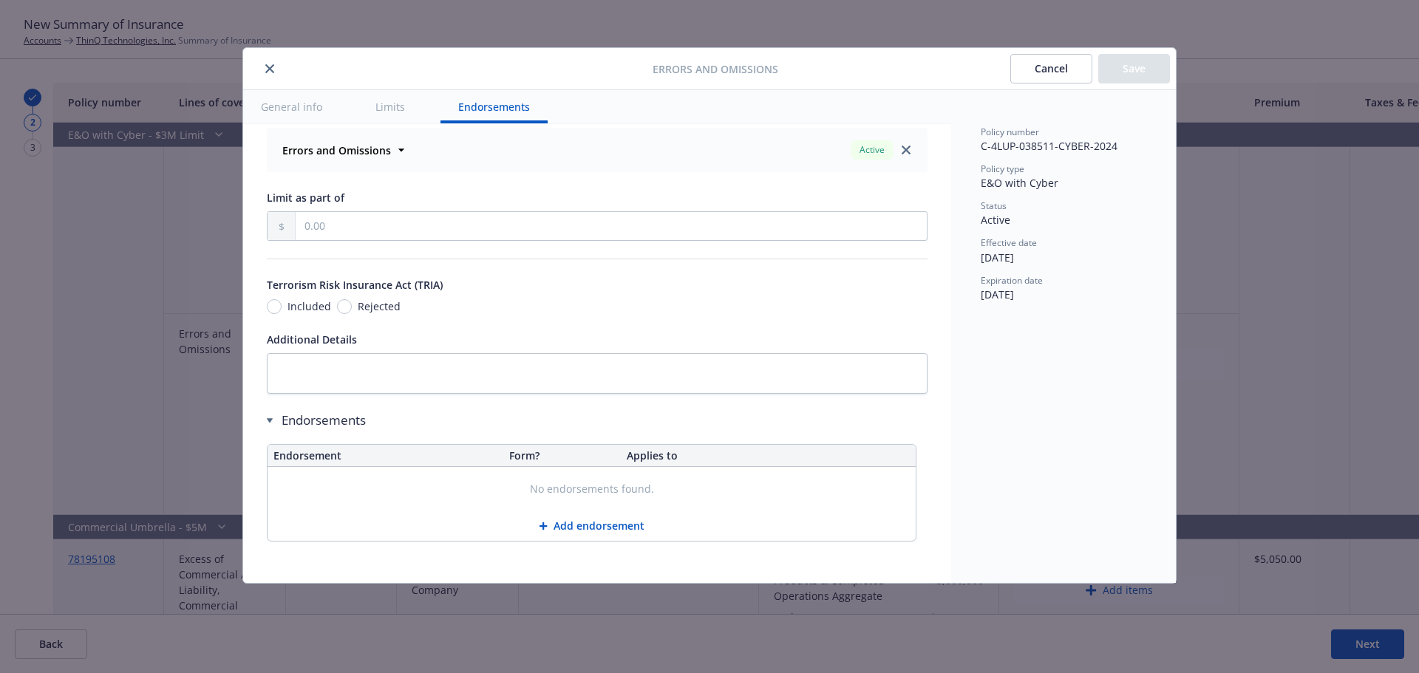
click at [1024, 78] on button "Cancel" at bounding box center [1051, 69] width 82 height 30
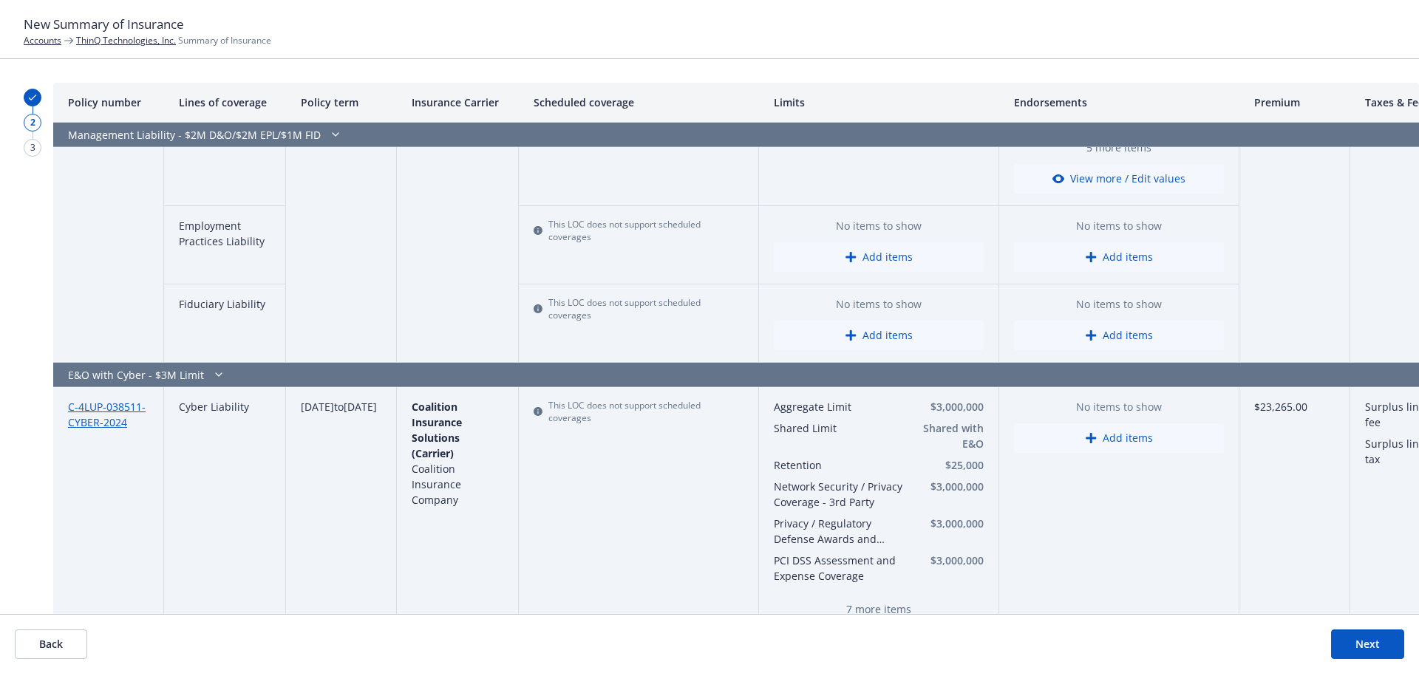
scroll to position [0, 0]
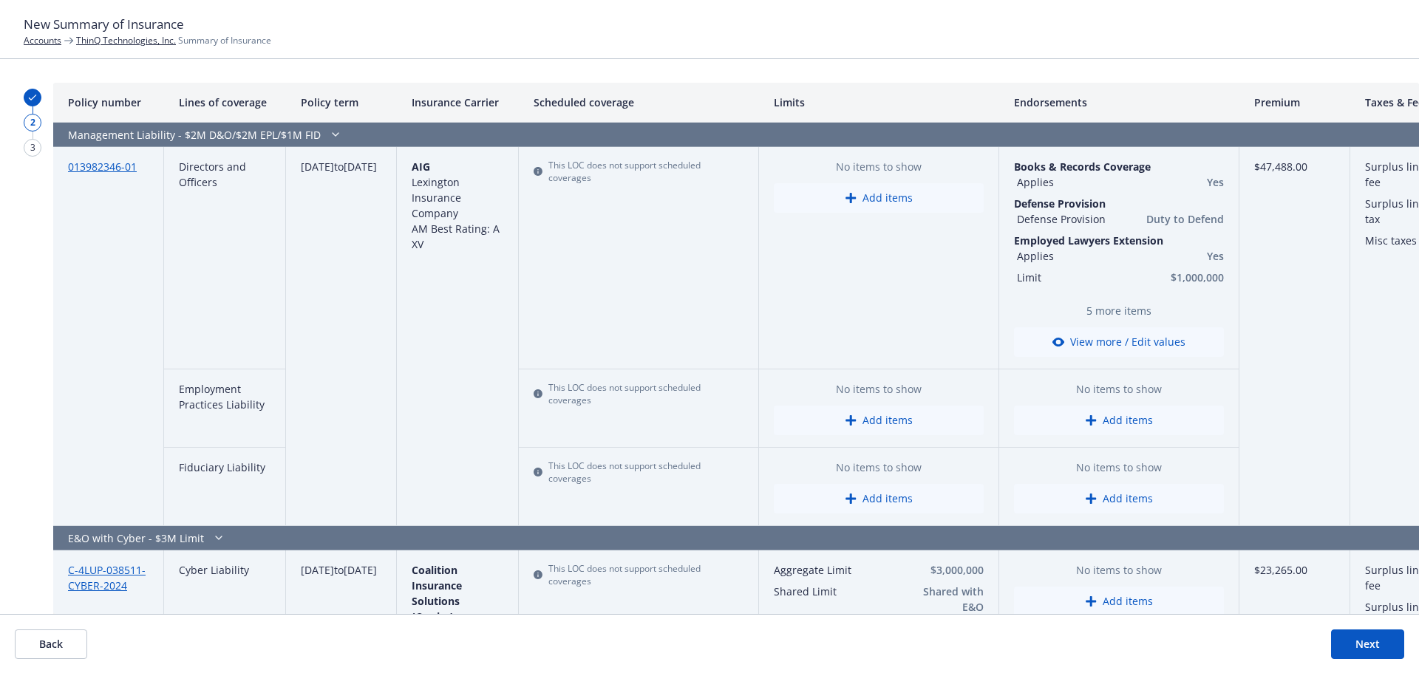
click at [1358, 633] on button "Next" at bounding box center [1367, 645] width 73 height 30
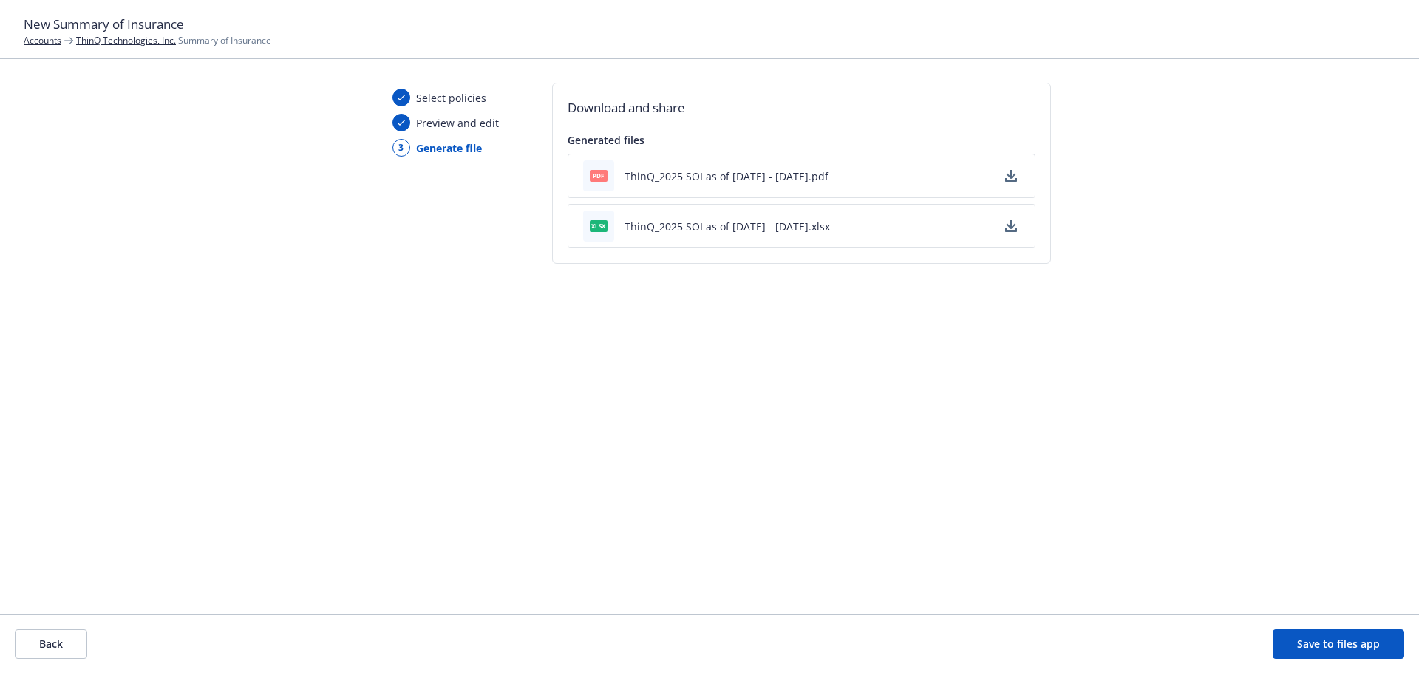
click at [1012, 177] on icon "button" at bounding box center [1011, 176] width 12 height 12
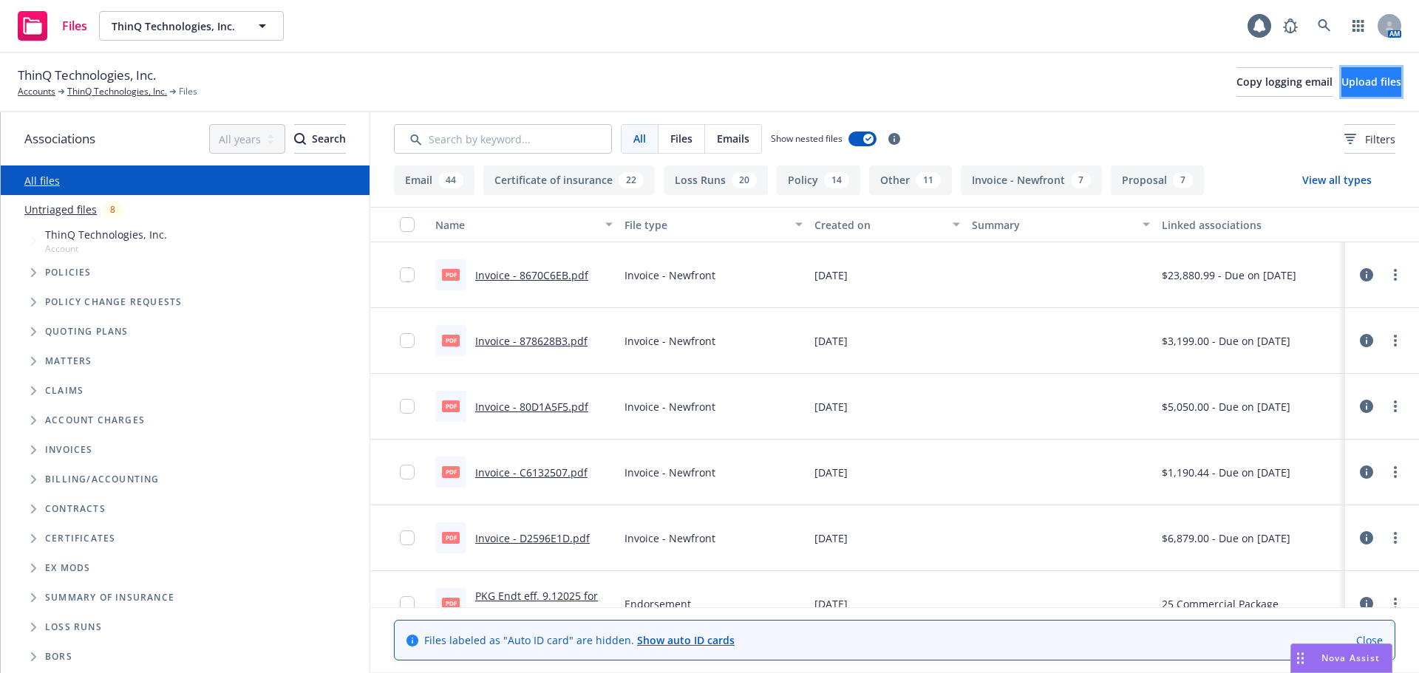
click at [1352, 82] on span "Upload files" at bounding box center [1371, 82] width 60 height 14
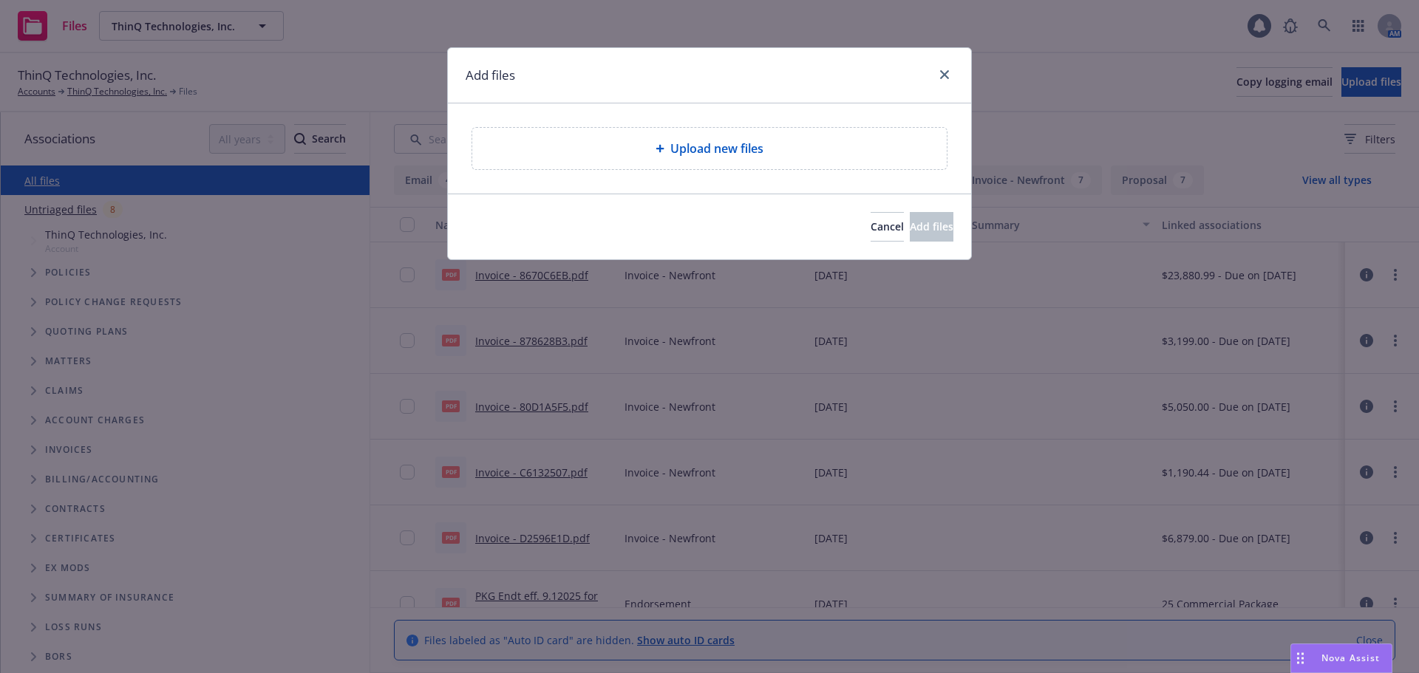
click at [673, 145] on span "Upload new files" at bounding box center [716, 149] width 93 height 18
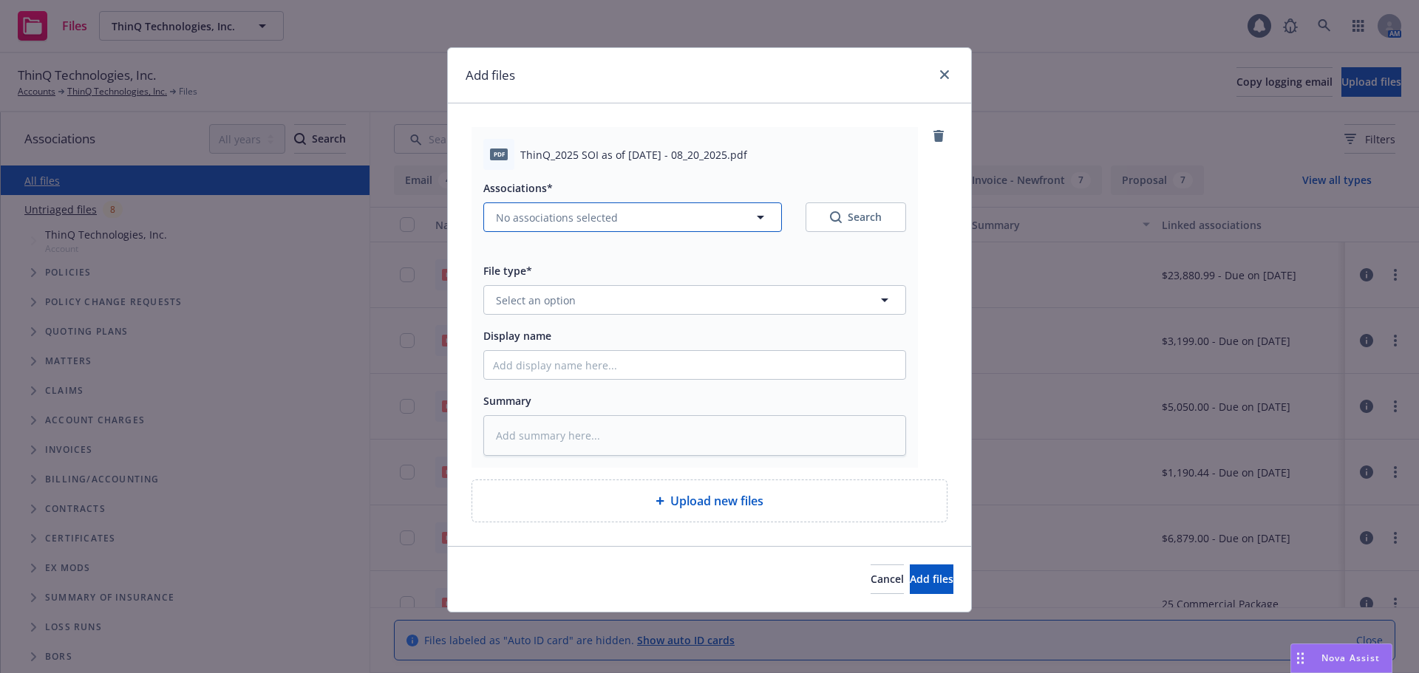
click at [631, 212] on button "No associations selected" at bounding box center [632, 217] width 299 height 30
type textarea "x"
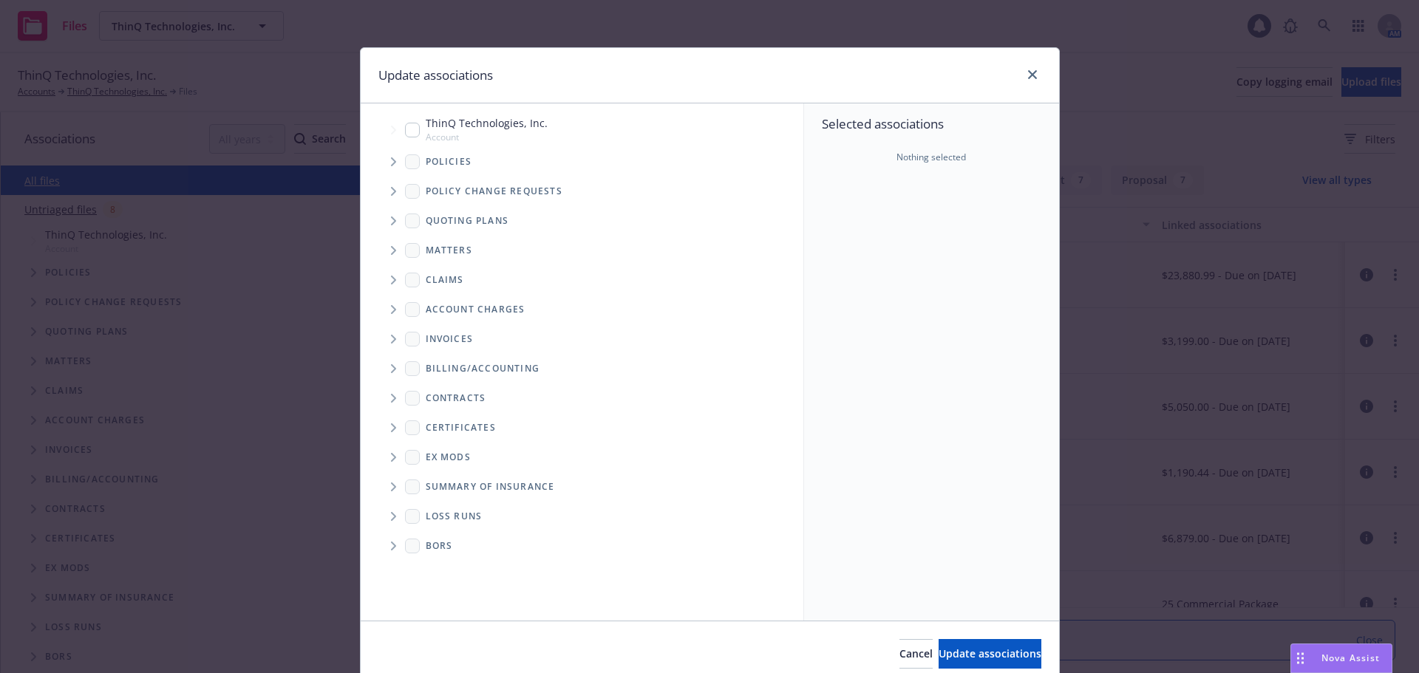
click at [406, 127] on input "Tree Example" at bounding box center [412, 130] width 15 height 15
checkbox input "true"
click at [939, 645] on button "Update associations" at bounding box center [990, 654] width 103 height 30
type textarea "x"
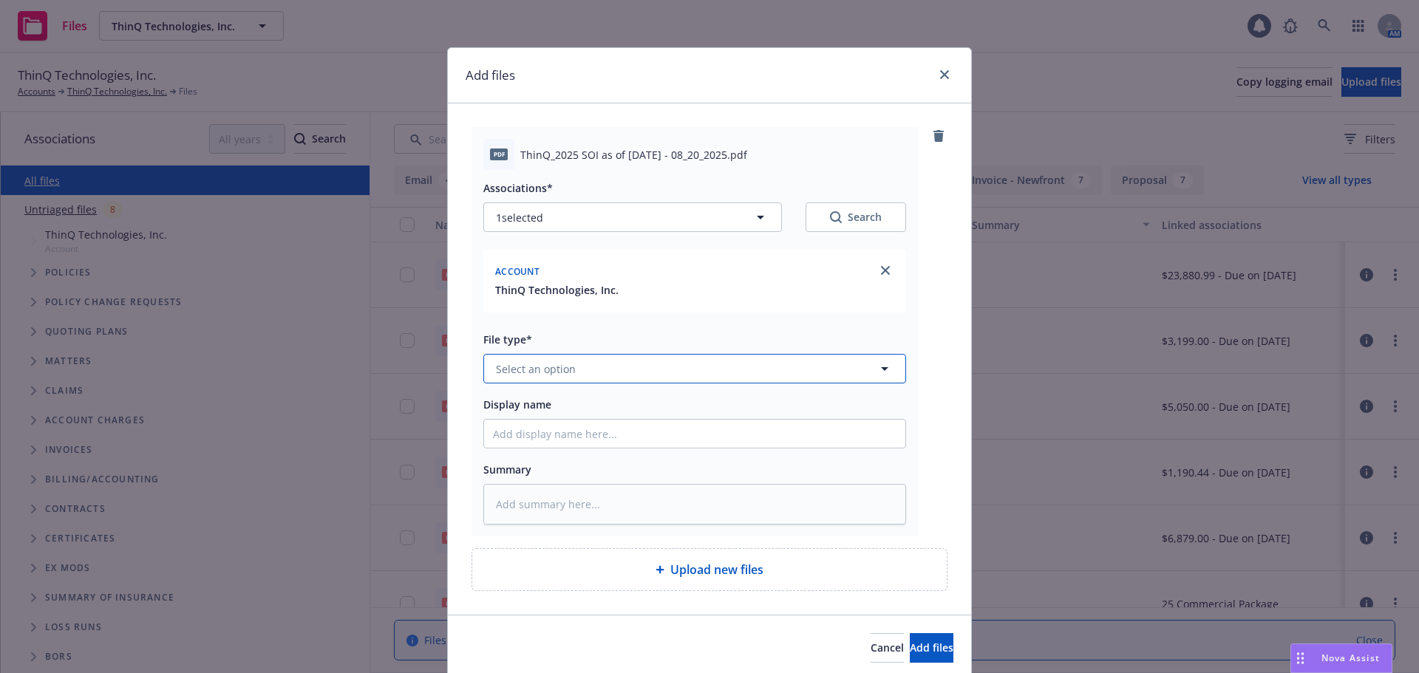
click at [565, 372] on span "Select an option" at bounding box center [536, 369] width 80 height 16
type input "summa"
click at [573, 495] on span "Summary of Insurance" at bounding box center [556, 488] width 114 height 16
click at [932, 650] on button "Add files" at bounding box center [932, 648] width 44 height 30
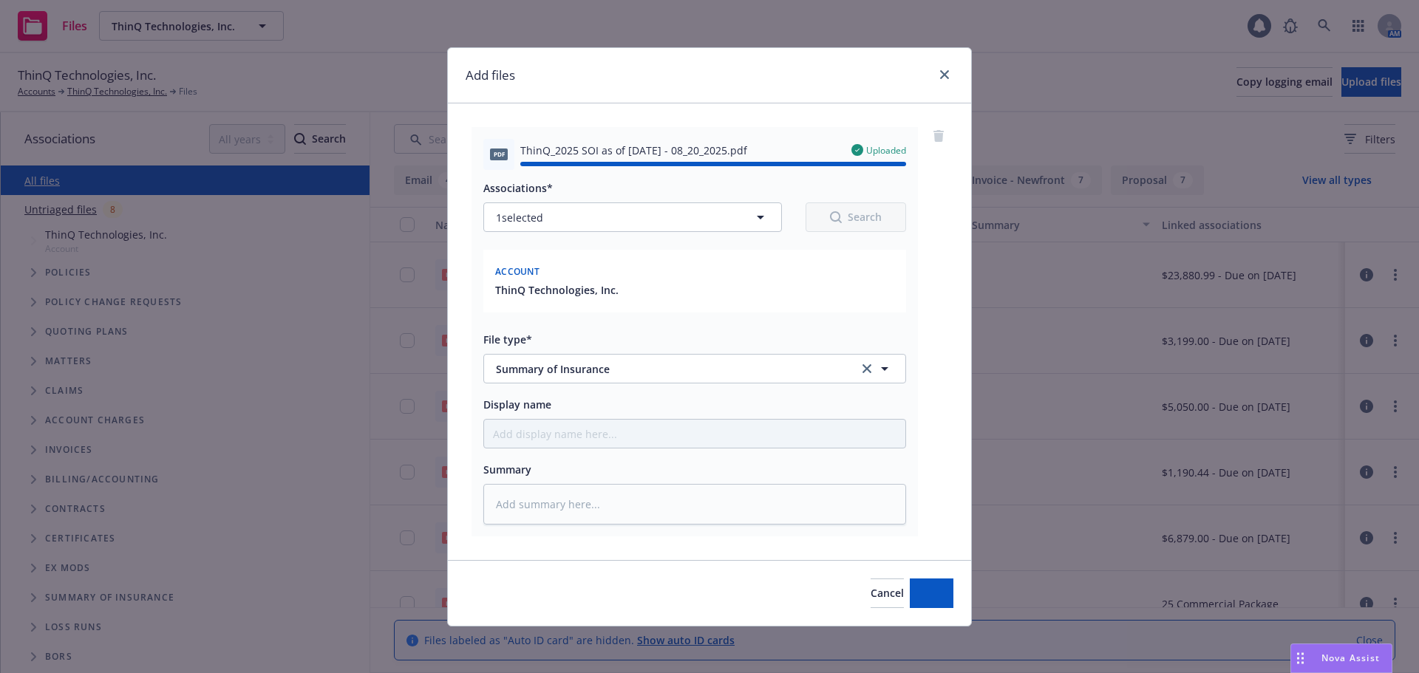
type textarea "x"
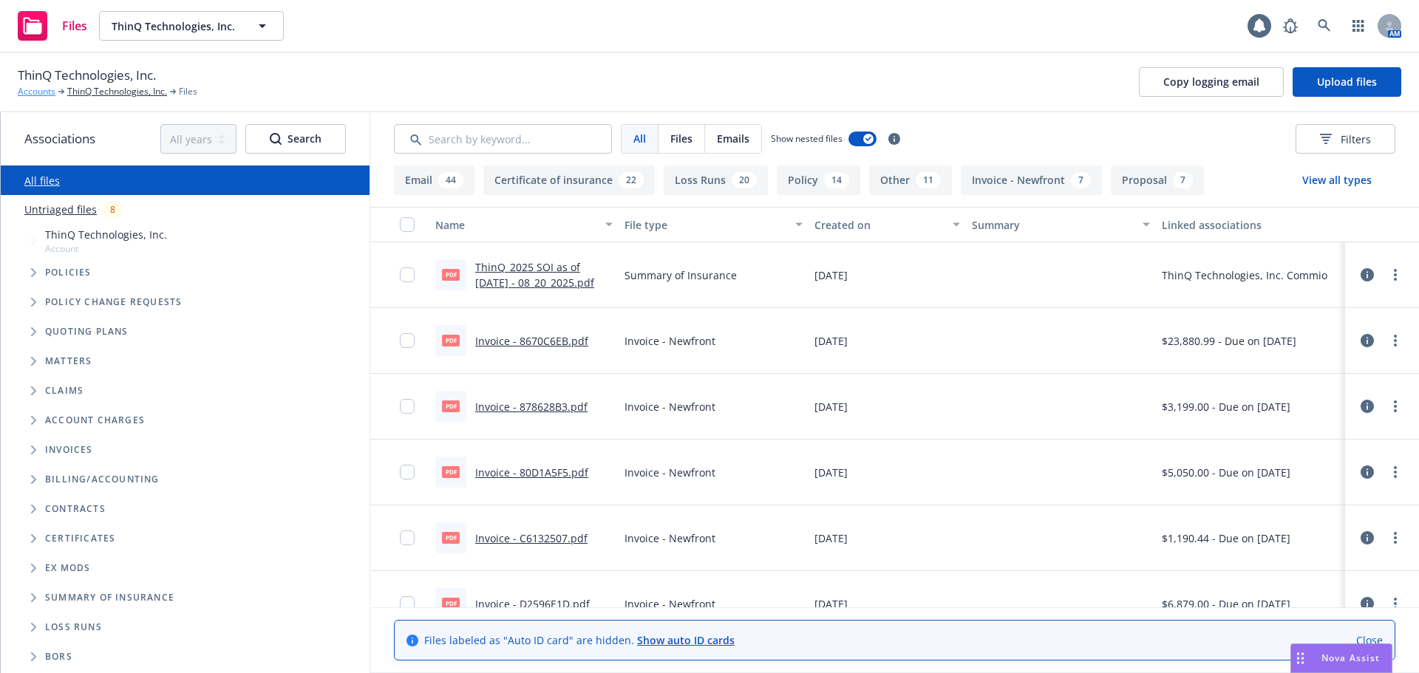
click at [42, 94] on link "Accounts" at bounding box center [37, 91] width 38 height 13
